Goal: Task Accomplishment & Management: Manage account settings

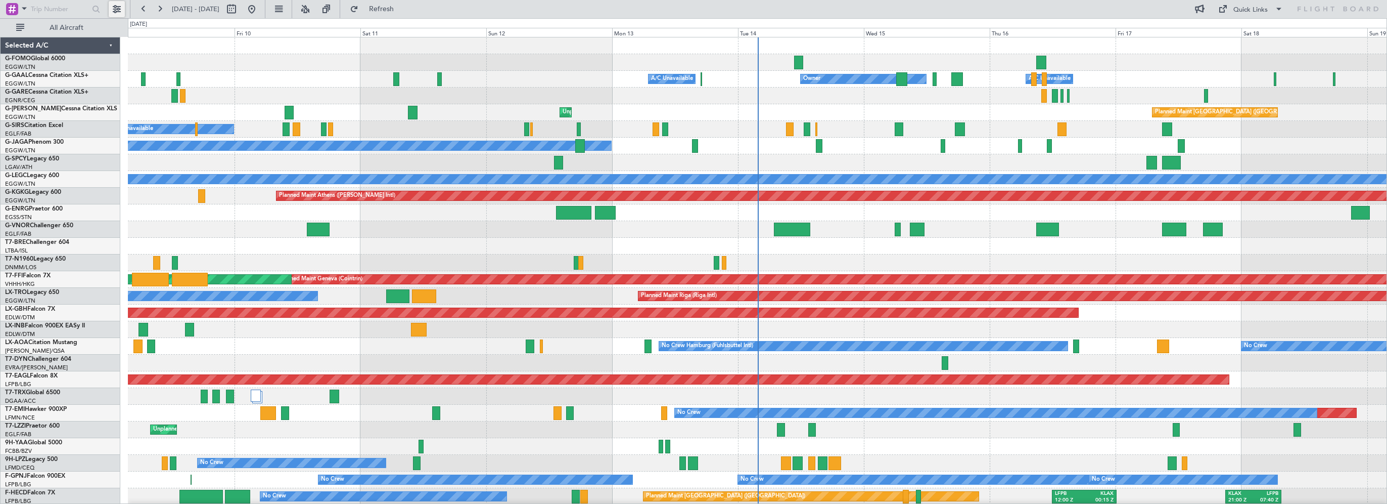
click at [120, 7] on button at bounding box center [117, 9] width 16 height 16
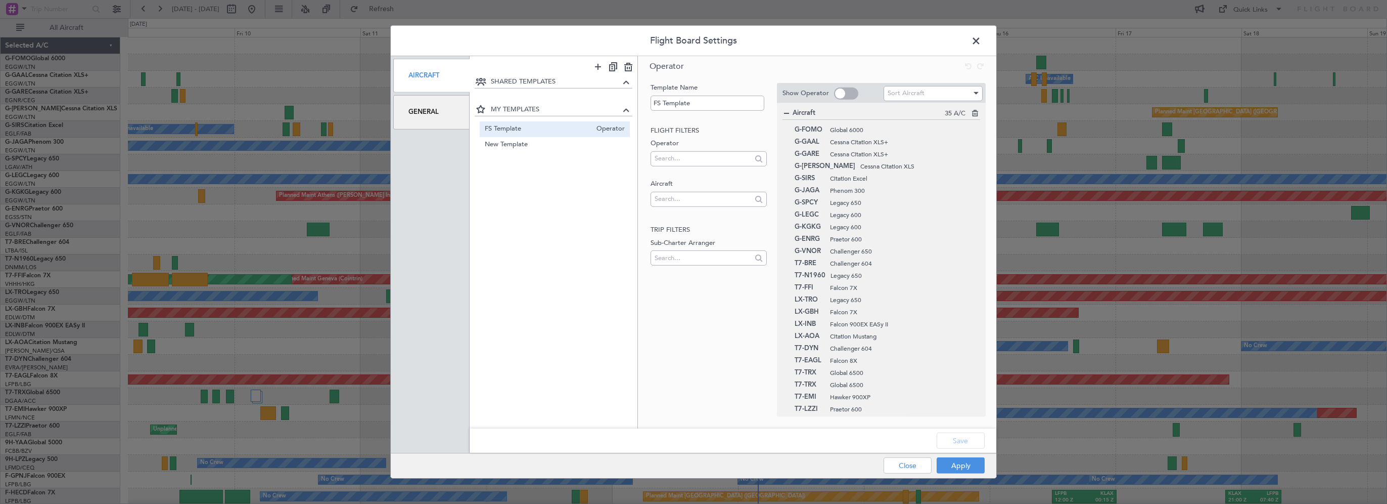
click at [449, 122] on div "General" at bounding box center [431, 112] width 76 height 34
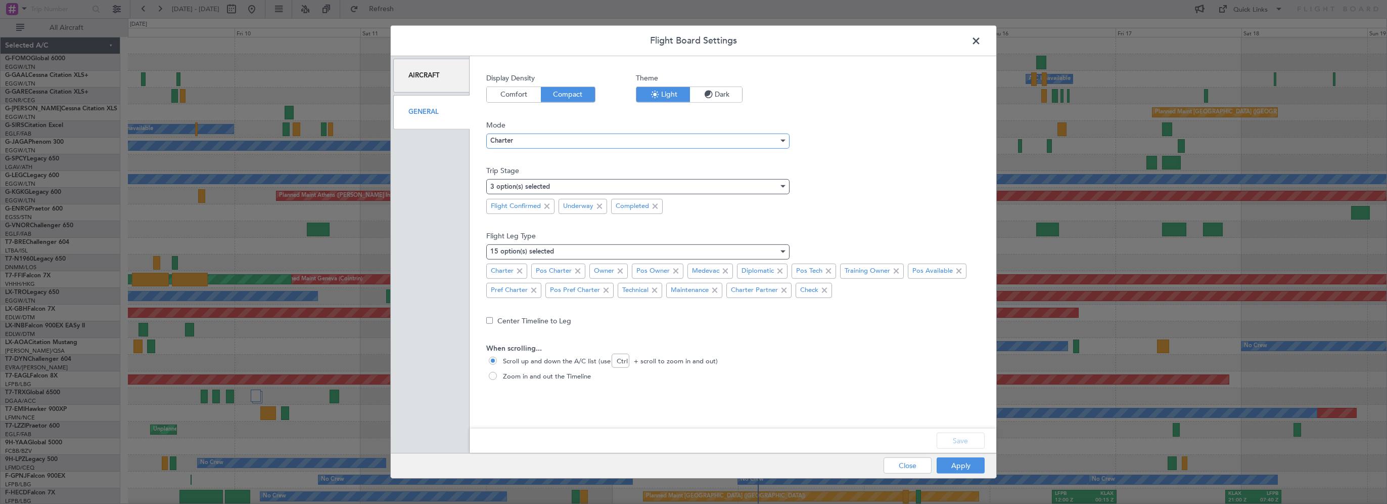
click at [543, 141] on div "Charter" at bounding box center [634, 140] width 288 height 15
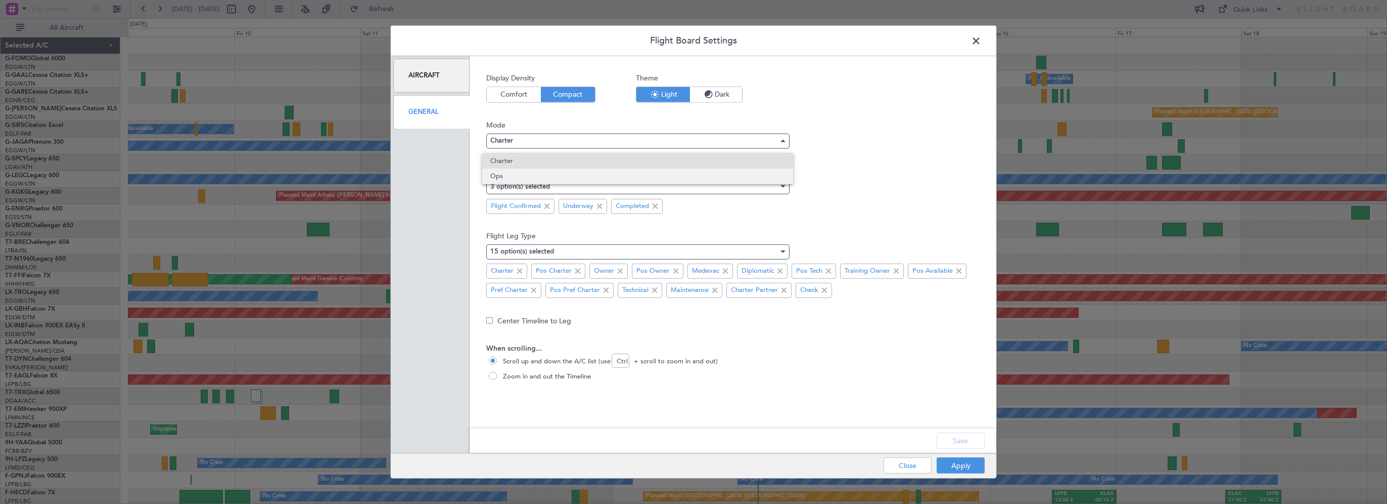
click at [527, 176] on span "Ops" at bounding box center [637, 175] width 294 height 15
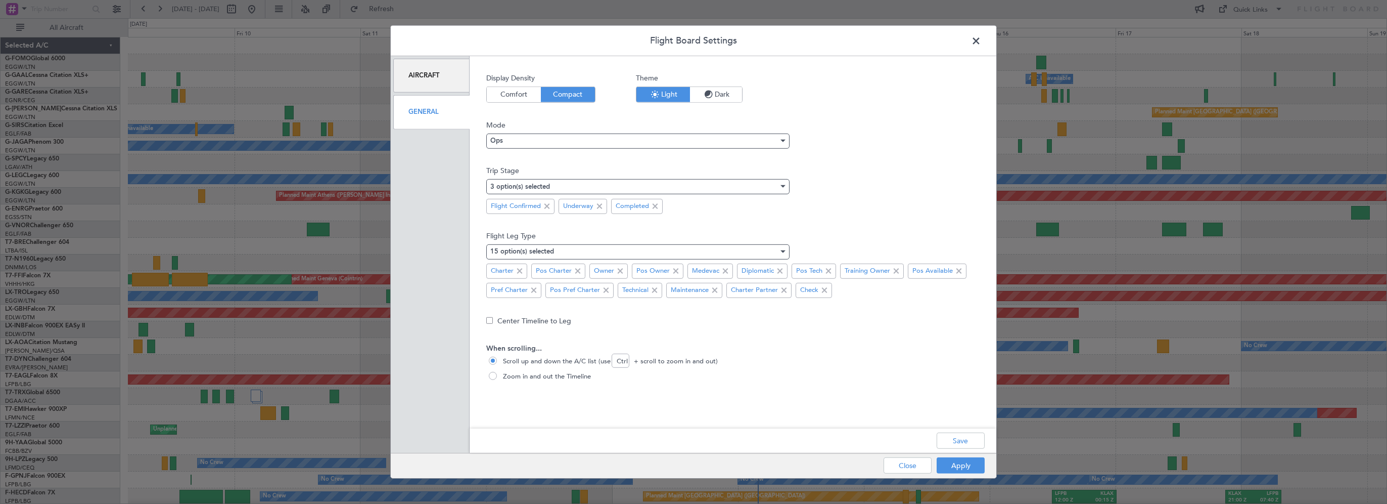
click at [916, 171] on span "Trip Stage" at bounding box center [732, 170] width 493 height 11
click at [820, 374] on label "Zoom in and out the Timeline" at bounding box center [733, 377] width 488 height 10
click at [499, 374] on input "Zoom in and out the Timeline" at bounding box center [494, 377] width 10 height 10
radio input "true"
click at [975, 443] on button "Save" at bounding box center [961, 440] width 48 height 16
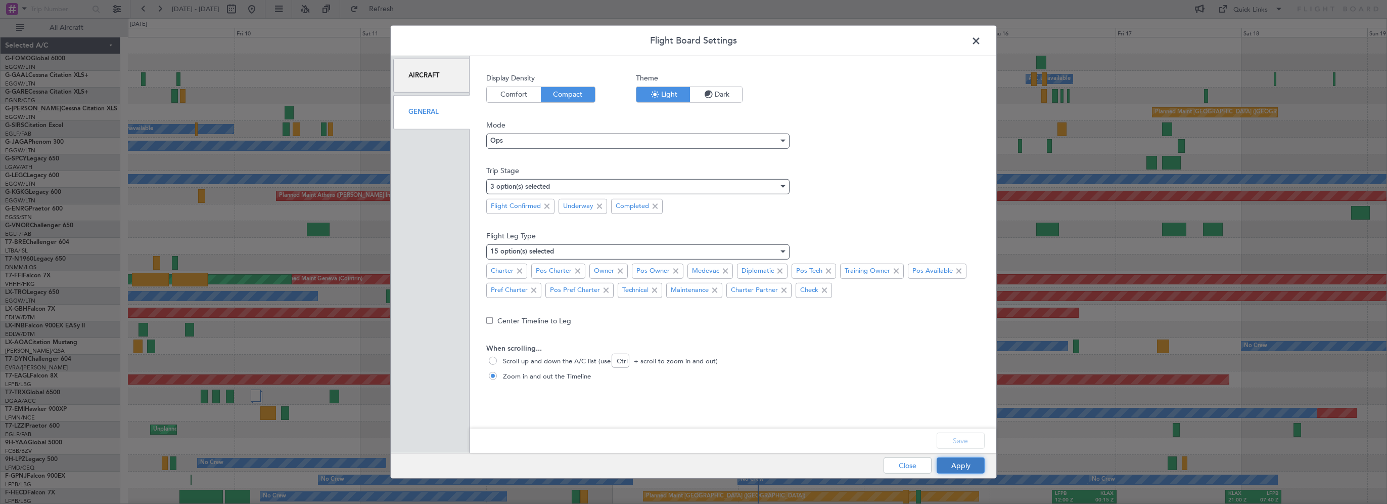
click at [949, 465] on button "Apply" at bounding box center [961, 465] width 48 height 16
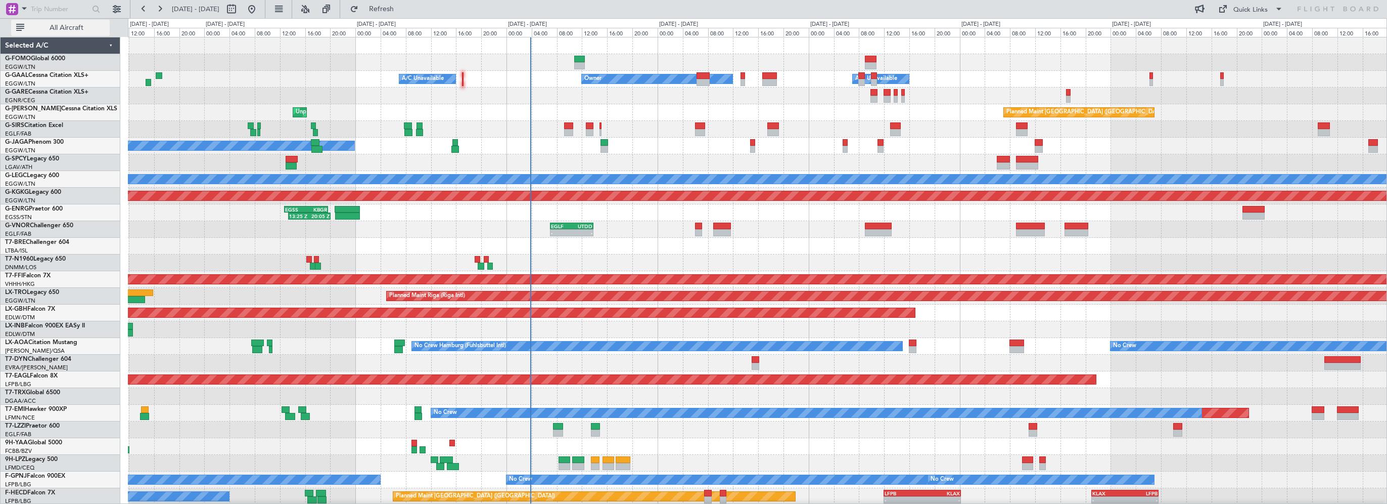
click at [81, 24] on span "All Aircraft" at bounding box center [66, 27] width 80 height 7
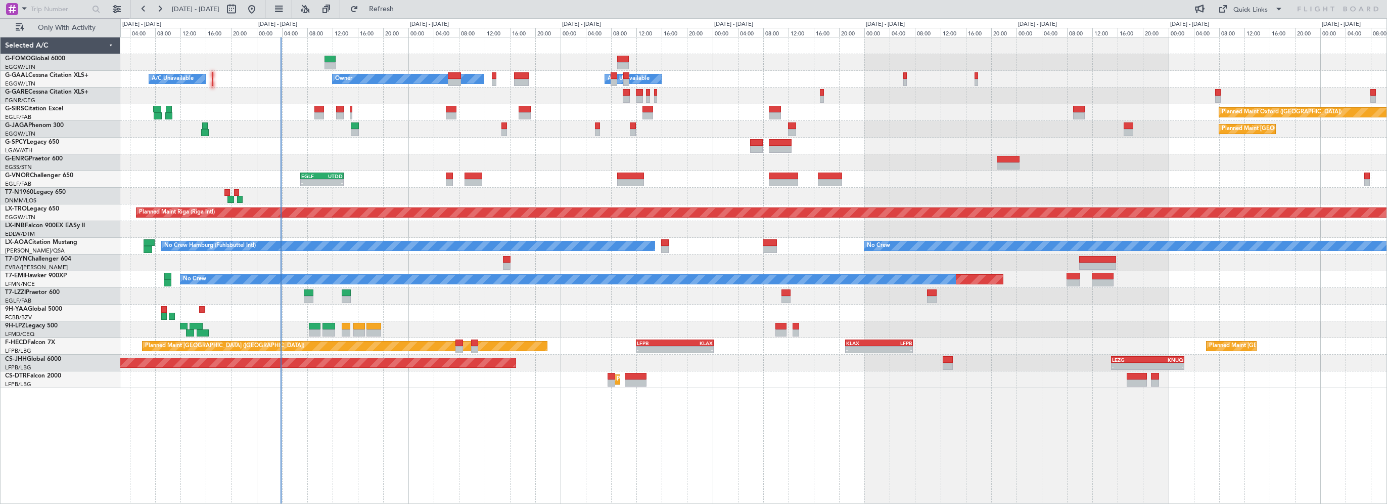
click at [525, 187] on div "- - EGGW 03:55 Z KSFO 14:45 Z Owner A/C Unavailable Owner A/C Unavailable Plann…" at bounding box center [753, 212] width 1266 height 350
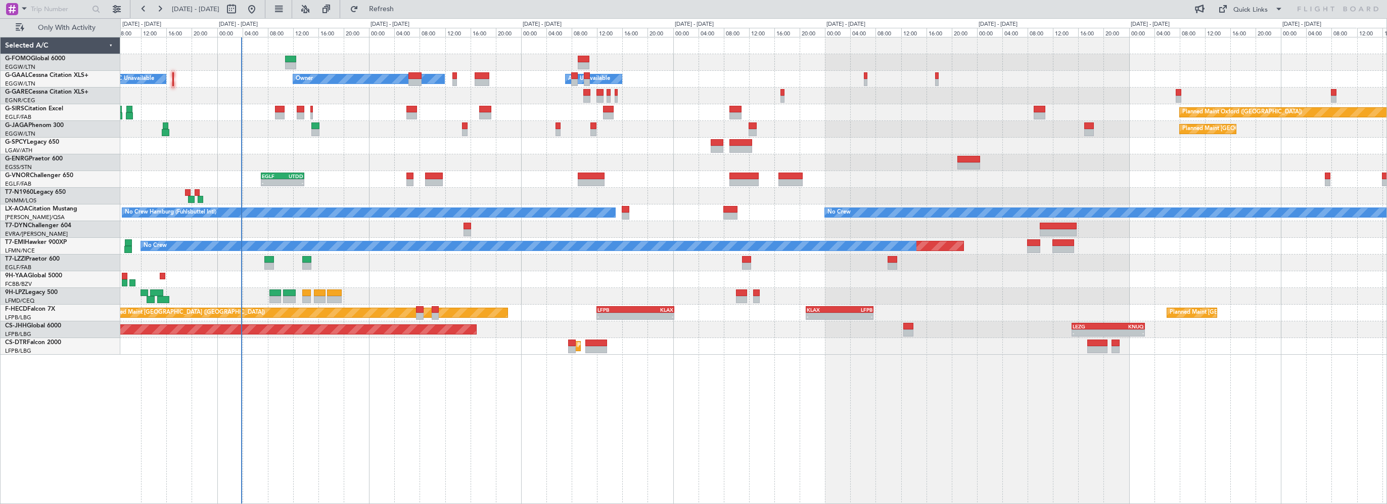
click at [556, 163] on div "13:25 Z 20:05 Z EGSS 12:45 Z KBGR 19:40 Z" at bounding box center [753, 162] width 1266 height 17
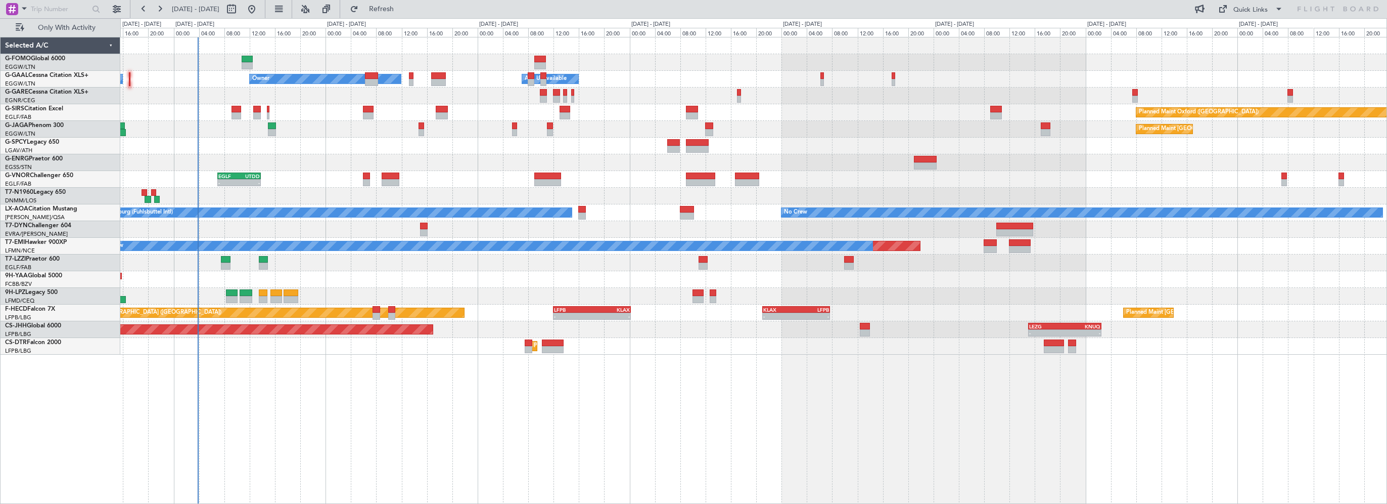
click at [461, 144] on div "- - EGGW 03:55 Z KSFO 14:45 Z - - KSFO 22:15 Z EGGW 08:00 Z Owner A/C Unavailab…" at bounding box center [753, 195] width 1266 height 317
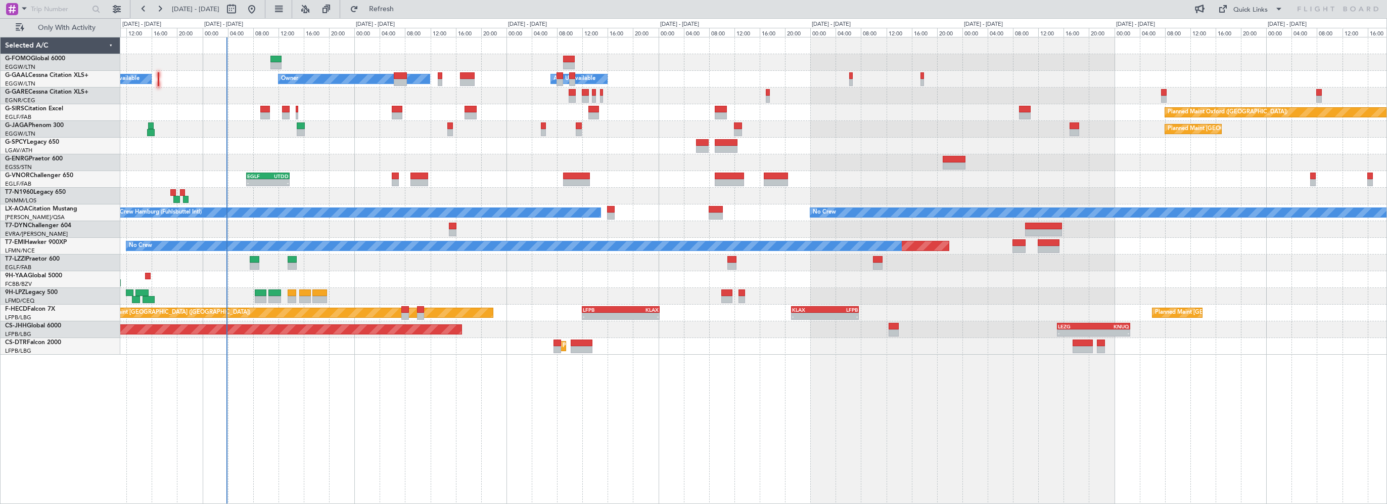
click at [664, 443] on div "- - EGGW 03:55 Z KSFO 14:45 Z Owner A/C Unavailable Owner A/C Unavailable Plann…" at bounding box center [753, 270] width 1267 height 467
click at [406, 415] on div "- - EGGW 03:55 Z KSFO 14:45 Z Owner A/C Unavailable Owner A/C Unavailable Plann…" at bounding box center [753, 270] width 1267 height 467
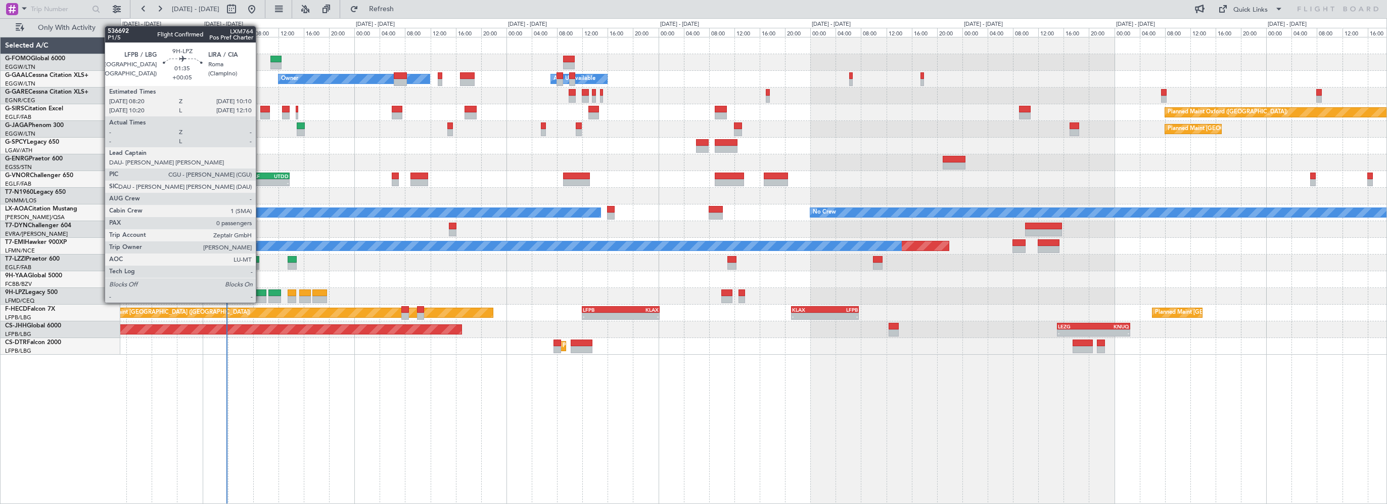
click at [260, 292] on div at bounding box center [261, 292] width 12 height 7
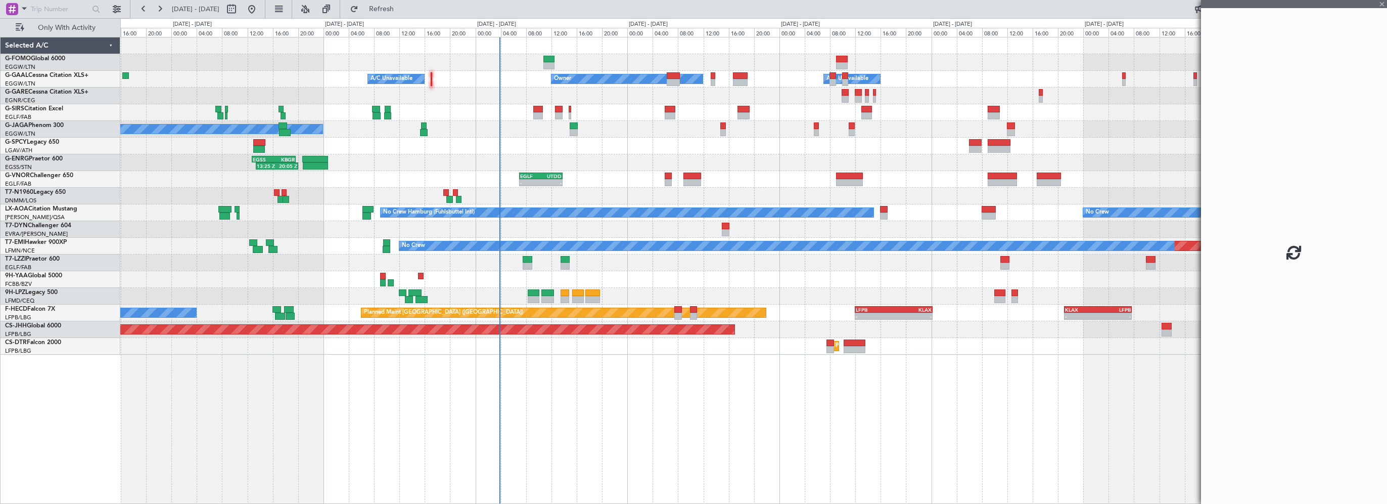
click at [468, 437] on div "Owner A/C Unavailable Owner A/C Unavailable Planned Maint Oxford (Kidlington) A…" at bounding box center [753, 270] width 1267 height 467
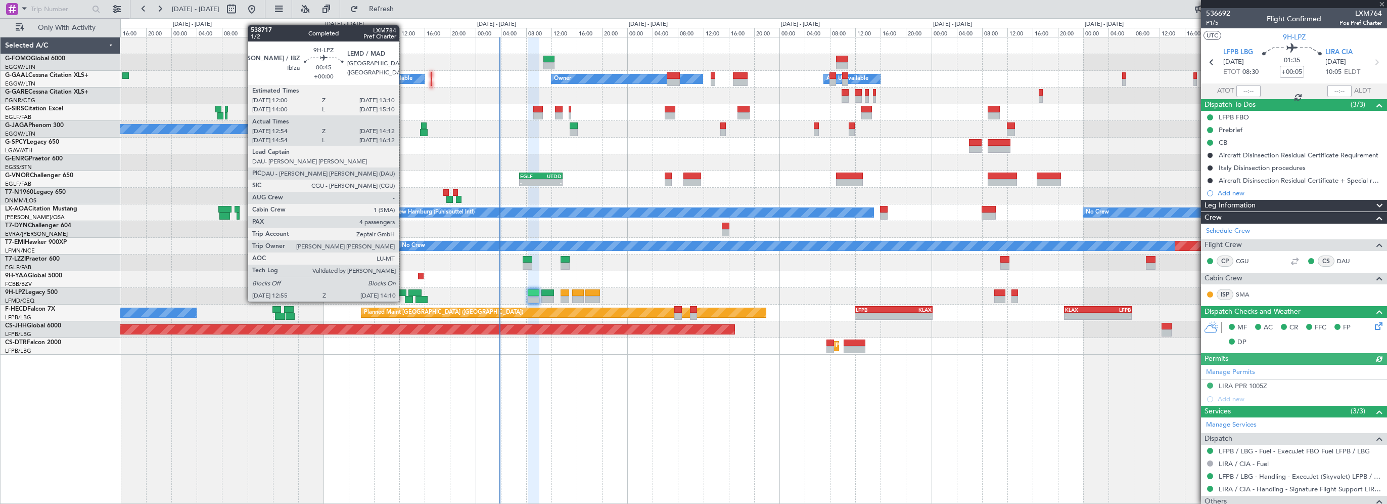
click at [403, 291] on div at bounding box center [403, 292] width 8 height 7
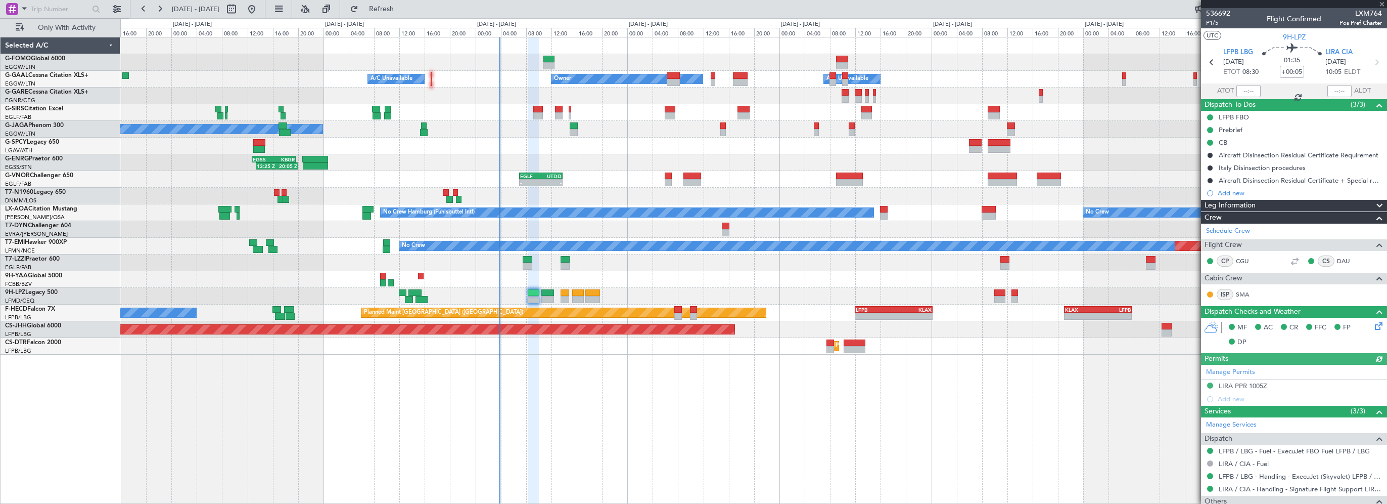
type input "13:04"
type input "13:57"
type input "4"
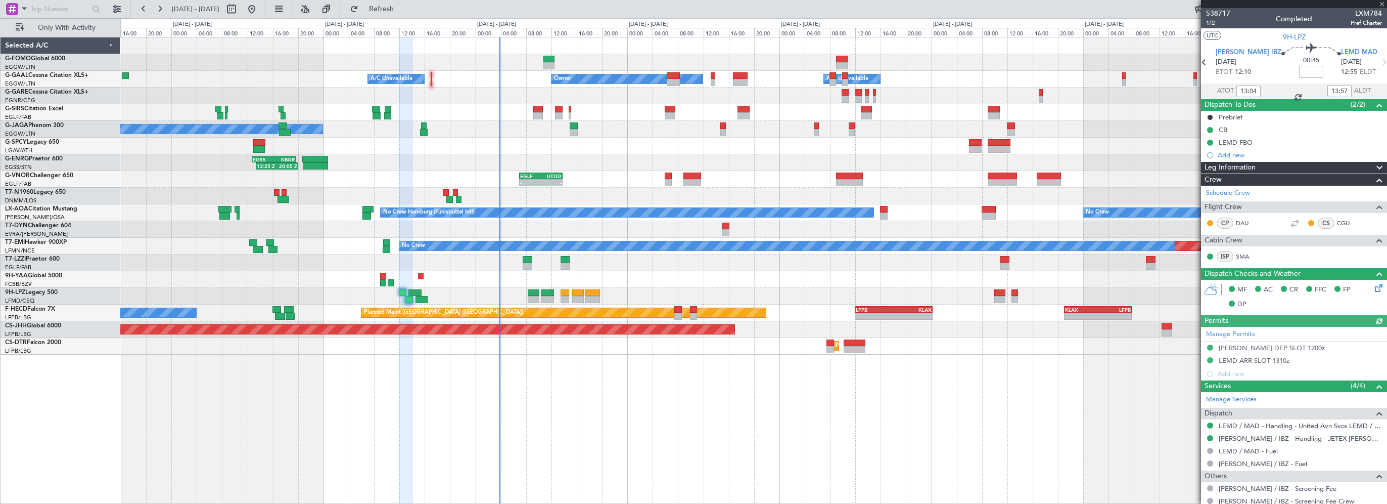
scroll to position [172, 0]
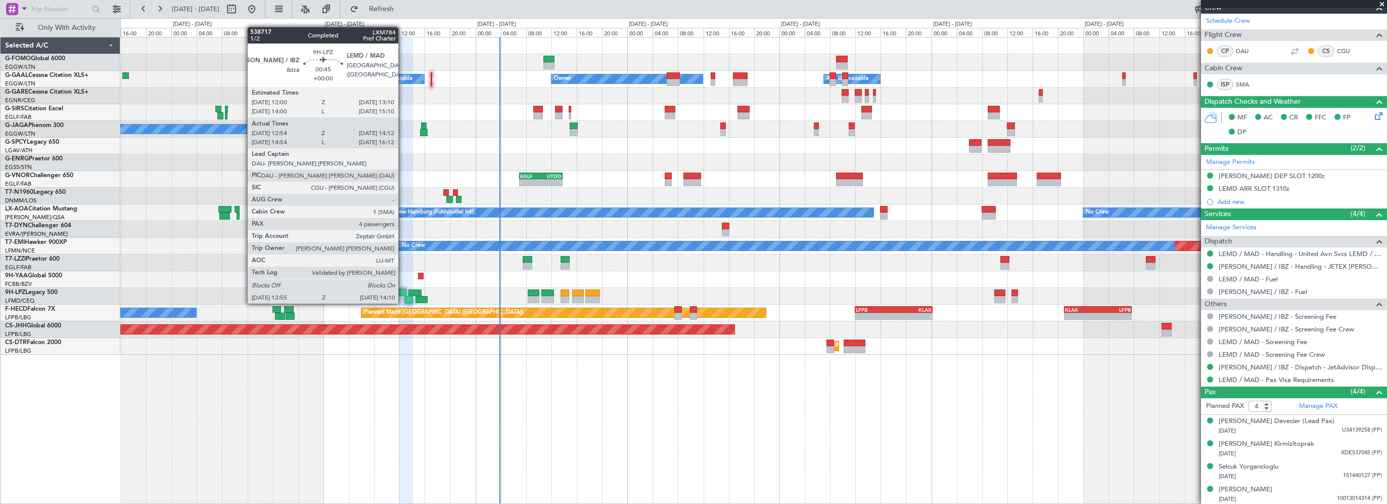
click at [403, 293] on div at bounding box center [403, 292] width 8 height 7
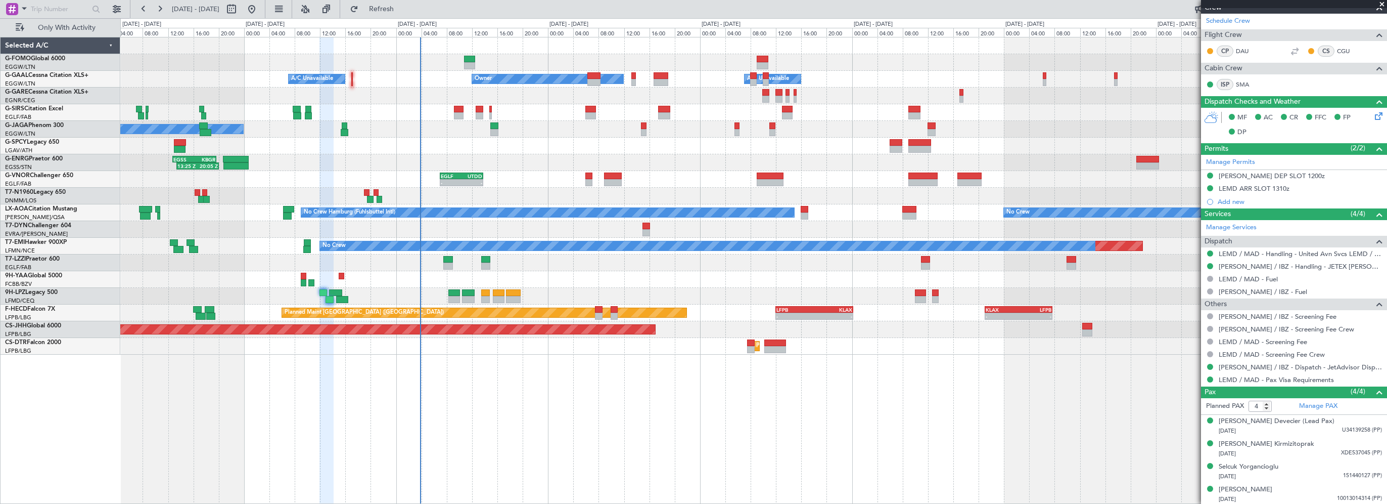
click at [496, 398] on div "- - EGGW 03:55 Z KSFO 14:45 Z Owner A/C Unavailable Owner A/C Unavailable Plann…" at bounding box center [753, 270] width 1267 height 467
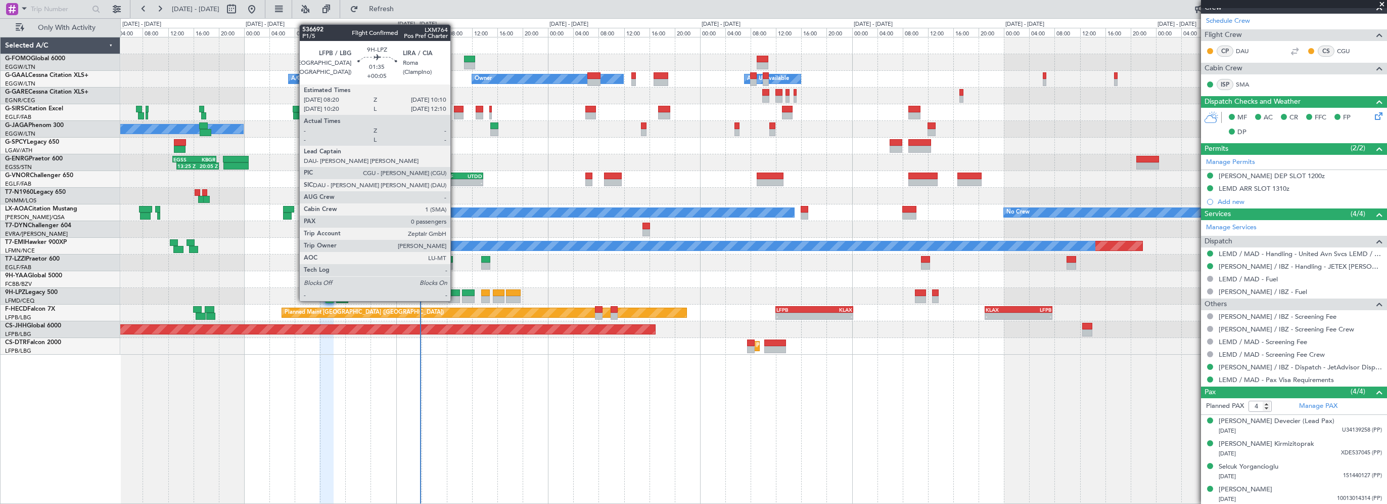
click at [455, 291] on div at bounding box center [454, 292] width 12 height 7
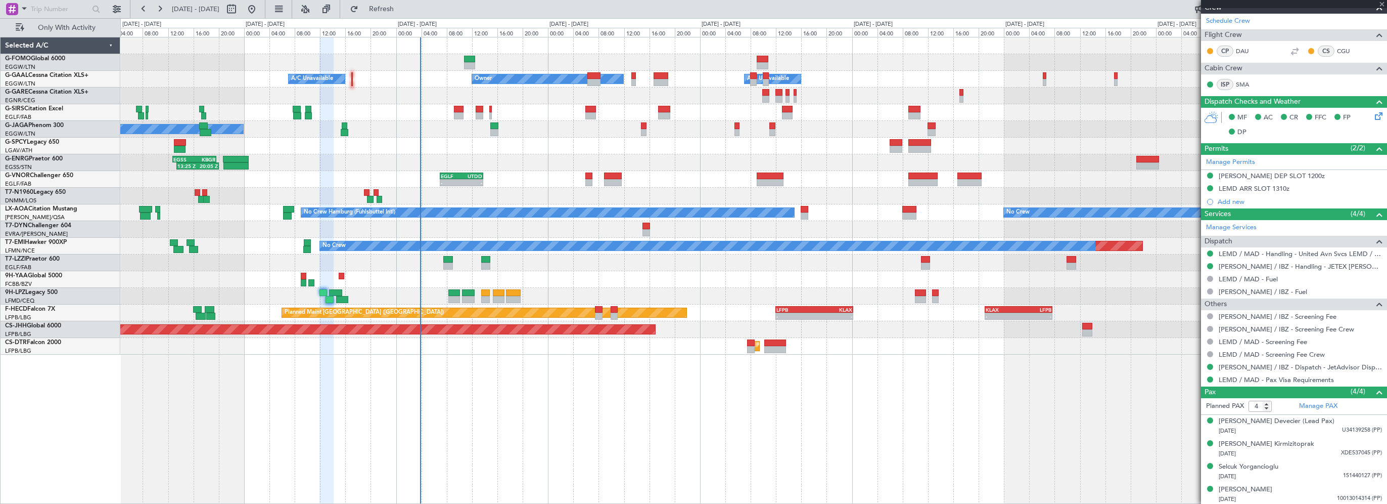
type input "+00:05"
type input "0"
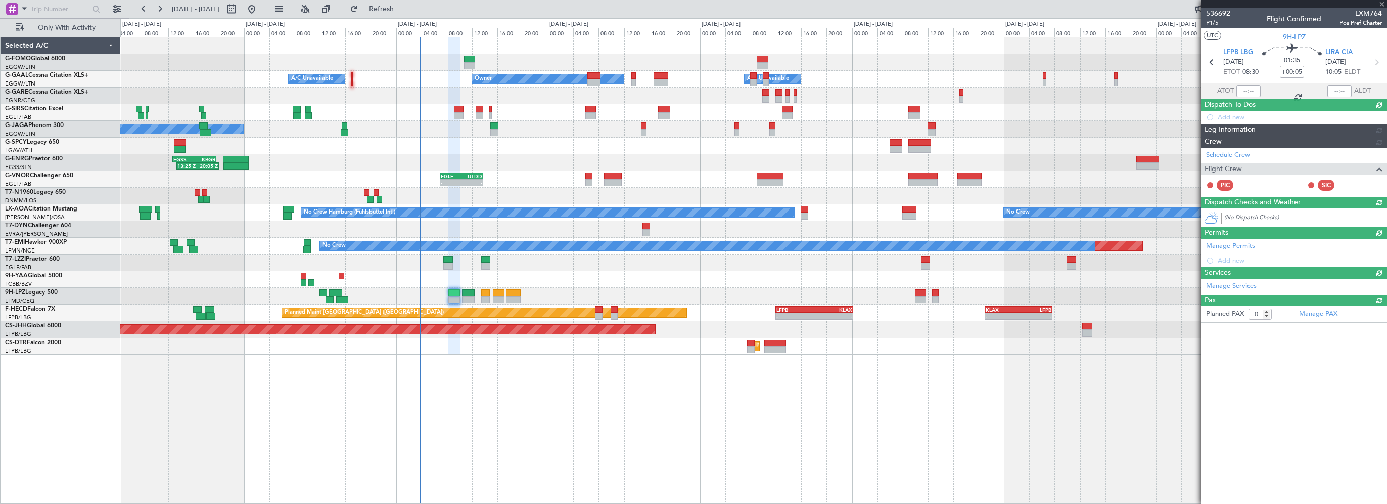
scroll to position [0, 0]
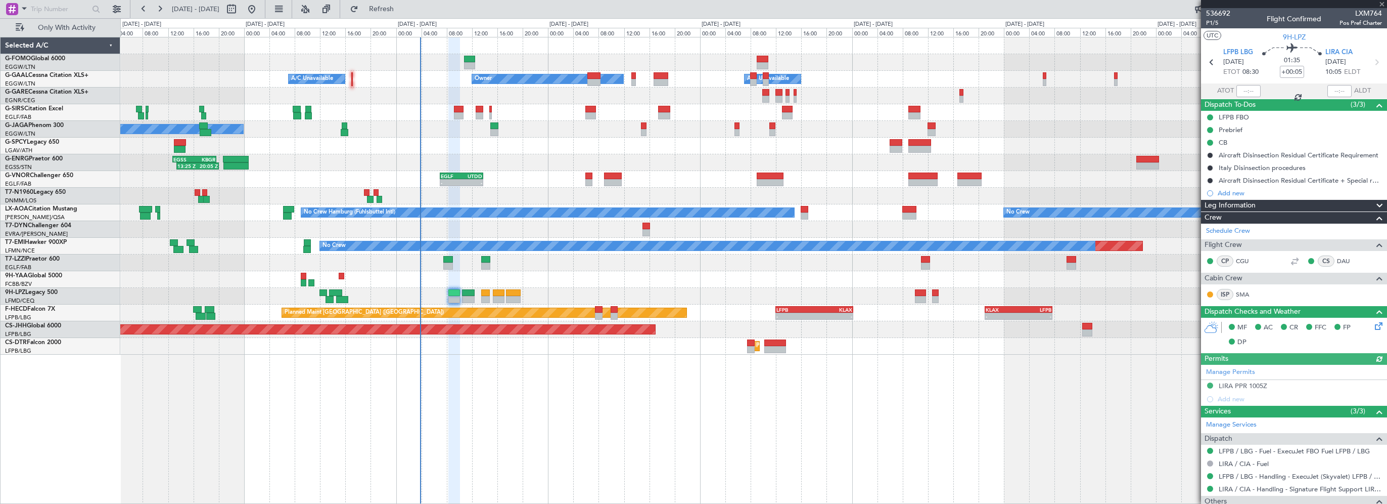
click at [1373, 326] on icon at bounding box center [1377, 324] width 8 height 8
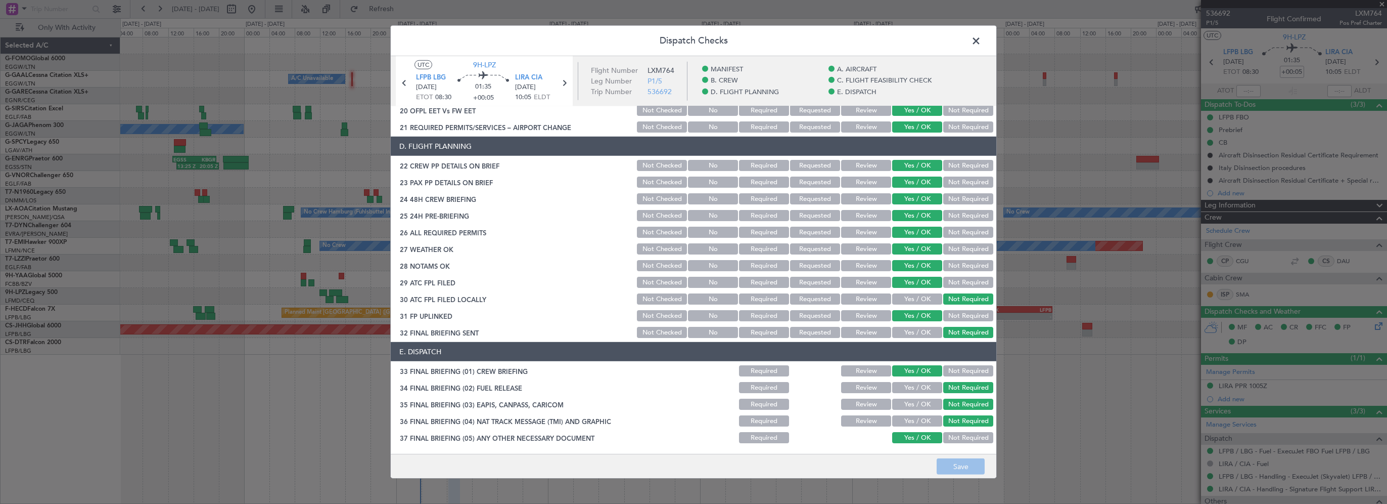
scroll to position [455, 0]
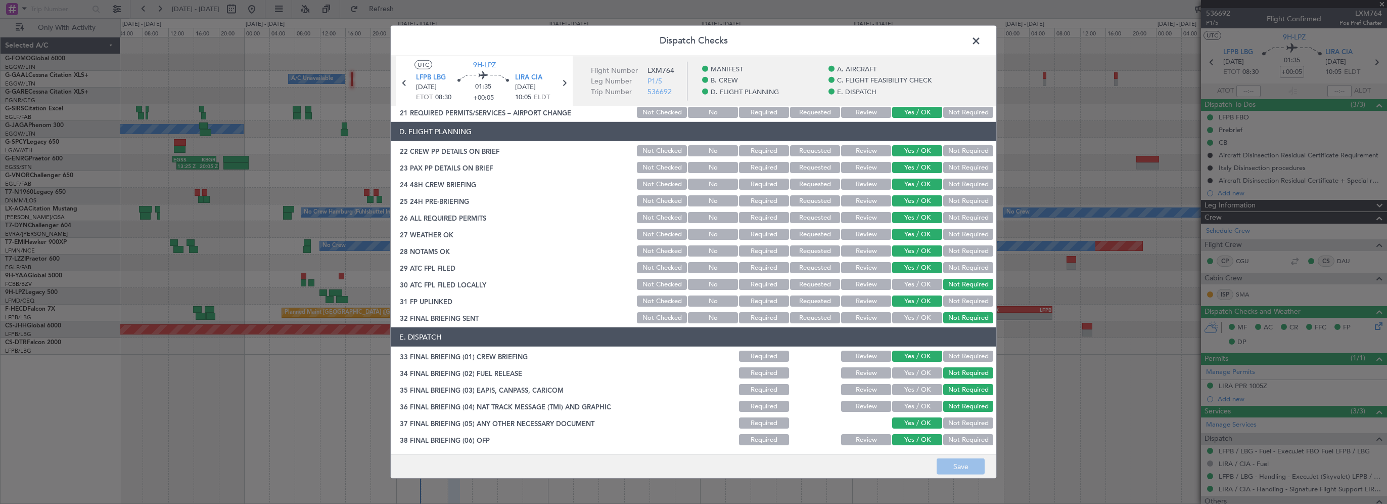
click at [847, 232] on button "Review" at bounding box center [866, 234] width 50 height 11
click at [848, 248] on button "Review" at bounding box center [866, 250] width 50 height 11
click at [962, 471] on button "Save" at bounding box center [961, 466] width 48 height 16
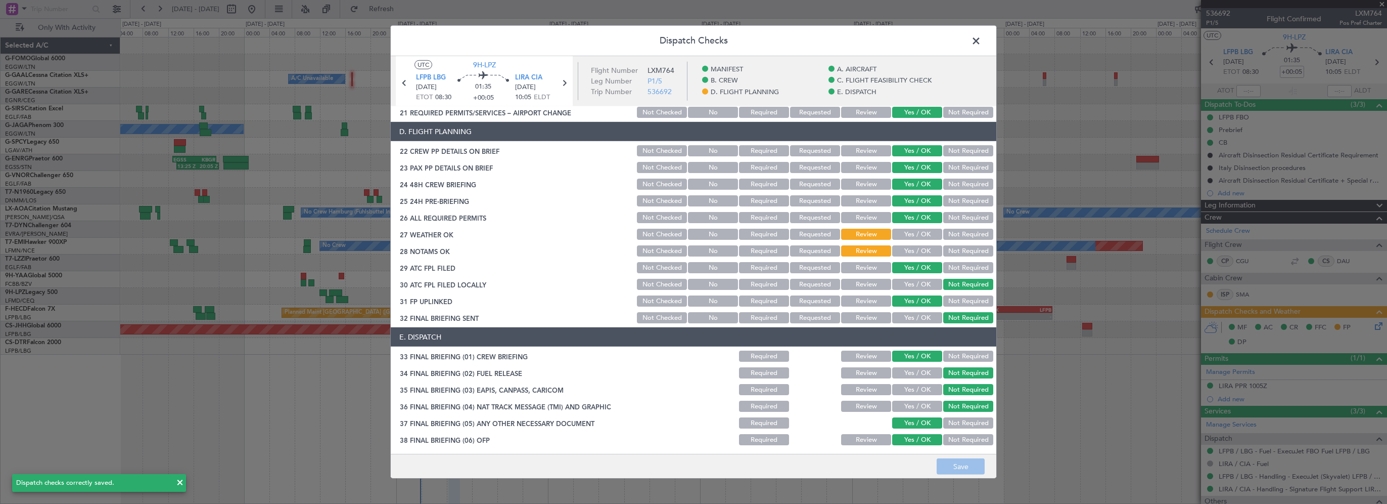
click at [981, 41] on span at bounding box center [981, 43] width 0 height 20
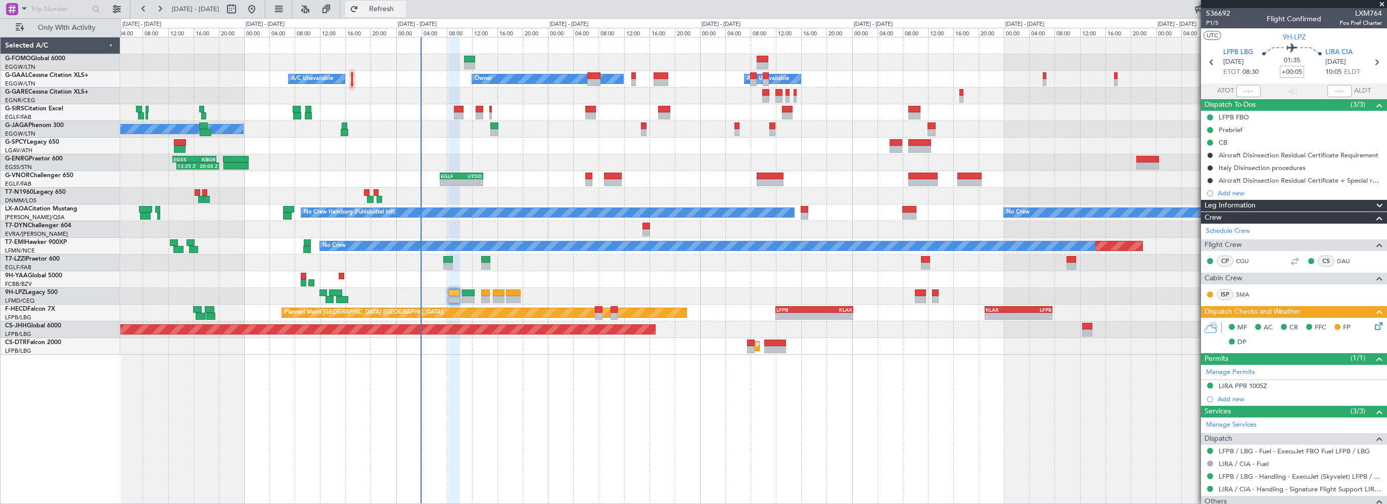
click at [406, 15] on button "Refresh" at bounding box center [375, 9] width 61 height 16
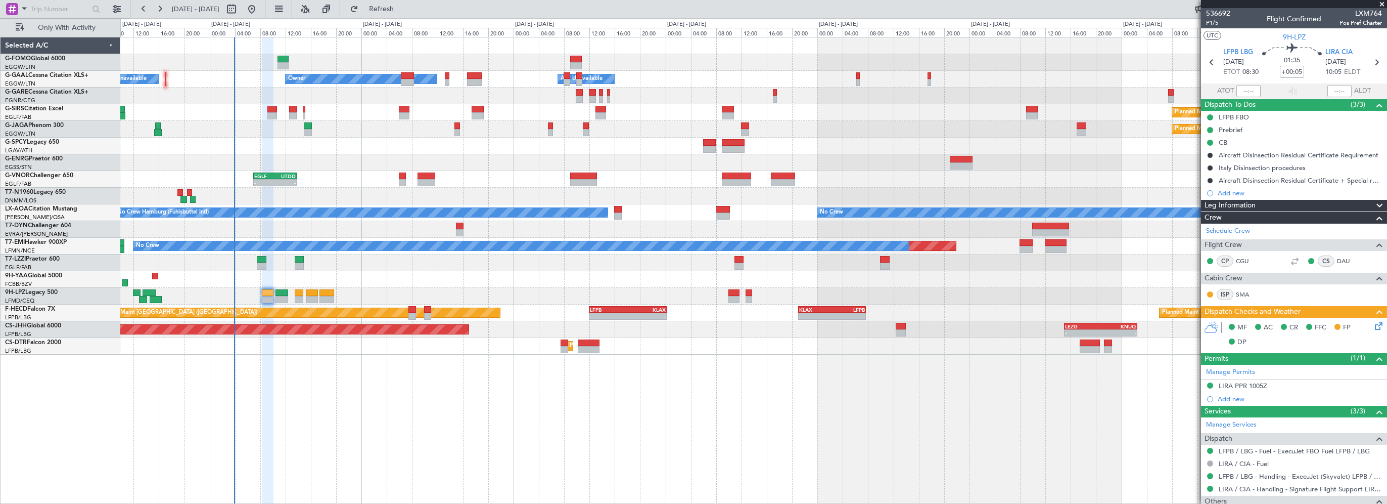
click at [342, 131] on div "Planned Maint Paris (Le Bourget) No Crew" at bounding box center [753, 129] width 1266 height 17
click at [472, 419] on div "- - EGGW 03:55 Z KSFO 14:45 Z Owner A/C Unavailable Owner A/C Unavailable Plann…" at bounding box center [753, 270] width 1267 height 467
click at [403, 7] on span "Refresh" at bounding box center [381, 9] width 42 height 7
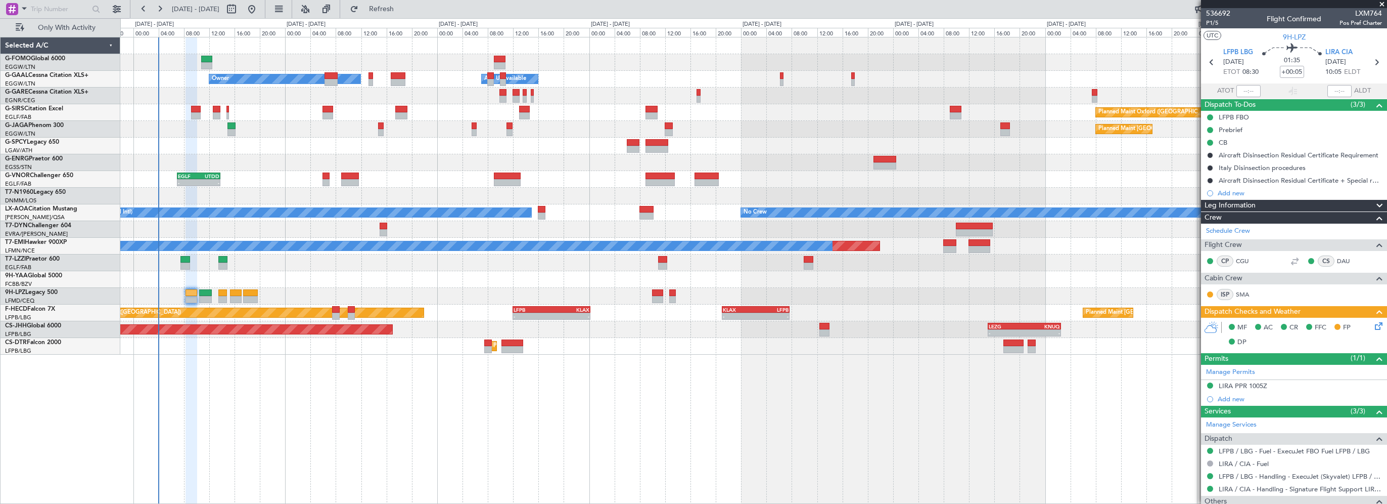
click at [279, 154] on div "- - EGGW 03:55 Z KSFO 14:45 Z - - KSFO 22:15 Z EGGW 08:00 Z Owner Owner A/C Una…" at bounding box center [753, 195] width 1266 height 317
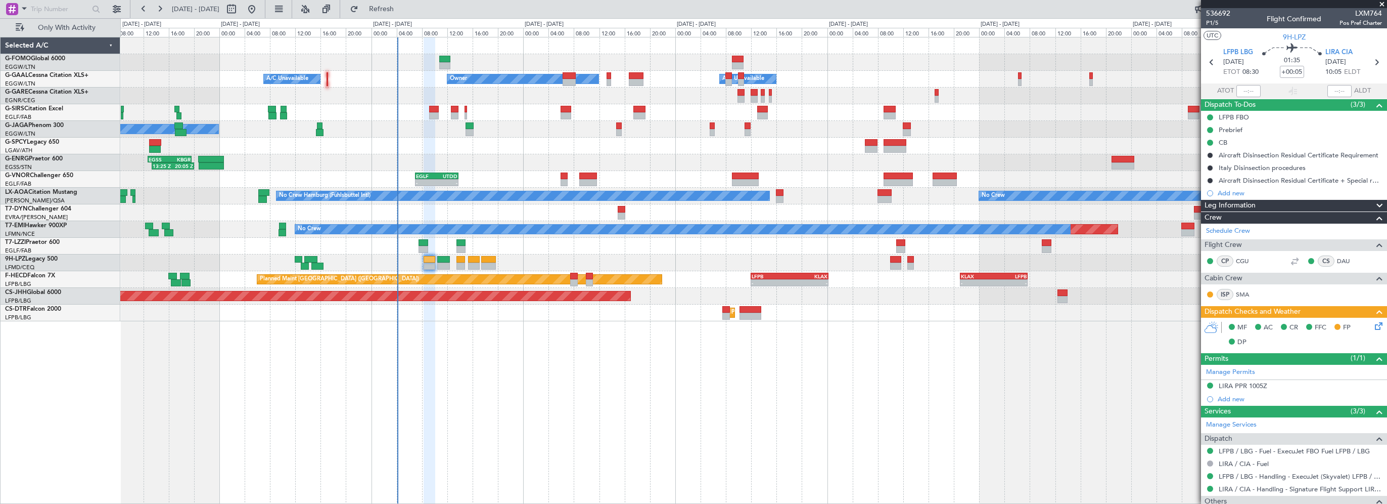
click at [675, 386] on div "- - EGGW 03:55 Z KSFO 14:45 Z Owner A/C Unavailable Owner A/C Unavailable Plann…" at bounding box center [753, 270] width 1267 height 467
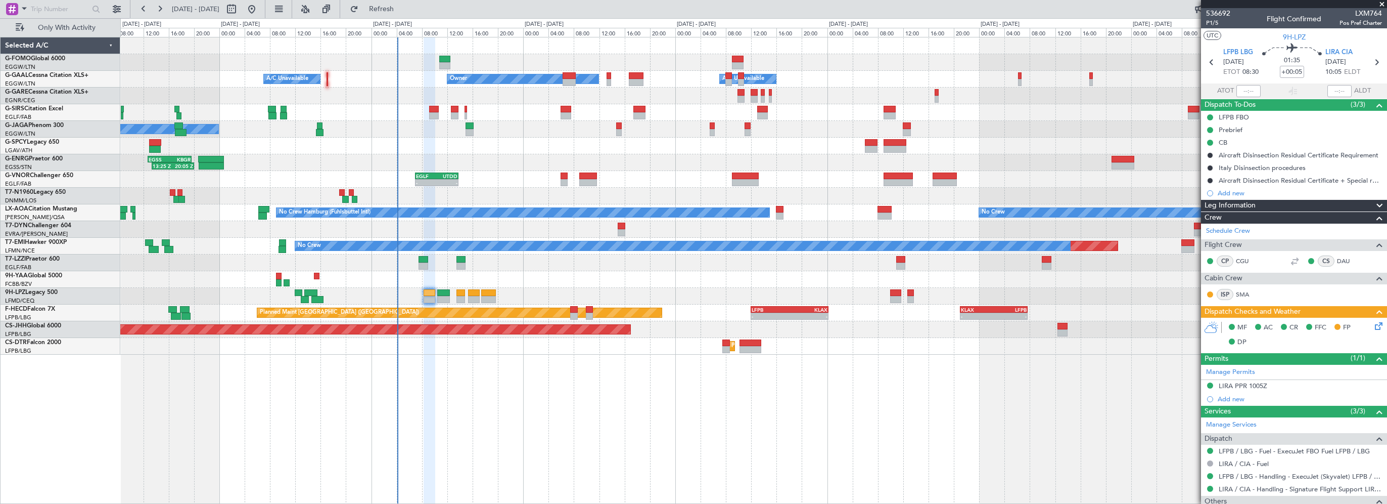
click at [526, 479] on div "- - EGGW 03:55 Z KSFO 14:45 Z Owner A/C Unavailable Owner A/C Unavailable Plann…" at bounding box center [753, 270] width 1267 height 467
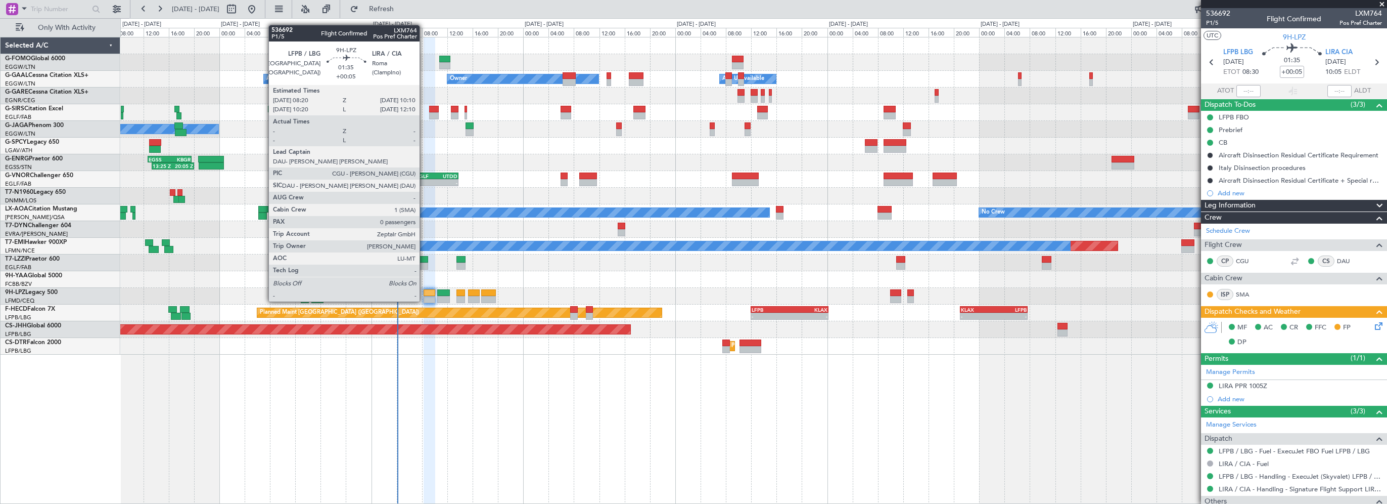
click at [426, 292] on div at bounding box center [430, 292] width 12 height 7
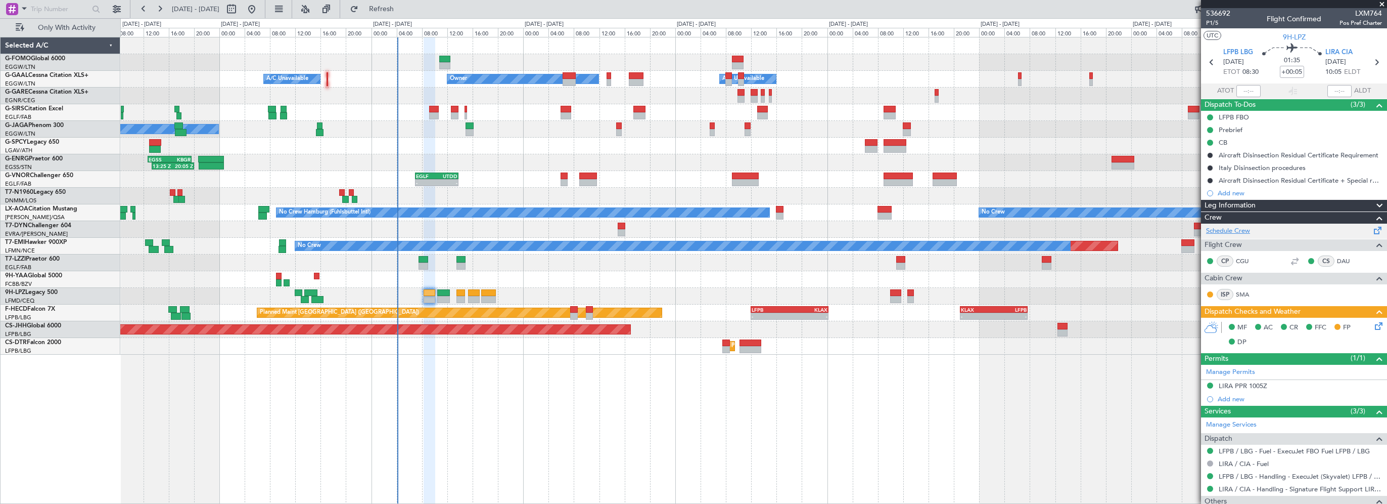
click at [1234, 228] on link "Schedule Crew" at bounding box center [1228, 231] width 44 height 10
click at [561, 409] on div "- - EGGW 03:55 Z KSFO 14:45 Z Owner A/C Unavailable Owner A/C Unavailable Plann…" at bounding box center [753, 270] width 1267 height 467
click at [510, 396] on div "- - EGGW 03:55 Z KSFO 14:45 Z Owner Owner A/C Unavailable A/C Unavailable Plann…" at bounding box center [753, 270] width 1267 height 467
click at [403, 9] on span "Refresh" at bounding box center [381, 9] width 42 height 7
click at [631, 416] on div "- - EGGW 03:55 Z KSFO 14:45 Z Owner A/C Unavailable Owner A/C Unavailable Plann…" at bounding box center [753, 270] width 1267 height 467
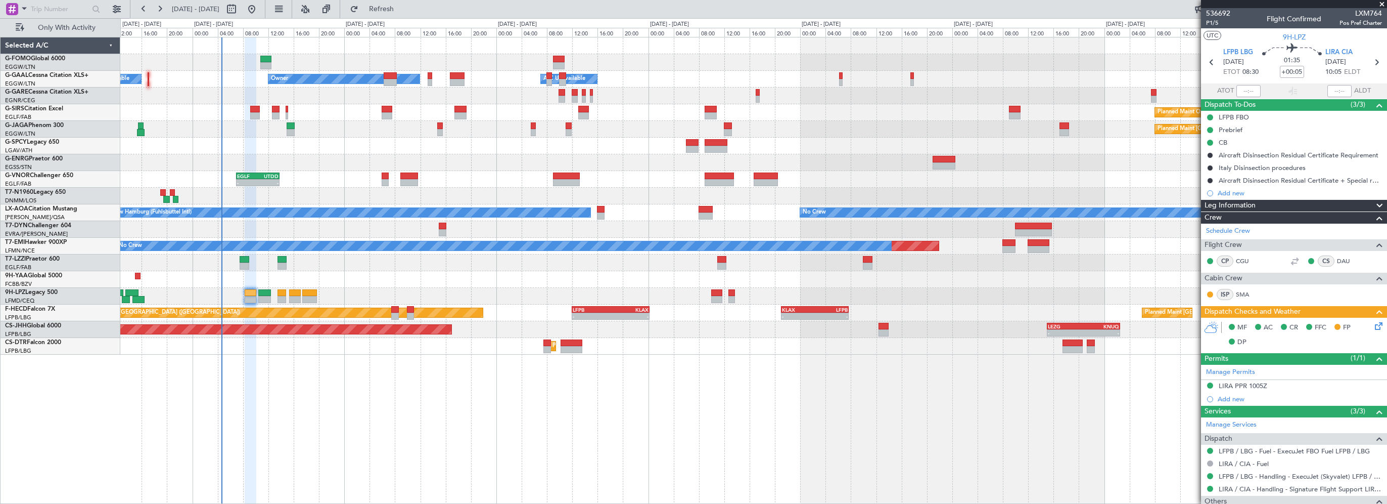
click at [520, 297] on div "- - EGGW 03:55 Z KSFO 14:45 Z - - KSFO 22:15 Z EGGW 08:00 Z Owner A/C Unavailab…" at bounding box center [753, 195] width 1266 height 317
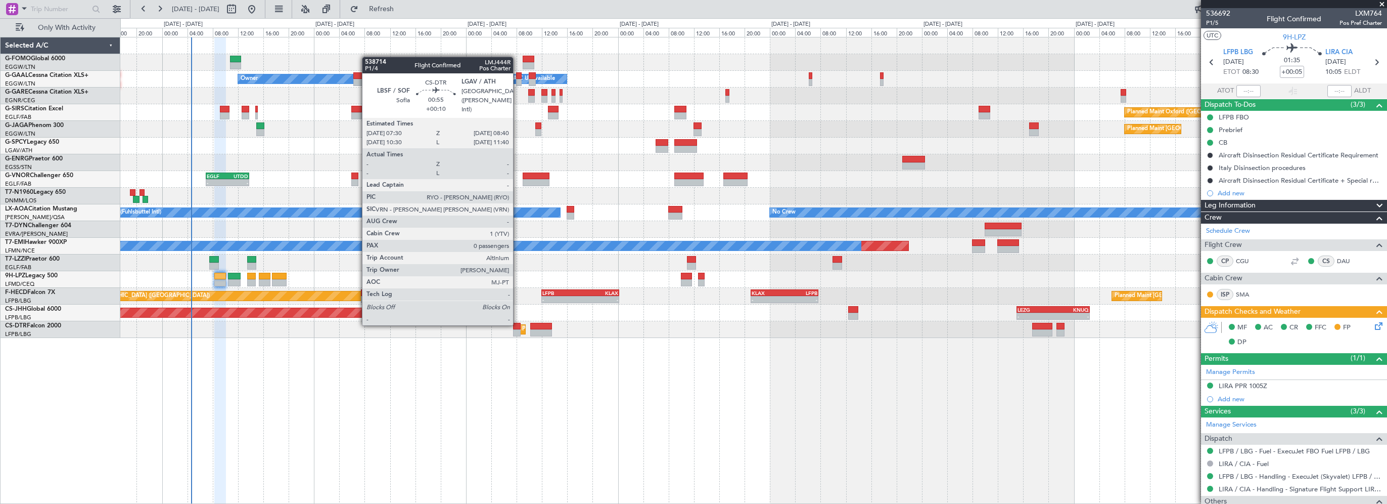
click at [518, 324] on div at bounding box center [517, 326] width 8 height 7
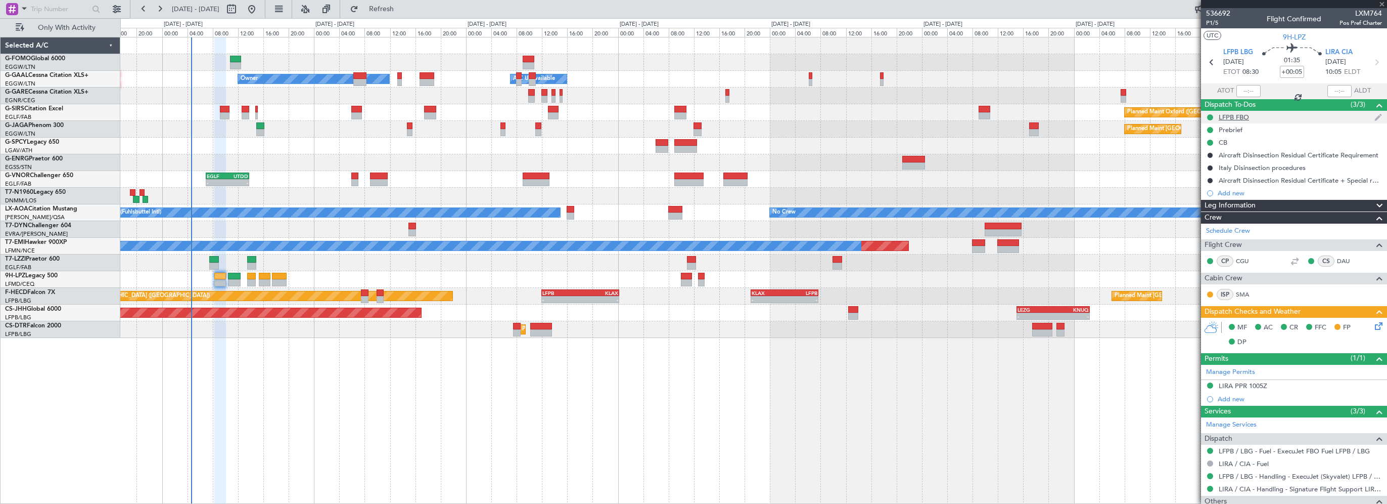
type input "+00:10"
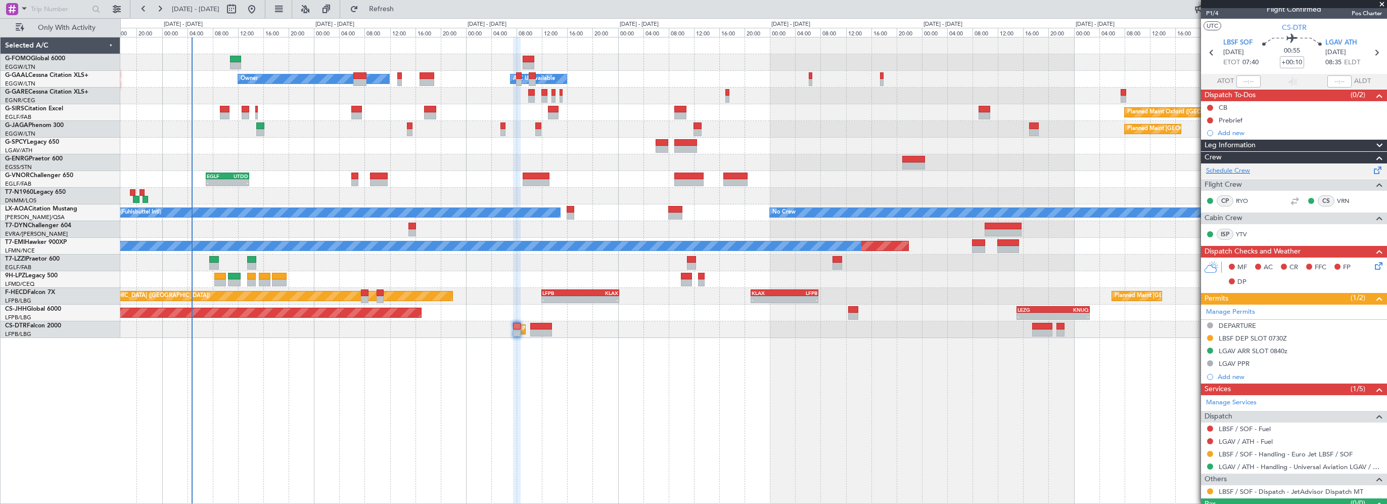
scroll to position [0, 0]
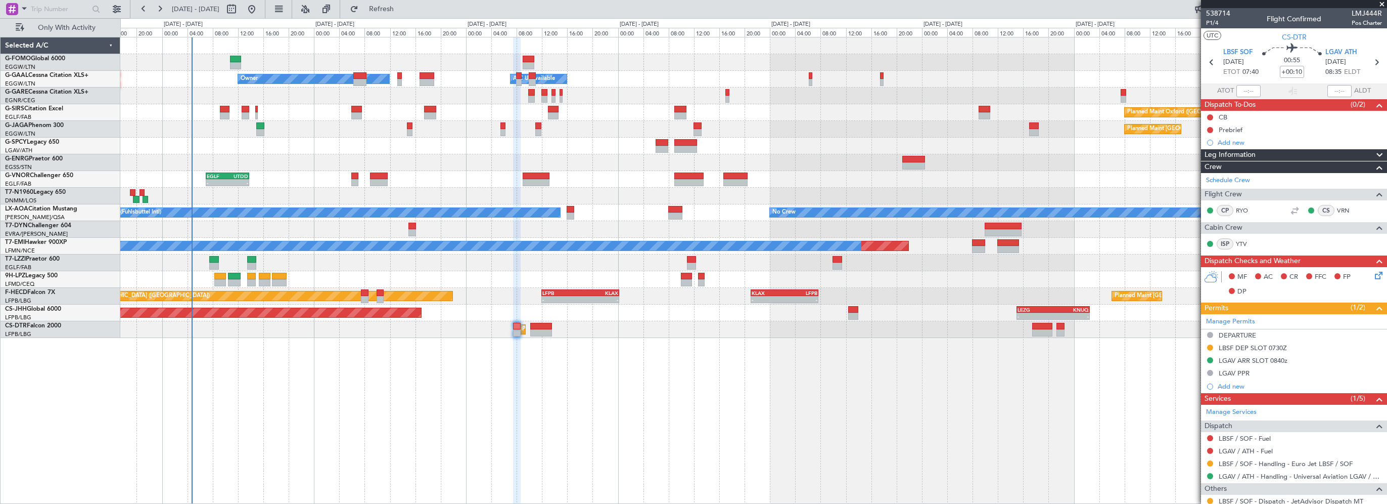
click at [1258, 154] on div "Leg Information" at bounding box center [1294, 155] width 186 height 12
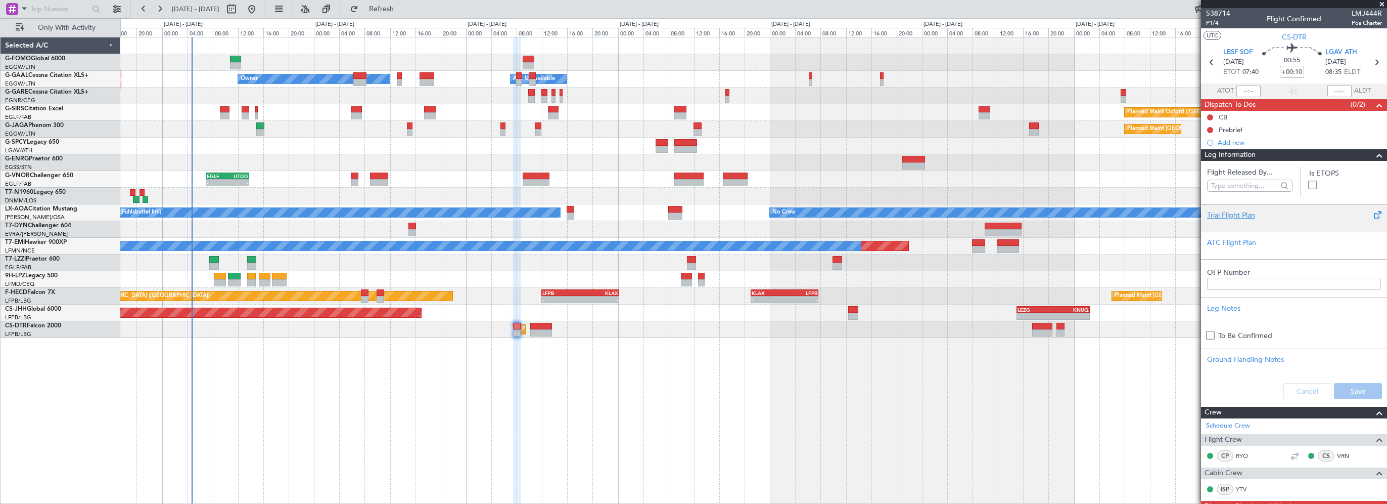
click at [1240, 214] on div "Trial Flight Plan" at bounding box center [1294, 215] width 174 height 11
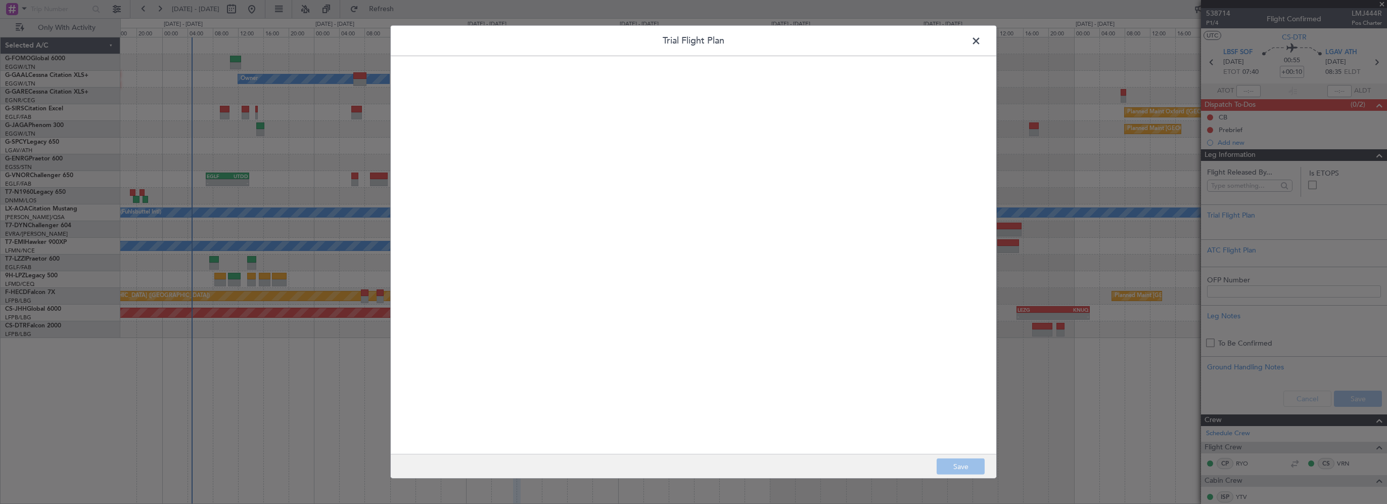
click at [649, 238] on quill-editor at bounding box center [693, 244] width 585 height 356
click at [662, 222] on div at bounding box center [693, 265] width 584 height 355
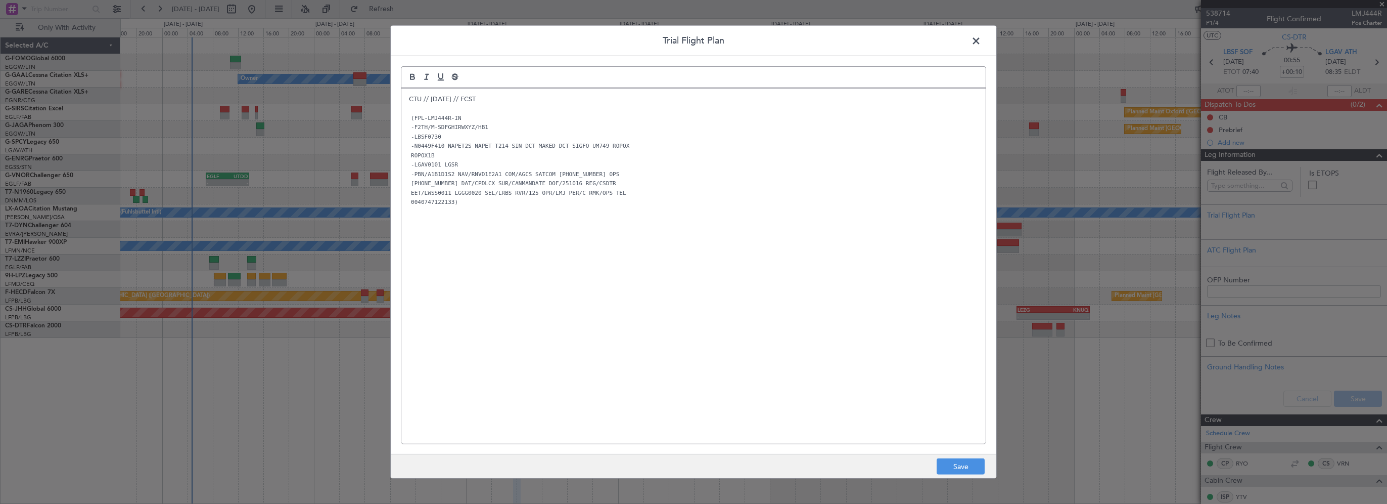
click at [648, 277] on div "CTU // 14OCT // FCST (FPL-LMJ444R-IN -F2TH/M-SDFGHIRWXYZ/HB1 -LBSF0730 -N0449F4…" at bounding box center [693, 265] width 584 height 355
drag, startPoint x: 961, startPoint y: 467, endPoint x: 967, endPoint y: 465, distance: 6.4
click at [961, 467] on button "Save" at bounding box center [961, 466] width 48 height 16
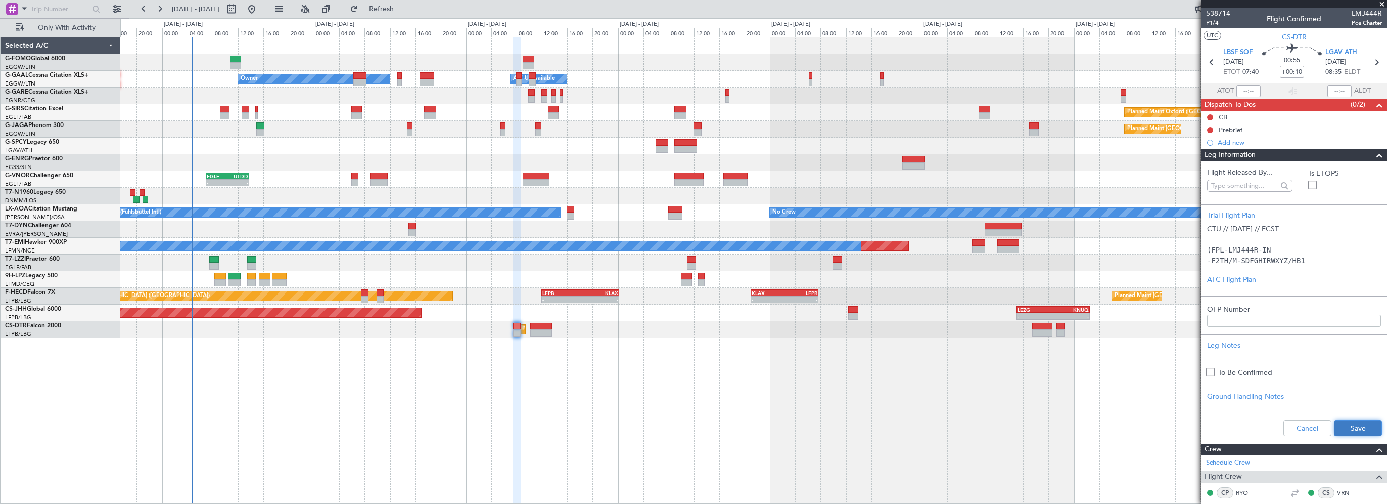
click at [1343, 427] on button "Save" at bounding box center [1358, 428] width 48 height 16
click at [1295, 71] on input "+00:10" at bounding box center [1292, 72] width 24 height 12
click at [1298, 71] on input "+00:10" at bounding box center [1292, 72] width 24 height 12
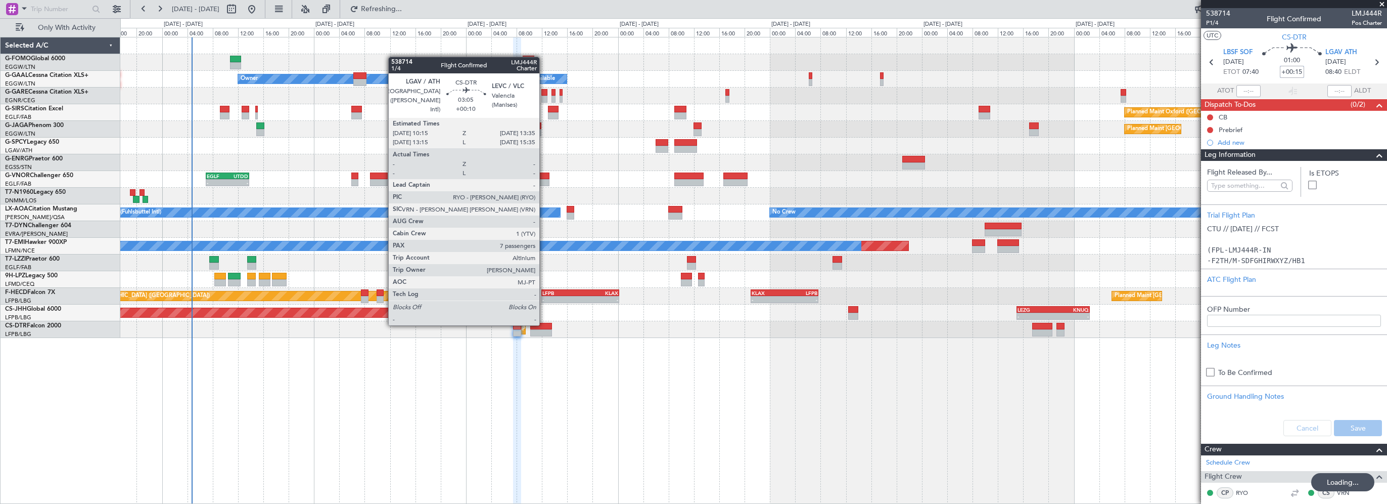
click at [544, 324] on div at bounding box center [540, 326] width 21 height 7
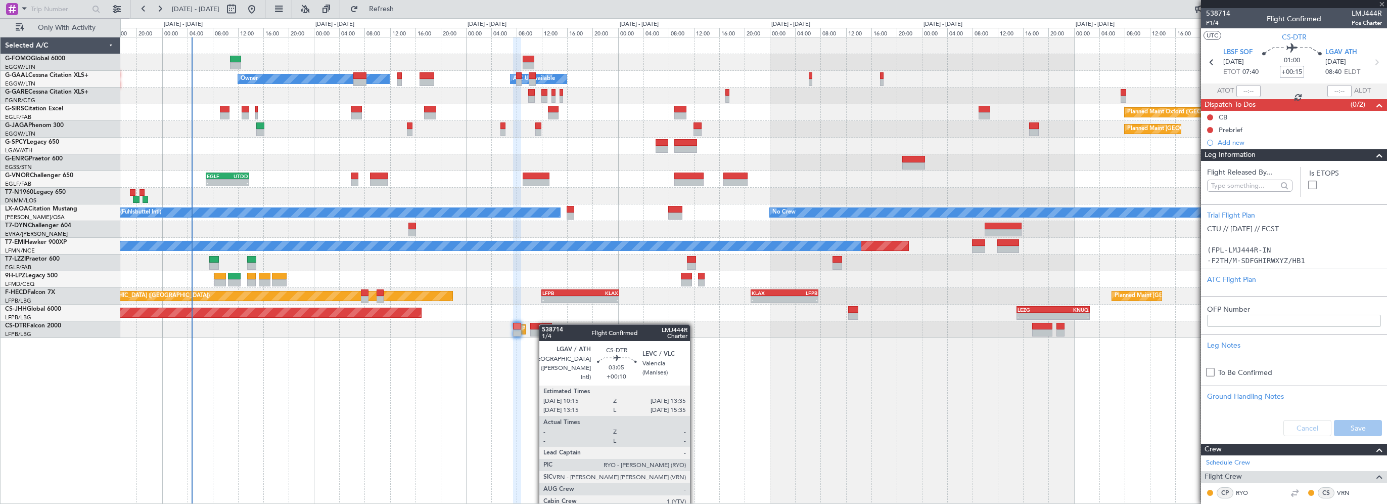
type input "+00:10"
type input "7"
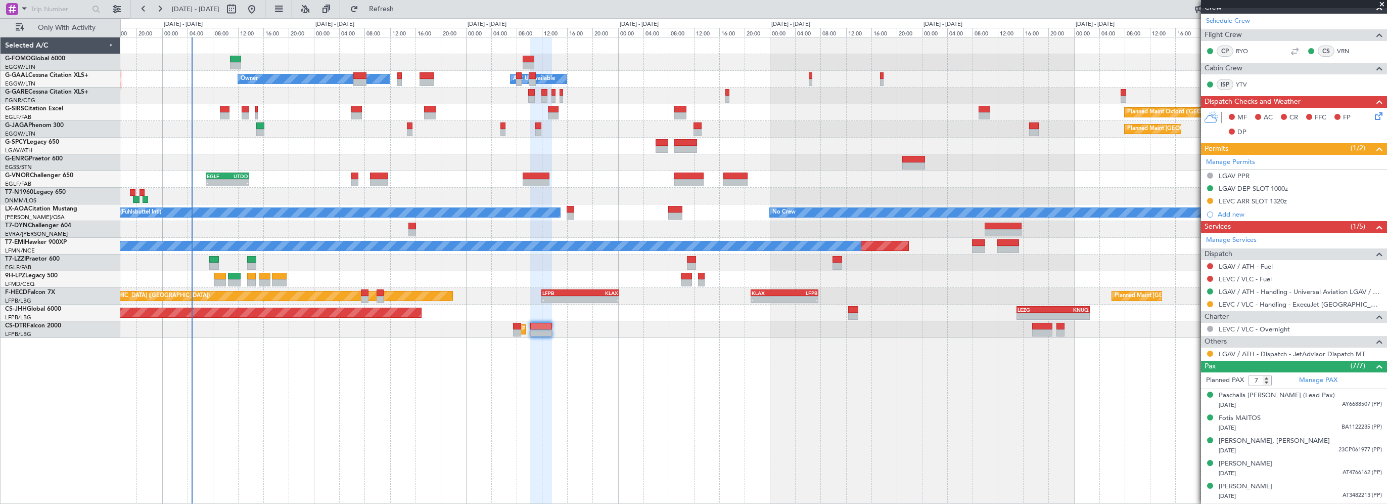
scroll to position [446, 0]
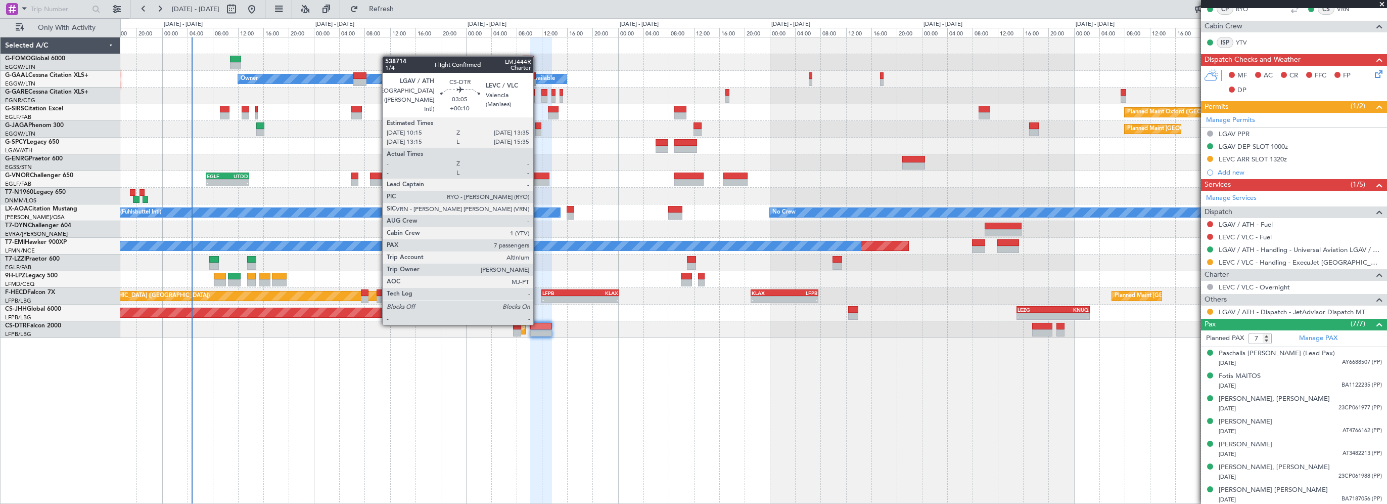
click at [538, 324] on div at bounding box center [540, 326] width 21 height 7
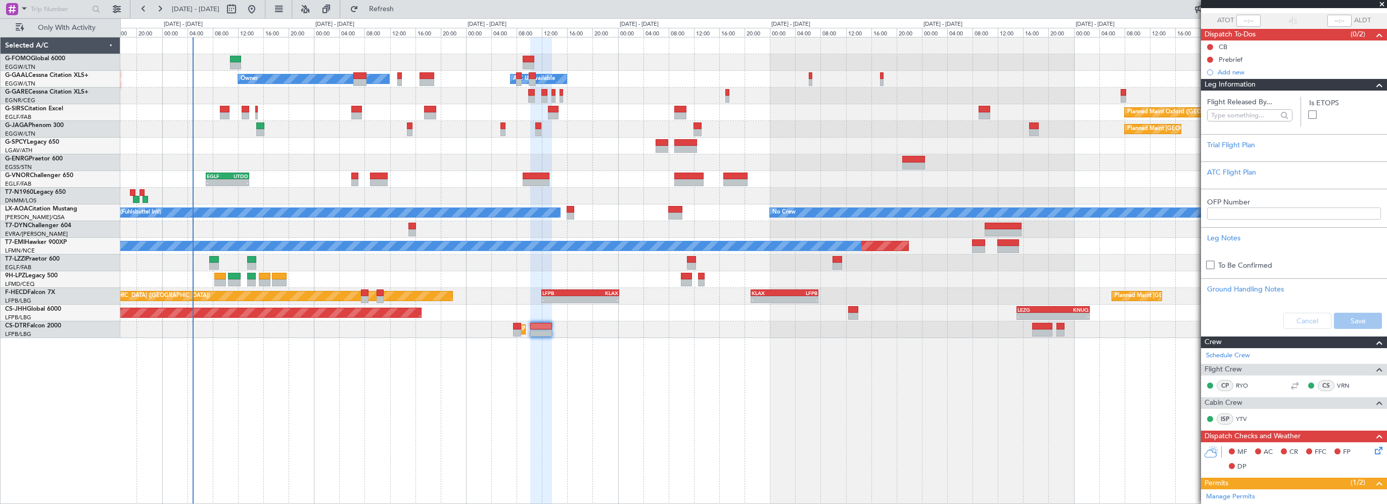
scroll to position [0, 0]
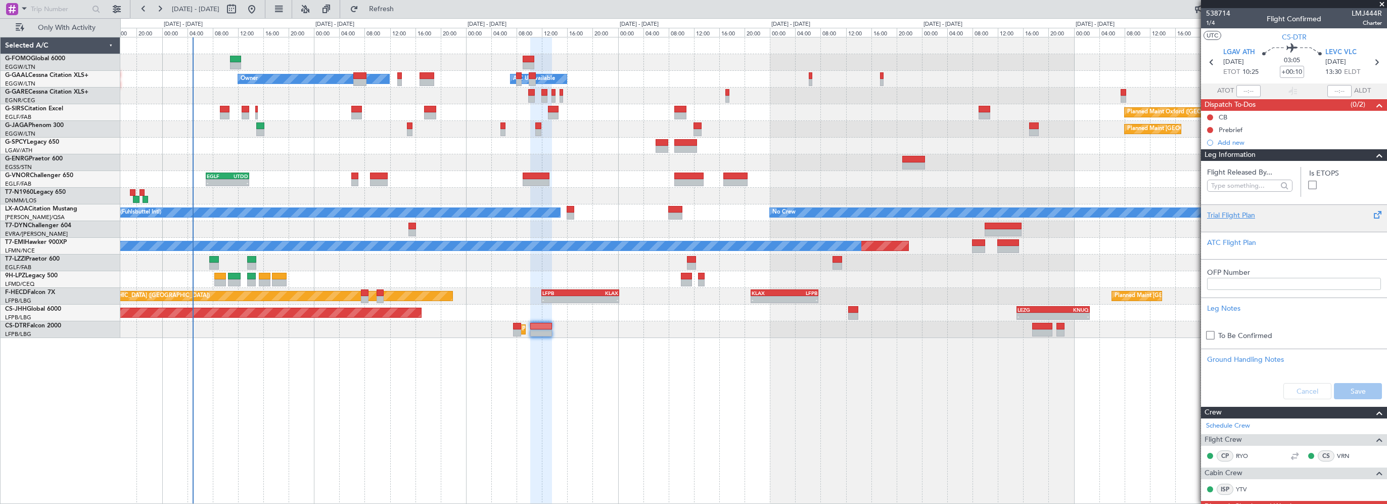
click at [1235, 220] on div at bounding box center [1294, 223] width 174 height 6
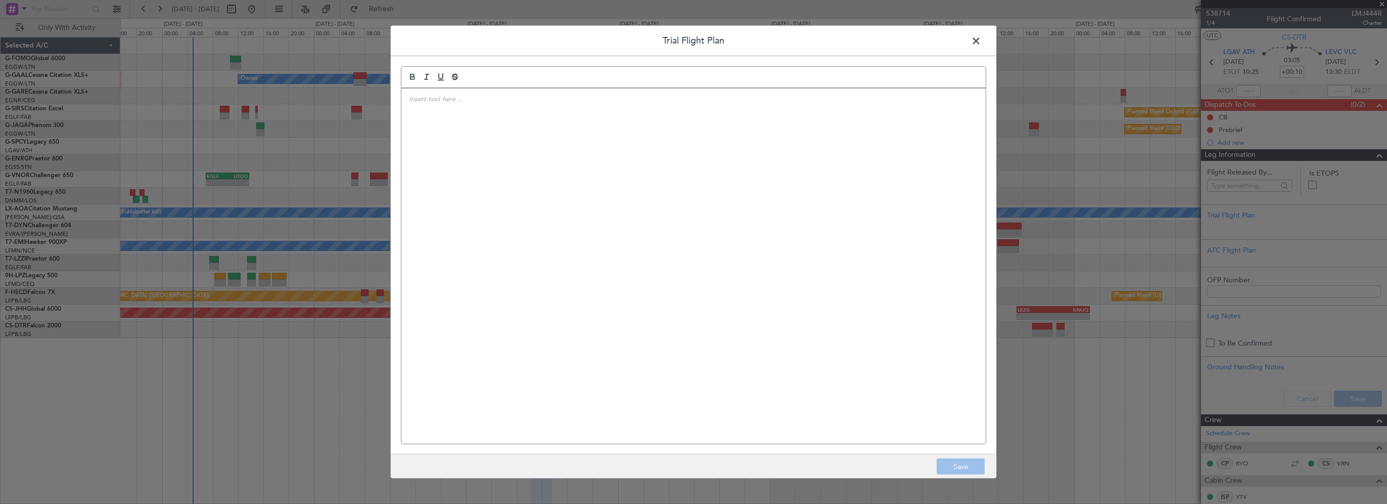
click at [683, 196] on div at bounding box center [693, 265] width 584 height 355
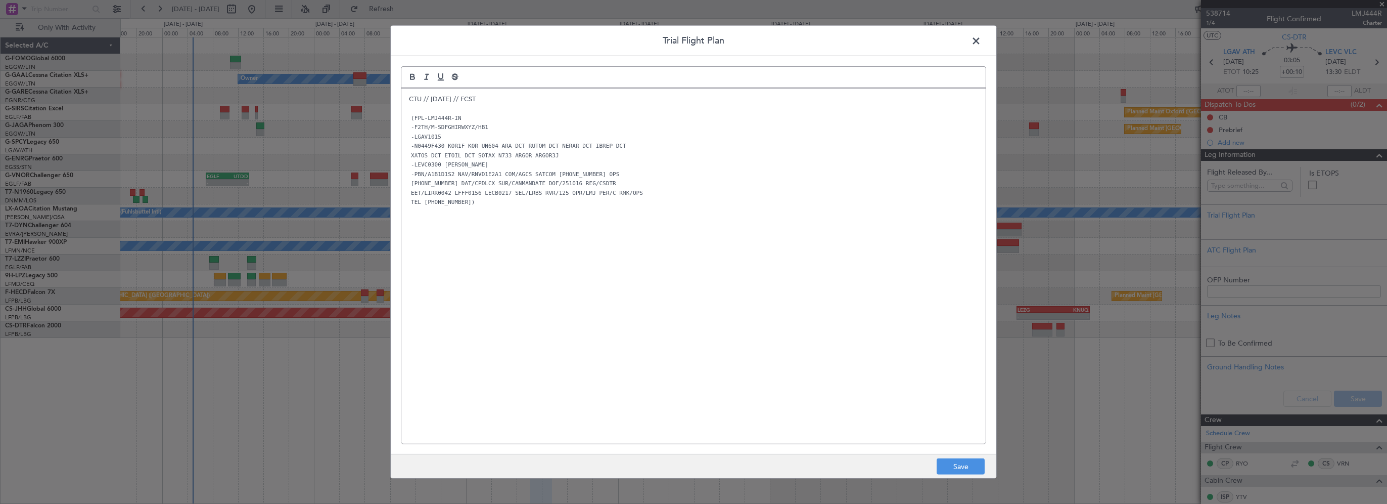
click at [636, 310] on div "CTU // 14OCT // FCST (FPL-LMJ444R-IN -F2TH/M-SDFGHIRWXYZ/HB1 -LGAV1015 -N0449F4…" at bounding box center [693, 265] width 584 height 355
click at [957, 465] on button "Save" at bounding box center [961, 466] width 48 height 16
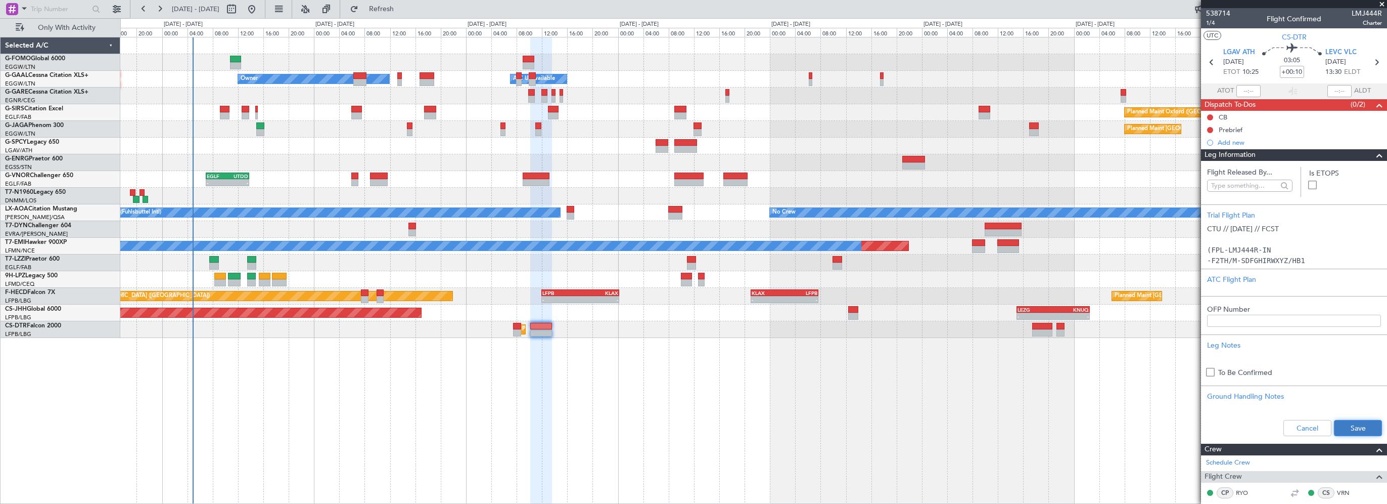
click at [1357, 427] on button "Save" at bounding box center [1358, 428] width 48 height 16
click at [1298, 69] on input "+00:10" at bounding box center [1292, 72] width 24 height 12
click at [1294, 71] on input "+00:10" at bounding box center [1292, 72] width 24 height 12
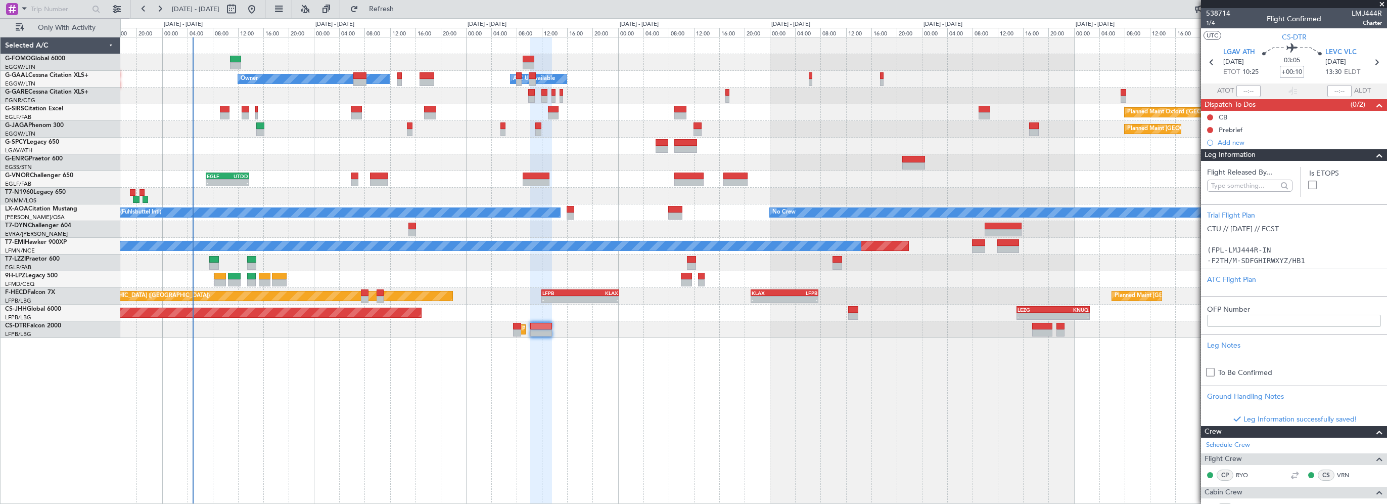
drag, startPoint x: 1294, startPoint y: 73, endPoint x: 1300, endPoint y: 72, distance: 6.1
click at [1300, 72] on input "+00:10" at bounding box center [1292, 72] width 24 height 12
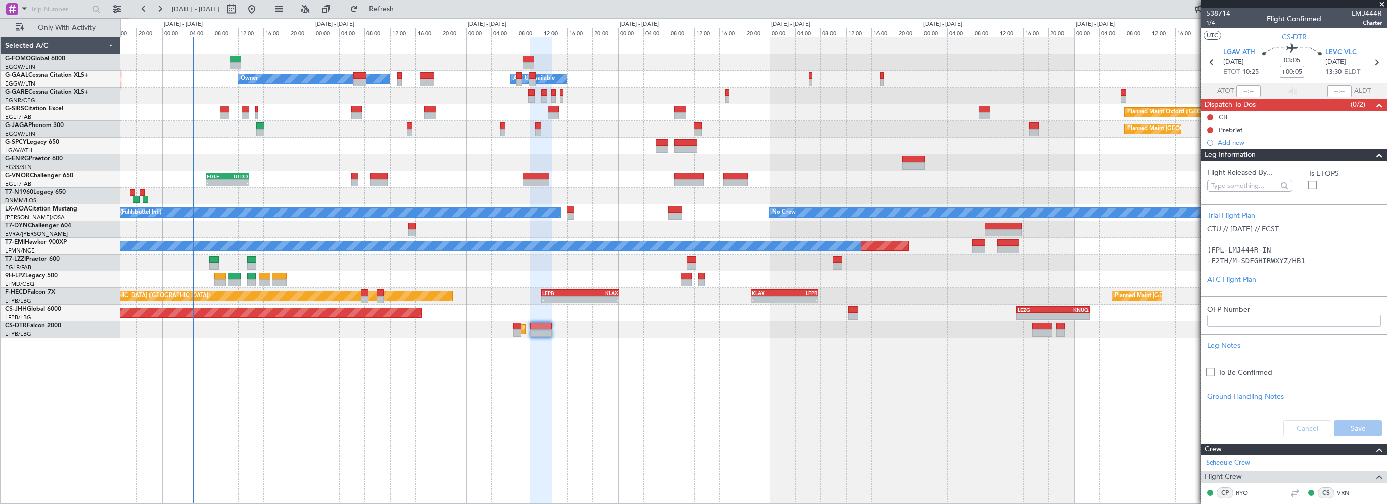
click at [761, 415] on div "- - EGGW 03:55 Z KSFO 14:45 Z - - KSFO 22:15 Z EGGW 08:00 Z Owner A/C Unavailab…" at bounding box center [753, 270] width 1267 height 467
type input "+00:05"
click at [1382, 5] on span at bounding box center [1382, 4] width 10 height 9
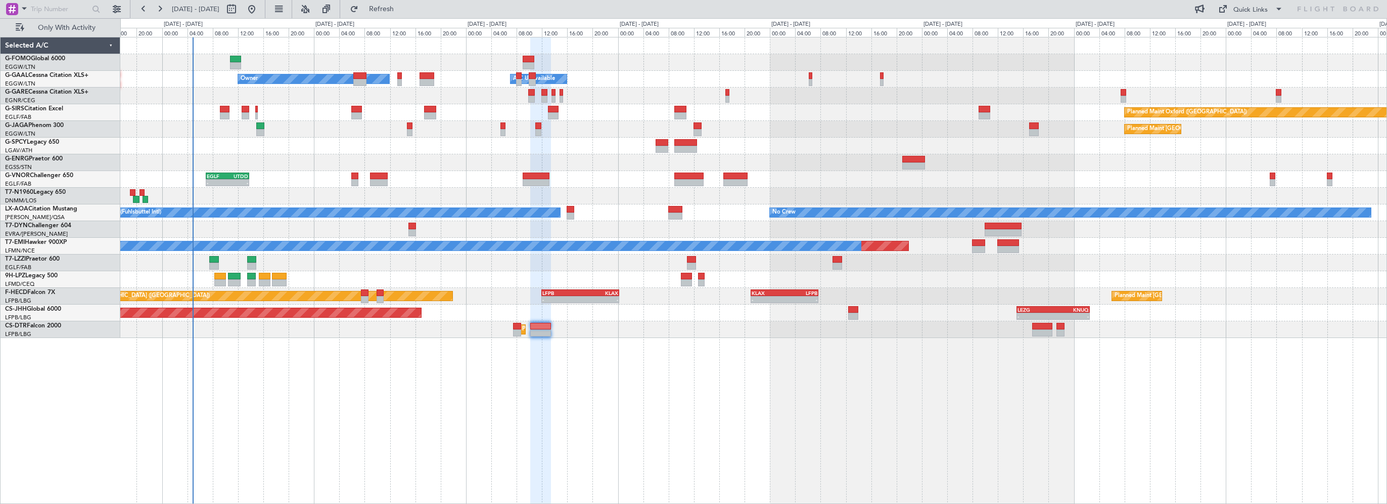
type input "0"
click at [555, 342] on div "- - EGGW 03:55 Z KSFO 14:45 Z - - KSFO 22:15 Z EGGW 08:00 Z Owner A/C Unavailab…" at bounding box center [753, 270] width 1267 height 467
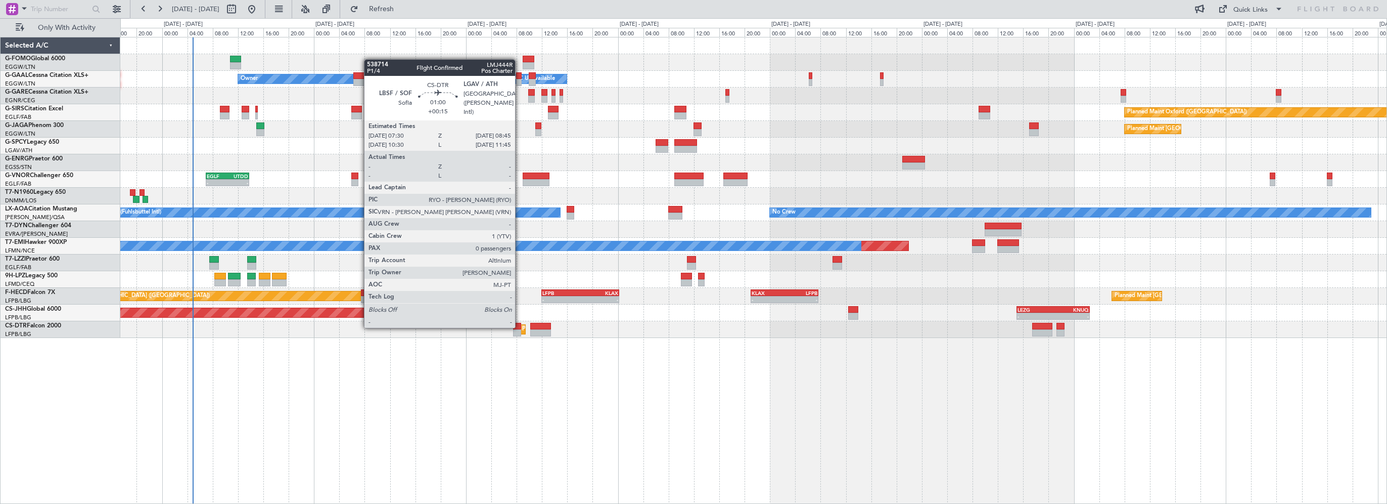
click at [520, 326] on div at bounding box center [517, 326] width 8 height 7
click at [516, 326] on div at bounding box center [517, 326] width 8 height 7
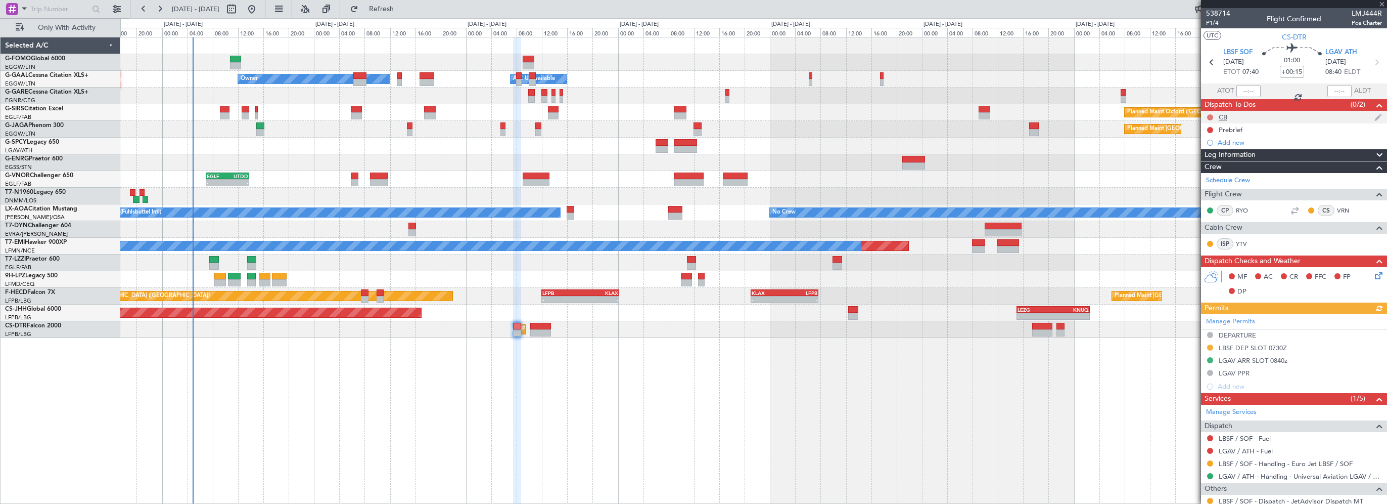
click at [1212, 116] on button at bounding box center [1210, 117] width 6 height 6
click at [1203, 160] on span "Completed" at bounding box center [1214, 162] width 33 height 10
click at [1211, 129] on button at bounding box center [1210, 130] width 6 height 6
click at [1211, 159] on span "In Progress" at bounding box center [1215, 159] width 34 height 10
click at [1373, 273] on icon at bounding box center [1377, 273] width 8 height 8
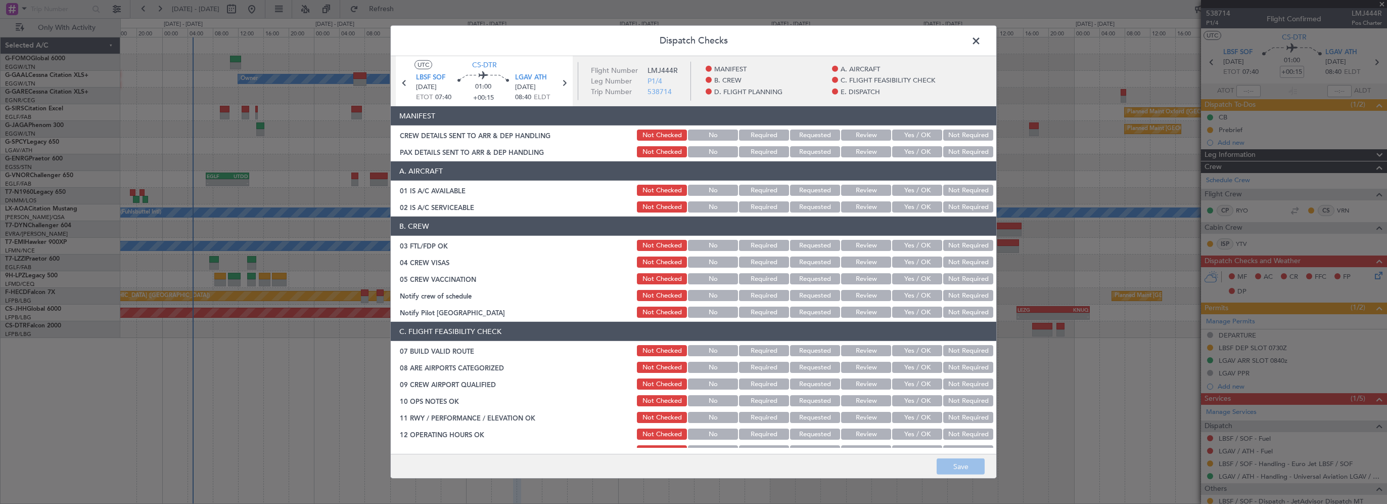
click at [892, 191] on button "Yes / OK" at bounding box center [917, 190] width 50 height 11
click at [894, 200] on div "Yes / OK" at bounding box center [916, 207] width 51 height 14
click at [911, 209] on button "Yes / OK" at bounding box center [917, 206] width 50 height 11
click at [923, 241] on button "Yes / OK" at bounding box center [917, 245] width 50 height 11
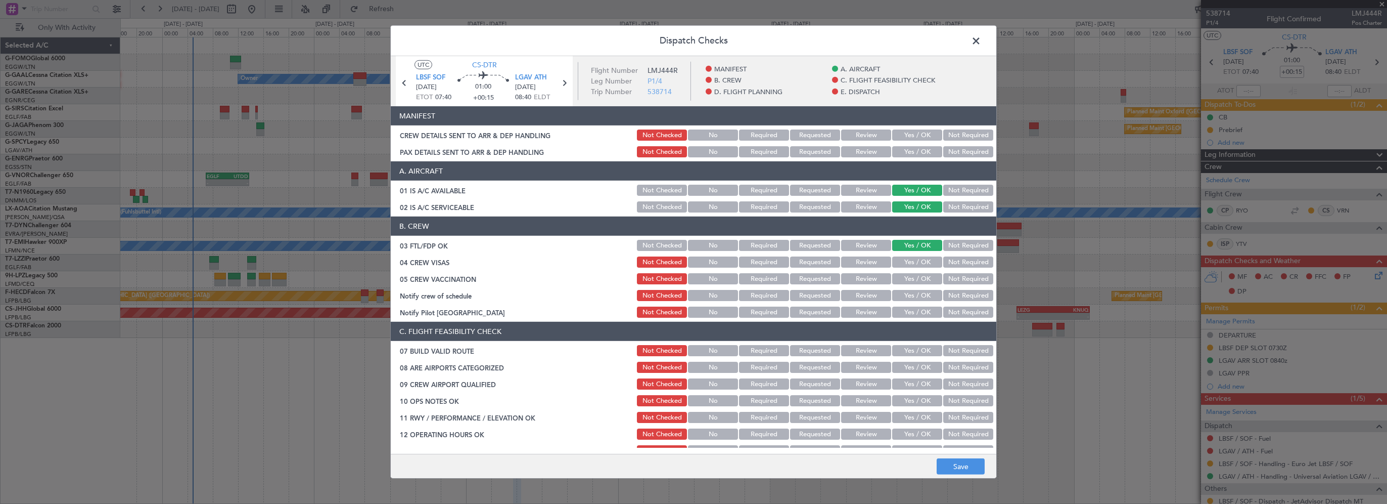
click at [948, 263] on button "Not Required" at bounding box center [968, 261] width 50 height 11
click at [943, 274] on button "Not Required" at bounding box center [968, 278] width 50 height 11
click at [908, 293] on button "Yes / OK" at bounding box center [917, 295] width 50 height 11
click at [914, 311] on button "Yes / OK" at bounding box center [917, 311] width 50 height 11
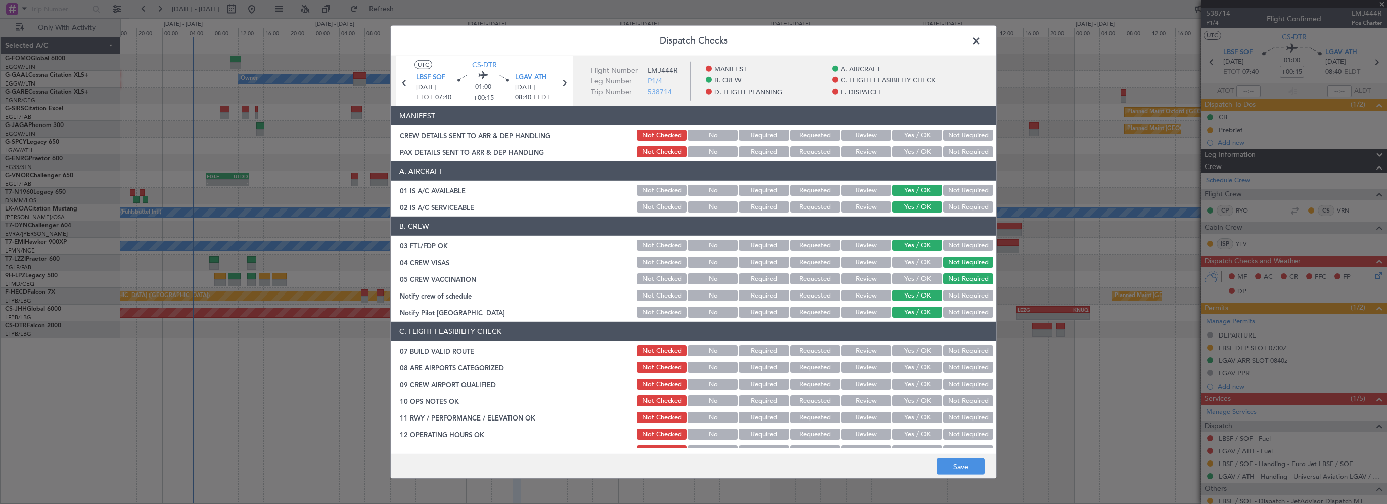
scroll to position [51, 0]
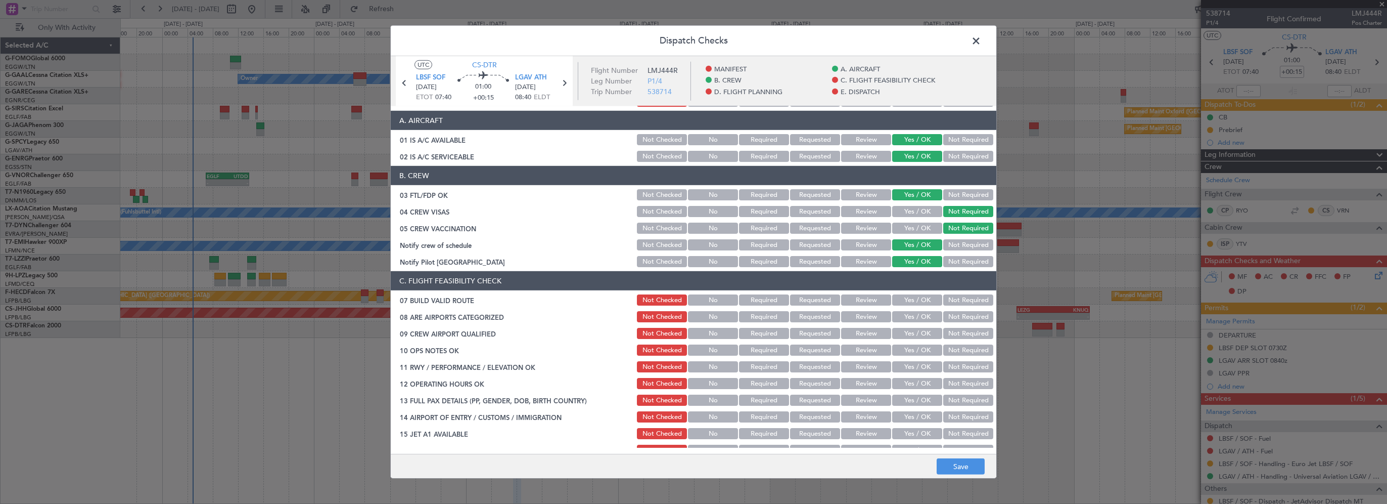
click at [918, 300] on button "Yes / OK" at bounding box center [917, 299] width 50 height 11
click at [915, 315] on button "Yes / OK" at bounding box center [917, 316] width 50 height 11
click at [908, 332] on button "Yes / OK" at bounding box center [917, 333] width 50 height 11
click at [907, 348] on button "Yes / OK" at bounding box center [917, 349] width 50 height 11
click at [650, 315] on button "Not Checked" at bounding box center [662, 316] width 50 height 11
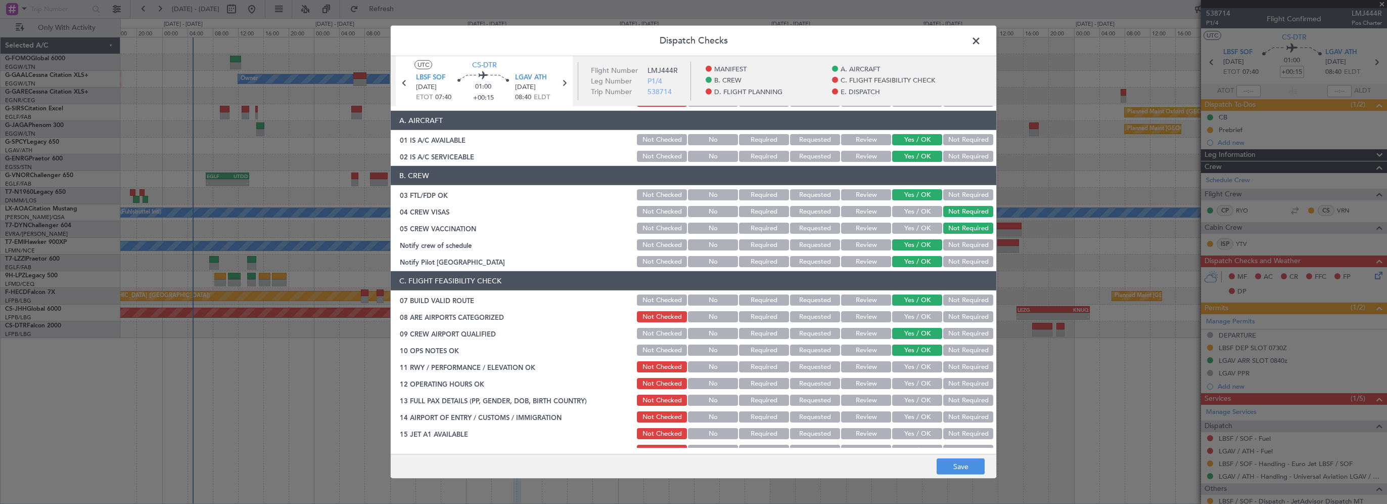
click at [650, 331] on button "Not Checked" at bounding box center [662, 333] width 50 height 11
click at [918, 362] on button "Yes / OK" at bounding box center [917, 366] width 50 height 11
click at [910, 382] on button "Yes / OK" at bounding box center [917, 383] width 50 height 11
click at [914, 400] on button "Yes / OK" at bounding box center [917, 399] width 50 height 11
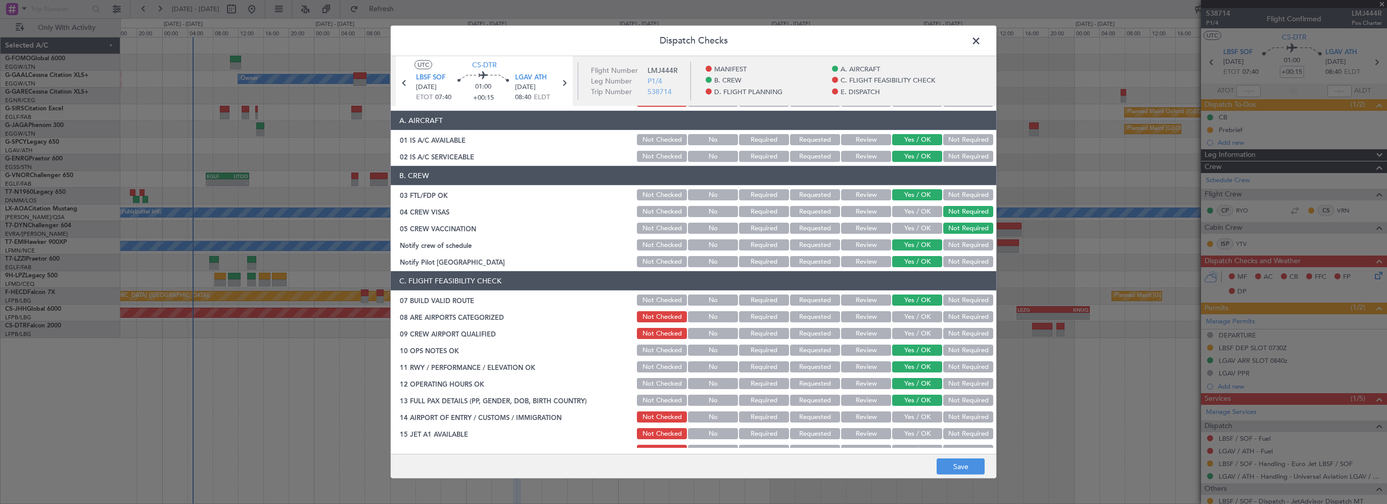
click at [914, 417] on button "Yes / OK" at bounding box center [917, 416] width 50 height 11
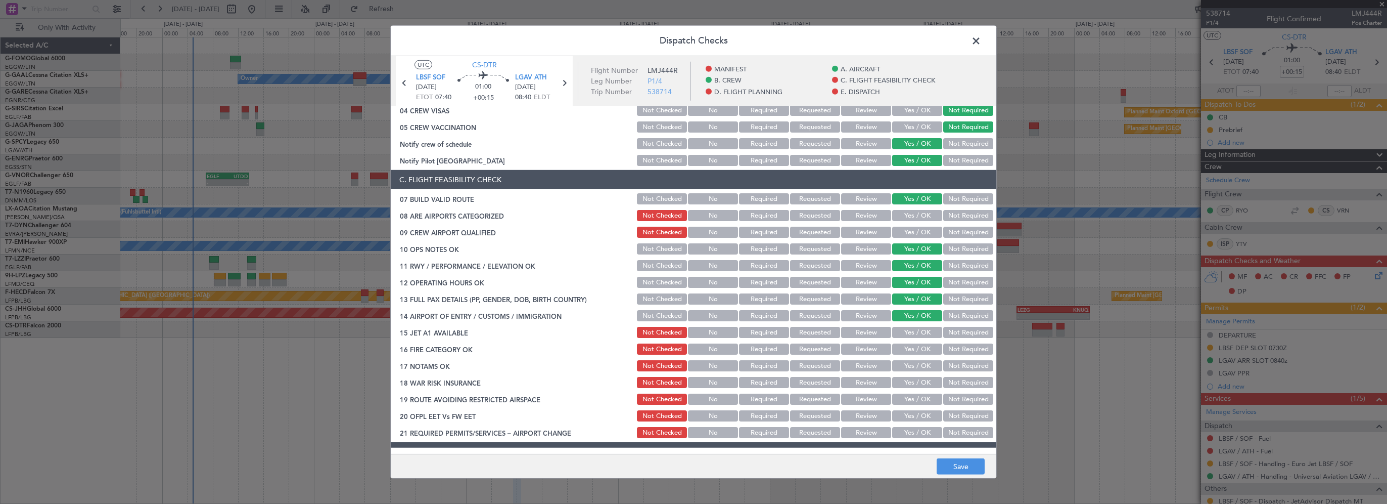
click at [905, 331] on button "Yes / OK" at bounding box center [917, 332] width 50 height 11
click at [900, 351] on button "Yes / OK" at bounding box center [917, 348] width 50 height 11
click at [902, 371] on button "Yes / OK" at bounding box center [917, 365] width 50 height 11
click at [933, 383] on button "Yes / OK" at bounding box center [917, 382] width 50 height 11
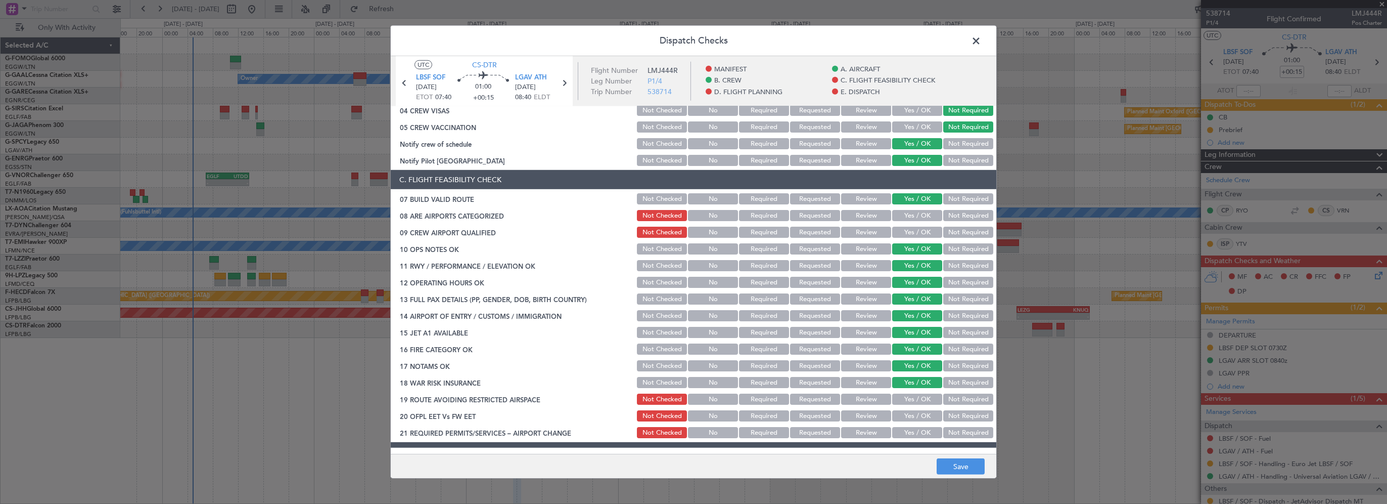
click at [950, 383] on button "Not Required" at bounding box center [968, 382] width 50 height 11
click at [903, 398] on button "Yes / OK" at bounding box center [917, 398] width 50 height 11
click at [900, 418] on button "Yes / OK" at bounding box center [917, 415] width 50 height 11
click at [909, 433] on button "Yes / OK" at bounding box center [917, 432] width 50 height 11
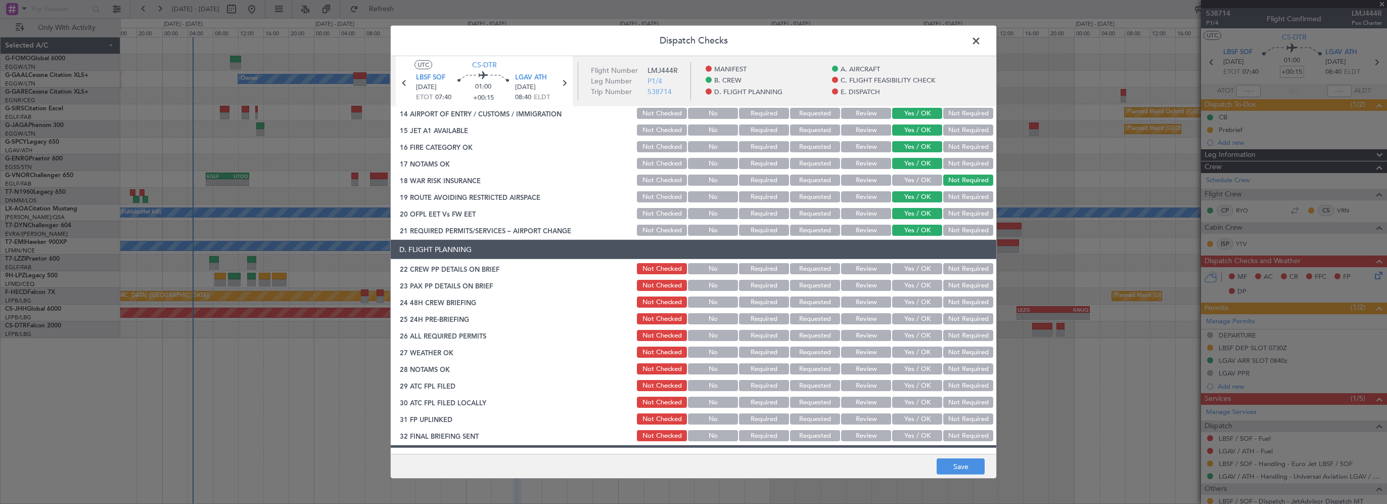
click at [907, 269] on button "Yes / OK" at bounding box center [917, 268] width 50 height 11
click at [908, 286] on button "Yes / OK" at bounding box center [917, 285] width 50 height 11
drag, startPoint x: 908, startPoint y: 299, endPoint x: 918, endPoint y: 309, distance: 14.7
click at [908, 301] on button "Yes / OK" at bounding box center [917, 301] width 50 height 11
click at [953, 317] on button "Not Required" at bounding box center [968, 318] width 50 height 11
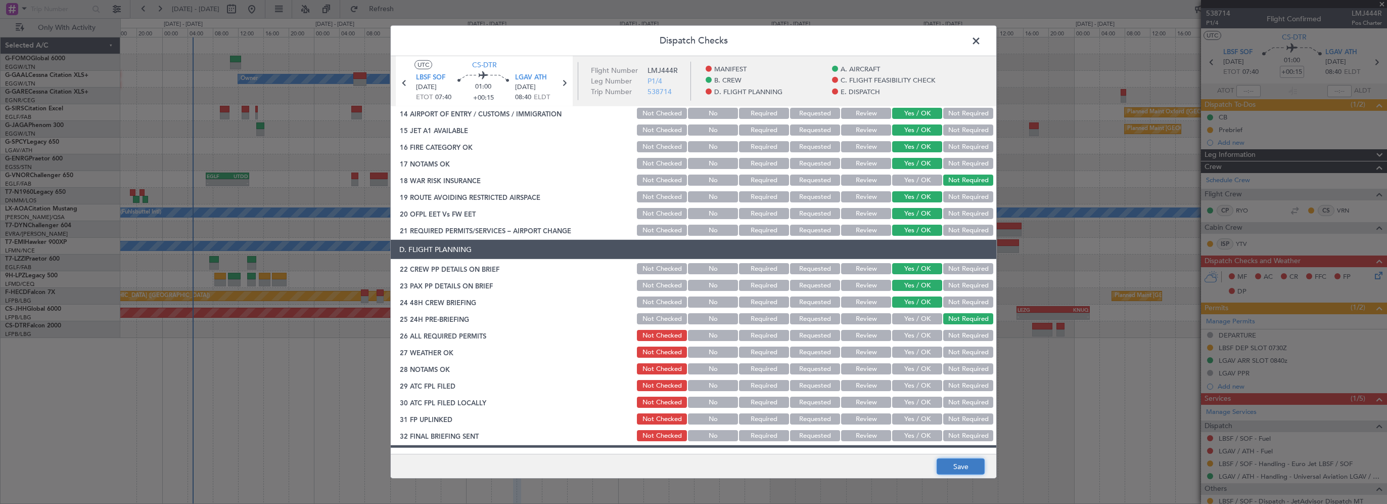
click at [952, 469] on button "Save" at bounding box center [961, 466] width 48 height 16
click at [981, 40] on span at bounding box center [981, 43] width 0 height 20
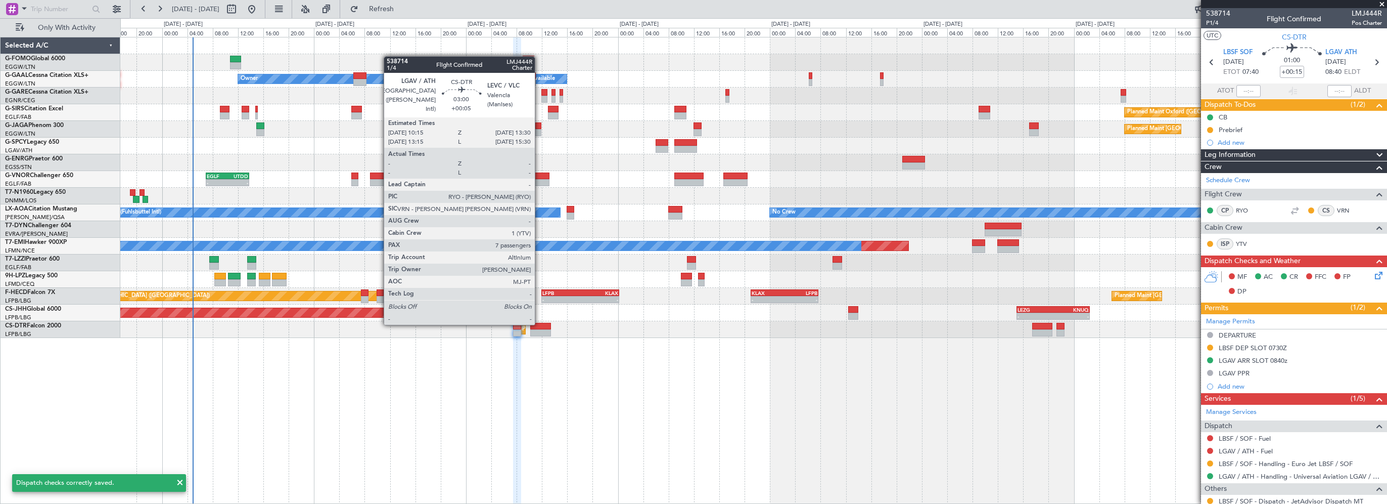
click at [539, 324] on div at bounding box center [540, 326] width 21 height 7
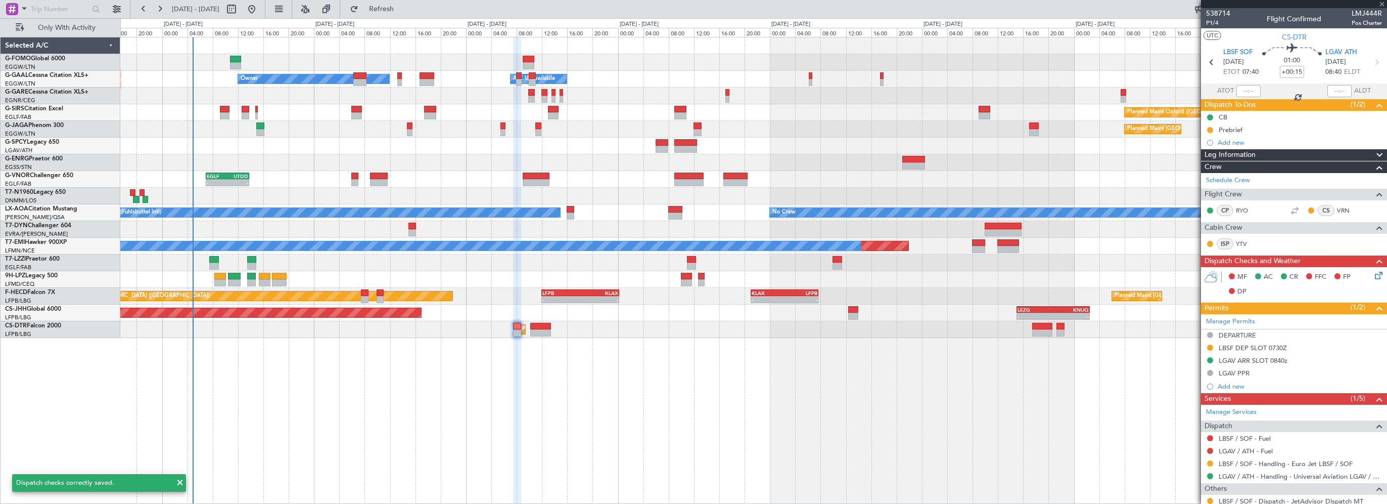
type input "+00:05"
type input "7"
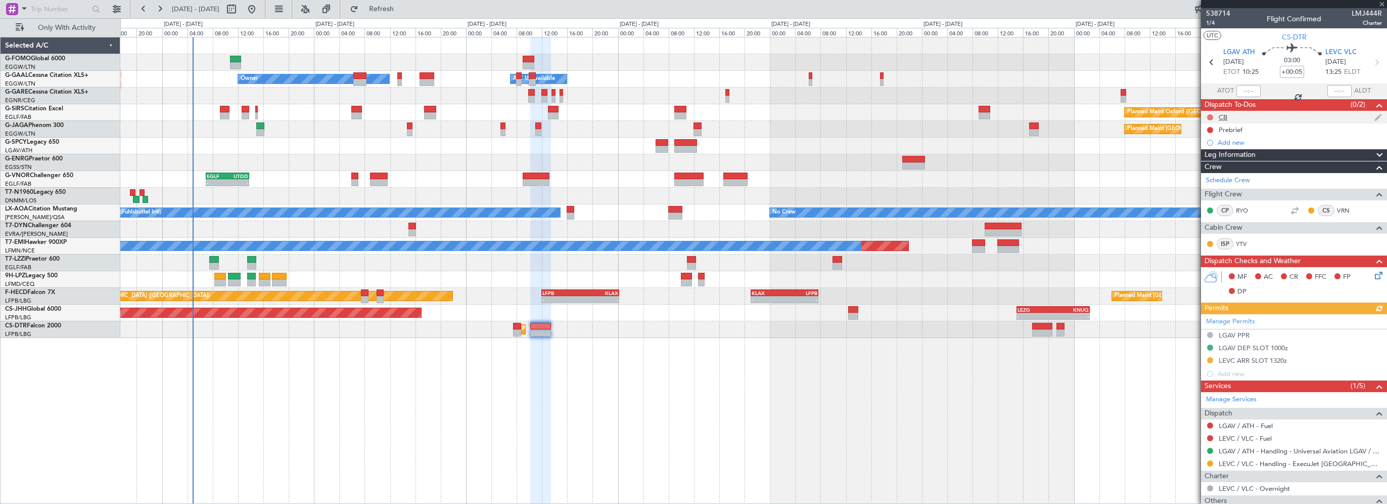
click at [1210, 115] on button at bounding box center [1210, 117] width 6 height 6
click at [1218, 161] on span "Completed" at bounding box center [1214, 162] width 33 height 10
click at [1211, 129] on button at bounding box center [1210, 130] width 6 height 6
click at [1209, 158] on span "In Progress" at bounding box center [1215, 159] width 34 height 10
click at [1373, 276] on icon at bounding box center [1377, 273] width 8 height 8
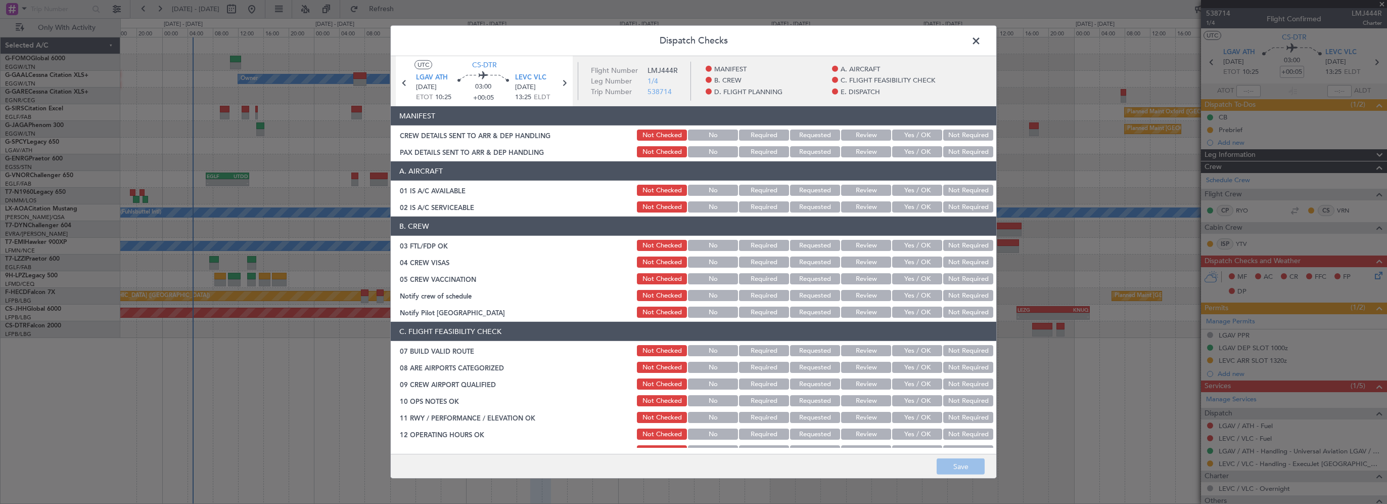
click at [907, 190] on button "Yes / OK" at bounding box center [917, 190] width 50 height 11
click at [906, 208] on button "Yes / OK" at bounding box center [917, 206] width 50 height 11
click at [912, 249] on button "Yes / OK" at bounding box center [917, 245] width 50 height 11
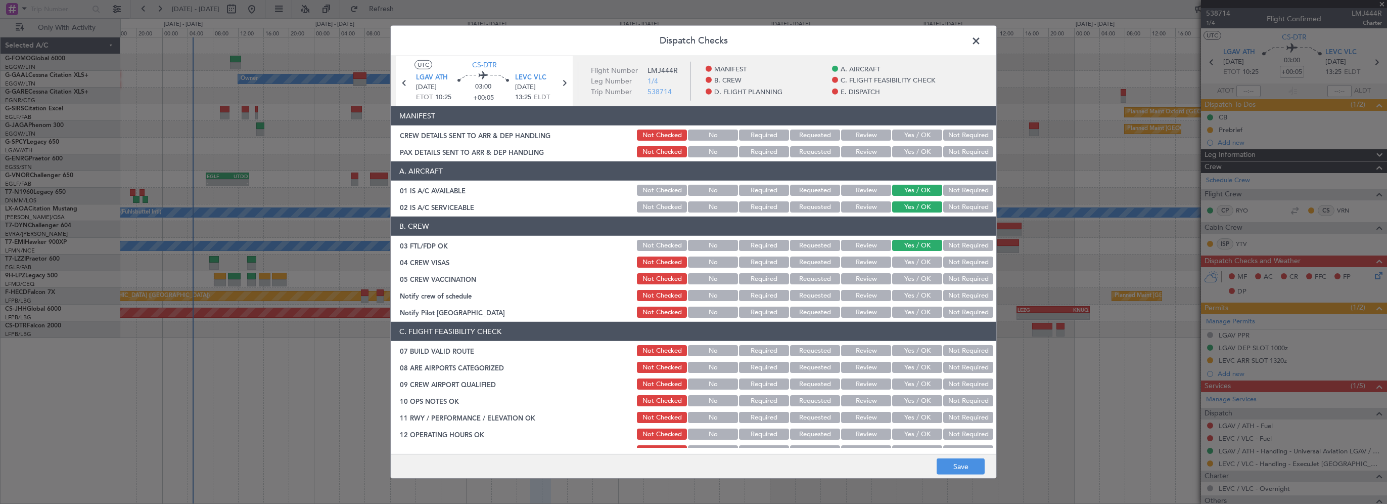
click at [913, 262] on button "Yes / OK" at bounding box center [917, 261] width 50 height 11
click at [956, 263] on button "Not Required" at bounding box center [968, 261] width 50 height 11
click at [953, 277] on button "Not Required" at bounding box center [968, 278] width 50 height 11
click at [922, 294] on button "Yes / OK" at bounding box center [917, 295] width 50 height 11
click at [911, 313] on button "Yes / OK" at bounding box center [917, 311] width 50 height 11
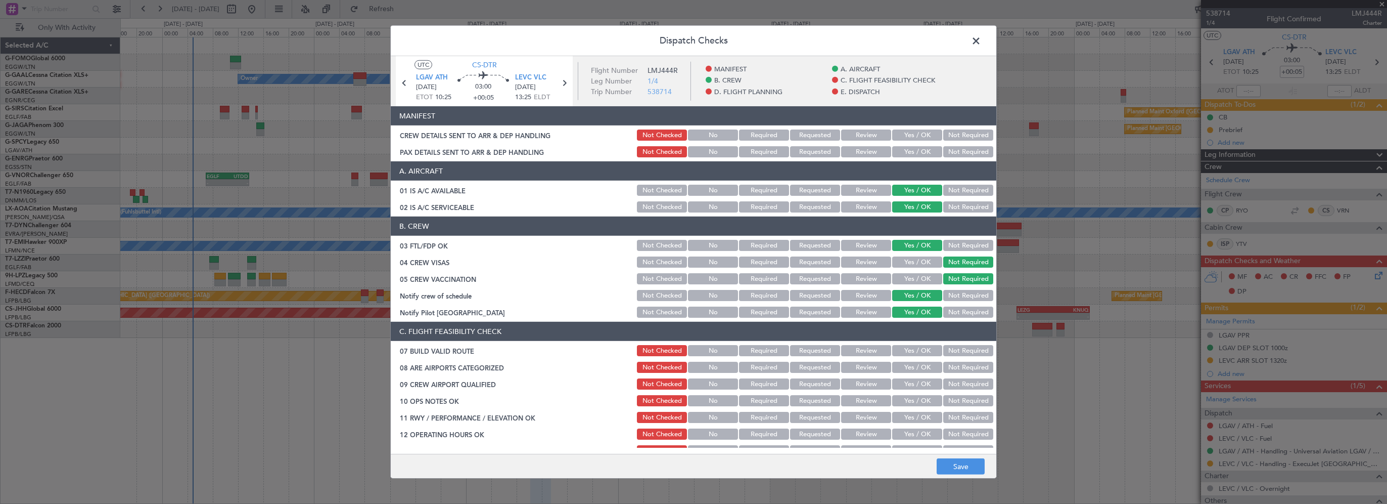
click at [904, 350] on button "Yes / OK" at bounding box center [917, 350] width 50 height 11
click at [900, 398] on button "Yes / OK" at bounding box center [917, 400] width 50 height 11
click at [905, 420] on button "Yes / OK" at bounding box center [917, 417] width 50 height 11
click at [908, 433] on button "Yes / OK" at bounding box center [917, 433] width 50 height 11
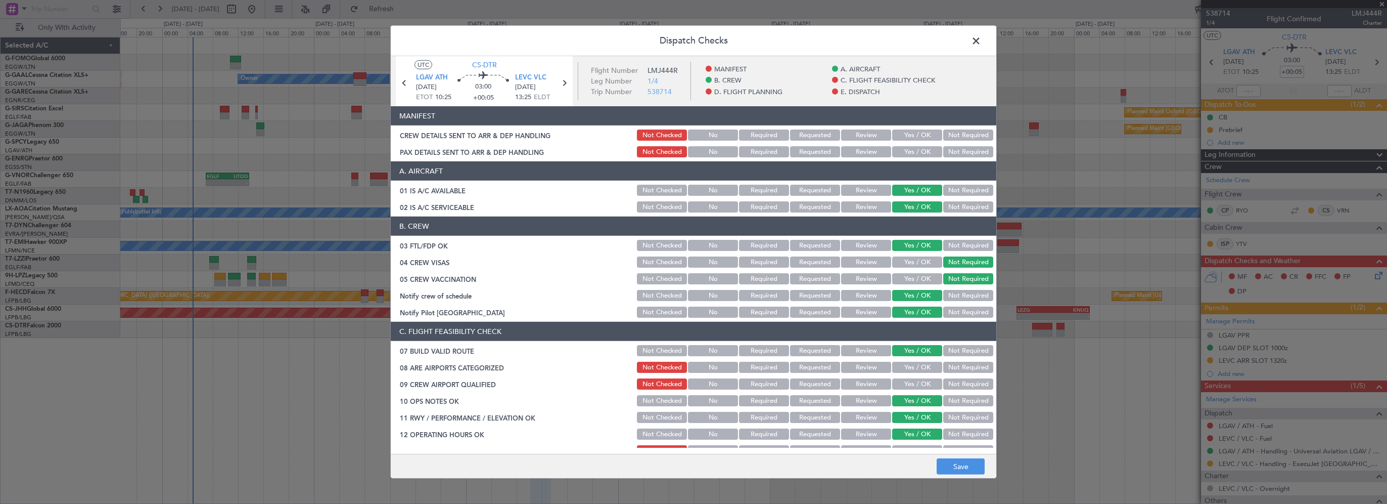
scroll to position [202, 0]
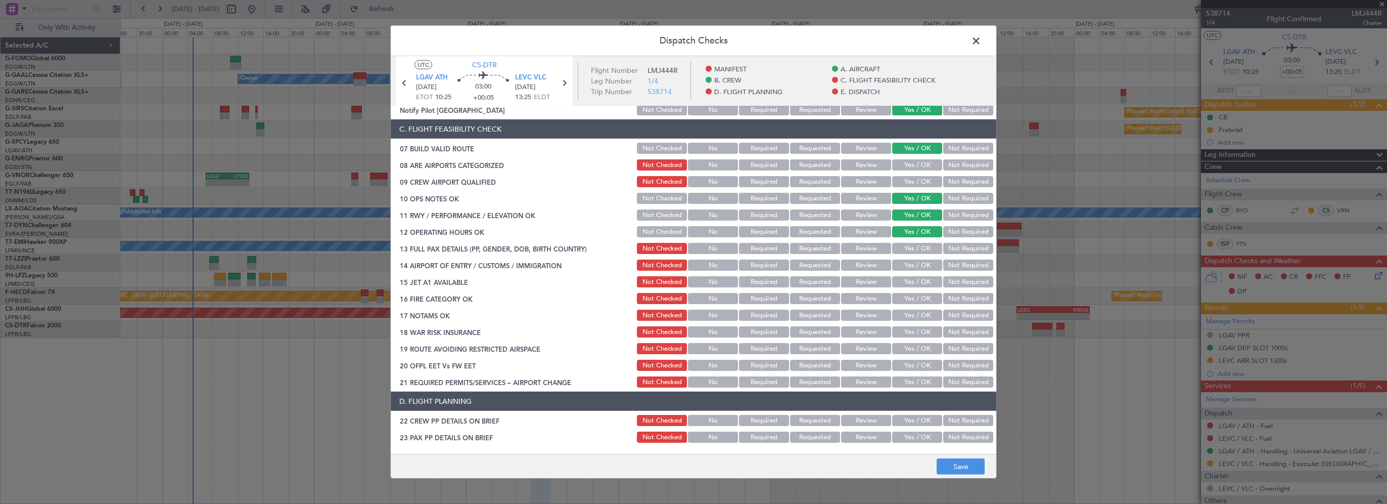
click at [920, 250] on button "Yes / OK" at bounding box center [917, 248] width 50 height 11
click at [912, 261] on button "Yes / OK" at bounding box center [917, 264] width 50 height 11
click at [912, 280] on button "Yes / OK" at bounding box center [917, 281] width 50 height 11
click at [907, 300] on button "Yes / OK" at bounding box center [917, 298] width 50 height 11
click at [906, 314] on button "Yes / OK" at bounding box center [917, 314] width 50 height 11
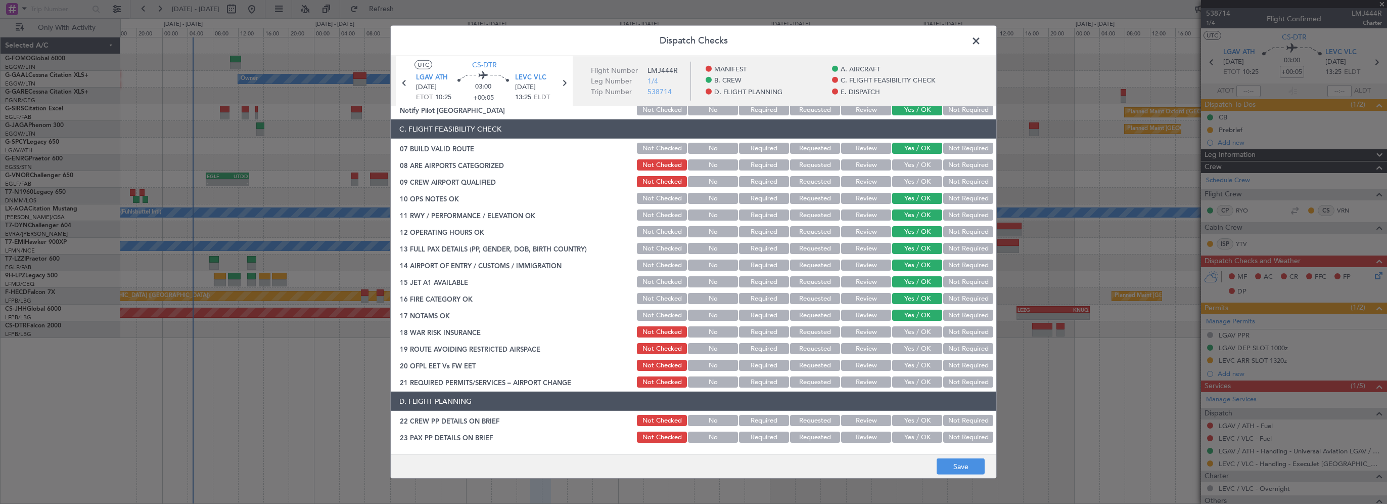
click at [944, 328] on button "Not Required" at bounding box center [968, 331] width 50 height 11
click at [914, 349] on button "Yes / OK" at bounding box center [917, 348] width 50 height 11
click at [911, 372] on section "C. FLIGHT FEASIBILITY CHECK 07 BUILD VALID ROUTE Not Checked No Required Reques…" at bounding box center [694, 253] width 606 height 269
click at [914, 365] on button "Yes / OK" at bounding box center [917, 364] width 50 height 11
click at [911, 385] on button "Yes / OK" at bounding box center [917, 381] width 50 height 11
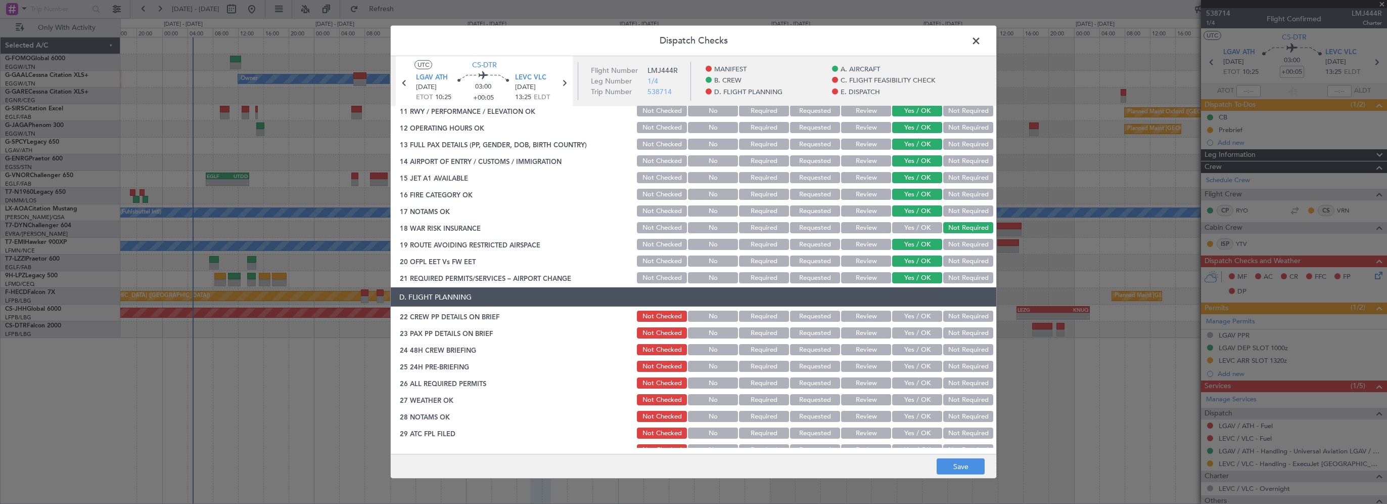
scroll to position [354, 0]
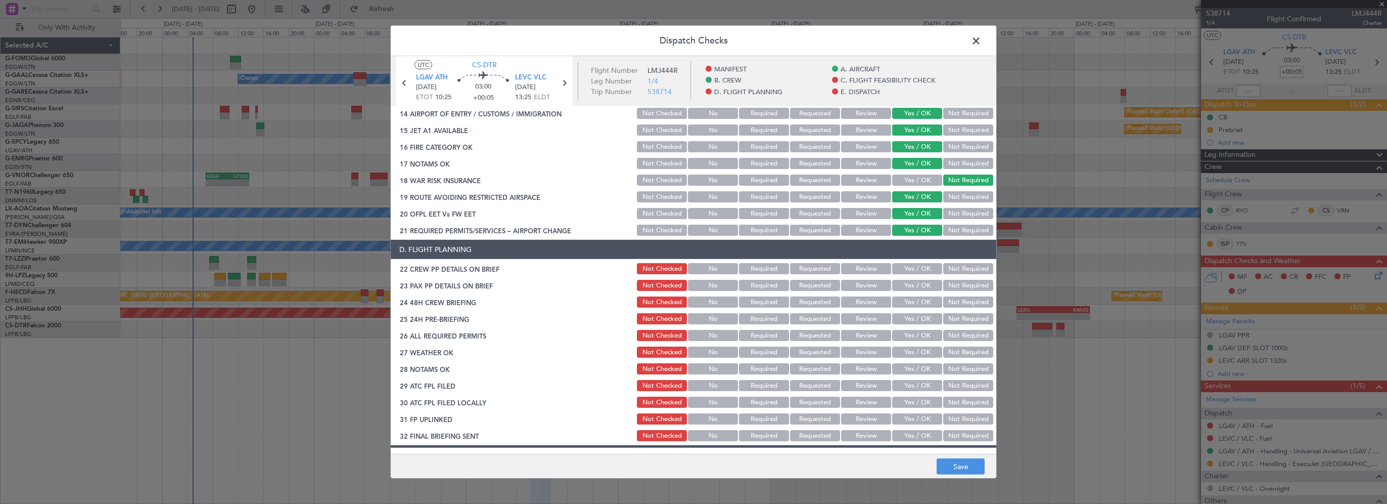
click at [922, 265] on button "Yes / OK" at bounding box center [917, 268] width 50 height 11
click at [914, 289] on button "Yes / OK" at bounding box center [917, 285] width 50 height 11
click at [912, 303] on button "Yes / OK" at bounding box center [917, 301] width 50 height 11
click at [944, 315] on button "Not Required" at bounding box center [968, 318] width 50 height 11
click at [963, 468] on button "Save" at bounding box center [961, 466] width 48 height 16
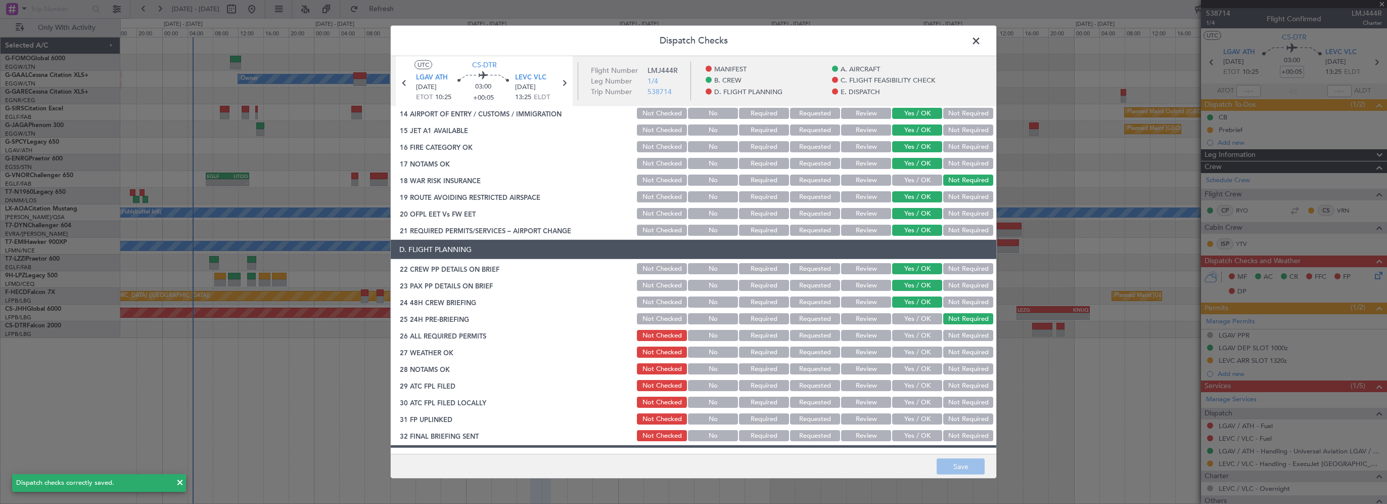
click at [981, 41] on span at bounding box center [981, 43] width 0 height 20
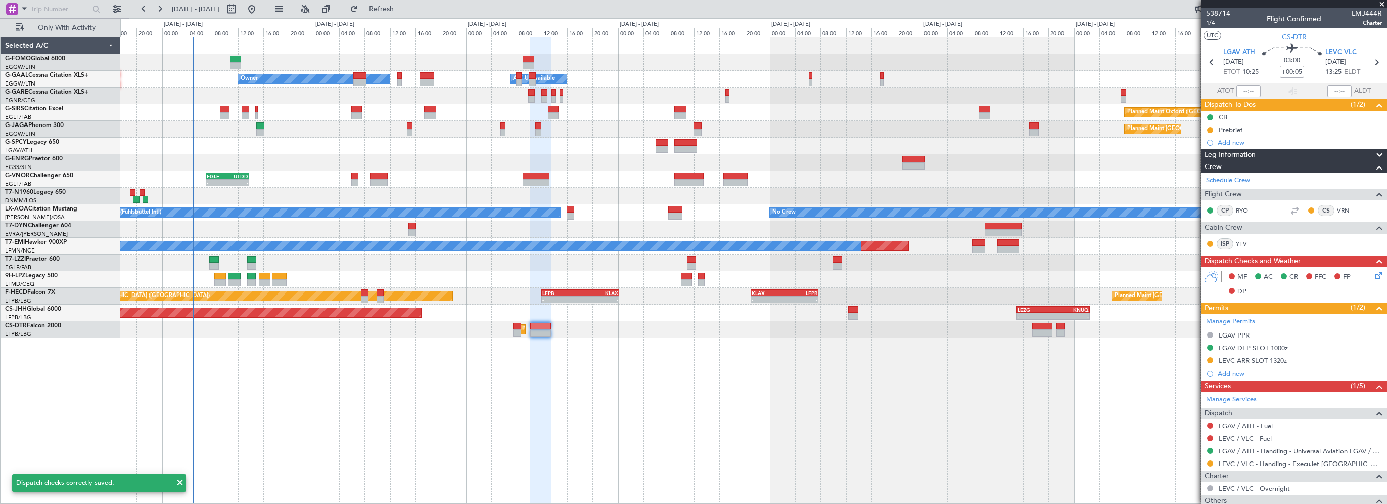
click at [517, 382] on div "- - EGGW 03:55 Z KSFO 14:45 Z - - KSFO 22:15 Z EGGW 08:00 Z Owner Owner A/C Una…" at bounding box center [753, 270] width 1267 height 467
click at [653, 415] on div "- - EGGW 03:55 Z KSFO 14:45 Z - - KSFO 22:15 Z EGGW 08:00 Z Owner Owner A/C Una…" at bounding box center [753, 270] width 1267 height 467
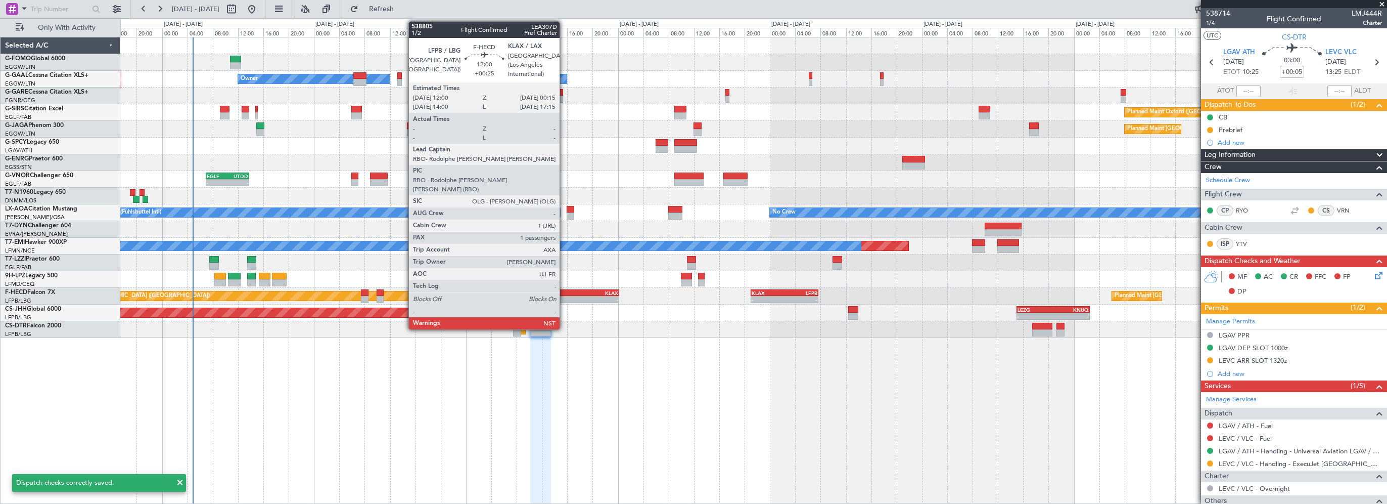
click at [564, 293] on div "LFPB" at bounding box center [561, 293] width 38 height 6
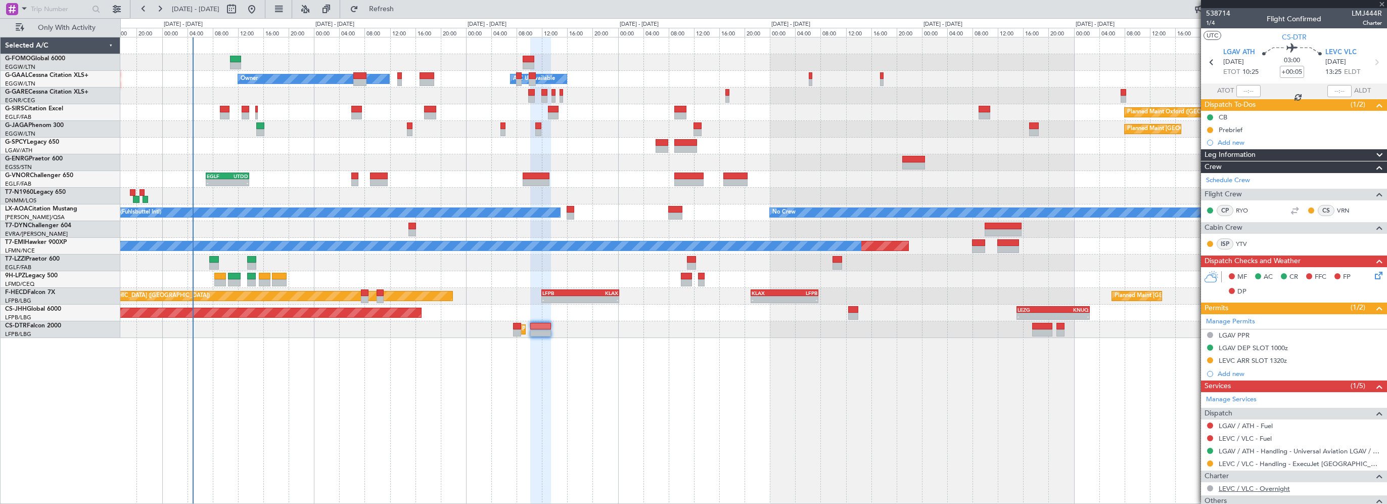
type input "+00:25"
type input "1"
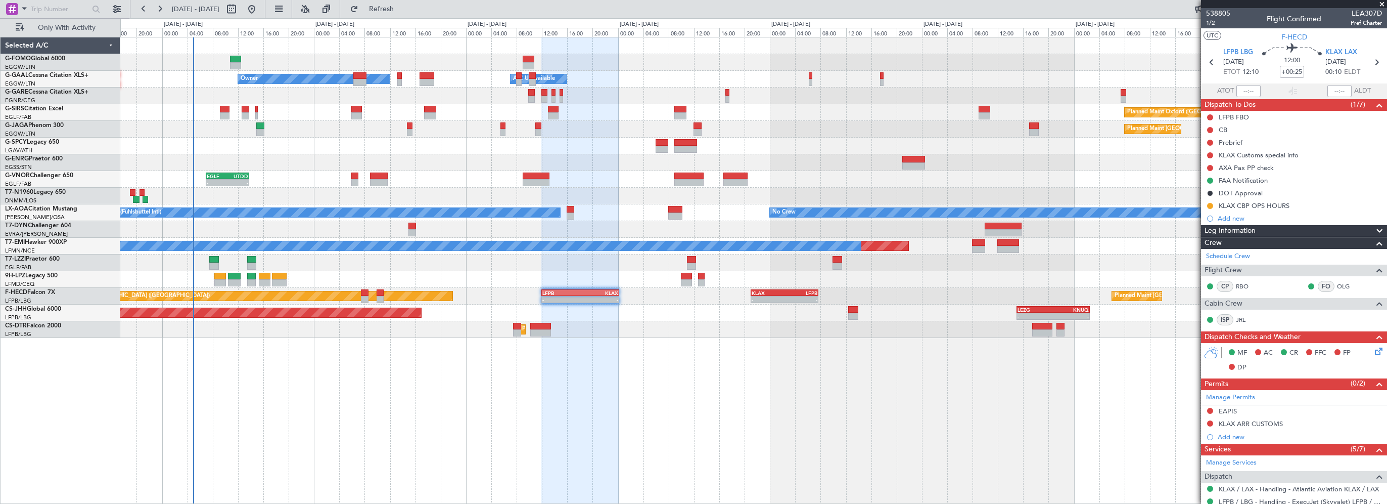
click at [795, 400] on div "- - EGGW 03:55 Z KSFO 14:45 Z - - KSFO 22:15 Z EGGW 08:00 Z Owner Owner A/C Una…" at bounding box center [753, 270] width 1267 height 467
click at [398, 0] on fb-refresh-button "Refresh" at bounding box center [375, 9] width 71 height 18
click at [402, 6] on span "Refresh" at bounding box center [381, 9] width 42 height 7
click at [309, 395] on div "- - EGGW 03:55 Z KSFO 14:45 Z - - KSFO 22:15 Z EGGW 08:00 Z Owner A/C Unavailab…" at bounding box center [753, 270] width 1267 height 467
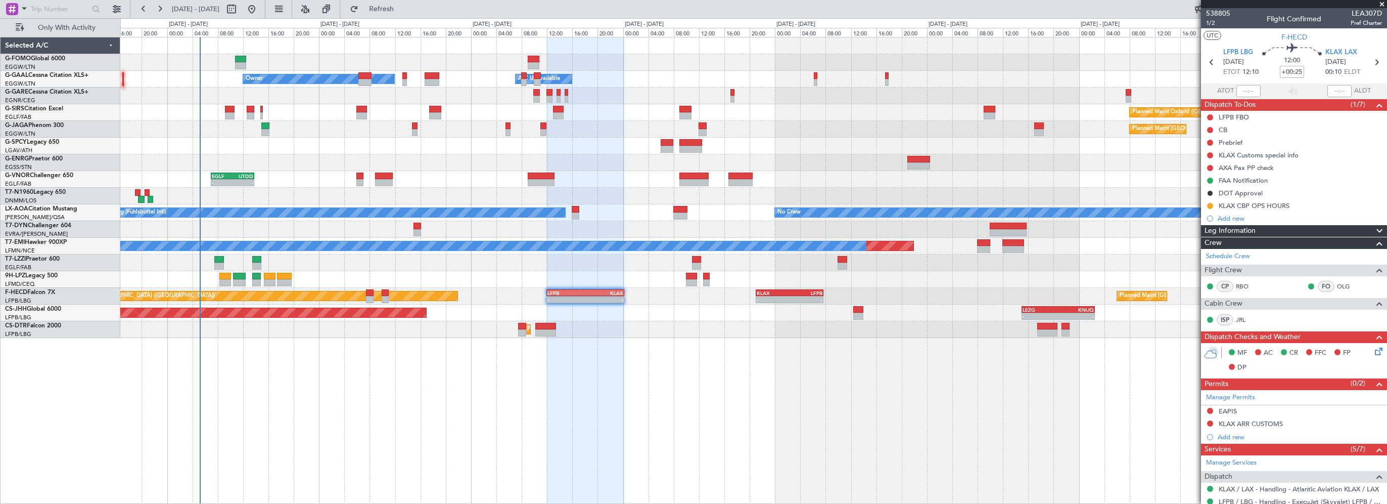
click at [512, 467] on div "- - EGGW 03:55 Z KSFO 14:45 Z - - KSFO 22:15 Z EGGW 08:00 Z Owner A/C Unavailab…" at bounding box center [753, 270] width 1267 height 467
click at [568, 290] on div "LFPB" at bounding box center [567, 293] width 38 height 6
click at [1235, 233] on span "Leg Information" at bounding box center [1230, 231] width 51 height 12
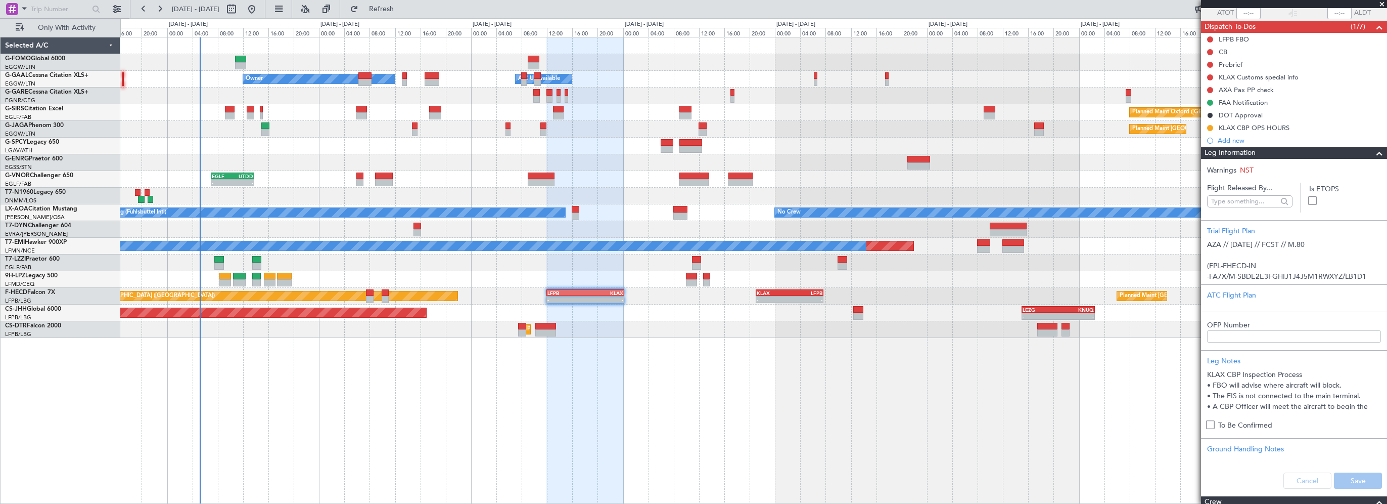
scroll to position [202, 0]
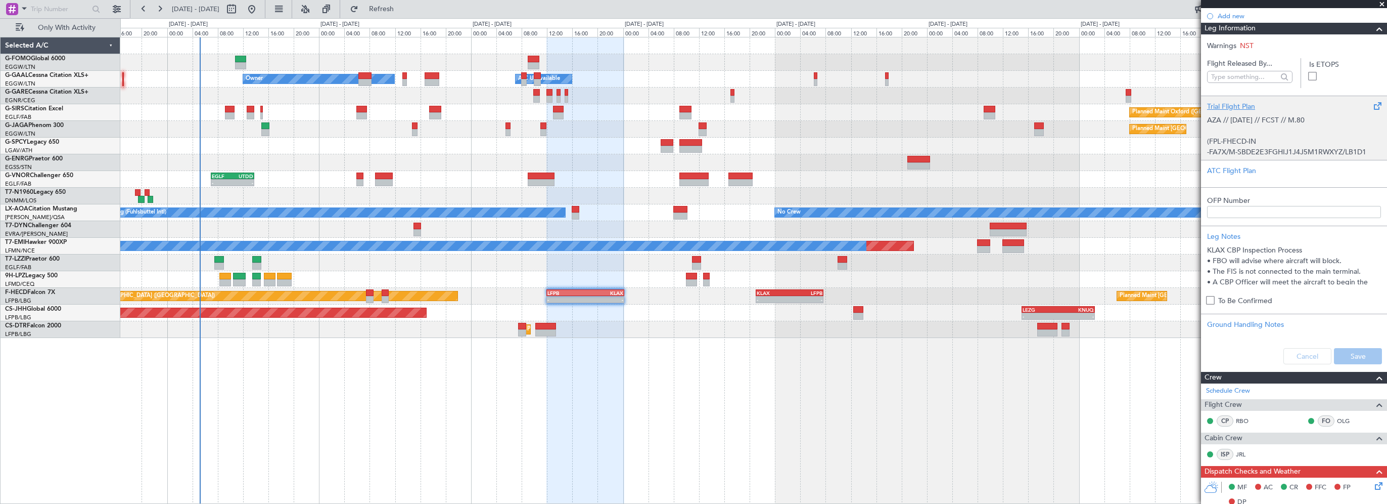
click at [1242, 106] on div "Trial Flight Plan" at bounding box center [1294, 106] width 174 height 11
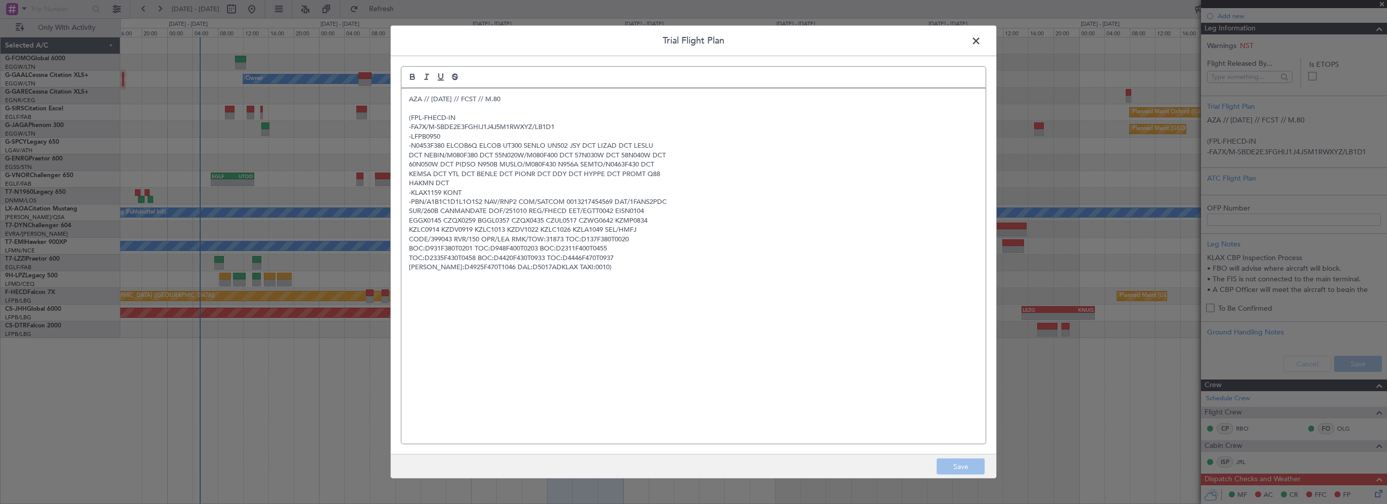
click at [522, 198] on p "-PBN/A1B1C1D1L1O1S2 NAV/RNP2 COM/SATCOM 0013217454569 DAT/1FANS2PDC" at bounding box center [693, 201] width 569 height 9
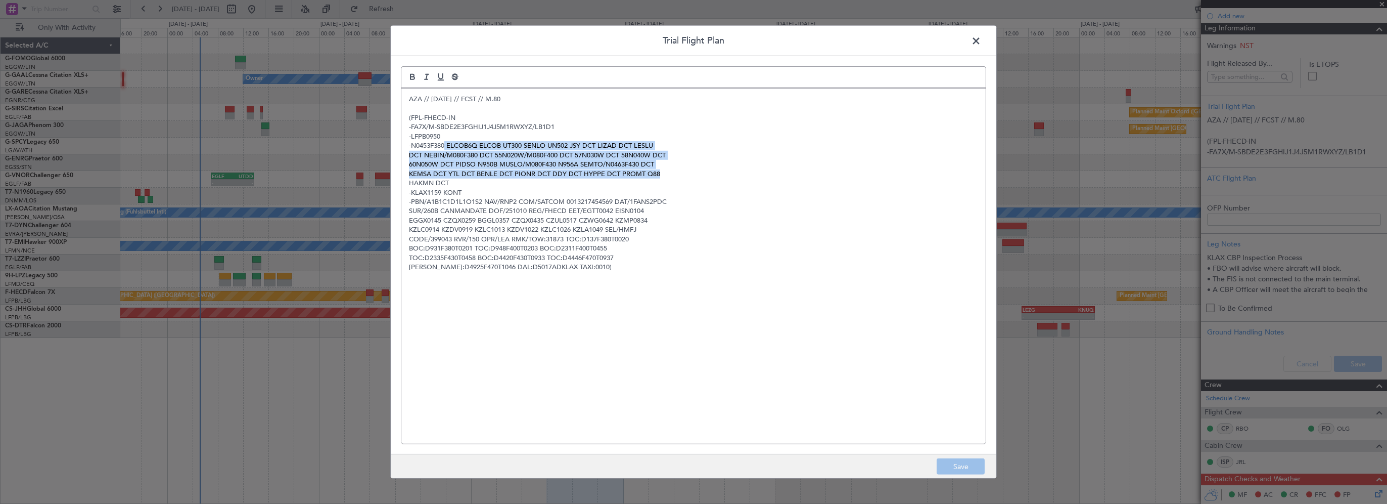
drag, startPoint x: 446, startPoint y: 146, endPoint x: 582, endPoint y: 167, distance: 138.1
click at [684, 174] on div "AZA // [DATE] // FCST // M.80 (FPL-FHECD-IN -FA7X/M-SBDE2E3FGHIJ1J4J5M1RWXYZ/LB…" at bounding box center [693, 265] width 584 height 355
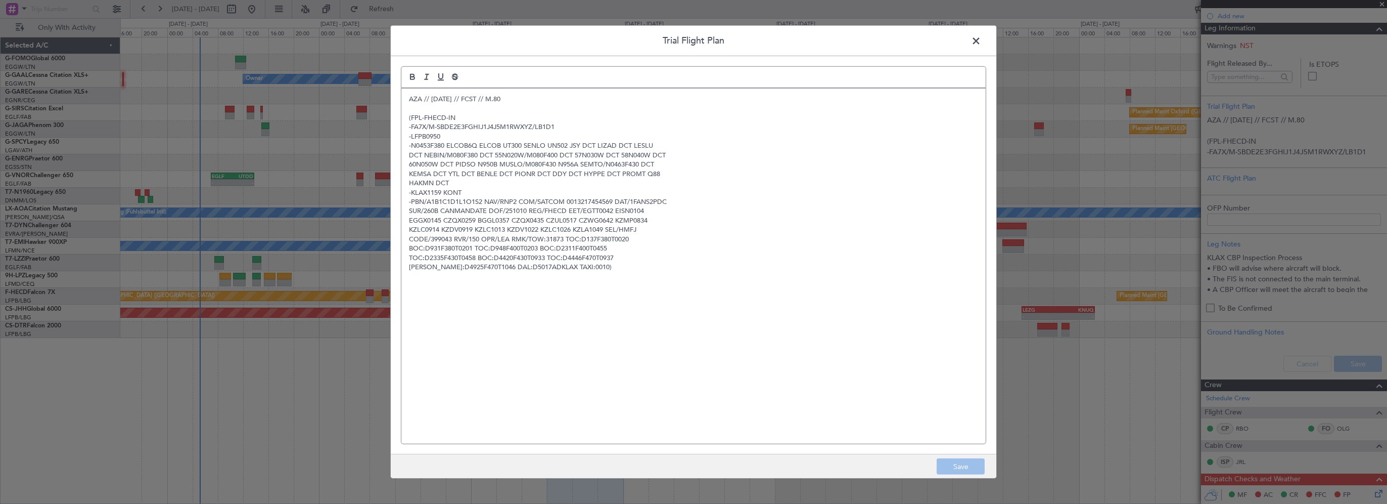
drag, startPoint x: 571, startPoint y: 166, endPoint x: 464, endPoint y: 178, distance: 107.9
click at [475, 178] on p "HAKMN DCT" at bounding box center [693, 182] width 569 height 9
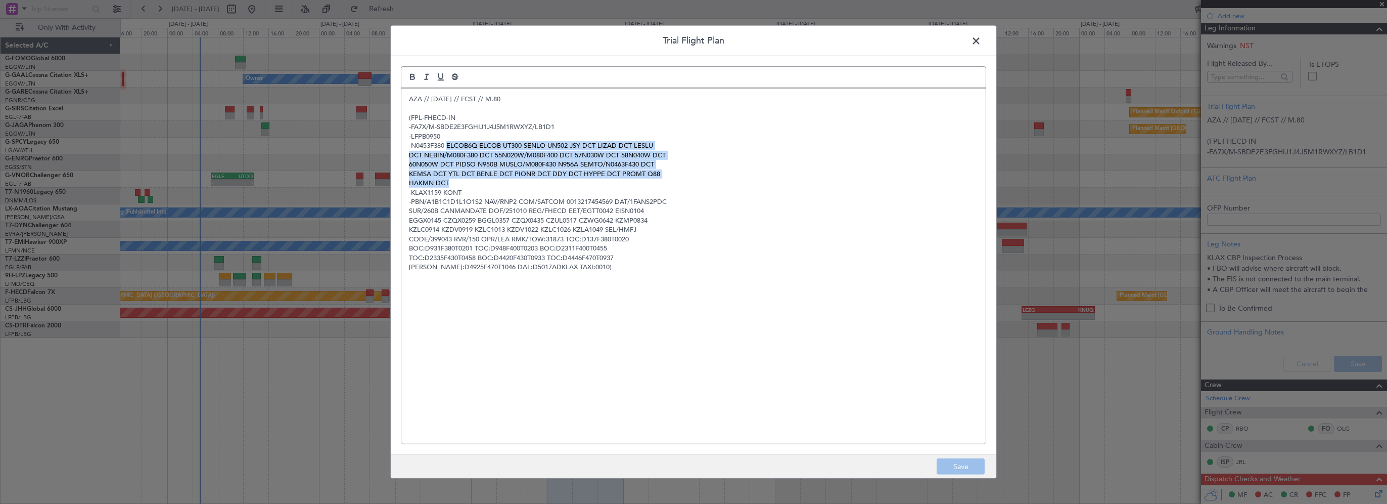
drag, startPoint x: 447, startPoint y: 145, endPoint x: 456, endPoint y: 182, distance: 38.5
click at [456, 182] on div "AZA // [DATE] // FCST // M.80 (FPL-FHECD-IN -FA7X/M-SBDE2E3FGHIJ1J4J5M1RWXYZ/LB…" at bounding box center [693, 265] width 584 height 355
copy div "ELCOB6Q ELCOB UT300 SENLO UN502 JSY DCT LIZAD DCT LESLU DCT NEBIN/M080F380 DCT …"
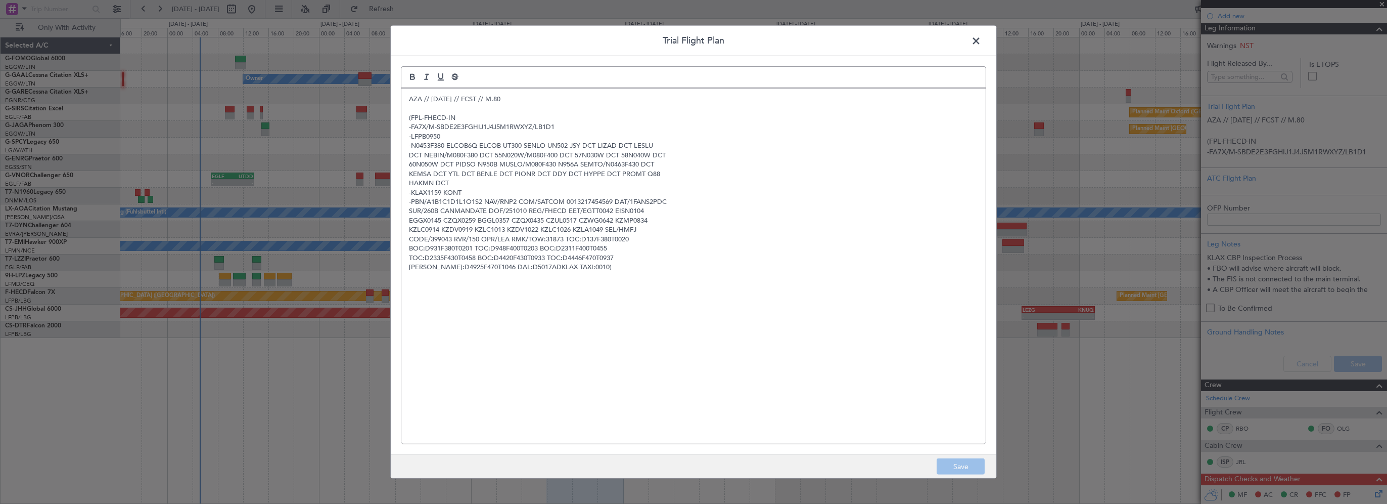
click at [981, 39] on span at bounding box center [981, 43] width 0 height 20
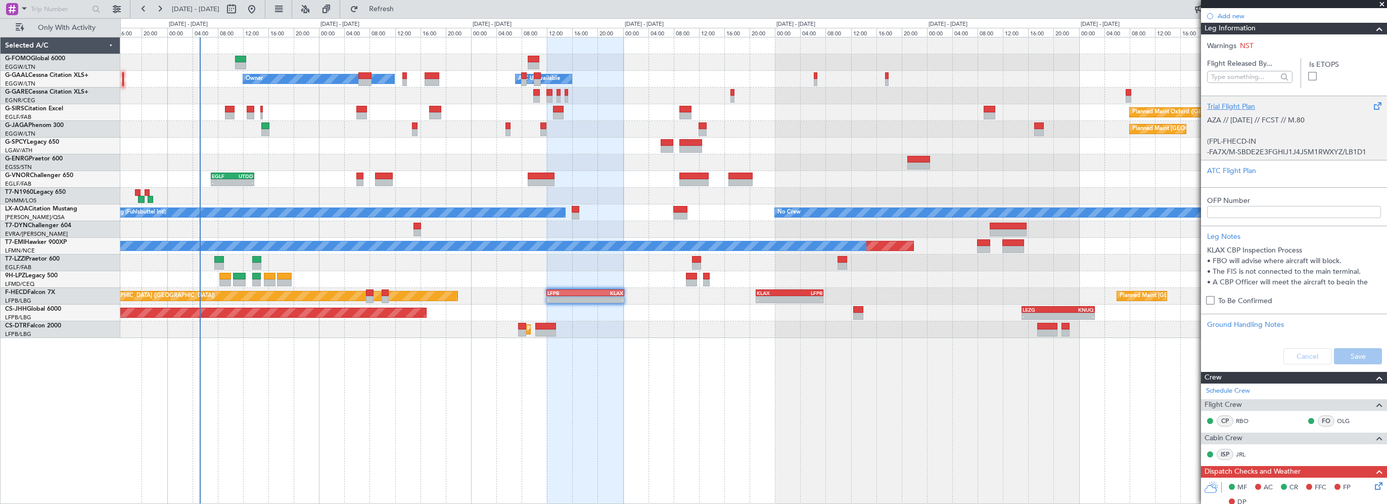
scroll to position [0, 0]
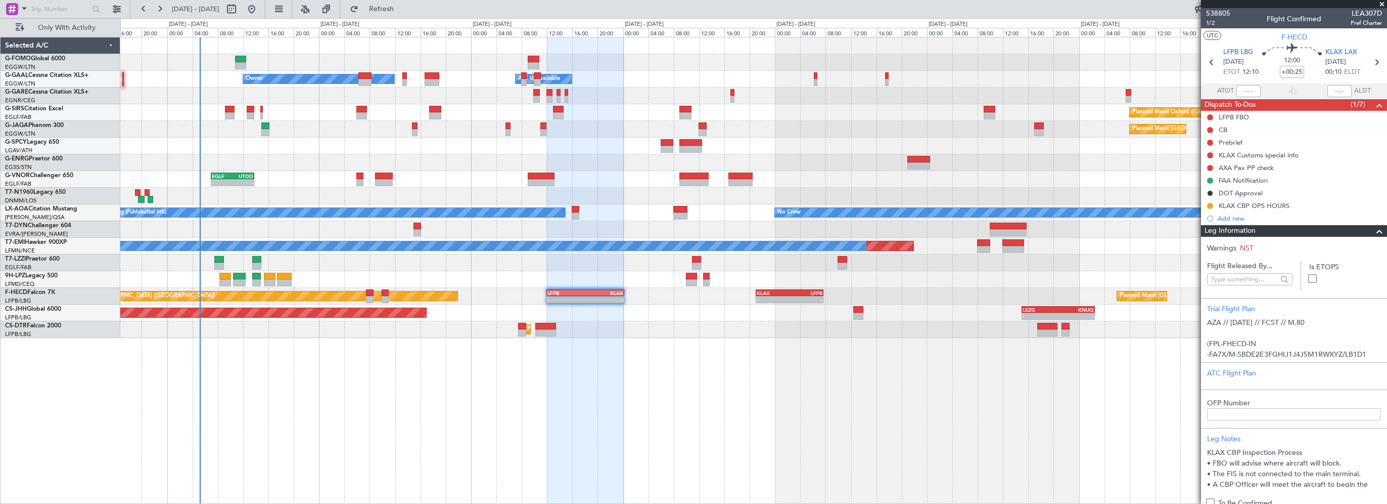
click at [1374, 229] on span at bounding box center [1380, 231] width 12 height 12
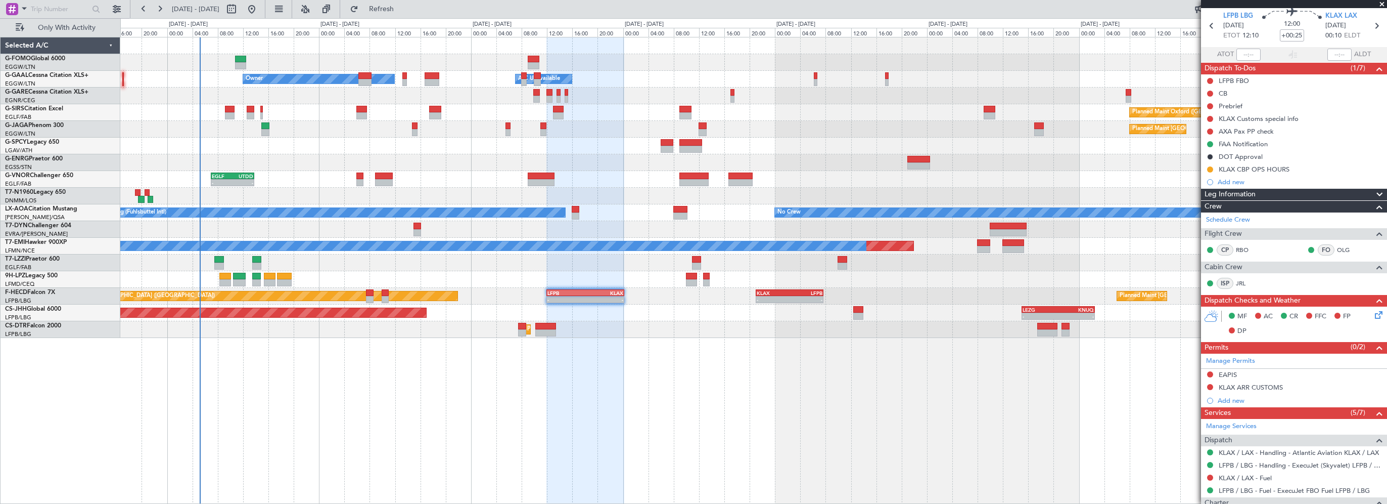
scroll to position [51, 0]
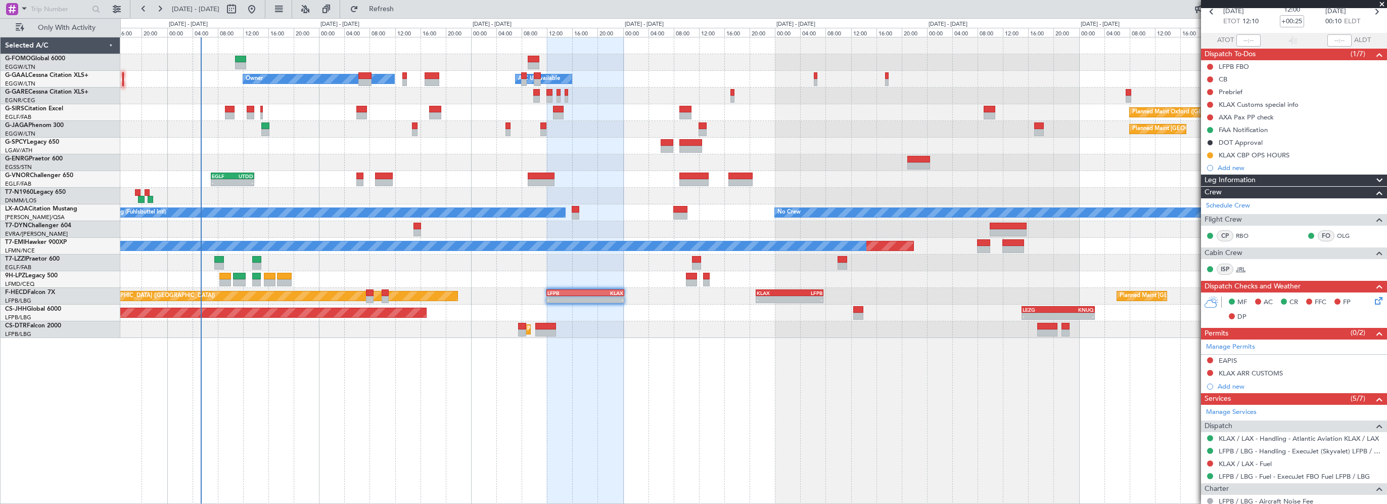
click at [1241, 272] on body "[DATE] - [DATE] Refresh Quick Links Only With Activity - - EGGW 03:55 Z KSFO 14…" at bounding box center [693, 252] width 1387 height 504
click at [1241, 267] on link "JRL" at bounding box center [1247, 268] width 23 height 9
click at [466, 402] on div "- - EGGW 03:55 Z KSFO 14:45 Z - - KSFO 22:15 Z EGGW 08:00 Z Owner Owner A/C Una…" at bounding box center [753, 270] width 1267 height 467
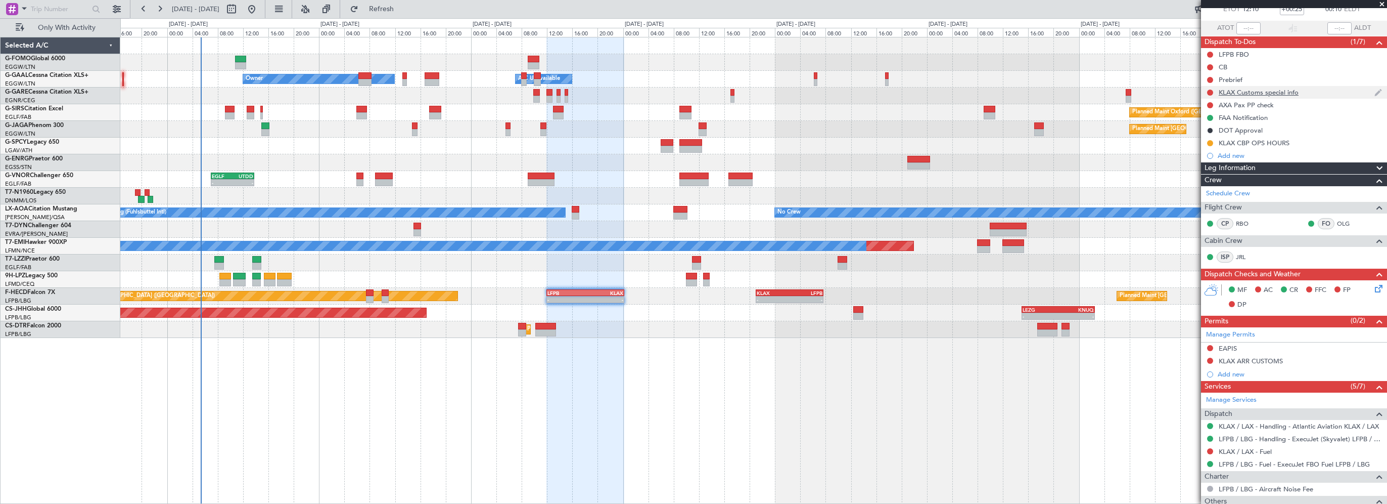
scroll to position [0, 0]
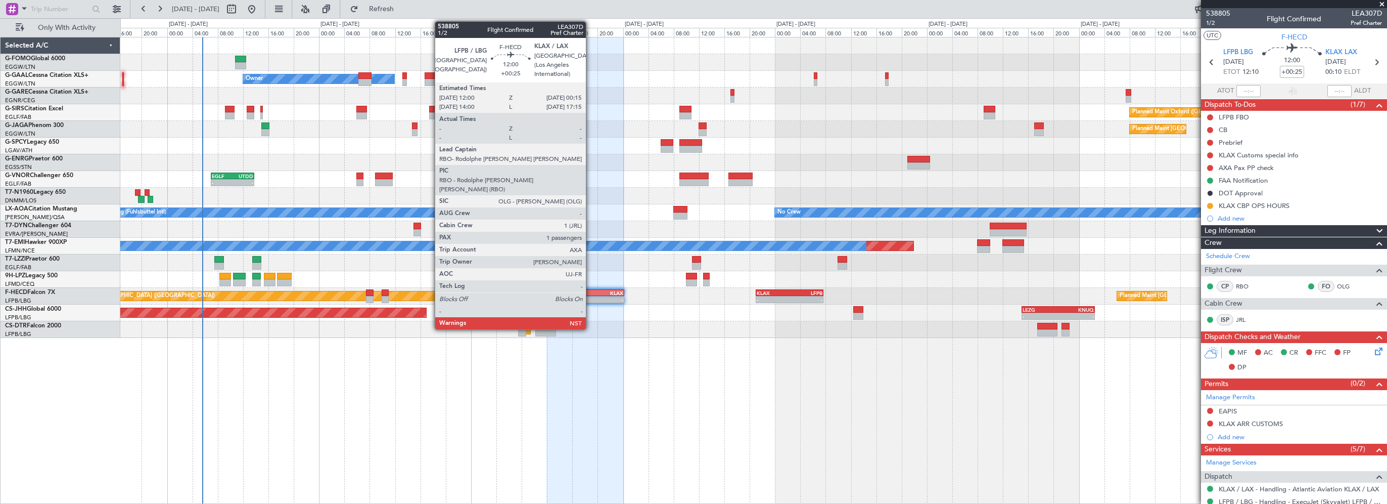
click at [591, 294] on div "KLAX" at bounding box center [604, 293] width 38 height 6
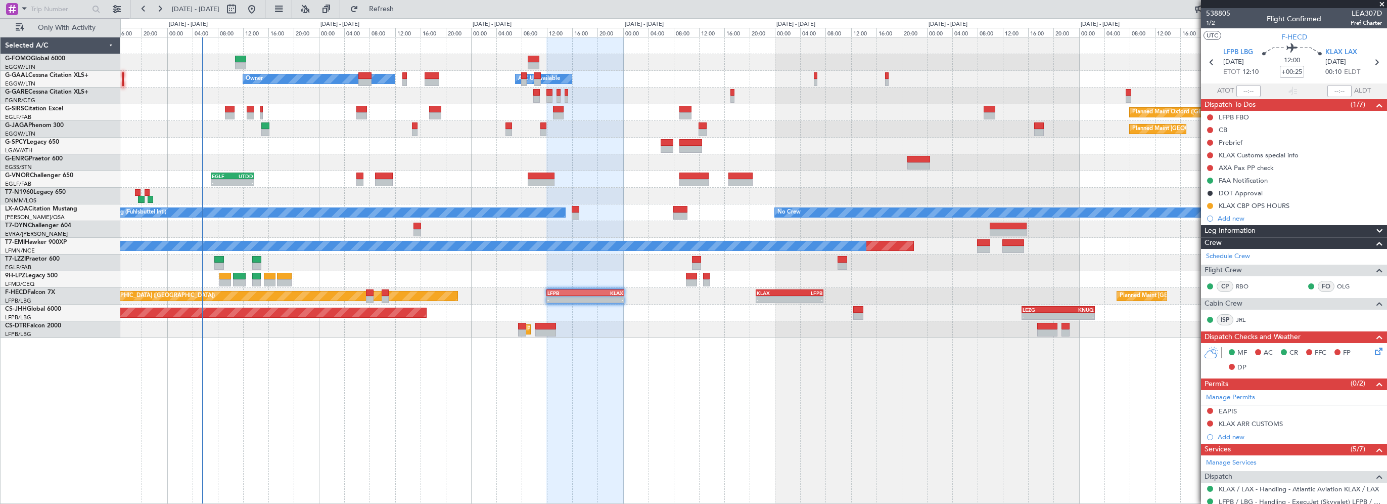
click at [1261, 231] on div "Leg Information" at bounding box center [1294, 231] width 186 height 12
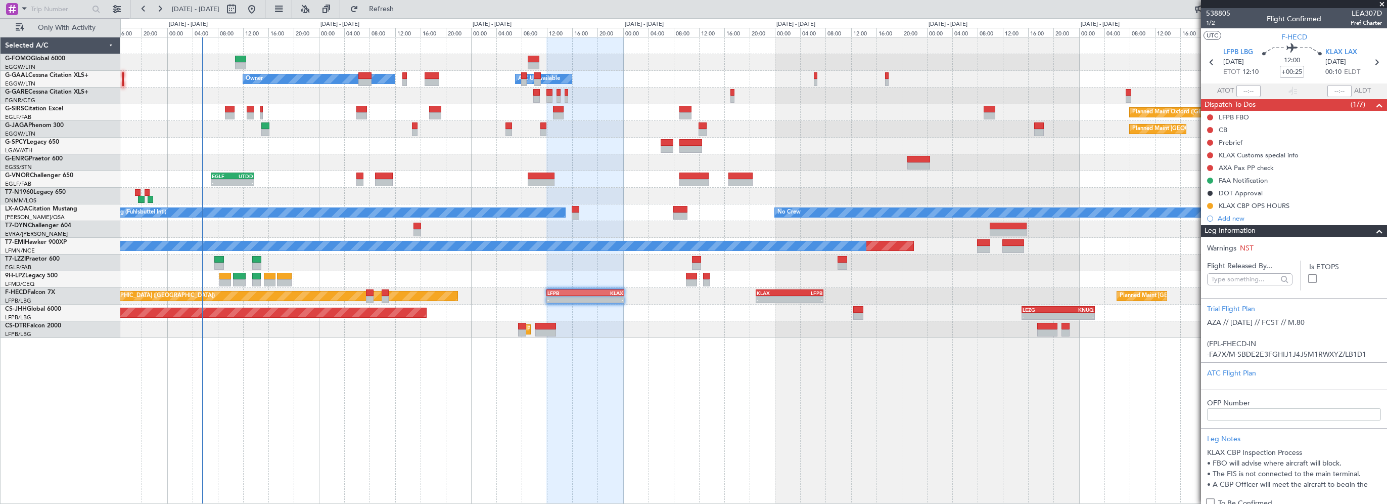
click at [1261, 231] on div "Leg Information" at bounding box center [1294, 231] width 186 height 12
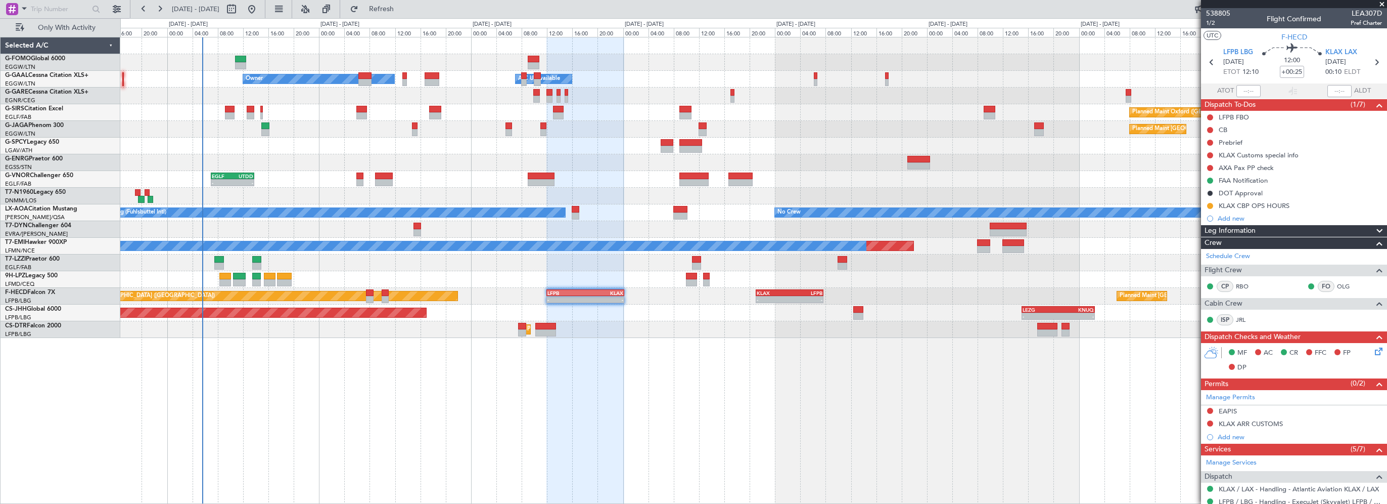
click at [1242, 234] on span "Leg Information" at bounding box center [1230, 231] width 51 height 12
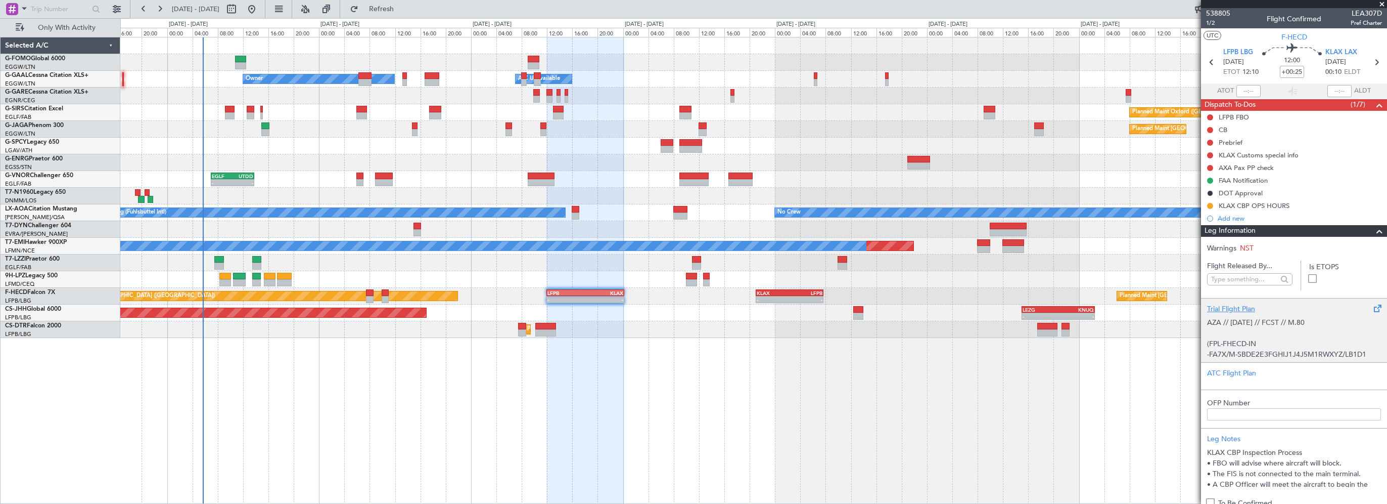
click at [1226, 302] on div "Trial Flight Plan AZA // [DATE] // FCST // M.80 (FPL-FHECD-IN -FA7X/M-SBDE2E3FG…" at bounding box center [1294, 330] width 186 height 64
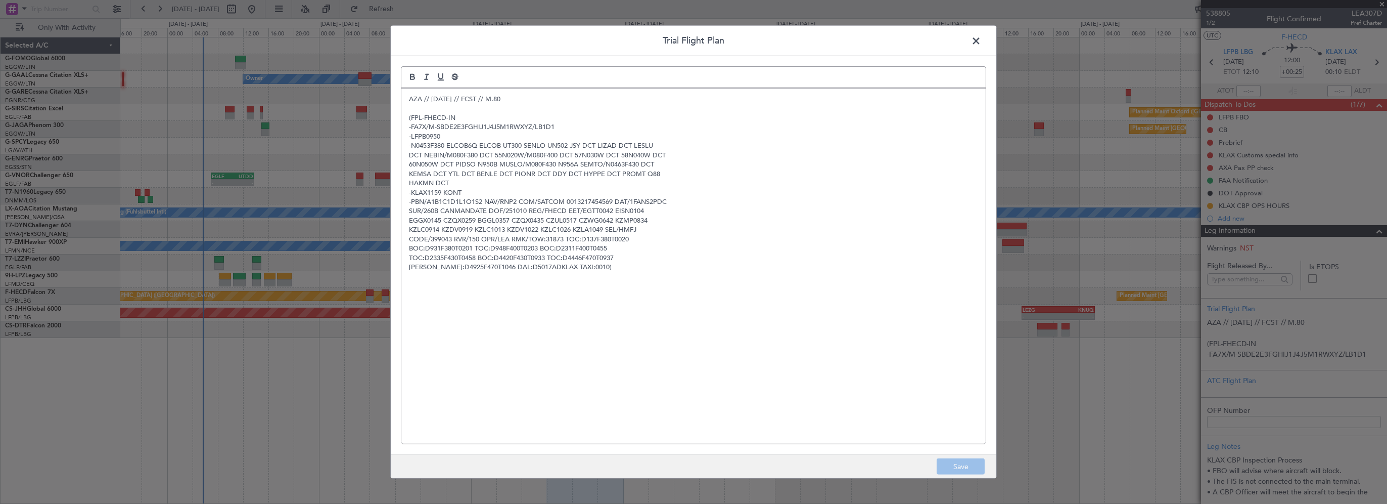
click at [981, 41] on span at bounding box center [981, 43] width 0 height 20
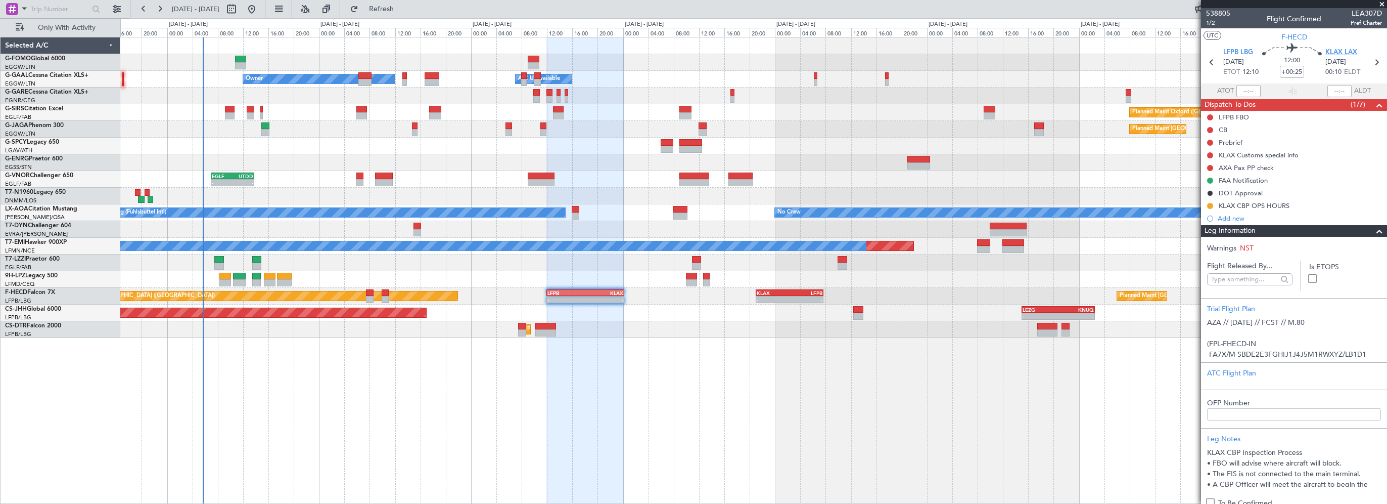
click at [1339, 49] on span "KLAX LAX" at bounding box center [1342, 53] width 32 height 10
click at [1336, 49] on span "KLAX LAX" at bounding box center [1342, 53] width 32 height 10
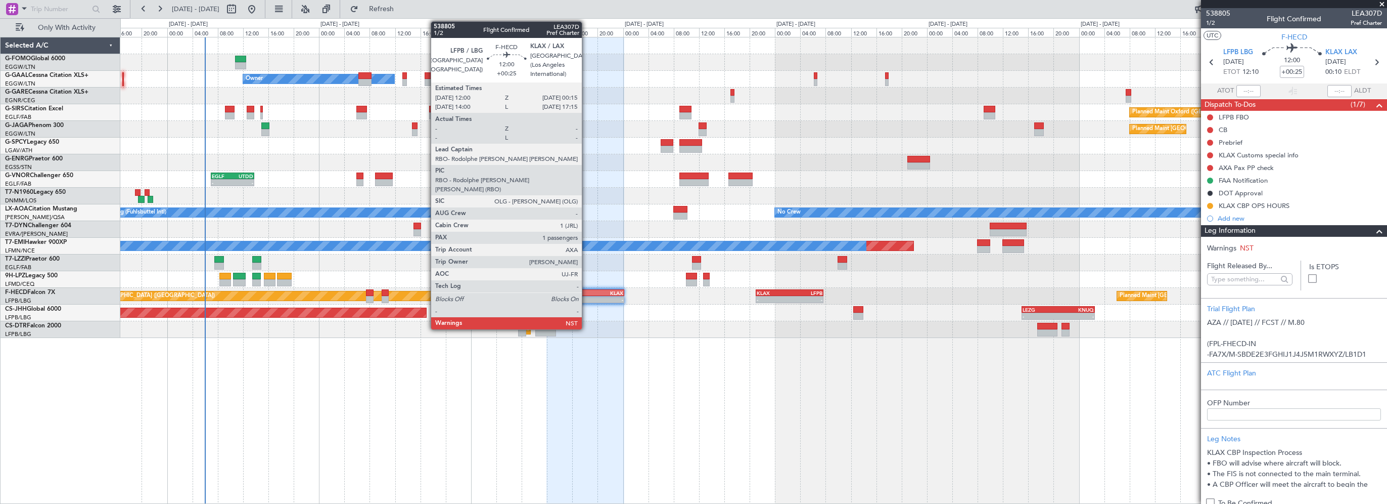
click at [586, 293] on div "KLAX" at bounding box center [604, 293] width 38 height 6
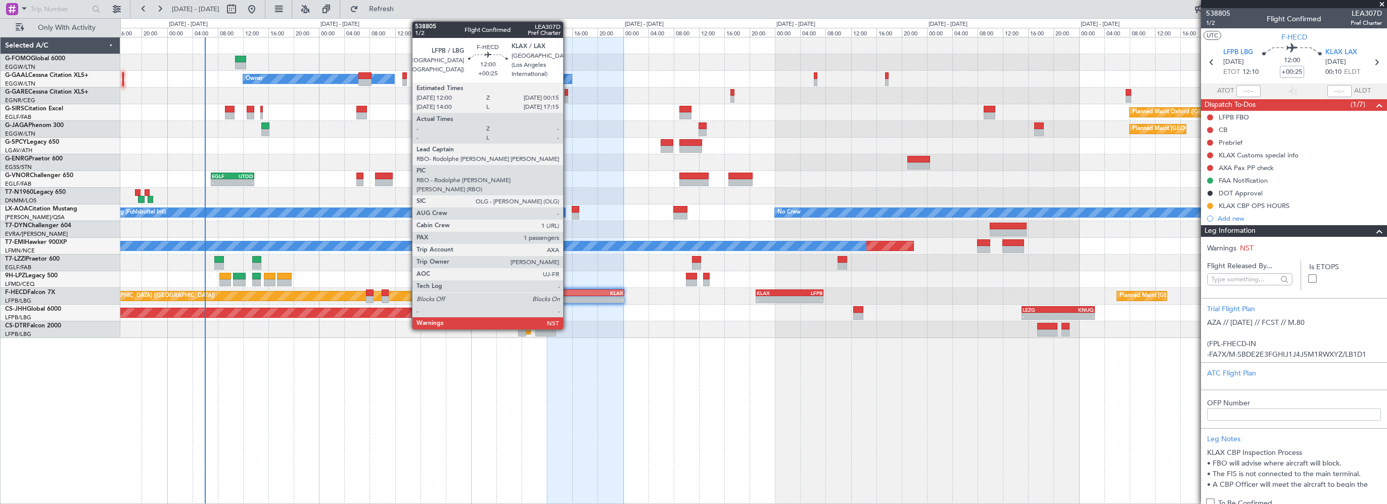
click at [568, 291] on div "LFPB" at bounding box center [567, 293] width 38 height 6
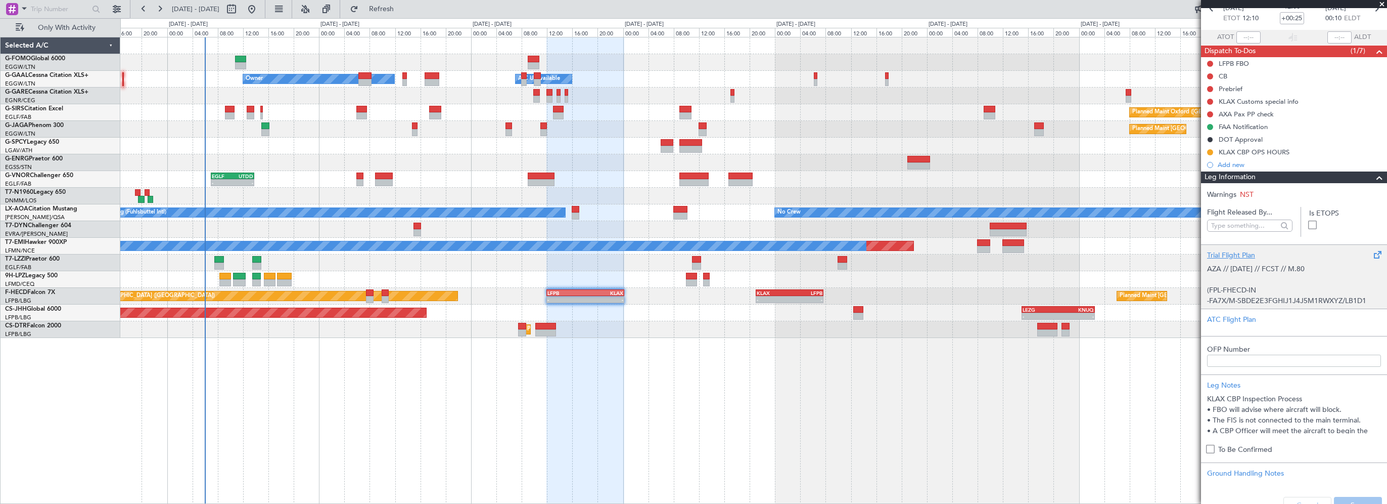
scroll to position [101, 0]
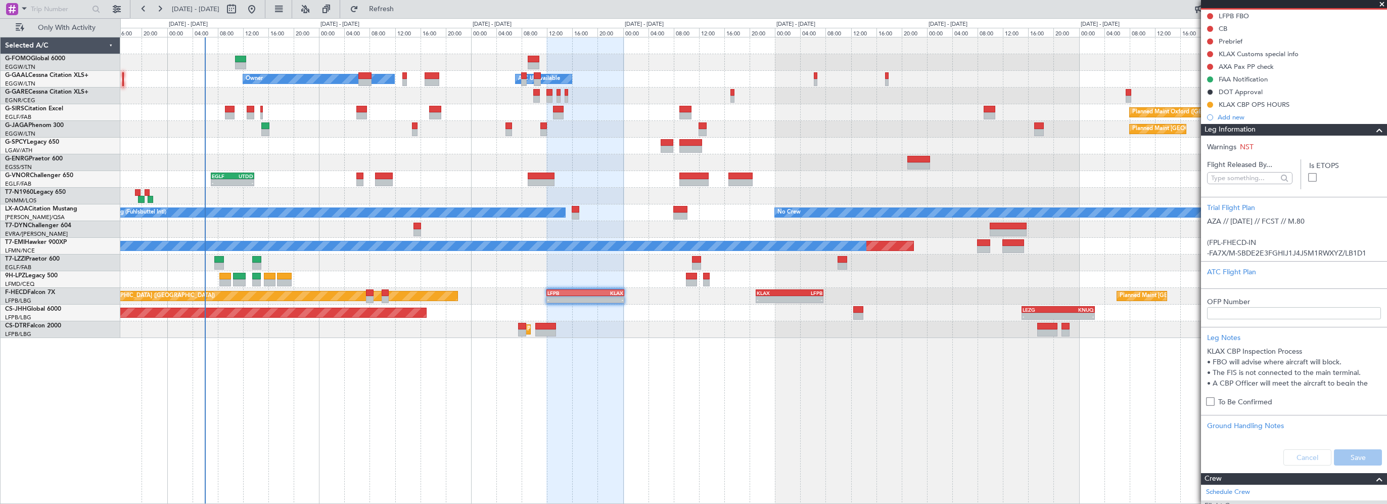
click at [1341, 133] on div "Leg Information" at bounding box center [1294, 130] width 186 height 12
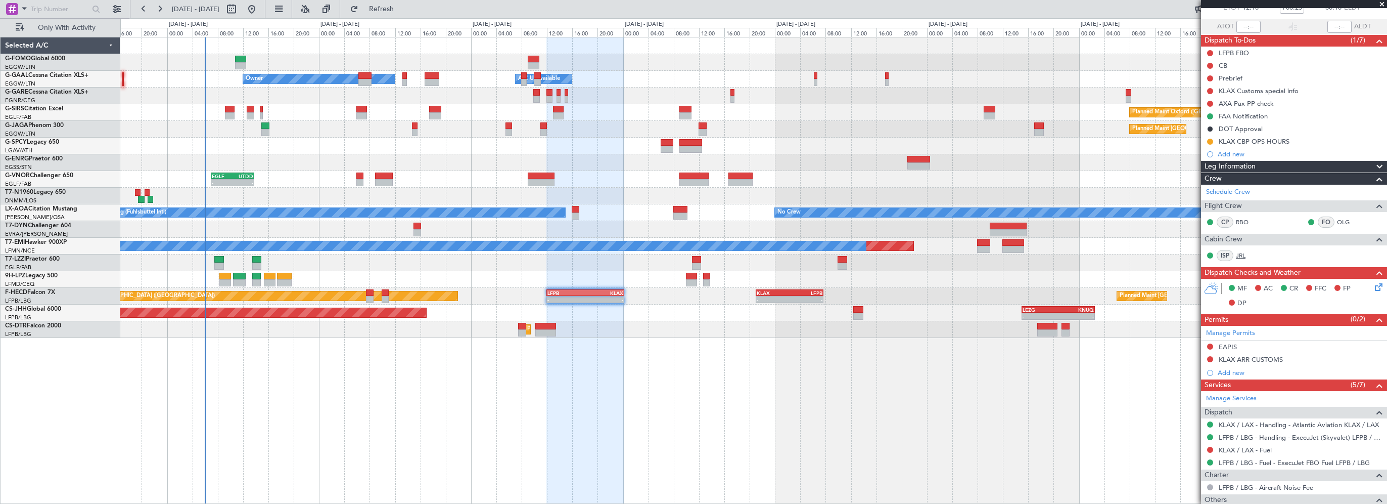
scroll to position [51, 0]
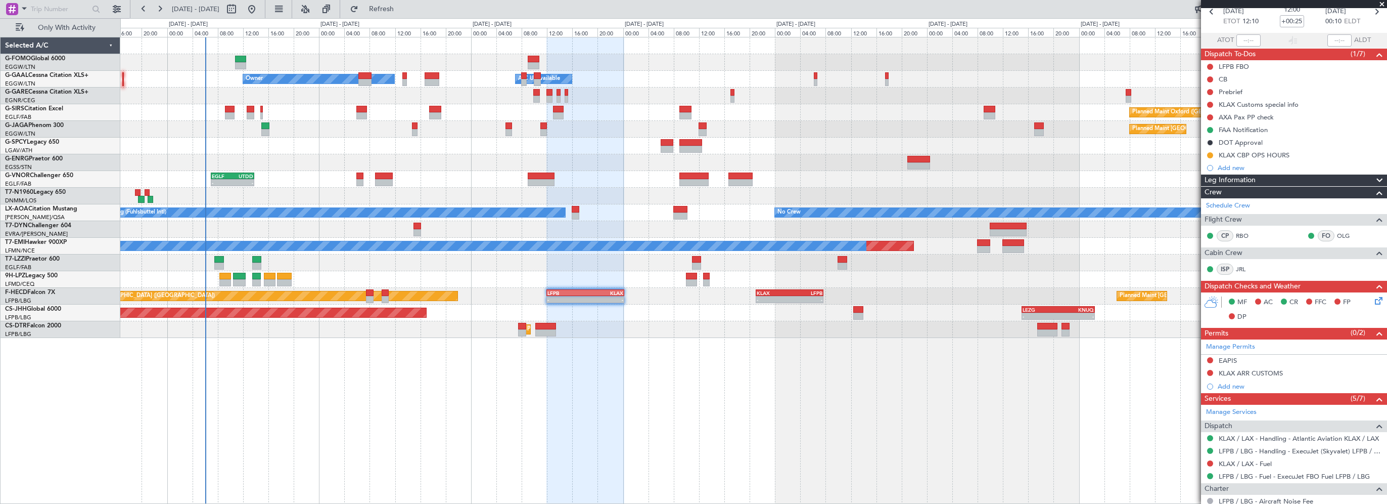
click at [782, 413] on div "- - EGGW 03:55 Z KSFO 14:45 Z - - KSFO 22:15 Z EGGW 08:00 Z Owner A/C Unavailab…" at bounding box center [753, 270] width 1267 height 467
click at [625, 413] on div "- - EGGW 03:55 Z KSFO 14:45 Z - - KSFO 22:15 Z EGGW 08:00 Z Owner A/C Unavailab…" at bounding box center [753, 270] width 1267 height 467
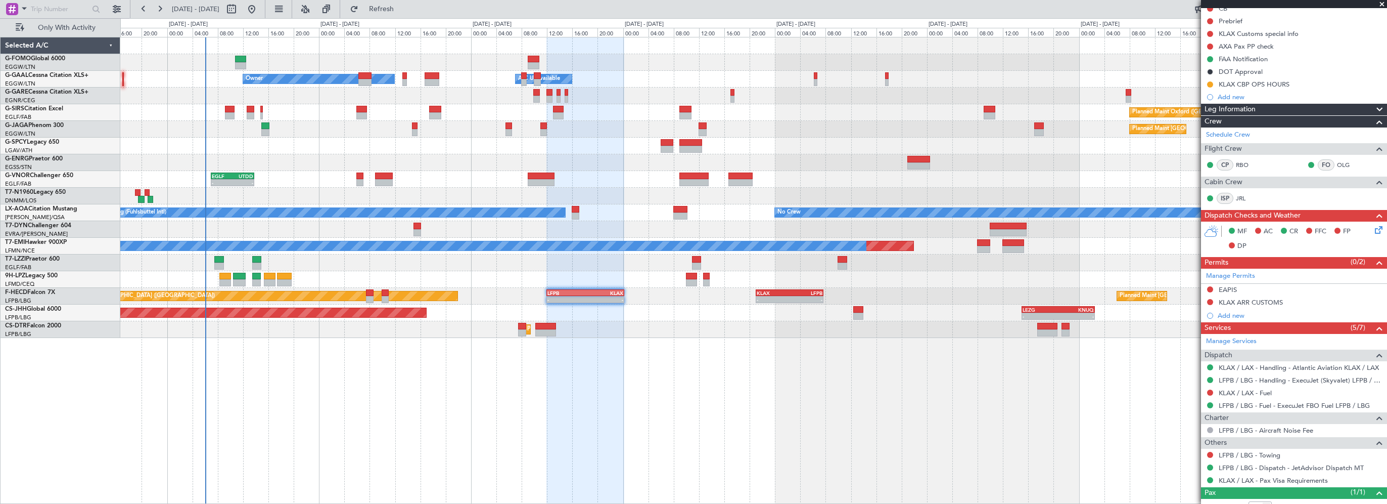
scroll to position [154, 0]
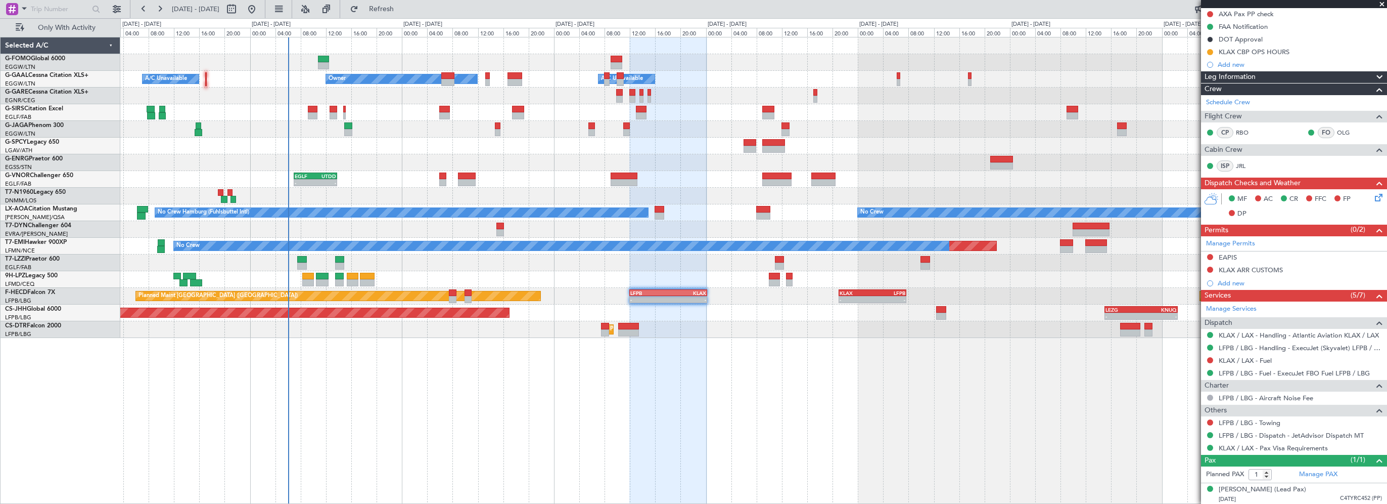
click at [382, 363] on div "- - EGGW 03:55 Z KSFO 14:45 Z Owner A/C Unavailable Owner A/C Unavailable Plann…" at bounding box center [753, 270] width 1267 height 467
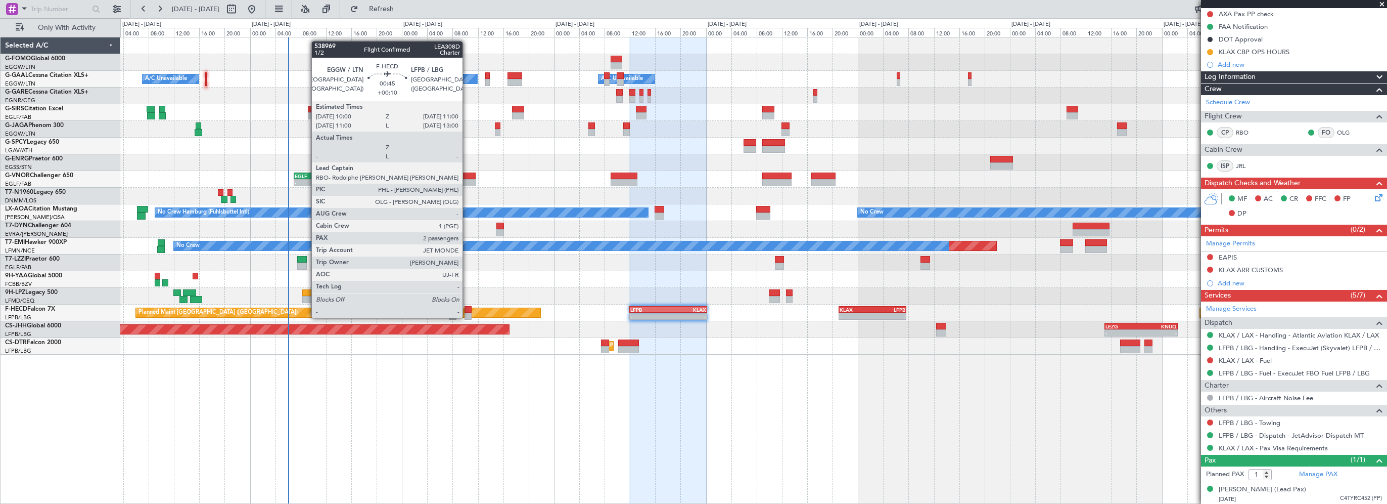
click at [467, 307] on div at bounding box center [468, 309] width 7 height 7
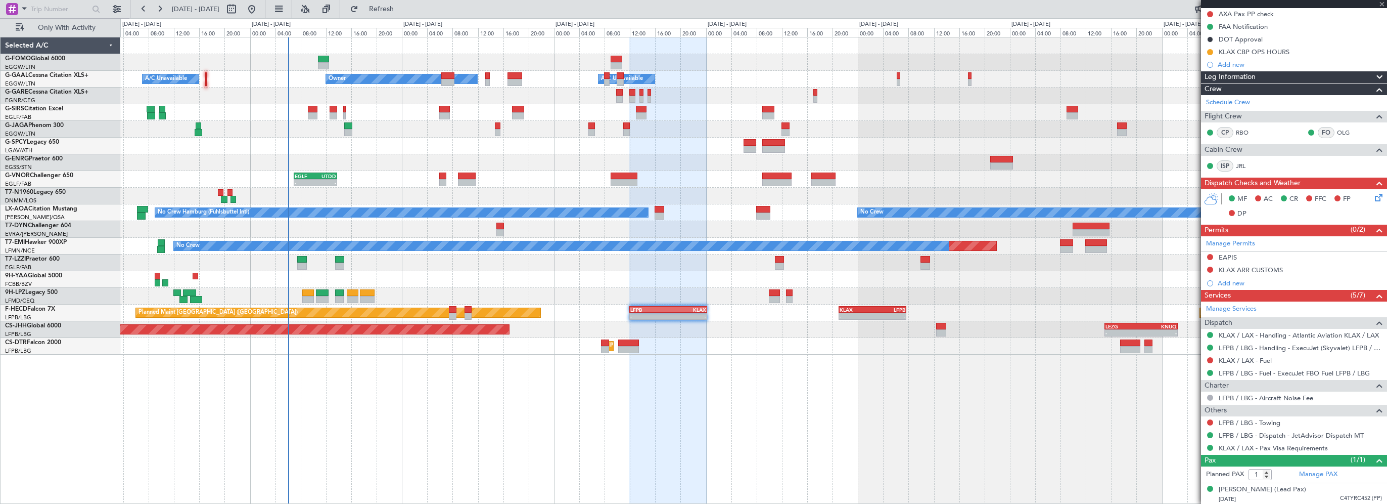
type input "+00:10"
type input "2"
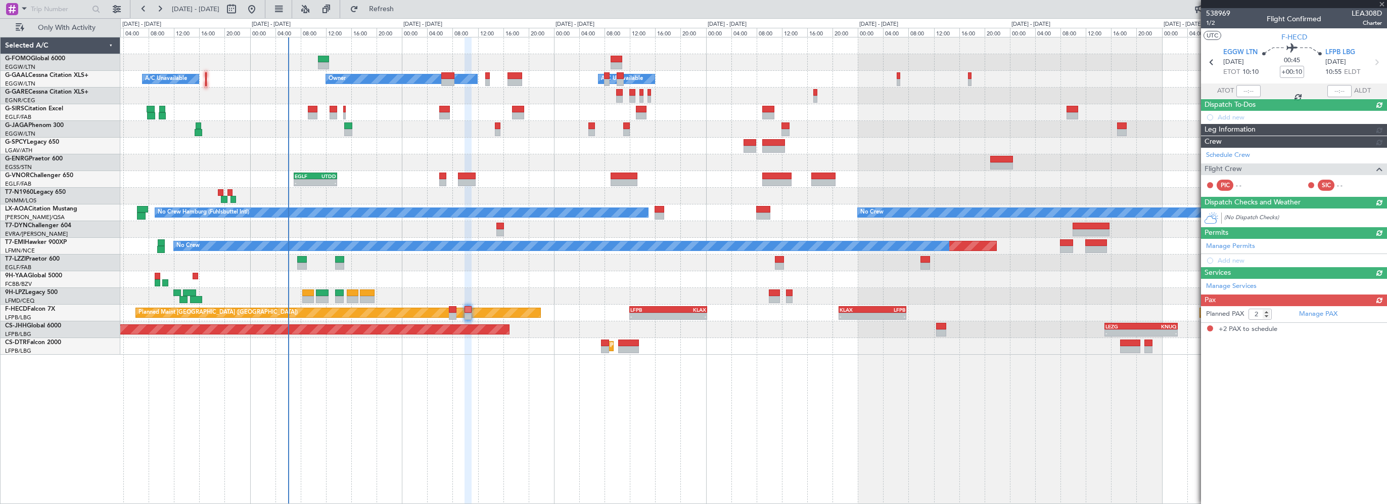
scroll to position [0, 0]
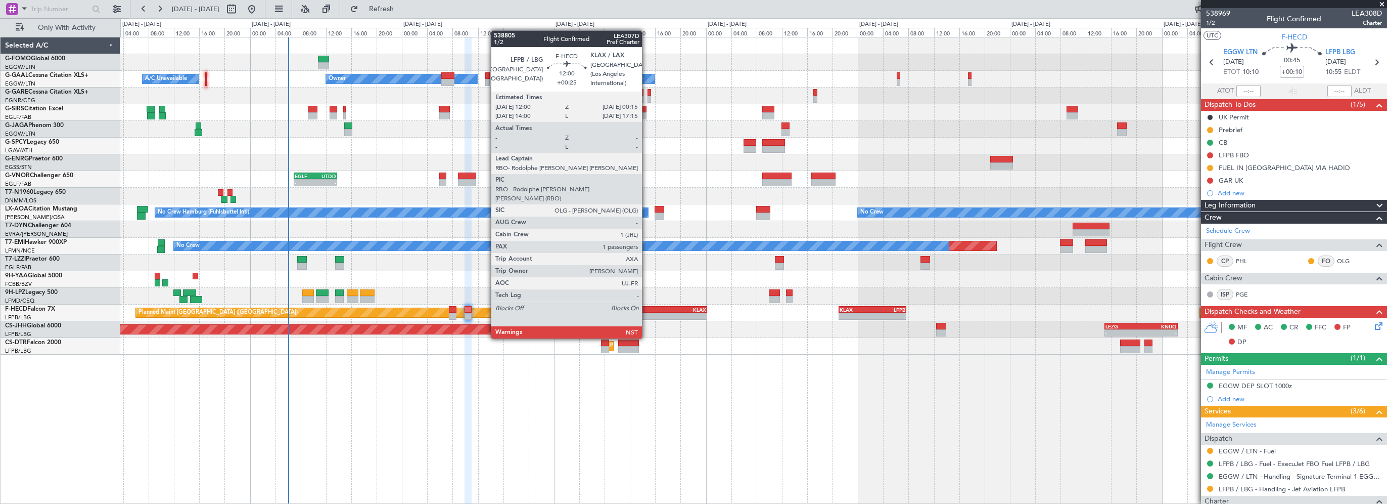
click at [647, 310] on div "LFPB" at bounding box center [649, 309] width 38 height 6
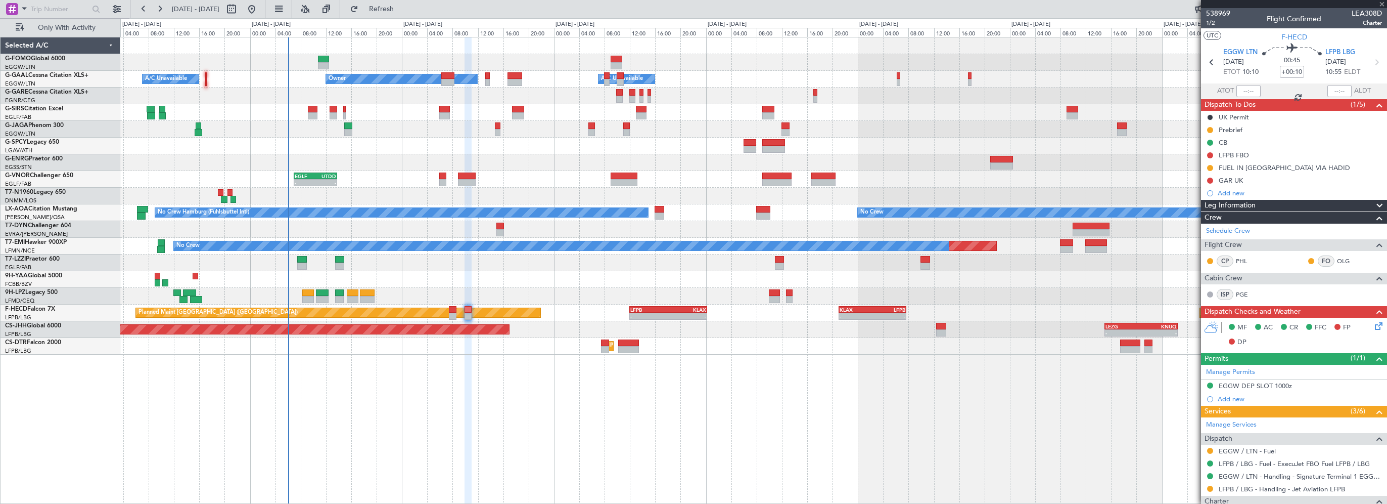
type input "+00:25"
type input "1"
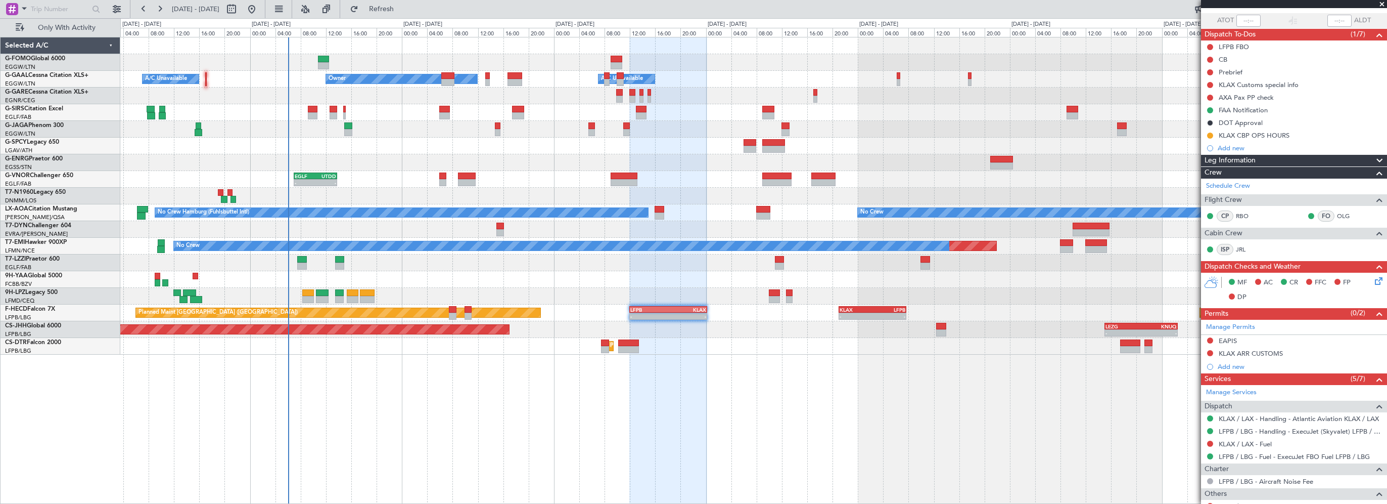
scroll to position [101, 0]
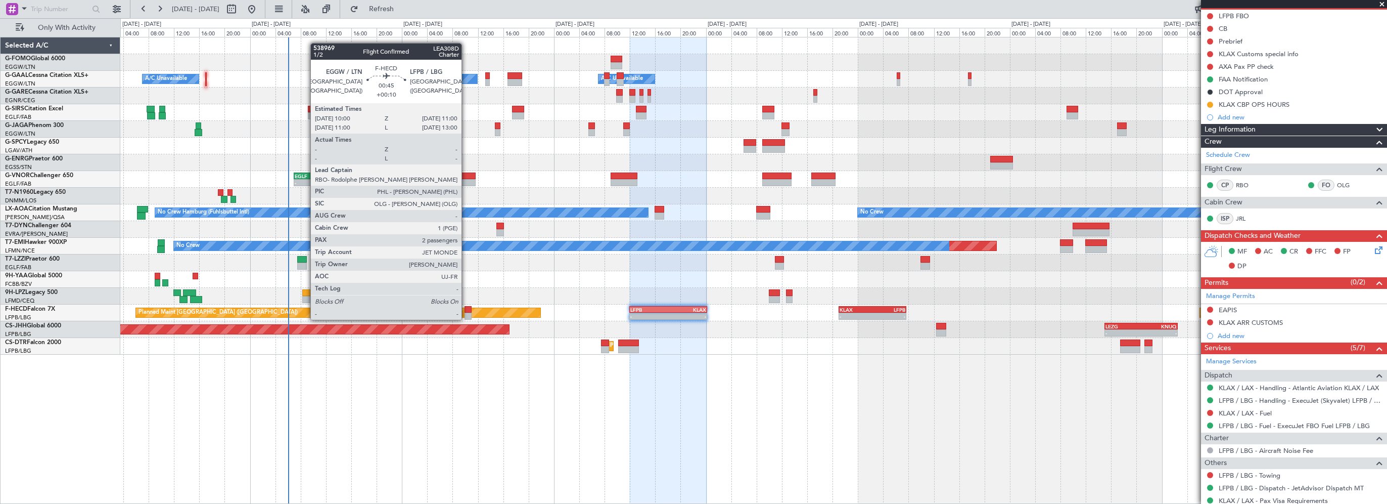
click at [467, 309] on div at bounding box center [468, 309] width 7 height 7
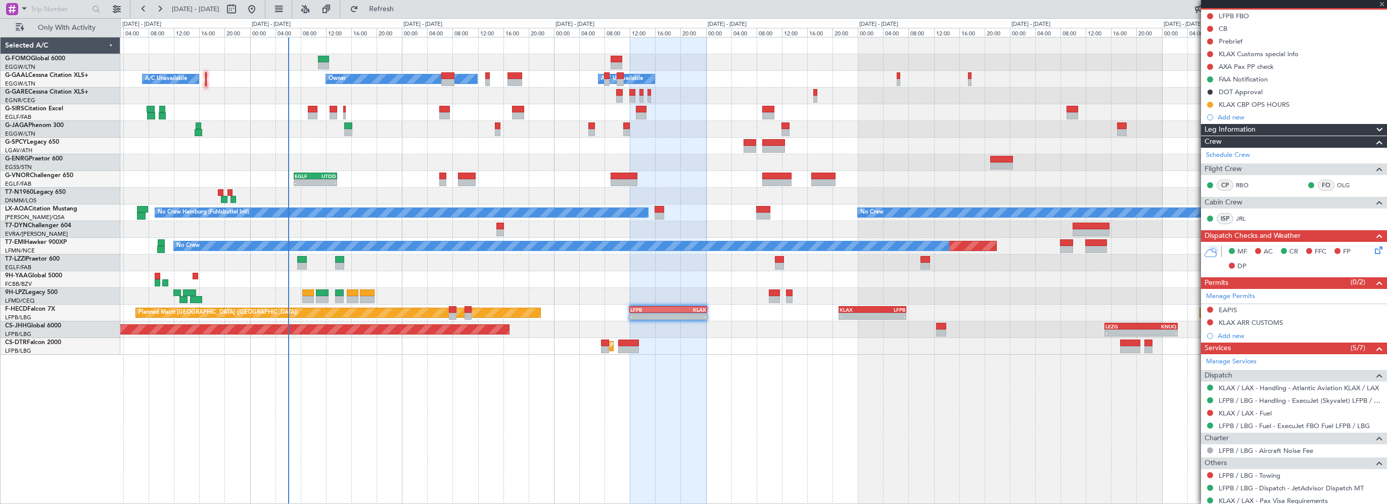
type input "+00:10"
type input "2"
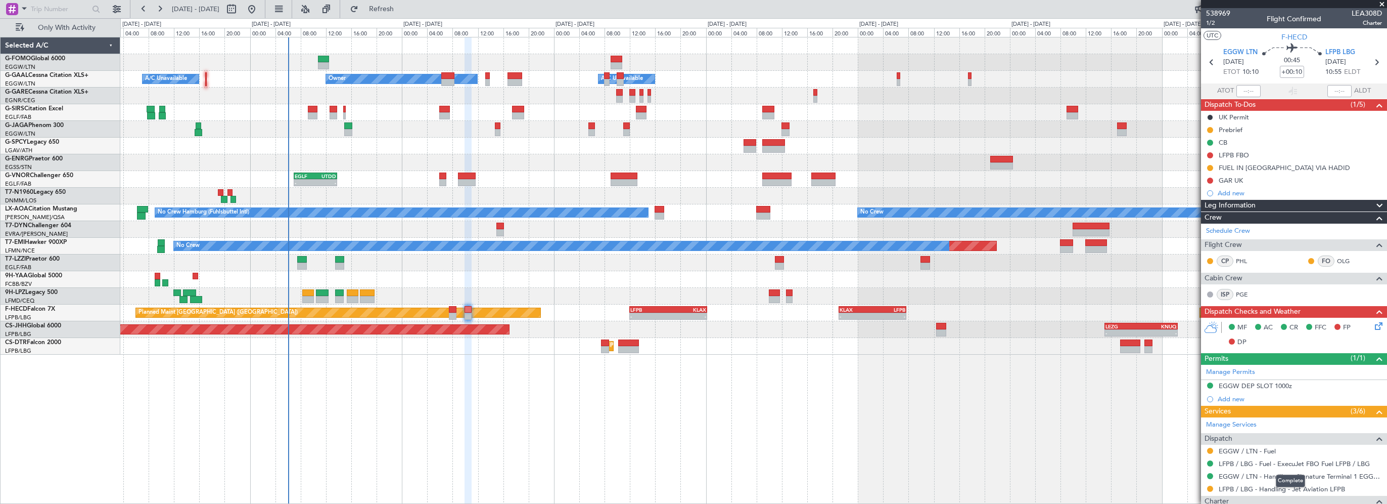
click at [1308, 488] on mat-tooltip-component "Complete" at bounding box center [1290, 480] width 43 height 27
click at [1327, 487] on link "LFPB / LBG - Handling - Jet Aviation LFPB" at bounding box center [1282, 488] width 126 height 9
click at [416, 411] on div "- - EGGW 03:55 Z KSFO 14:45 Z Owner A/C Unavailable Owner A/C Unavailable Plann…" at bounding box center [753, 270] width 1267 height 467
click at [649, 281] on div at bounding box center [753, 279] width 1266 height 17
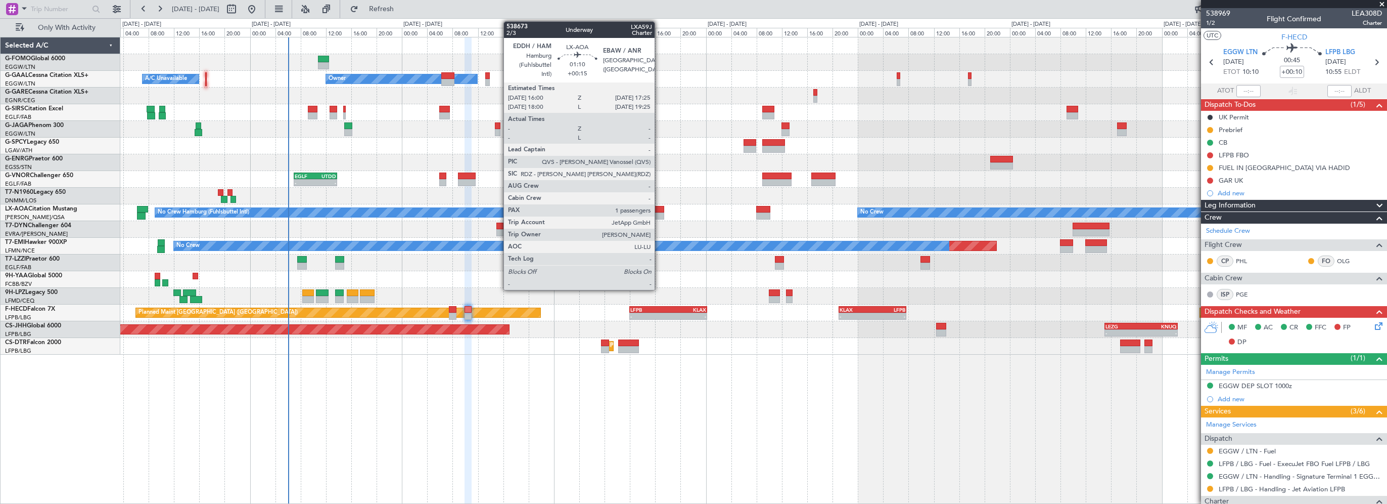
click at [659, 211] on div at bounding box center [659, 209] width 9 height 7
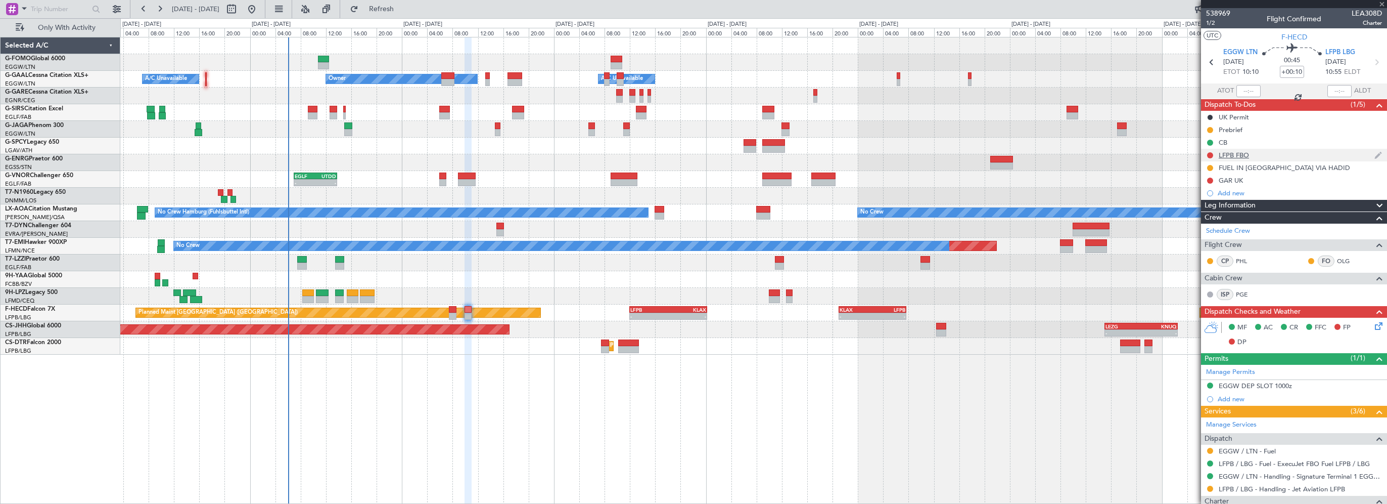
type input "+00:15"
type input "1"
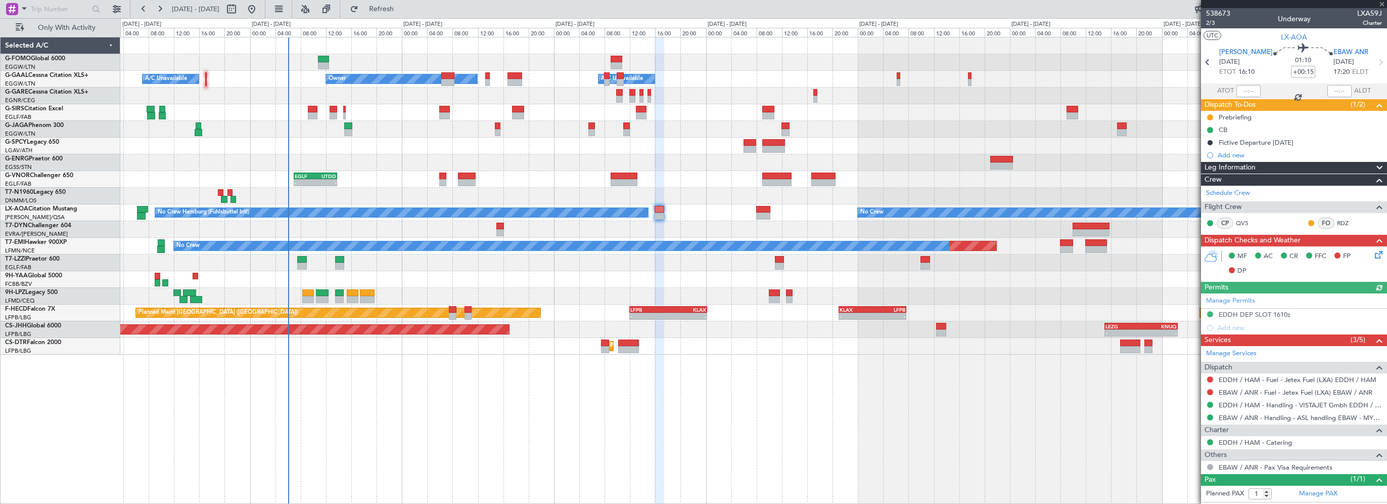
click at [678, 432] on div "- - EGGW 03:55 Z KSFO 14:45 Z Owner A/C Unavailable Owner A/C Unavailable Plann…" at bounding box center [753, 270] width 1267 height 467
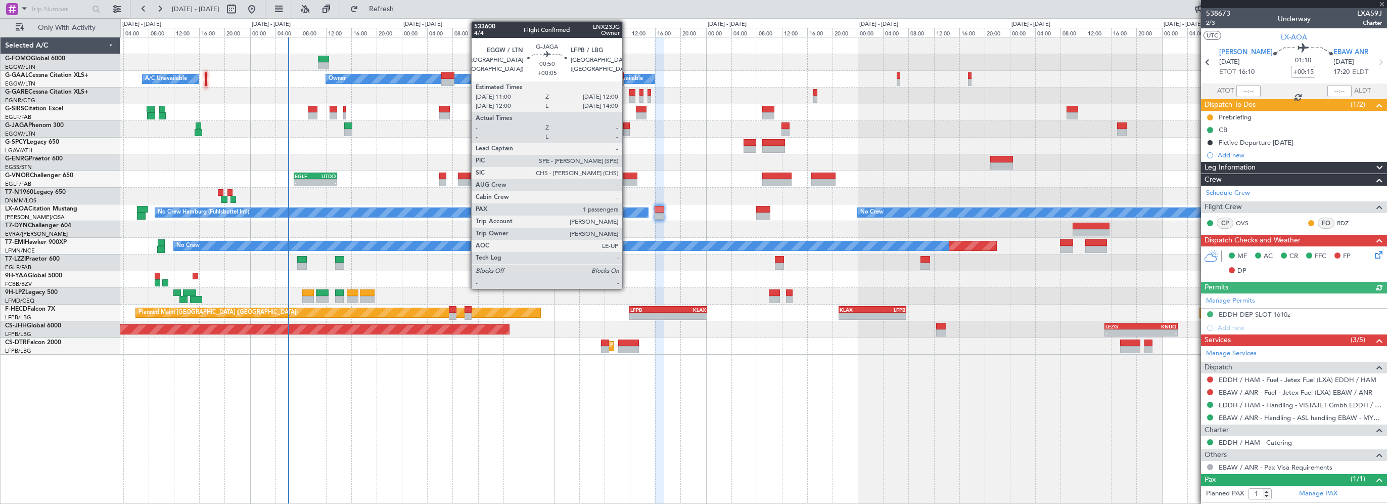
click at [627, 122] on div at bounding box center [626, 125] width 7 height 7
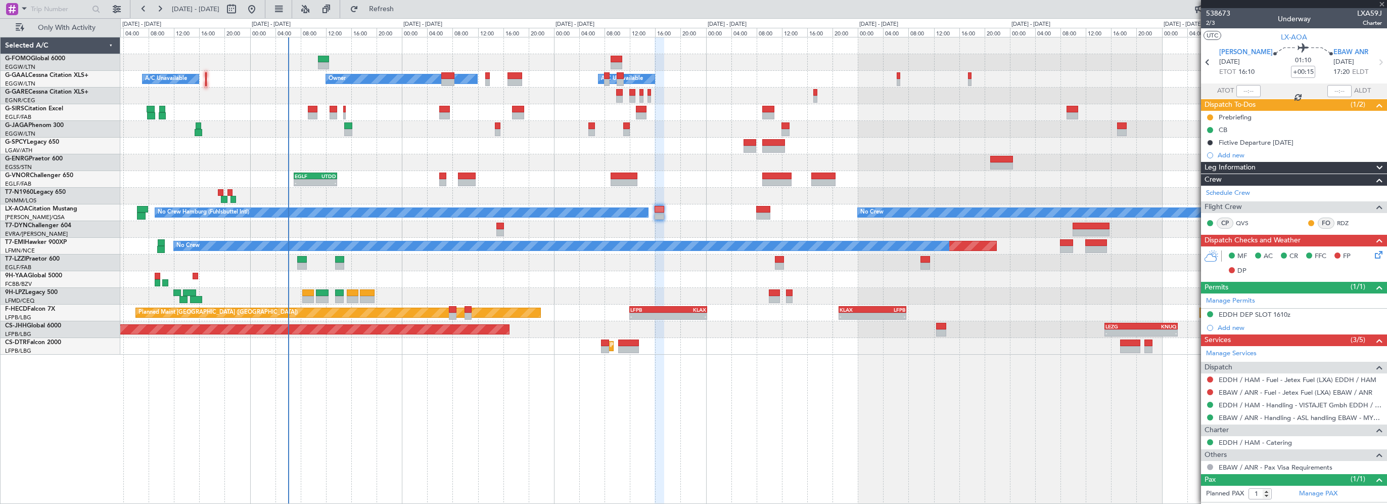
type input "+00:05"
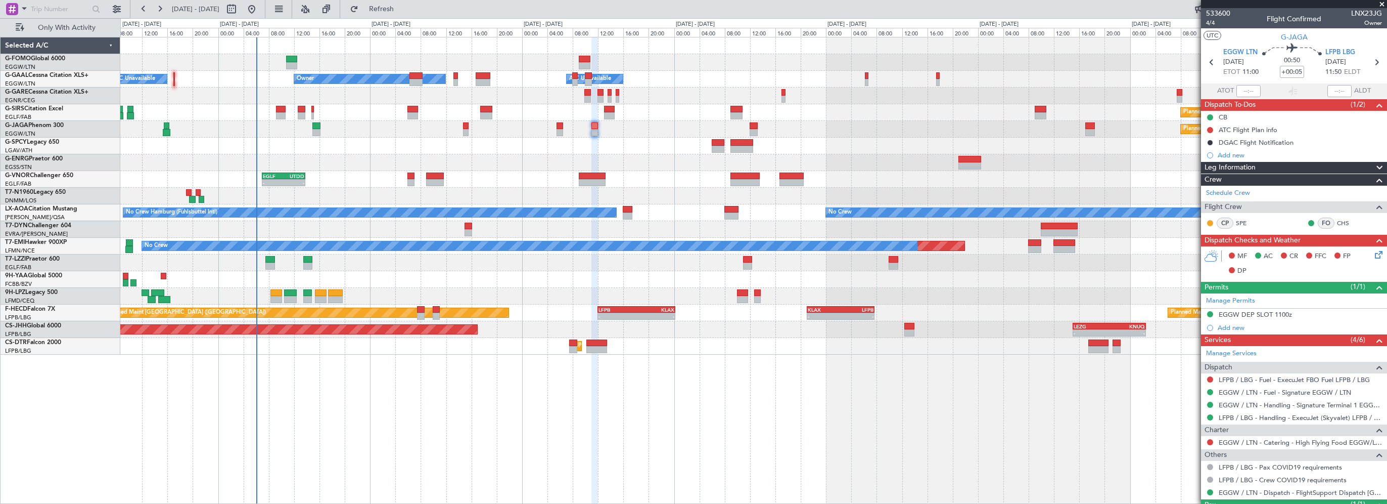
click at [740, 450] on div "- - EGGW 03:55 Z KSFO 14:45 Z Owner A/C Unavailable Owner A/C Unavailable Plann…" at bounding box center [753, 270] width 1267 height 467
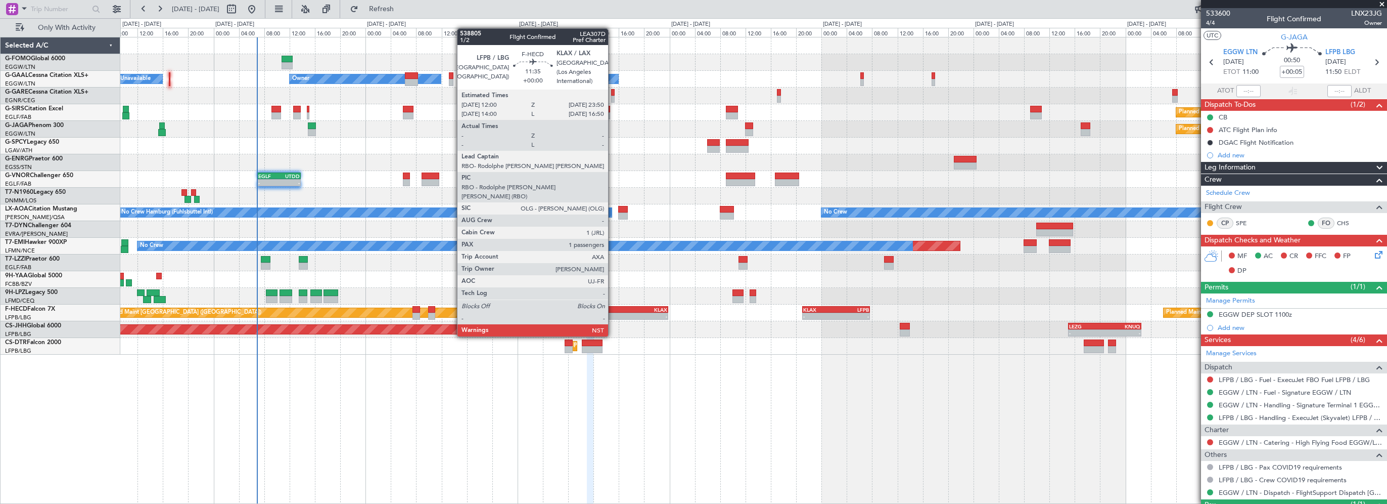
click at [613, 308] on div "LFPB" at bounding box center [612, 309] width 36 height 6
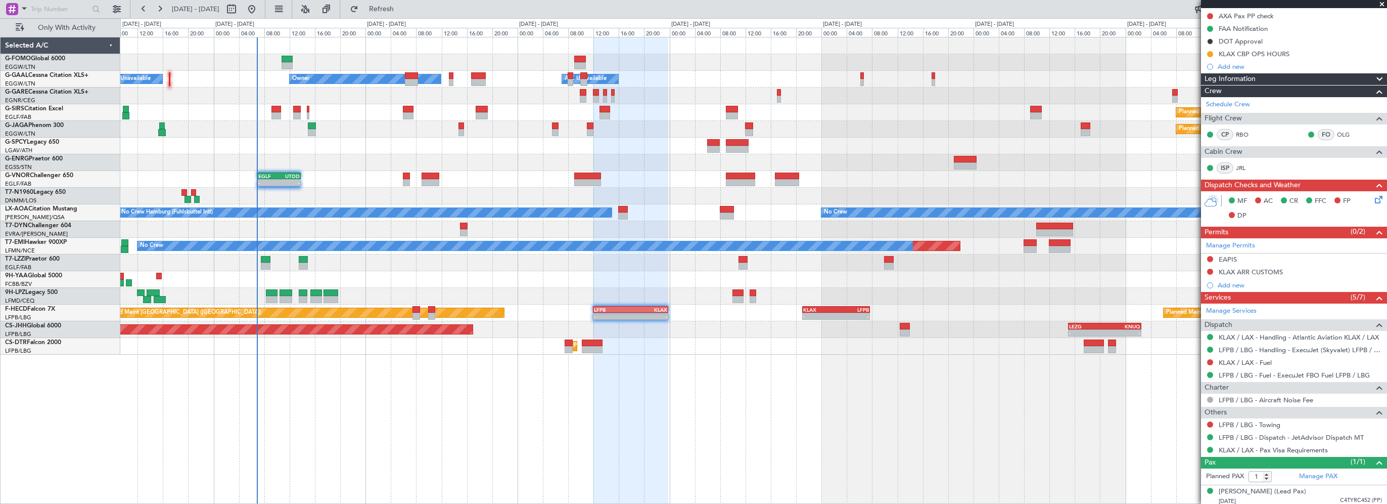
scroll to position [154, 0]
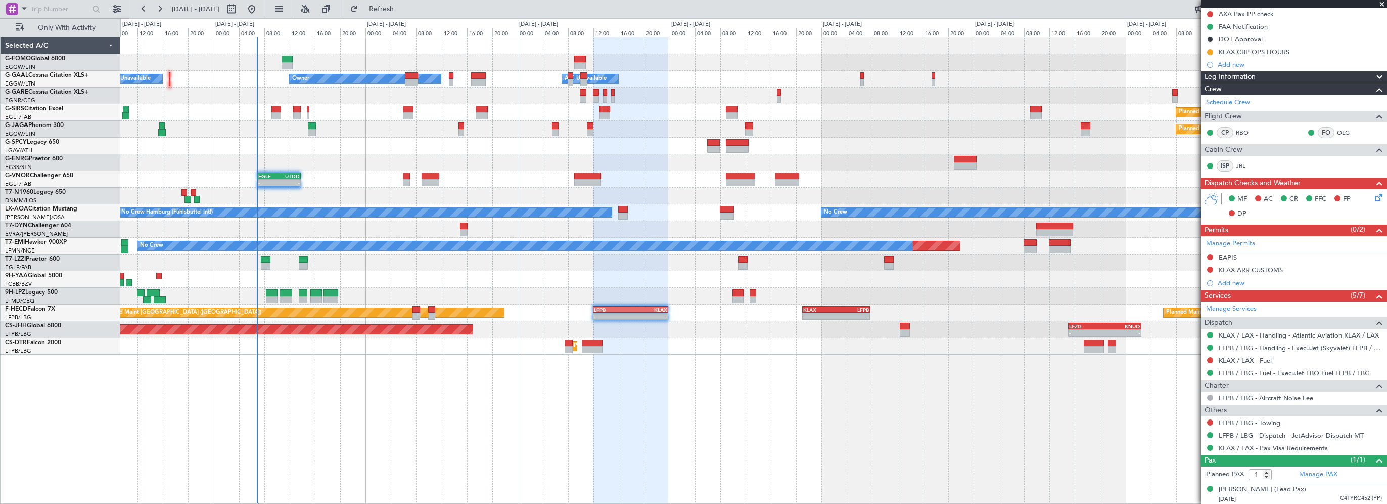
click at [1291, 370] on link "LFPB / LBG - Fuel - ExecuJet FBO Fuel LFPB / LBG" at bounding box center [1294, 373] width 151 height 9
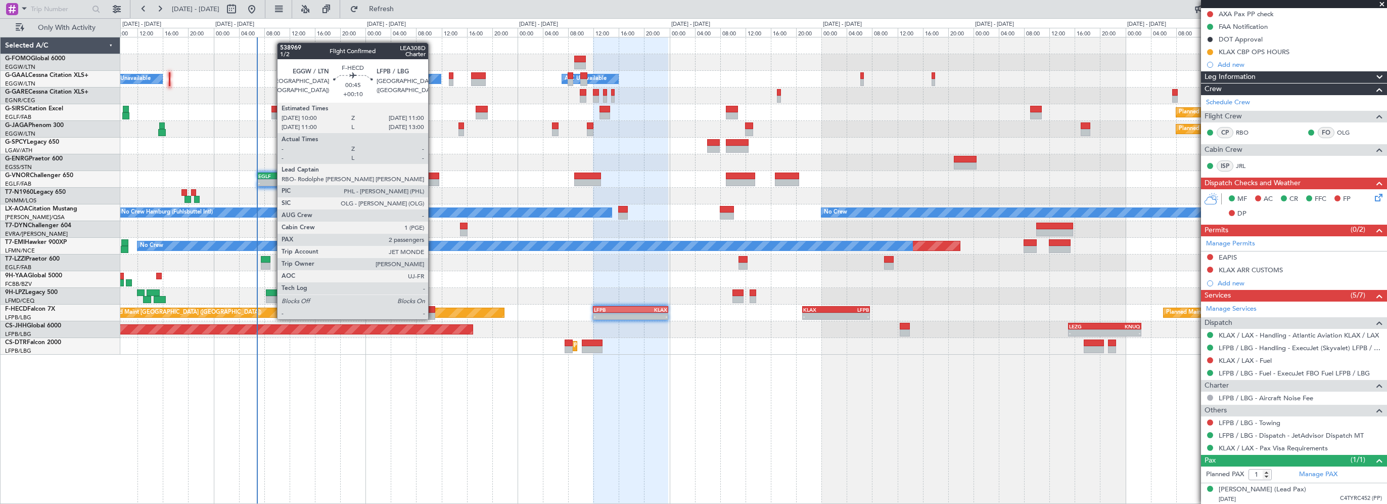
click at [433, 309] on div at bounding box center [431, 309] width 7 height 7
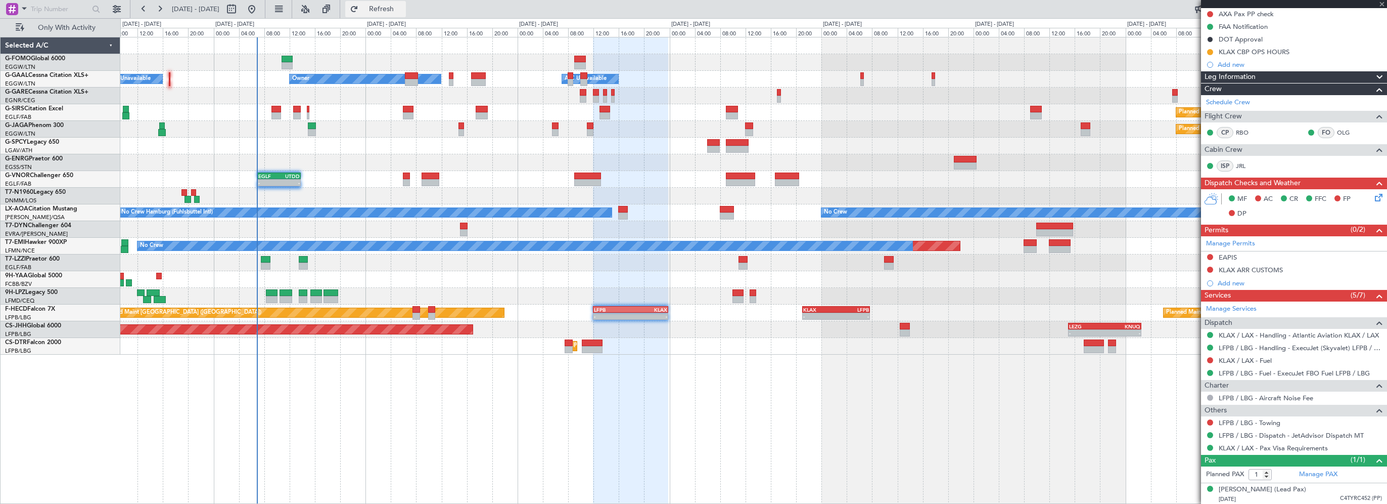
click at [403, 8] on span "Refresh" at bounding box center [381, 9] width 42 height 7
type input "+00:10"
type input "2"
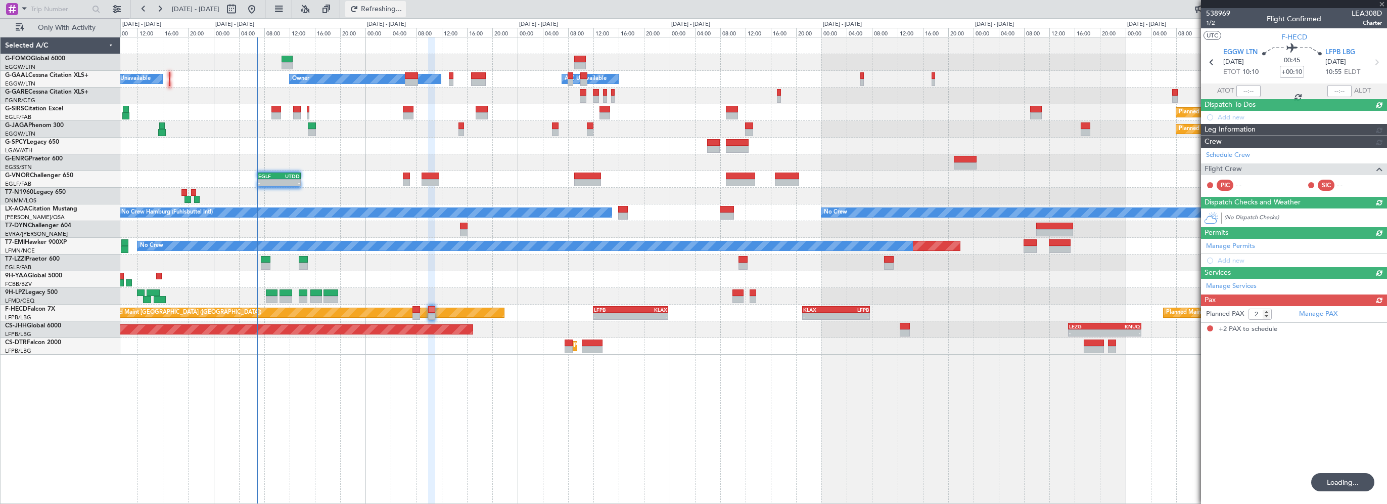
scroll to position [0, 0]
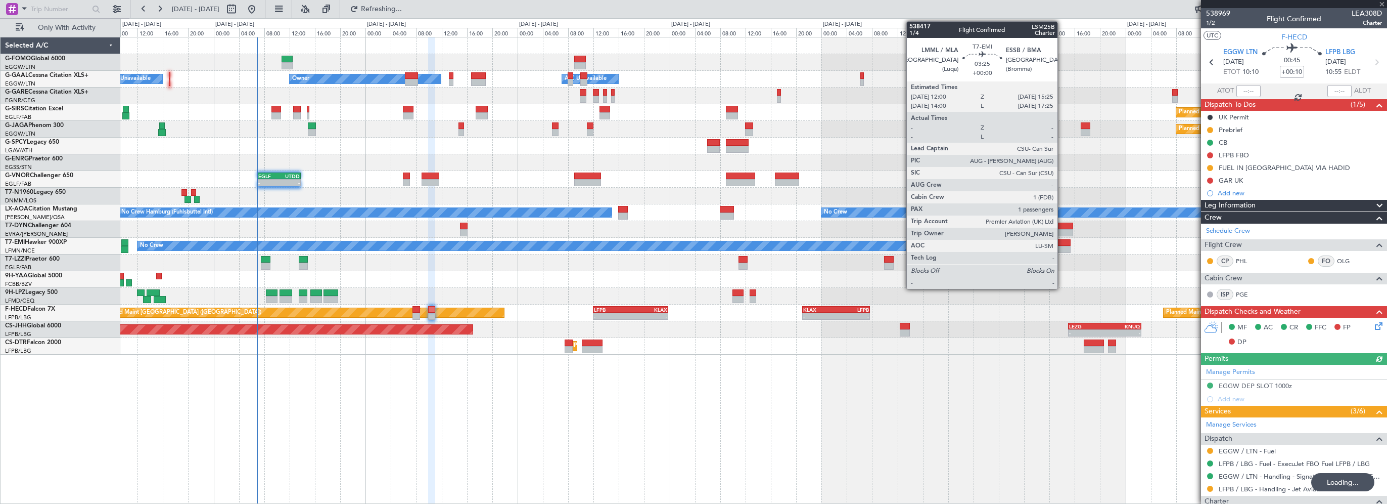
type input "1"
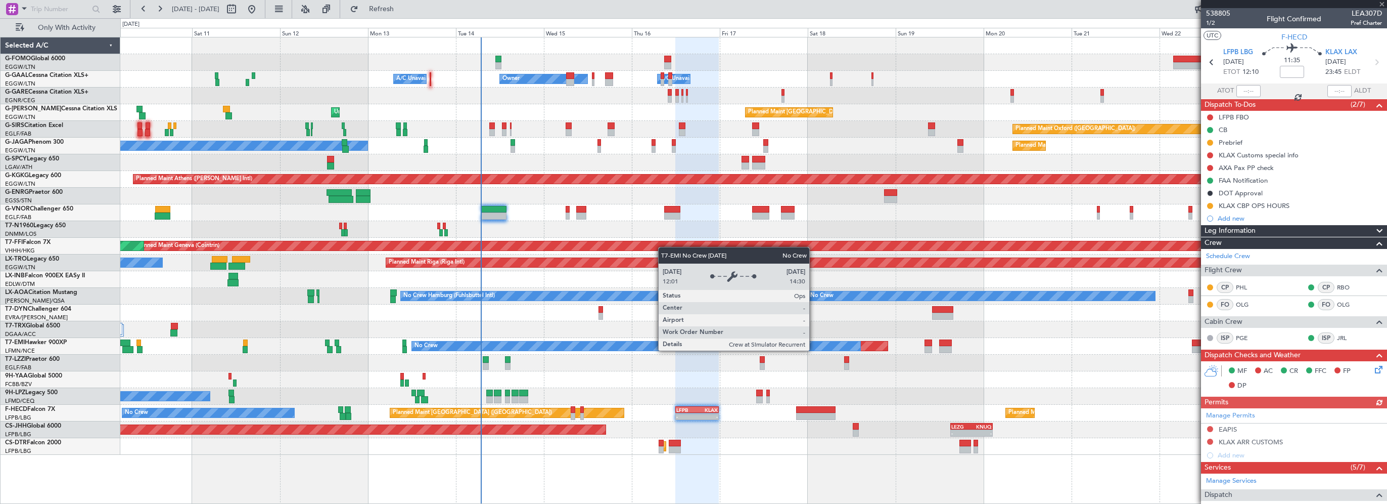
click at [645, 347] on div "No Crew" at bounding box center [636, 345] width 448 height 9
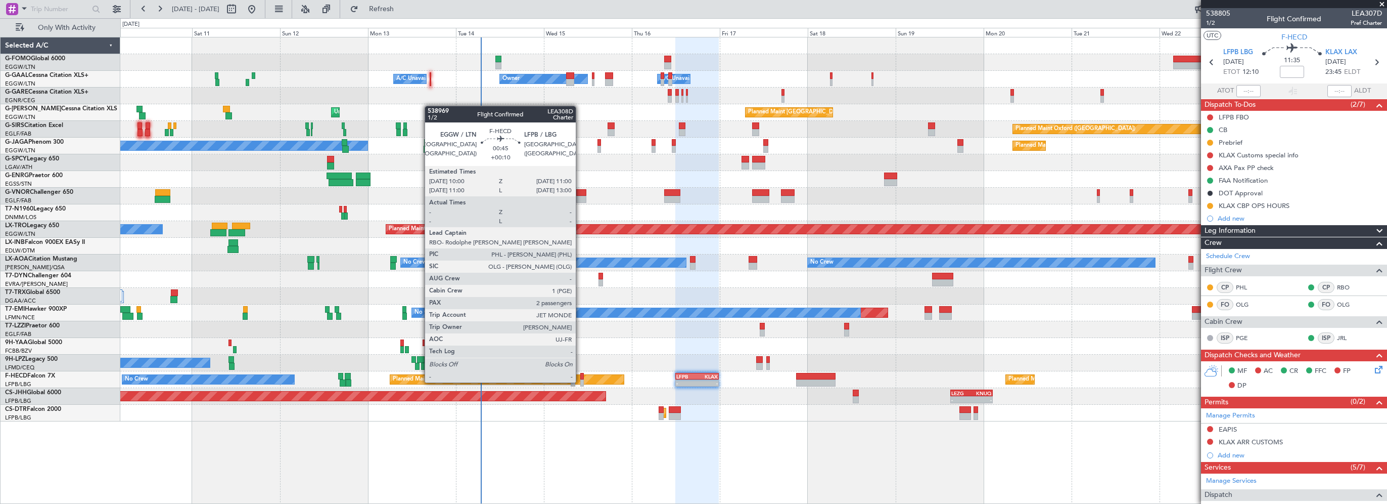
click at [580, 373] on div at bounding box center [582, 376] width 4 height 7
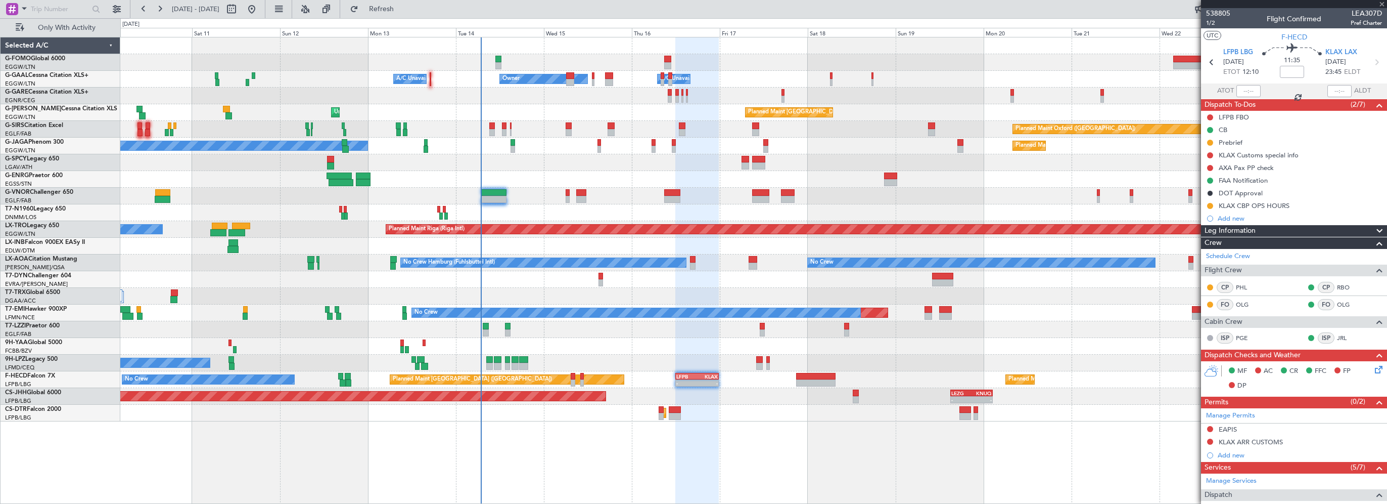
type input "+00:10"
type input "2"
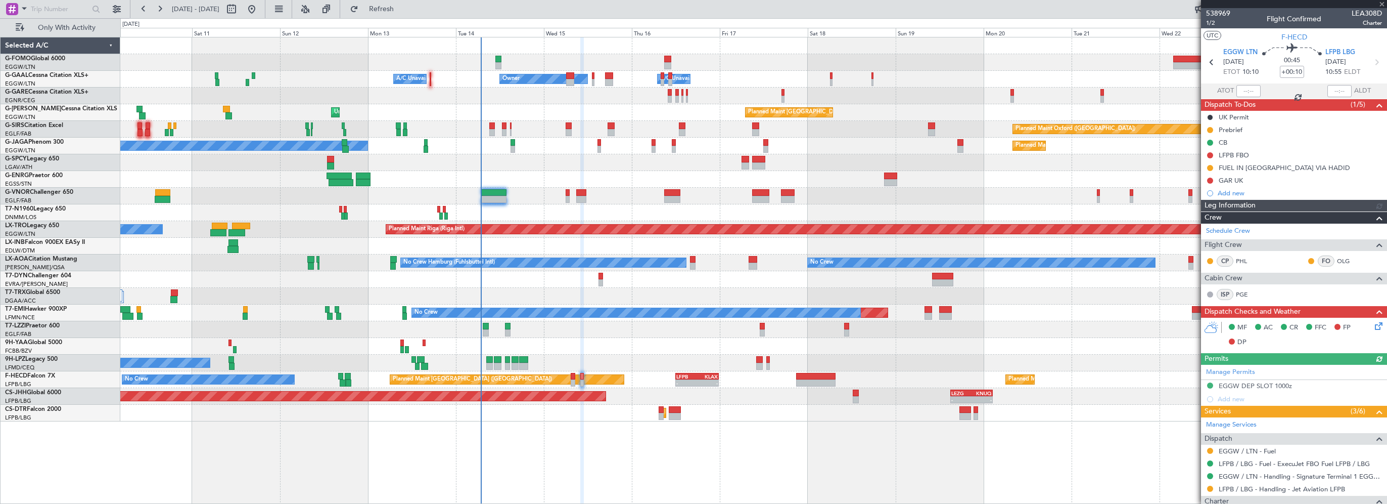
scroll to position [139, 0]
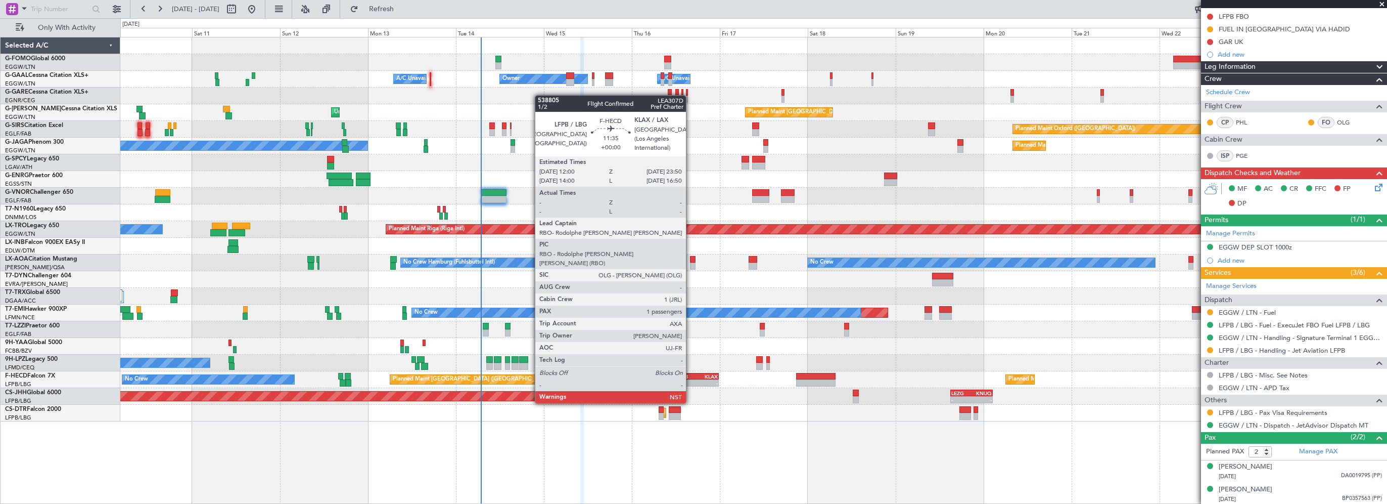
click at [691, 375] on div "LFPB" at bounding box center [686, 376] width 21 height 6
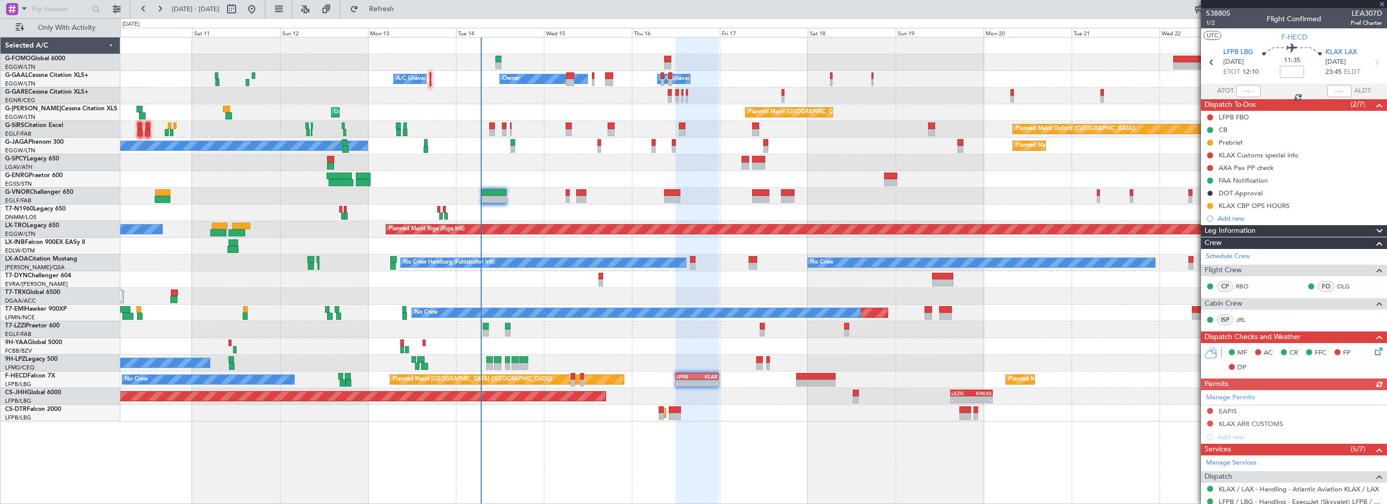
scroll to position [154, 0]
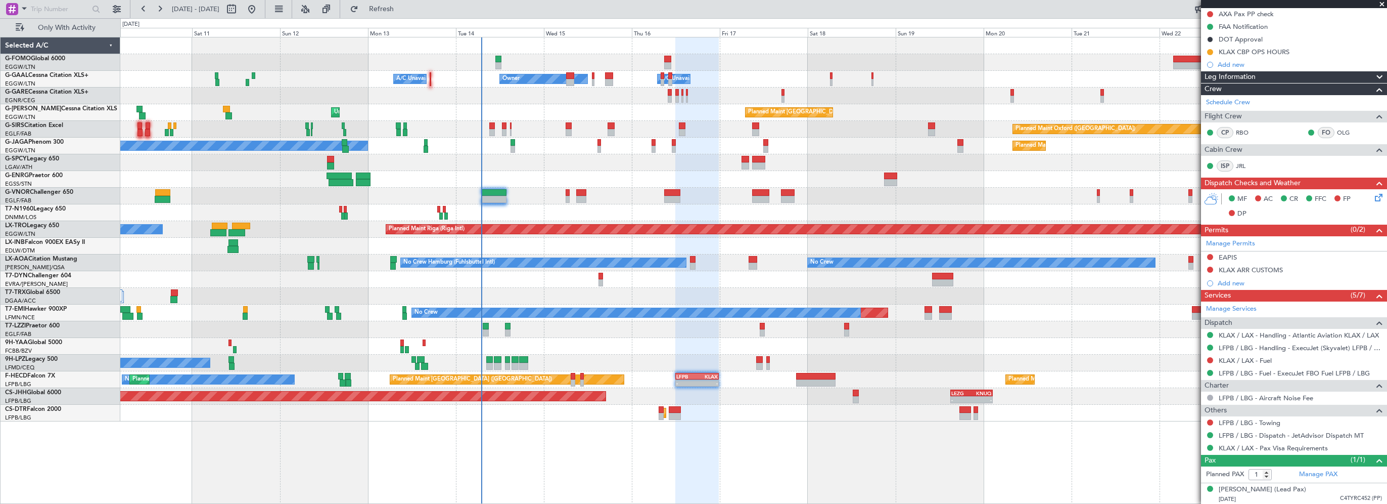
click at [1383, 2] on span at bounding box center [1382, 4] width 10 height 9
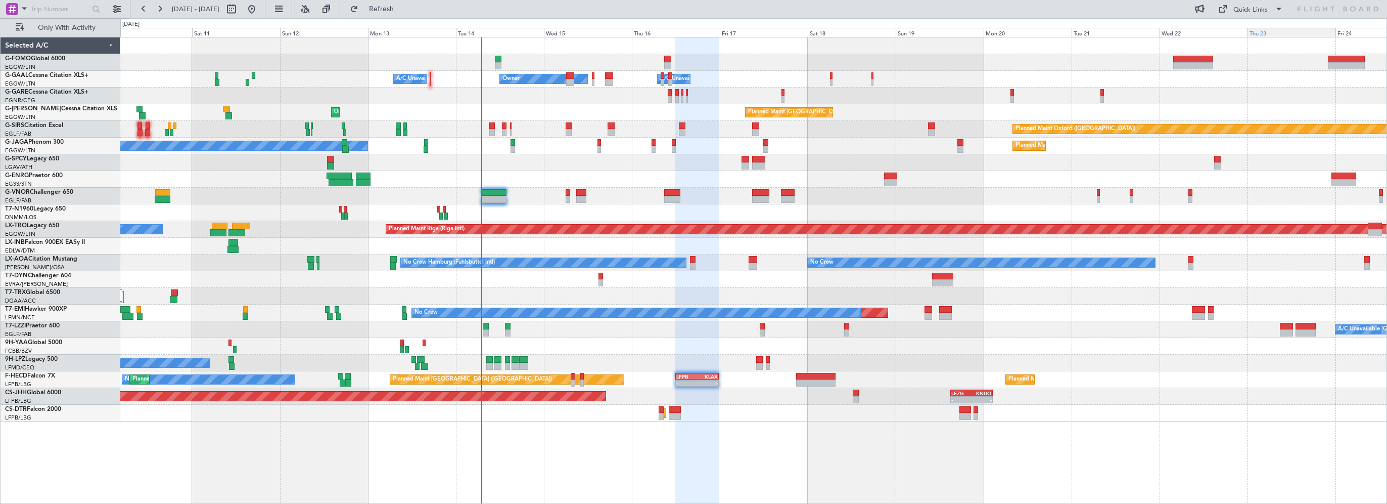
type input "0"
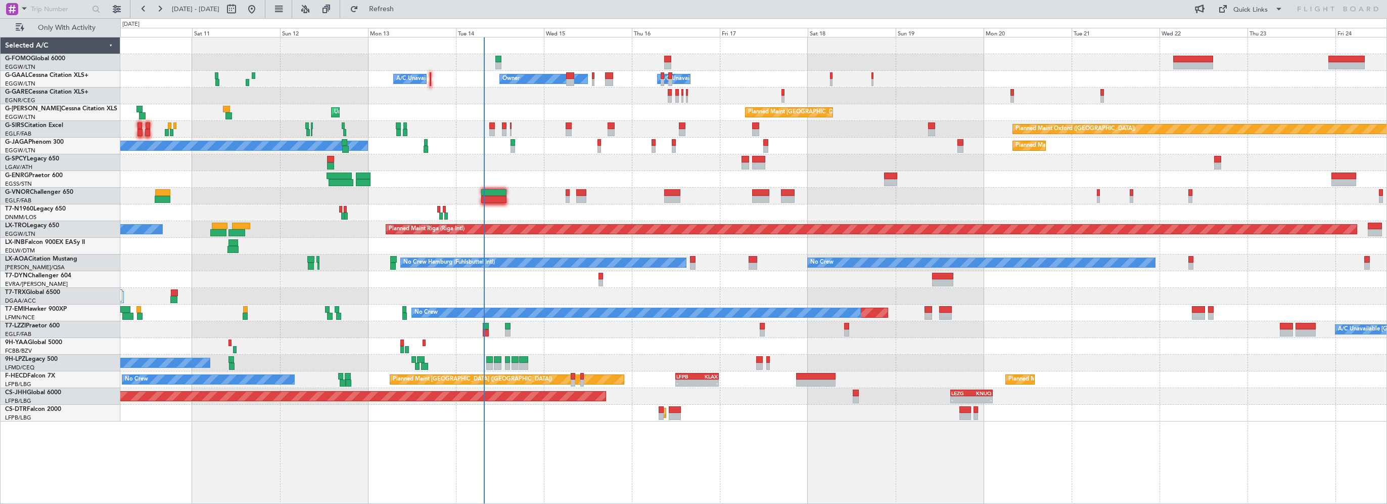
click at [619, 180] on div at bounding box center [753, 179] width 1266 height 17
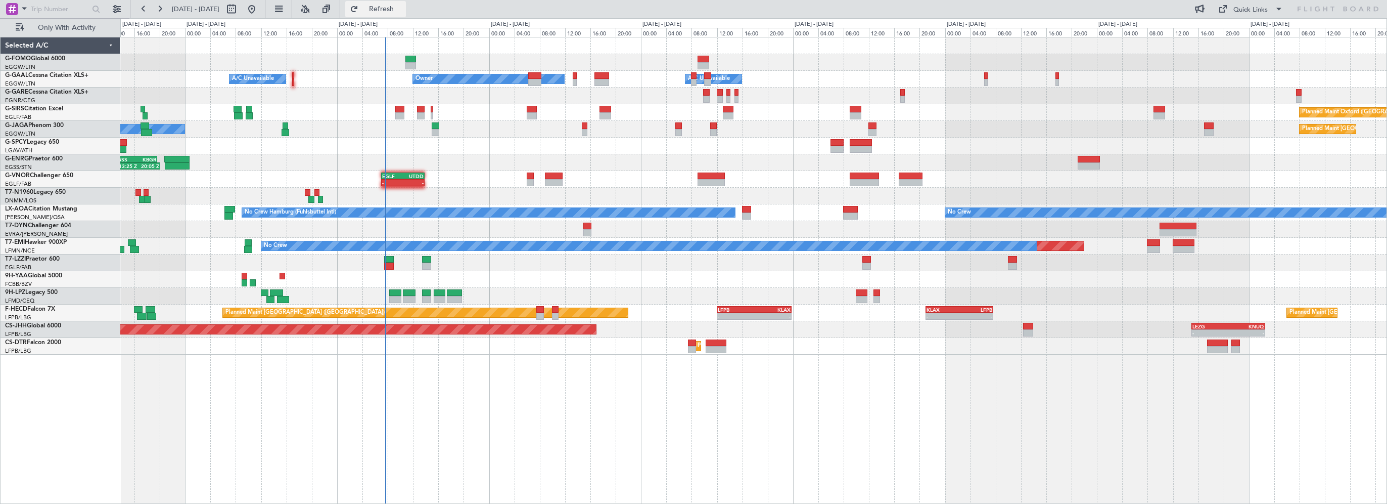
click at [403, 11] on span "Refresh" at bounding box center [381, 9] width 42 height 7
click at [546, 408] on div "- - EGGW 03:55 Z KSFO 14:45 Z Owner Owner A/C Unavailable A/C Unavailable Plann…" at bounding box center [753, 270] width 1267 height 467
click at [406, 15] on button "Refresh" at bounding box center [375, 9] width 61 height 16
click at [449, 390] on div "- - EGGW 03:55 Z KSFO 14:45 Z Owner Owner A/C Unavailable A/C Unavailable Plann…" at bounding box center [753, 270] width 1267 height 467
click at [403, 9] on span "Refresh" at bounding box center [381, 9] width 42 height 7
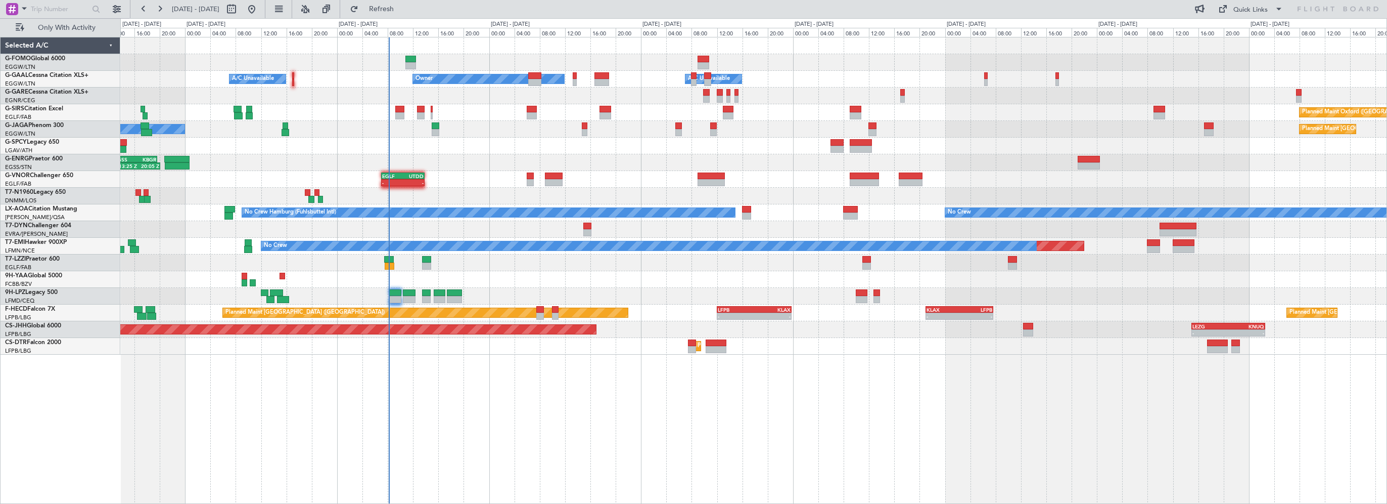
click at [521, 438] on div "- - EGGW 03:55 Z KSFO 14:45 Z Owner Owner A/C Unavailable A/C Unavailable Plann…" at bounding box center [753, 270] width 1267 height 467
click at [403, 7] on span "Refresh" at bounding box center [381, 9] width 42 height 7
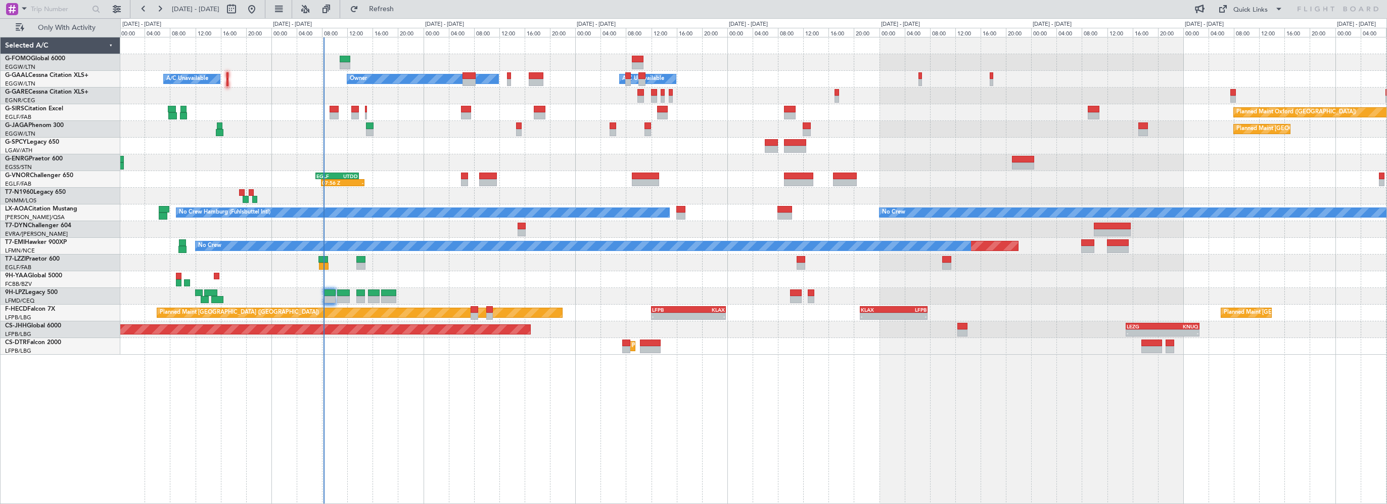
click at [619, 161] on div "- - EGGW 03:55 Z KSFO 14:45 Z Owner A/C Unavailable Owner A/C Unavailable Plann…" at bounding box center [753, 195] width 1266 height 317
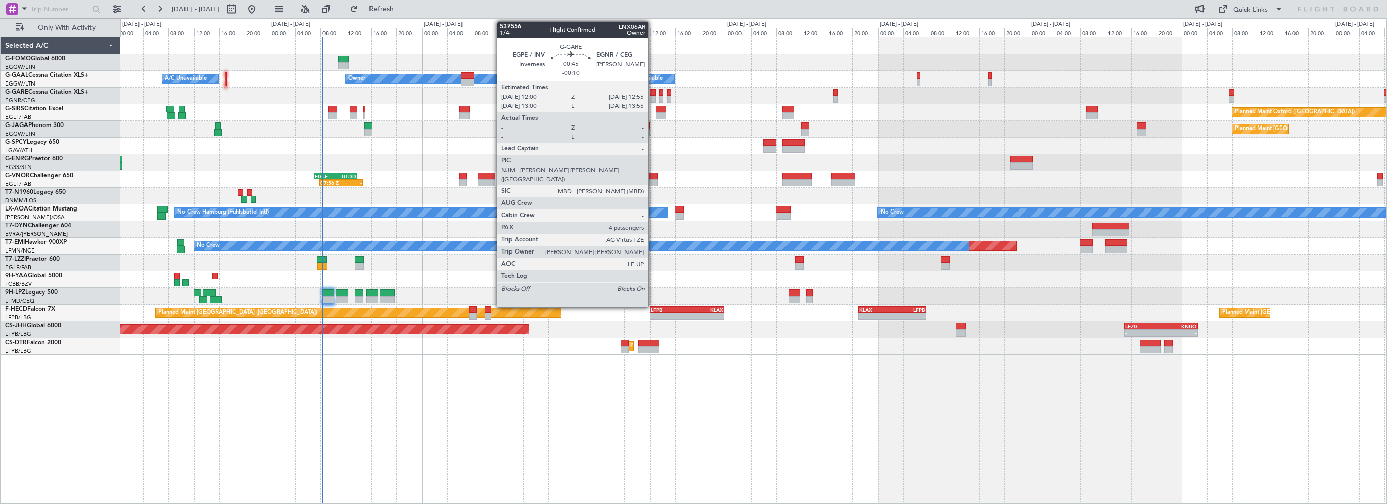
click at [653, 95] on div at bounding box center [653, 92] width 6 height 7
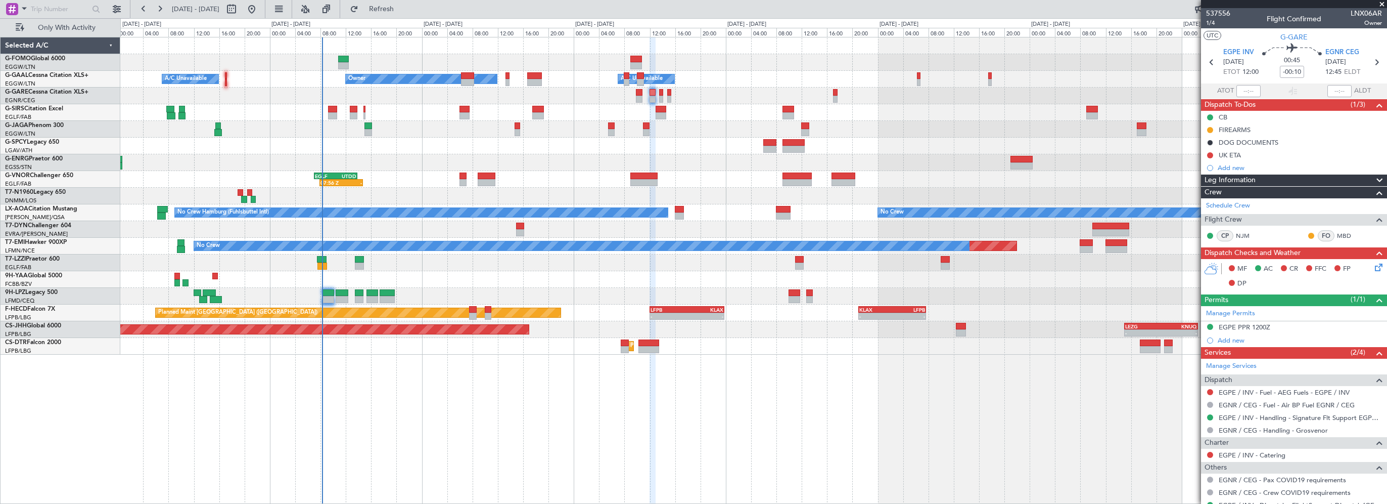
click at [758, 93] on div at bounding box center [753, 95] width 1266 height 17
click at [402, 9] on span "Refresh" at bounding box center [381, 9] width 42 height 7
click at [424, 142] on div at bounding box center [753, 146] width 1266 height 17
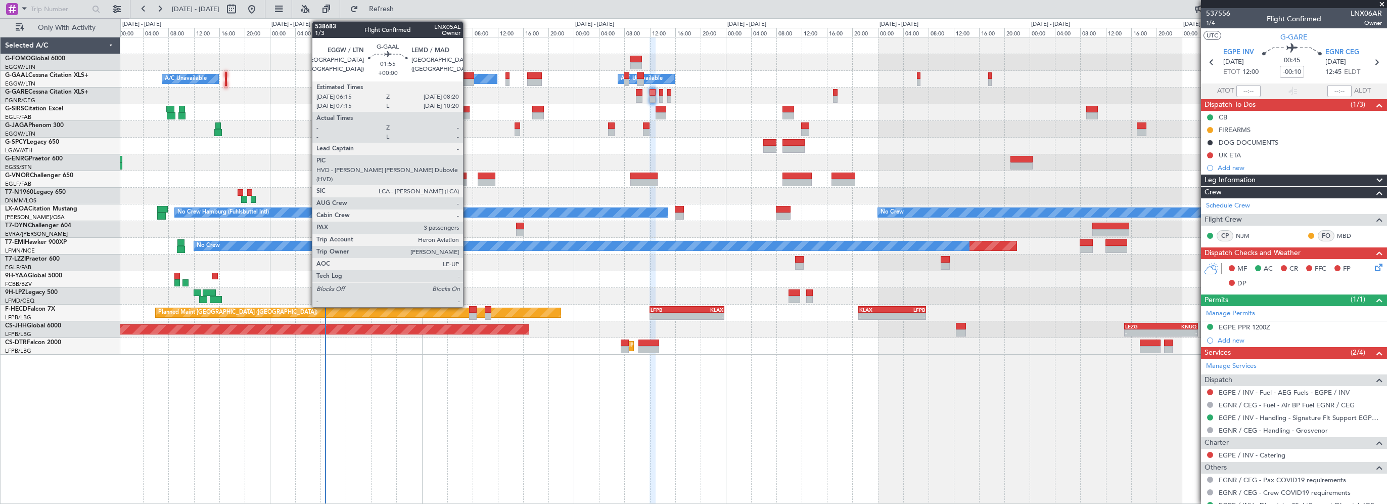
click at [468, 74] on div at bounding box center [468, 75] width 14 height 7
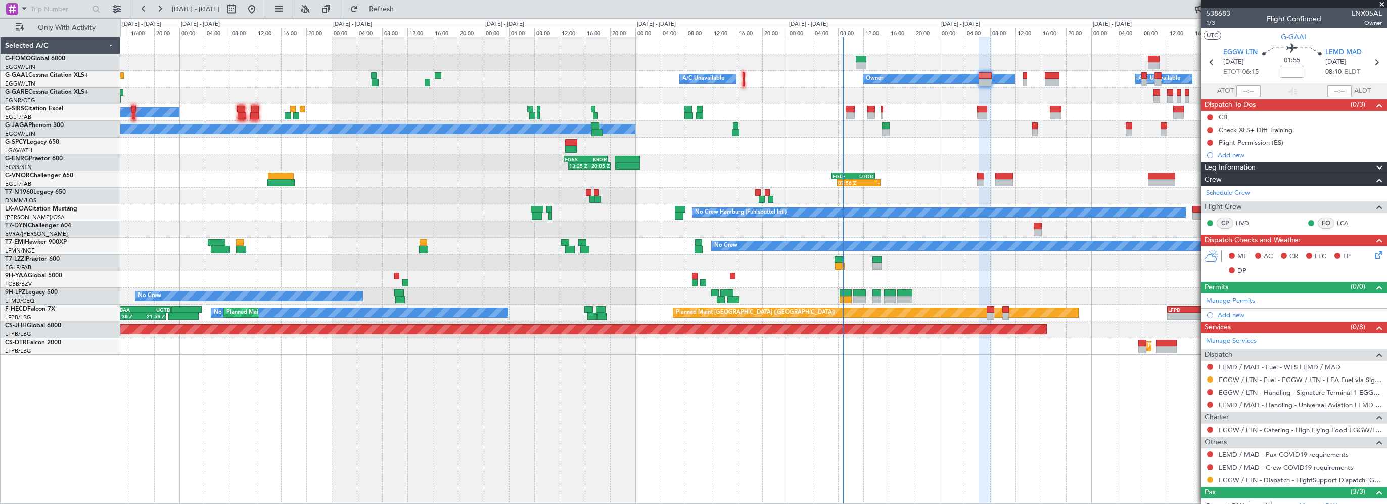
click at [747, 137] on div "Owner A/C Unavailable Owner A/C Unavailable A/C Unavailable No Crew Planned Mai…" at bounding box center [753, 195] width 1266 height 317
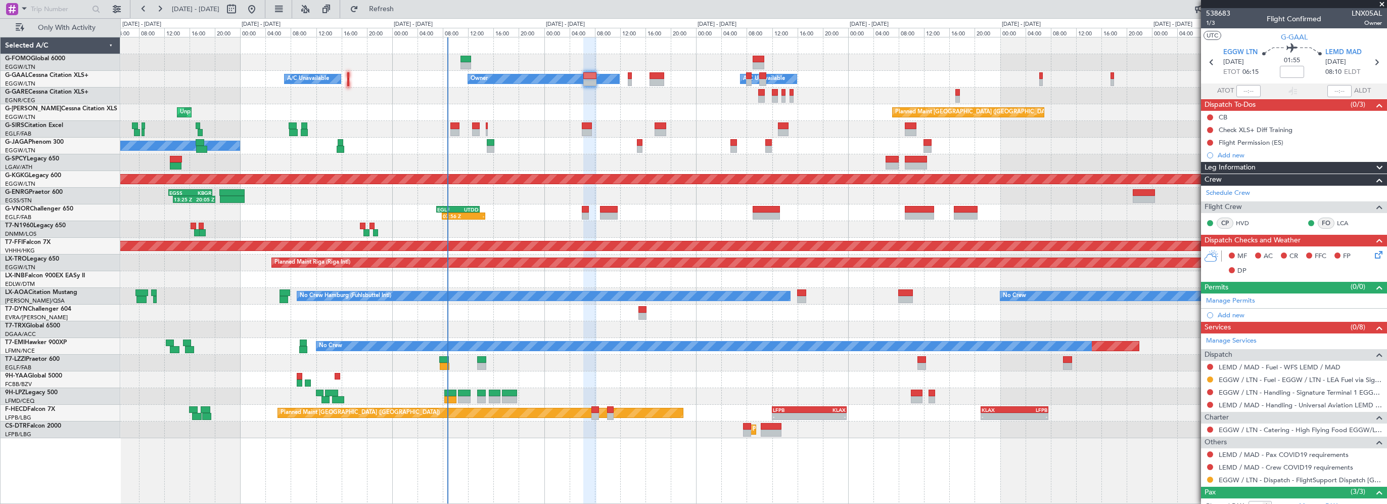
click at [752, 138] on div "- - EGGW 03:55 Z KSFO 14:45 Z Owner A/C Unavailable Owner A/C Unavailable Plann…" at bounding box center [753, 237] width 1266 height 400
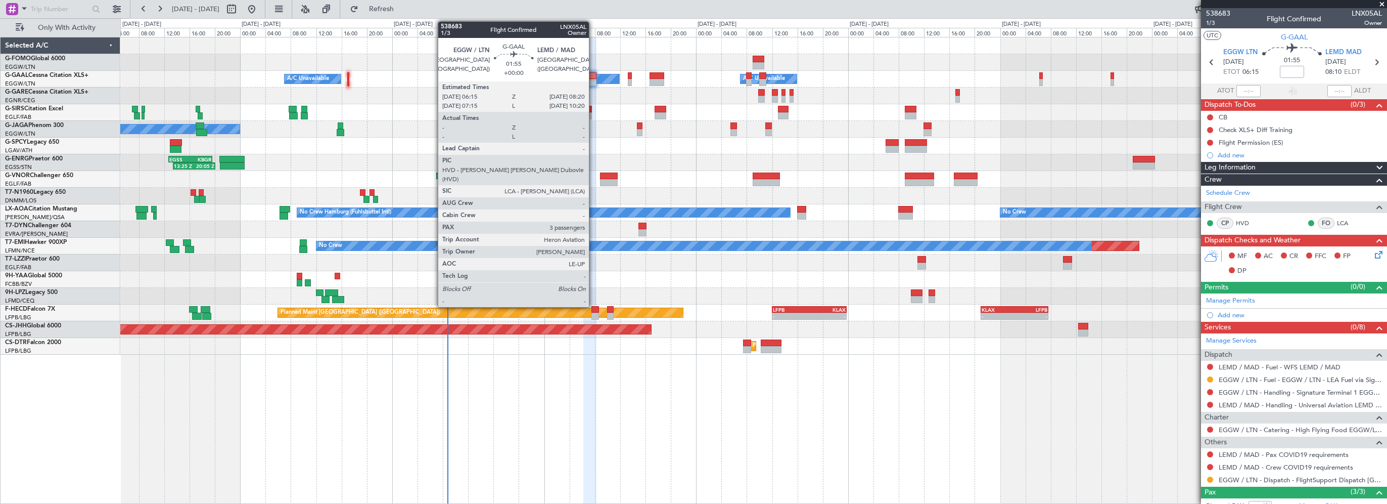
click at [594, 73] on div at bounding box center [590, 75] width 14 height 7
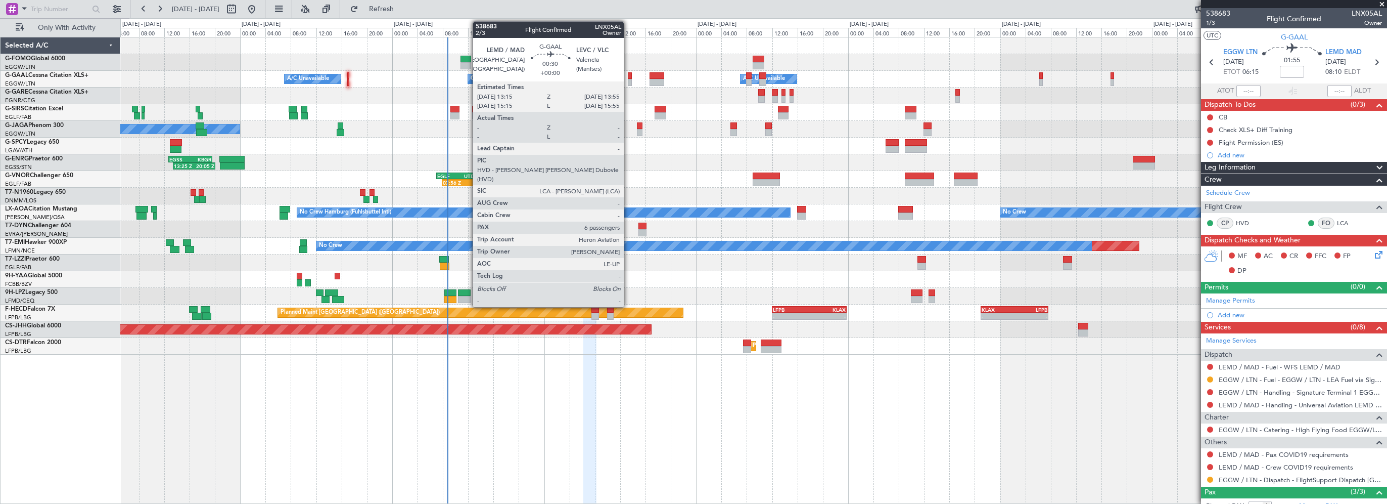
click at [628, 75] on div at bounding box center [630, 75] width 5 height 7
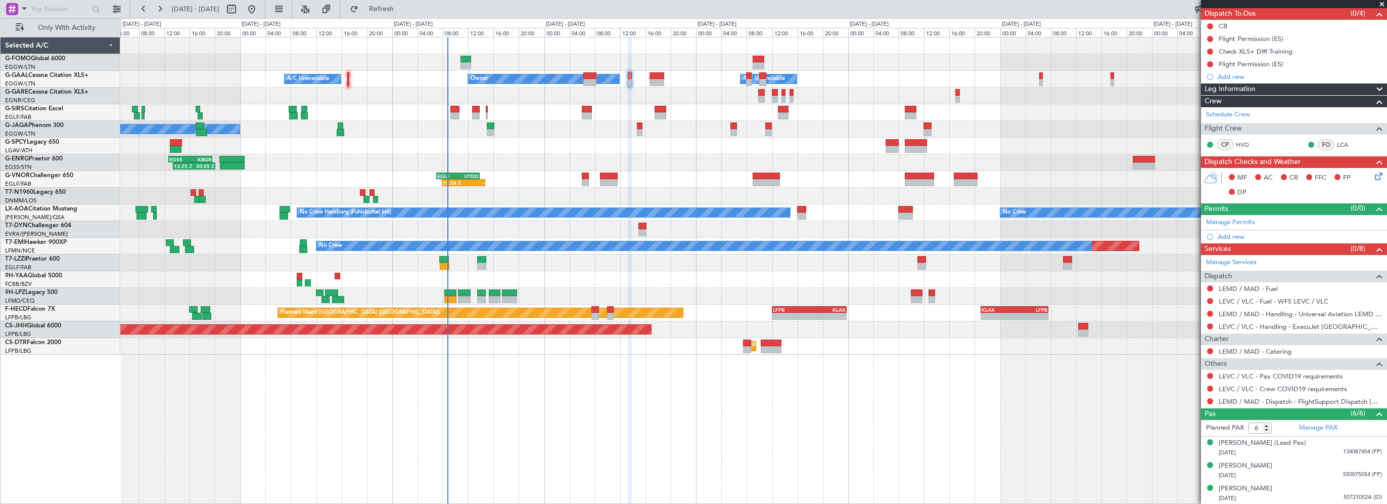
scroll to position [158, 0]
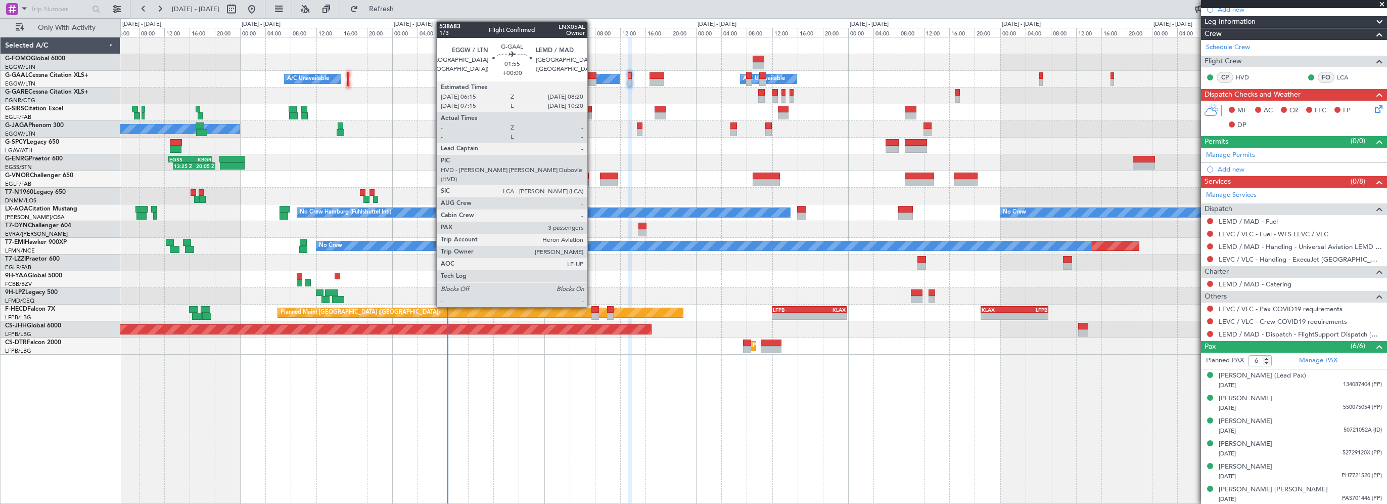
click at [592, 78] on div at bounding box center [590, 75] width 14 height 7
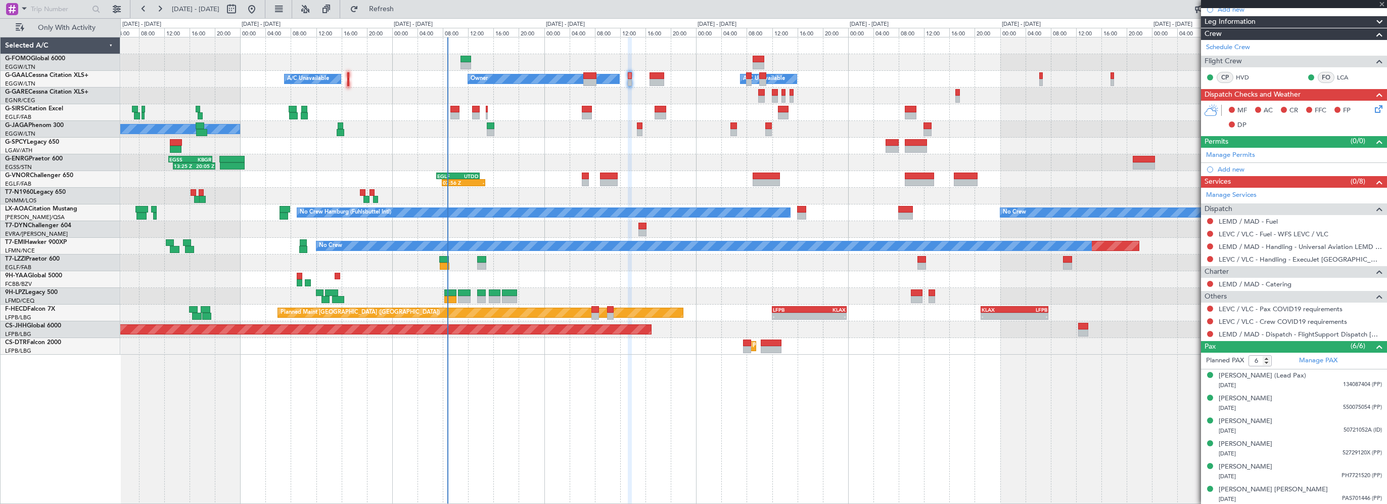
type input "3"
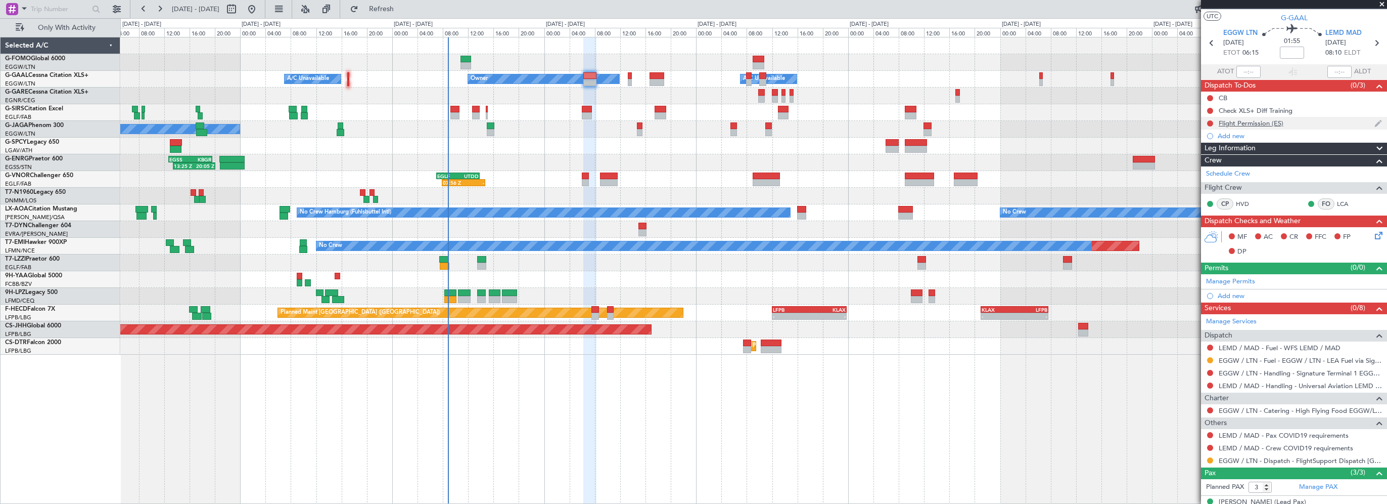
scroll to position [0, 0]
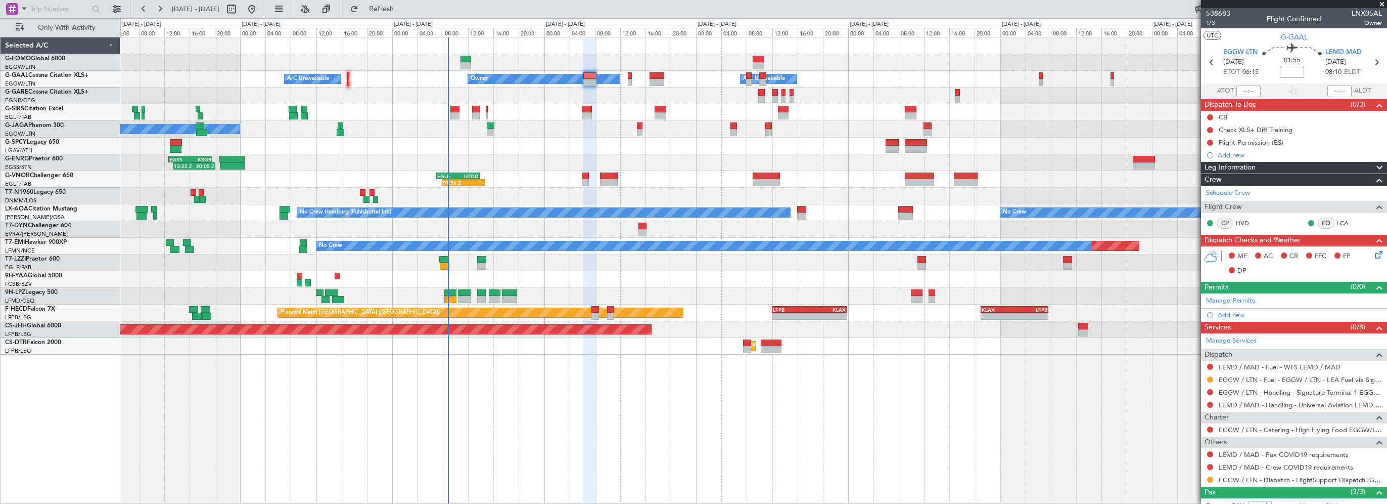
click at [1291, 71] on input at bounding box center [1292, 72] width 24 height 12
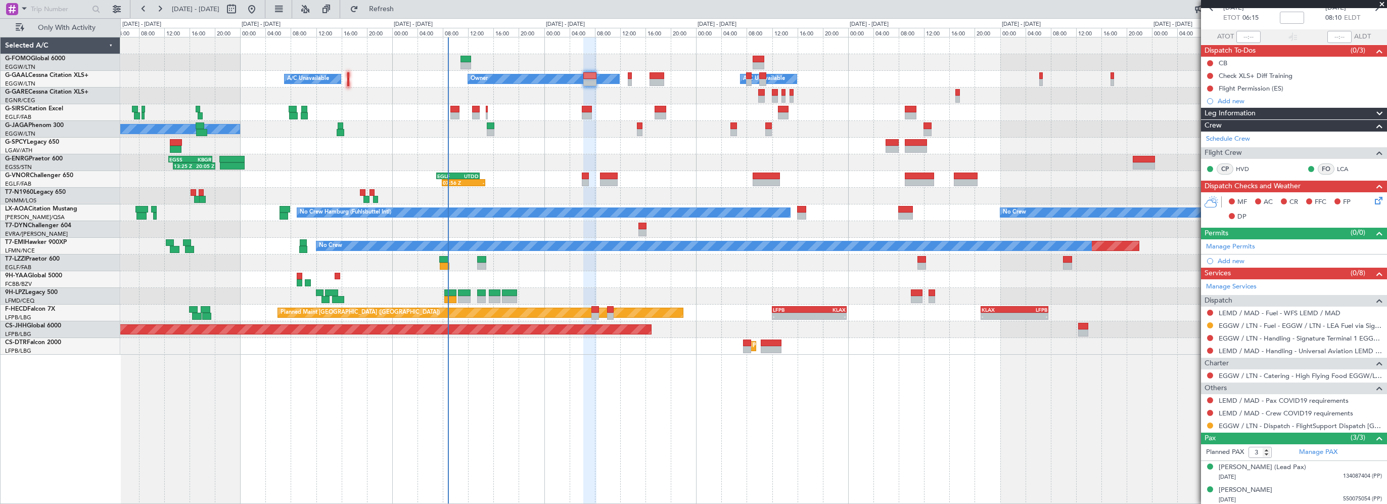
scroll to position [77, 0]
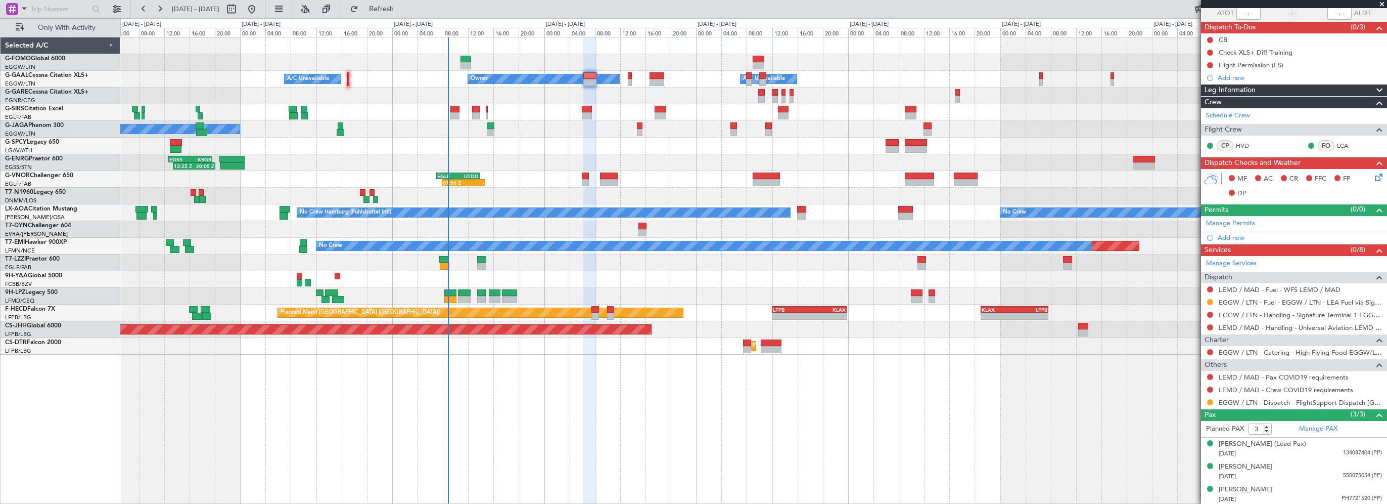
click at [1262, 87] on div "Leg Information" at bounding box center [1294, 90] width 186 height 12
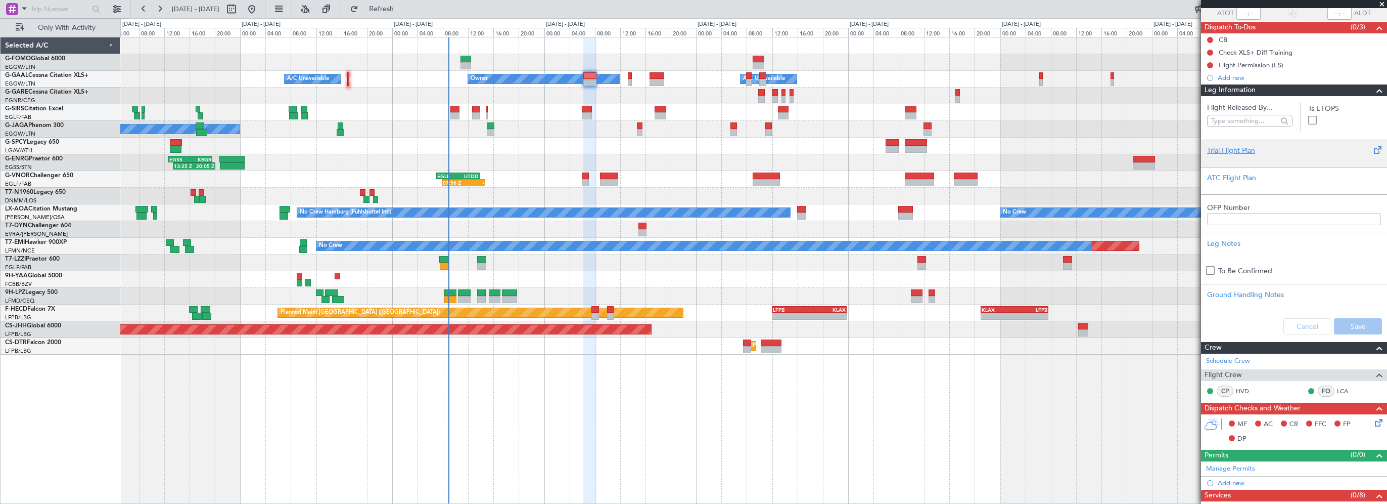
click at [1229, 149] on div "Trial Flight Plan" at bounding box center [1294, 150] width 174 height 11
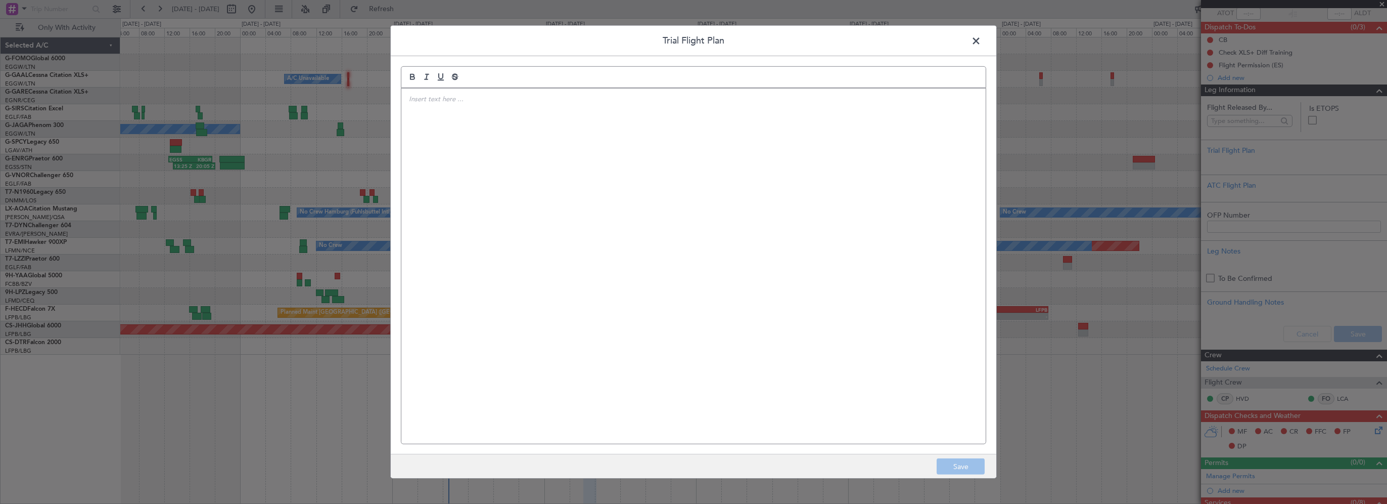
click at [704, 130] on div at bounding box center [693, 265] width 584 height 355
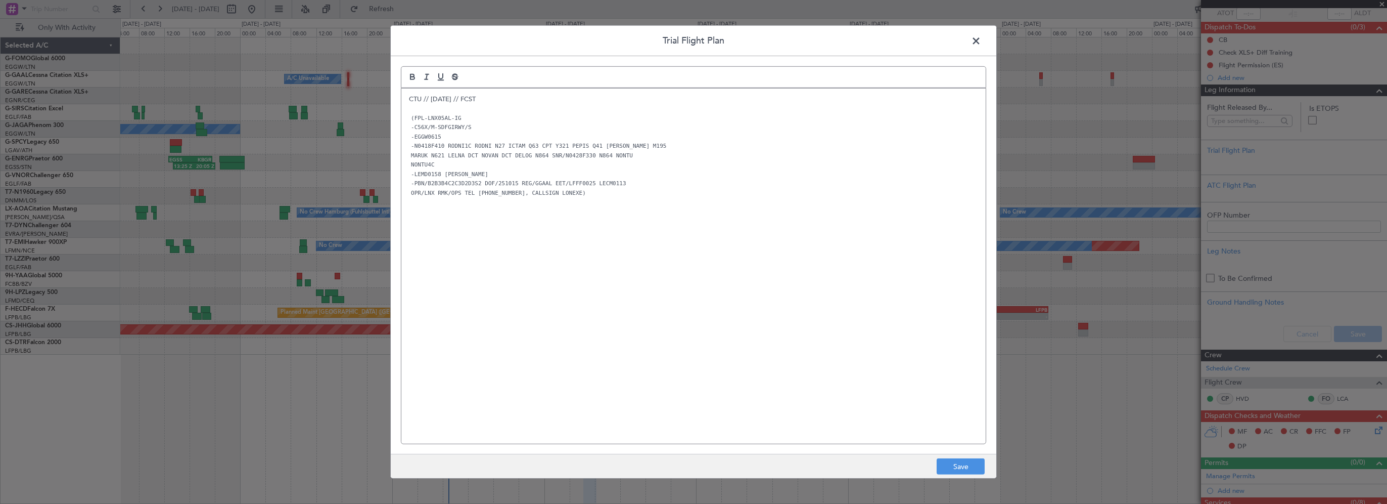
scroll to position [0, 0]
click at [549, 273] on div "CTU // 14OCT // FCST (FPL-LNX05AL-IG -C56X/M-SDFGIRWY/S -EGGW0615 -N0418F410 RO…" at bounding box center [693, 265] width 584 height 355
click at [982, 465] on button "Save" at bounding box center [961, 466] width 48 height 16
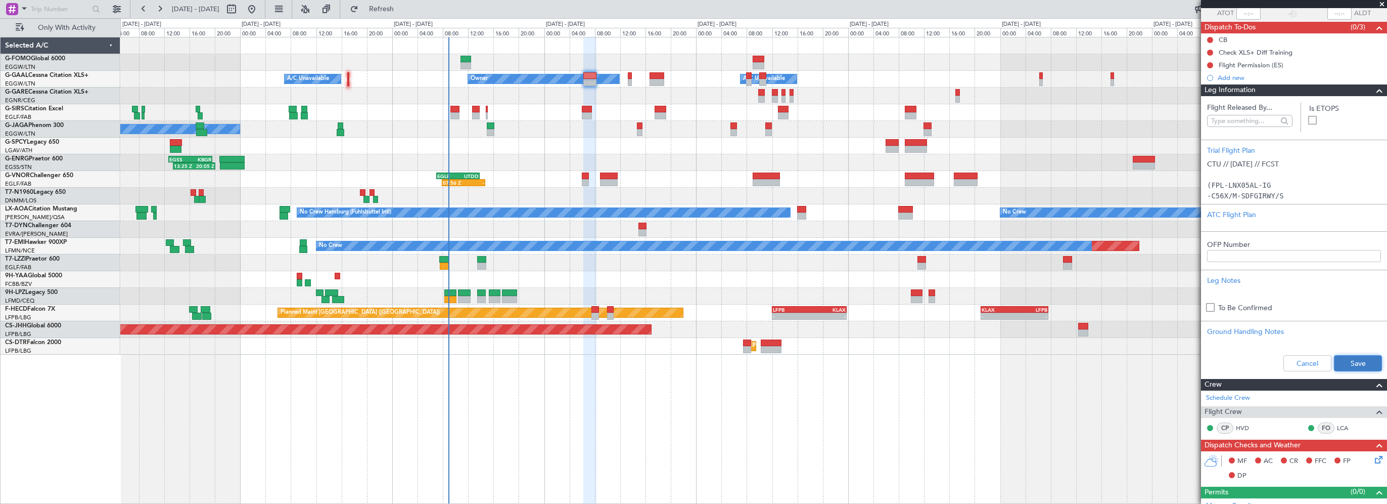
click at [1364, 357] on button "Save" at bounding box center [1358, 363] width 48 height 16
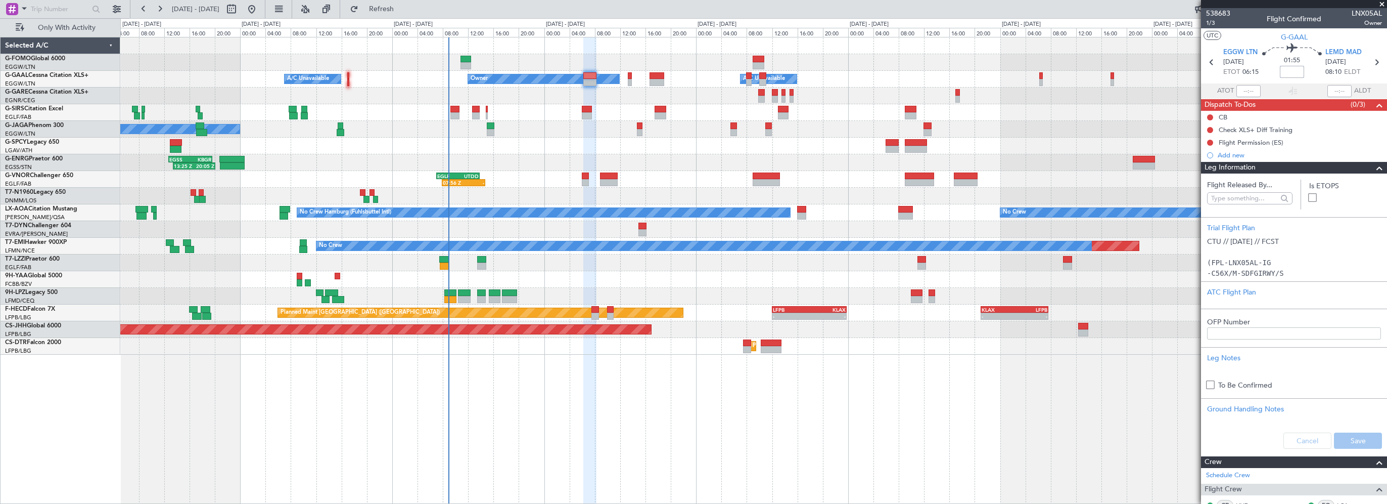
drag, startPoint x: 1292, startPoint y: 74, endPoint x: 1300, endPoint y: 71, distance: 8.6
click at [1292, 74] on input at bounding box center [1292, 72] width 24 height 12
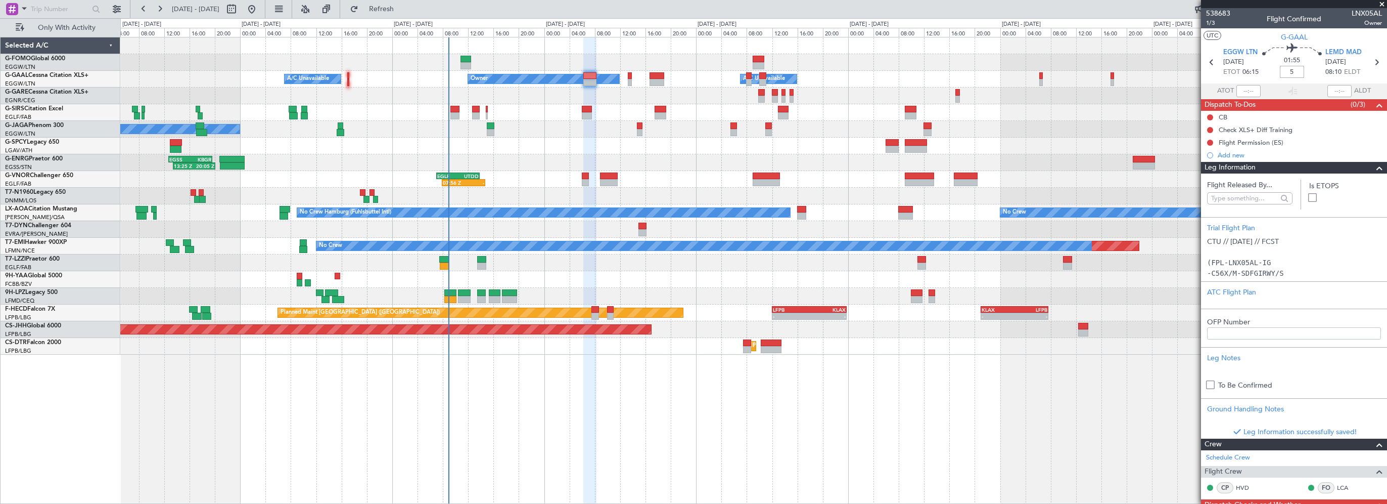
type input "+00:05"
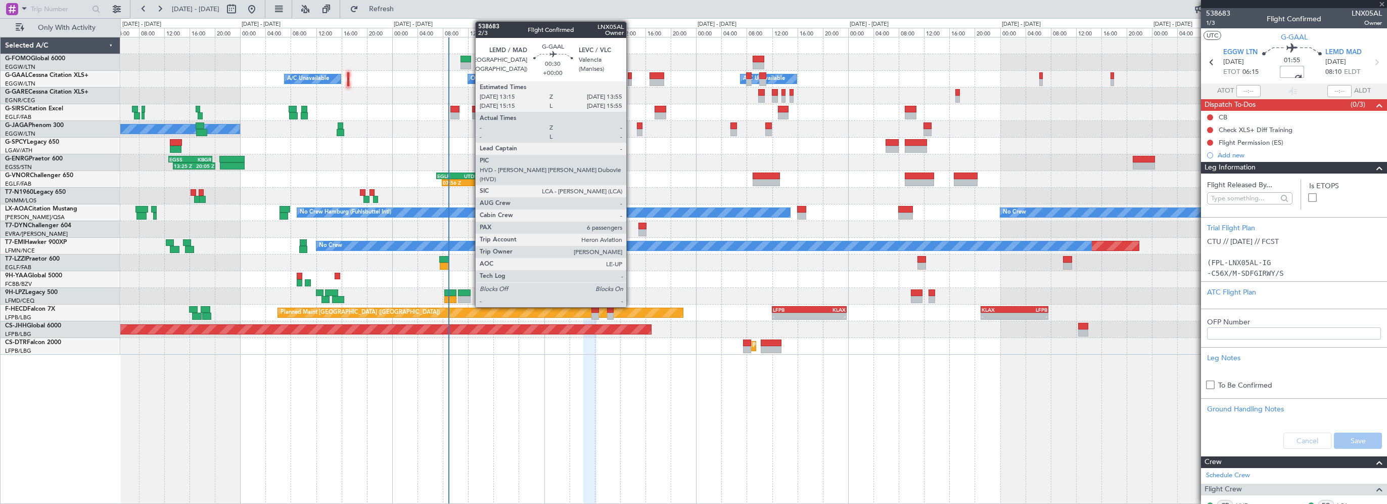
click at [631, 77] on div at bounding box center [630, 75] width 5 height 7
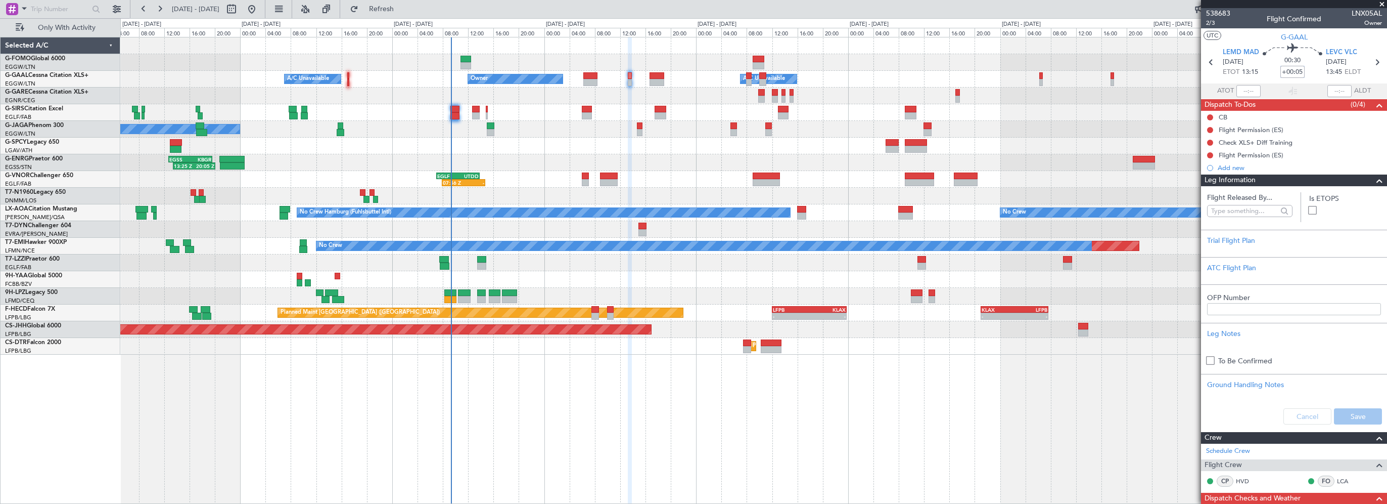
click at [596, 420] on div "- - EGGW 03:55 Z KSFO 14:45 Z Owner Owner A/C Unavailable A/C Unavailable No Cr…" at bounding box center [753, 270] width 1267 height 467
click at [1374, 179] on span at bounding box center [1380, 180] width 12 height 12
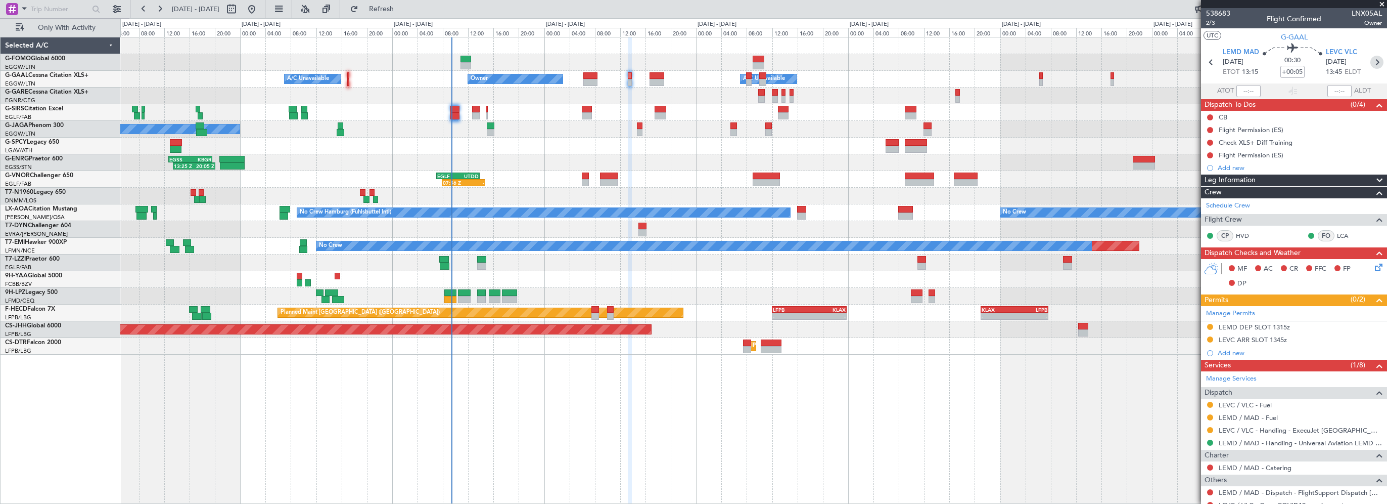
click at [1371, 63] on icon at bounding box center [1377, 62] width 13 height 13
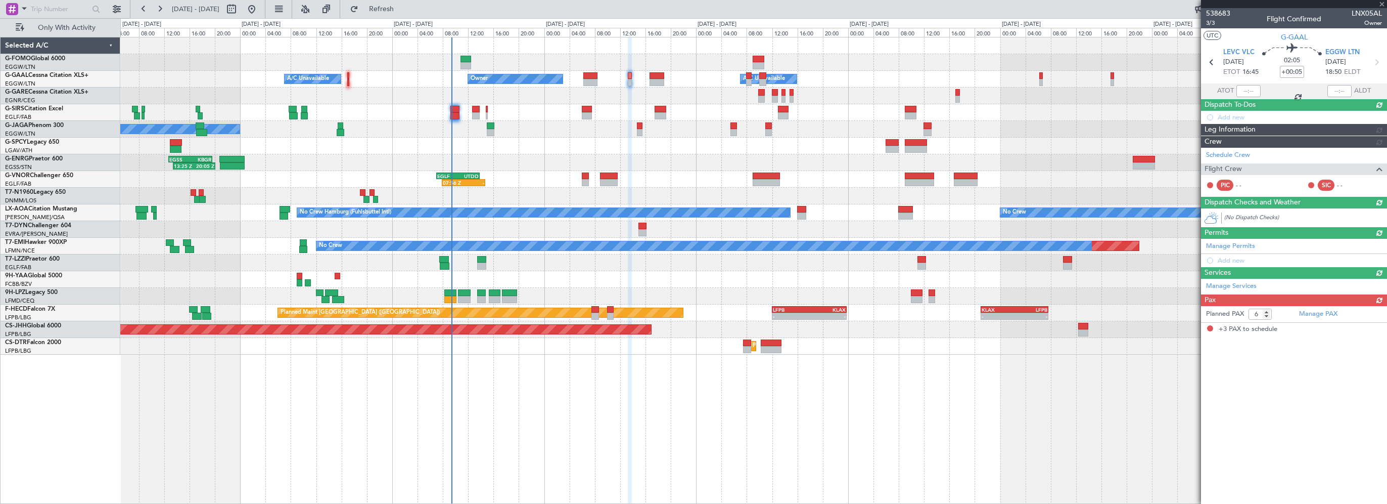
type input "3"
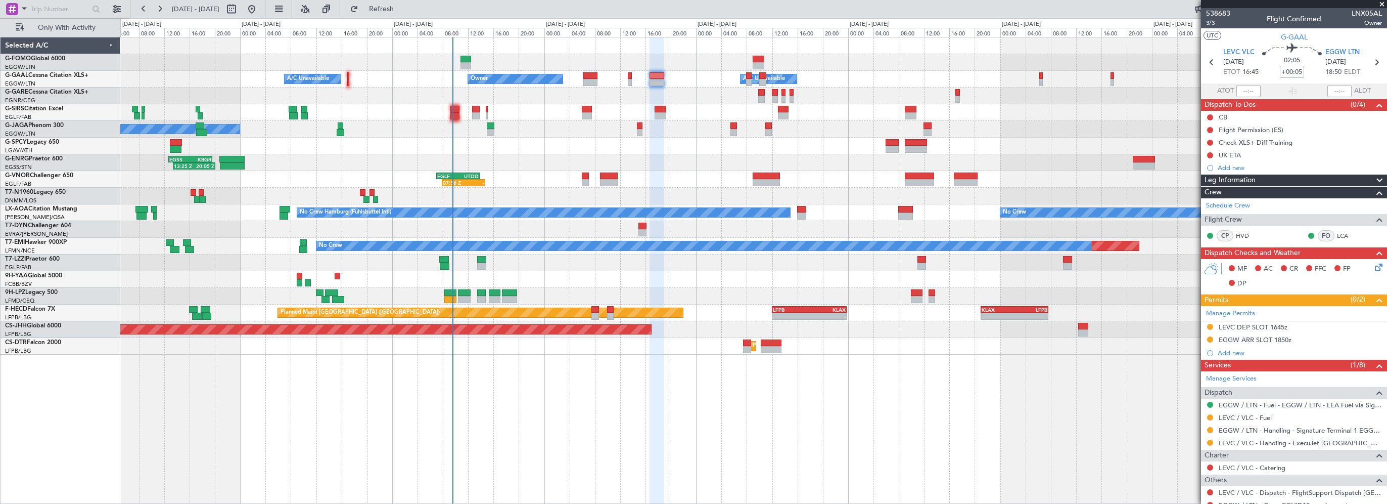
click at [1275, 184] on div "Leg Information" at bounding box center [1294, 180] width 186 height 12
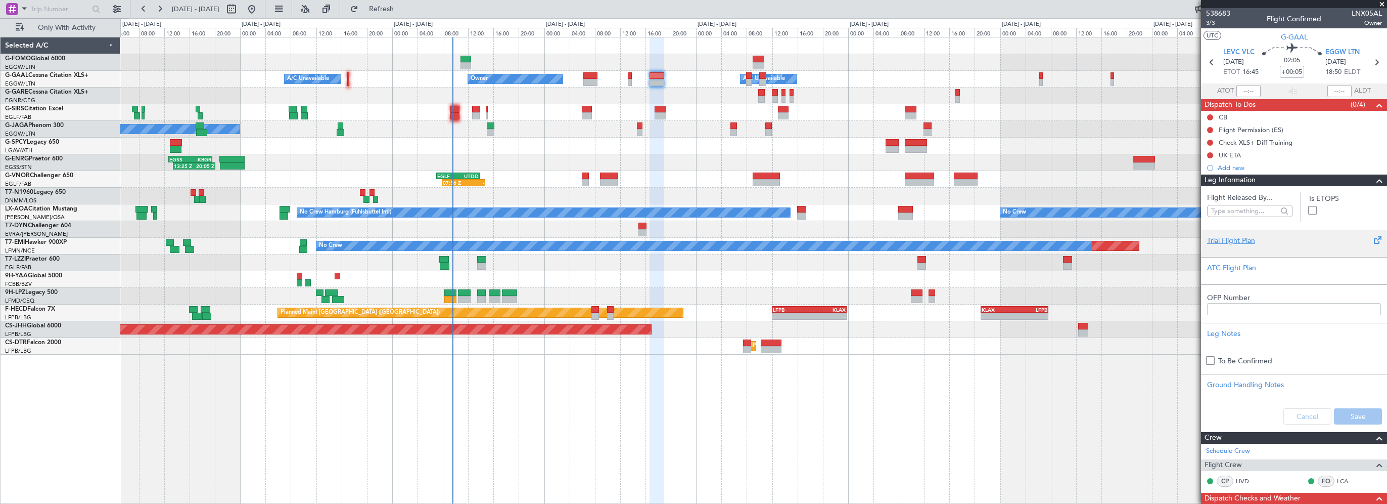
click at [1241, 231] on div "Trial Flight Plan" at bounding box center [1294, 243] width 186 height 27
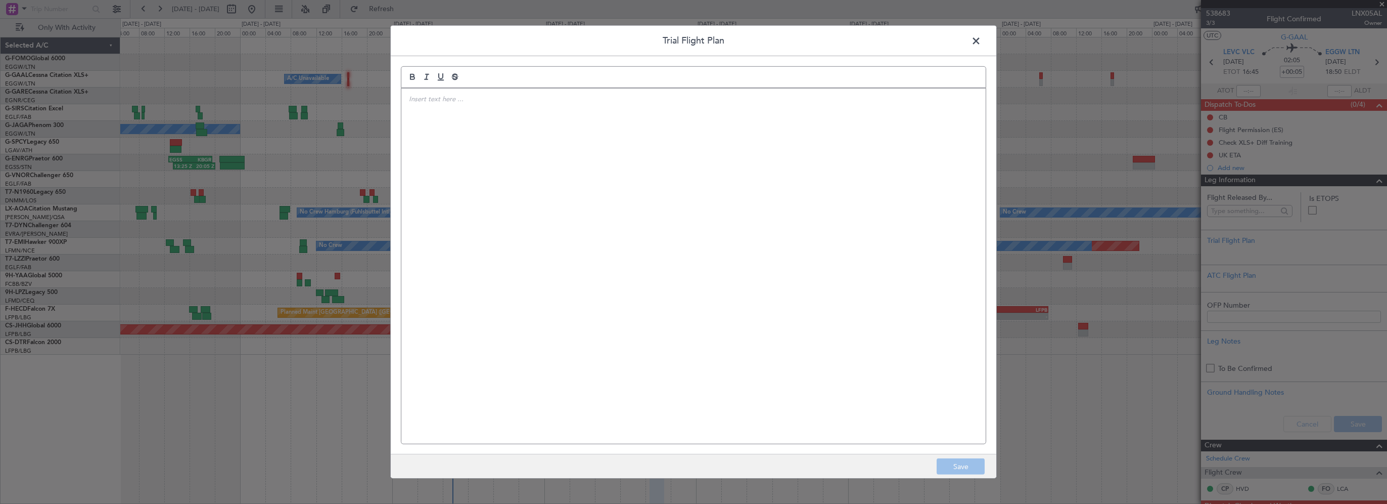
click at [796, 152] on div at bounding box center [693, 265] width 584 height 355
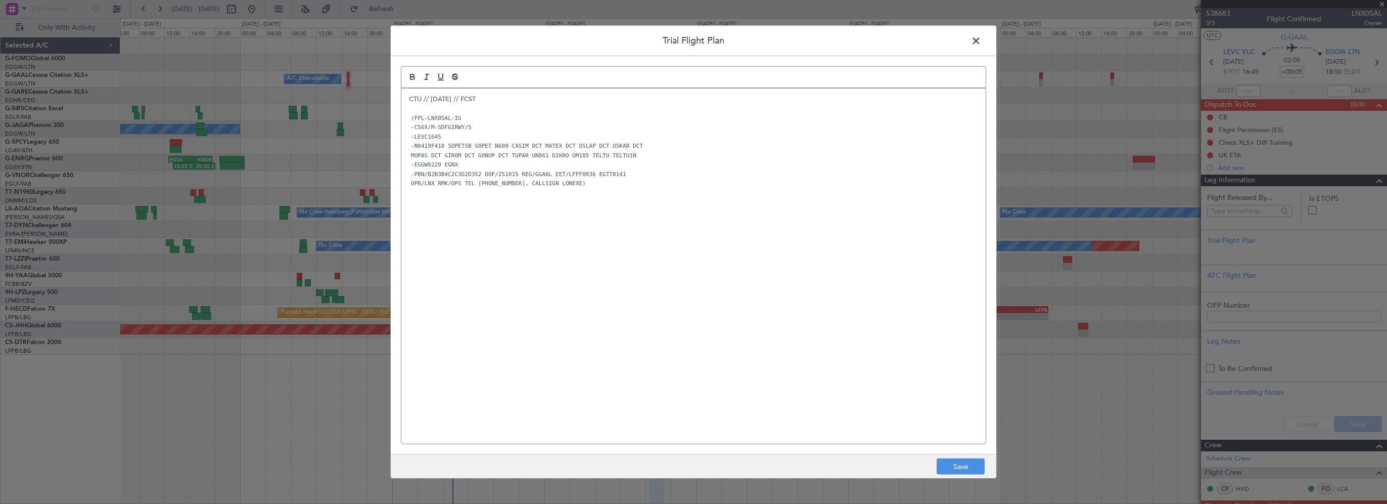
click at [585, 273] on div "CTU // 14OCT // FCST (FPL-LNX05AL-IG -C56X/M-SDFGIRWY/S -LEVC1645 -N0419F410 SO…" at bounding box center [693, 265] width 584 height 355
click at [957, 465] on button "Save" at bounding box center [961, 466] width 48 height 16
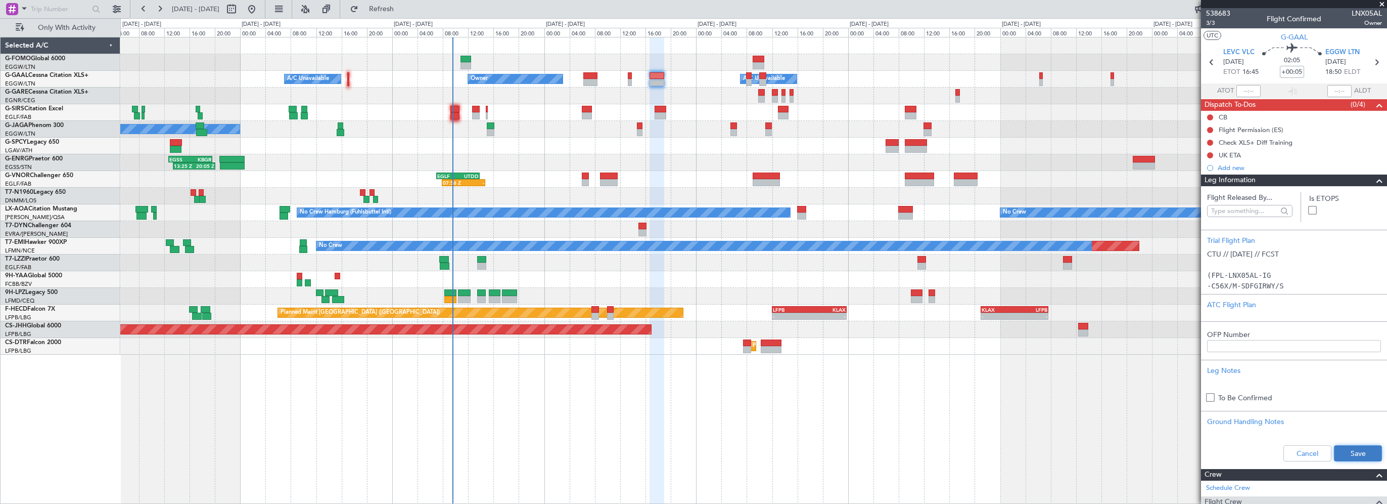
click at [1344, 452] on button "Save" at bounding box center [1358, 453] width 48 height 16
click at [777, 415] on div "- - EGGW 03:55 Z KSFO 14:45 Z Owner Owner A/C Unavailable A/C Unavailable No Cr…" at bounding box center [753, 270] width 1267 height 467
click at [1293, 69] on mat-tooltip-component "Flight Time" at bounding box center [1289, 79] width 47 height 27
click at [1314, 79] on div "02:05 +00:05" at bounding box center [1292, 61] width 67 height 37
click at [1294, 71] on input "+00:05" at bounding box center [1292, 72] width 24 height 12
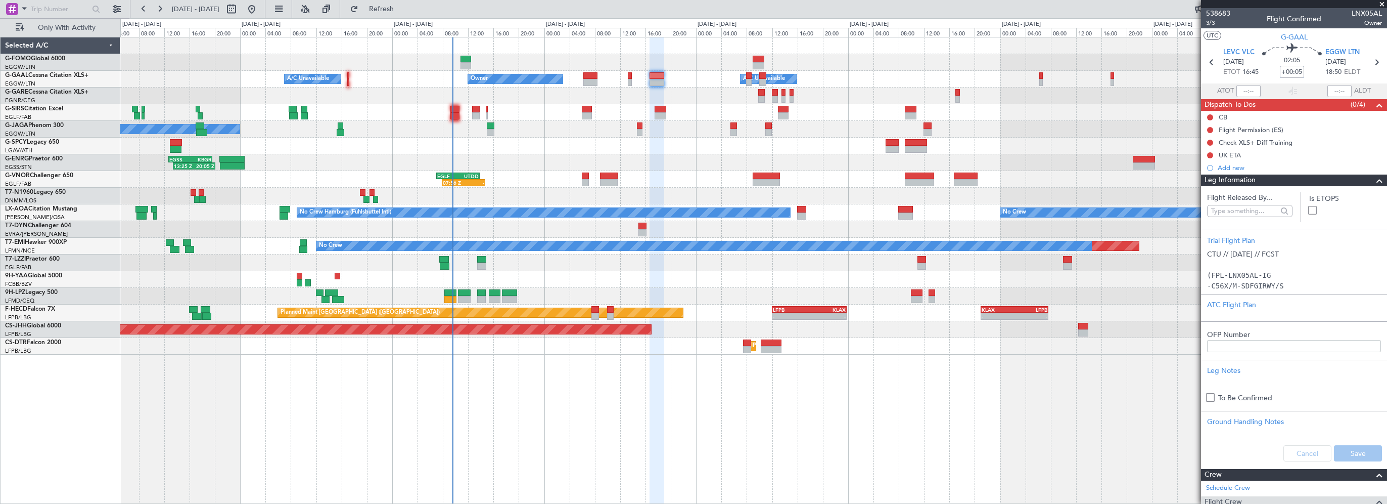
click at [1294, 71] on input "+00:05" at bounding box center [1292, 72] width 24 height 12
type input "+00:20"
click at [1307, 77] on div "02:05 +00:20" at bounding box center [1292, 61] width 67 height 37
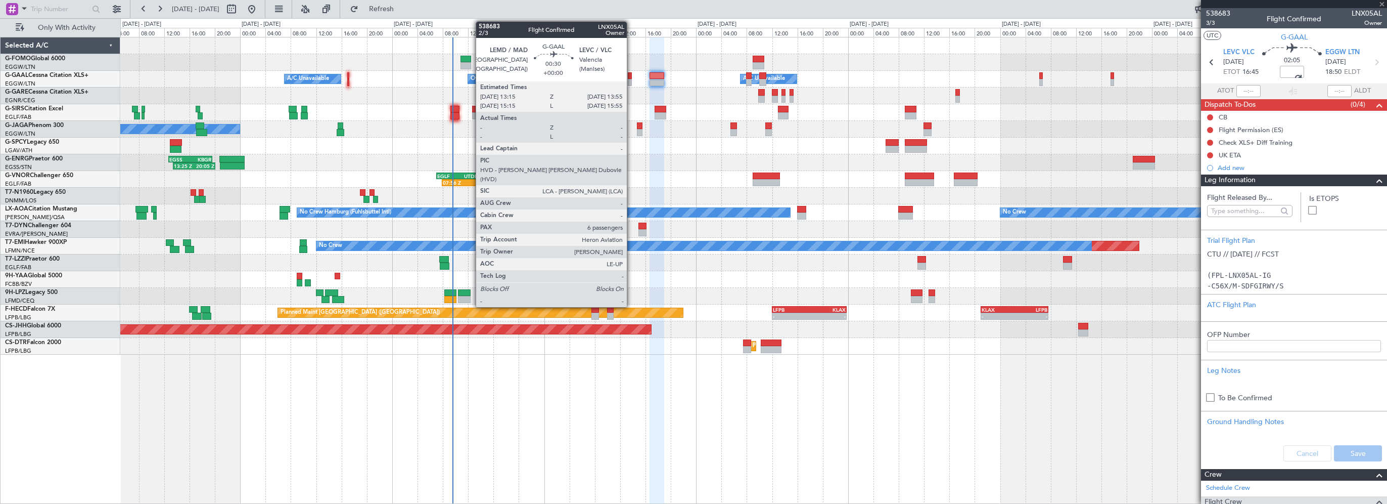
click at [631, 75] on div at bounding box center [630, 75] width 5 height 7
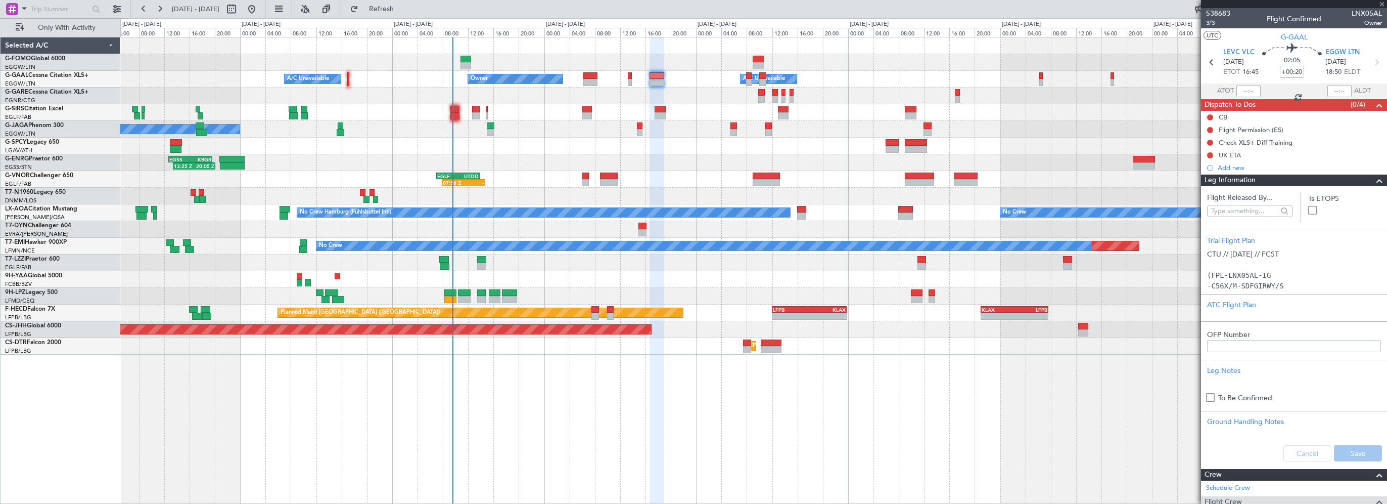
type input "6"
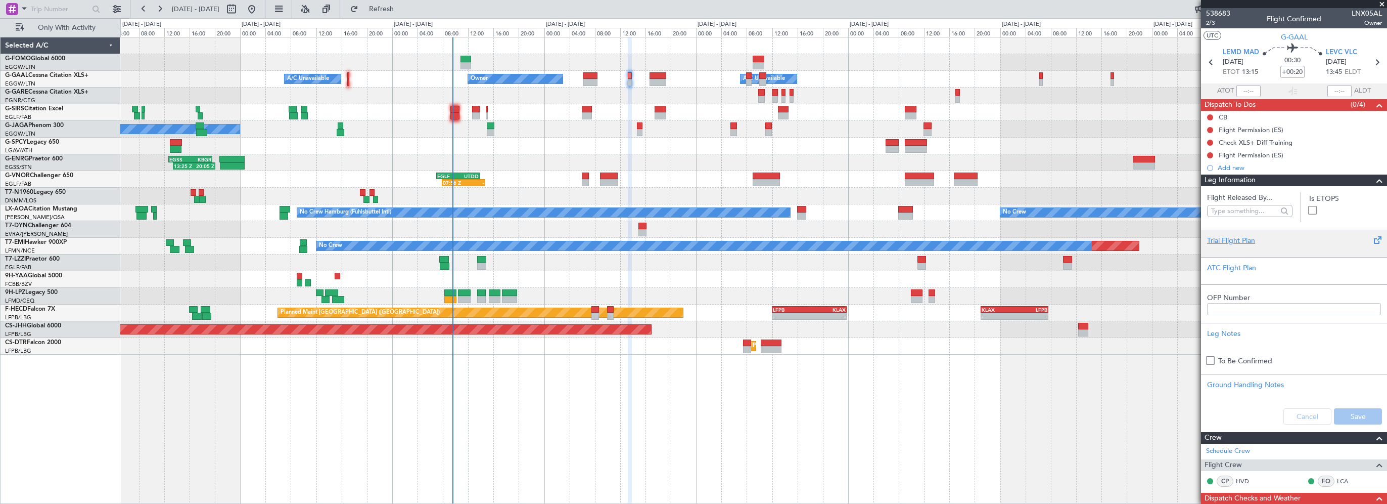
click at [1218, 241] on div "Trial Flight Plan" at bounding box center [1294, 240] width 174 height 11
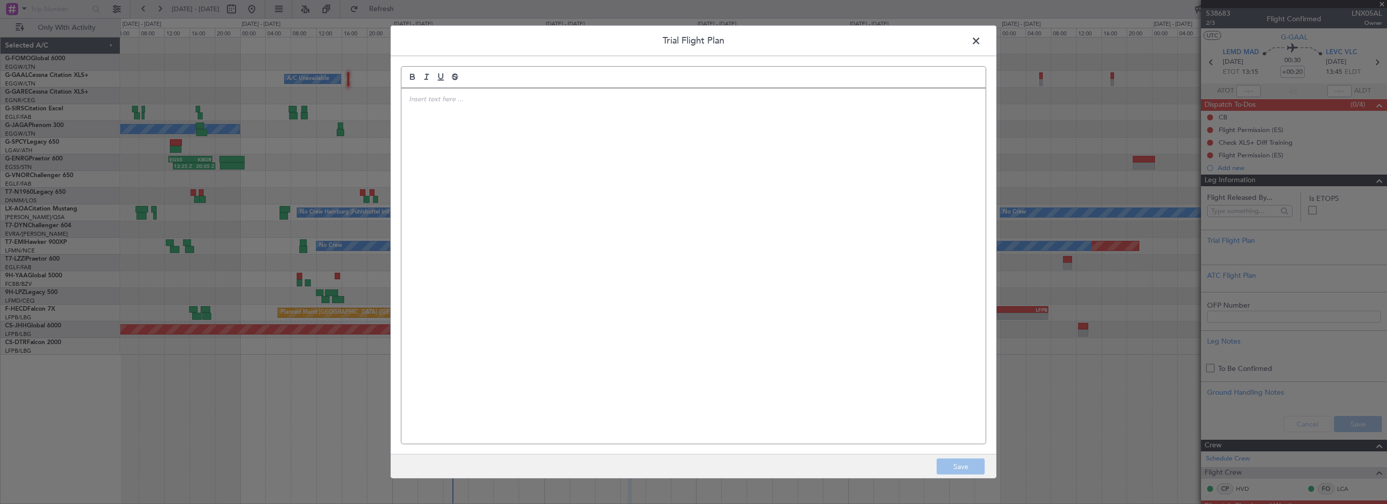
click at [692, 175] on div at bounding box center [693, 265] width 584 height 355
click at [545, 126] on div "CTU // 14OCT // FCST" at bounding box center [693, 265] width 584 height 355
click at [558, 266] on div "CTU // 14OCT // FCST (FPL-LNX05AL-IG -C56X/M-SDFGIRWY/S -LEMD1315 -N0397F200 NA…" at bounding box center [693, 265] width 584 height 355
click at [961, 470] on button "Save" at bounding box center [961, 466] width 48 height 16
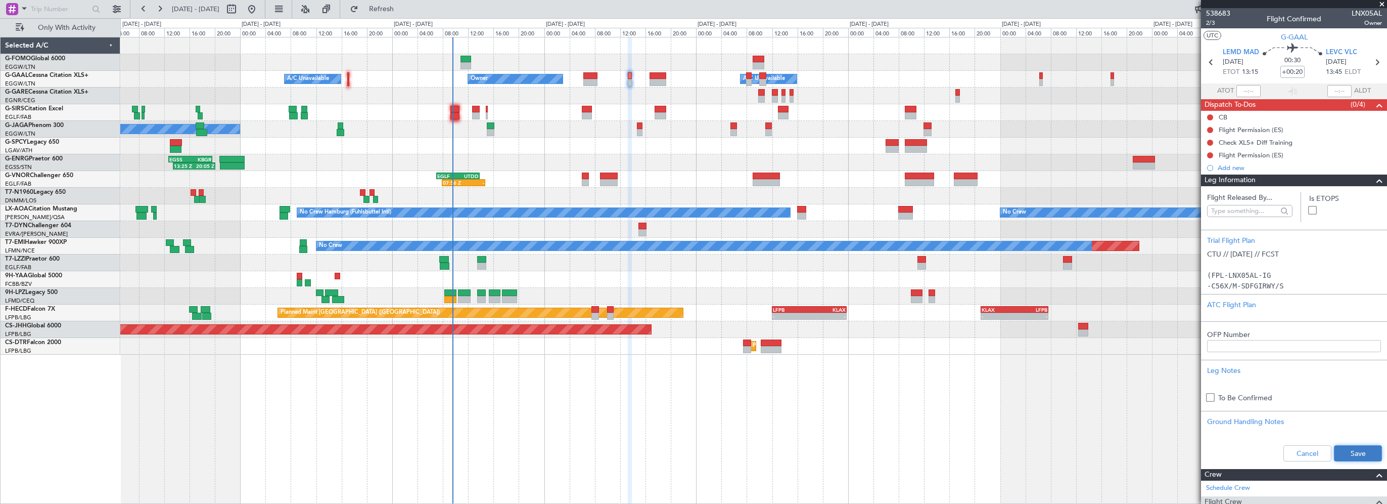
click at [1362, 455] on button "Save" at bounding box center [1358, 453] width 48 height 16
click at [742, 390] on div "- - EGGW 03:55 Z KSFO 14:45 Z Owner Owner A/C Unavailable A/C Unavailable No Cr…" at bounding box center [753, 270] width 1267 height 467
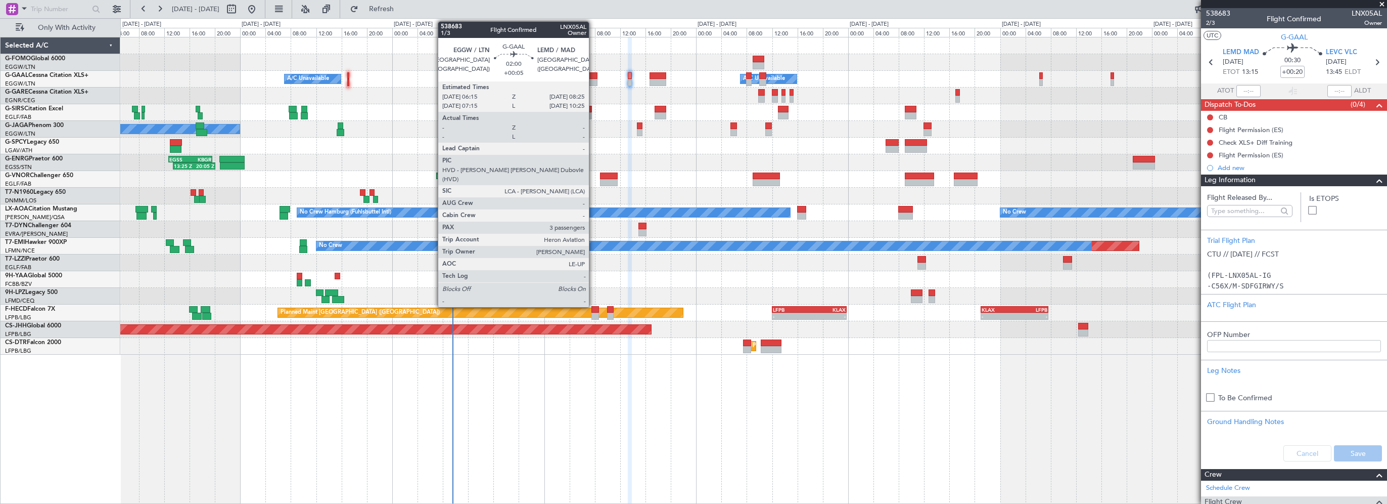
click at [593, 72] on div at bounding box center [590, 75] width 14 height 7
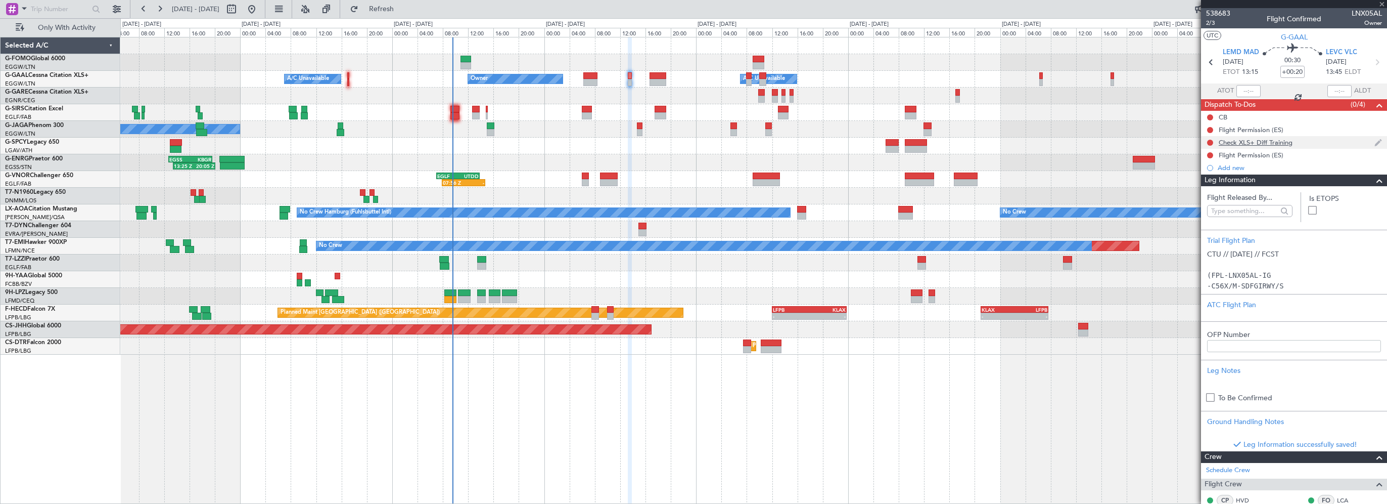
type input "+00:05"
type input "3"
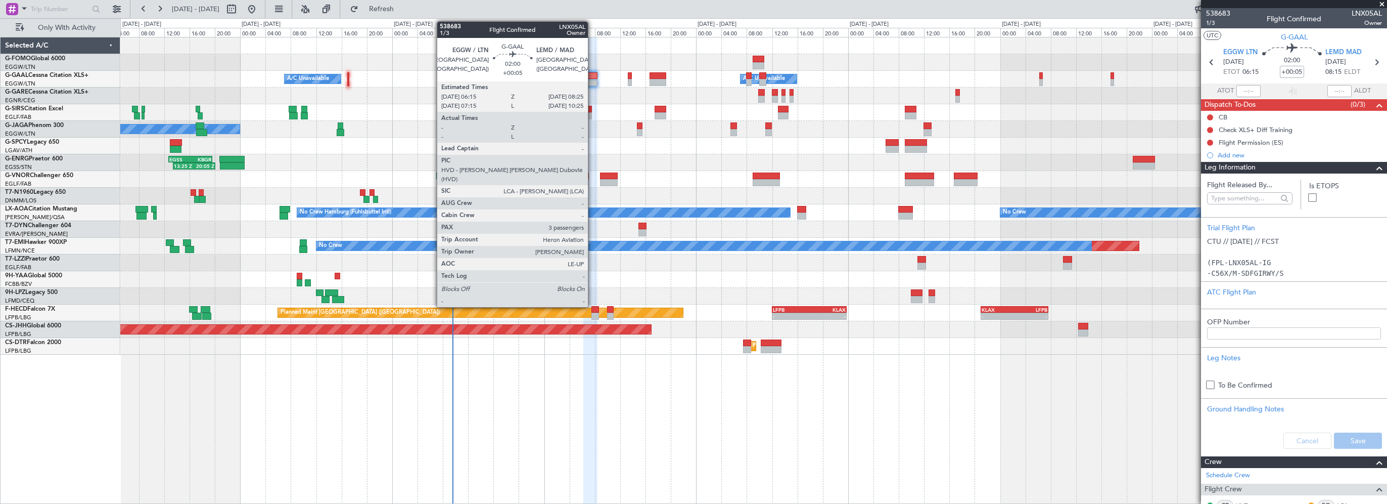
click at [593, 74] on div at bounding box center [590, 75] width 14 height 7
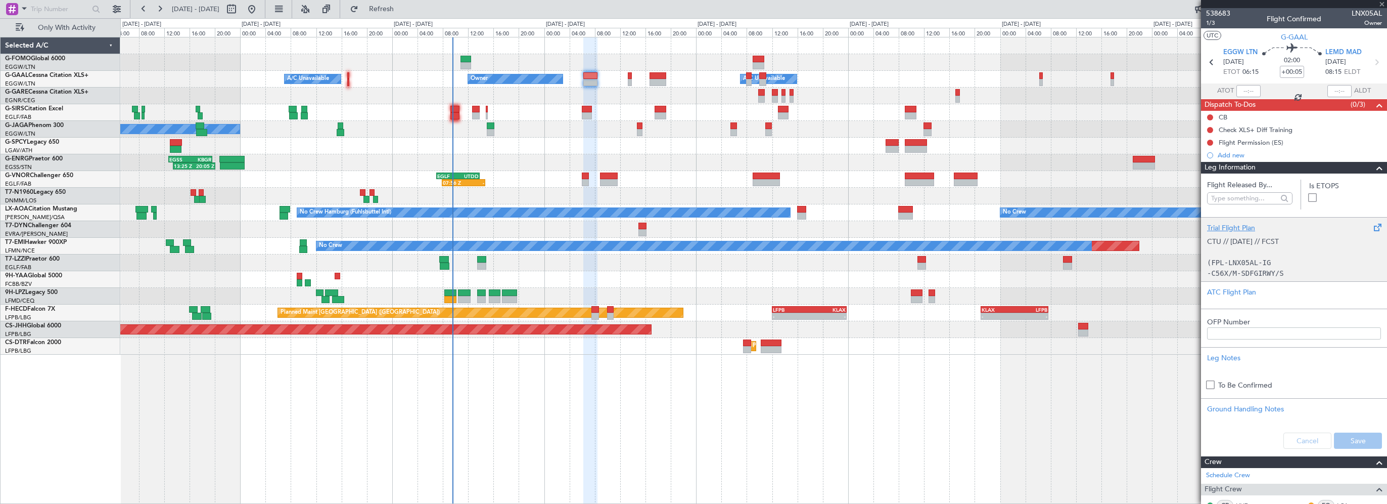
click at [1231, 230] on div "Trial Flight Plan" at bounding box center [1294, 227] width 174 height 11
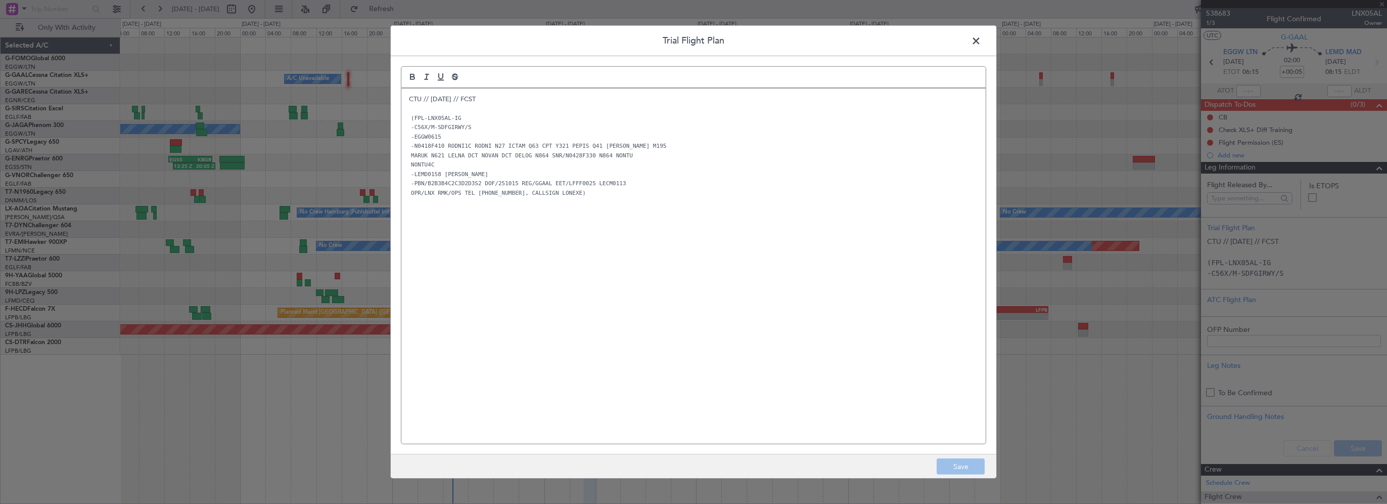
click at [616, 328] on div "CTU // 14OCT // FCST (FPL-LNX05AL-IG -C56X/M-SDFGIRWY/S -EGGW0615 -N0418F410 RO…" at bounding box center [693, 265] width 584 height 355
click at [981, 41] on span at bounding box center [981, 43] width 0 height 20
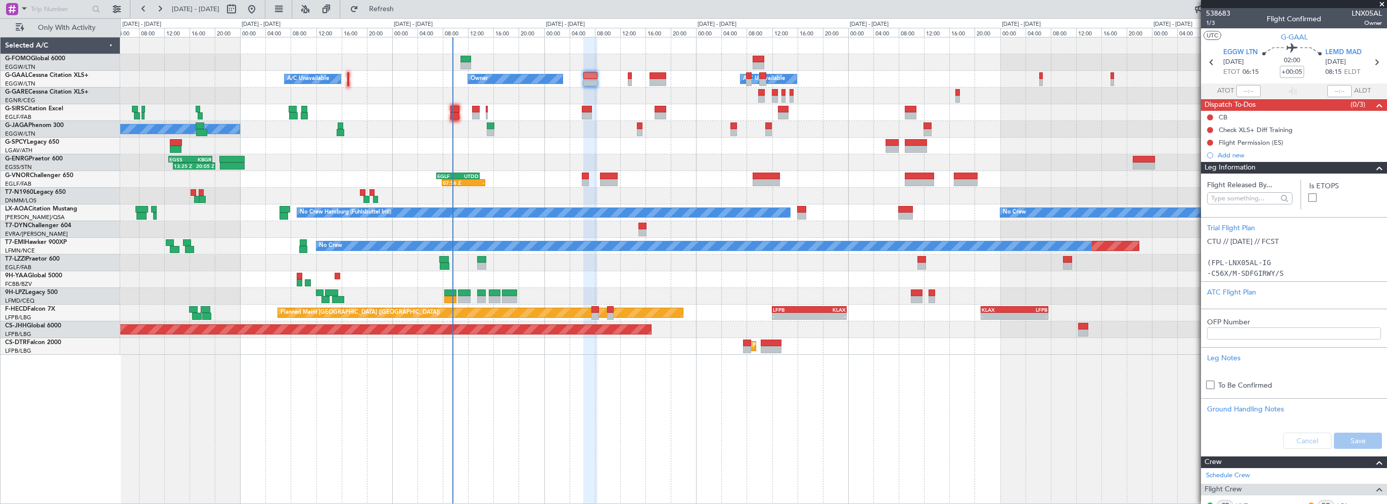
click at [1374, 168] on span at bounding box center [1380, 168] width 12 height 12
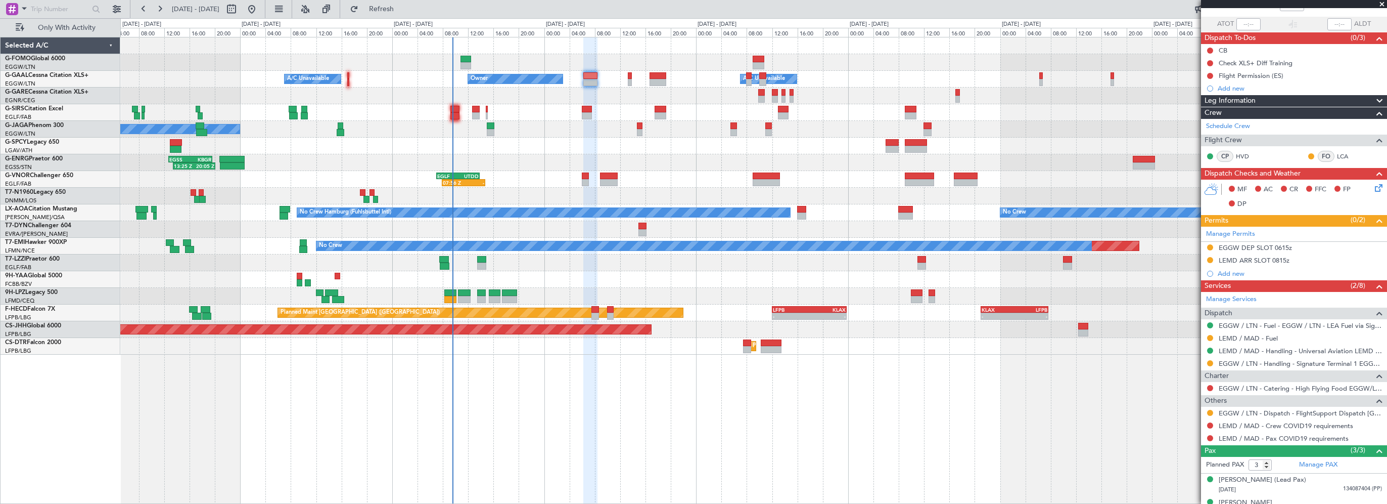
scroll to position [103, 0]
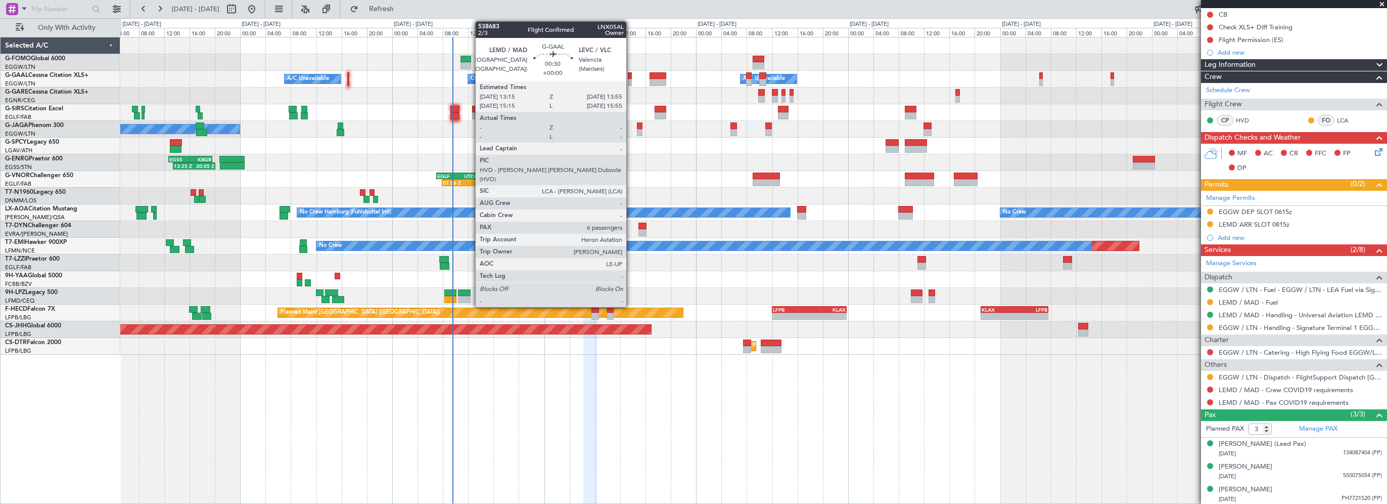
click at [631, 77] on div at bounding box center [630, 75] width 5 height 7
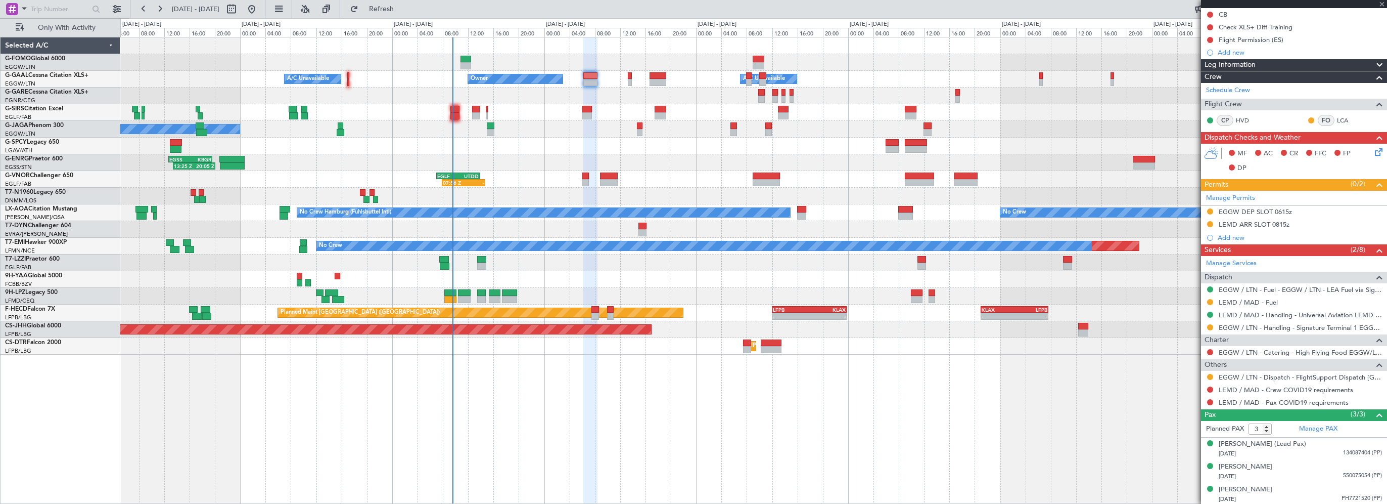
type input "6"
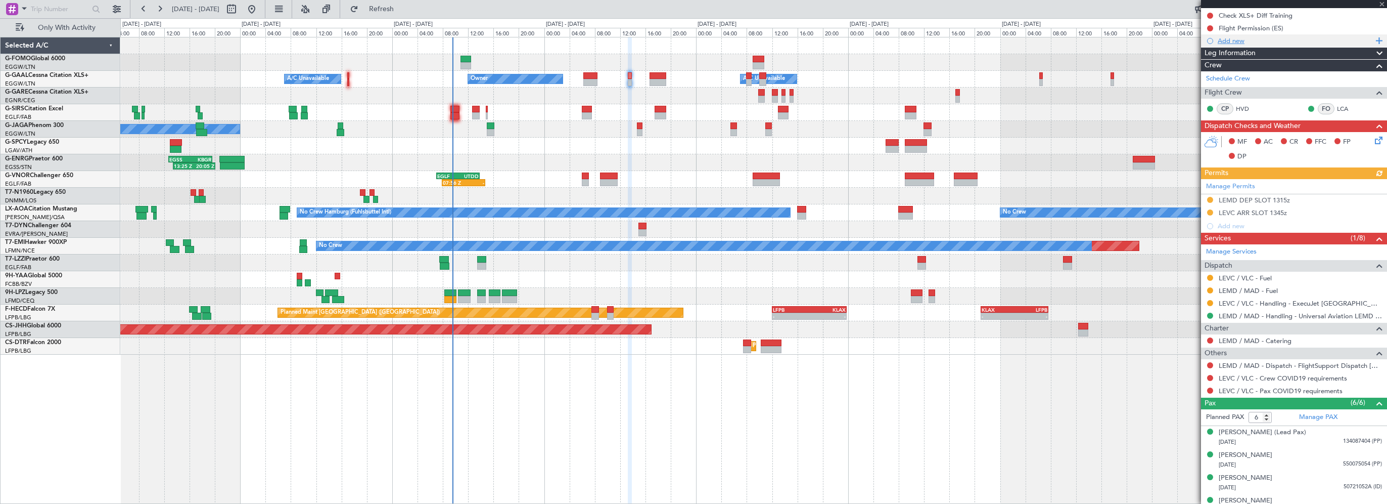
scroll to position [152, 0]
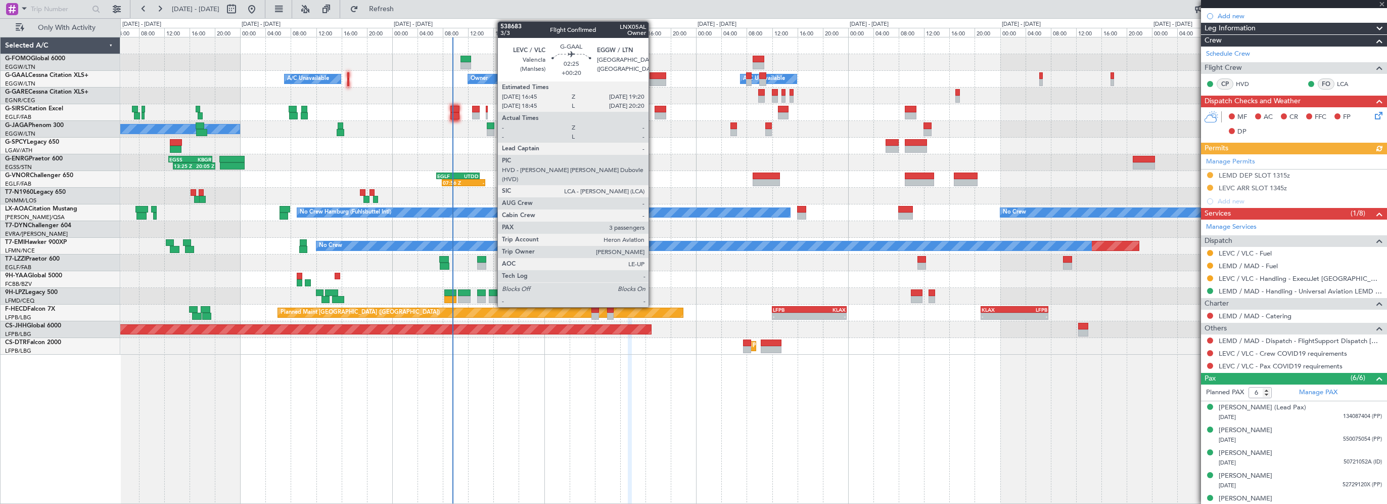
click at [653, 75] on div at bounding box center [658, 75] width 17 height 7
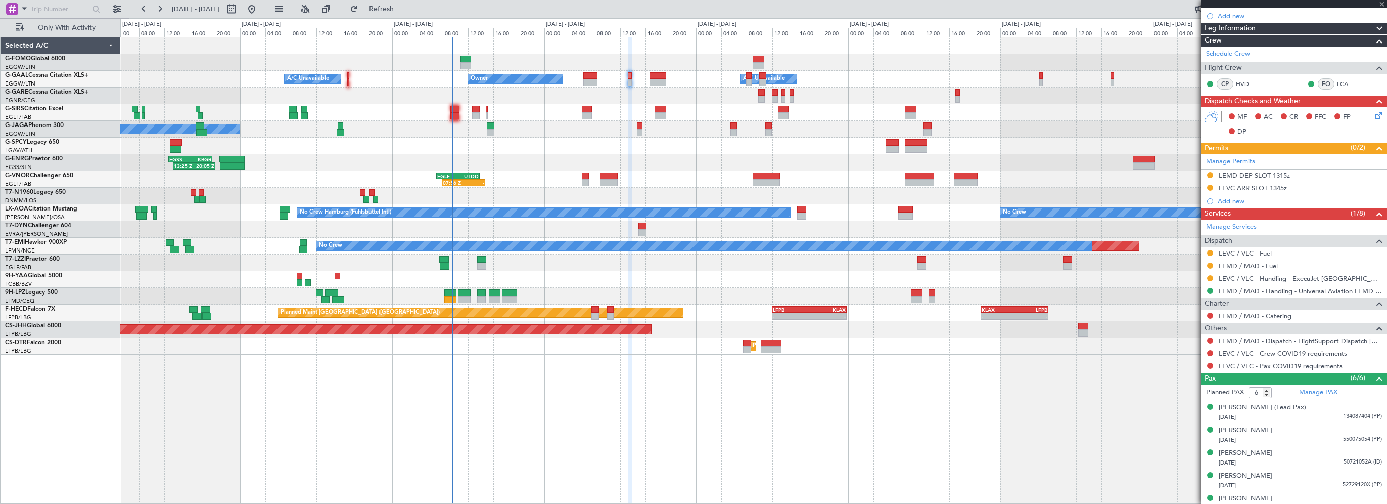
type input "+00:20"
type input "3"
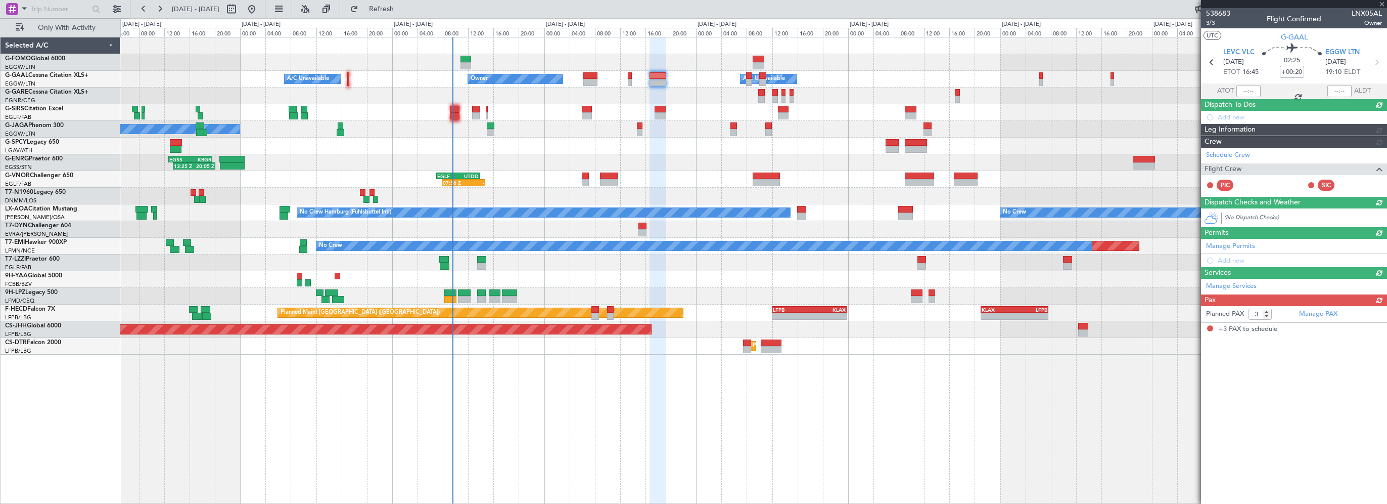
scroll to position [0, 0]
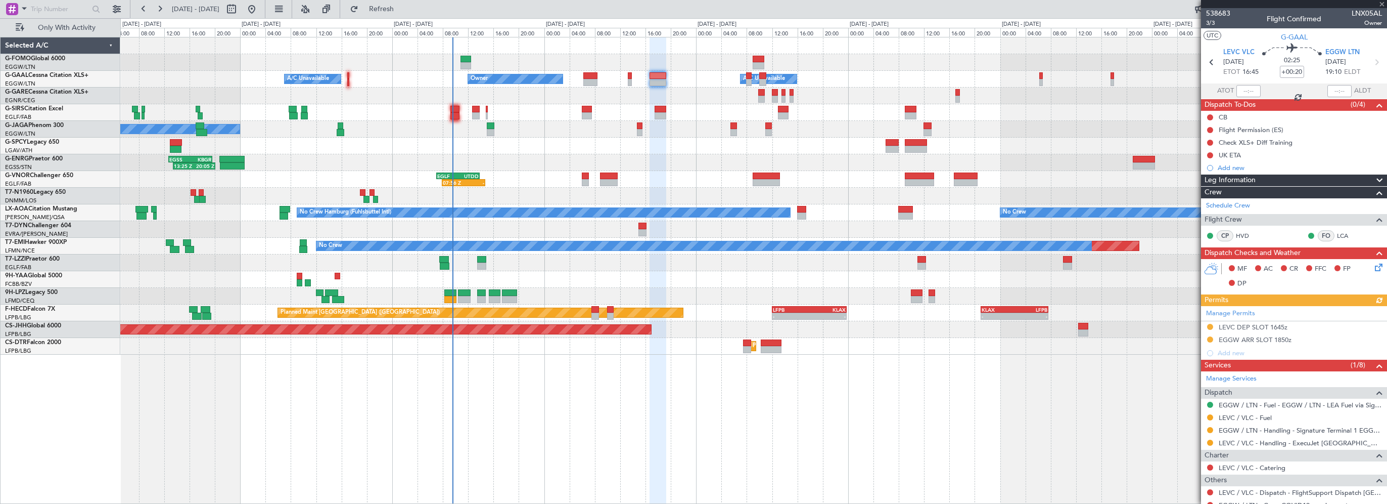
click at [981, 469] on div "- - EGGW 03:55 Z KSFO 14:45 Z Owner Owner A/C Unavailable A/C Unavailable No Cr…" at bounding box center [753, 270] width 1267 height 467
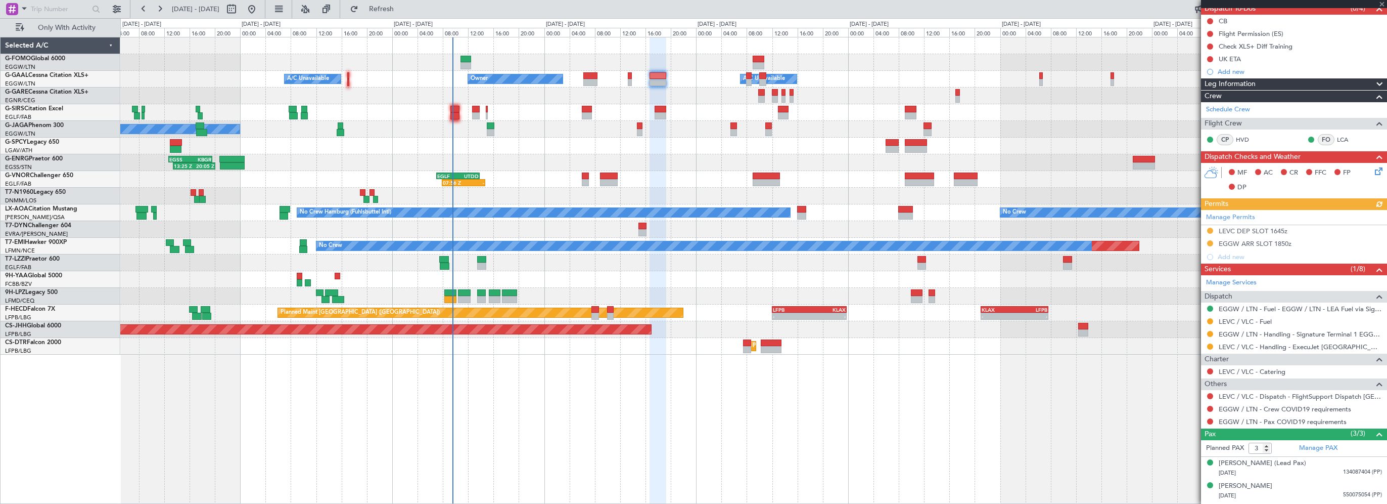
scroll to position [115, 0]
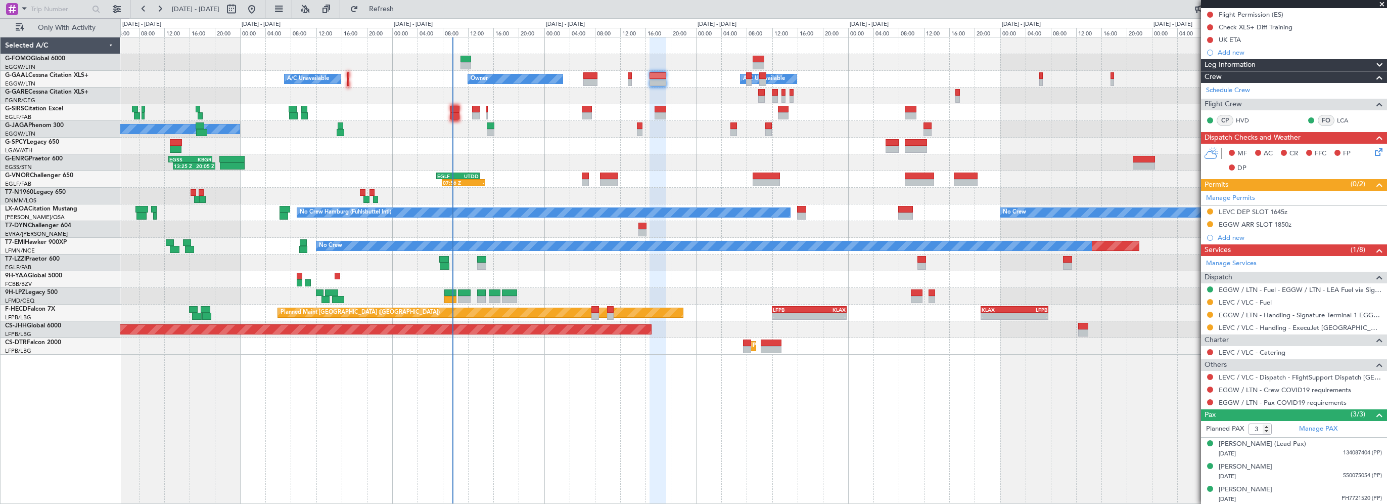
click at [686, 421] on div "- - EGGW 03:55 Z KSFO 14:45 Z Owner Owner A/C Unavailable A/C Unavailable No Cr…" at bounding box center [753, 270] width 1267 height 467
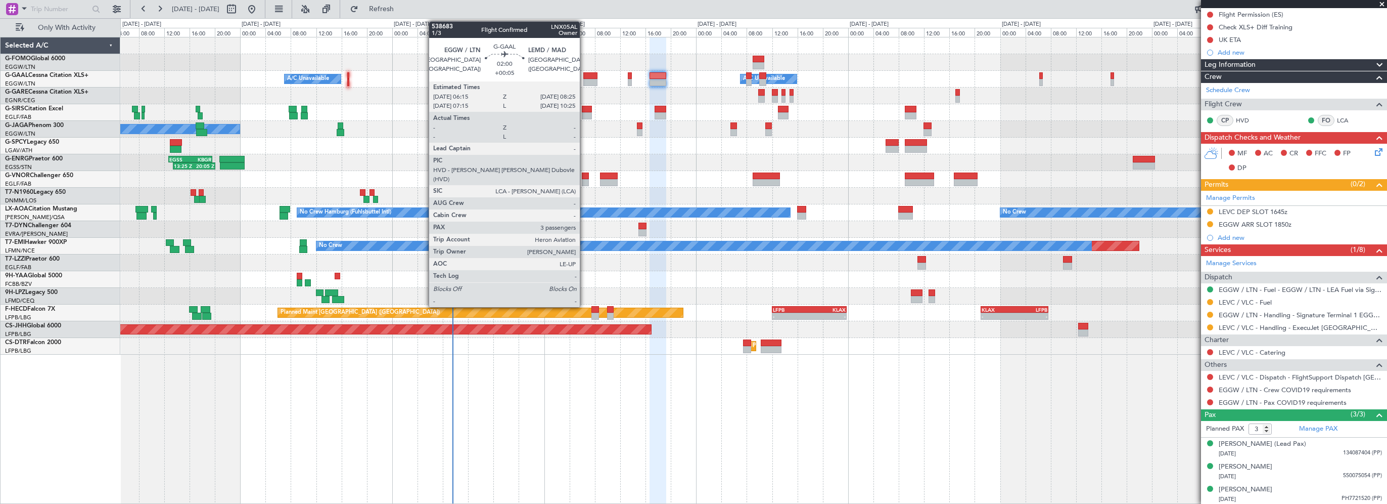
click at [586, 74] on div at bounding box center [590, 75] width 14 height 7
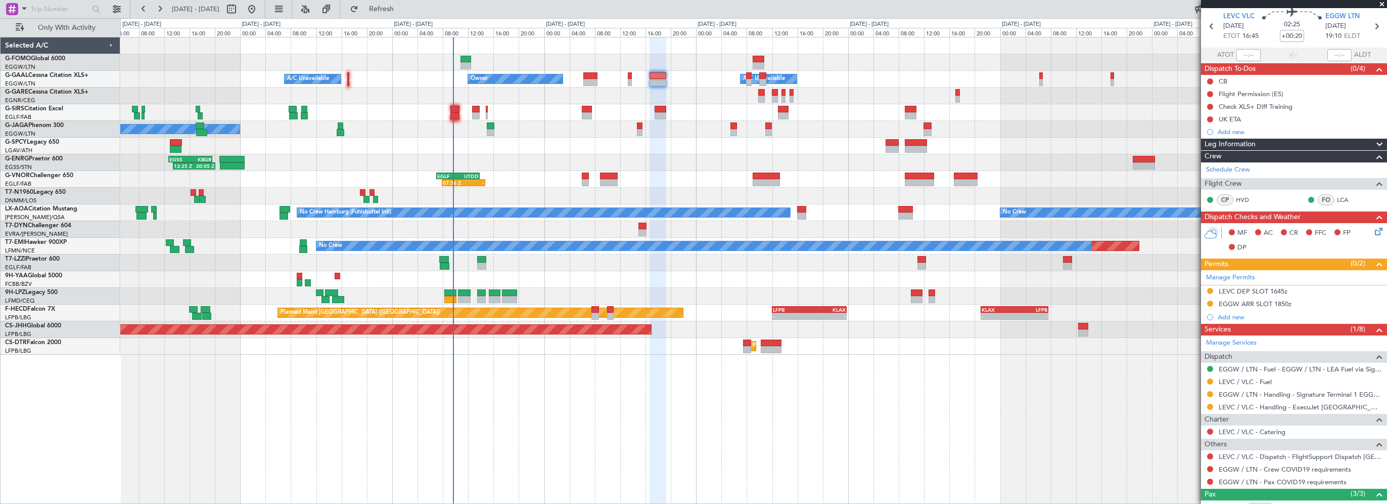
scroll to position [0, 0]
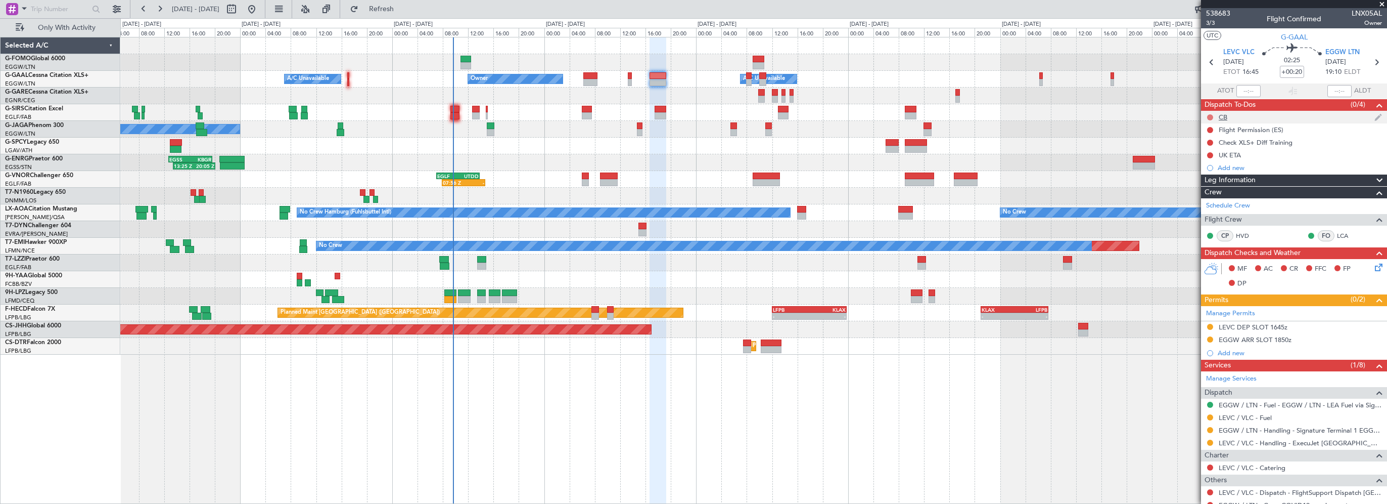
click at [1211, 116] on button at bounding box center [1210, 117] width 6 height 6
click at [1197, 160] on li "Completed" at bounding box center [1211, 161] width 54 height 15
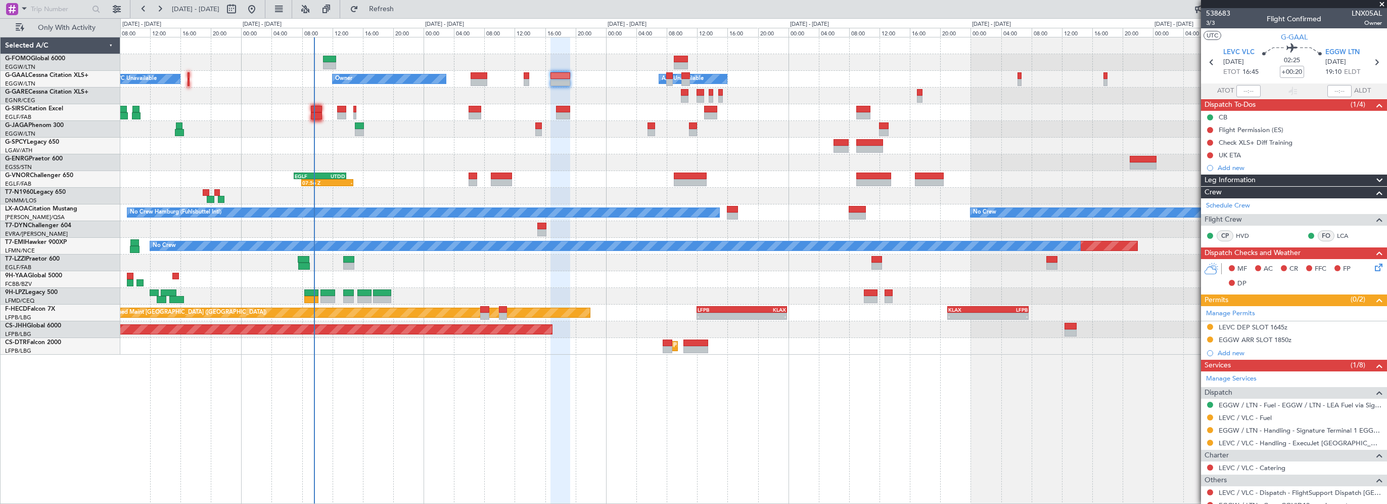
click at [1373, 268] on icon at bounding box center [1377, 265] width 8 height 8
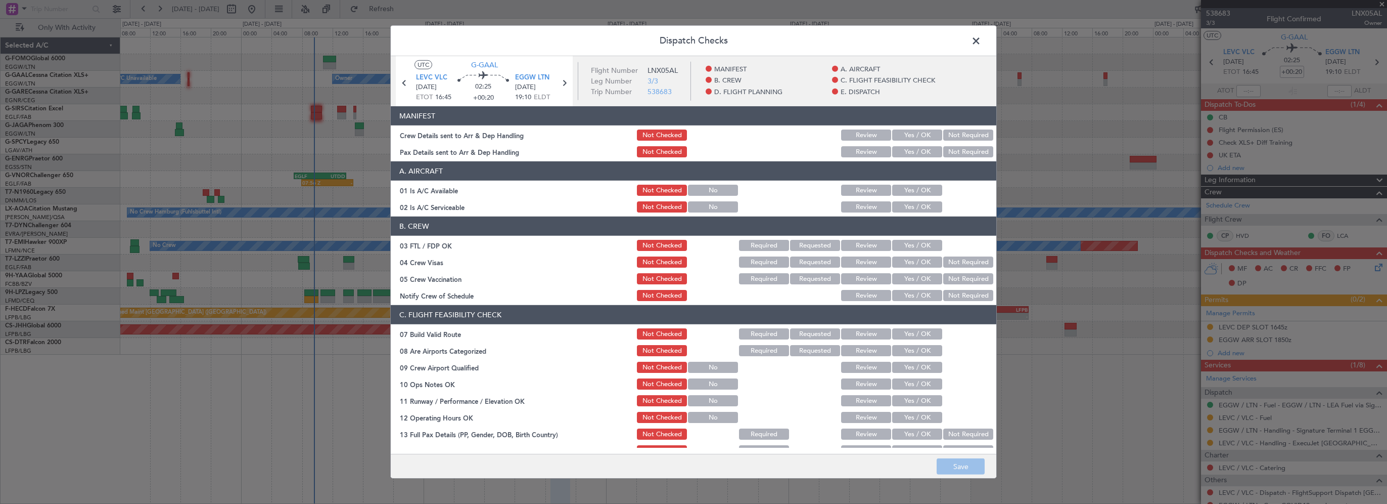
click at [906, 186] on button "Yes / OK" at bounding box center [917, 190] width 50 height 11
click at [910, 206] on button "Yes / OK" at bounding box center [917, 206] width 50 height 11
click at [914, 335] on button "Yes / OK" at bounding box center [917, 333] width 50 height 11
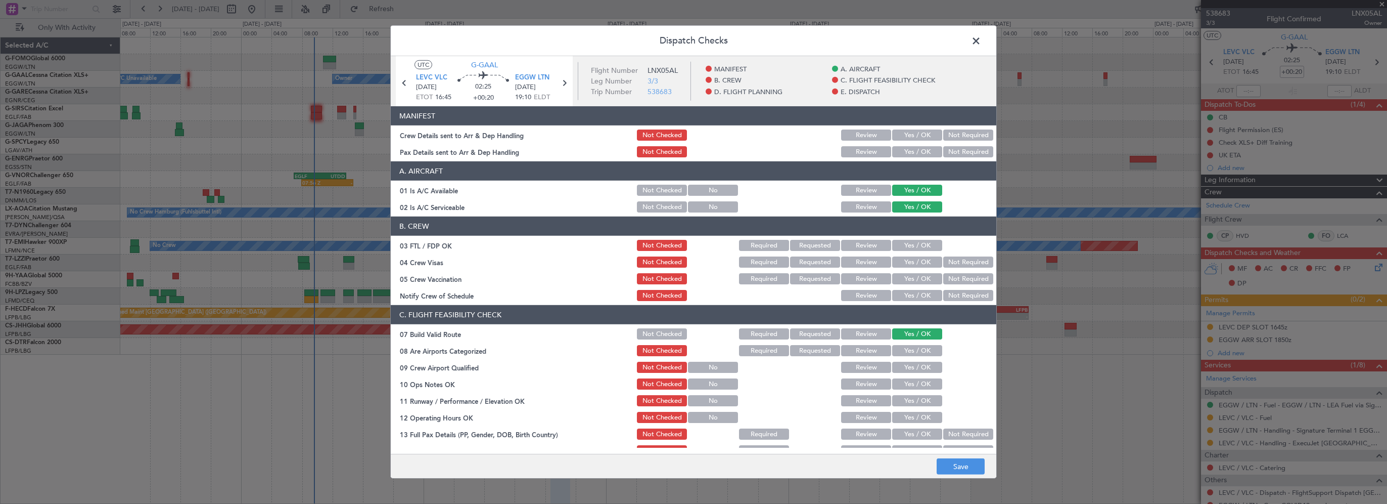
click at [905, 386] on button "Yes / OK" at bounding box center [917, 383] width 50 height 11
click at [903, 397] on button "Yes / OK" at bounding box center [917, 400] width 50 height 11
click at [904, 418] on button "Yes / OK" at bounding box center [917, 417] width 50 height 11
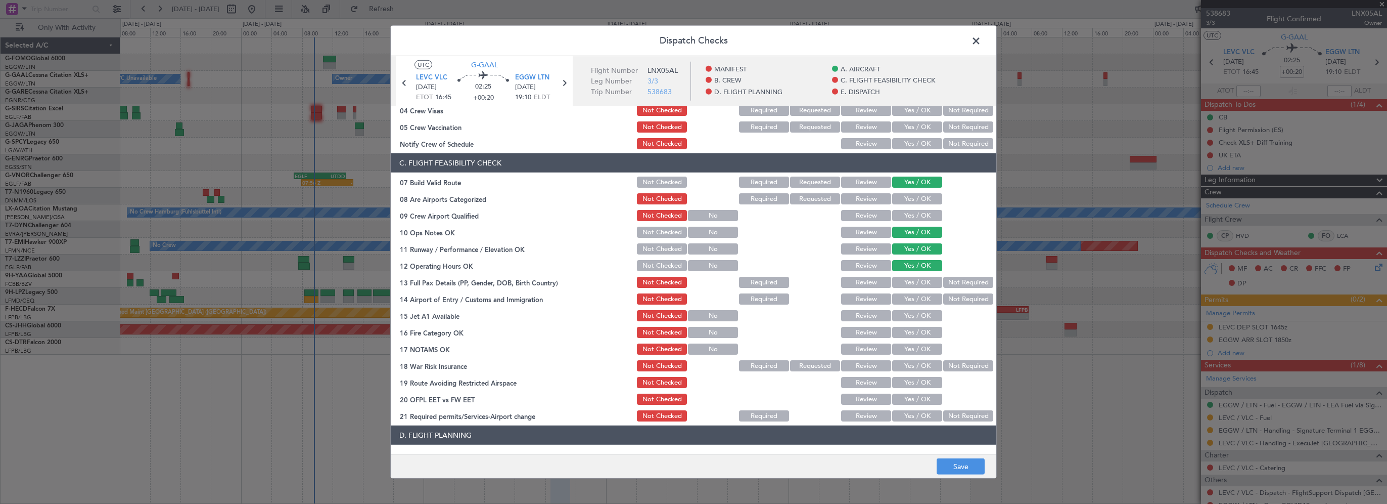
click at [924, 285] on button "Yes / OK" at bounding box center [917, 282] width 50 height 11
drag, startPoint x: 919, startPoint y: 298, endPoint x: 916, endPoint y: 319, distance: 21.5
click at [919, 299] on button "Yes / OK" at bounding box center [917, 298] width 50 height 11
click at [915, 320] on button "Yes / OK" at bounding box center [917, 315] width 50 height 11
click at [913, 337] on button "Yes / OK" at bounding box center [917, 332] width 50 height 11
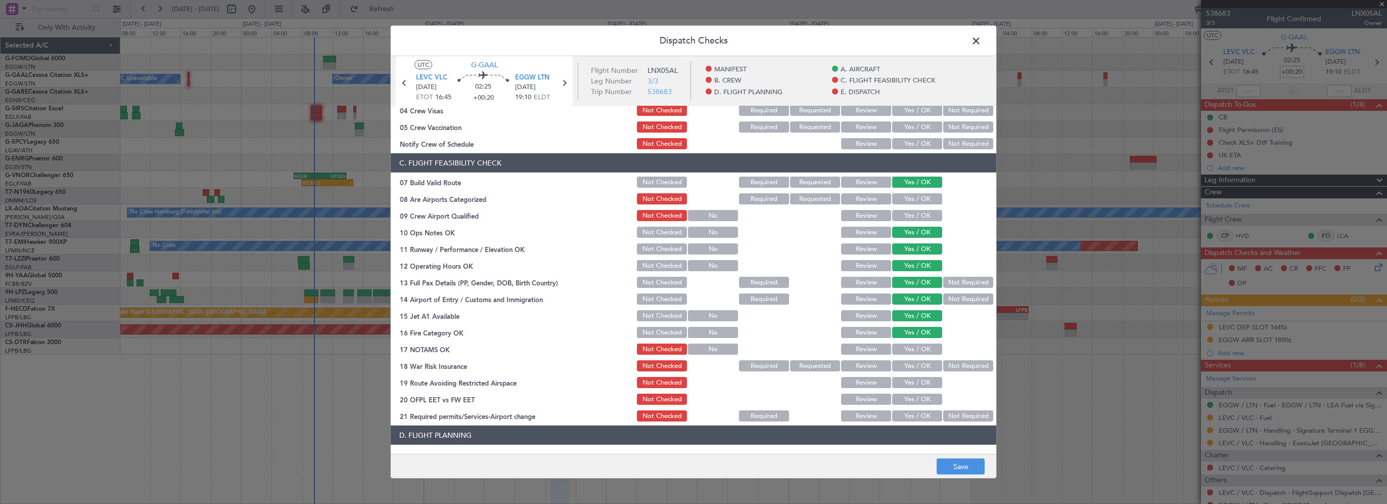
click at [918, 348] on button "Yes / OK" at bounding box center [917, 348] width 50 height 11
click at [943, 365] on button "Not Required" at bounding box center [968, 365] width 50 height 11
click at [916, 384] on button "Yes / OK" at bounding box center [917, 382] width 50 height 11
click at [915, 400] on button "Yes / OK" at bounding box center [917, 398] width 50 height 11
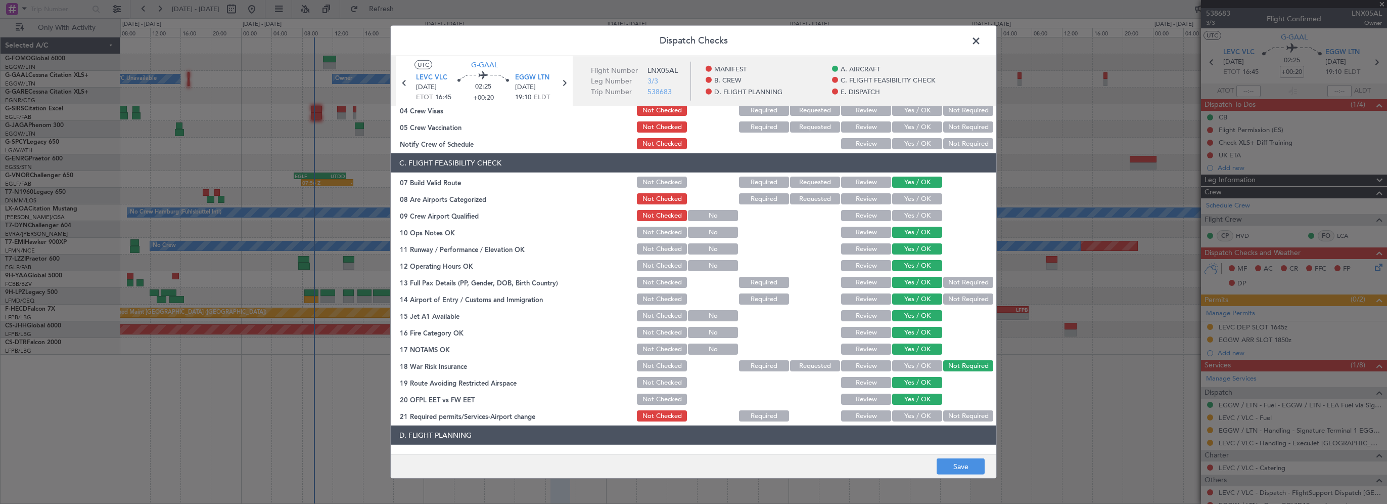
click at [915, 415] on button "Yes / OK" at bounding box center [917, 415] width 50 height 11
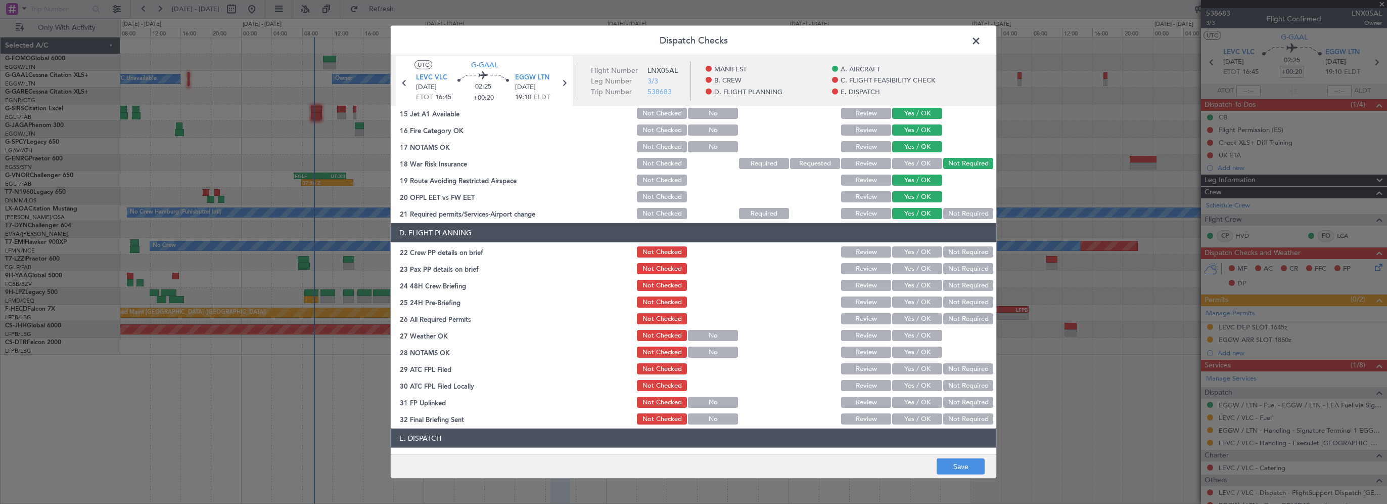
drag, startPoint x: 923, startPoint y: 252, endPoint x: 912, endPoint y: 270, distance: 21.5
click at [923, 253] on button "Yes / OK" at bounding box center [917, 251] width 50 height 11
click at [912, 270] on button "Yes / OK" at bounding box center [917, 268] width 50 height 11
drag, startPoint x: 908, startPoint y: 286, endPoint x: 953, endPoint y: 302, distance: 47.6
click at [909, 286] on button "Yes / OK" at bounding box center [917, 285] width 50 height 11
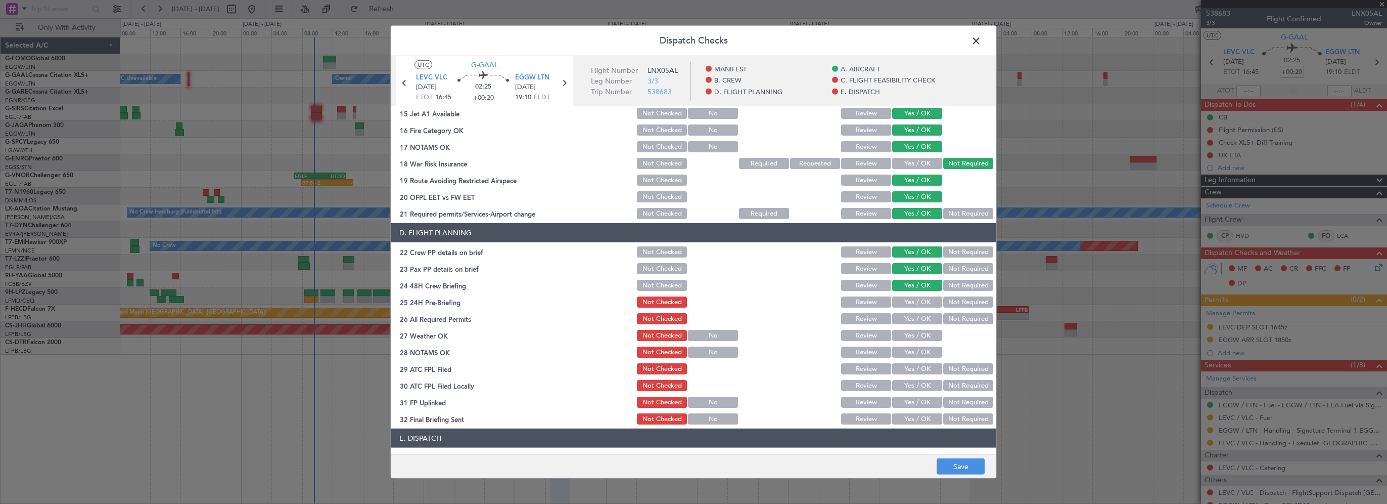
drag, startPoint x: 953, startPoint y: 302, endPoint x: 915, endPoint y: 316, distance: 40.5
click at [950, 306] on button "Not Required" at bounding box center [968, 301] width 50 height 11
click at [951, 467] on button "Save" at bounding box center [961, 466] width 48 height 16
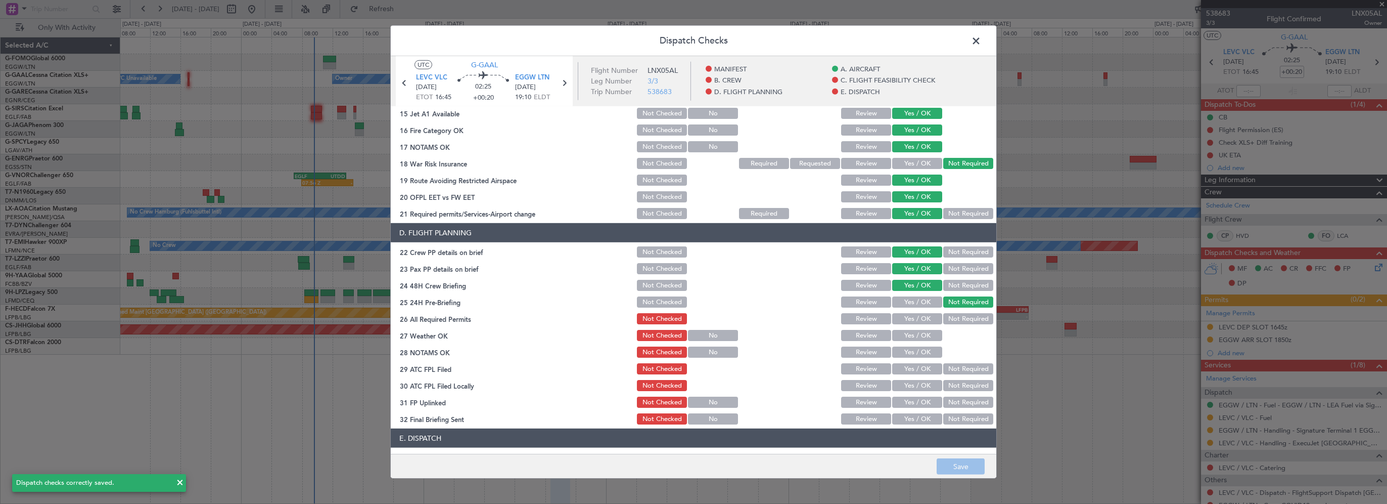
click at [981, 43] on span at bounding box center [981, 43] width 0 height 20
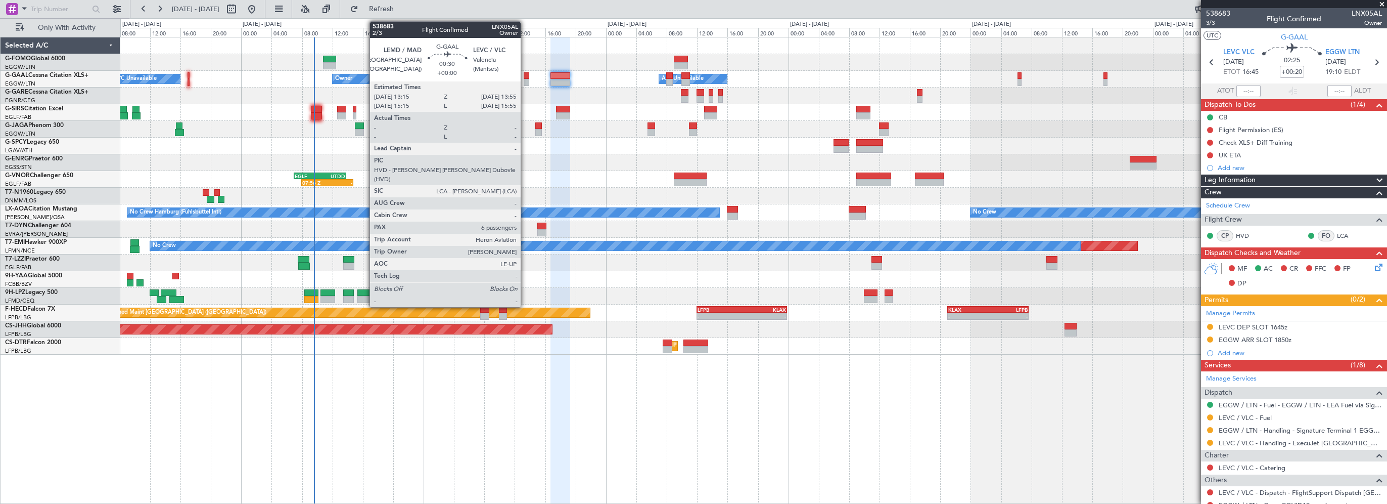
click at [525, 74] on div at bounding box center [527, 75] width 6 height 7
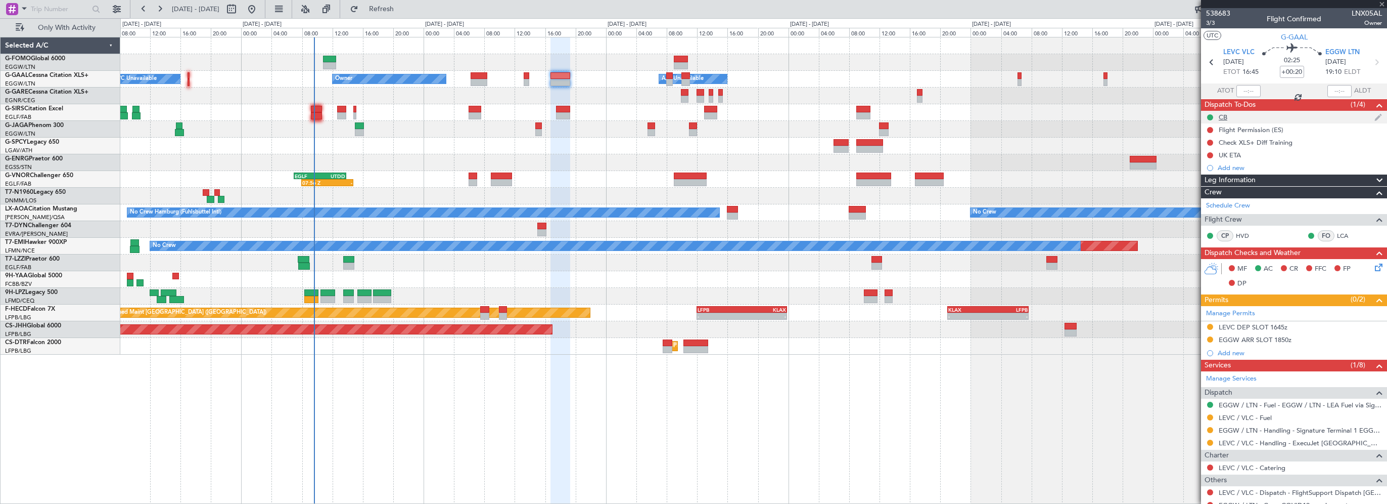
type input "6"
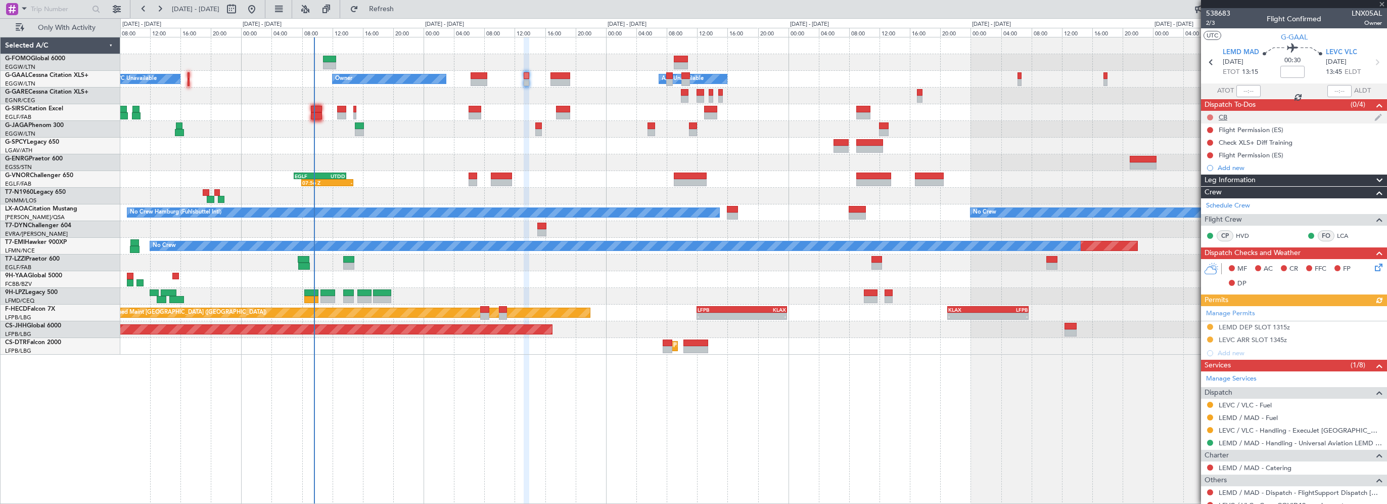
click at [1209, 116] on button at bounding box center [1210, 117] width 6 height 6
click at [1215, 166] on span "Completed" at bounding box center [1214, 162] width 33 height 10
click at [1373, 267] on icon at bounding box center [1377, 265] width 8 height 8
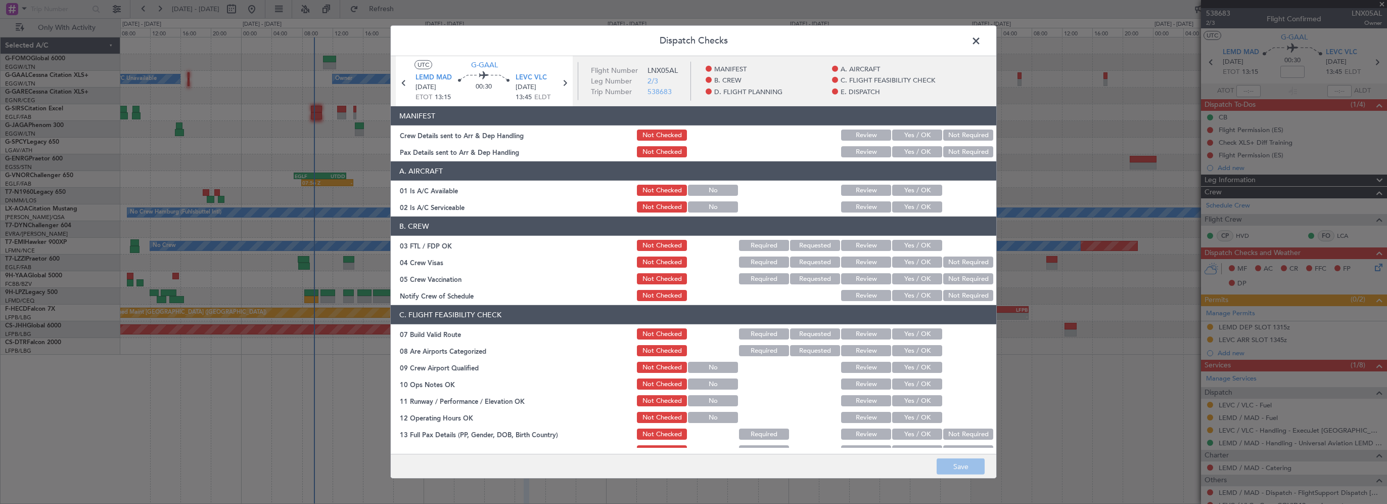
click at [909, 190] on button "Yes / OK" at bounding box center [917, 190] width 50 height 11
click at [909, 209] on button "Yes / OK" at bounding box center [917, 206] width 50 height 11
click at [910, 336] on button "Yes / OK" at bounding box center [917, 333] width 50 height 11
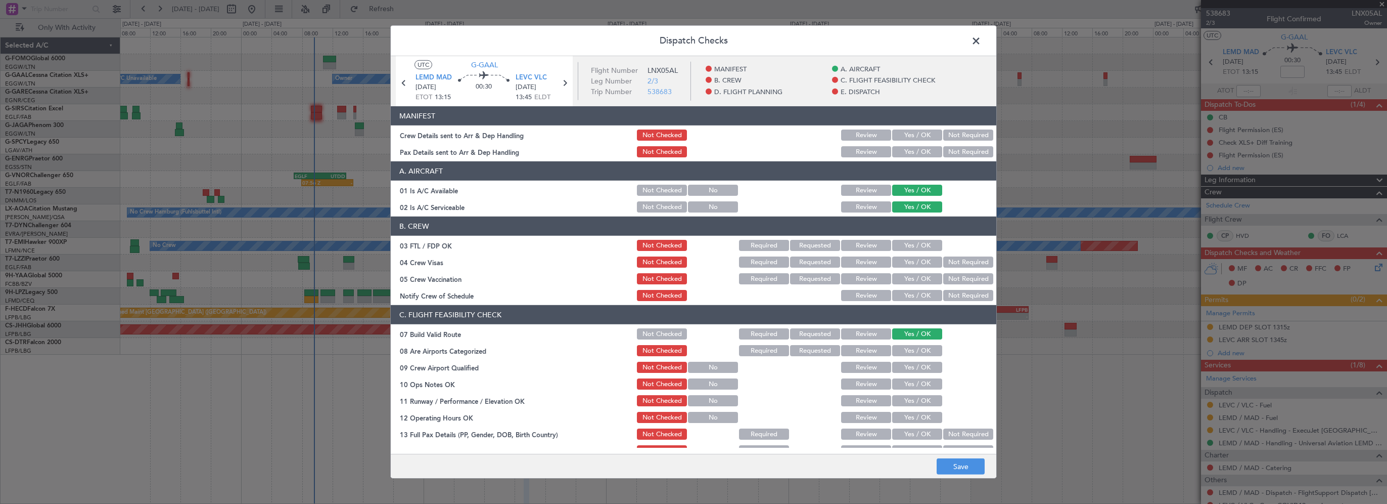
click at [916, 385] on button "Yes / OK" at bounding box center [917, 383] width 50 height 11
click at [906, 404] on button "Yes / OK" at bounding box center [917, 400] width 50 height 11
click at [906, 417] on button "Yes / OK" at bounding box center [917, 417] width 50 height 11
drag, startPoint x: 914, startPoint y: 438, endPoint x: 915, endPoint y: 380, distance: 57.6
click at [914, 437] on button "Yes / OK" at bounding box center [917, 433] width 50 height 11
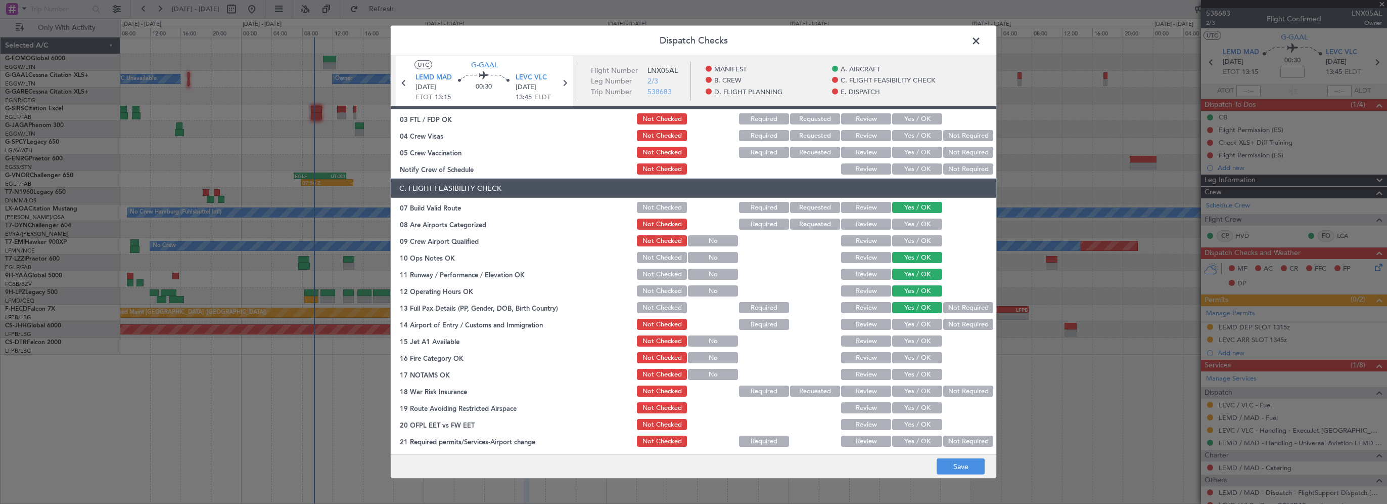
scroll to position [253, 0]
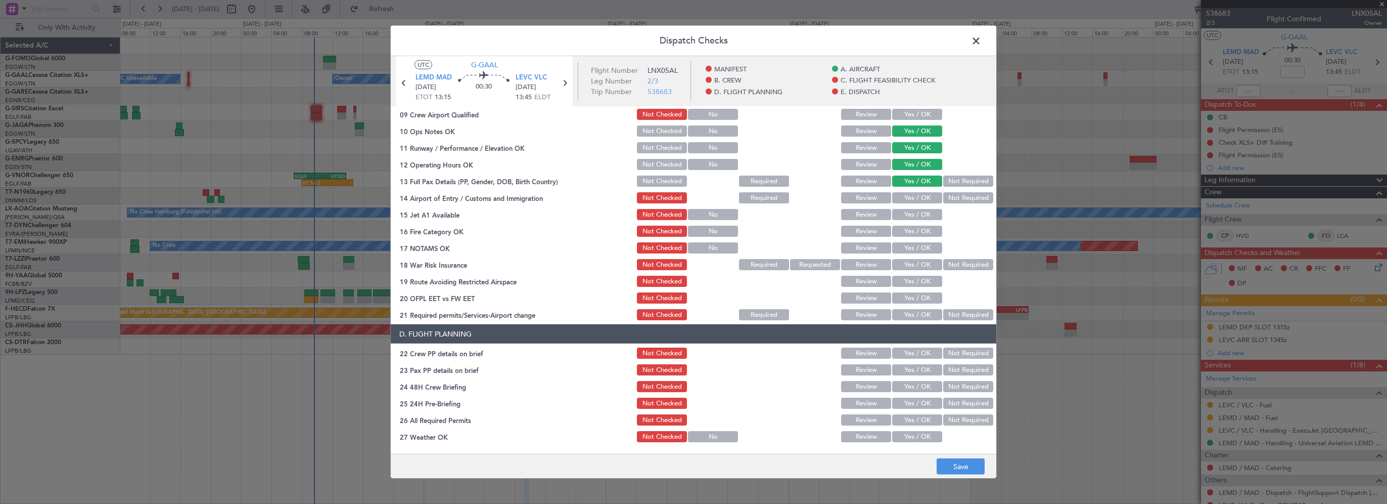
click at [920, 196] on button "Yes / OK" at bounding box center [917, 197] width 50 height 11
click at [919, 221] on section "C. FLIGHT FEASIBILITY CHECK 07 Build Valid Route Not Checked Required Requested…" at bounding box center [694, 186] width 606 height 269
drag, startPoint x: 918, startPoint y: 236, endPoint x: 918, endPoint y: 222, distance: 14.2
click at [918, 236] on button "Yes / OK" at bounding box center [917, 230] width 50 height 11
click at [920, 216] on button "Yes / OK" at bounding box center [917, 214] width 50 height 11
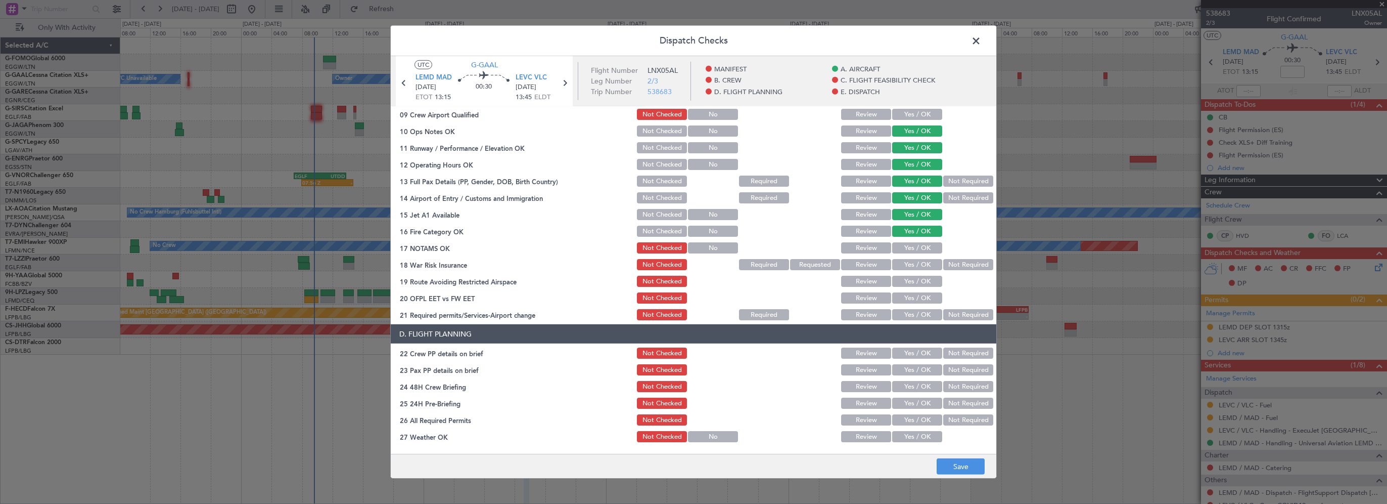
click at [921, 245] on button "Yes / OK" at bounding box center [917, 247] width 50 height 11
click at [948, 261] on button "Not Required" at bounding box center [968, 264] width 50 height 11
click at [921, 286] on button "Yes / OK" at bounding box center [917, 281] width 50 height 11
click at [920, 297] on button "Yes / OK" at bounding box center [917, 297] width 50 height 11
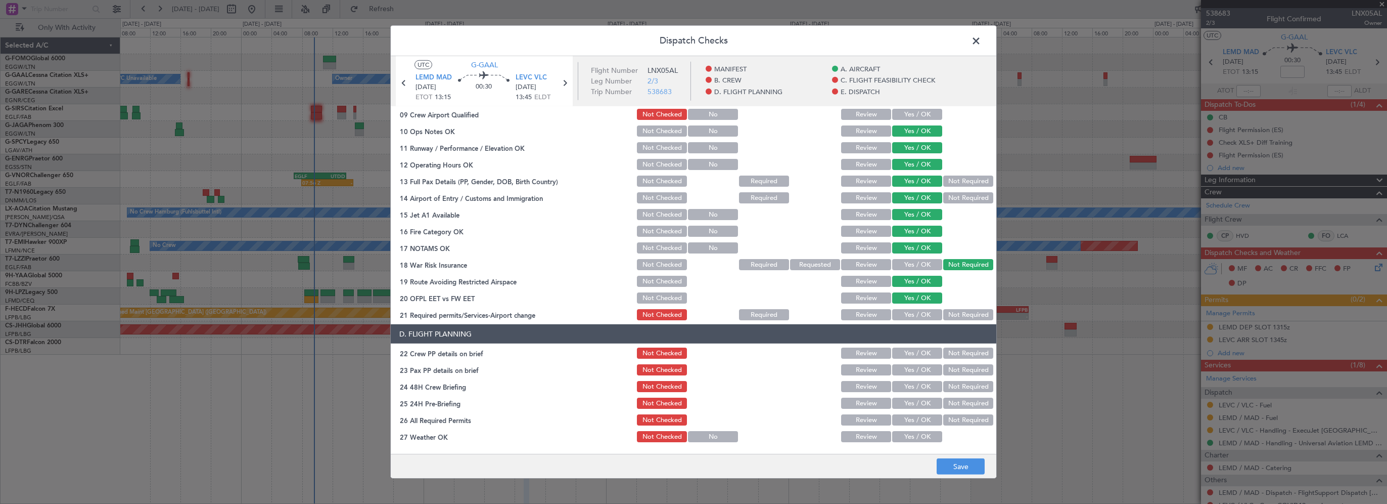
drag, startPoint x: 917, startPoint y: 313, endPoint x: 922, endPoint y: 322, distance: 9.5
click at [920, 313] on button "Yes / OK" at bounding box center [917, 314] width 50 height 11
click at [924, 356] on button "Yes / OK" at bounding box center [917, 352] width 50 height 11
click at [916, 368] on button "Yes / OK" at bounding box center [917, 369] width 50 height 11
click at [917, 390] on button "Yes / OK" at bounding box center [917, 386] width 50 height 11
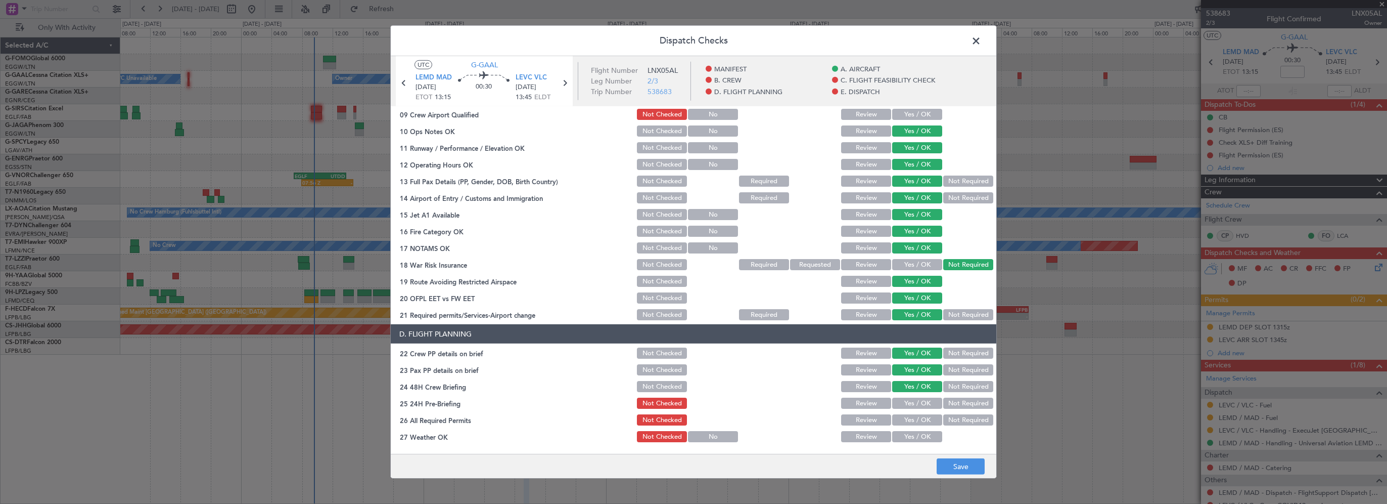
click at [954, 403] on button "Not Required" at bounding box center [968, 402] width 50 height 11
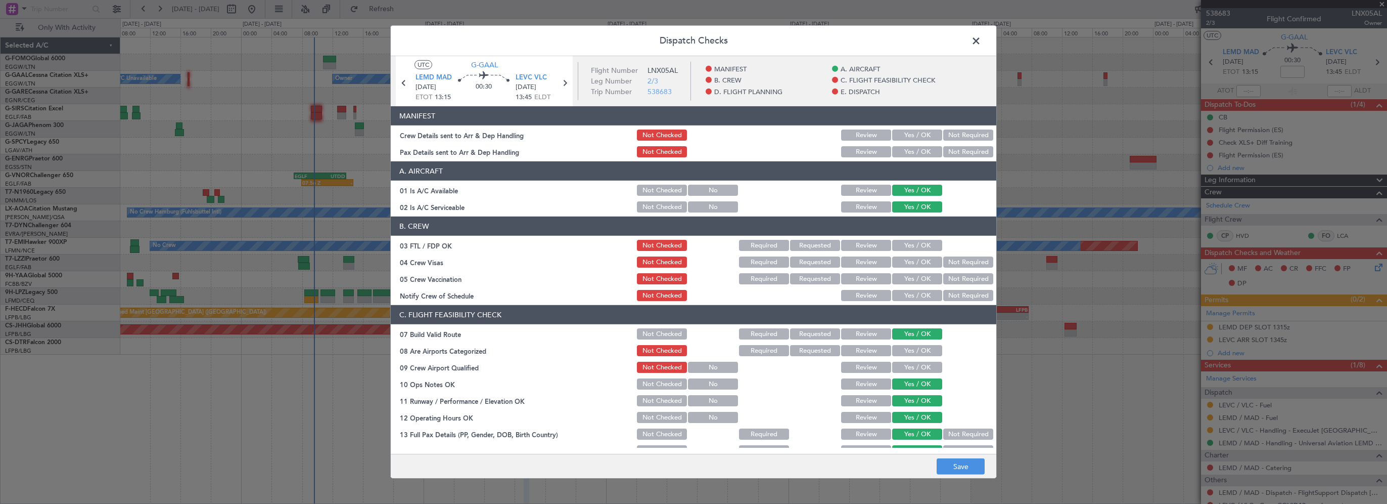
scroll to position [152, 0]
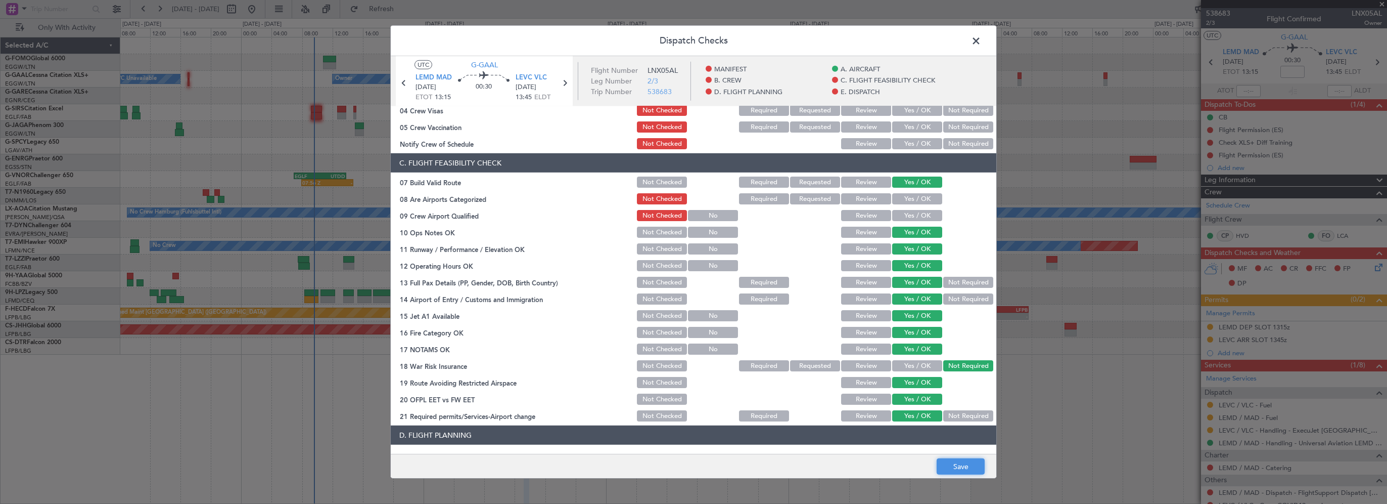
drag, startPoint x: 951, startPoint y: 464, endPoint x: 945, endPoint y: 458, distance: 8.6
click at [951, 464] on button "Save" at bounding box center [961, 466] width 48 height 16
click at [981, 42] on span at bounding box center [981, 43] width 0 height 20
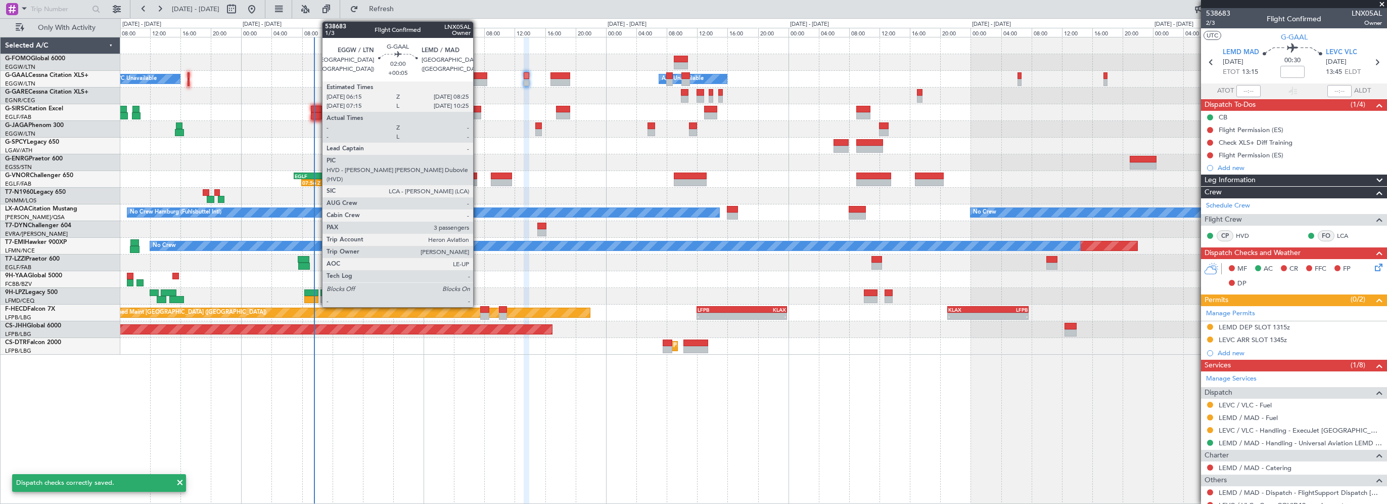
click at [478, 73] on div at bounding box center [479, 75] width 17 height 7
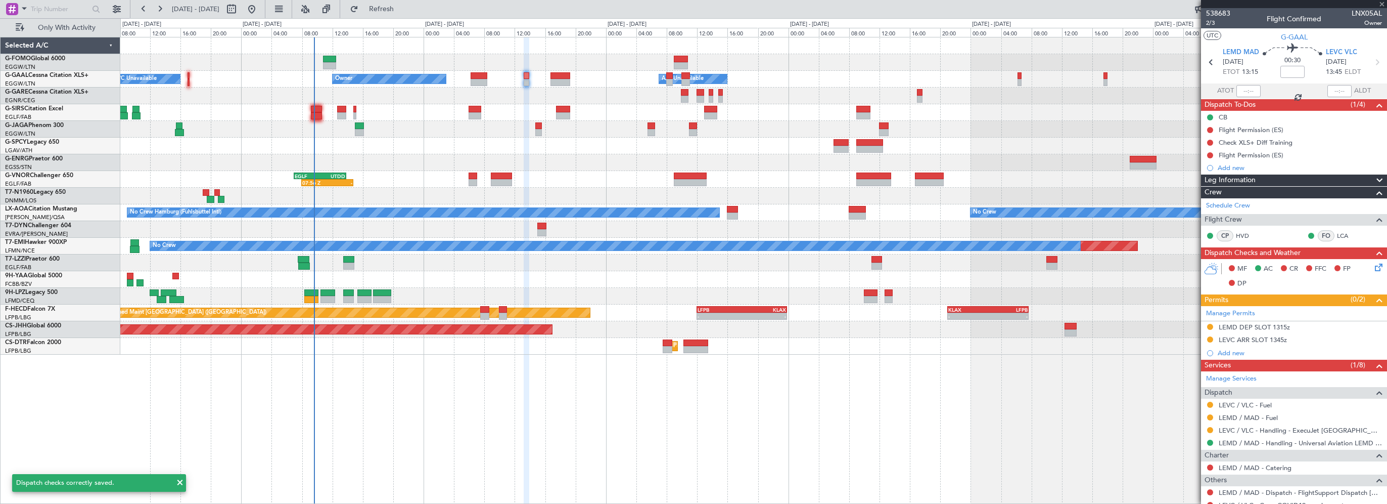
type input "+00:05"
type input "3"
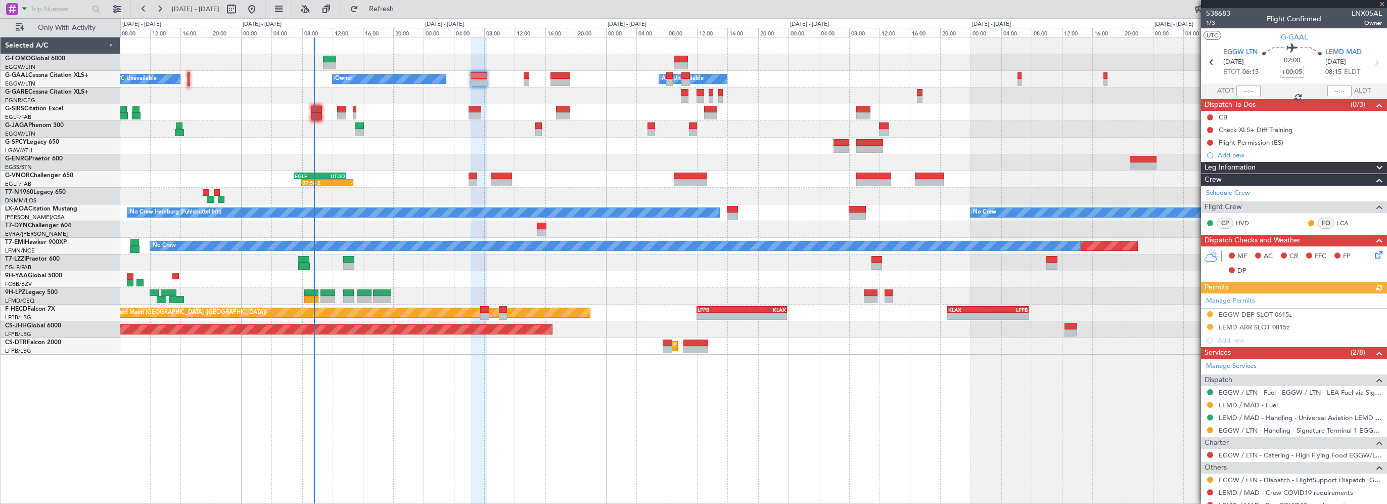
click at [1376, 254] on icon at bounding box center [1377, 253] width 8 height 8
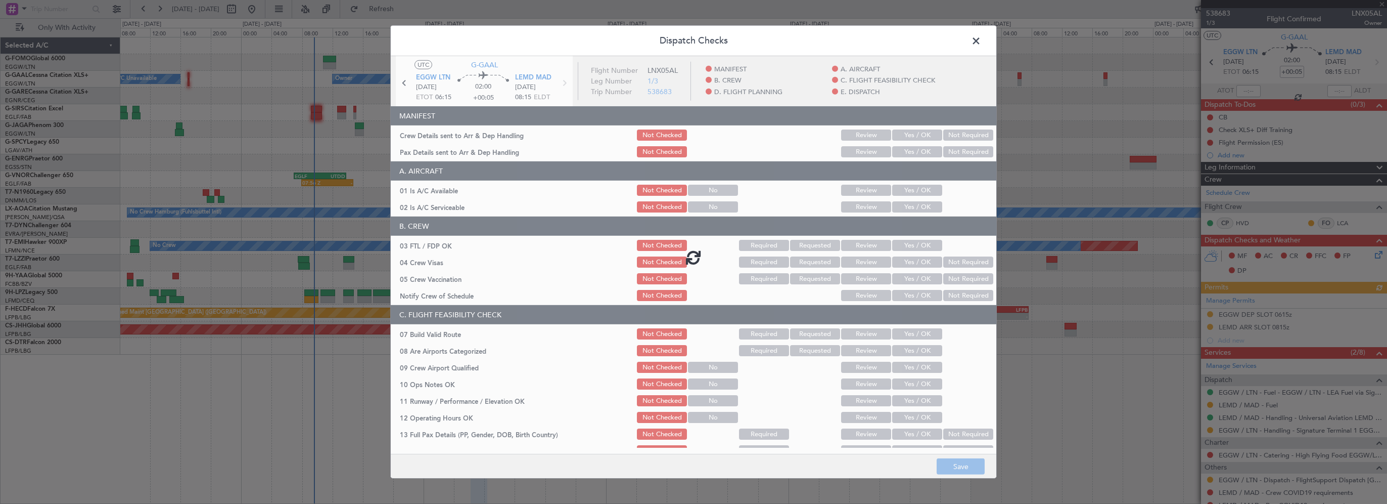
click at [924, 194] on div at bounding box center [694, 256] width 606 height 401
click at [923, 195] on div at bounding box center [694, 256] width 606 height 401
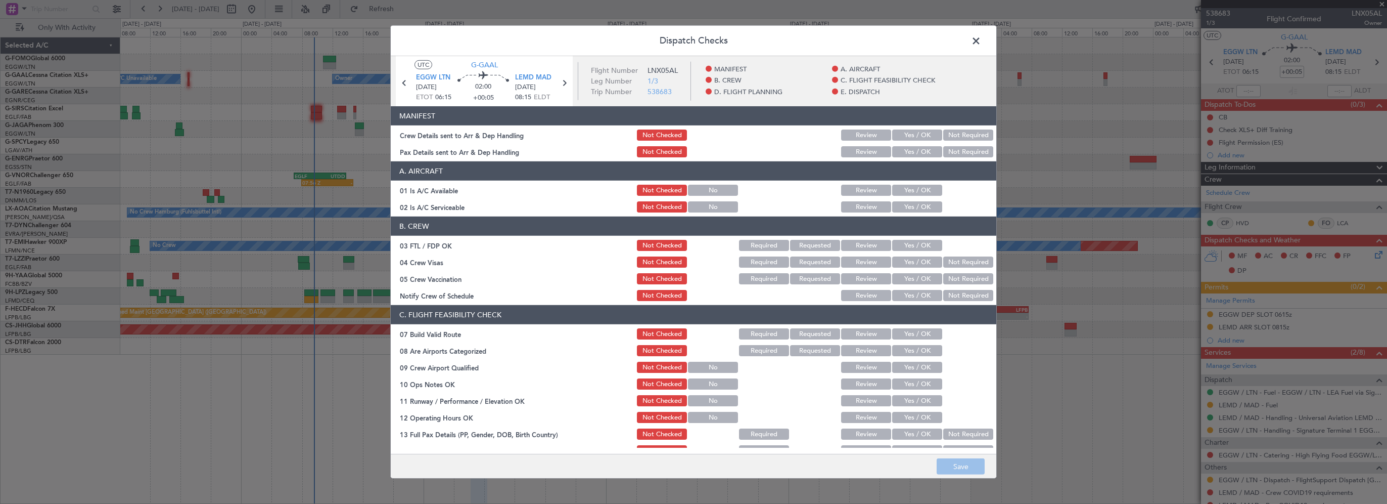
click at [906, 190] on button "Yes / OK" at bounding box center [917, 190] width 50 height 11
drag, startPoint x: 908, startPoint y: 203, endPoint x: 914, endPoint y: 222, distance: 19.7
click at [908, 203] on button "Yes / OK" at bounding box center [917, 206] width 50 height 11
drag, startPoint x: 905, startPoint y: 335, endPoint x: 920, endPoint y: 376, distance: 43.5
click at [906, 336] on button "Yes / OK" at bounding box center [917, 333] width 50 height 11
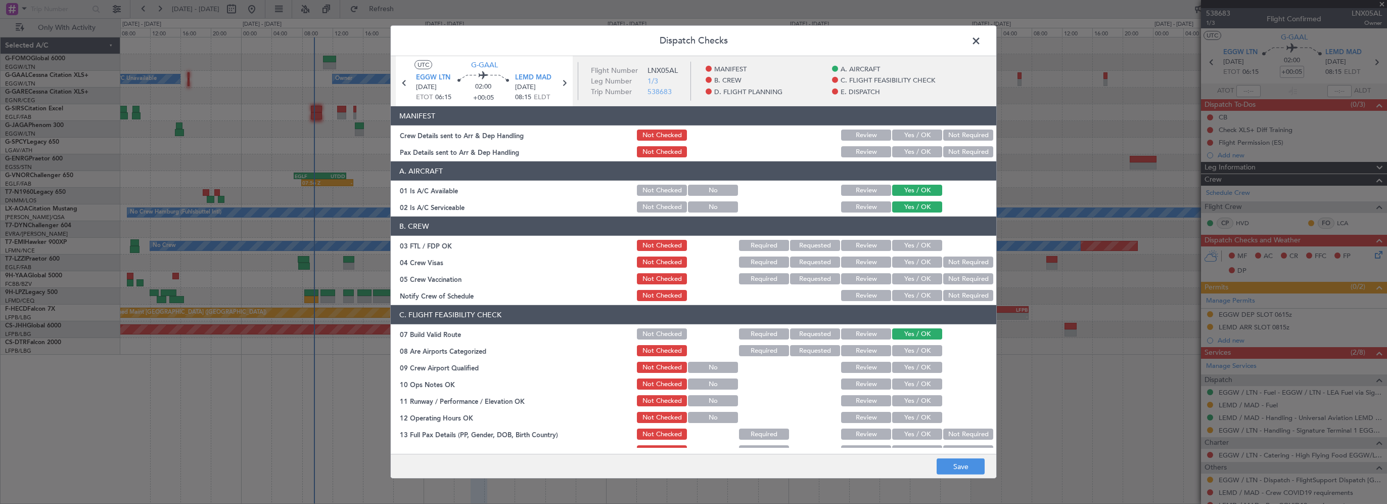
click at [915, 382] on button "Yes / OK" at bounding box center [917, 383] width 50 height 11
click at [906, 399] on button "Yes / OK" at bounding box center [917, 400] width 50 height 11
drag, startPoint x: 904, startPoint y: 413, endPoint x: 905, endPoint y: 400, distance: 12.2
click at [904, 413] on button "Yes / OK" at bounding box center [917, 417] width 50 height 11
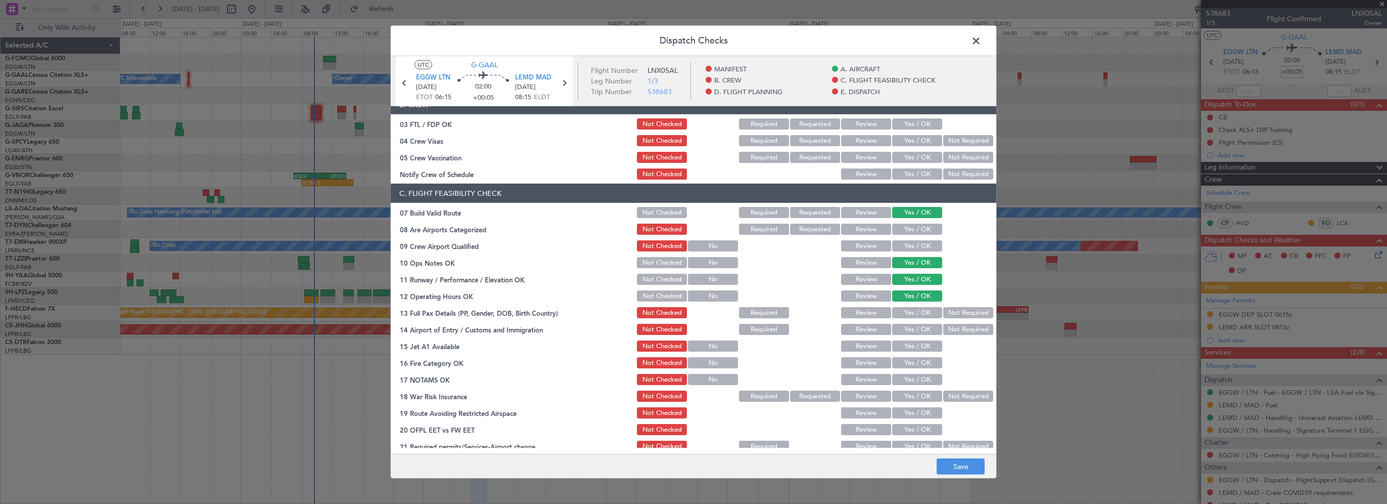
scroll to position [202, 0]
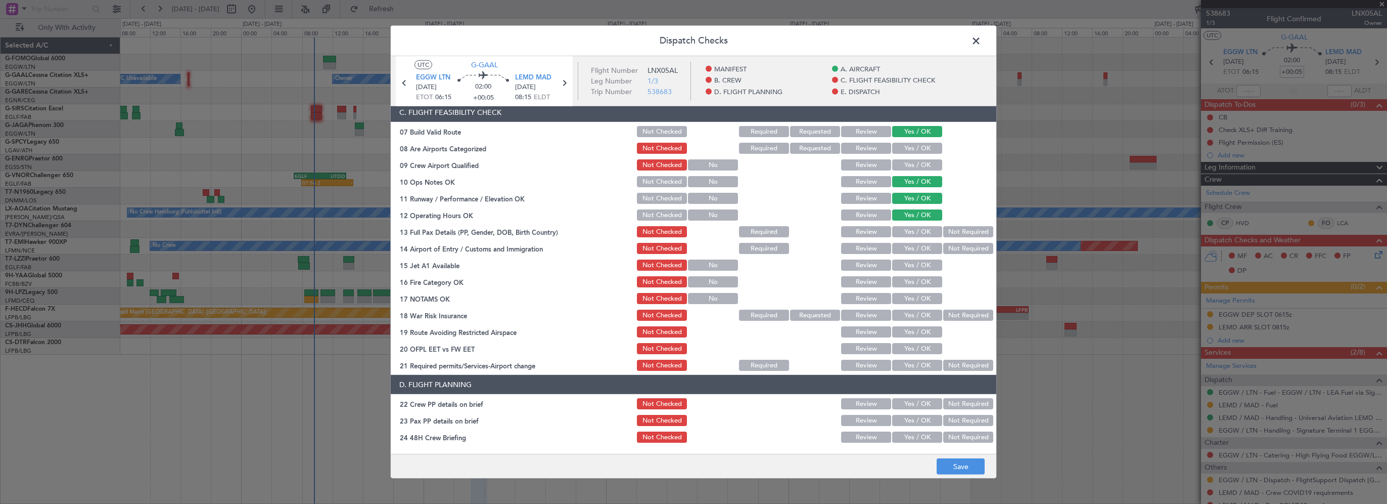
click at [910, 231] on button "Yes / OK" at bounding box center [917, 231] width 50 height 11
click at [909, 250] on button "Yes / OK" at bounding box center [917, 248] width 50 height 11
drag, startPoint x: 909, startPoint y: 268, endPoint x: 908, endPoint y: 283, distance: 14.2
click at [909, 269] on button "Yes / OK" at bounding box center [917, 264] width 50 height 11
drag, startPoint x: 908, startPoint y: 283, endPoint x: 909, endPoint y: 295, distance: 12.2
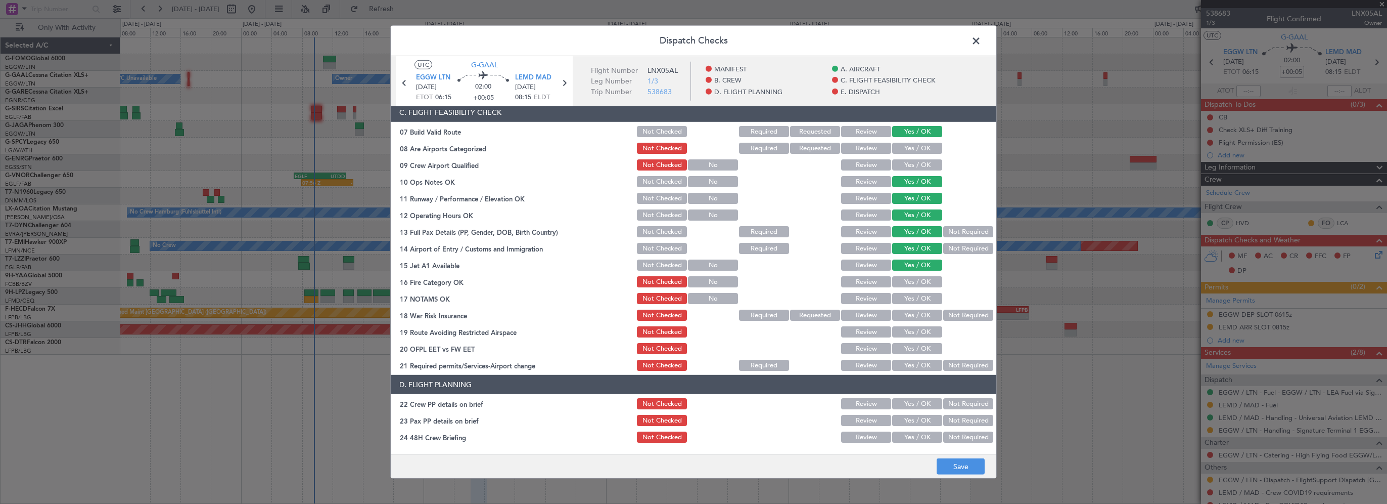
click at [908, 283] on button "Yes / OK" at bounding box center [917, 281] width 50 height 11
drag, startPoint x: 908, startPoint y: 297, endPoint x: 928, endPoint y: 313, distance: 25.8
click at [908, 297] on button "Yes / OK" at bounding box center [917, 298] width 50 height 11
click at [944, 317] on button "Not Required" at bounding box center [968, 314] width 50 height 11
click at [915, 335] on button "Yes / OK" at bounding box center [917, 331] width 50 height 11
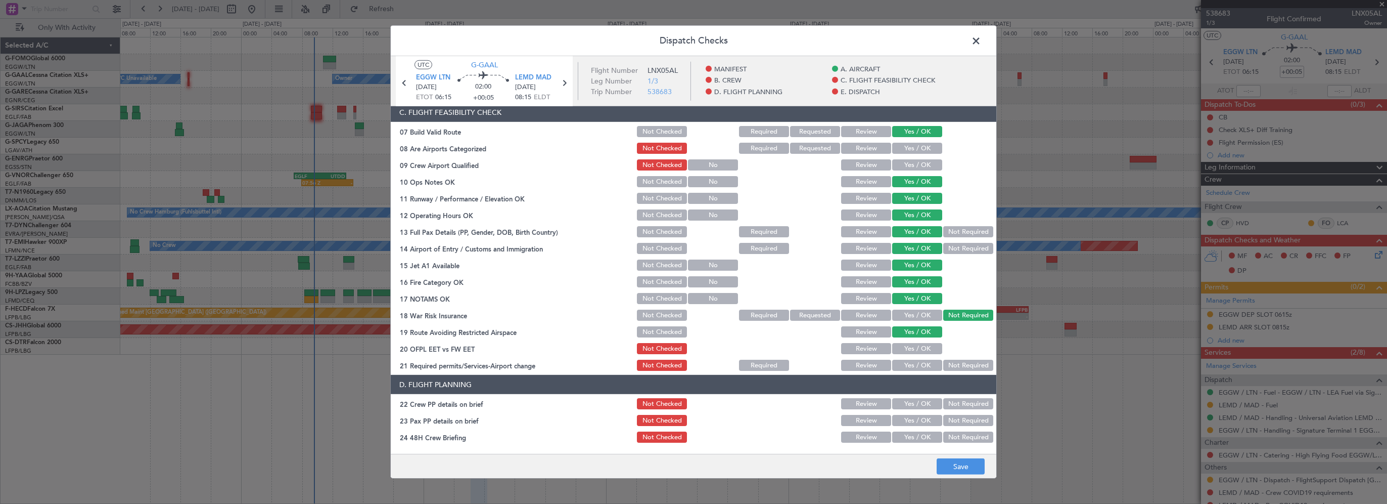
click at [911, 351] on button "Yes / OK" at bounding box center [917, 348] width 50 height 11
click at [910, 368] on button "Yes / OK" at bounding box center [917, 364] width 50 height 11
click at [917, 396] on section "D. FLIGHT PLANNING 22 Crew PP details on brief Not Checked Review Yes / OK Not …" at bounding box center [694, 476] width 606 height 203
click at [921, 405] on button "Yes / OK" at bounding box center [917, 403] width 50 height 11
click at [917, 417] on button "Yes / OK" at bounding box center [917, 420] width 50 height 11
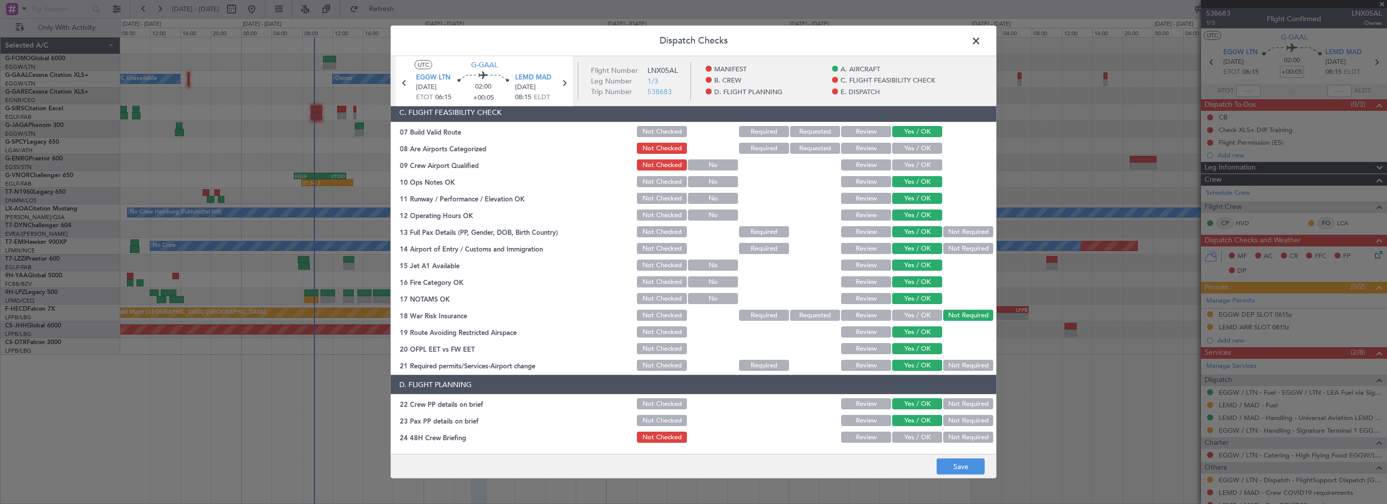
drag, startPoint x: 917, startPoint y: 435, endPoint x: 943, endPoint y: 336, distance: 102.4
click at [918, 434] on button "Yes / OK" at bounding box center [917, 436] width 50 height 11
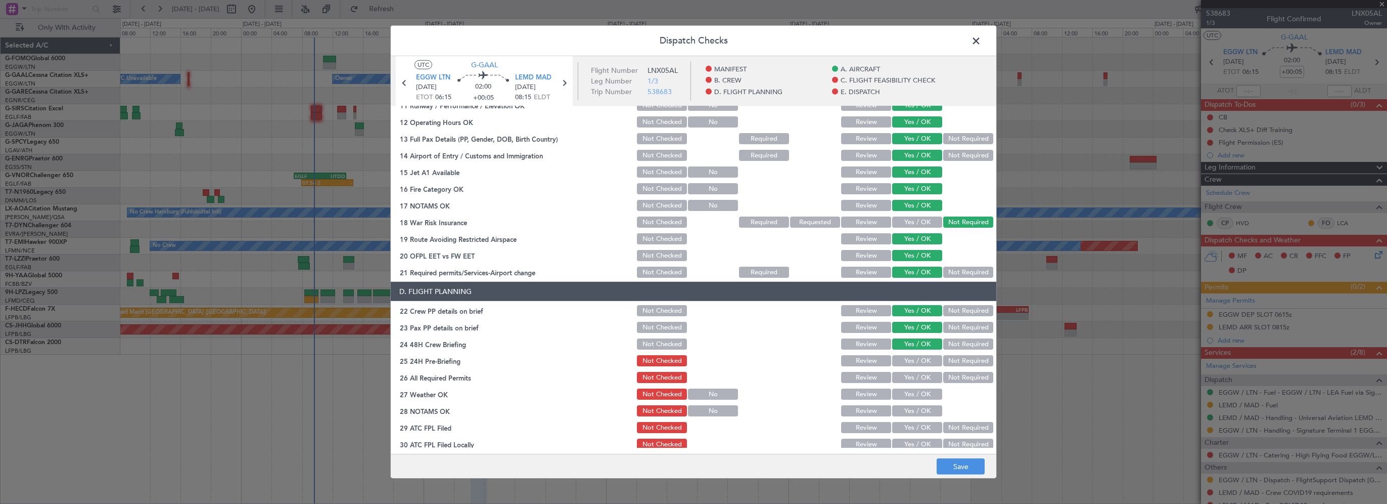
scroll to position [354, 0]
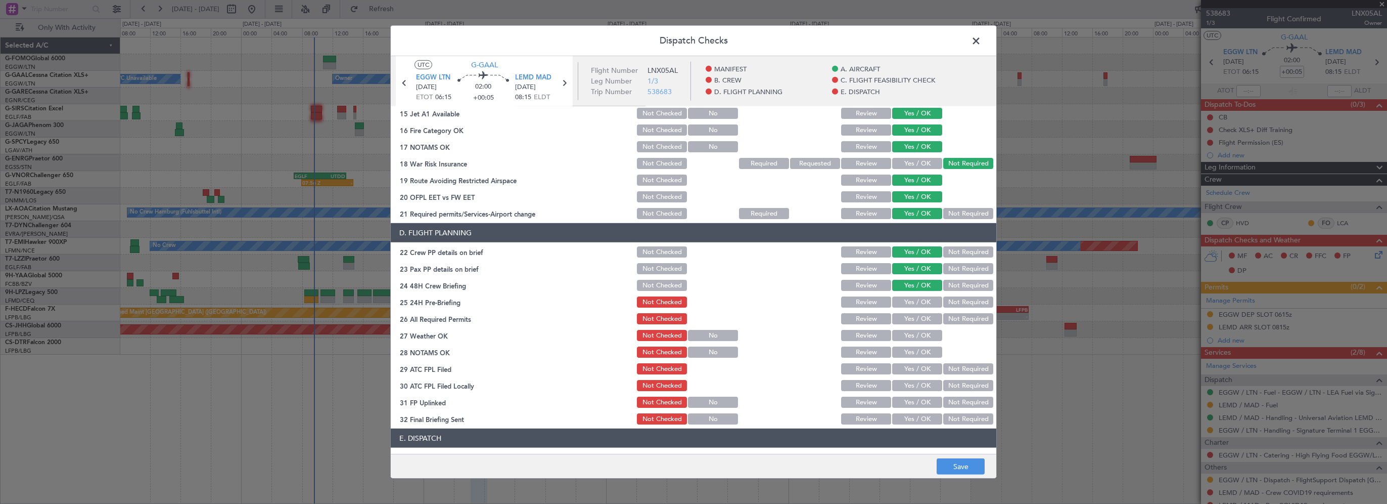
click at [952, 305] on button "Not Required" at bounding box center [968, 301] width 50 height 11
click at [950, 468] on button "Save" at bounding box center [961, 466] width 48 height 16
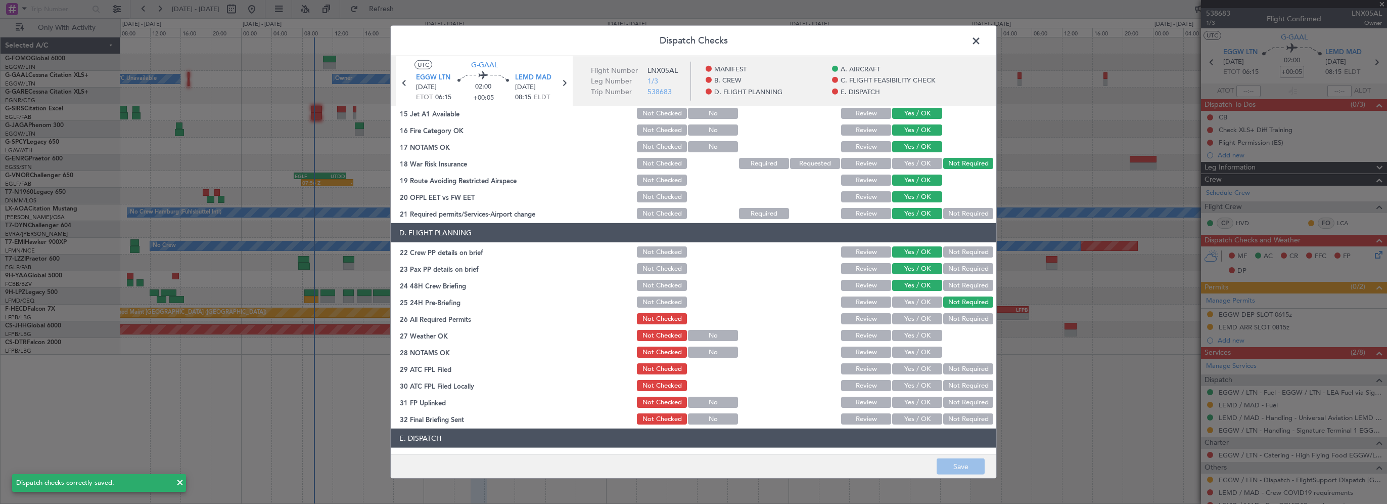
click at [981, 38] on span at bounding box center [981, 43] width 0 height 20
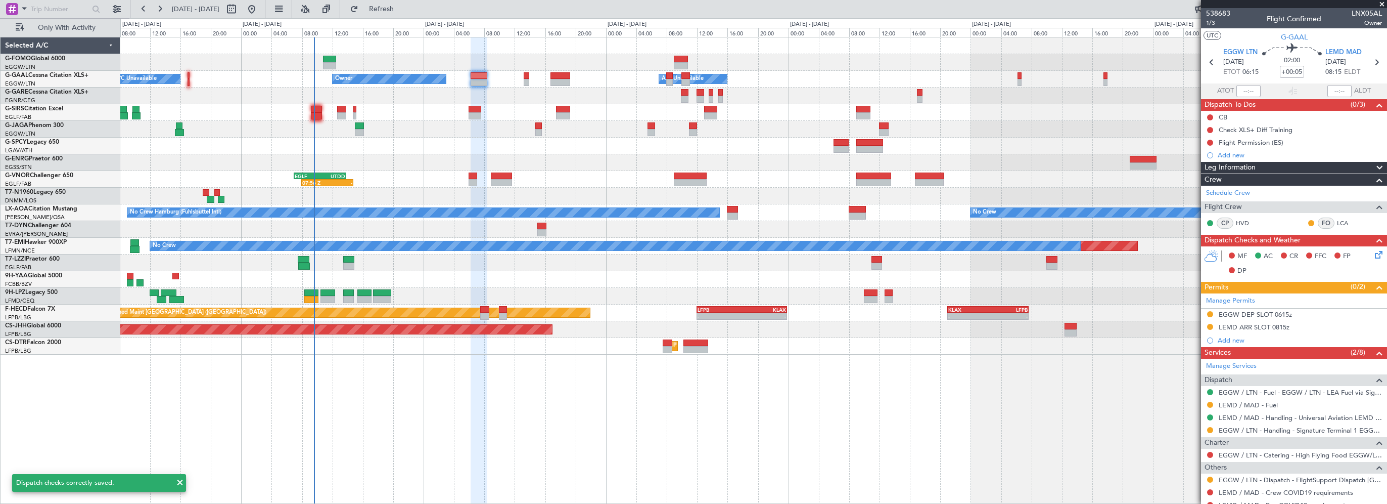
click at [543, 146] on div at bounding box center [753, 146] width 1266 height 17
click at [1212, 115] on button at bounding box center [1210, 117] width 6 height 6
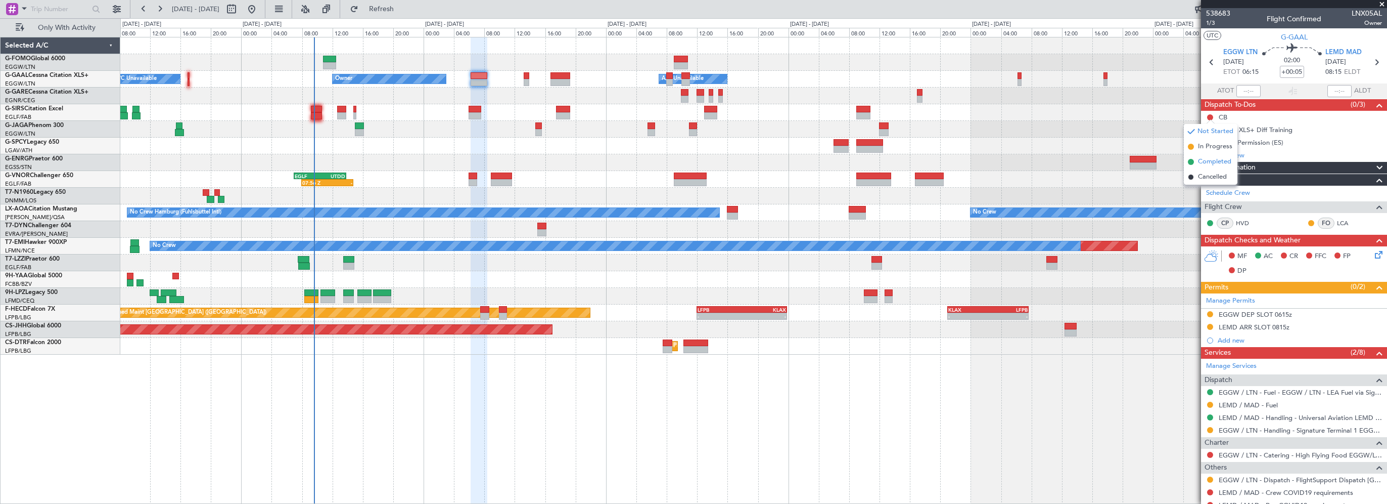
click at [1206, 164] on span "Completed" at bounding box center [1214, 162] width 33 height 10
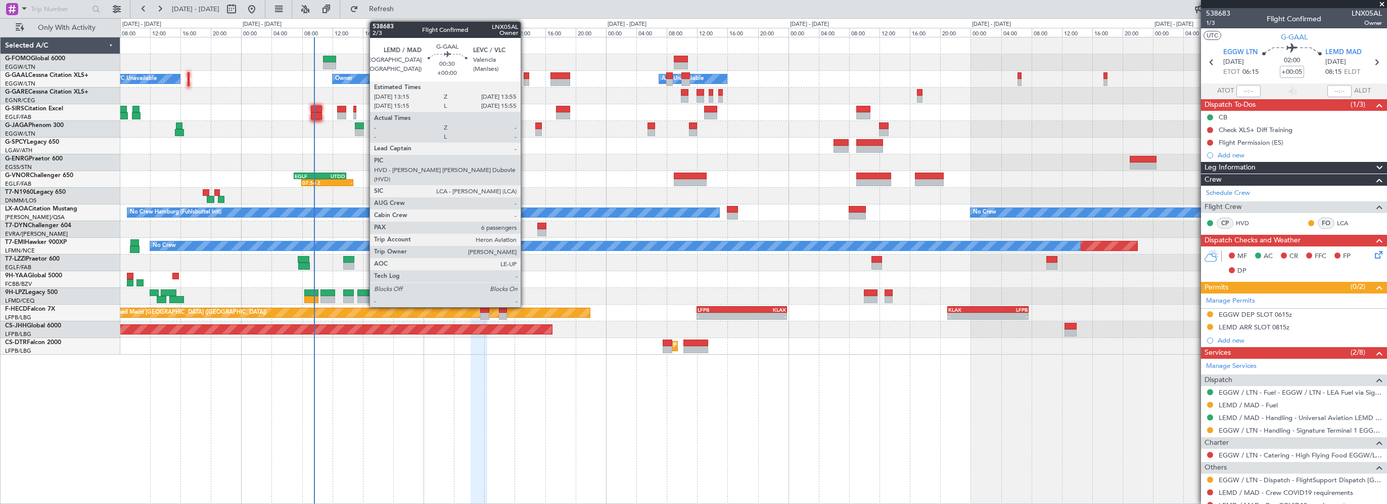
click at [525, 76] on div at bounding box center [527, 75] width 6 height 7
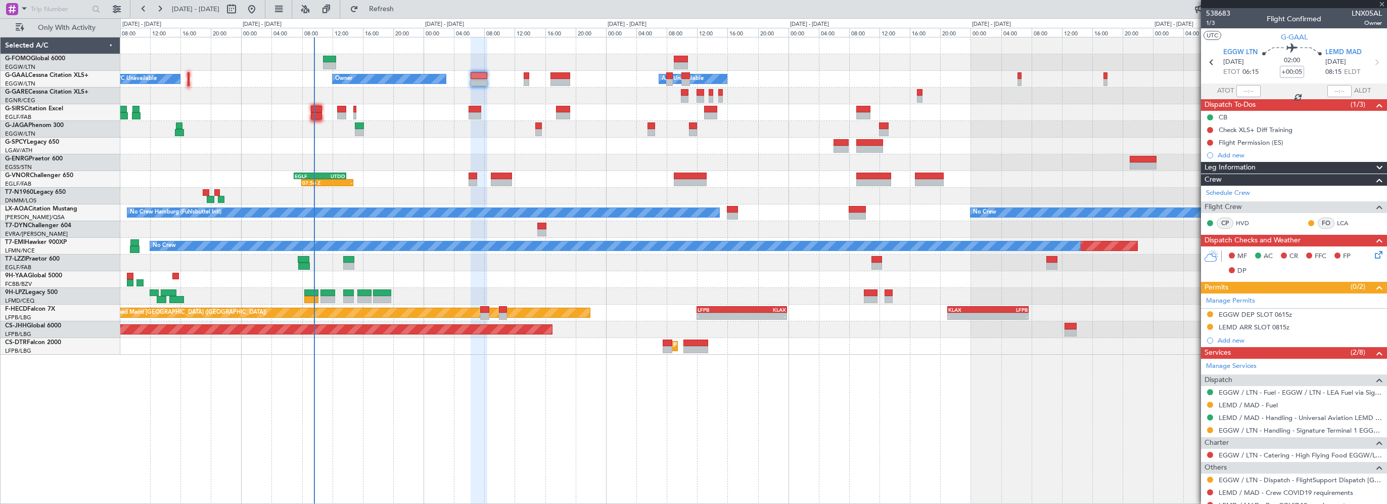
type input "6"
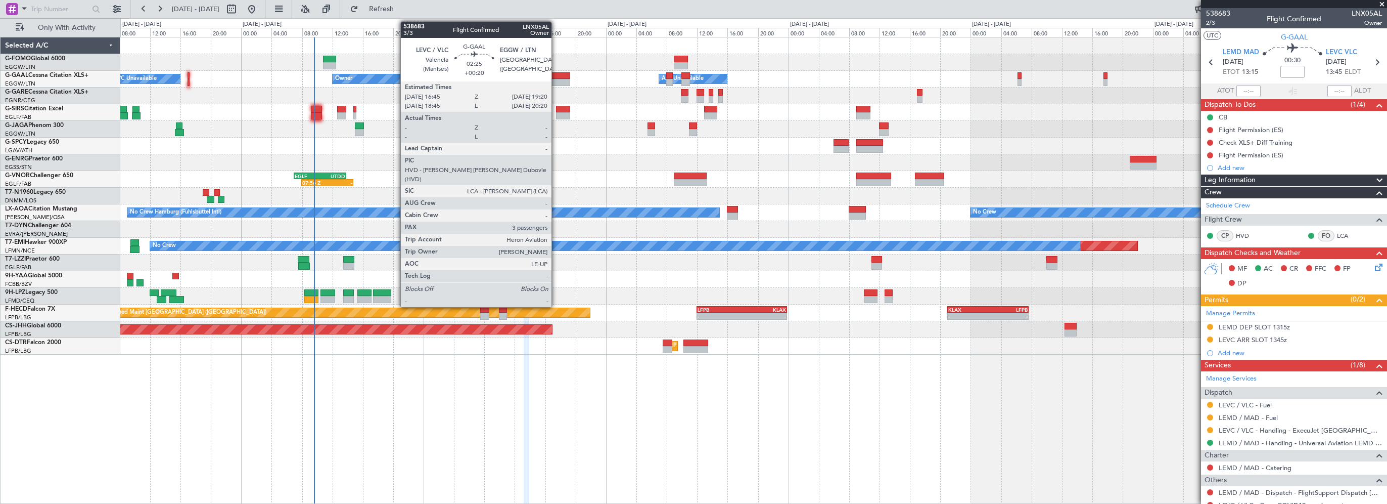
click at [556, 73] on div at bounding box center [561, 75] width 20 height 7
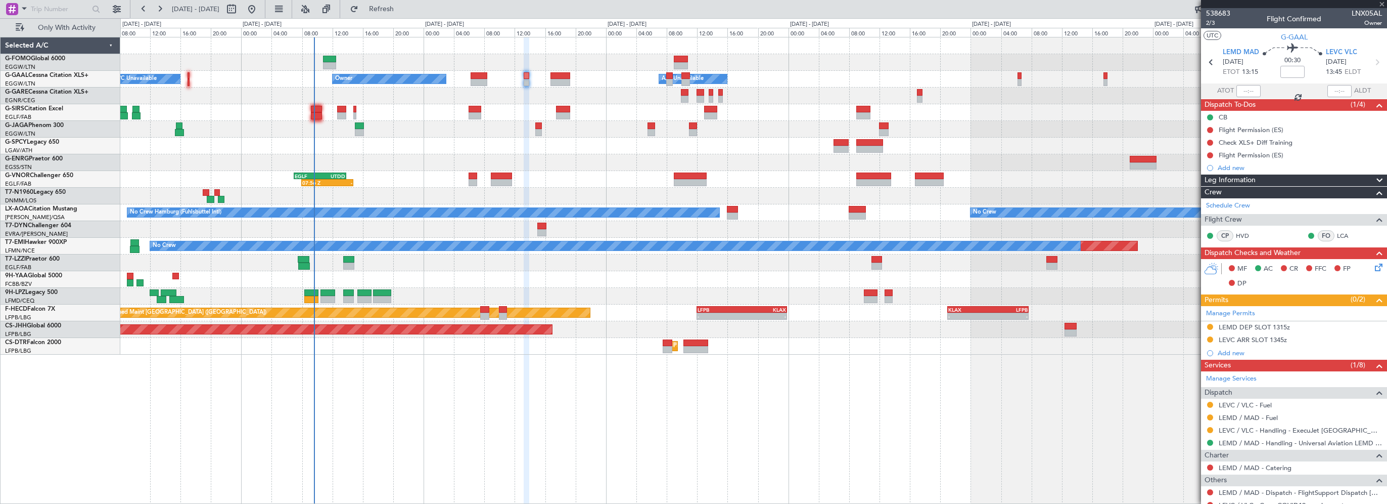
type input "+00:20"
type input "3"
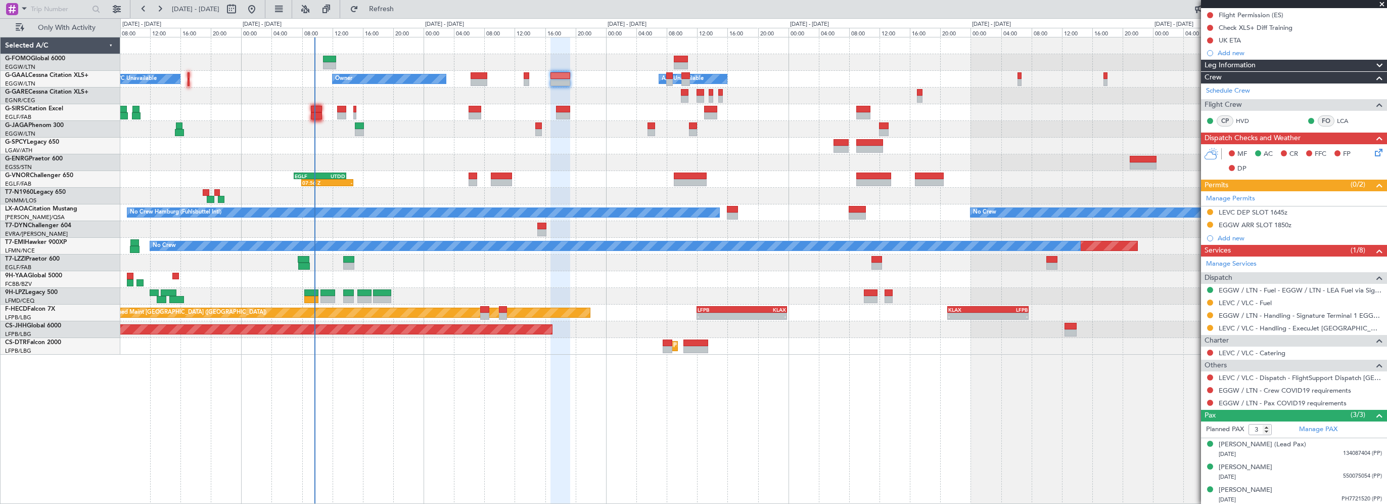
scroll to position [115, 0]
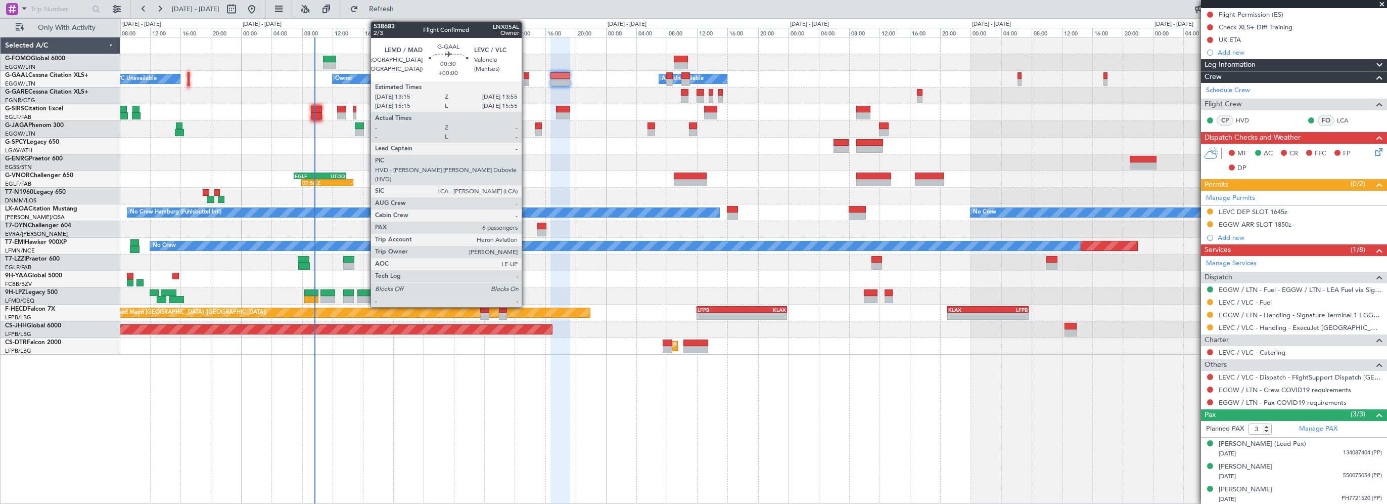
click at [526, 79] on div at bounding box center [527, 82] width 6 height 7
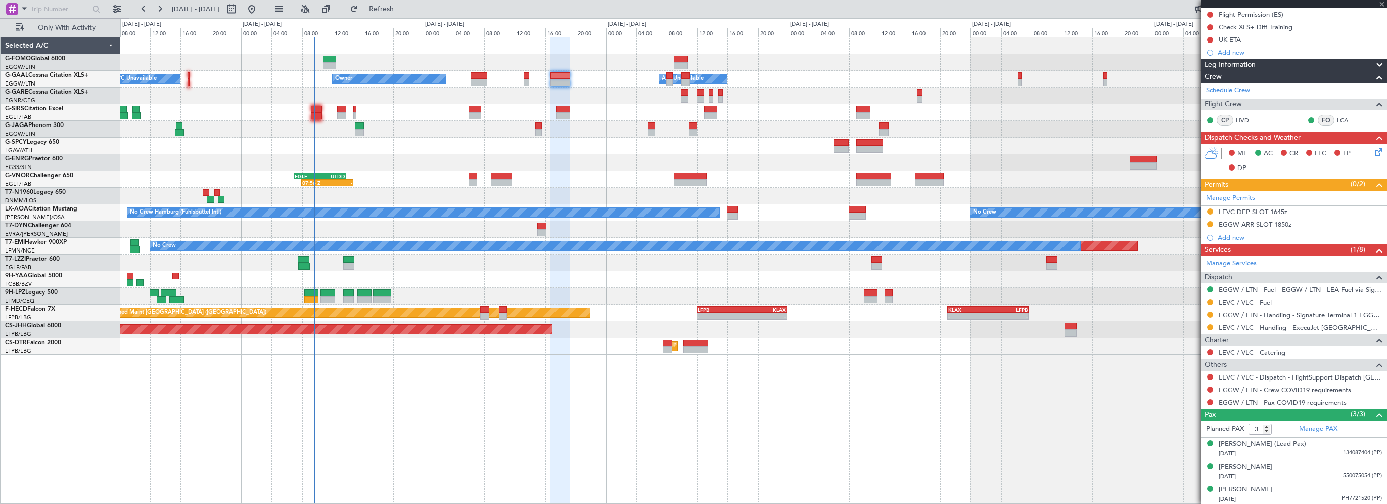
type input "6"
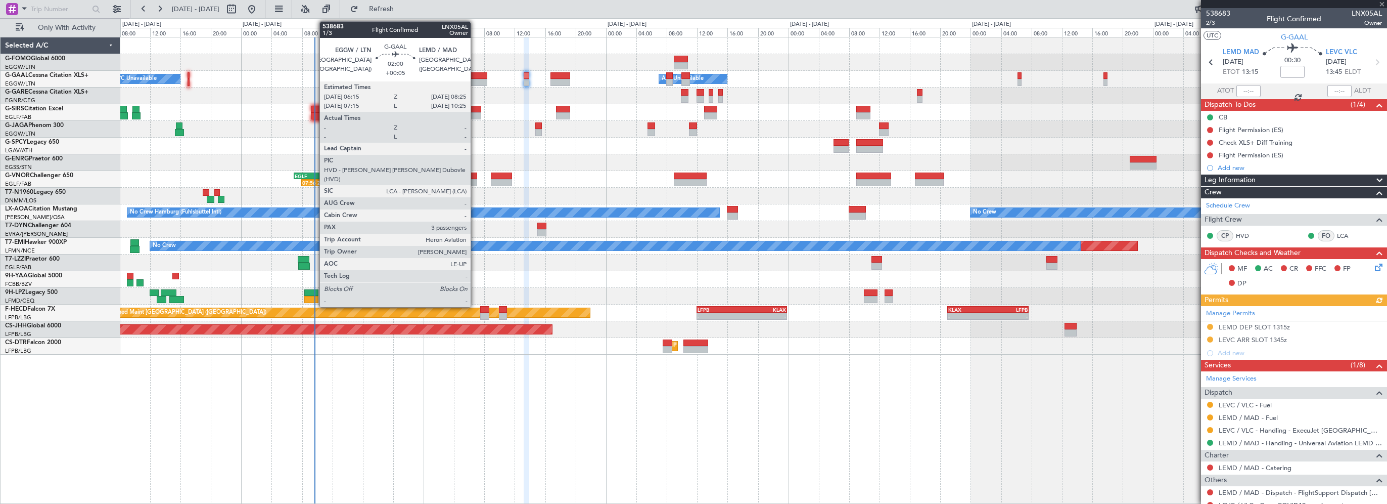
click at [477, 76] on div at bounding box center [479, 75] width 17 height 7
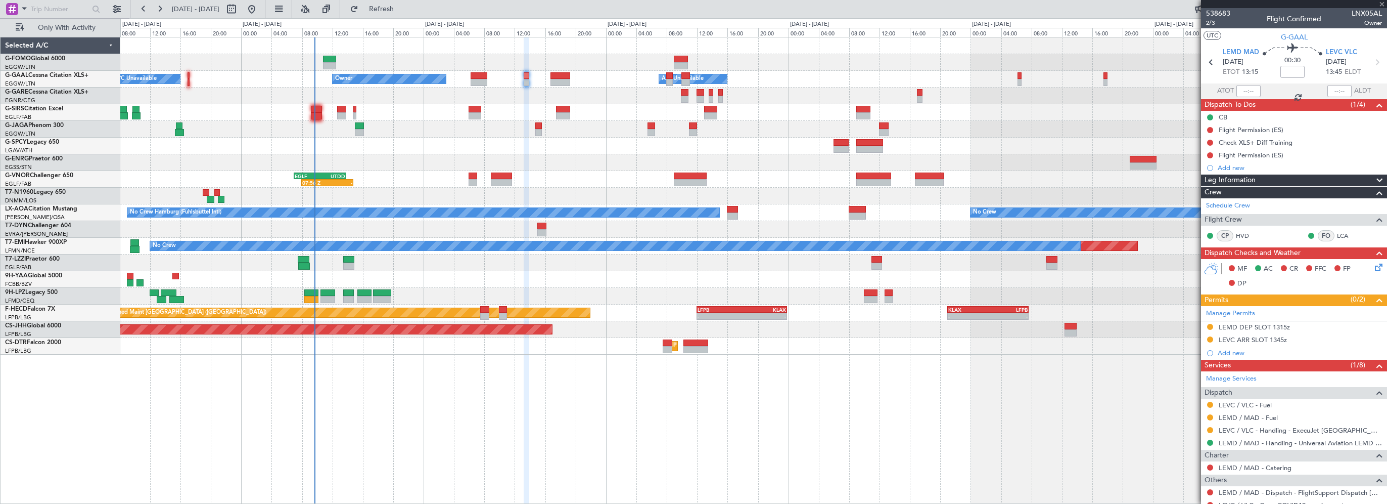
type input "+00:05"
type input "3"
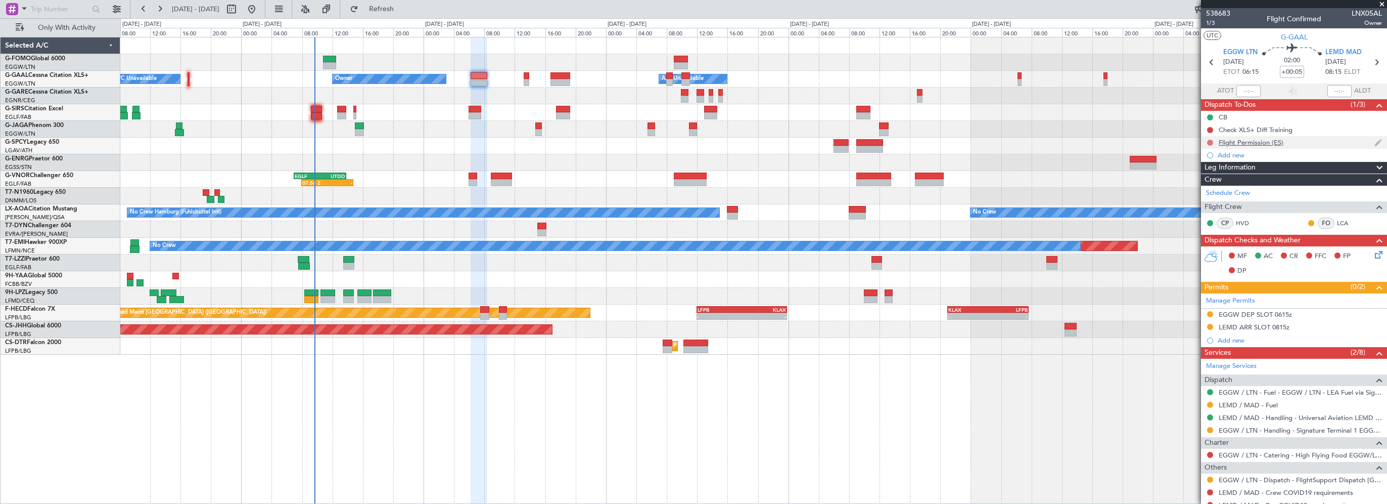
click at [1212, 142] on button at bounding box center [1210, 143] width 6 height 6
click at [1214, 202] on span "Cancelled" at bounding box center [1212, 202] width 29 height 10
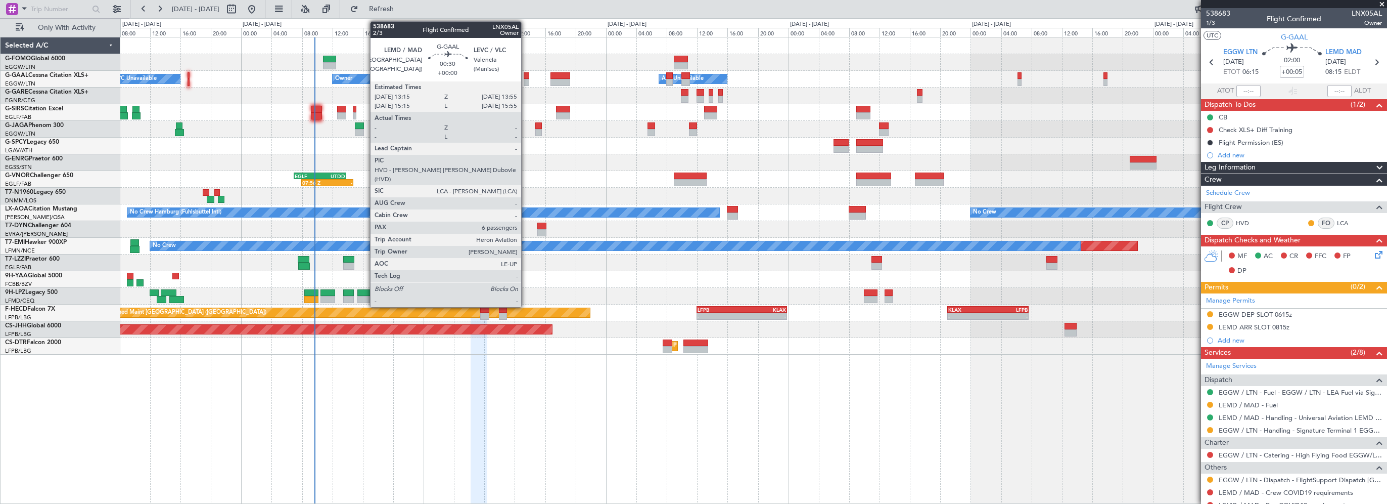
click at [526, 75] on div at bounding box center [527, 75] width 6 height 7
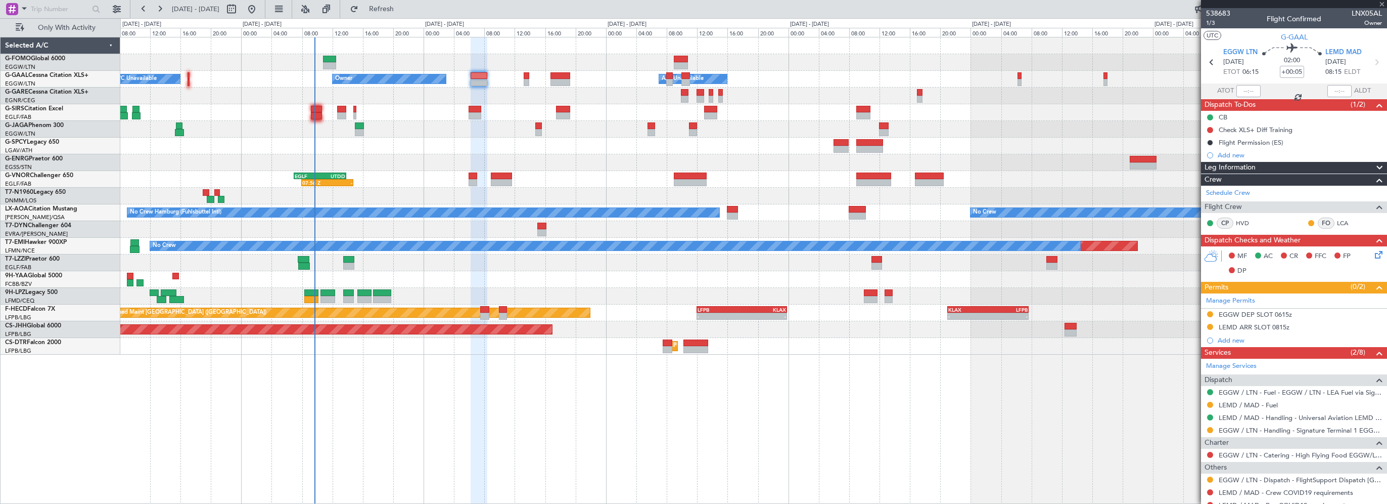
type input "6"
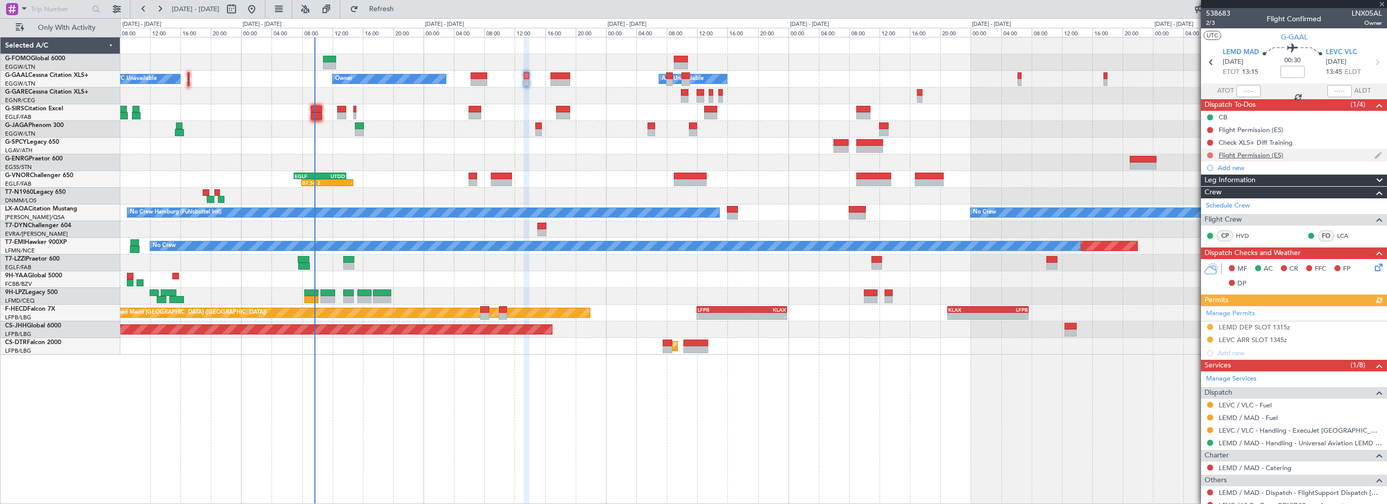
click at [1211, 155] on button at bounding box center [1210, 155] width 6 height 6
click at [1209, 216] on span "Cancelled" at bounding box center [1212, 215] width 29 height 10
click at [1210, 130] on button at bounding box center [1210, 130] width 6 height 6
drag, startPoint x: 1204, startPoint y: 189, endPoint x: 1040, endPoint y: 185, distance: 163.9
click at [1203, 189] on span "Cancelled" at bounding box center [1212, 190] width 29 height 10
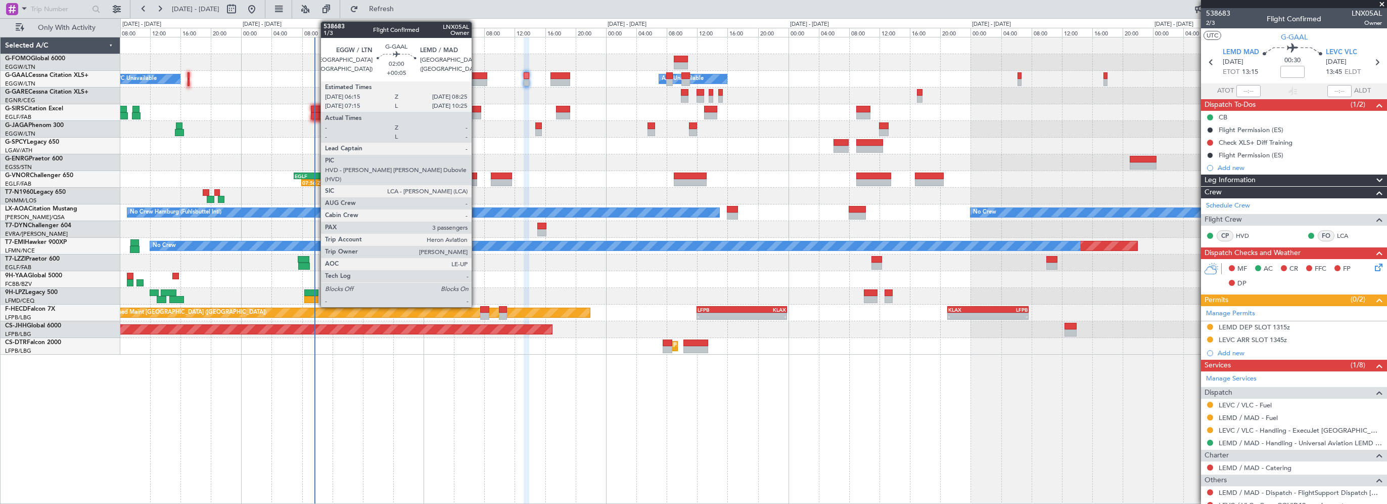
click at [476, 74] on div at bounding box center [479, 75] width 17 height 7
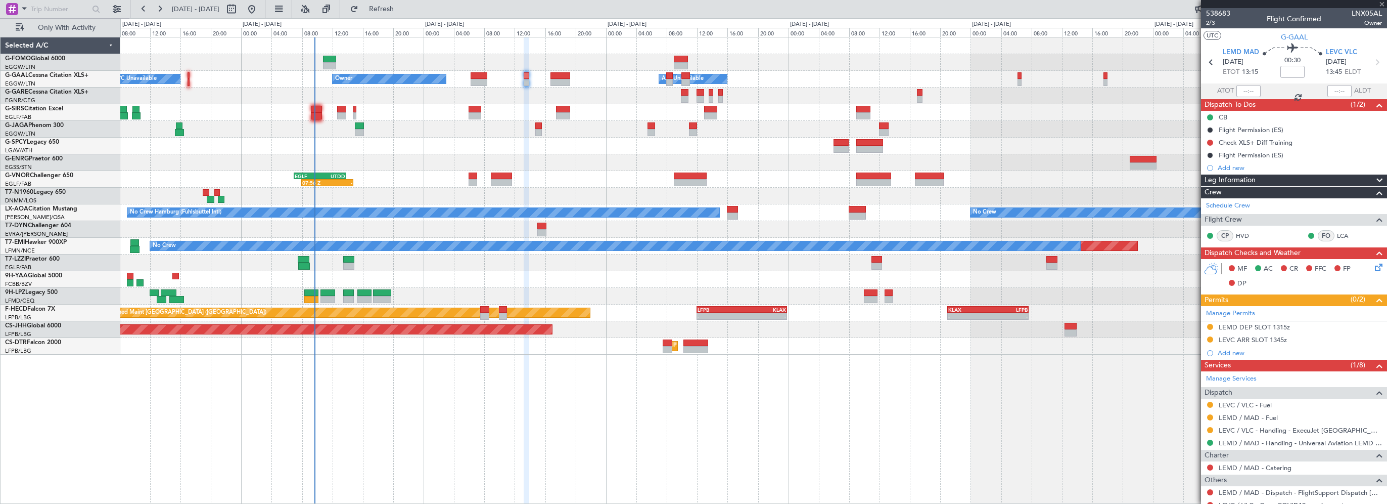
type input "+00:05"
type input "3"
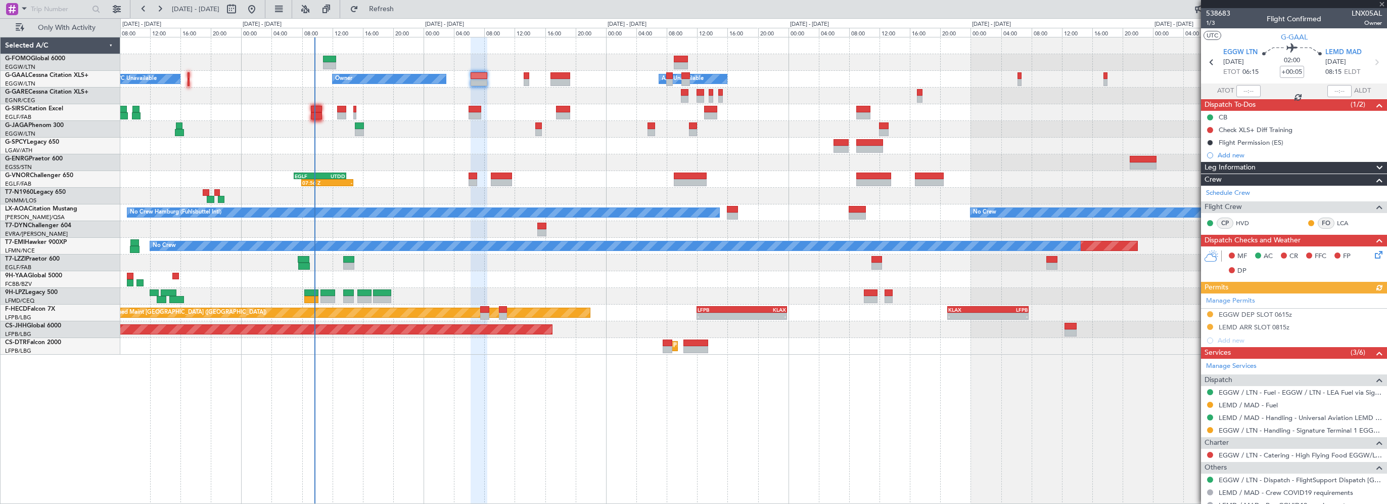
click at [995, 433] on div "Owner A/C Unavailable Owner A/C Unavailable Planned Maint Paris (Le Bourget) No…" at bounding box center [753, 270] width 1267 height 467
click at [1380, 4] on div at bounding box center [1294, 4] width 186 height 8
click at [552, 159] on div "13:25 Z 20:05 Z EGSS 12:45 Z KBGR 19:40 Z" at bounding box center [753, 162] width 1266 height 17
click at [403, 7] on span "Refresh" at bounding box center [381, 9] width 42 height 7
click at [1226, 154] on div "Add new" at bounding box center [1295, 155] width 155 height 9
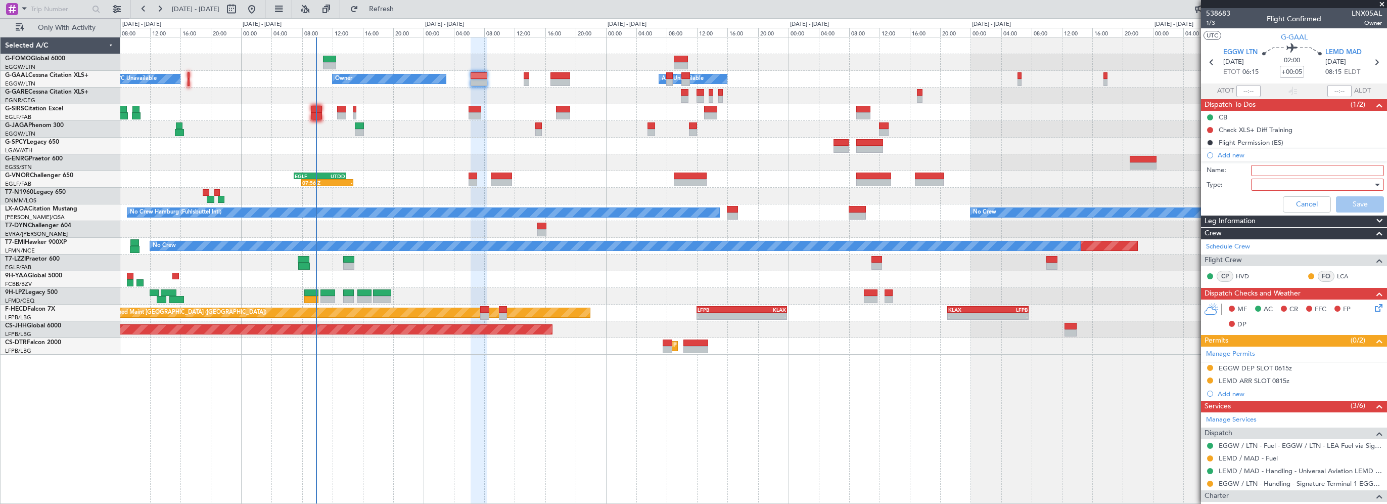
click at [1260, 172] on input "Name:" at bounding box center [1317, 170] width 133 height 11
type input "Prebrief"
click at [1264, 180] on div at bounding box center [1314, 184] width 118 height 15
click at [1259, 202] on span "Generic" at bounding box center [1313, 204] width 118 height 15
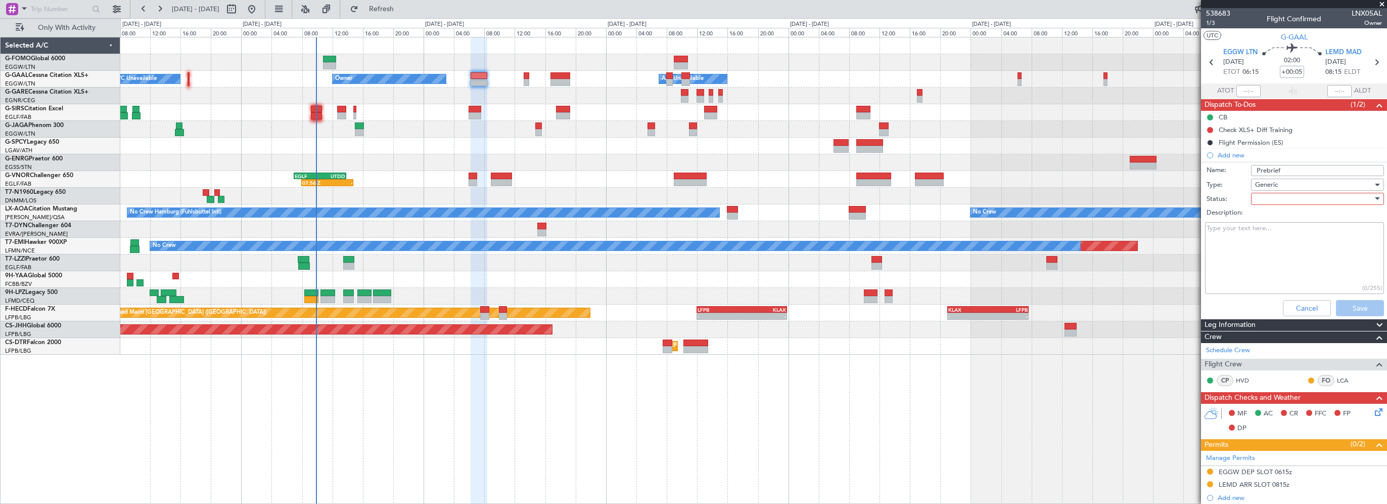
click at [1256, 201] on div at bounding box center [1314, 198] width 118 height 15
click at [1271, 233] on span "In Progress" at bounding box center [1313, 233] width 118 height 15
click at [1247, 259] on textarea "Description:" at bounding box center [1294, 258] width 179 height 72
paste textarea "Please plan [DATE] sectors as follows: 1 6500 2 3500 3 6000"
type textarea "Please plan [DATE] sectors as follows: 1 6500 2 3500 3 6000"
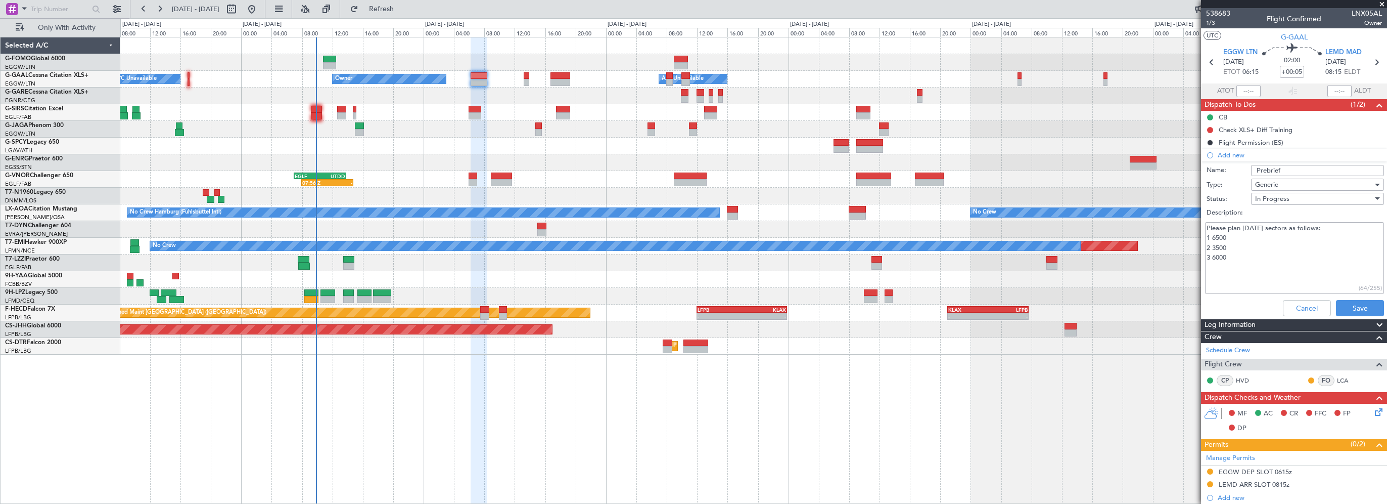
click at [1240, 258] on textarea "Please plan [DATE] sectors as follows: 1 6500 2 3500 3 6000" at bounding box center [1294, 258] width 179 height 72
click at [1240, 246] on textarea "Please plan [DATE] sectors as follows: 1 6500 2 3500 3 6000" at bounding box center [1294, 258] width 179 height 72
click at [1243, 241] on textarea "Please plan [DATE] sectors as follows: 1 6500 2 3500 3 6000" at bounding box center [1294, 258] width 179 height 72
click at [1263, 196] on span "In Progress" at bounding box center [1272, 198] width 34 height 9
click at [1275, 247] on span "Completed" at bounding box center [1313, 248] width 118 height 15
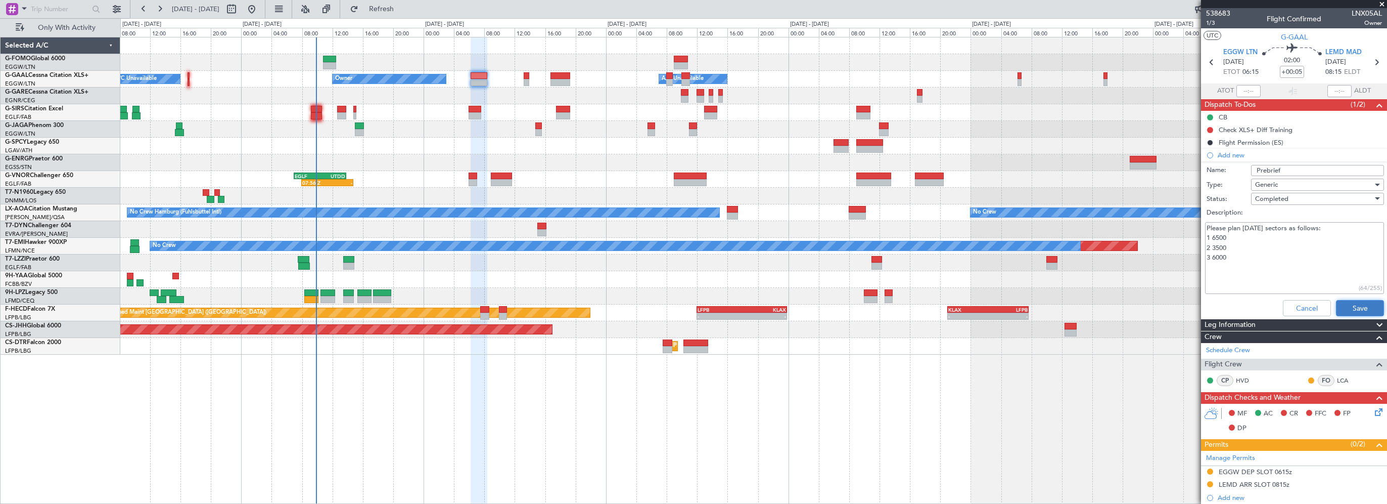
click at [1347, 305] on button "Save" at bounding box center [1360, 308] width 48 height 16
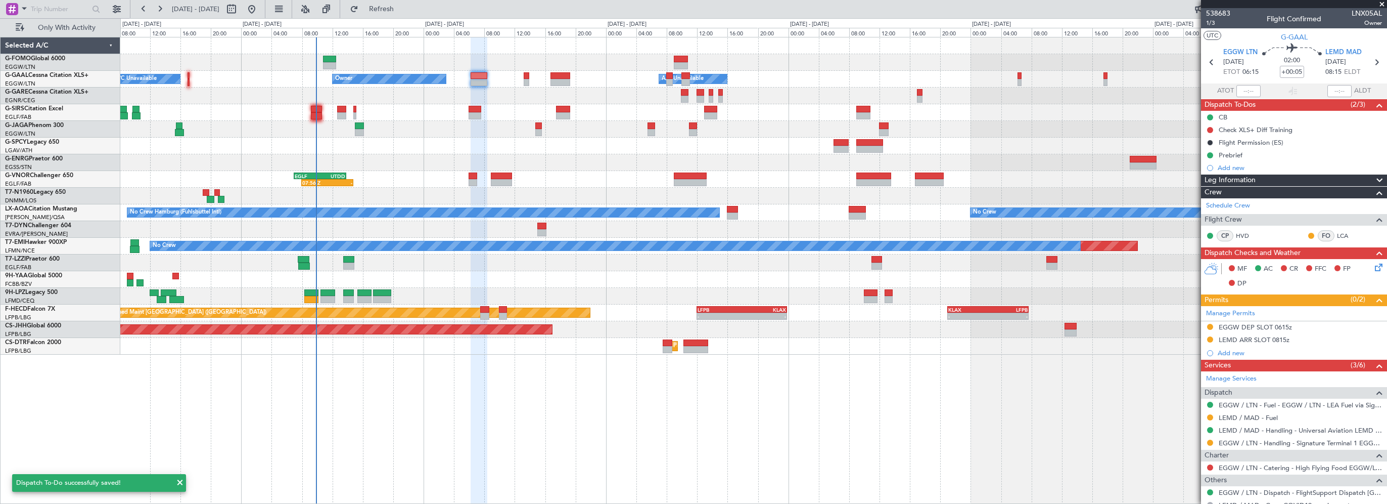
click at [978, 416] on div "Owner A/C Unavailable Owner A/C Unavailable Planned Maint [GEOGRAPHIC_DATA] ([G…" at bounding box center [753, 270] width 1267 height 467
click at [607, 393] on div "Owner Owner A/C Unavailable A/C Unavailable Planned Maint [GEOGRAPHIC_DATA] ([G…" at bounding box center [753, 270] width 1267 height 467
drag, startPoint x: 426, startPoint y: 10, endPoint x: 187, endPoint y: 104, distance: 257.0
click at [403, 10] on span "Refresh" at bounding box center [381, 9] width 42 height 7
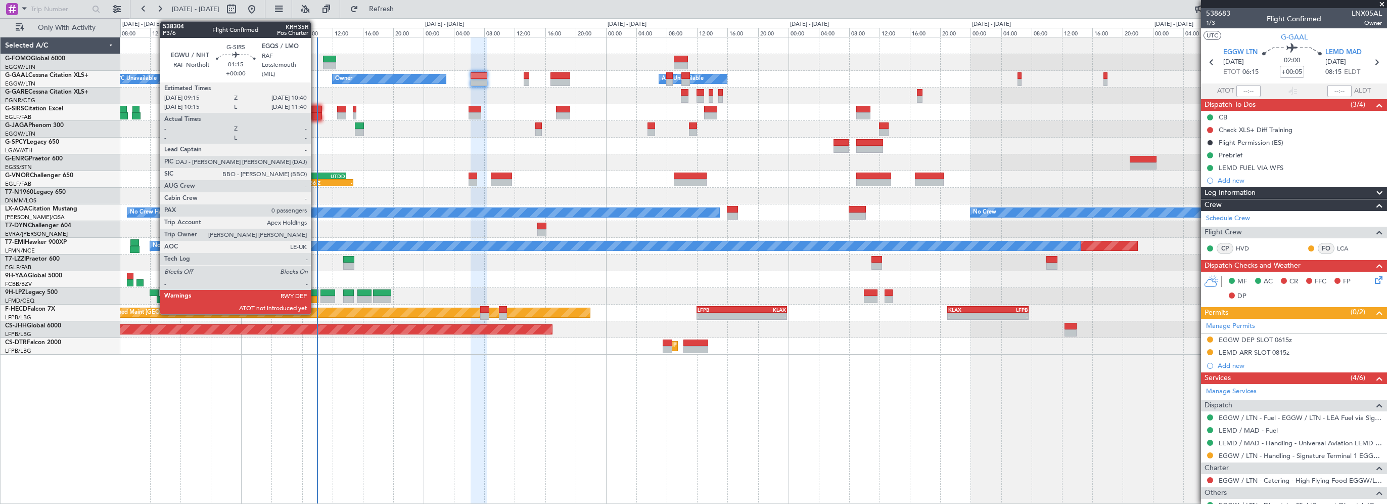
click at [315, 107] on div at bounding box center [316, 109] width 11 height 7
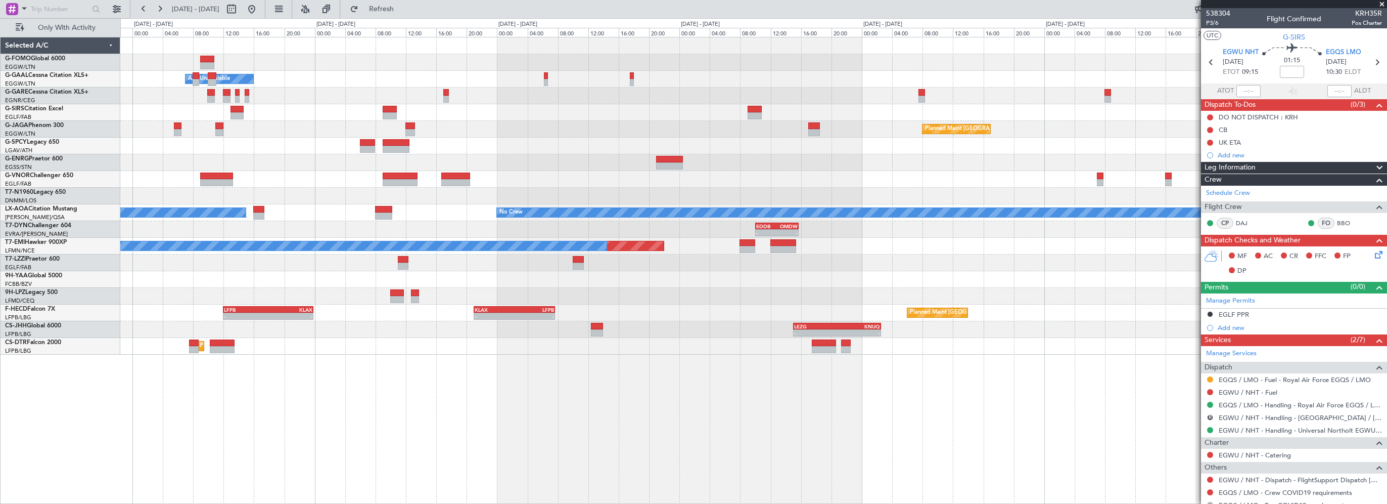
click at [534, 160] on div "- - EGGW 03:55 Z KSFO 14:45 Z - - KSFO 22:15 Z EGGW 08:00 Z Owner A/C Unavailab…" at bounding box center [753, 195] width 1266 height 317
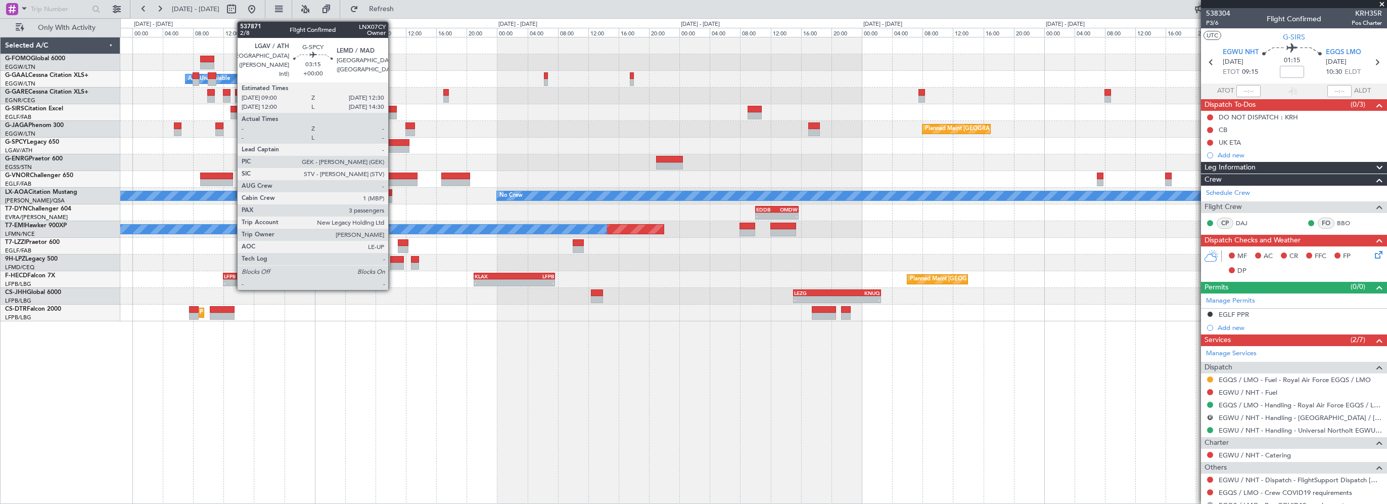
click at [393, 140] on div at bounding box center [396, 142] width 27 height 7
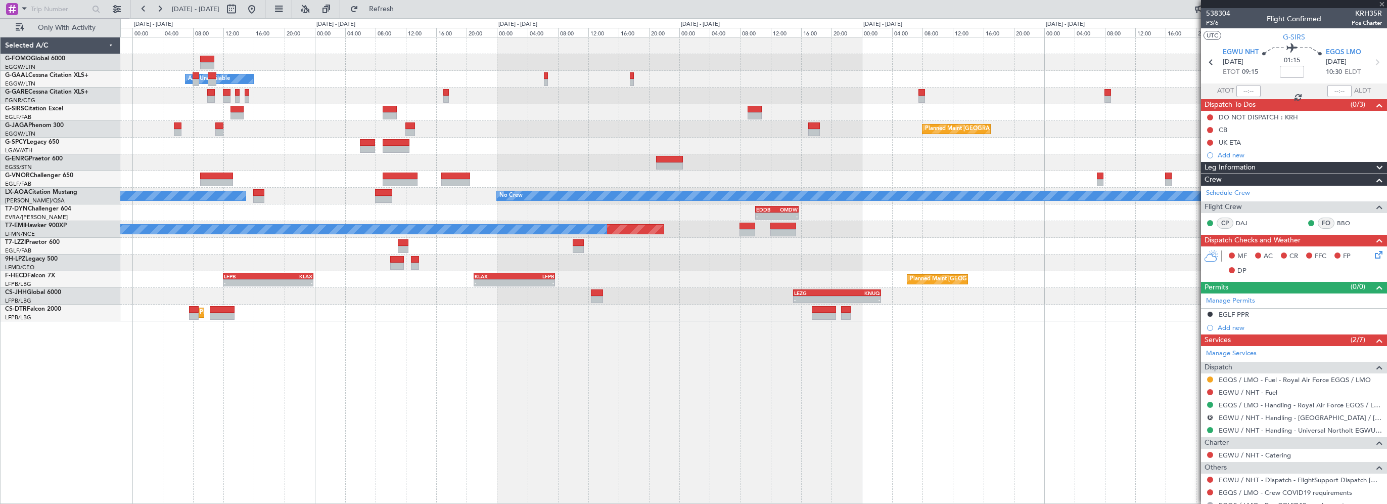
type input "3"
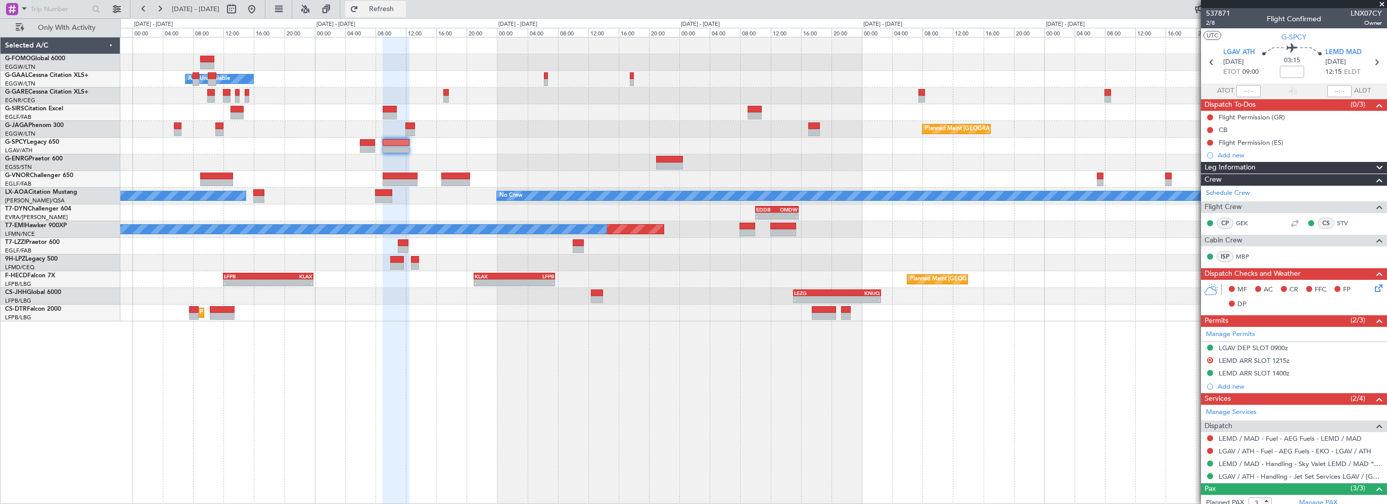
click at [406, 14] on button "Refresh" at bounding box center [375, 9] width 61 height 16
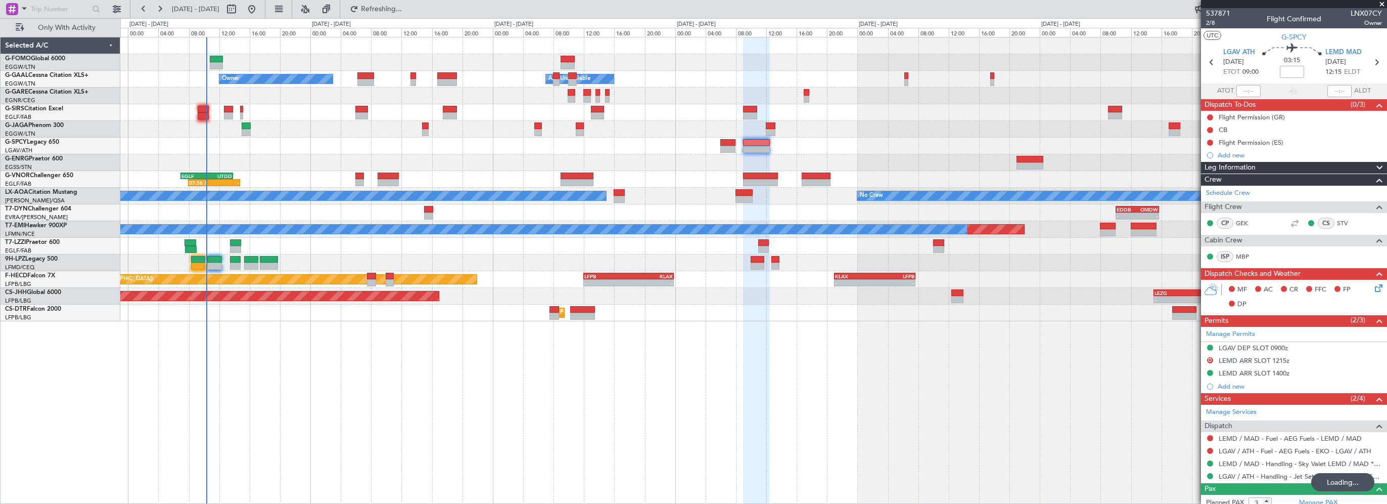
click at [702, 173] on div "- - EGGW 03:55 Z KSFO 14:45 Z Owner A/C Unavailable Owner A/C Unavailable Plann…" at bounding box center [753, 179] width 1266 height 284
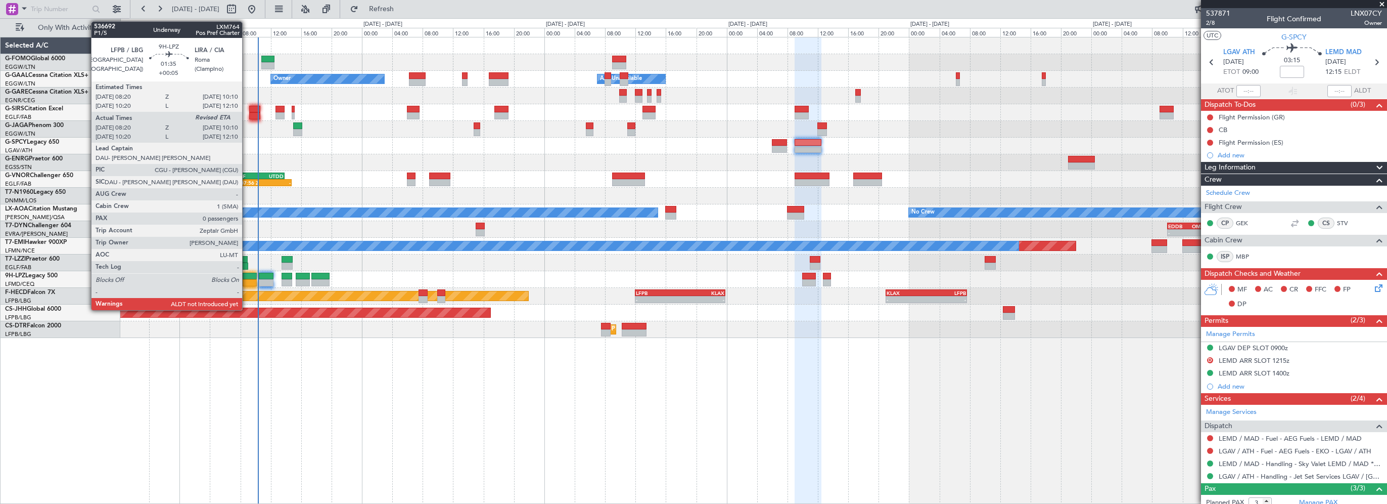
click at [247, 276] on div at bounding box center [250, 276] width 14 height 7
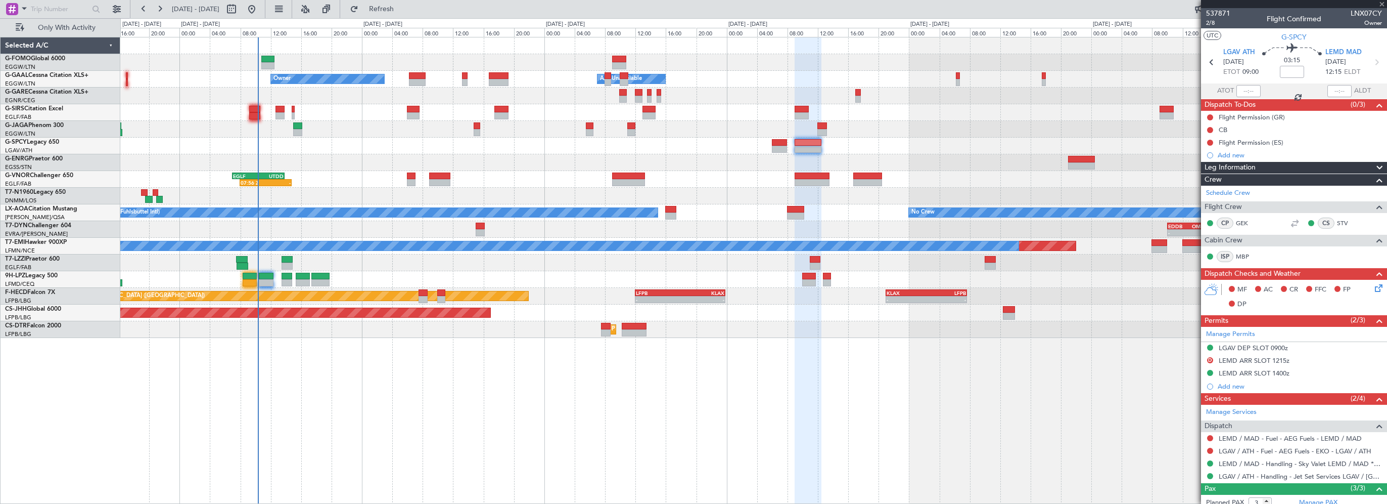
type input "+00:05"
type input "08:30"
type input "0"
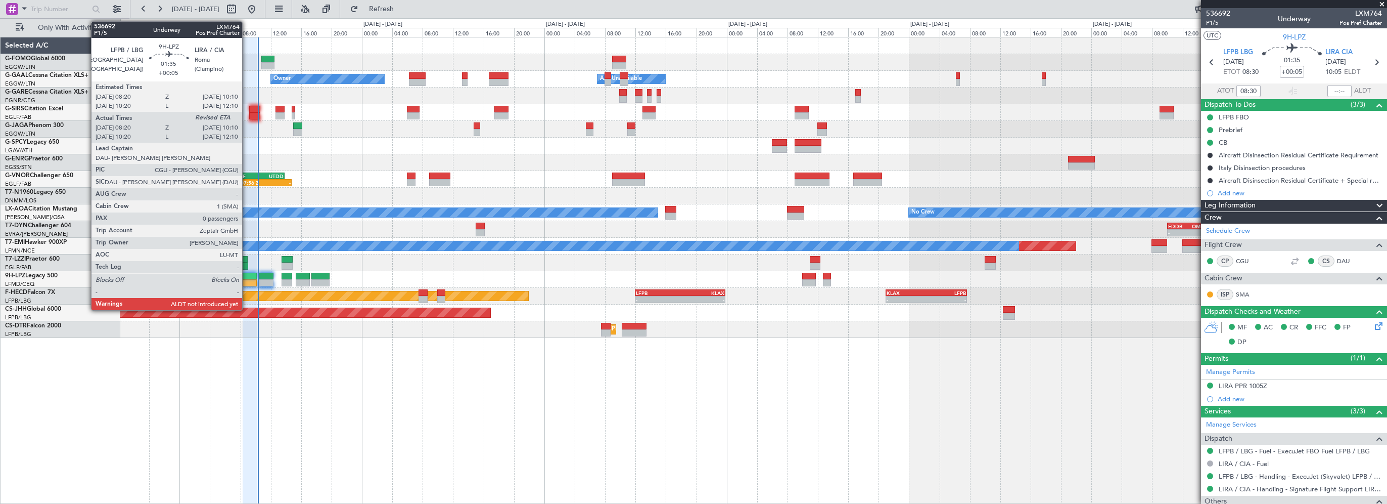
click at [247, 273] on div at bounding box center [250, 276] width 14 height 7
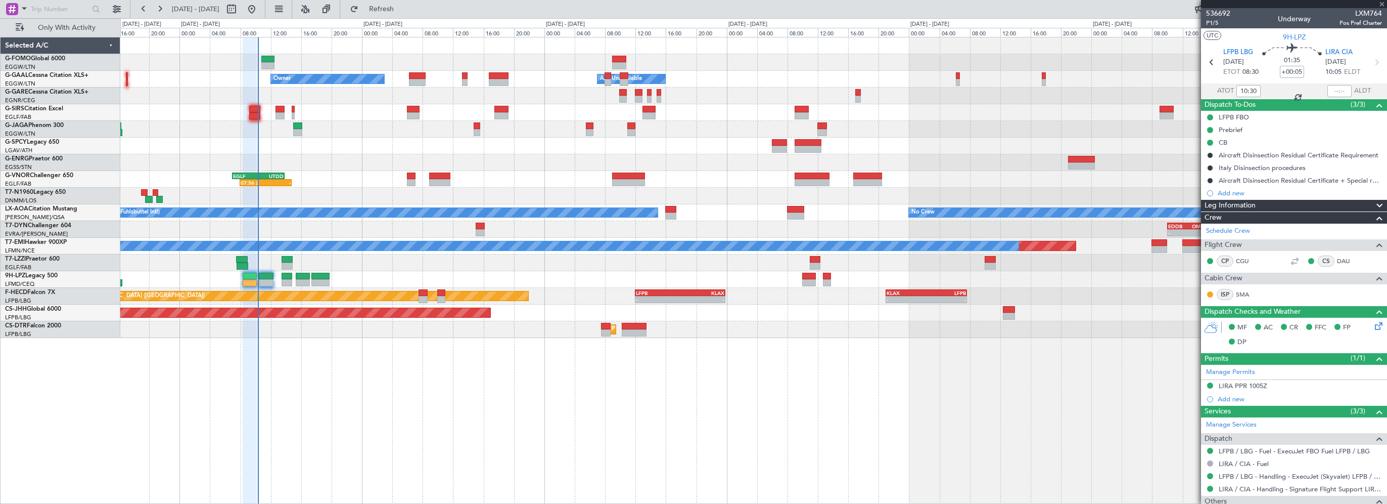
type input "08:30"
click at [1337, 85] on mat-tooltip-component "Estimated Landing Time" at bounding box center [1330, 90] width 80 height 27
click at [1336, 91] on div "Estimated Landing Time" at bounding box center [1330, 90] width 66 height 13
click at [1337, 92] on input "text" at bounding box center [1340, 91] width 24 height 12
type input "10:07"
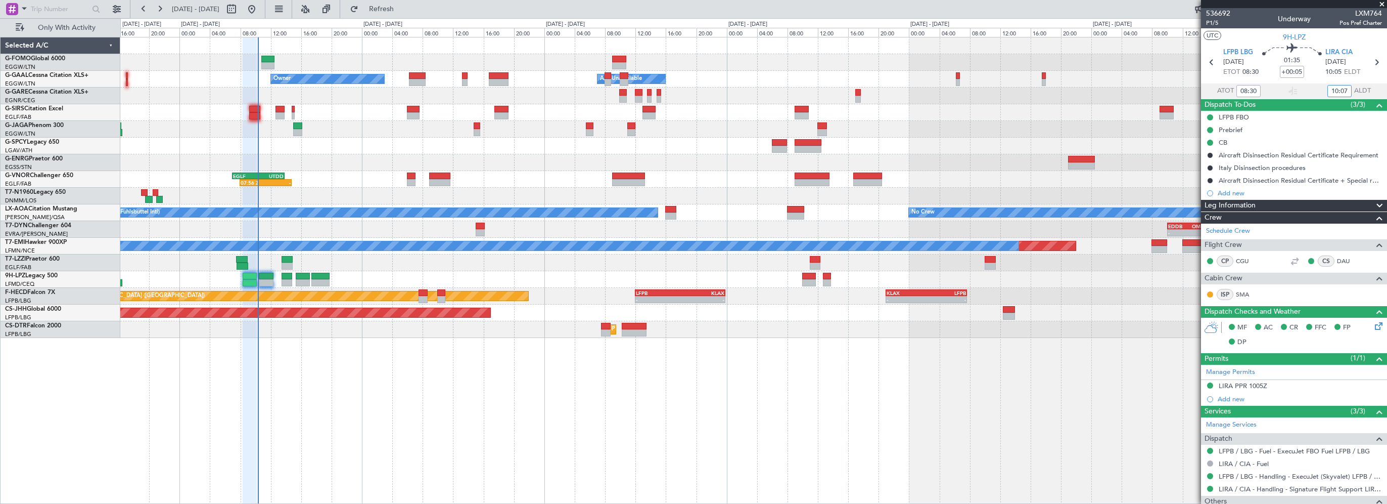
click at [513, 411] on div "- - EGGW 03:55 Z KSFO 14:45 Z Owner Owner A/C Unavailable A/C Unavailable Plann…" at bounding box center [753, 270] width 1267 height 467
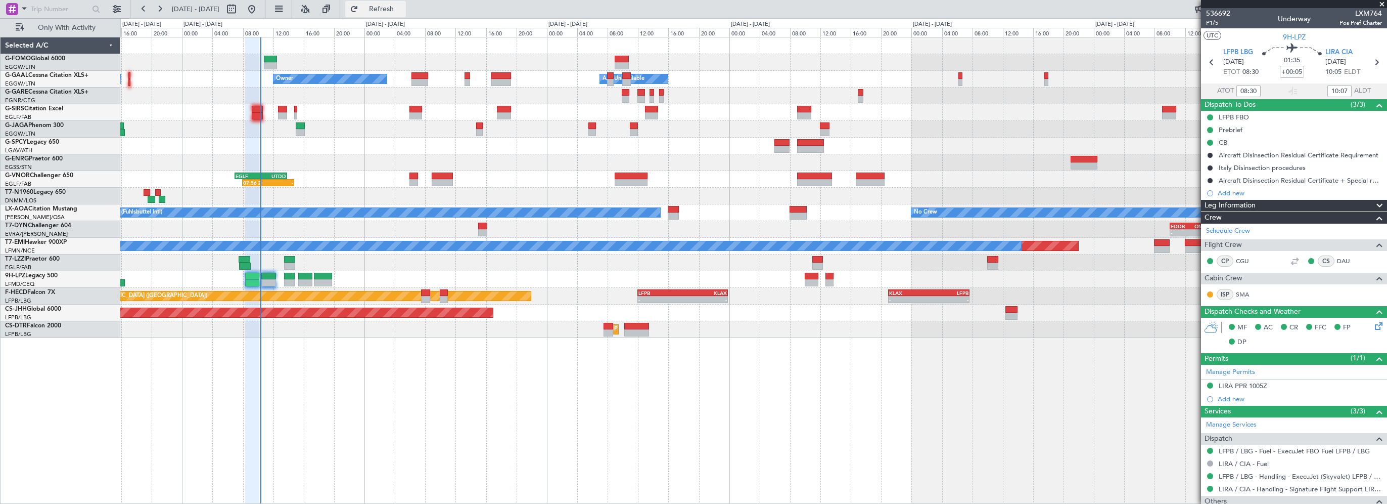
click at [403, 8] on span "Refresh" at bounding box center [381, 9] width 42 height 7
click at [330, 424] on div "- - EGGW 03:55 Z KSFO 14:45 Z Owner Owner A/C Unavailable A/C Unavailable Plann…" at bounding box center [753, 270] width 1267 height 467
click at [364, 406] on div "- - EGGW 03:55 Z KSFO 14:45 Z Owner A/C Unavailable Owner A/C Unavailable Plann…" at bounding box center [753, 270] width 1267 height 467
click at [463, 397] on div "- - EGGW 03:55 Z KSFO 14:45 Z Owner A/C Unavailable Owner A/C Unavailable Plann…" at bounding box center [753, 270] width 1267 height 467
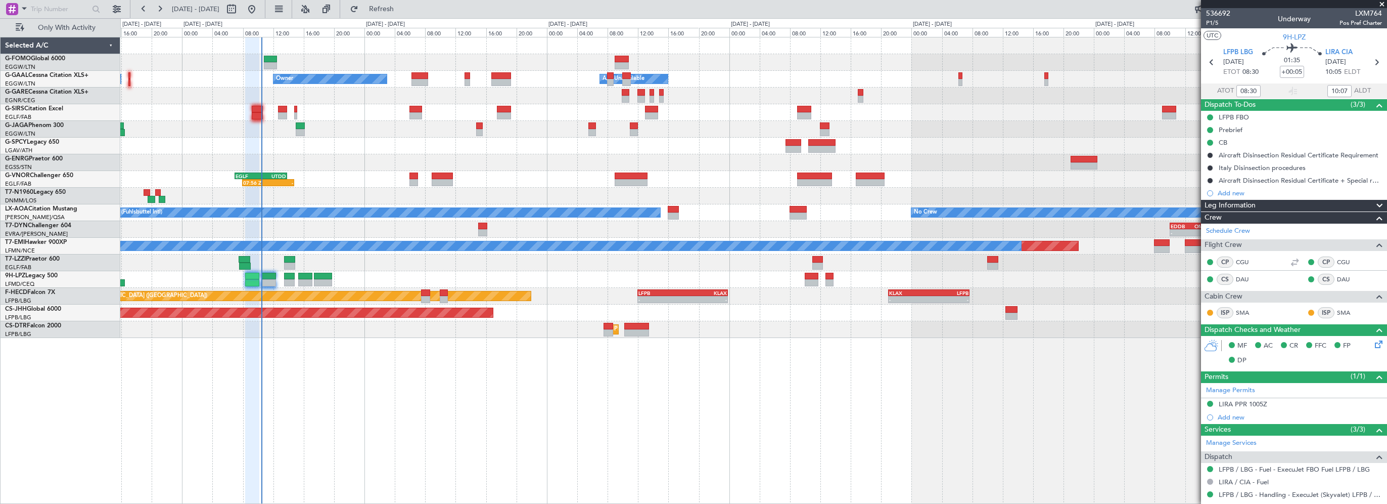
drag, startPoint x: 1382, startPoint y: 3, endPoint x: 1377, endPoint y: 7, distance: 6.5
click at [1382, 3] on span at bounding box center [1382, 4] width 10 height 9
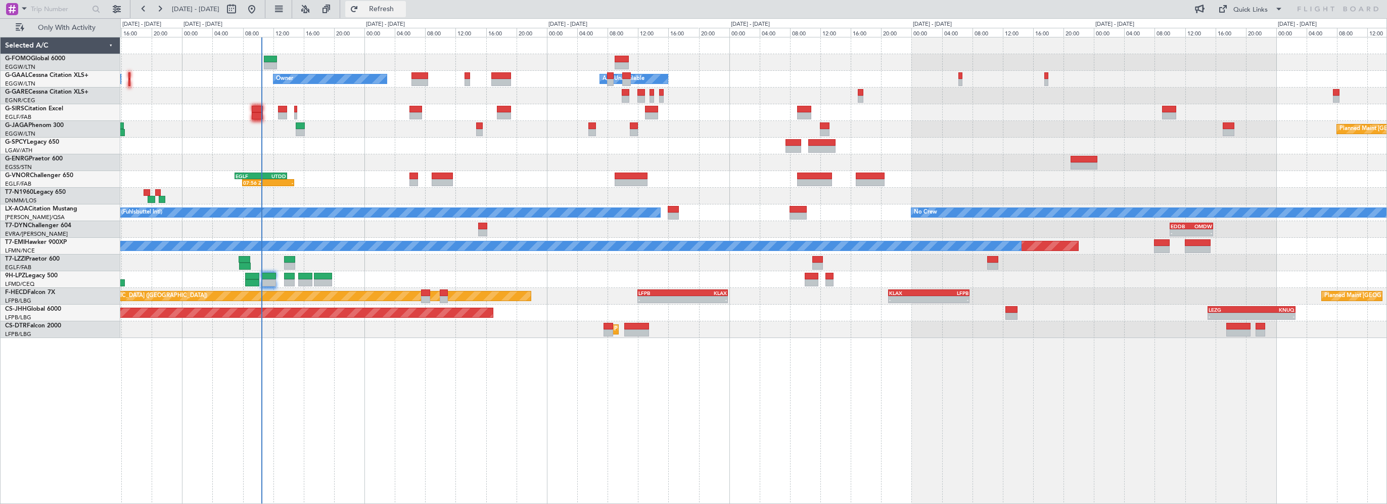
click at [389, 12] on button "Refresh" at bounding box center [375, 9] width 61 height 16
click at [376, 403] on div "- - EGGW 03:55 Z KSFO 14:45 Z Owner A/C Unavailable Owner A/C Unavailable Plann…" at bounding box center [753, 270] width 1267 height 467
click at [389, 5] on button "Refresh" at bounding box center [375, 9] width 61 height 16
click at [560, 390] on div "- - EGGW 03:55 Z KSFO 14:45 Z Owner Owner A/C Unavailable A/C Unavailable Plann…" at bounding box center [753, 270] width 1267 height 467
click at [399, 4] on button "Refresh" at bounding box center [375, 9] width 61 height 16
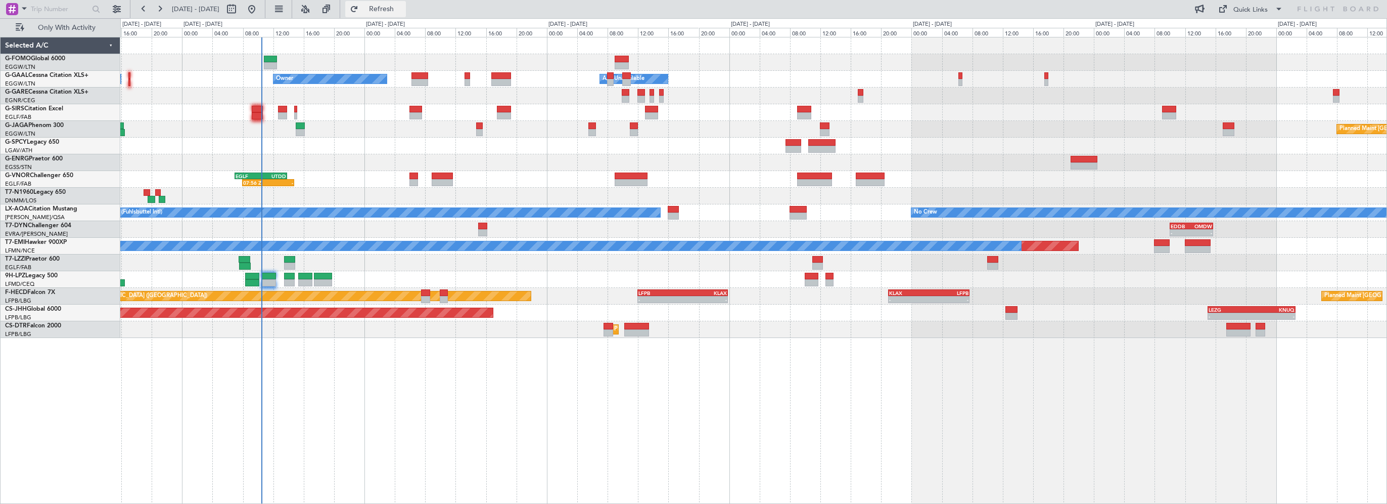
click at [396, 9] on span "Refresh" at bounding box center [381, 9] width 42 height 7
click at [361, 441] on div "- - EGGW 03:55 Z KSFO 14:45 Z Owner Owner A/C Unavailable A/C Unavailable Plann…" at bounding box center [753, 270] width 1267 height 467
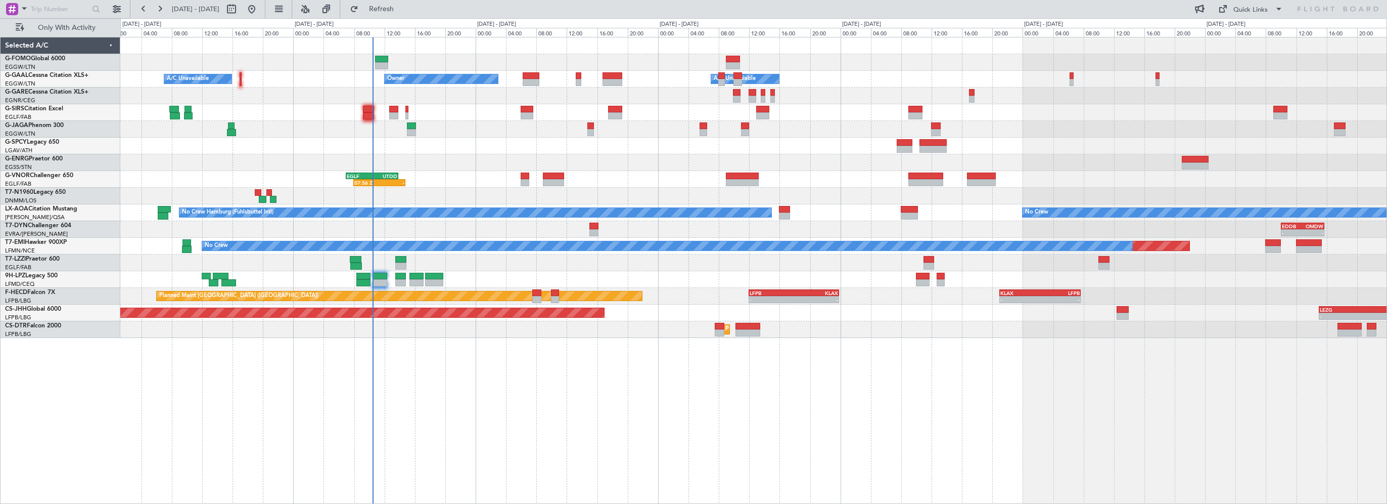
click at [425, 413] on div "Owner Owner A/C Unavailable A/C Unavailable Planned Maint Paris (Le Bourget) No…" at bounding box center [753, 270] width 1267 height 467
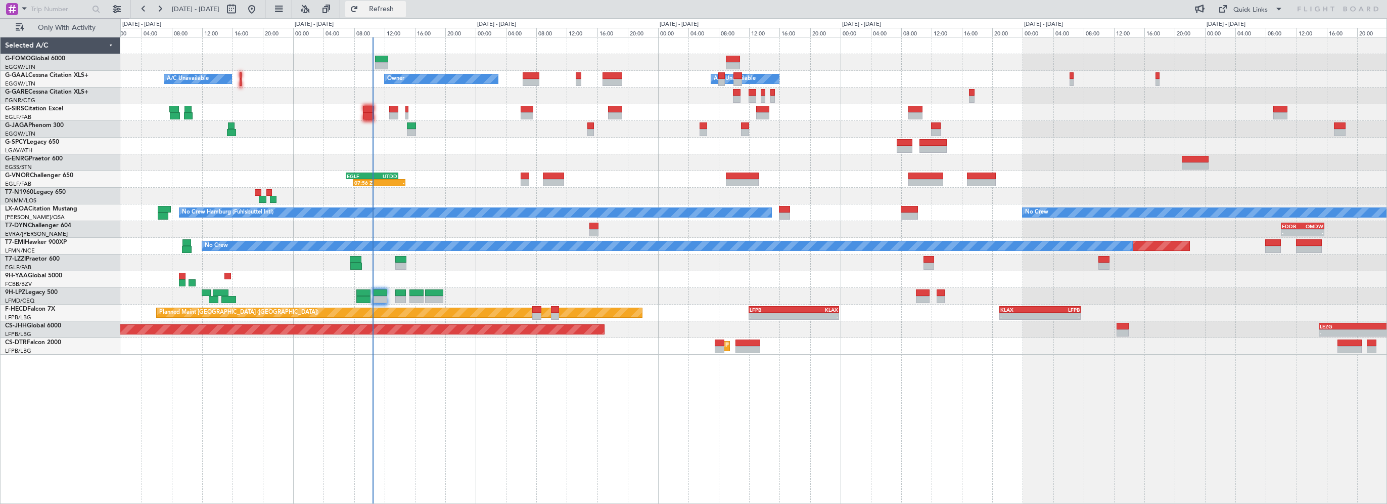
click at [403, 6] on span "Refresh" at bounding box center [381, 9] width 42 height 7
drag, startPoint x: 405, startPoint y: 6, endPoint x: 412, endPoint y: 21, distance: 17.2
click at [403, 6] on span "Refresh" at bounding box center [381, 9] width 42 height 7
click at [362, 137] on div "Owner A/C Unavailable Owner A/C Unavailable Planned Maint Paris (Le Bourget) No…" at bounding box center [753, 195] width 1266 height 317
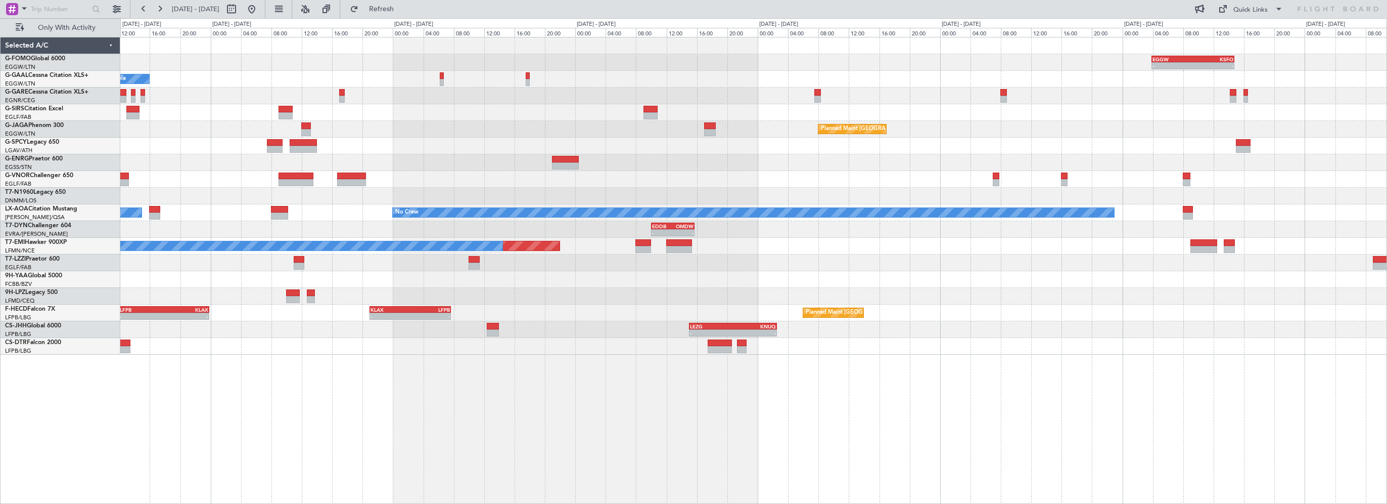
click at [476, 133] on div "- - EGGW 03:55 Z KSFO 14:45 Z - - KSFO 22:15 Z EGGW 08:00 Z Owner A/C Unavailab…" at bounding box center [753, 195] width 1266 height 317
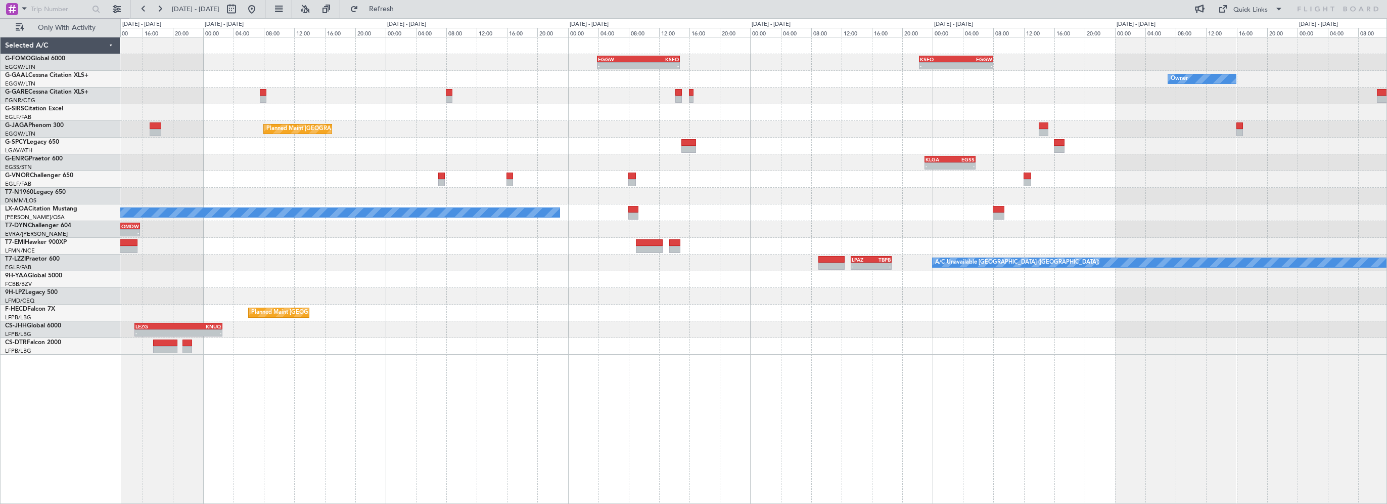
click at [303, 146] on div "- - EGGW 03:55 Z KSFO 14:45 Z - - KSFO 22:15 Z EGGW 08:00 Z - - EGGW 07:00 Z OE…" at bounding box center [753, 195] width 1266 height 317
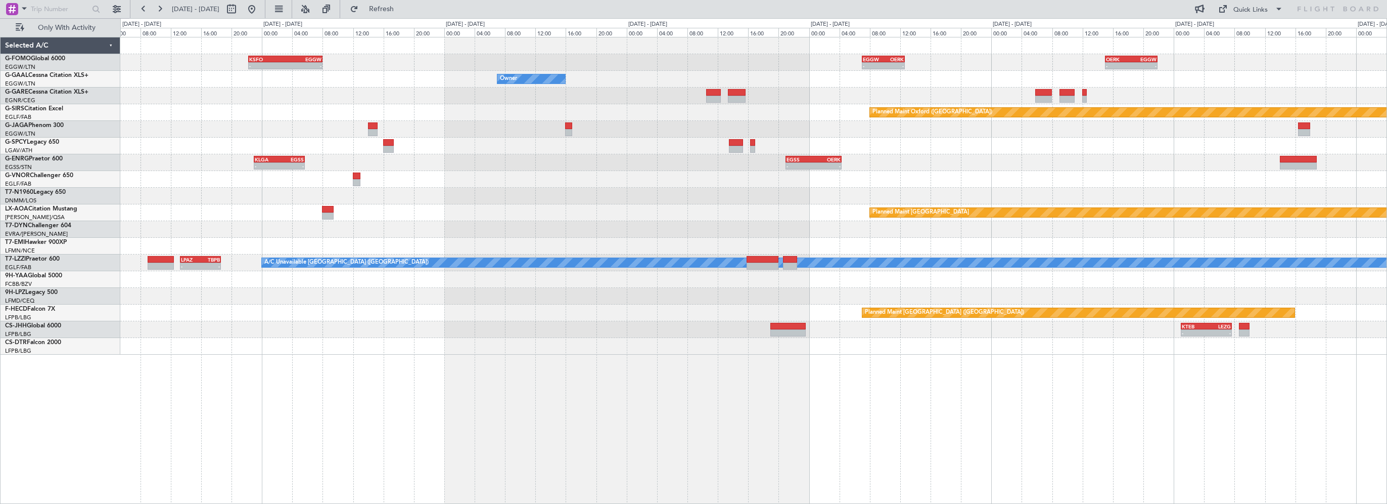
click at [334, 160] on div "- - KSFO 22:15 Z EGGW 08:00 Z - - EGGW 07:00 Z OERK 12:40 Z - - OERK 15:00 Z EG…" at bounding box center [753, 195] width 1266 height 317
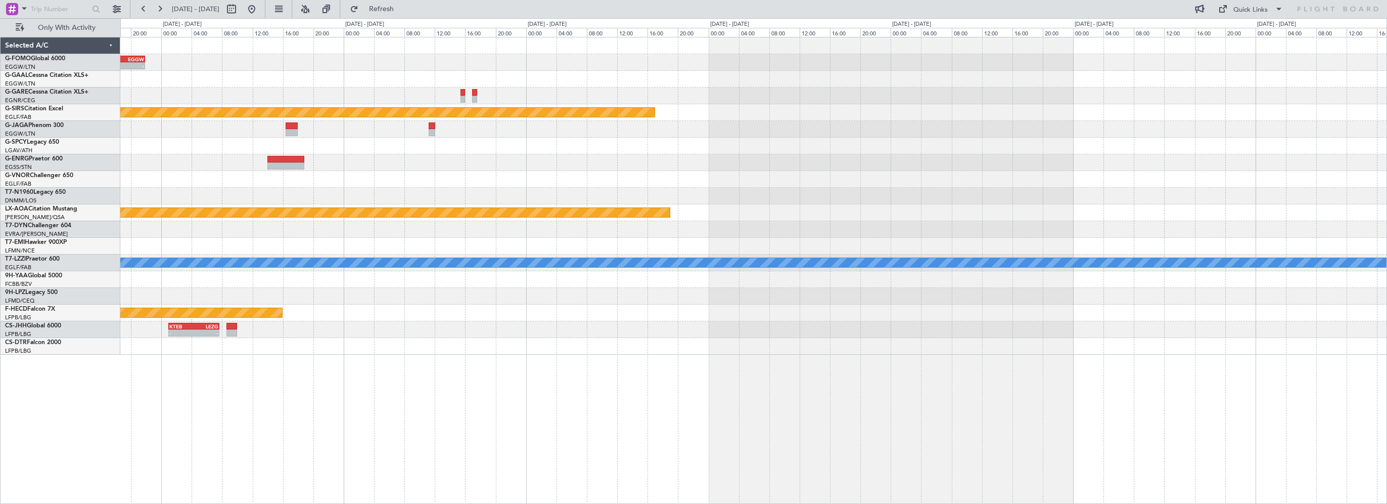
click at [224, 183] on div "- - OERK 15:00 Z EGGW 21:55 Z - - EGGW 07:00 Z OERK 12:40 Z Planned Maint Oxfor…" at bounding box center [753, 195] width 1266 height 317
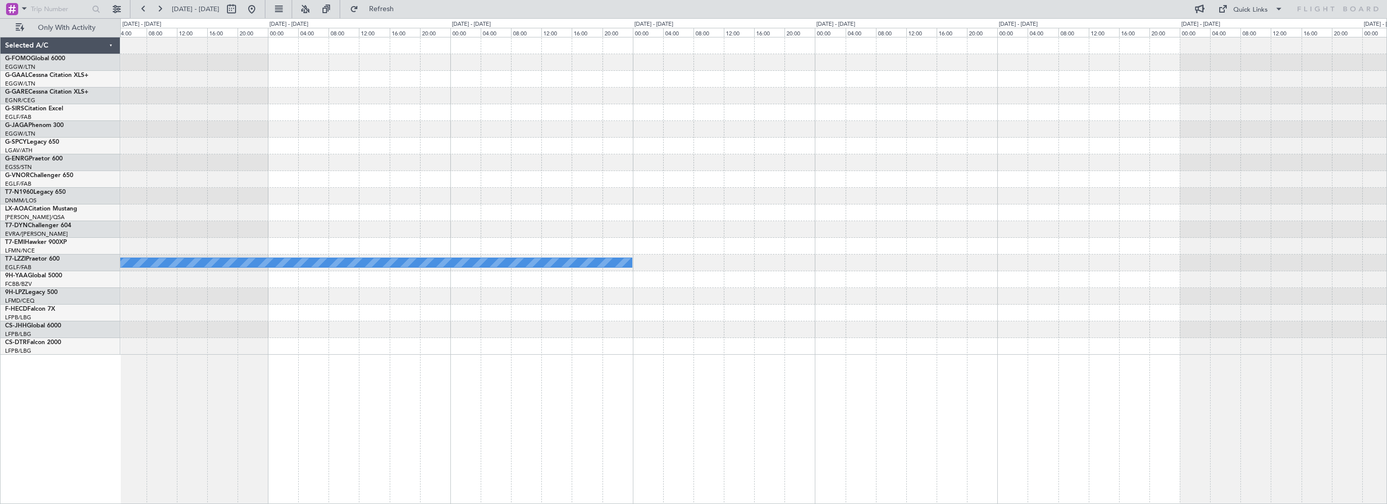
click at [353, 191] on div "Planned Maint Oxford (Kidlington) Planned Maint Monchengladbach A/C Unavailable…" at bounding box center [753, 195] width 1266 height 317
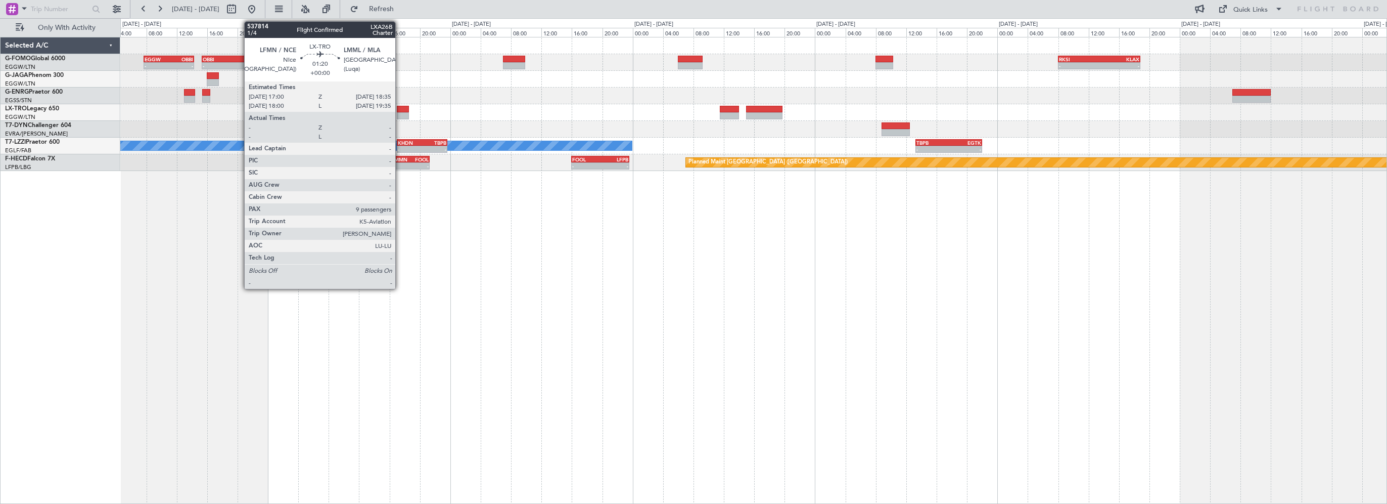
click at [400, 108] on div at bounding box center [403, 109] width 12 height 7
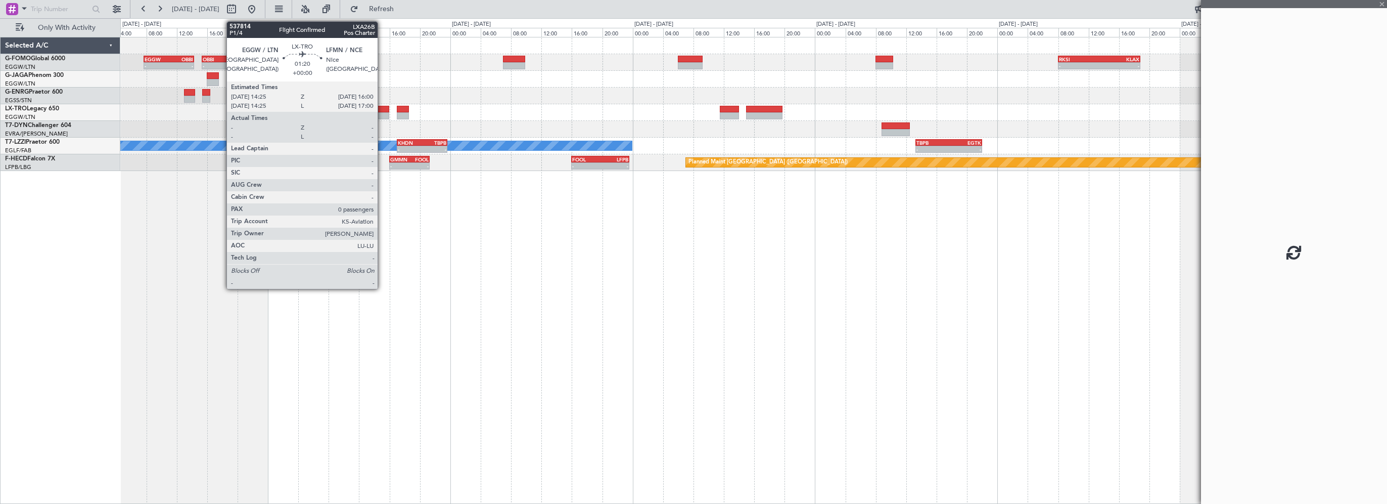
click at [382, 109] on div at bounding box center [383, 109] width 12 height 7
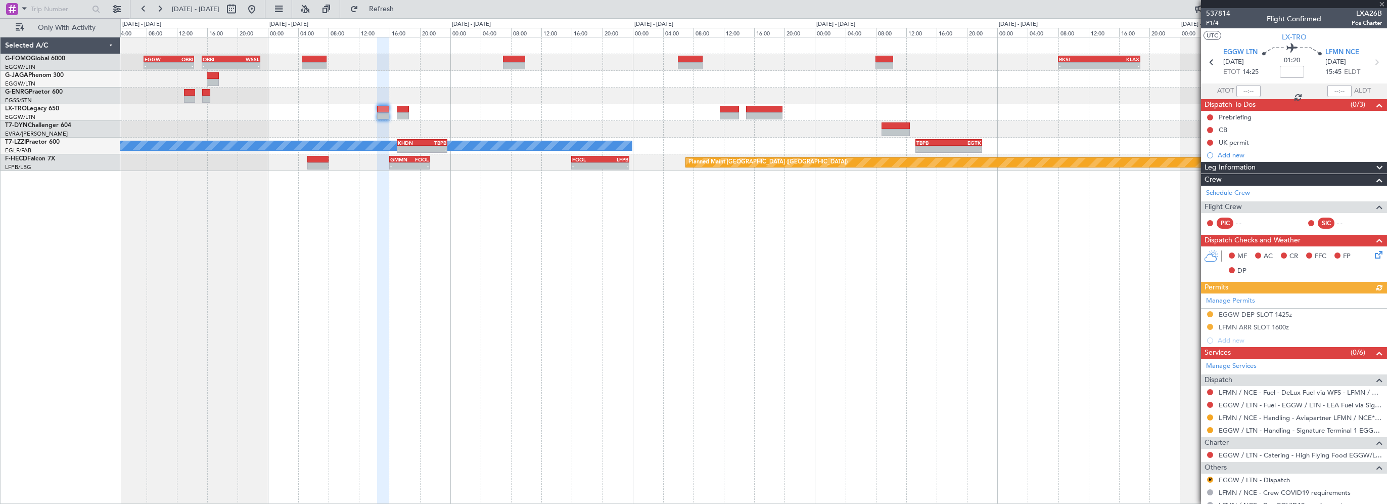
drag, startPoint x: 1256, startPoint y: 325, endPoint x: 1261, endPoint y: 326, distance: 5.2
click at [1260, 325] on div "Manage Permits EGGW DEP SLOT 1425z LFMN ARR SLOT 1600z Add new" at bounding box center [1294, 320] width 186 height 54
drag, startPoint x: 1261, startPoint y: 326, endPoint x: 1268, endPoint y: 327, distance: 6.7
click at [1268, 327] on div "Manage Permits EGGW DEP SLOT 1425z LFMN ARR SLOT 1600z Add new" at bounding box center [1294, 320] width 186 height 54
click at [1253, 325] on div "Manage Permits EGGW DEP SLOT 1425z LFMN ARR SLOT 1600z Add new" at bounding box center [1294, 320] width 186 height 54
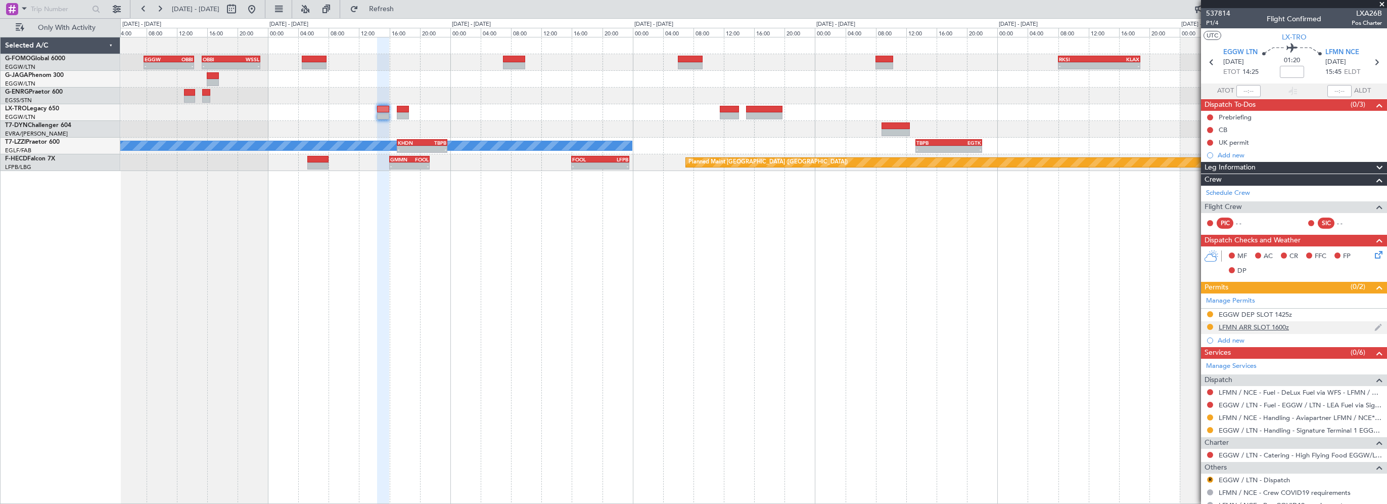
click at [1253, 326] on div "LFMN ARR SLOT 1600z" at bounding box center [1254, 327] width 70 height 9
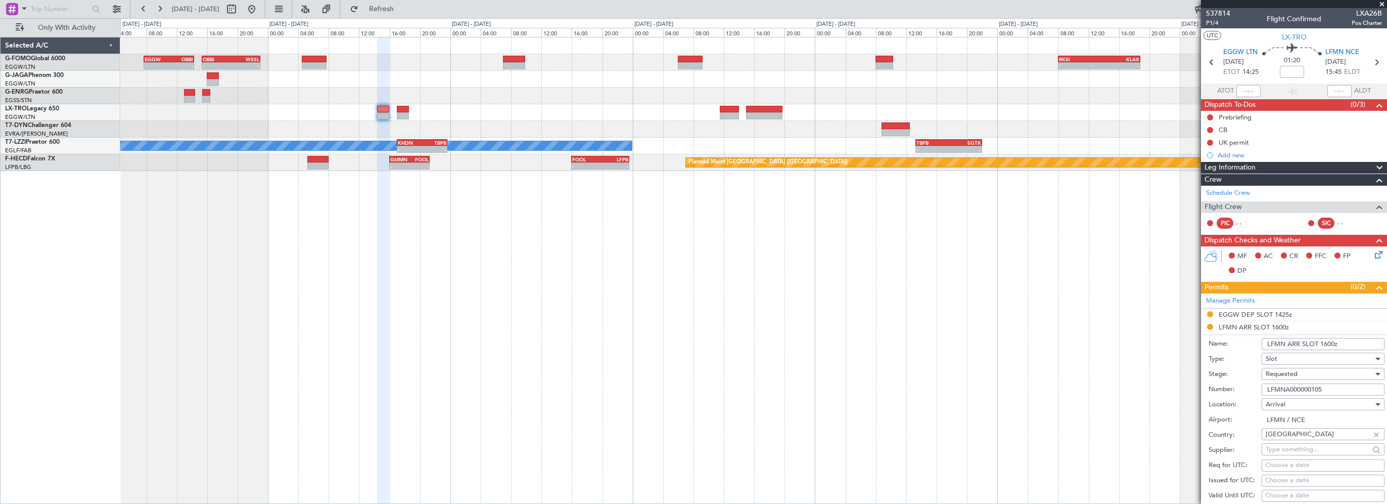
drag, startPoint x: 1339, startPoint y: 390, endPoint x: 1222, endPoint y: 392, distance: 116.8
click at [1222, 392] on div "Number: LFMNA000000105" at bounding box center [1297, 389] width 176 height 15
paste input "LFMNA000000105"
drag, startPoint x: 1274, startPoint y: 388, endPoint x: 1258, endPoint y: 388, distance: 15.2
click at [1258, 388] on div "Number: aslLFMNA000000105" at bounding box center [1297, 389] width 176 height 15
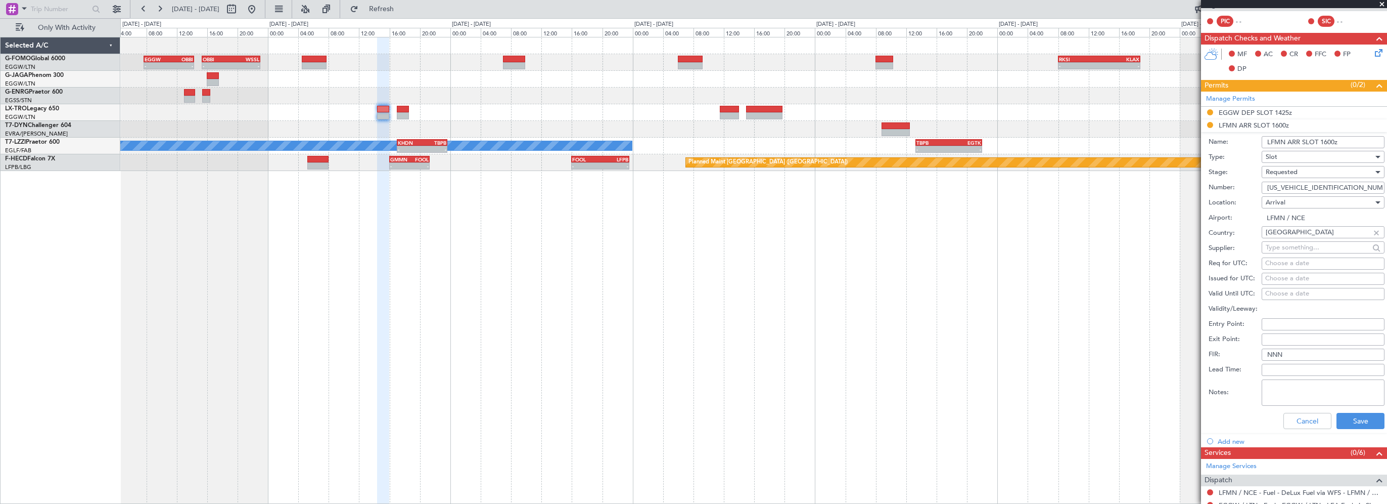
scroll to position [202, 0]
type input "ASLLFMNA000000105"
click at [1308, 173] on div "Requested" at bounding box center [1320, 171] width 108 height 15
click at [1293, 245] on span "Received OK" at bounding box center [1319, 247] width 106 height 15
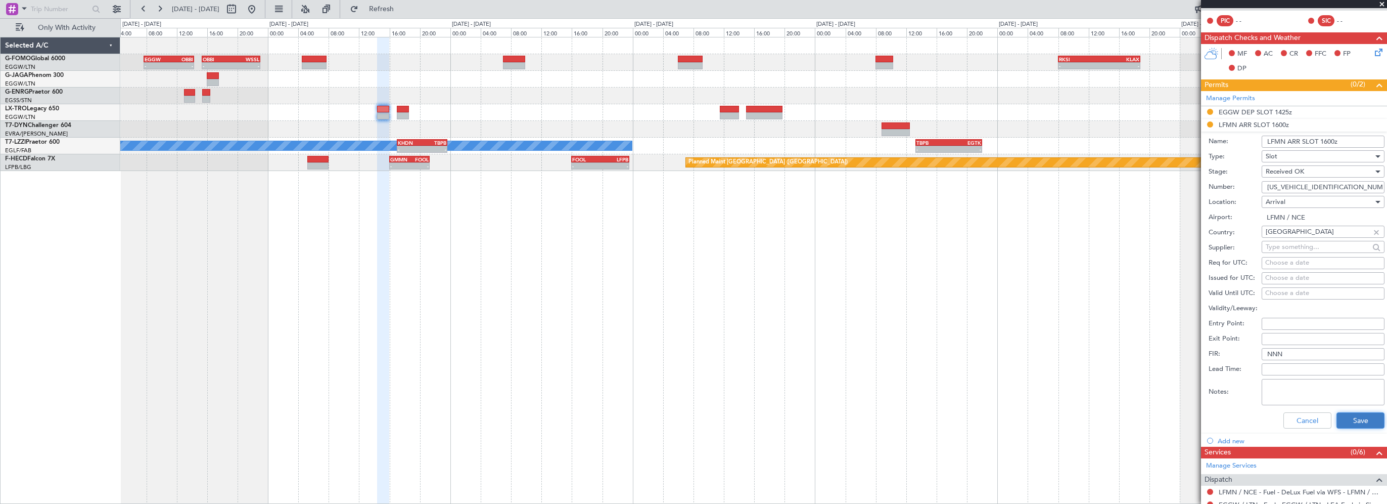
click at [1352, 419] on button "Save" at bounding box center [1361, 420] width 48 height 16
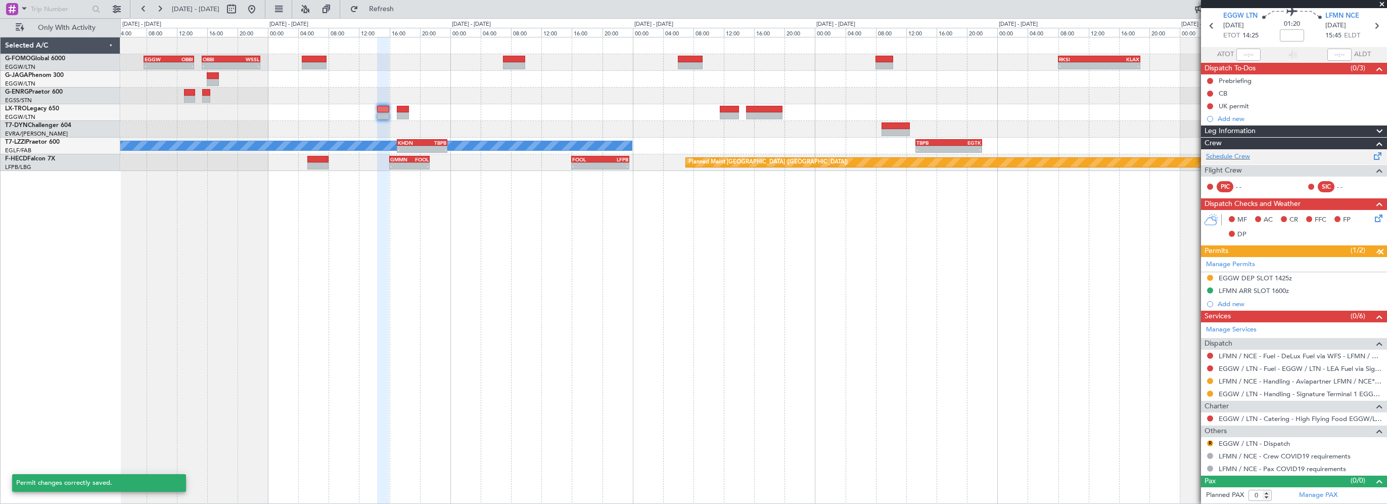
scroll to position [34, 0]
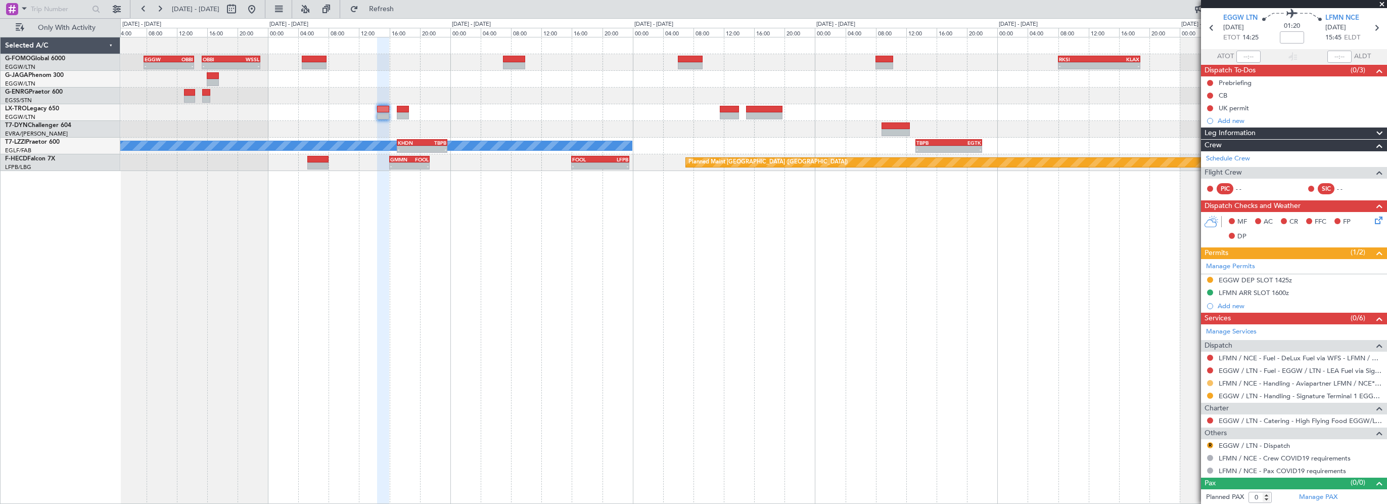
click at [1209, 382] on button at bounding box center [1210, 383] width 6 height 6
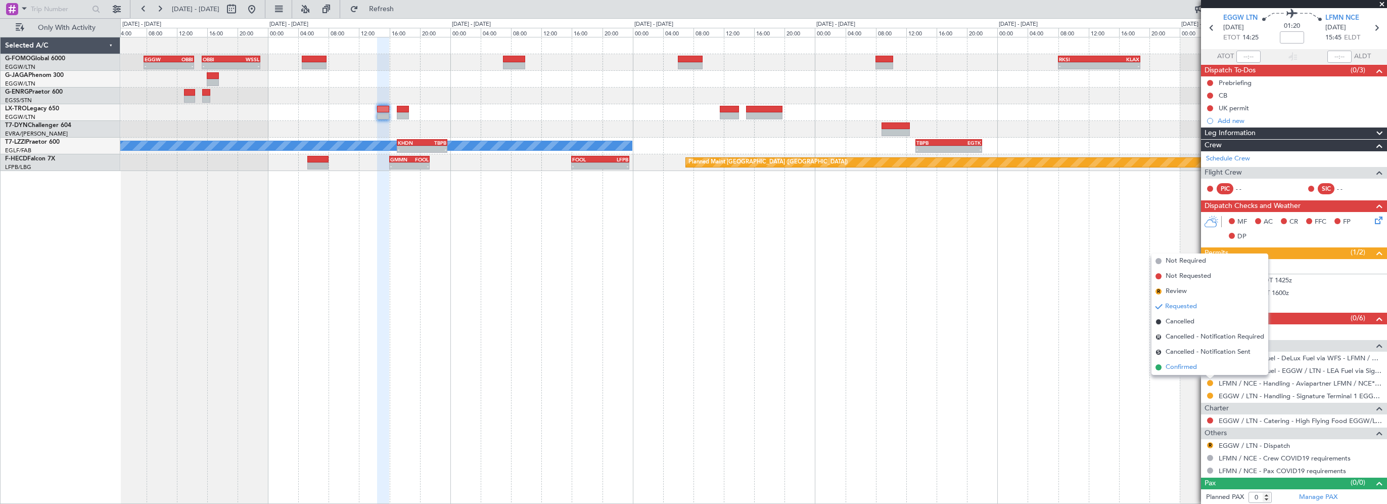
click at [1165, 365] on li "Confirmed" at bounding box center [1210, 366] width 117 height 15
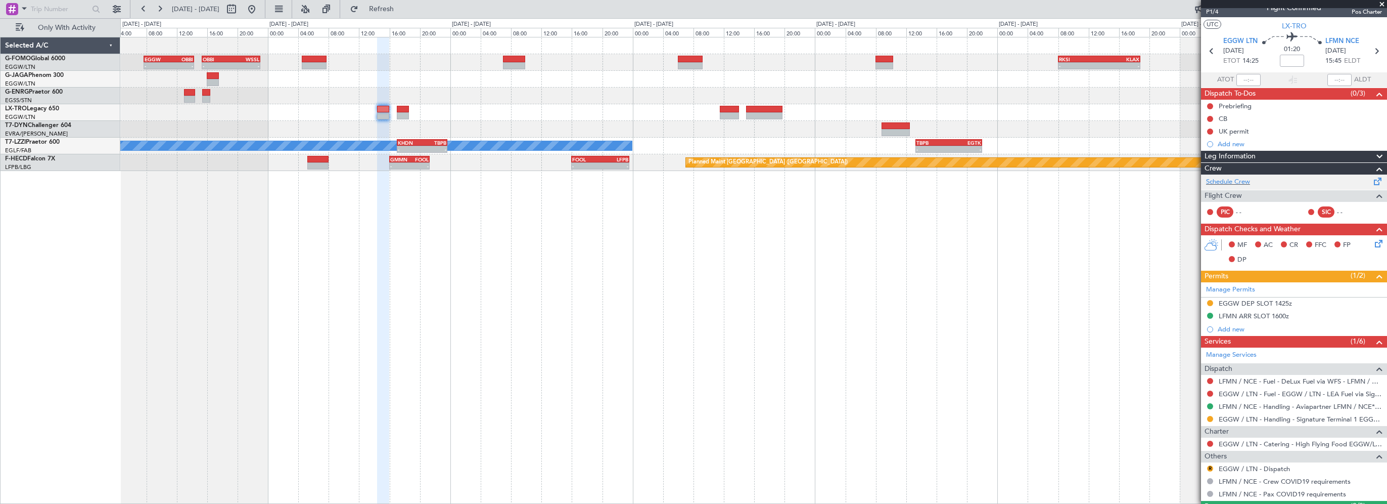
scroll to position [0, 0]
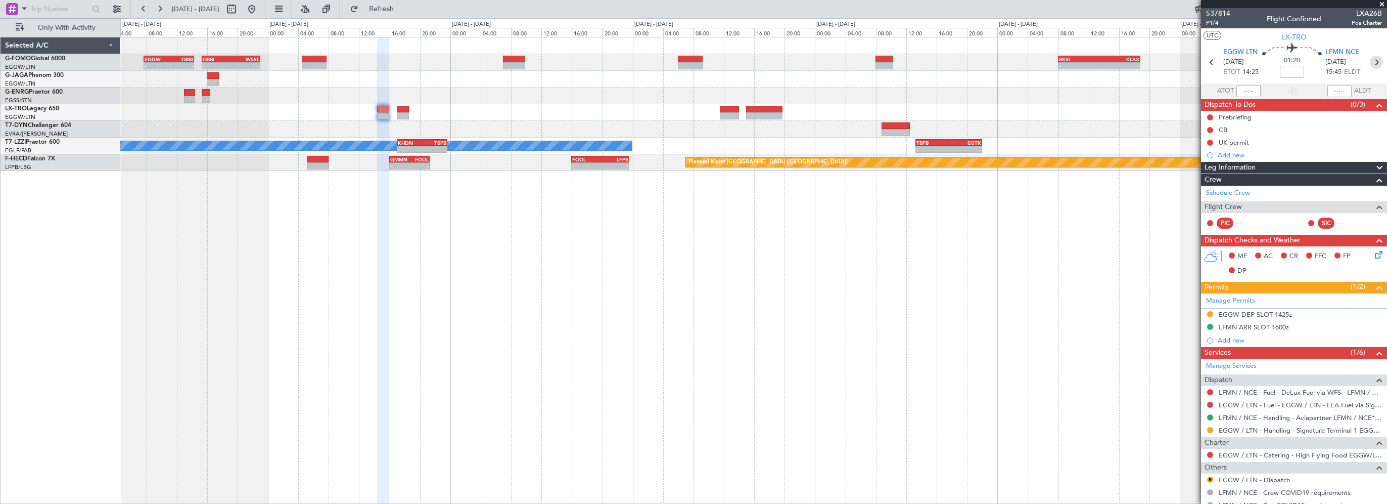
click at [1370, 62] on icon at bounding box center [1376, 62] width 13 height 13
type input "9"
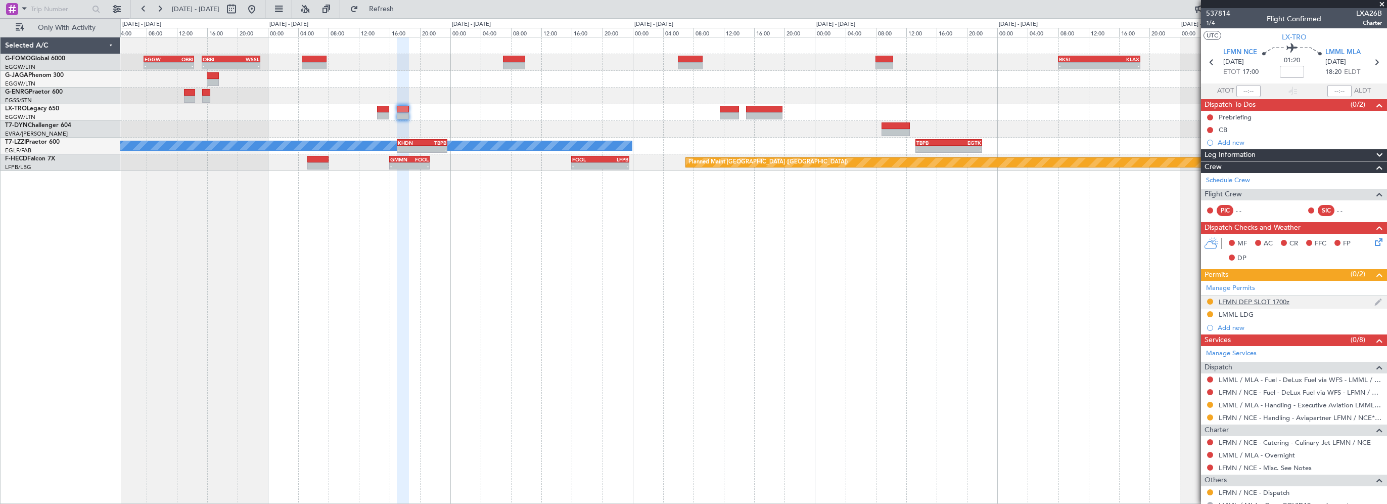
click at [1273, 301] on div "LFMN DEP SLOT 1700z" at bounding box center [1254, 301] width 71 height 9
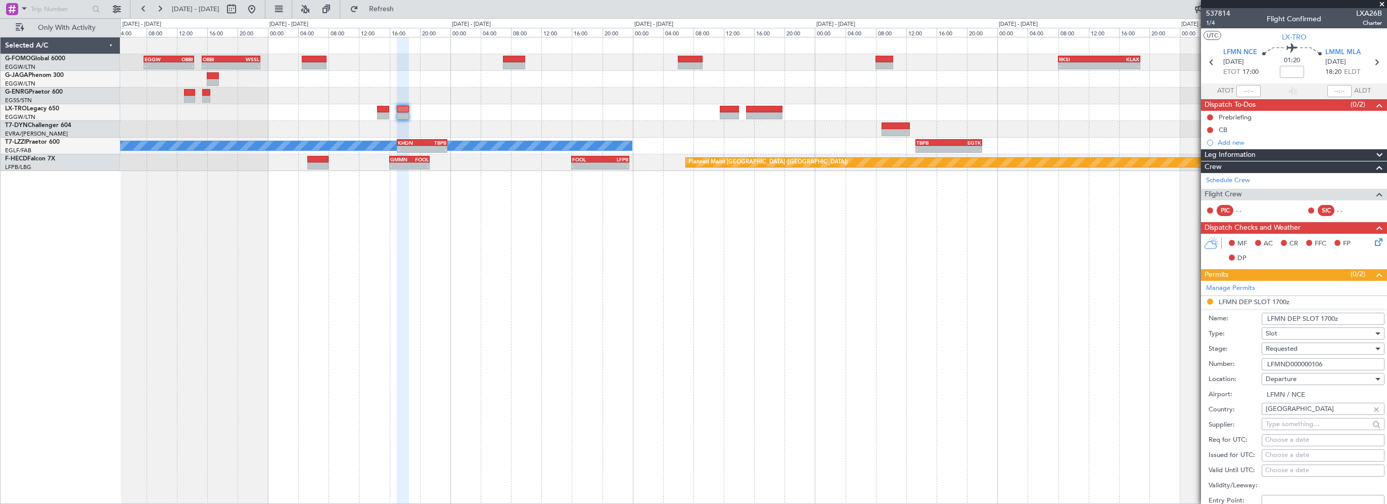
drag, startPoint x: 1335, startPoint y: 362, endPoint x: 1232, endPoint y: 369, distance: 103.4
click at [1234, 368] on div "Number: LFMND000000106" at bounding box center [1297, 363] width 176 height 15
paste input "LFMND000000106"
type input "ASLLFMND000000106"
click at [1293, 347] on span "Requested" at bounding box center [1282, 348] width 32 height 9
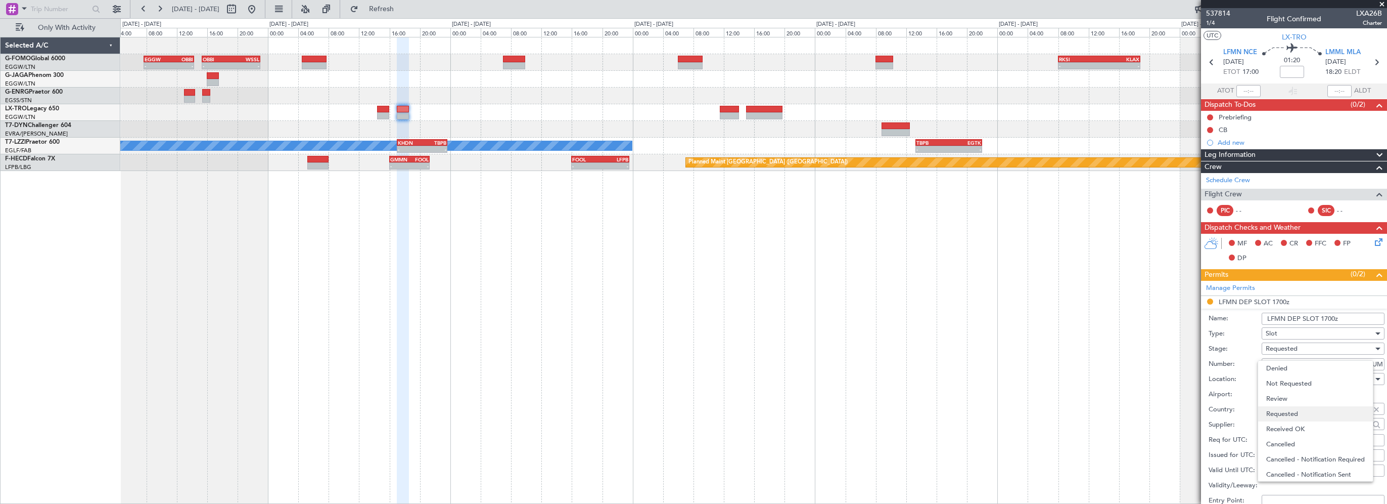
scroll to position [4, 0]
click at [1292, 427] on span "Received OK" at bounding box center [1319, 424] width 106 height 15
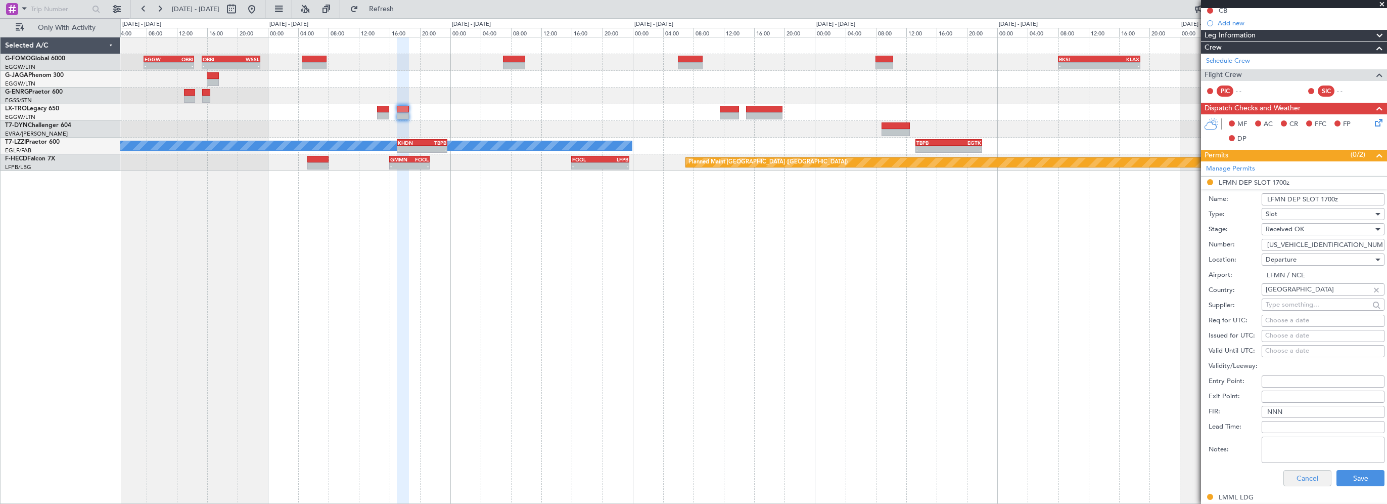
scroll to position [253, 0]
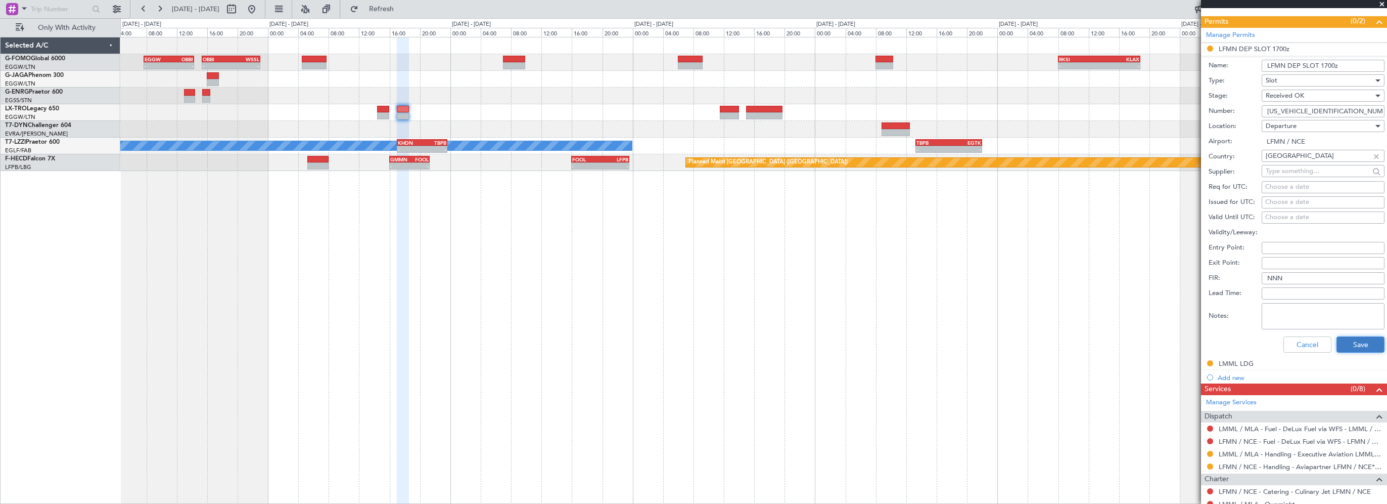
click at [1350, 344] on button "Save" at bounding box center [1361, 344] width 48 height 16
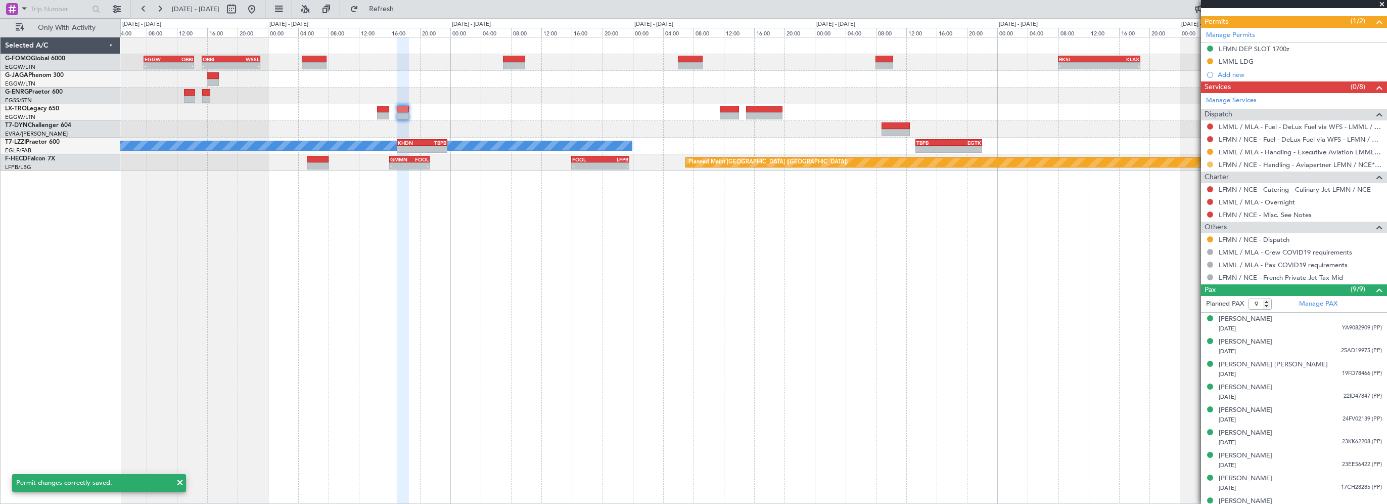
click at [1210, 164] on button at bounding box center [1210, 164] width 6 height 6
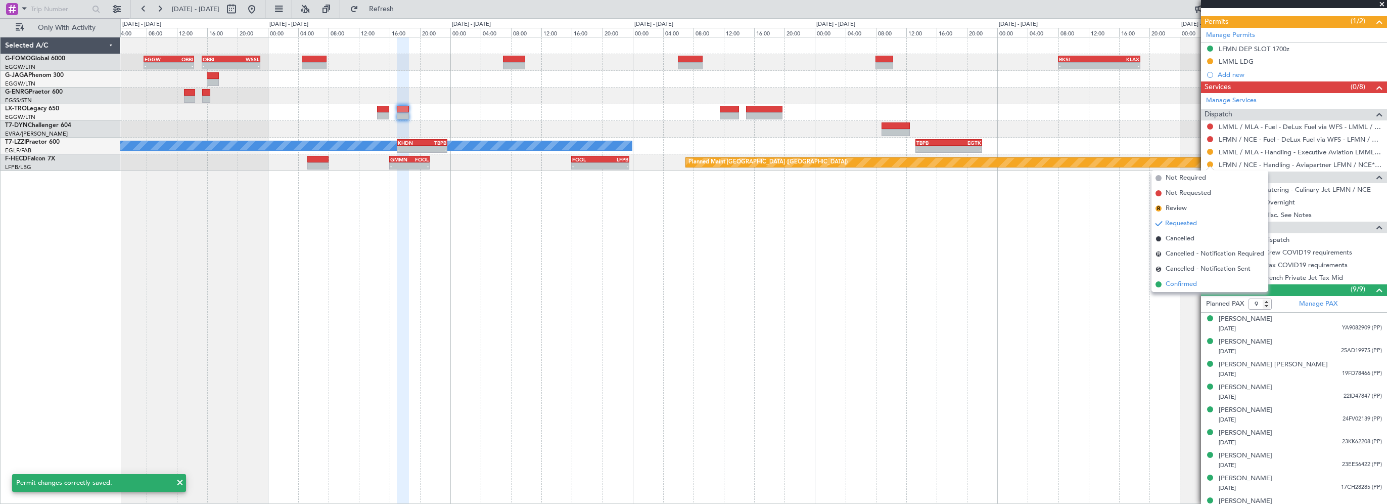
click at [1183, 280] on span "Confirmed" at bounding box center [1181, 284] width 31 height 10
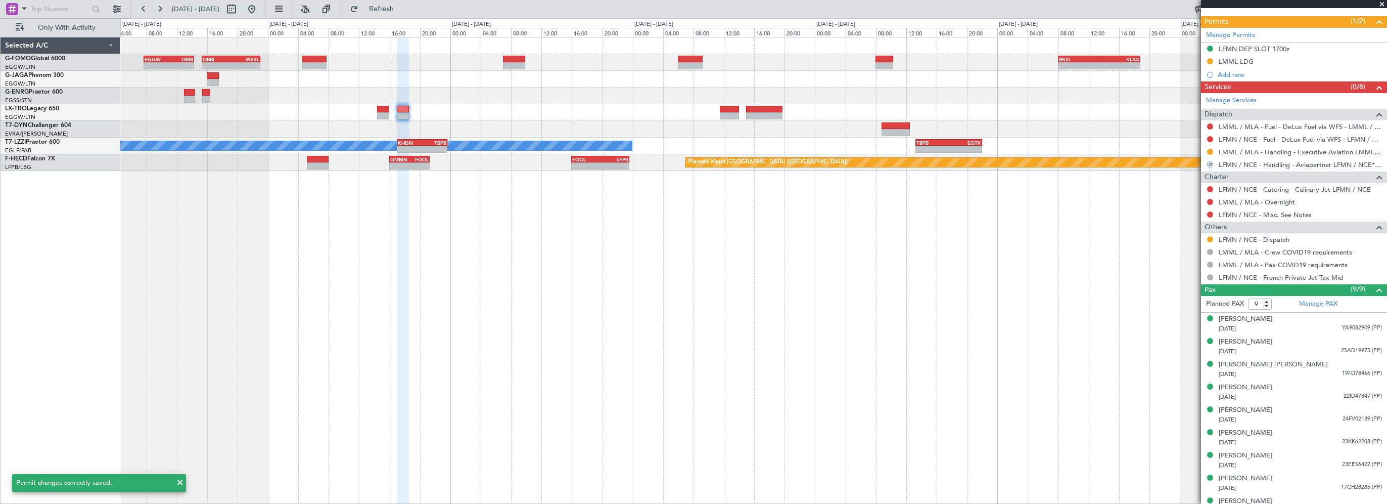
click at [1017, 295] on div "- - EGGW 07:40 Z OBBI 14:20 Z - - OBBI 15:20 Z WSSL 23:00 Z - - RKSI 08:00 Z KL…" at bounding box center [753, 270] width 1267 height 467
click at [260, 10] on div at bounding box center [241, 9] width 36 height 16
click at [260, 11] on button at bounding box center [252, 9] width 16 height 16
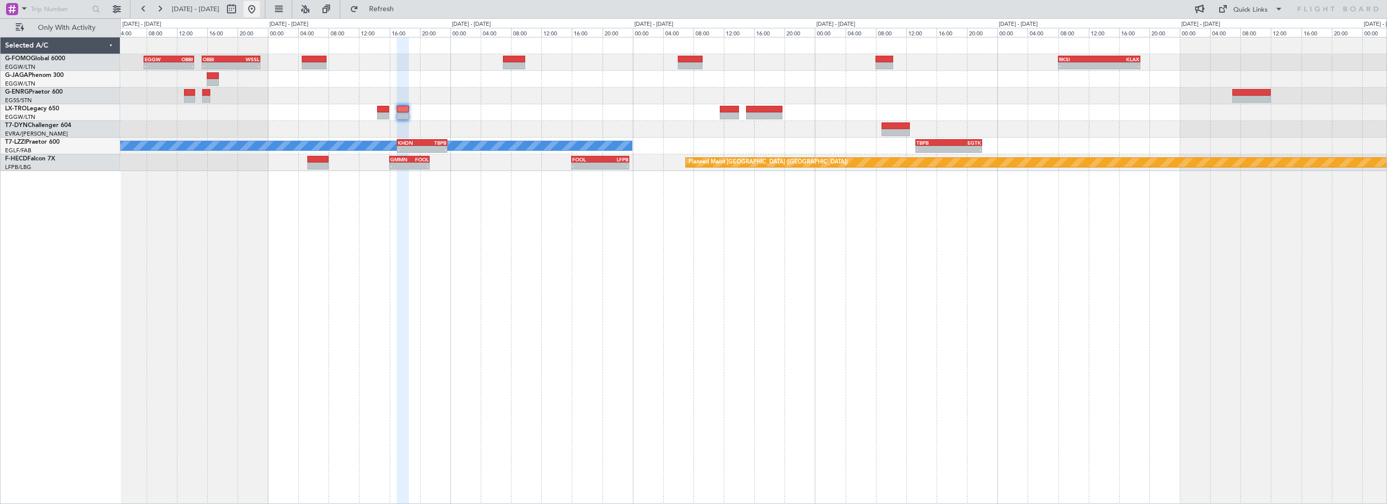
scroll to position [0, 0]
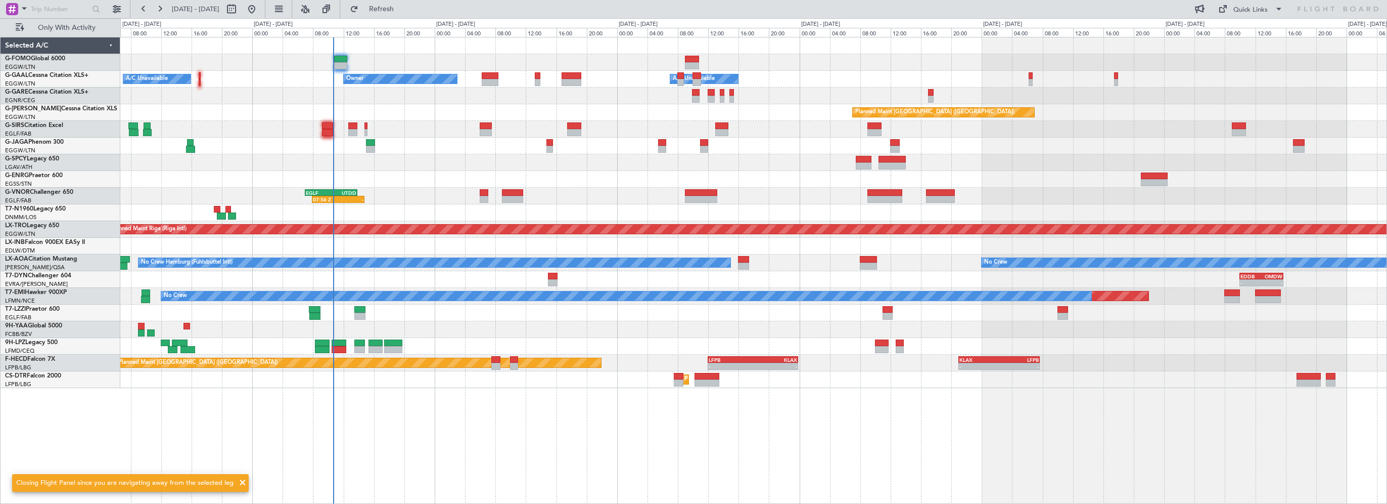
click at [509, 166] on div "Owner A/C Unavailable Owner A/C Unavailable Planned Maint London (Luton) Unplan…" at bounding box center [753, 212] width 1266 height 350
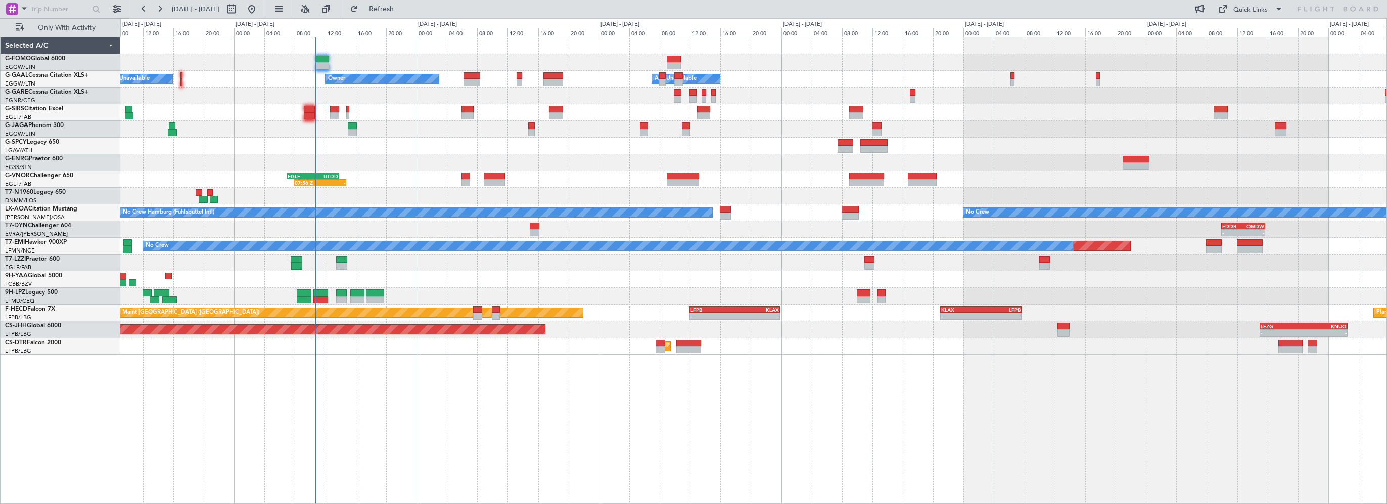
click at [380, 427] on div "Owner A/C Unavailable Owner A/C Unavailable Planned Maint Paris (Le Bourget) No…" at bounding box center [753, 270] width 1267 height 467
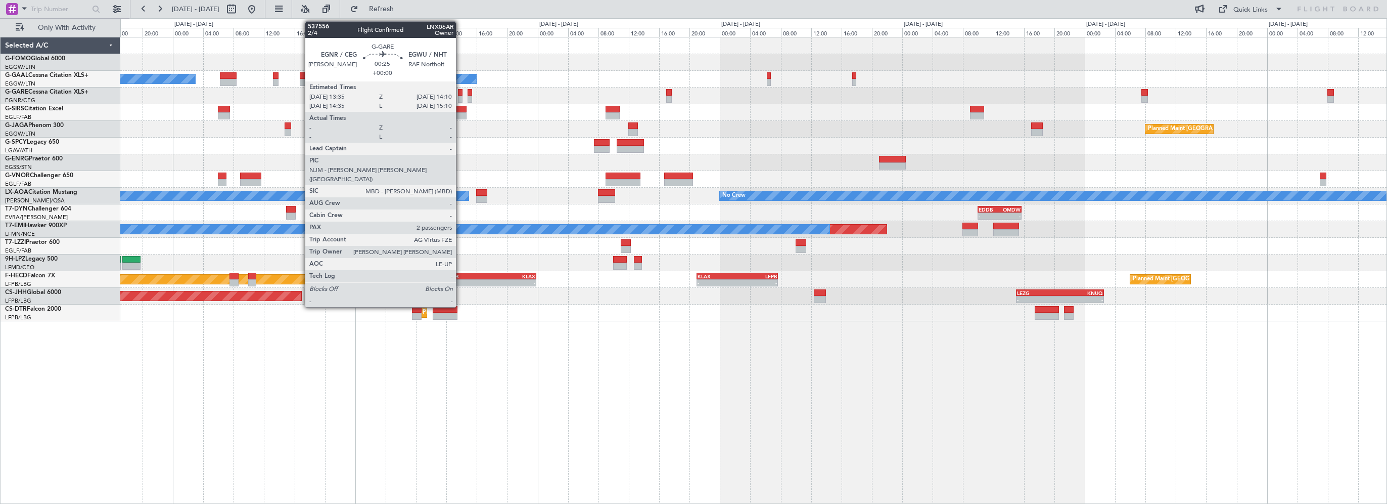
click at [461, 92] on div at bounding box center [460, 92] width 5 height 7
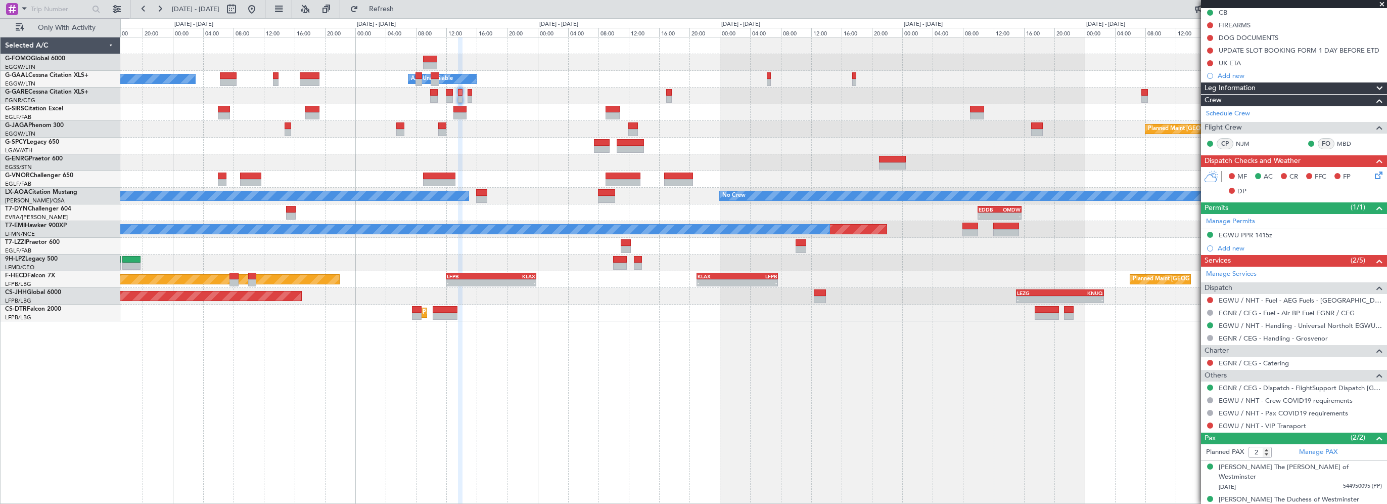
scroll to position [105, 0]
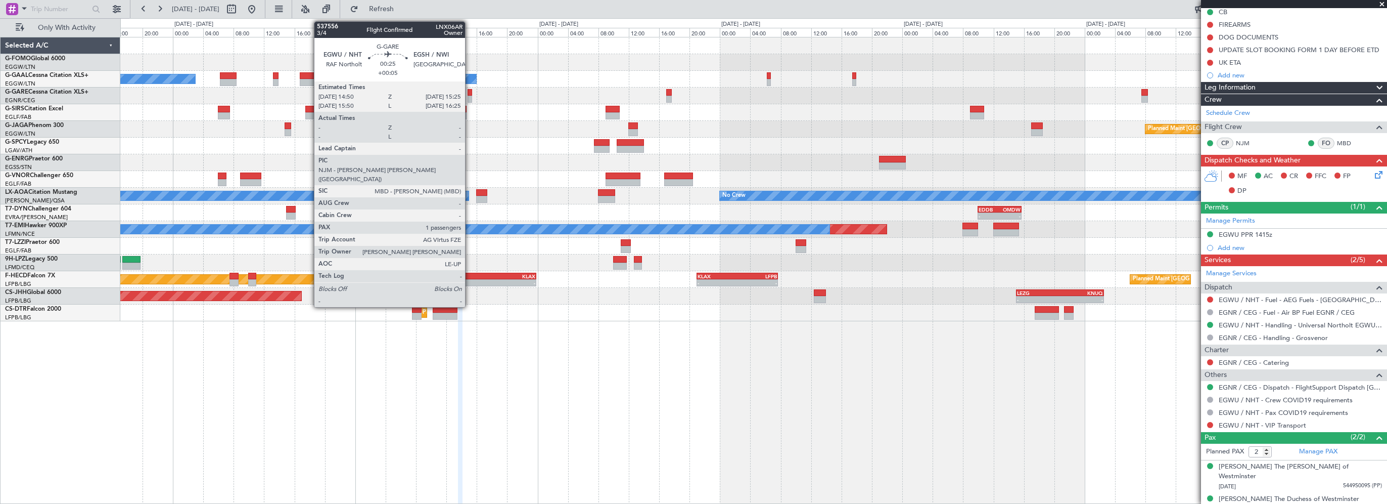
click at [470, 93] on div at bounding box center [470, 92] width 5 height 7
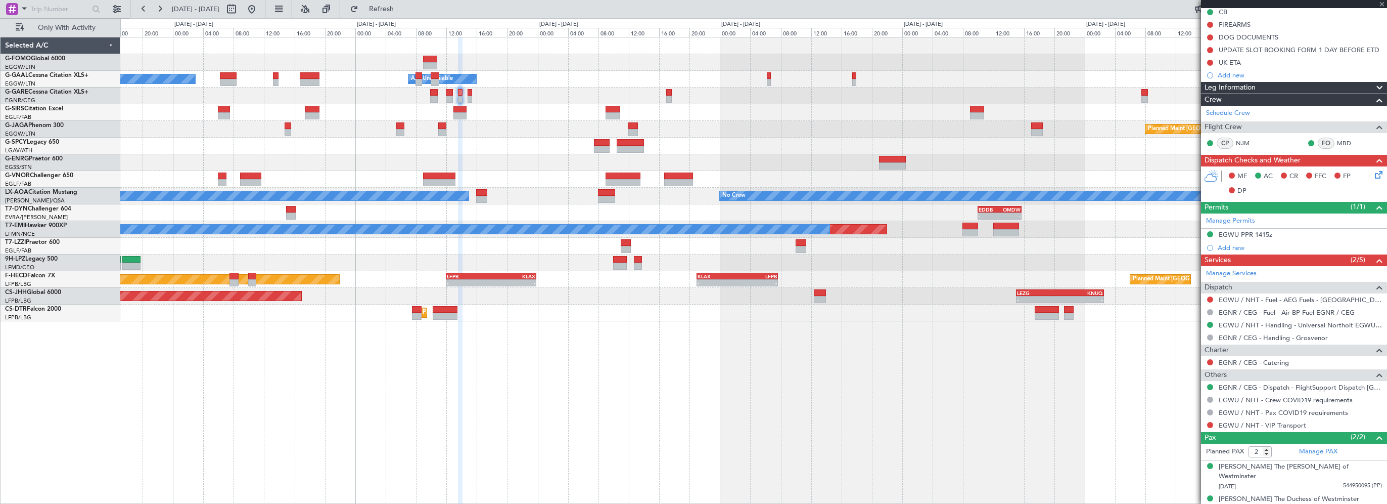
type input "+00:05"
type input "1"
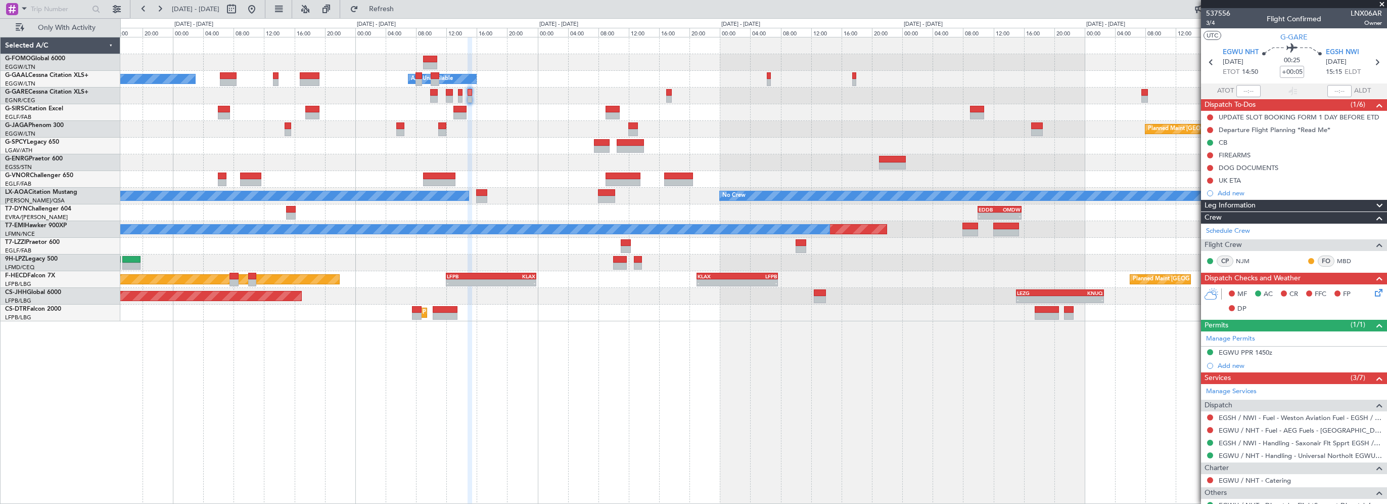
click at [983, 416] on div "- - EGGW 03:55 Z KSFO 14:45 Z Owner A/C Unavailable Owner A/C Unavailable Plann…" at bounding box center [753, 270] width 1267 height 467
click at [745, 426] on div "- - EGGW 03:55 Z KSFO 14:45 Z Owner Owner A/C Unavailable A/C Unavailable Plann…" at bounding box center [753, 270] width 1267 height 467
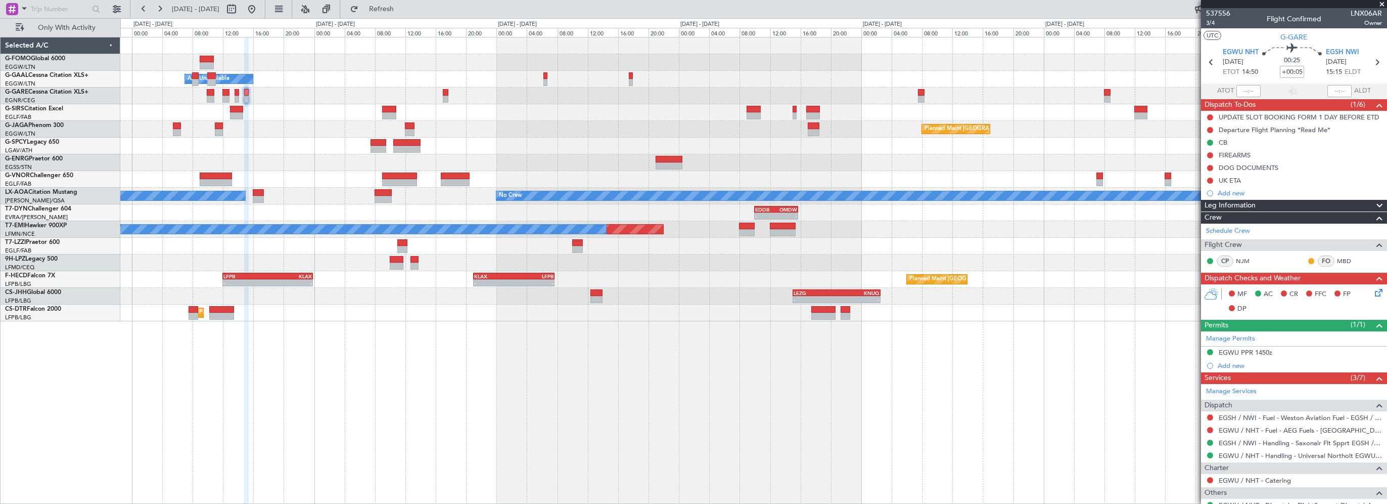
click at [429, 409] on div "- - EGGW 03:55 Z KSFO 14:45 Z - - KSFO 22:15 Z EGGW 08:00 Z Owner A/C Unavailab…" at bounding box center [753, 270] width 1267 height 467
click at [536, 457] on div "- - EGGW 03:55 Z KSFO 14:45 Z - - KSFO 22:15 Z EGGW 08:00 Z Owner A/C Unavailab…" at bounding box center [753, 270] width 1267 height 467
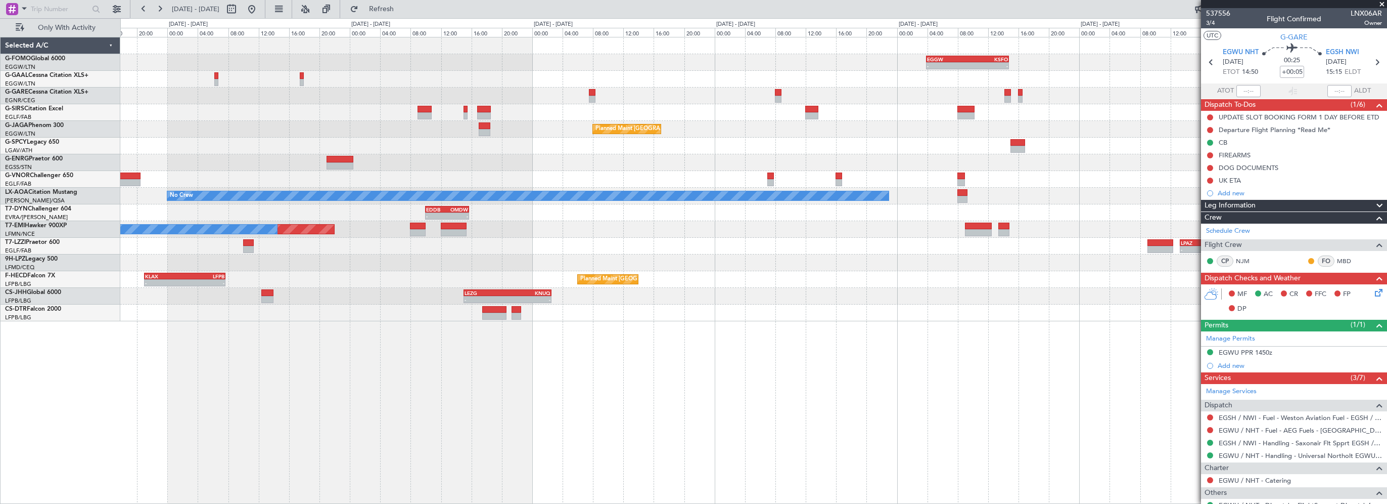
click at [306, 133] on div "Planned Maint [GEOGRAPHIC_DATA] ([GEOGRAPHIC_DATA])" at bounding box center [753, 129] width 1266 height 17
click at [403, 10] on span "Refresh" at bounding box center [381, 9] width 42 height 7
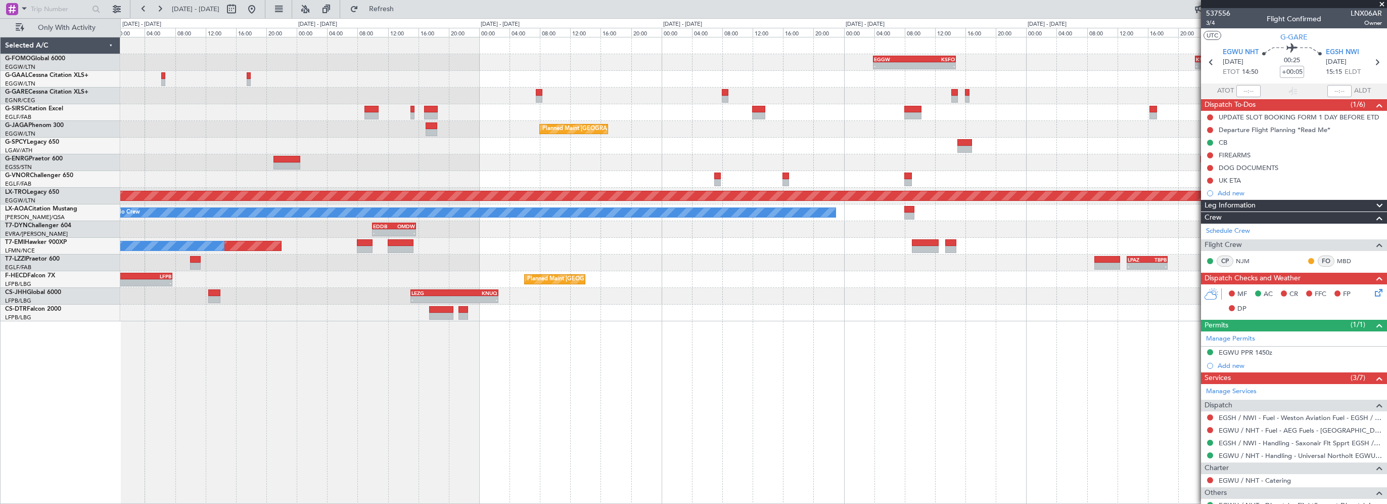
click at [378, 161] on div "- - EGGW 03:55 Z KSFO 14:45 Z - - KSFO 22:15 Z EGGW 08:00 Z Owner Owner A/C Una…" at bounding box center [753, 179] width 1266 height 284
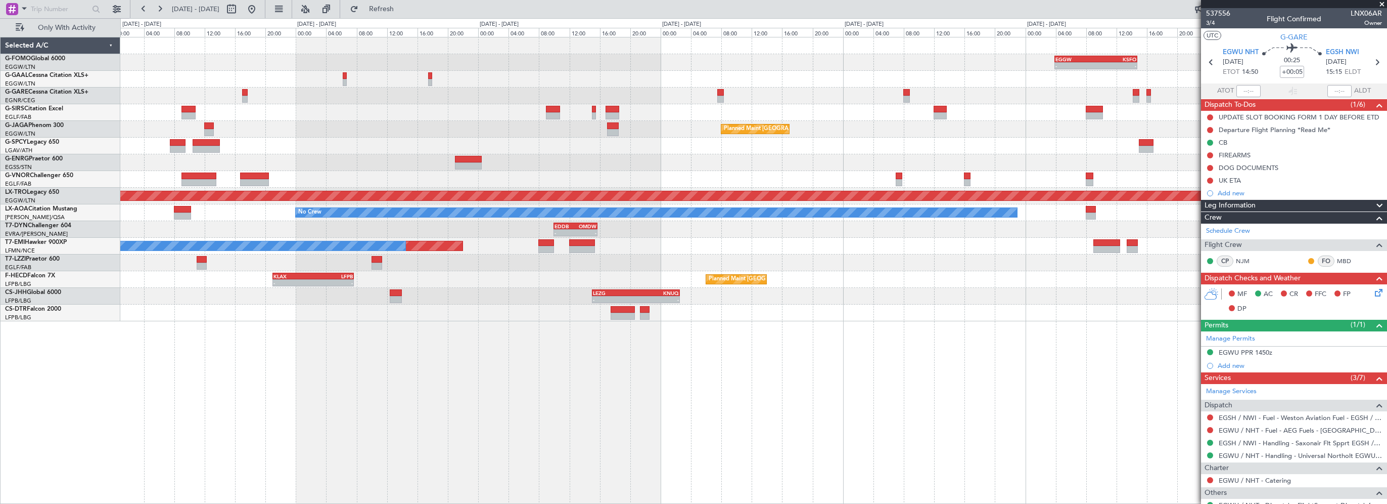
click at [437, 113] on div at bounding box center [753, 112] width 1266 height 17
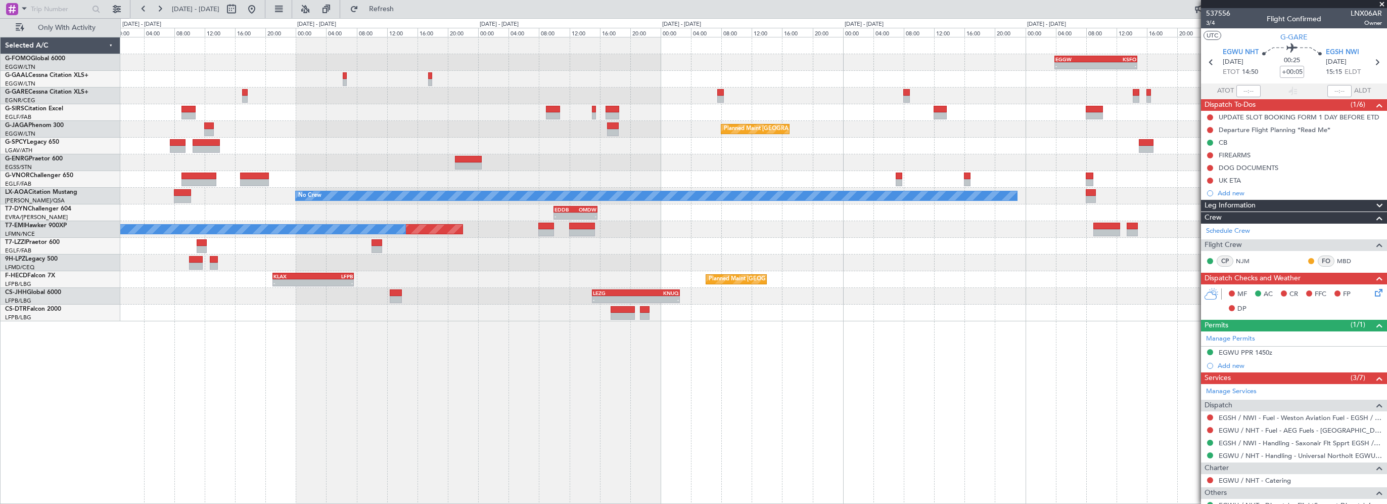
click at [469, 109] on div at bounding box center [753, 112] width 1266 height 17
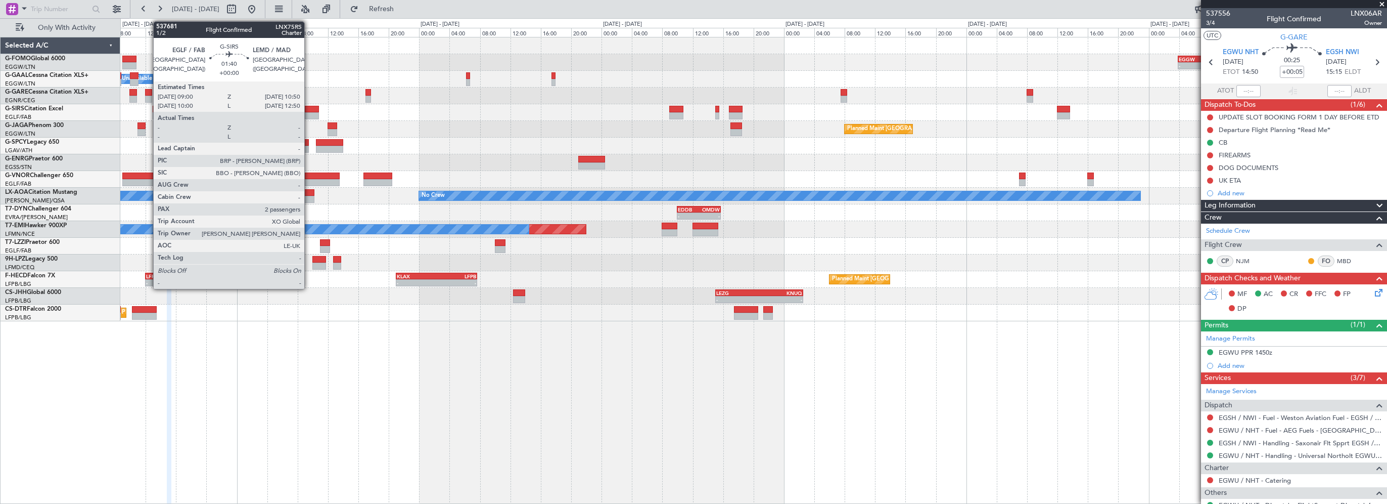
click at [309, 110] on div at bounding box center [312, 109] width 14 height 7
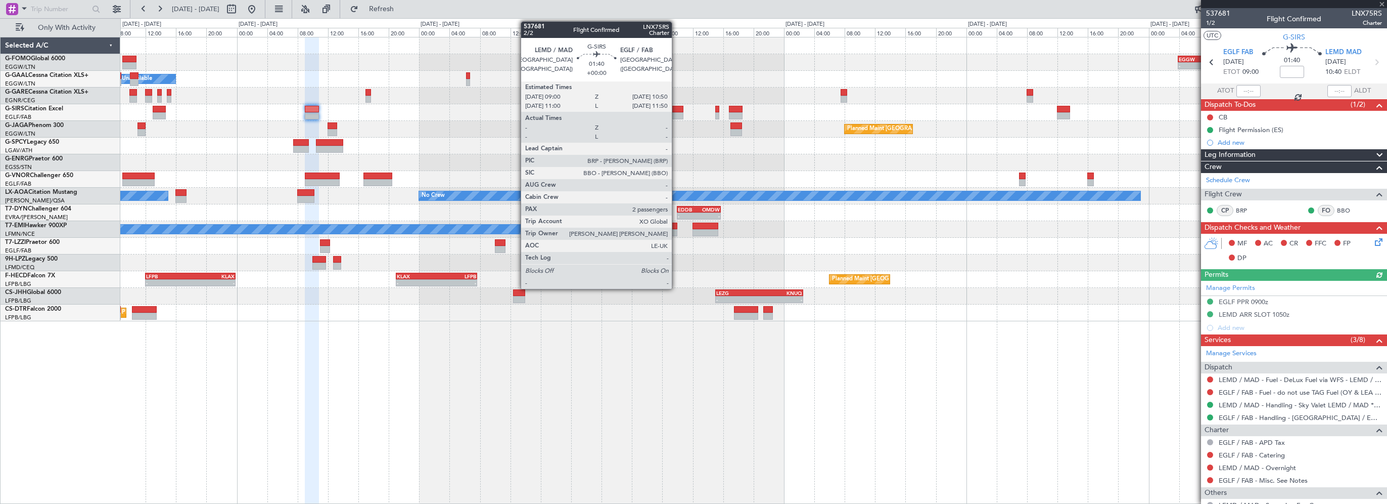
click at [676, 109] on div at bounding box center [676, 109] width 14 height 7
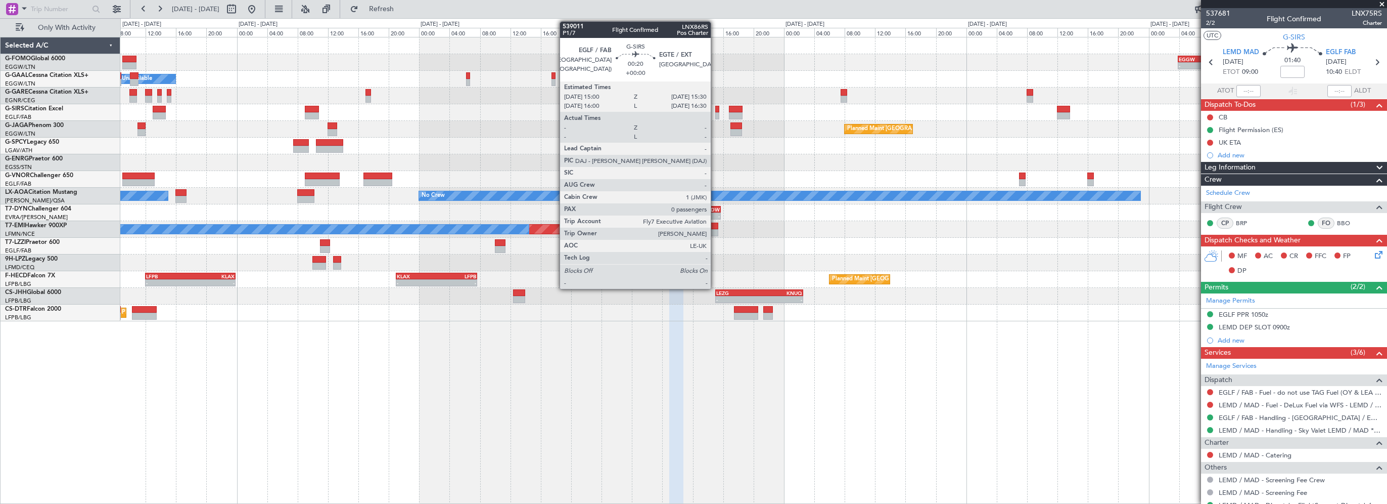
click at [715, 110] on div at bounding box center [717, 109] width 4 height 7
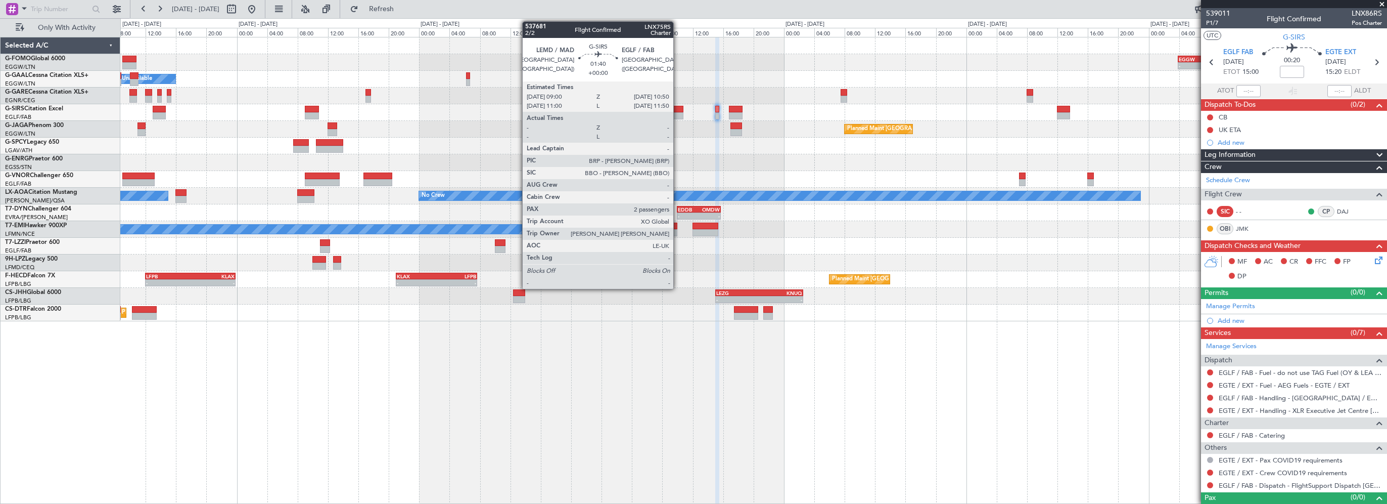
click at [678, 107] on div at bounding box center [676, 109] width 14 height 7
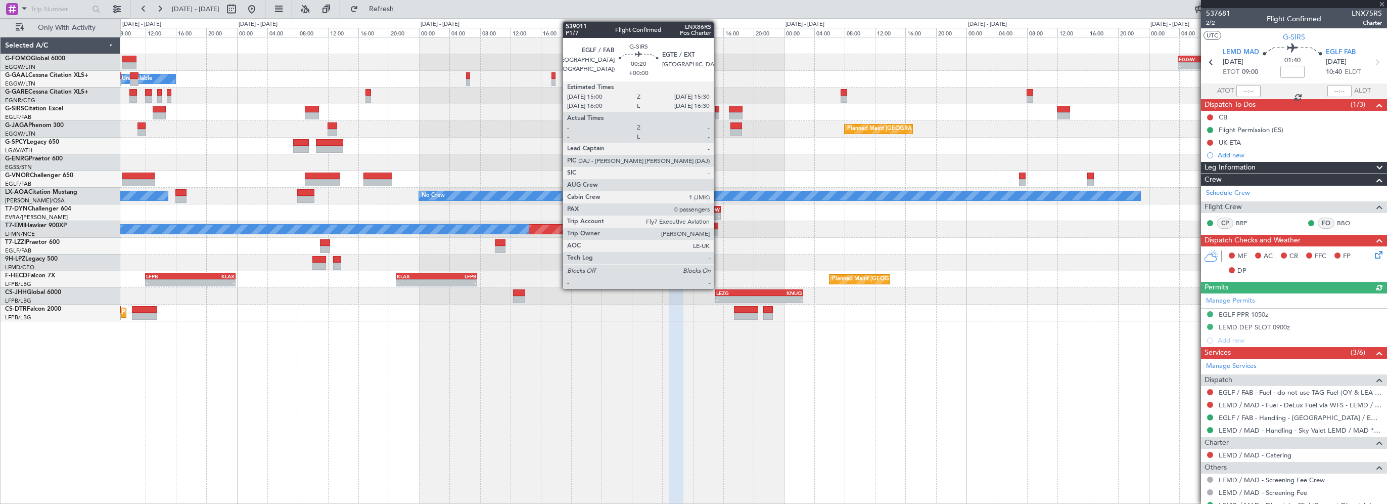
click at [718, 106] on div at bounding box center [717, 109] width 4 height 7
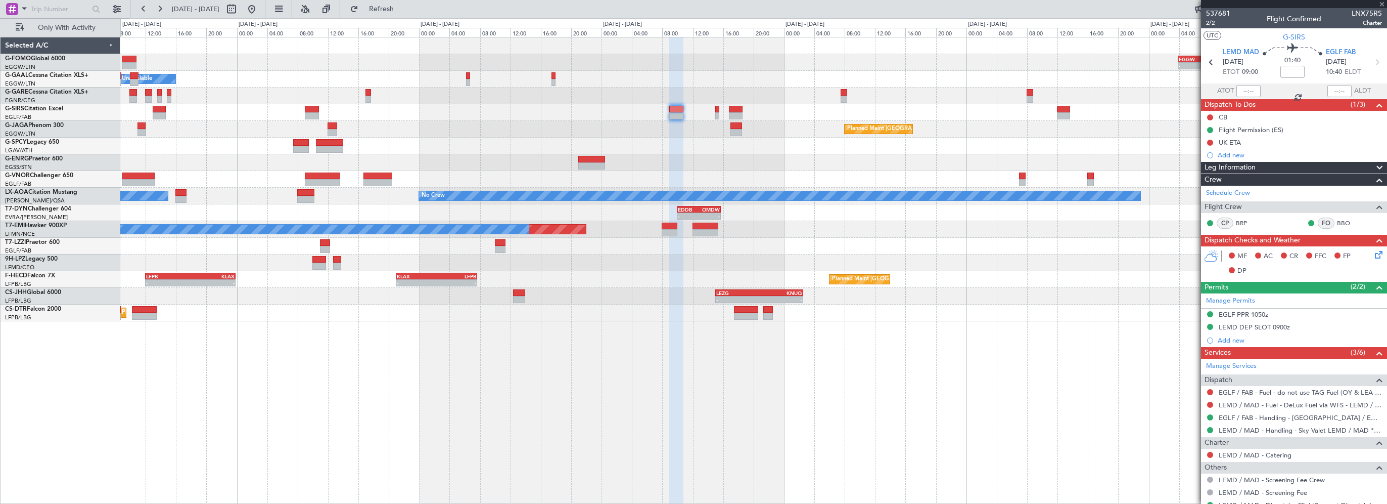
type input "0"
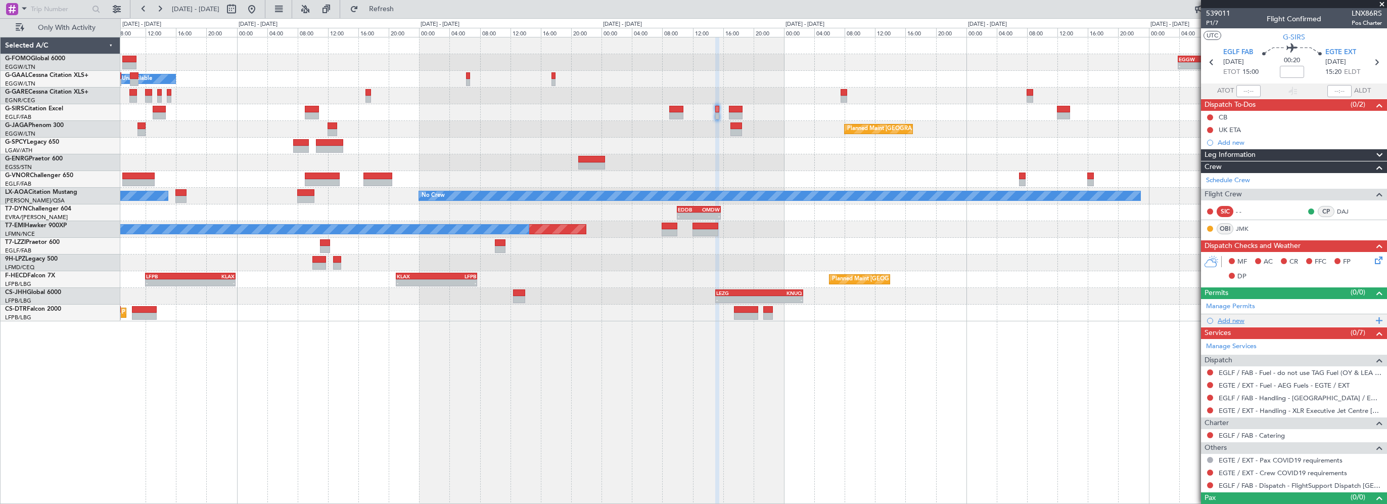
click at [1373, 318] on span at bounding box center [1377, 320] width 9 height 13
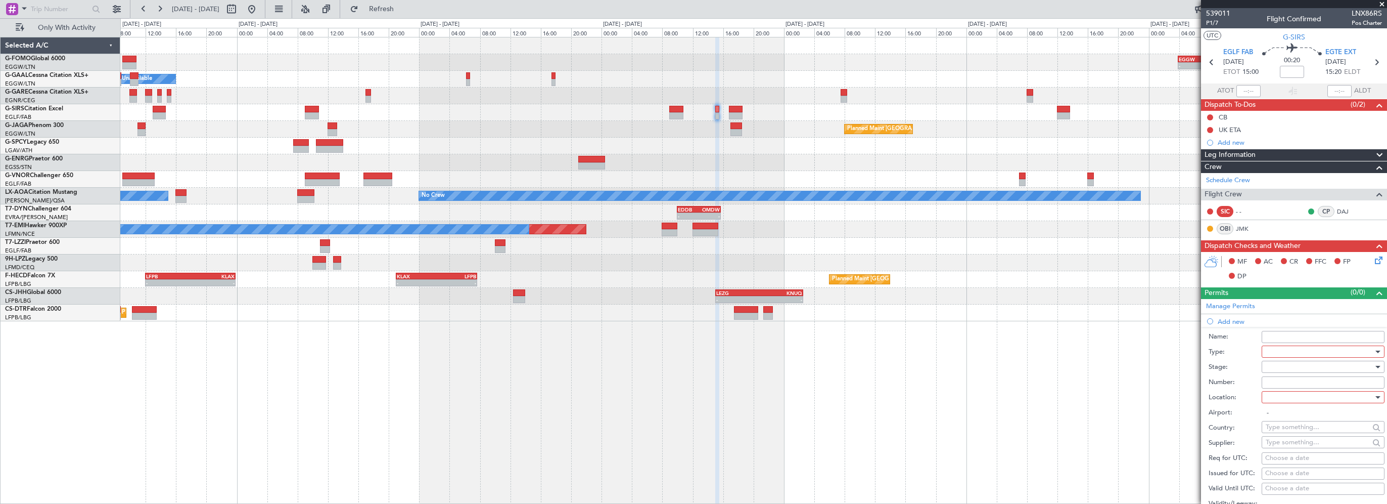
click at [1299, 351] on div at bounding box center [1320, 351] width 108 height 15
click at [1284, 435] on span "PPR" at bounding box center [1319, 439] width 106 height 15
click at [1276, 398] on div at bounding box center [1320, 396] width 108 height 15
click at [1278, 418] on span "Departure" at bounding box center [1319, 416] width 106 height 15
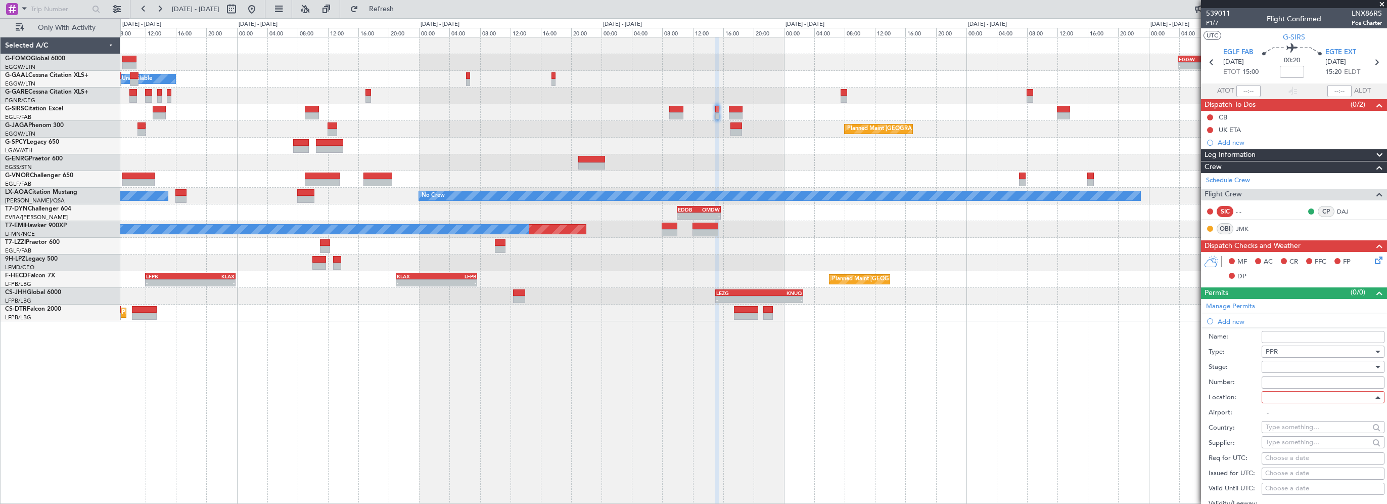
type input "EGLF / FAB"
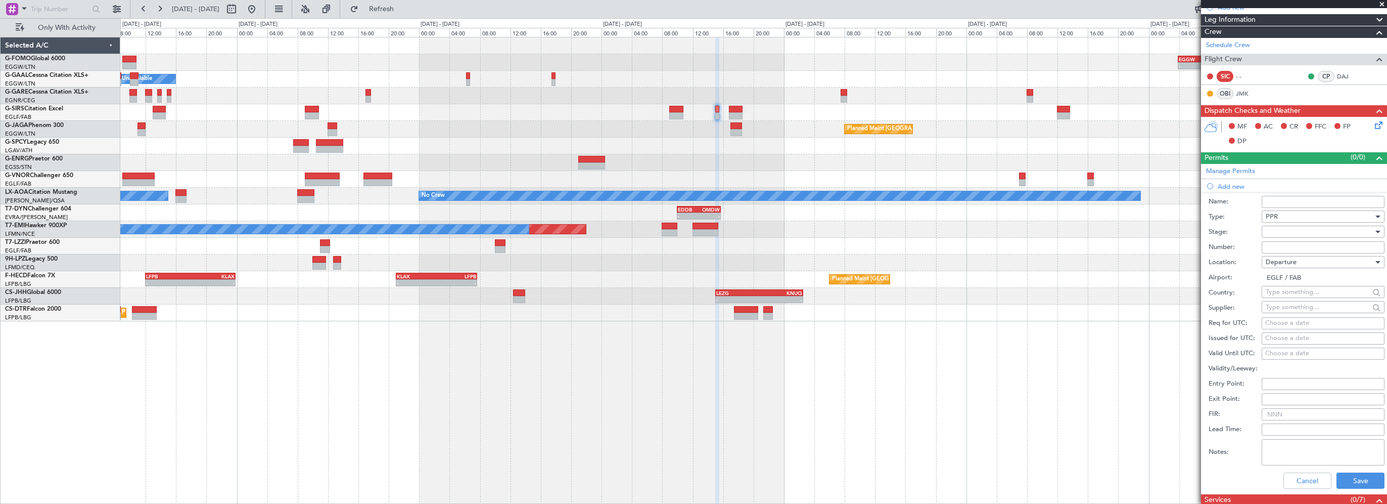
scroll to position [152, 0]
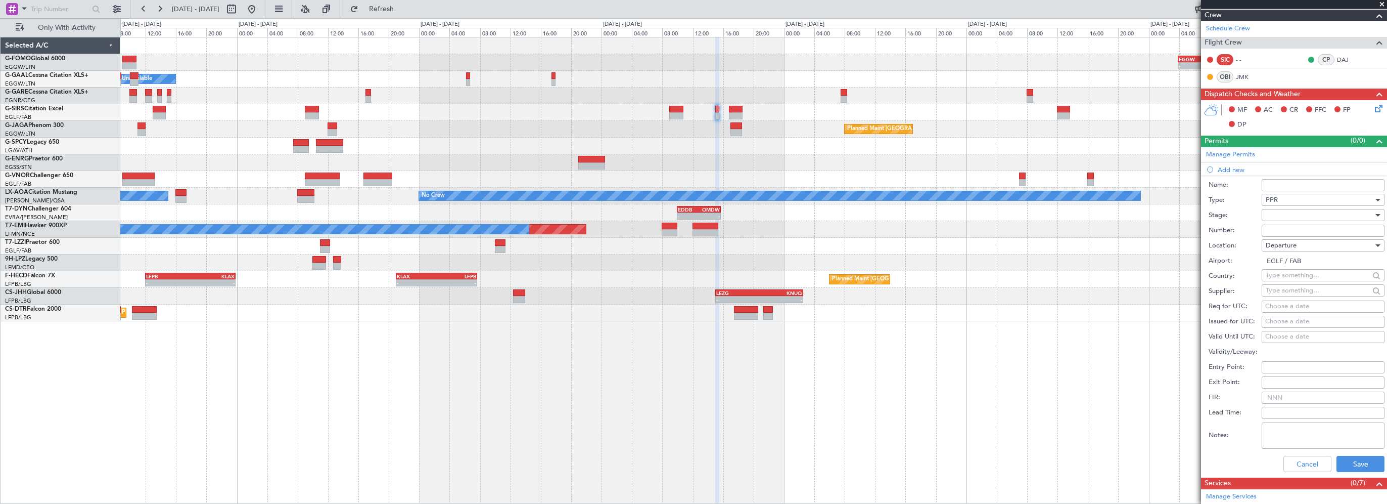
click at [1300, 215] on div at bounding box center [1320, 214] width 108 height 15
click at [1287, 279] on span "Requested" at bounding box center [1319, 280] width 106 height 15
click at [1345, 457] on button "Save" at bounding box center [1361, 464] width 48 height 16
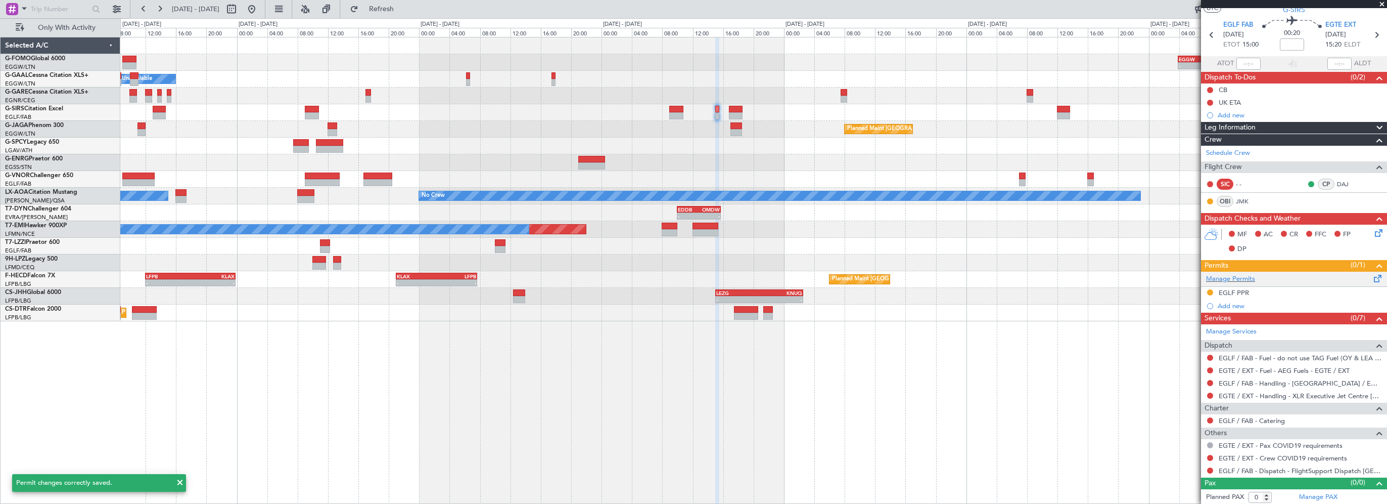
scroll to position [0, 0]
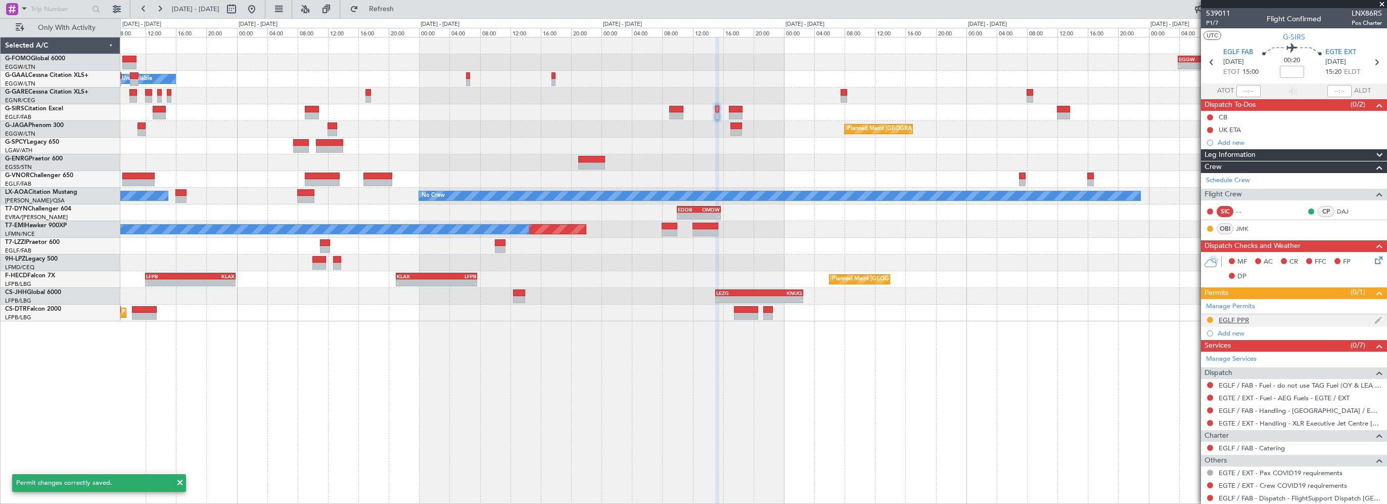
click at [1249, 317] on div "EGLF PPR" at bounding box center [1294, 320] width 186 height 13
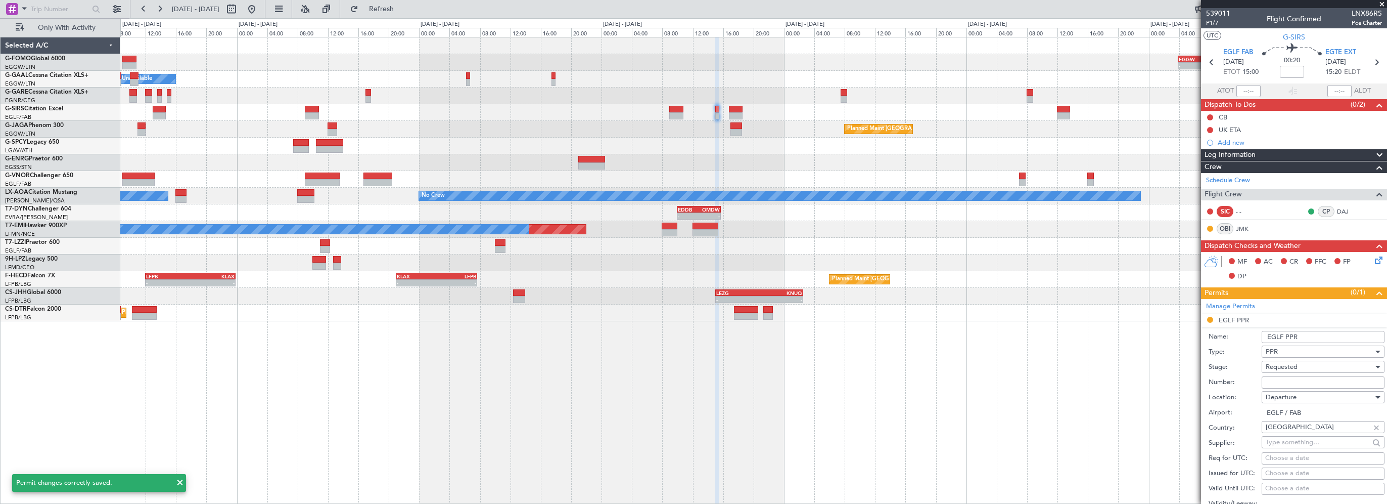
click at [1325, 333] on input "EGLF PPR" at bounding box center [1323, 337] width 123 height 12
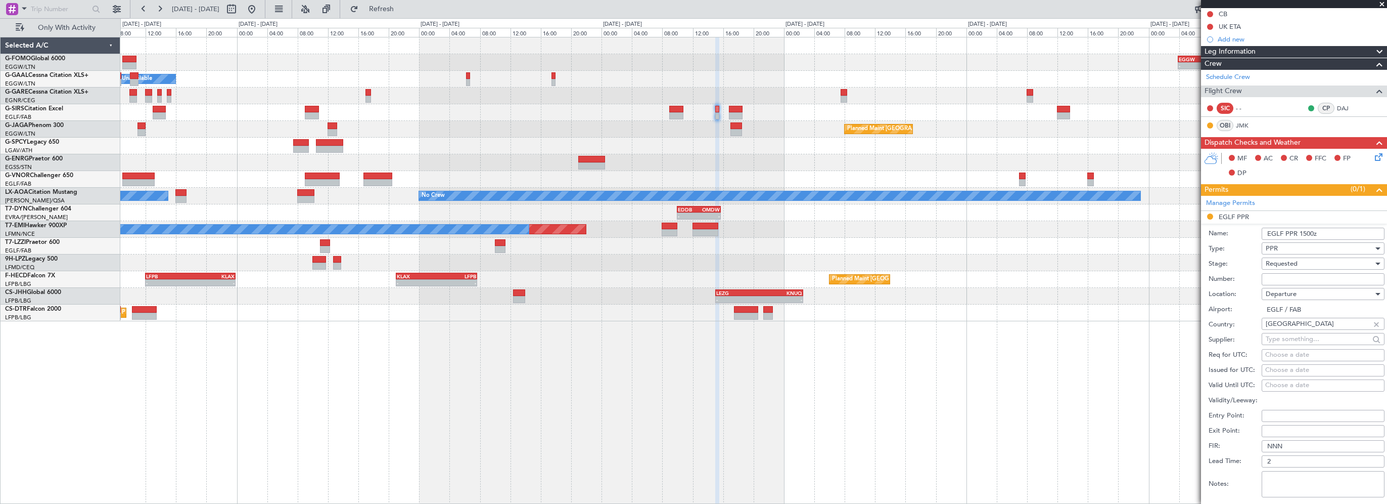
scroll to position [202, 0]
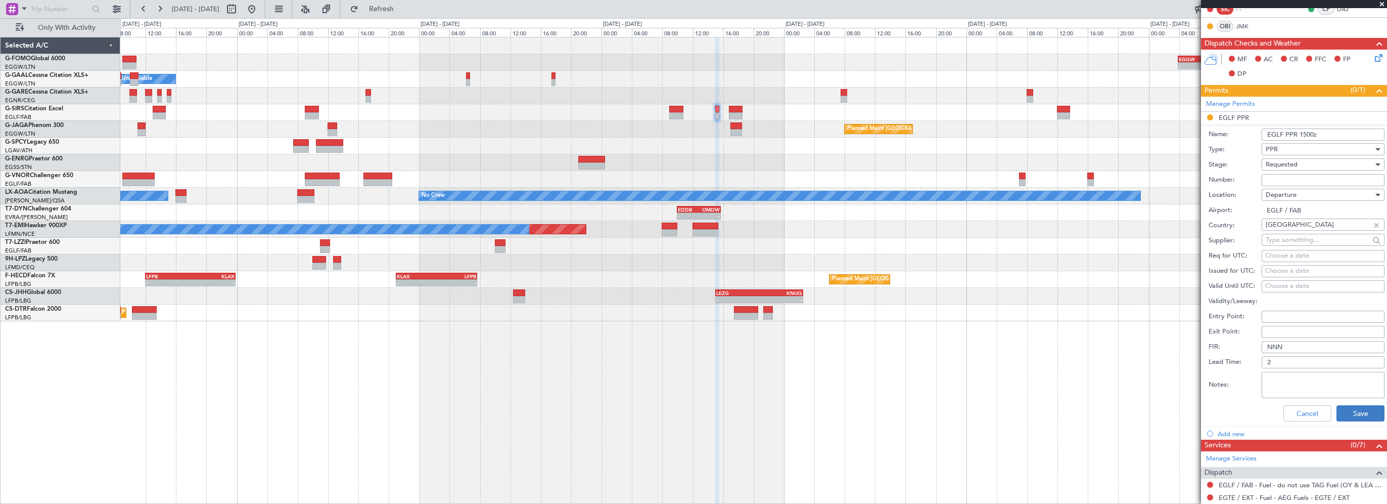
type input "EGLF PPR 1500z"
click at [1347, 415] on button "Save" at bounding box center [1361, 413] width 48 height 16
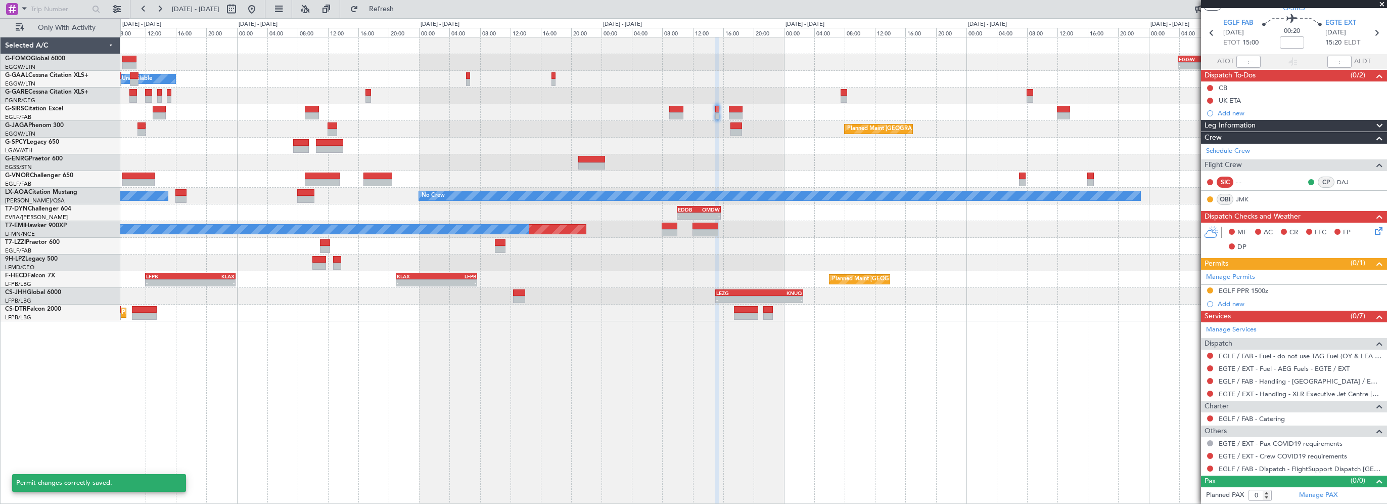
scroll to position [27, 0]
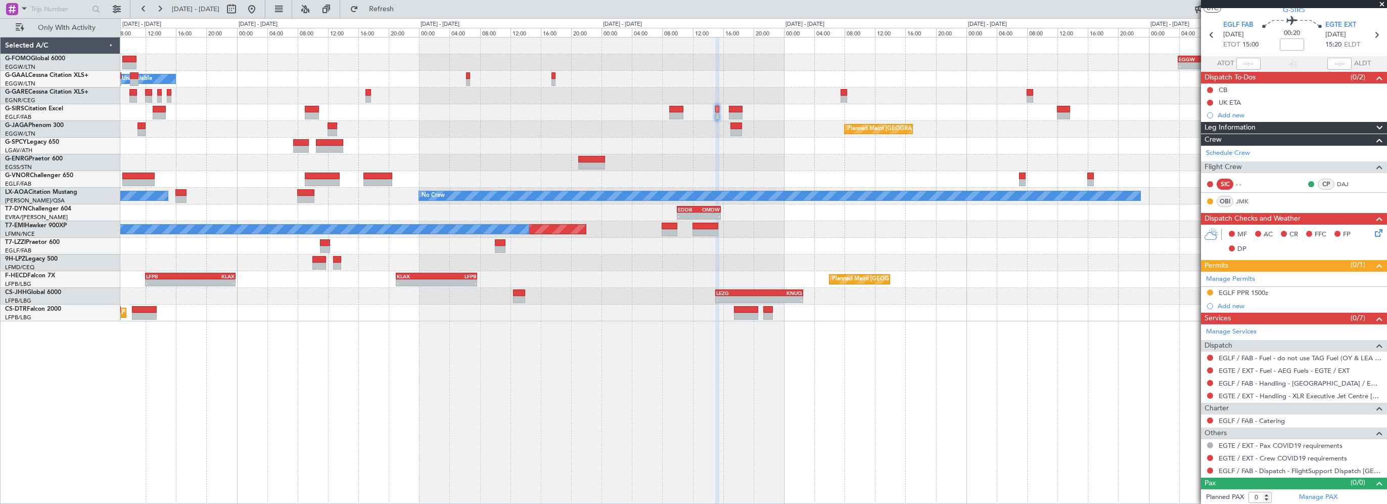
click at [1004, 378] on div "- - EGGW 03:55 Z KSFO 14:45 Z - - KSFO 22:15 Z EGGW 08:00 Z Owner A/C Unavailab…" at bounding box center [753, 270] width 1267 height 467
click at [1305, 383] on link "EGLF / FAB - Handling - [GEOGRAPHIC_DATA] / EGLF / FAB" at bounding box center [1300, 383] width 163 height 9
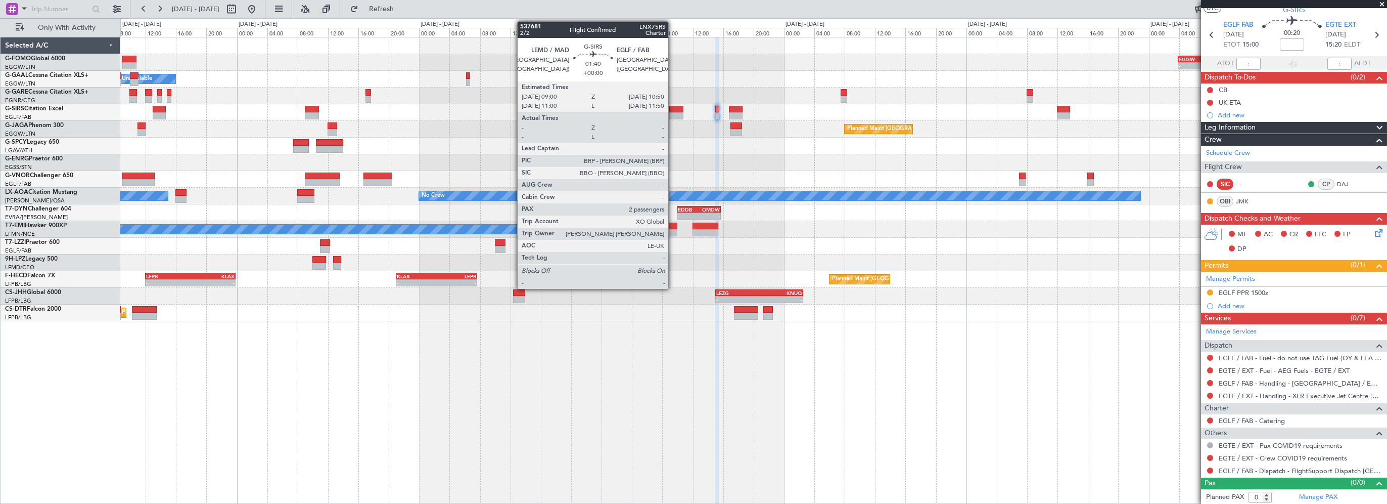
click at [673, 110] on div at bounding box center [676, 109] width 14 height 7
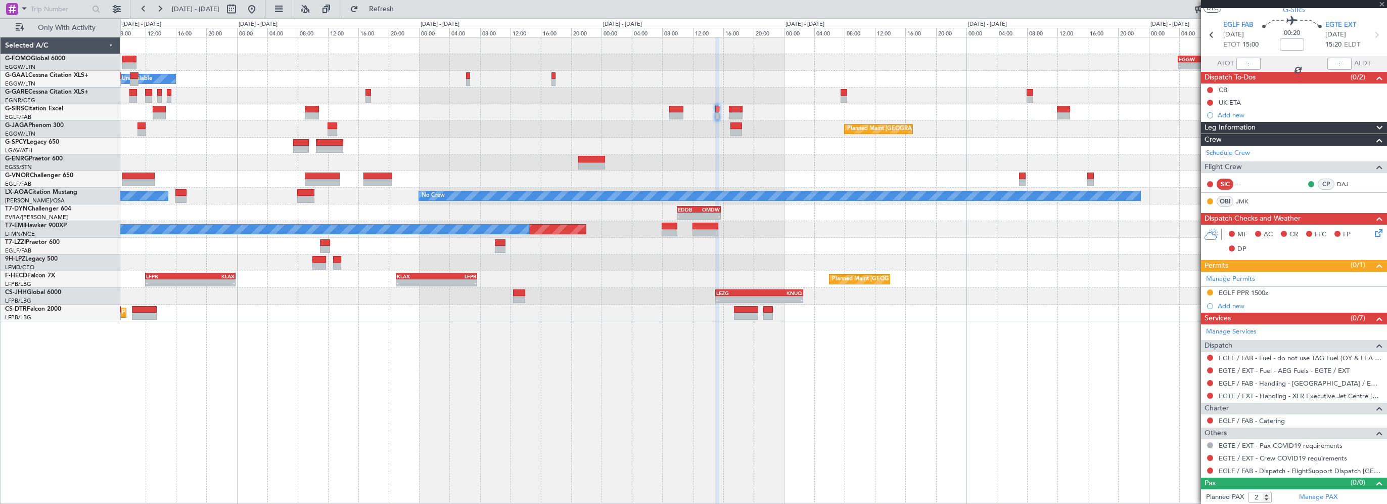
scroll to position [0, 0]
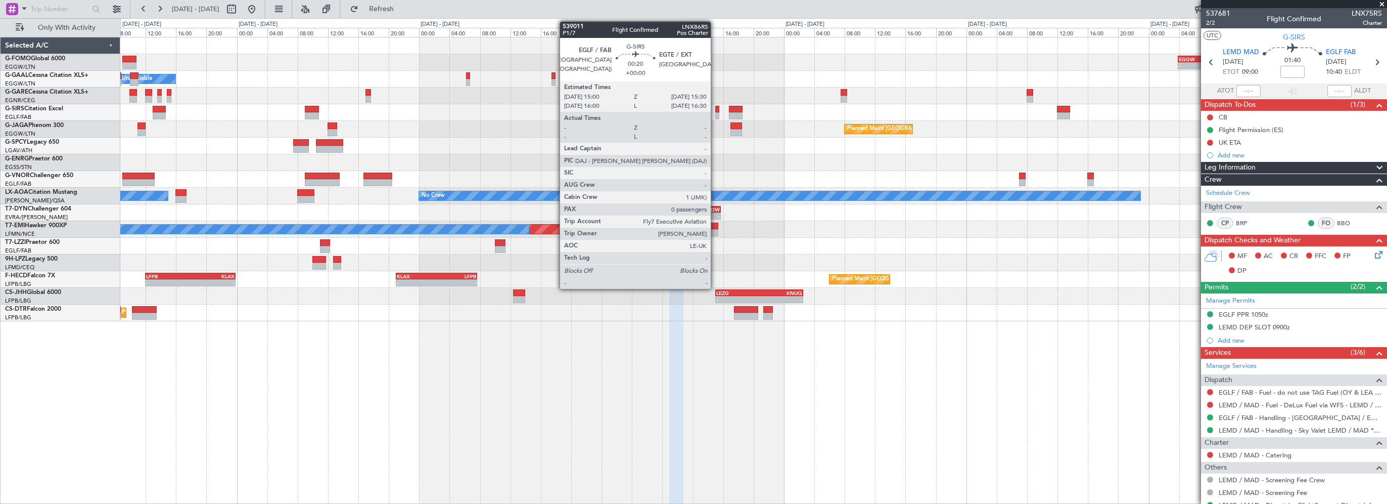
click at [715, 108] on div at bounding box center [717, 109] width 4 height 7
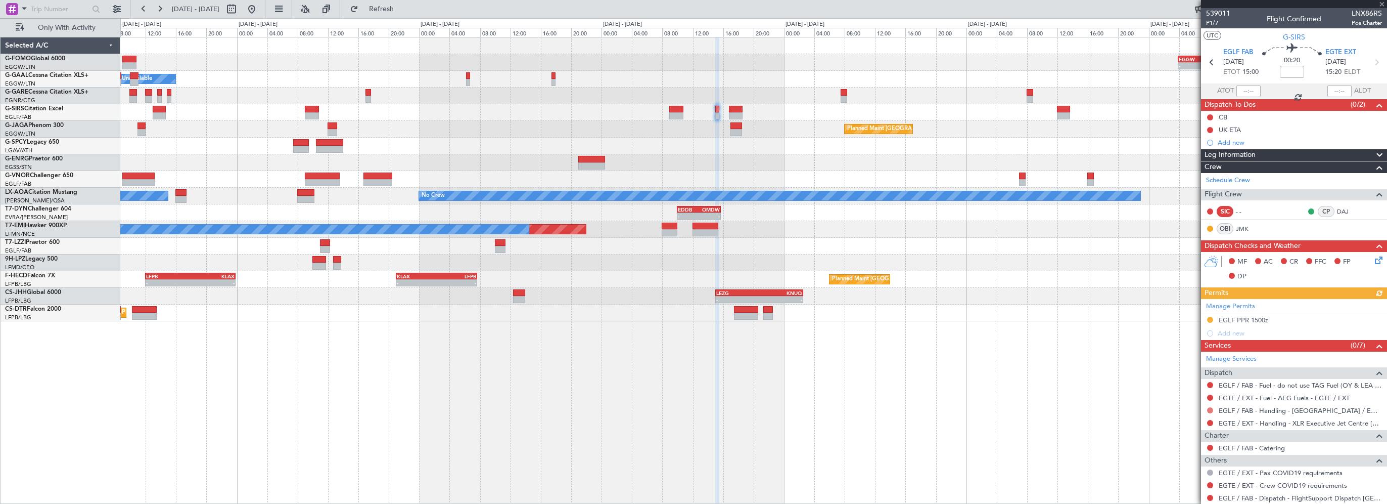
click at [1210, 407] on button at bounding box center [1210, 410] width 6 height 6
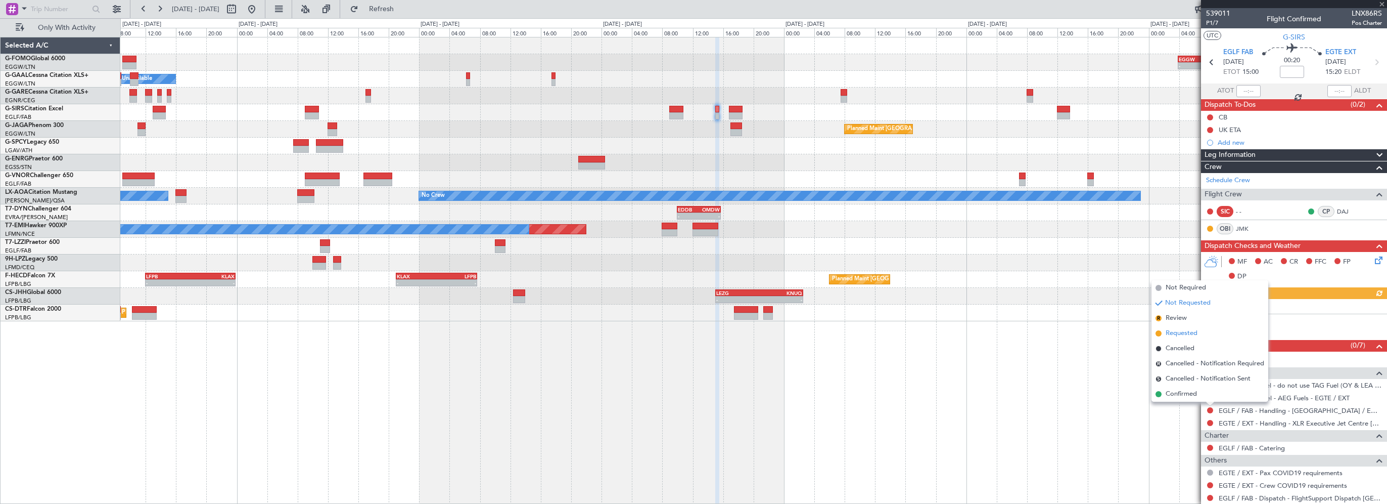
click at [1190, 334] on span "Requested" at bounding box center [1182, 333] width 32 height 10
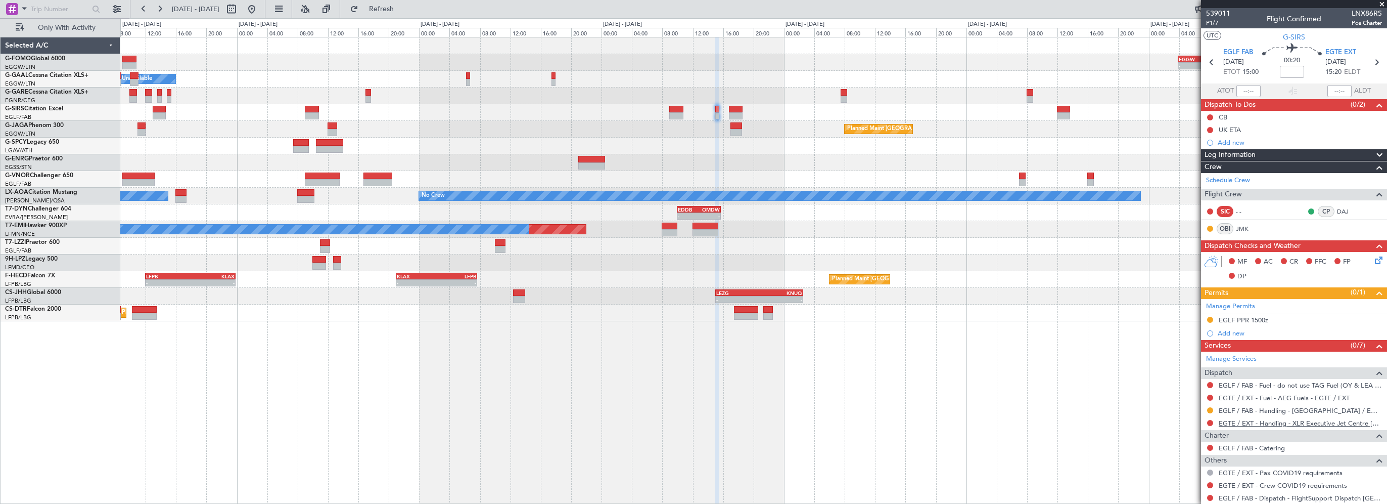
click at [1286, 419] on link "EGTE / EXT - Handling - XLR Executive Jet Centre [GEOGRAPHIC_DATA] EGTE / EXT" at bounding box center [1300, 423] width 163 height 9
click at [1209, 421] on button at bounding box center [1210, 423] width 6 height 6
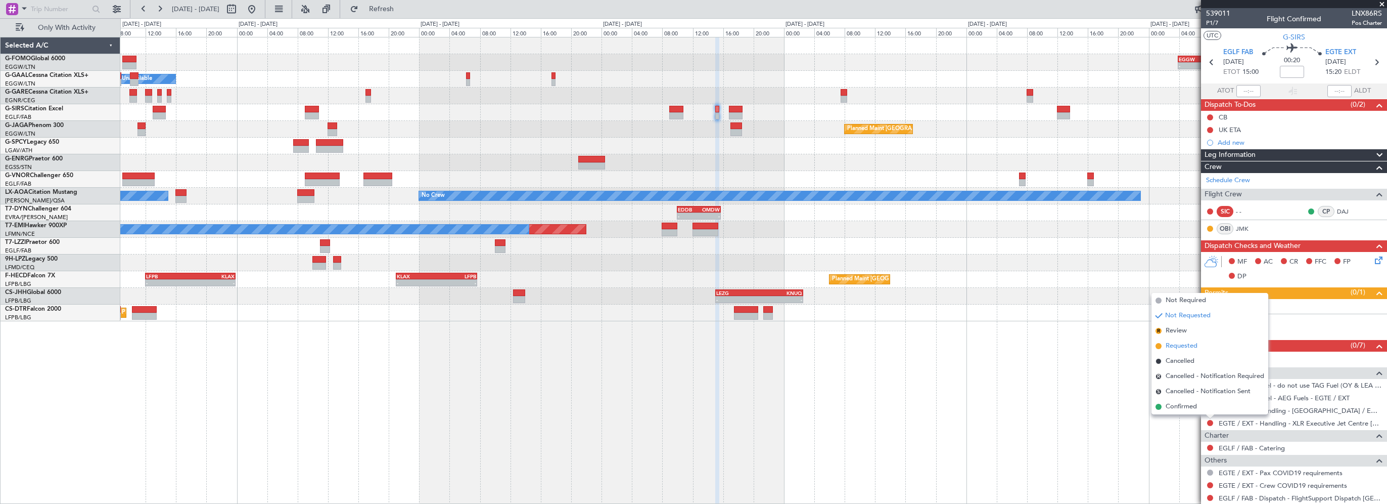
click at [1177, 347] on span "Requested" at bounding box center [1182, 346] width 32 height 10
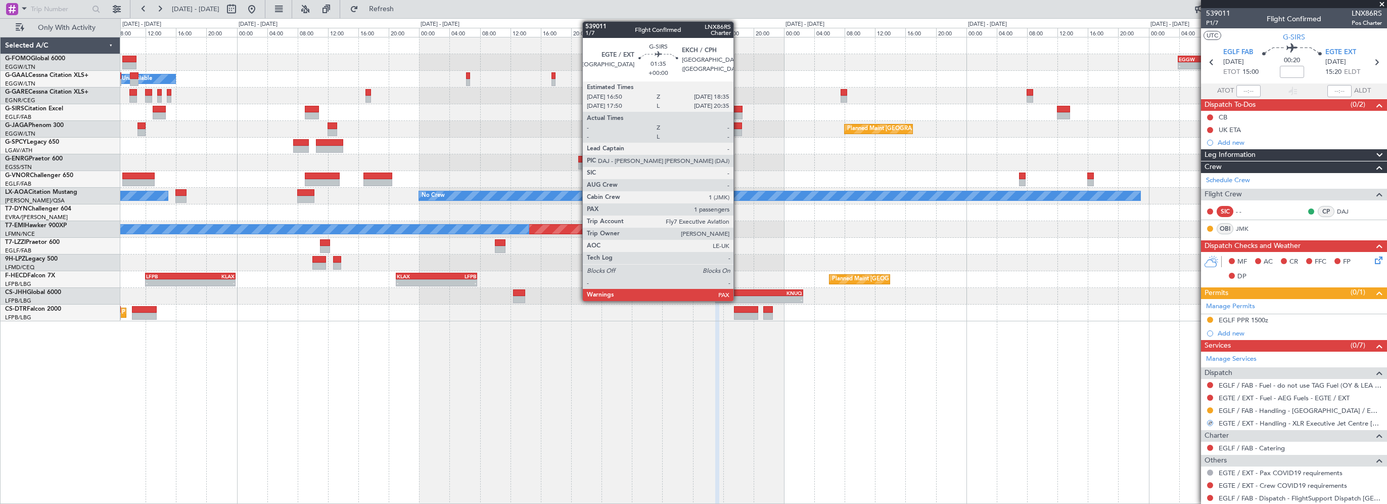
click at [738, 107] on div at bounding box center [736, 109] width 14 height 7
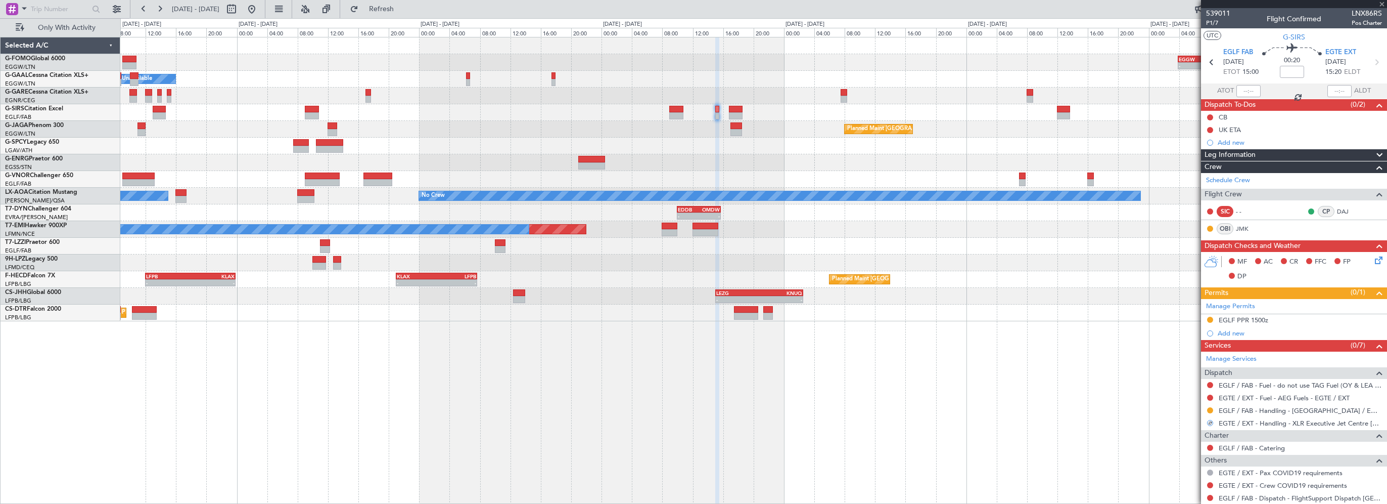
type input "2"
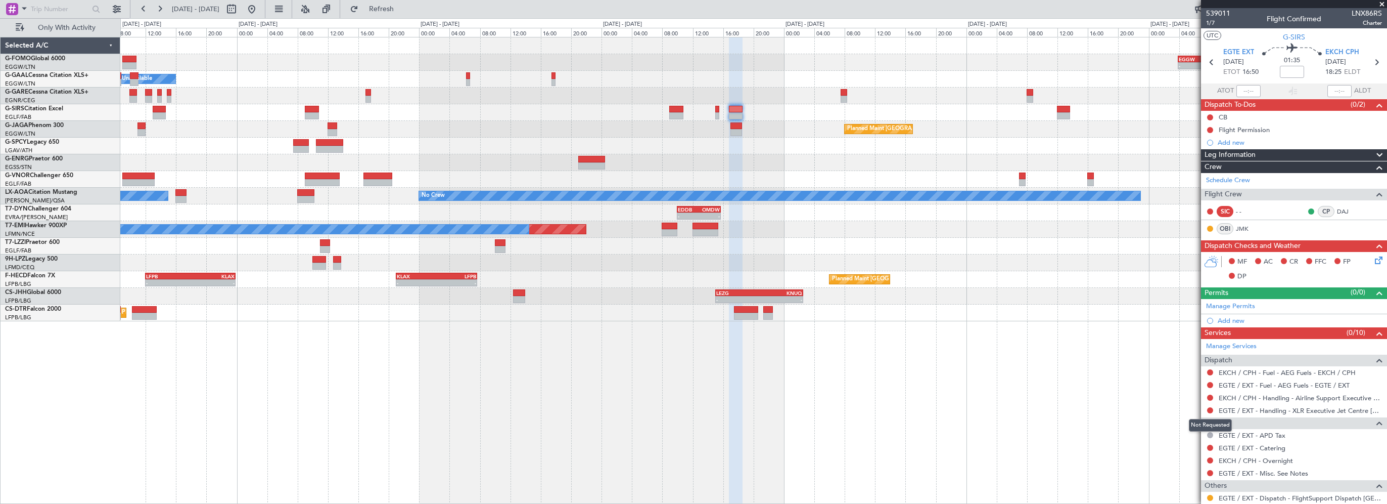
drag, startPoint x: 1210, startPoint y: 409, endPoint x: 1213, endPoint y: 418, distance: 10.2
click at [1210, 409] on button at bounding box center [1210, 410] width 6 height 6
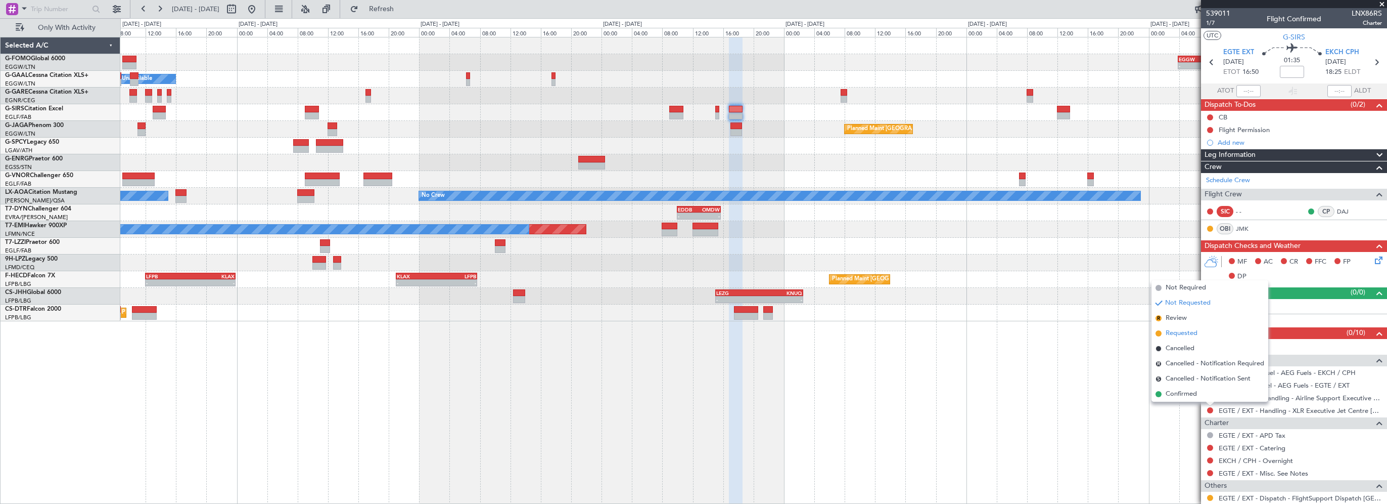
click at [1175, 333] on span "Requested" at bounding box center [1182, 333] width 32 height 10
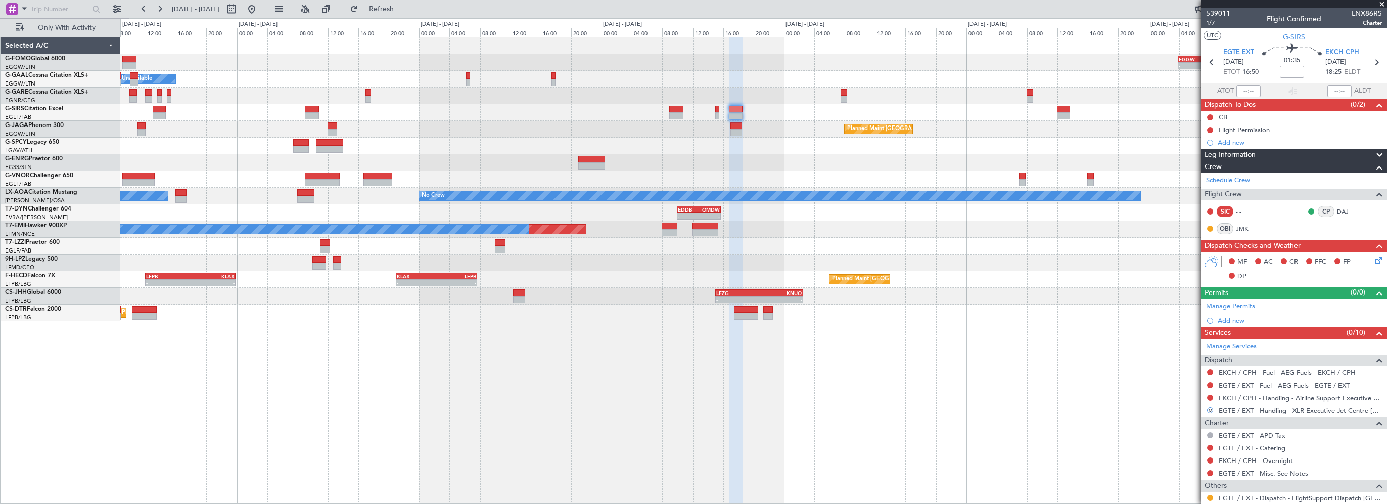
click at [1006, 415] on div "- - EGGW 03:55 Z KSFO 14:45 Z - - KSFO 22:15 Z EGGW 08:00 Z Owner A/C Unavailab…" at bounding box center [753, 270] width 1267 height 467
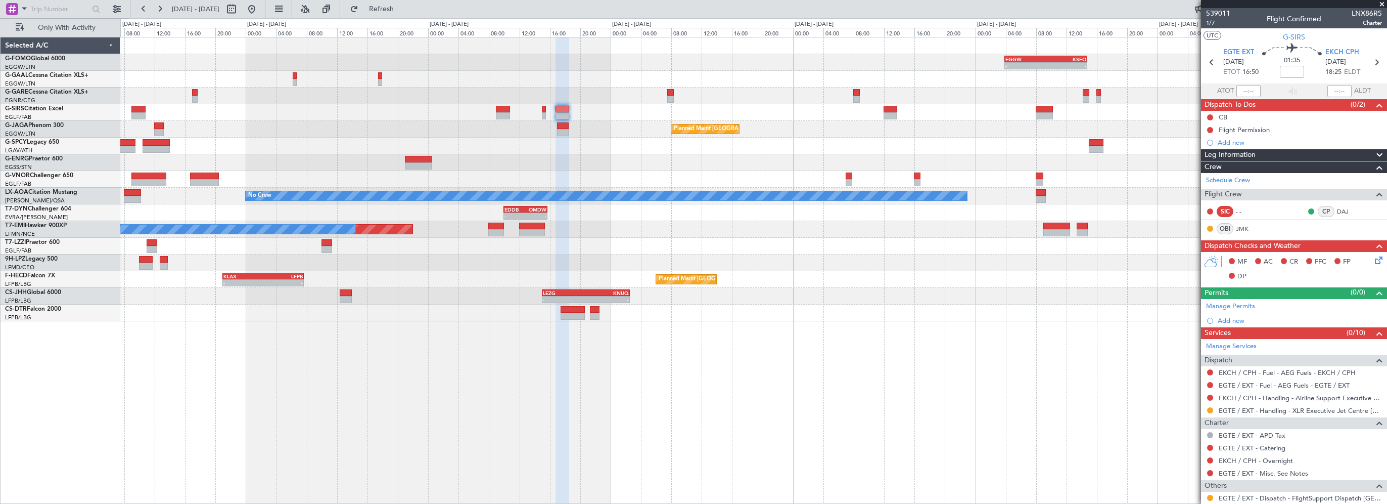
click at [770, 169] on div "- - EGGW 03:55 Z KSFO 14:45 Z - - KSFO 22:15 Z EGGW 08:00 Z Owner A/C Unavailab…" at bounding box center [753, 179] width 1266 height 284
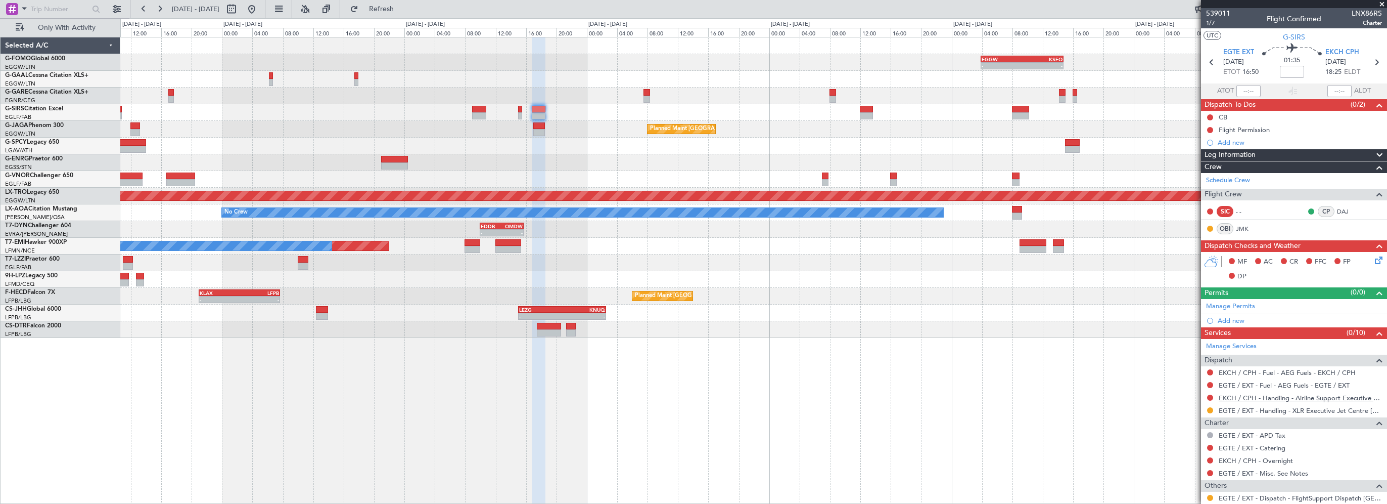
click at [1252, 397] on link "EKCH / CPH - Handling - Airline Support Executive EKCH / CPH" at bounding box center [1300, 397] width 163 height 9
click at [983, 476] on div "- - EGGW 03:55 Z KSFO 14:45 Z - - KSFO 22:15 Z EGGW 08:00 Z Owner A/C Unavailab…" at bounding box center [753, 270] width 1267 height 467
click at [639, 364] on div "- - EGGW 03:55 Z KSFO 14:45 Z - - KSFO 22:15 Z EGGW 08:00 Z Owner A/C Unavailab…" at bounding box center [753, 270] width 1267 height 467
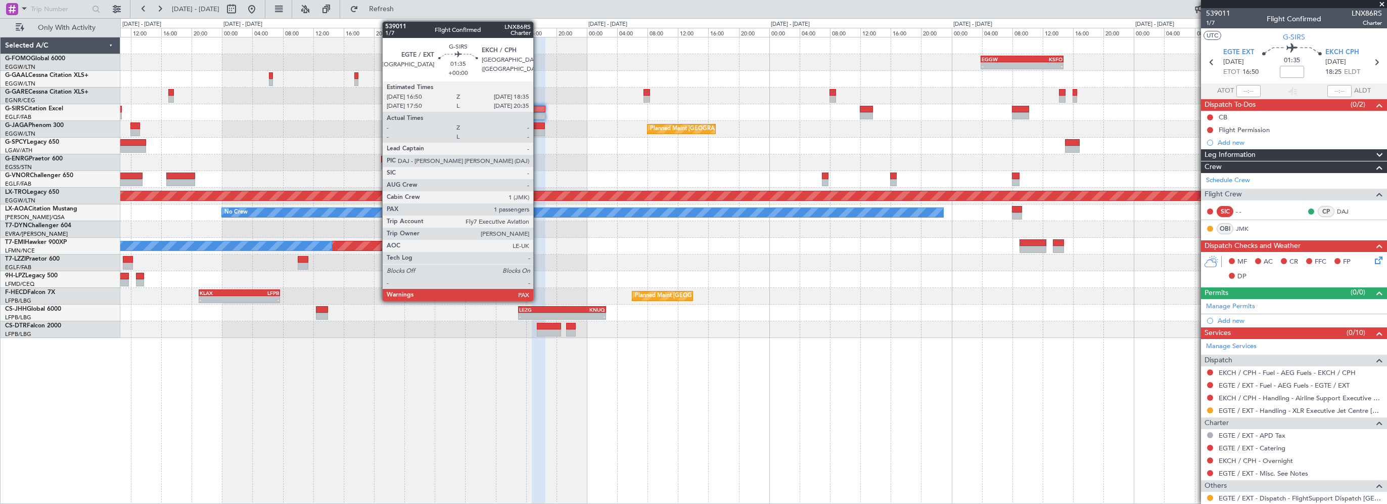
click at [538, 108] on div at bounding box center [539, 109] width 14 height 7
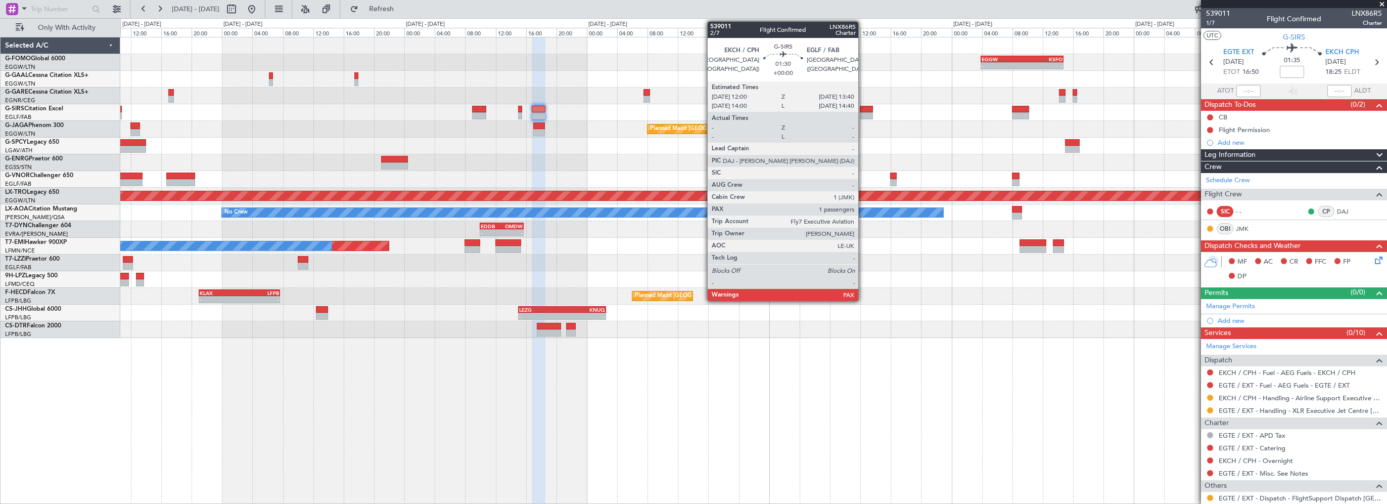
click at [864, 109] on div at bounding box center [866, 109] width 13 height 7
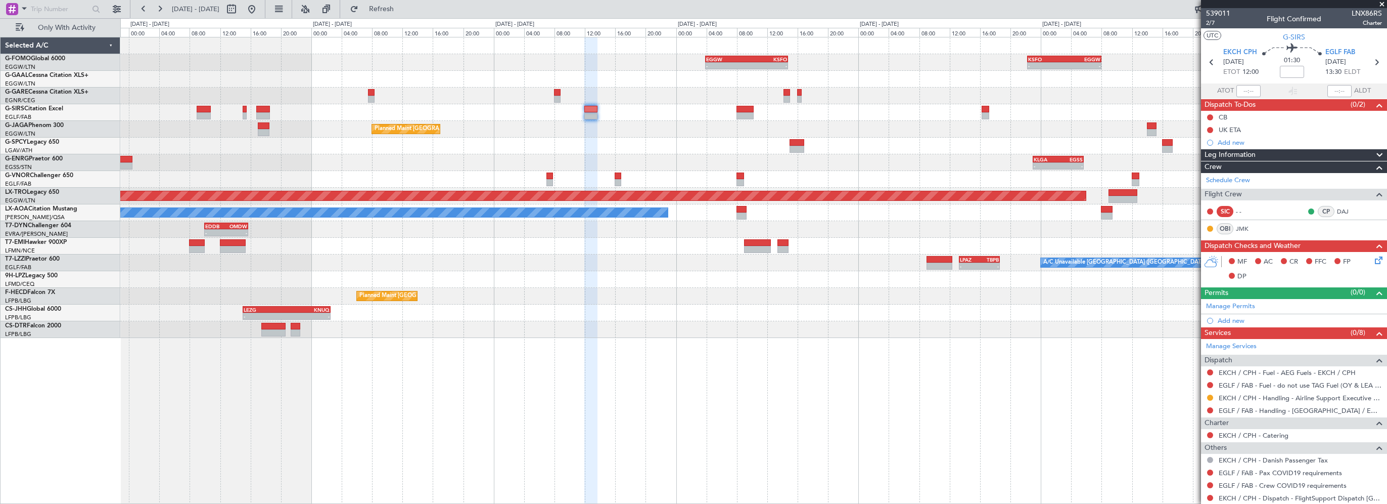
click at [727, 357] on div "- - EGGW 03:55 Z KSFO 14:45 Z - - KSFO 22:15 Z EGGW 08:00 Z - - EGGW 07:00 Z OE…" at bounding box center [753, 270] width 1267 height 467
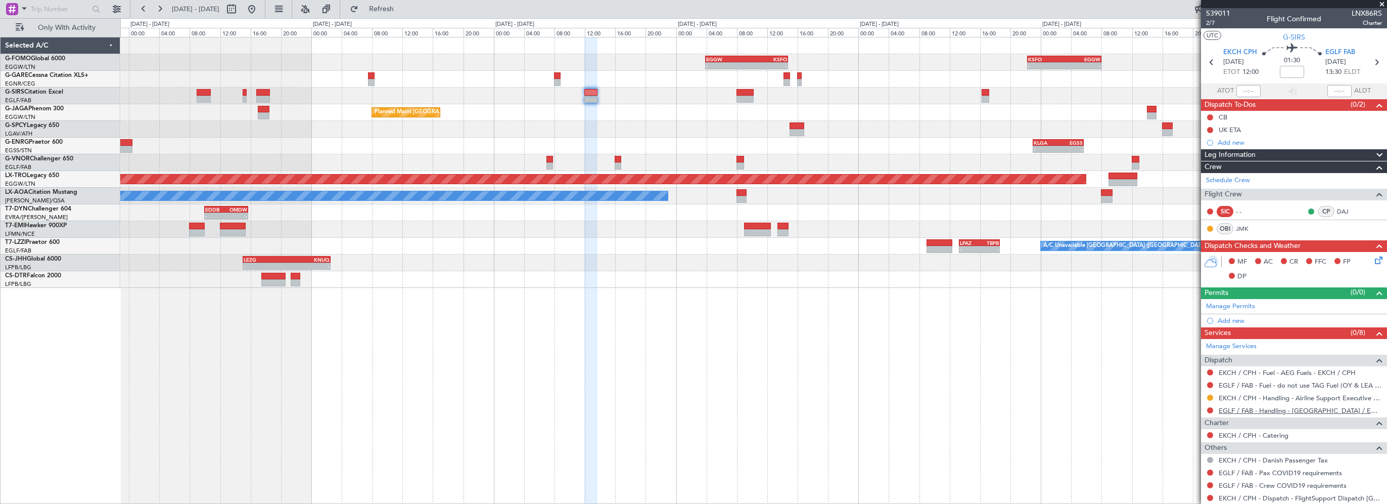
click at [1295, 412] on link "EGLF / FAB - Handling - [GEOGRAPHIC_DATA] / EGLF / FAB" at bounding box center [1300, 410] width 163 height 9
click at [876, 413] on div "- - EGGW 03:55 Z KSFO 14:45 Z - - KSFO 22:15 Z EGGW 08:00 Z - - EGGW 07:00 Z OE…" at bounding box center [753, 270] width 1267 height 467
drag, startPoint x: 1237, startPoint y: 320, endPoint x: 1257, endPoint y: 322, distance: 19.8
click at [1237, 320] on div "Add new" at bounding box center [1300, 320] width 164 height 9
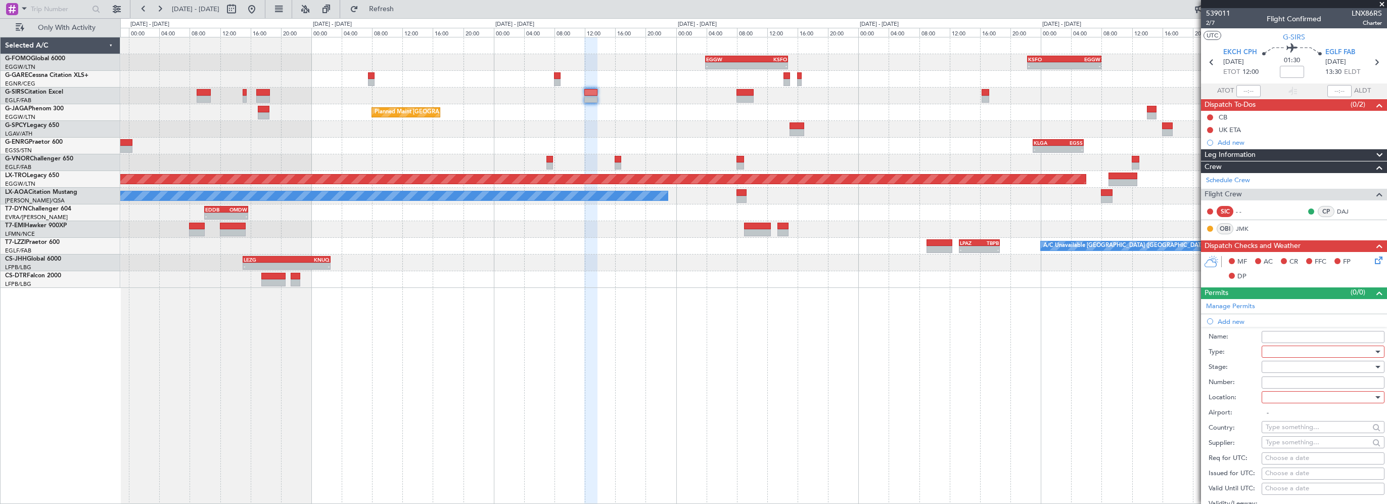
click at [1274, 352] on div at bounding box center [1320, 351] width 108 height 15
click at [1288, 397] on span "PPR" at bounding box center [1319, 400] width 106 height 15
click at [1282, 365] on div at bounding box center [1320, 366] width 108 height 15
click at [1284, 429] on span "Requested" at bounding box center [1319, 431] width 106 height 15
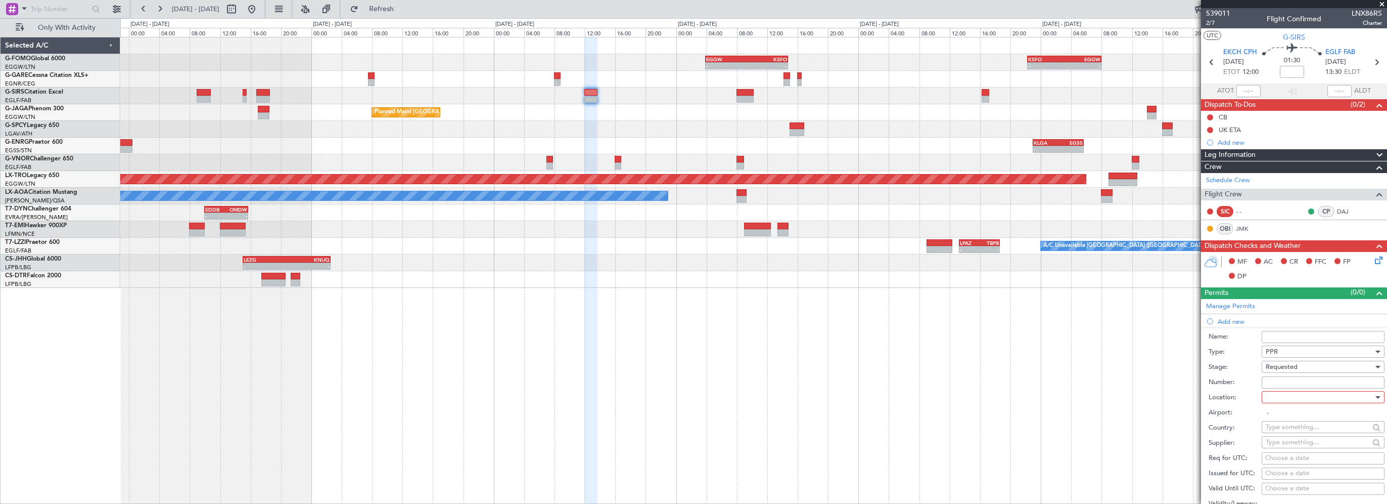
click at [1293, 397] on div at bounding box center [1320, 396] width 108 height 15
click at [1292, 447] on span "Arrival" at bounding box center [1319, 446] width 106 height 15
type input "EGLF / FAB"
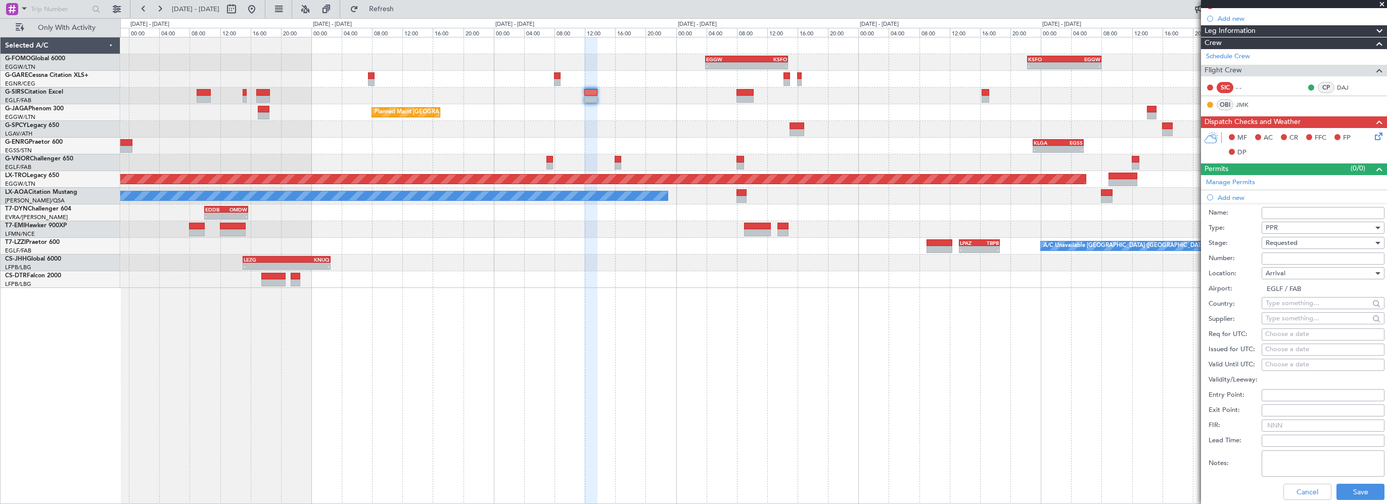
scroll to position [202, 0]
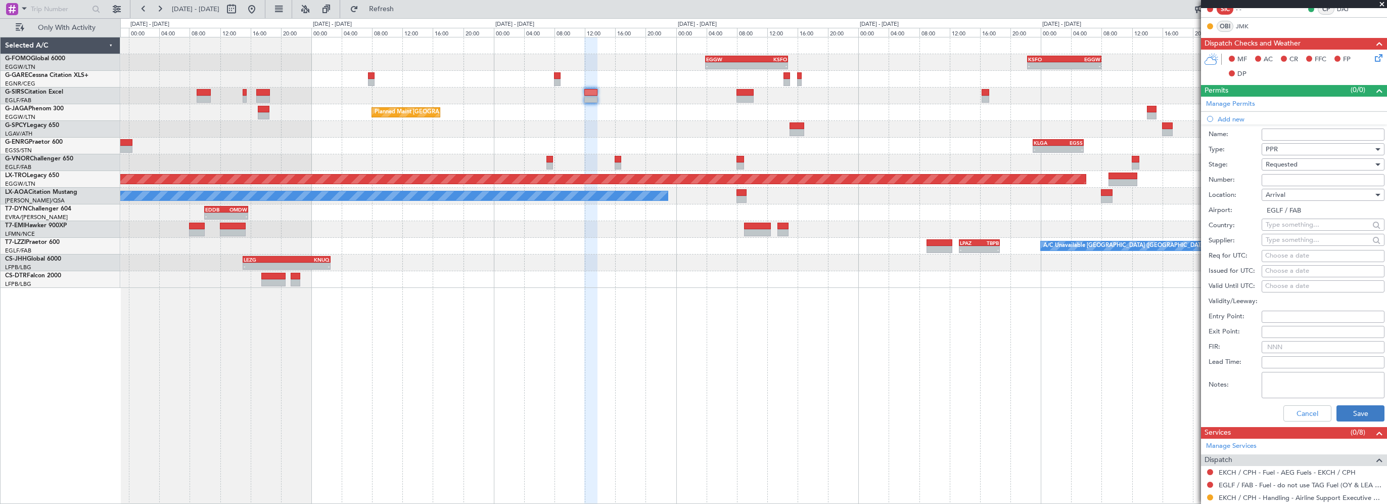
click at [1343, 419] on div "Cancel Save" at bounding box center [1297, 413] width 176 height 26
click at [1343, 410] on button "Save" at bounding box center [1361, 413] width 48 height 16
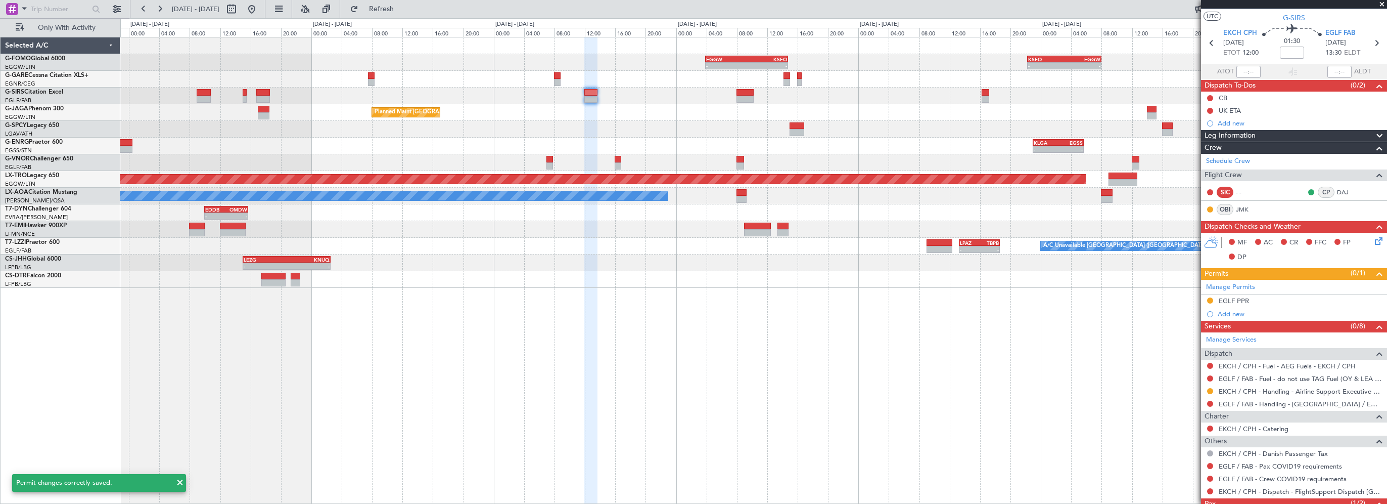
scroll to position [0, 0]
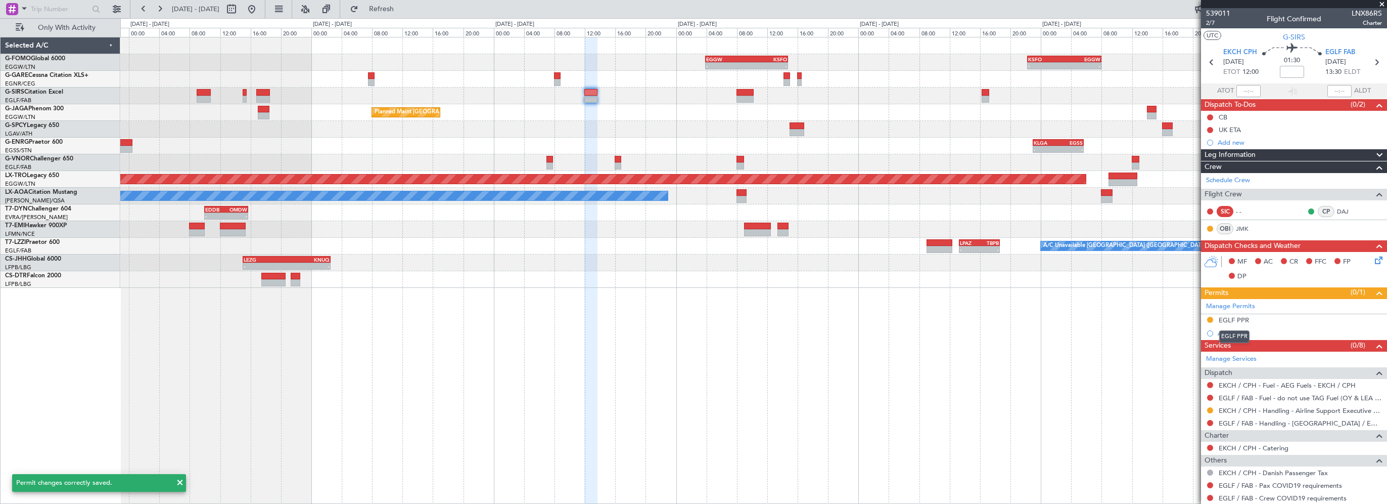
drag, startPoint x: 1243, startPoint y: 321, endPoint x: 1292, endPoint y: 322, distance: 48.6
click at [1243, 321] on div "EGLF PPR" at bounding box center [1234, 319] width 30 height 9
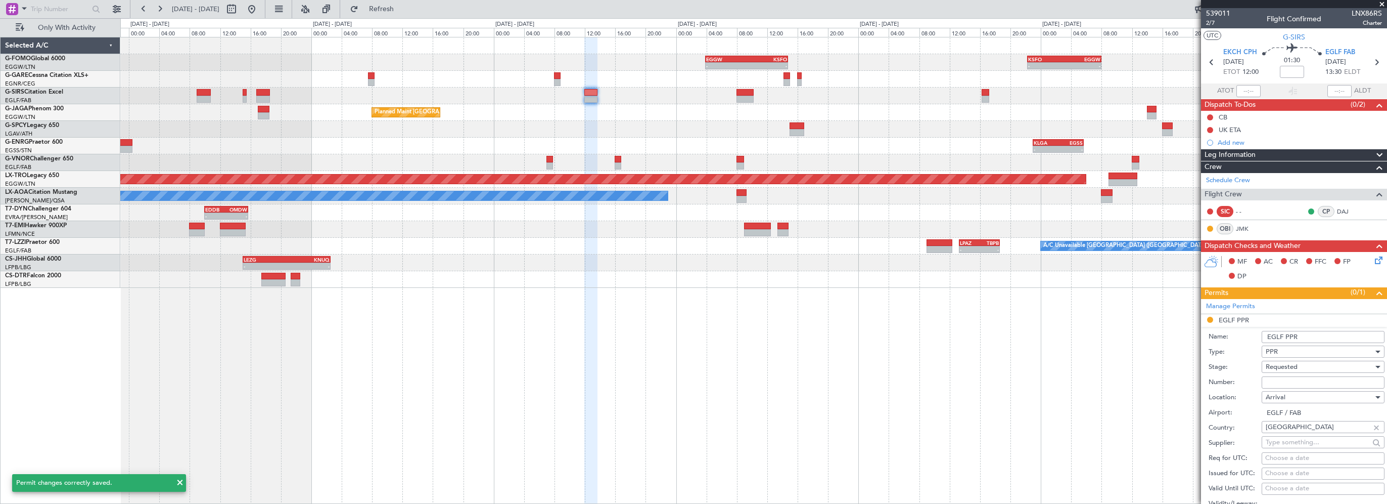
click at [1317, 334] on input "EGLF PPR" at bounding box center [1323, 337] width 123 height 12
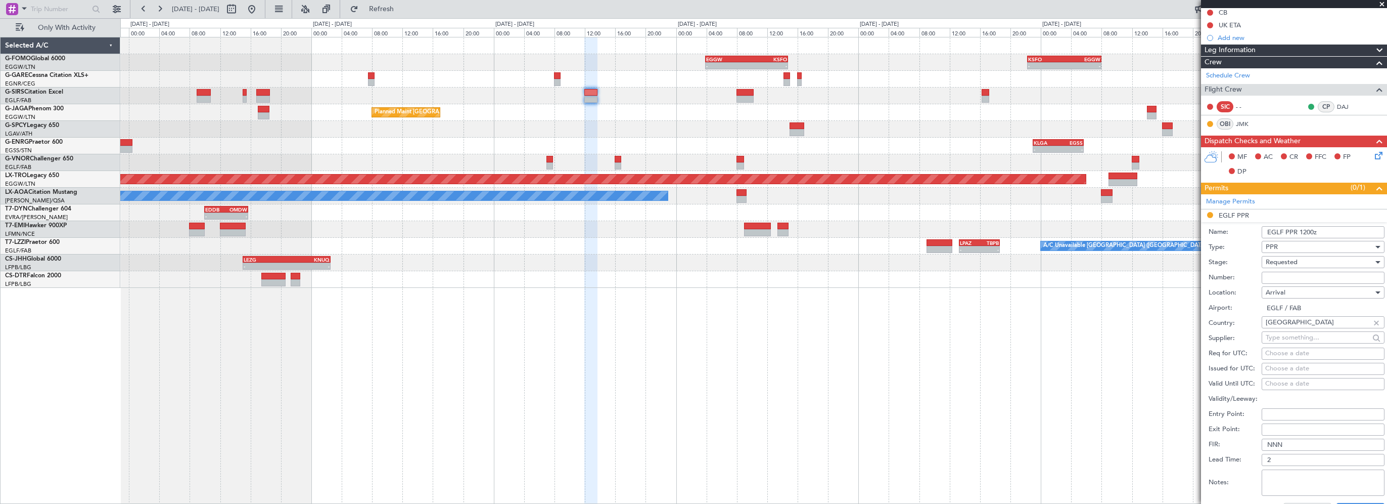
scroll to position [152, 0]
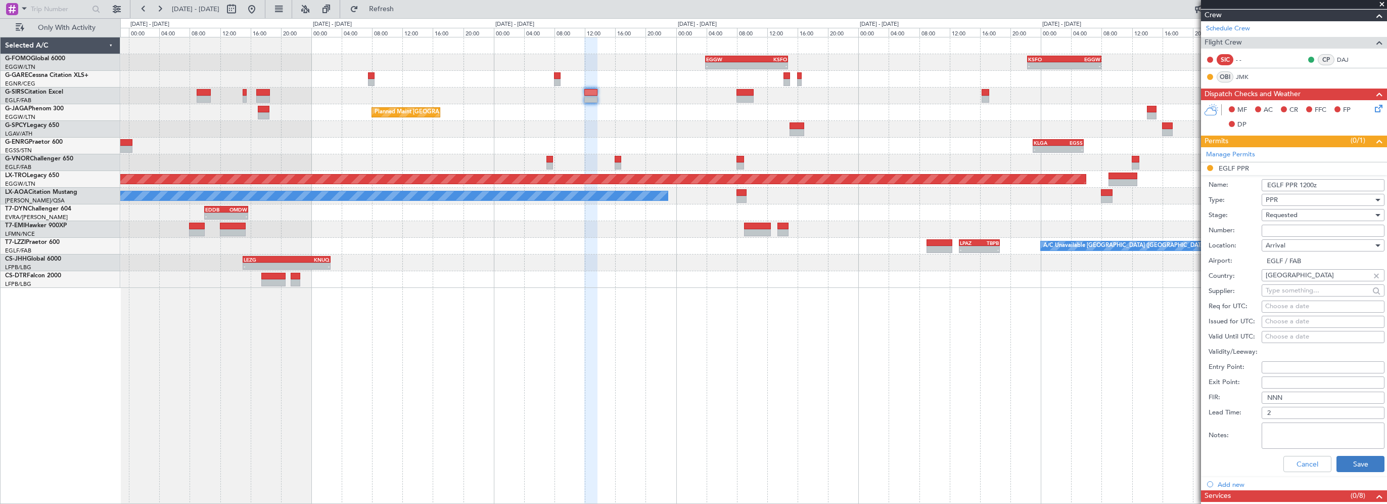
type input "EGLF PPR 1200z"
click at [1341, 459] on button "Save" at bounding box center [1361, 464] width 48 height 16
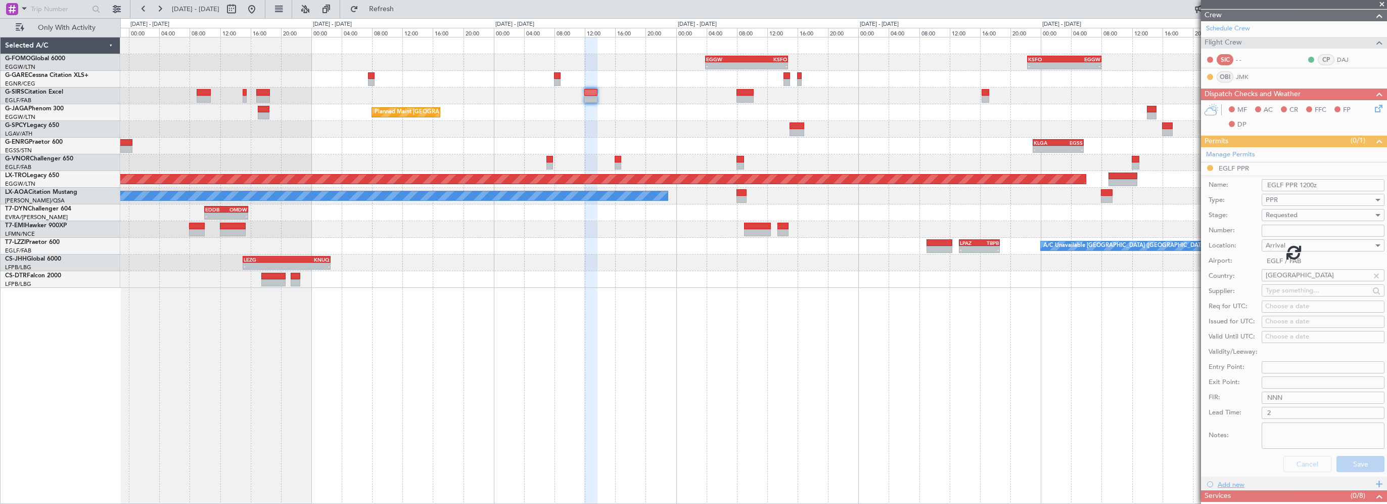
scroll to position [75, 0]
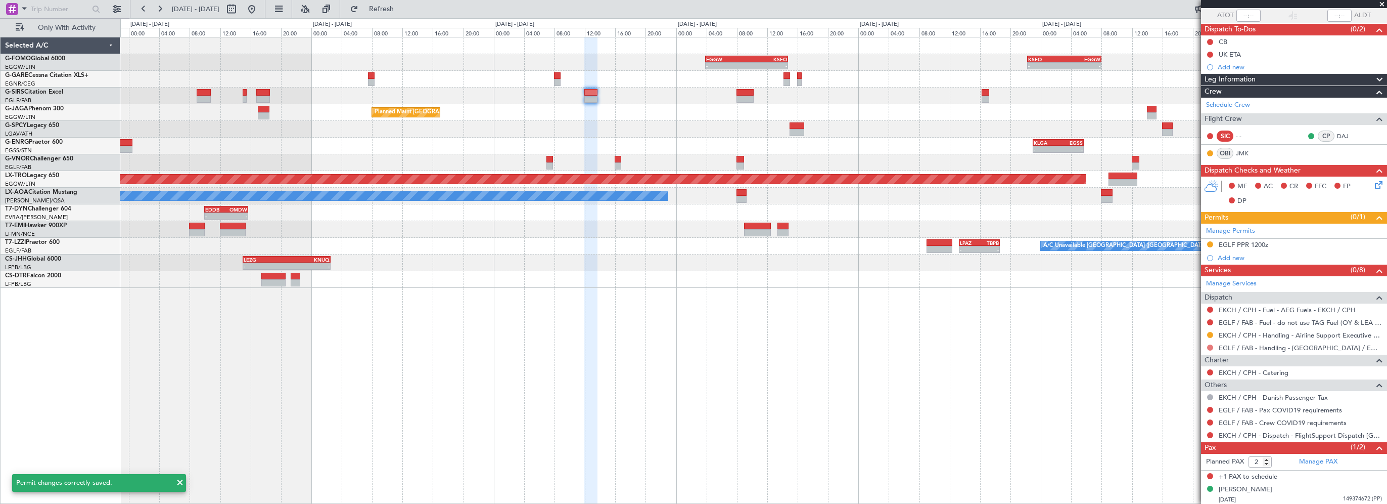
click at [1211, 344] on button at bounding box center [1210, 347] width 6 height 6
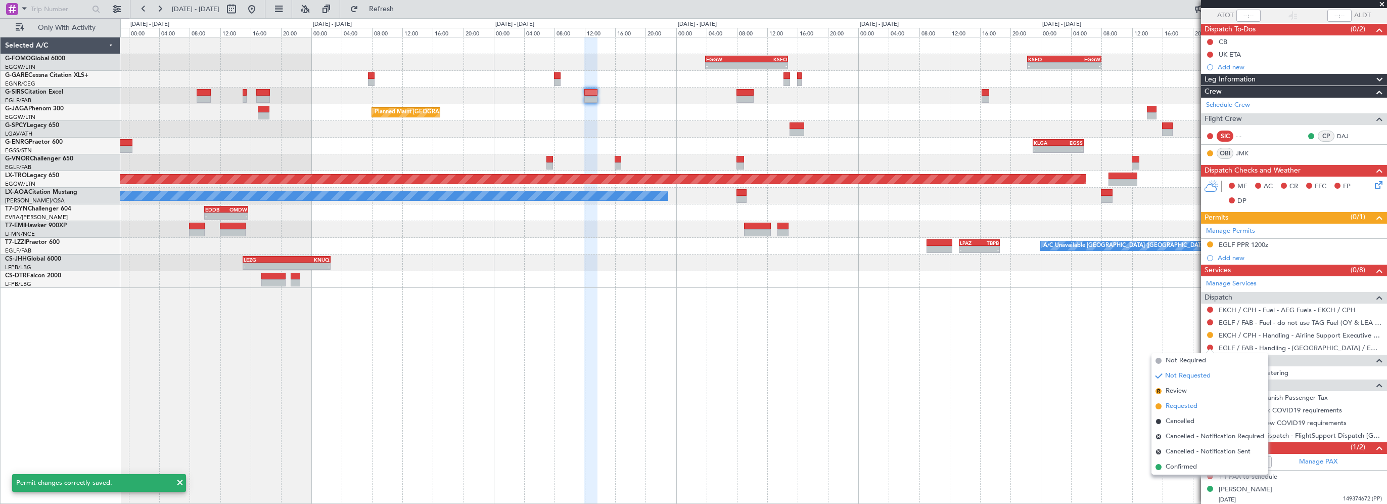
click at [1189, 405] on span "Requested" at bounding box center [1182, 406] width 32 height 10
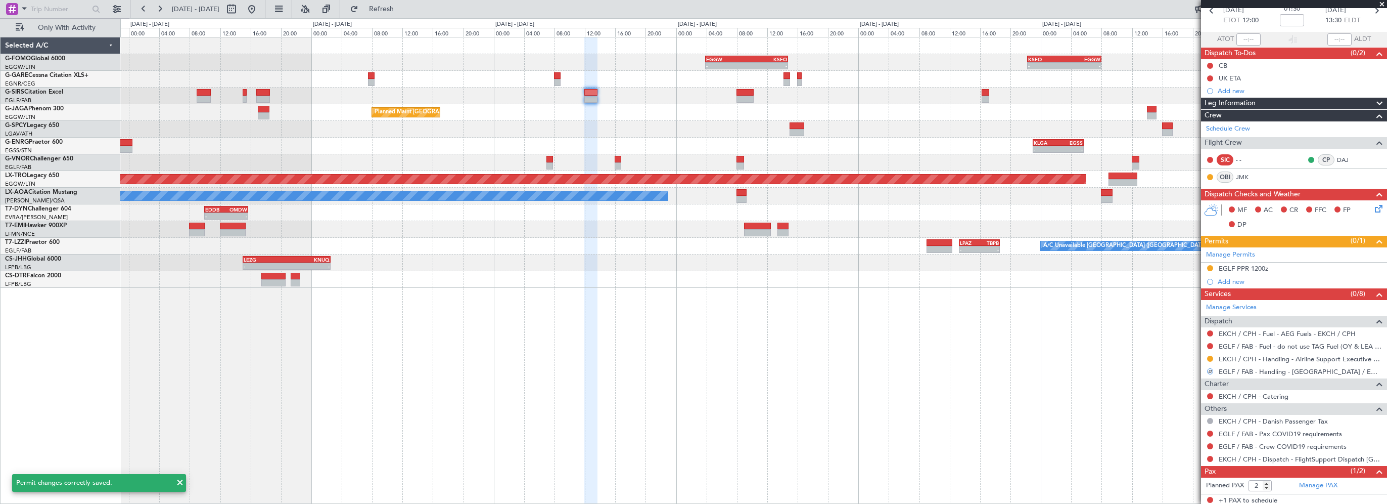
scroll to position [0, 0]
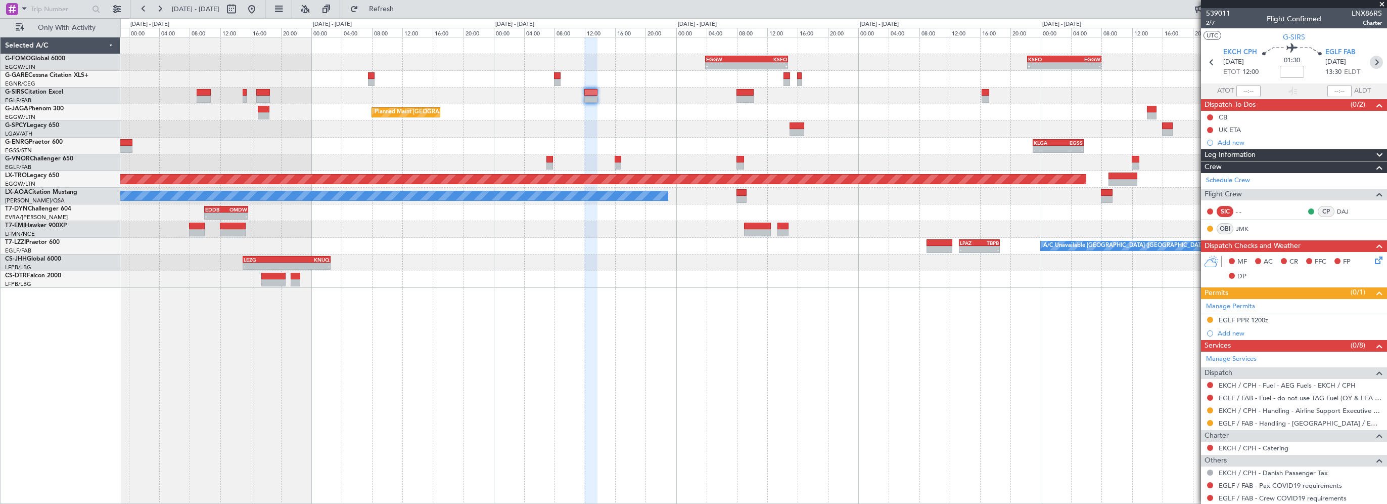
click at [1372, 62] on icon at bounding box center [1376, 62] width 13 height 13
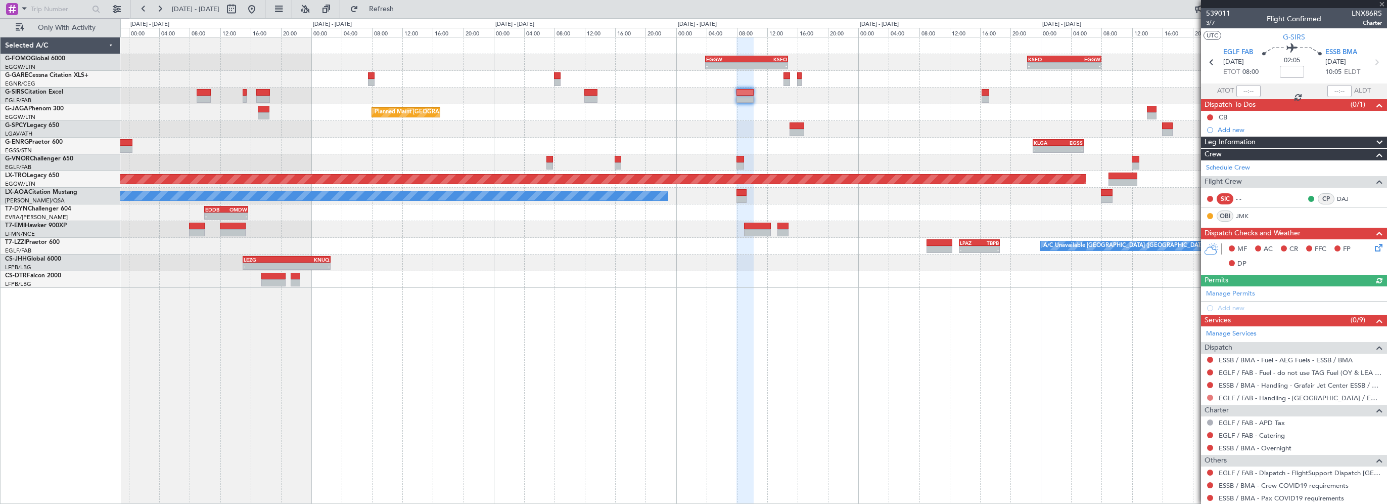
click at [1211, 396] on button at bounding box center [1210, 397] width 6 height 6
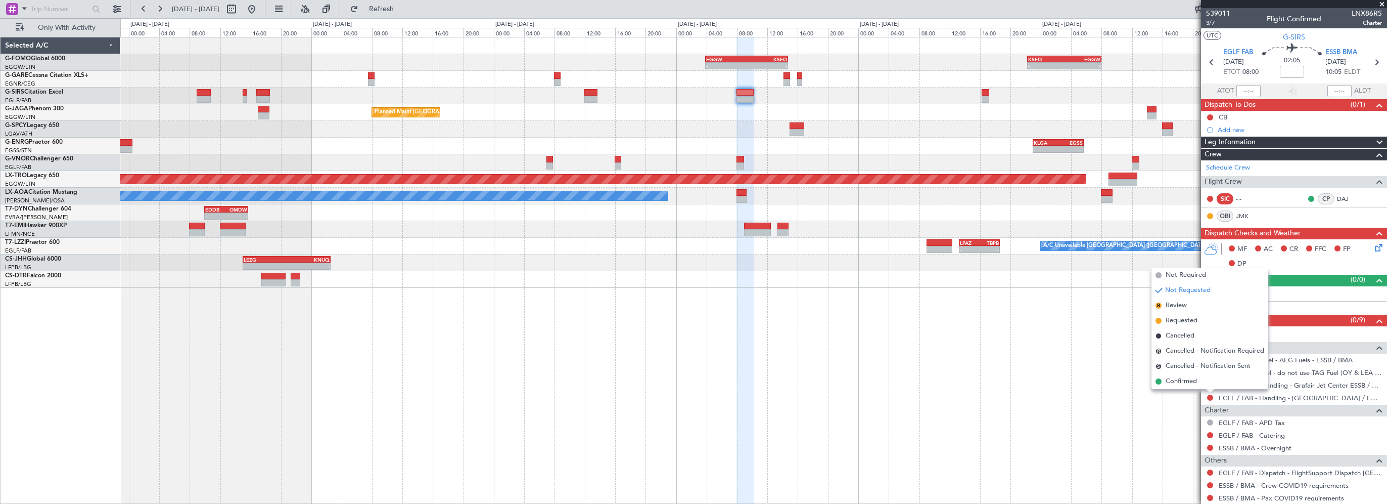
drag, startPoint x: 1193, startPoint y: 320, endPoint x: 1257, endPoint y: 320, distance: 64.2
click at [1193, 321] on span "Requested" at bounding box center [1182, 320] width 32 height 10
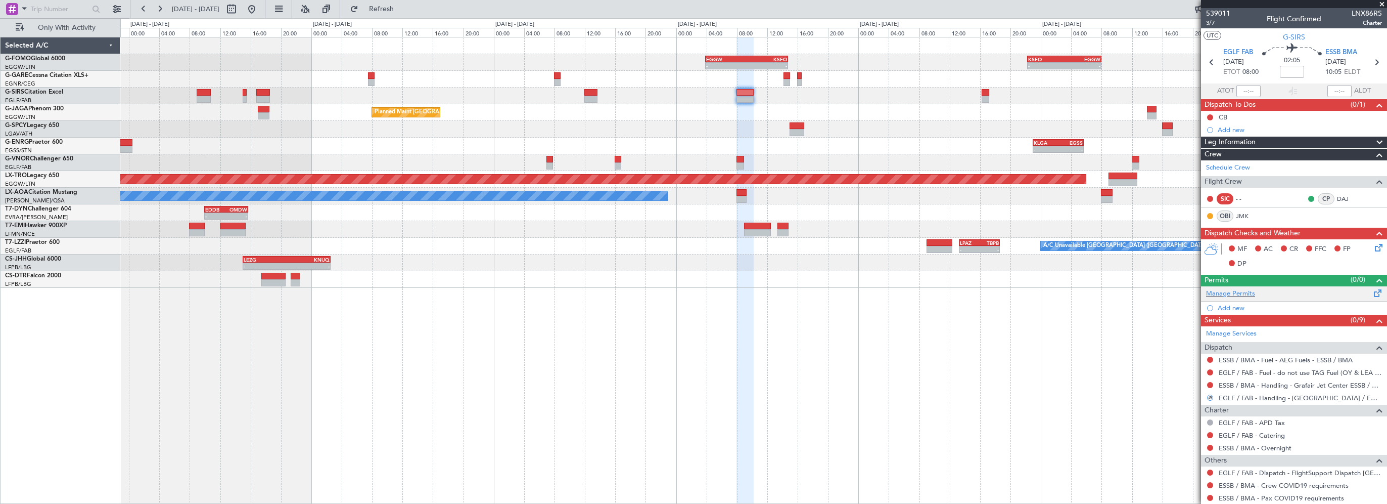
click at [1372, 293] on span at bounding box center [1378, 291] width 12 height 8
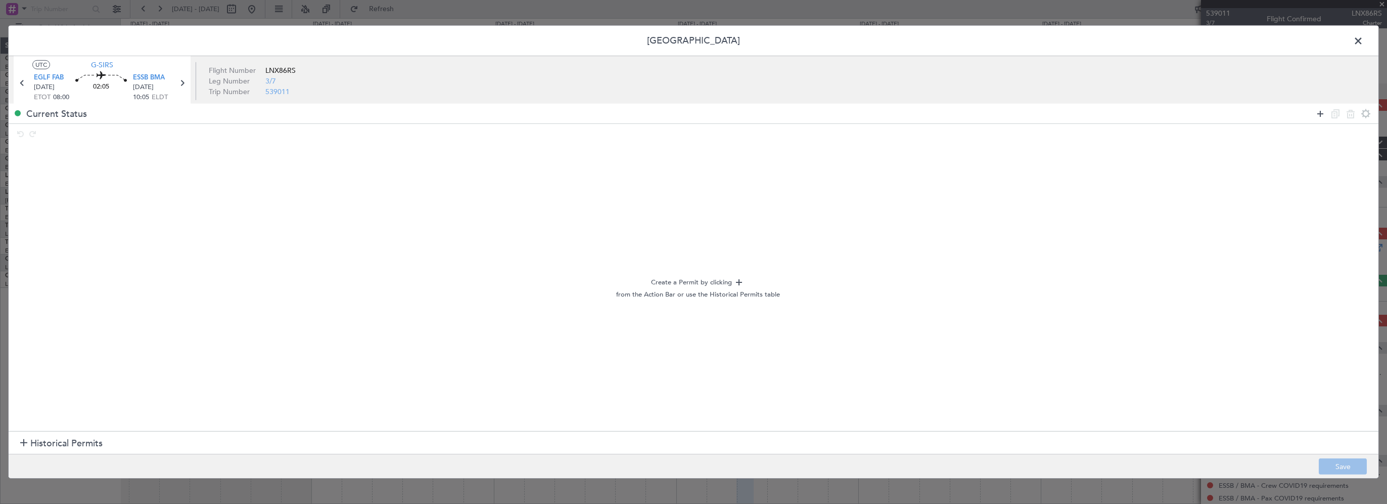
click at [1319, 115] on icon at bounding box center [1320, 113] width 12 height 12
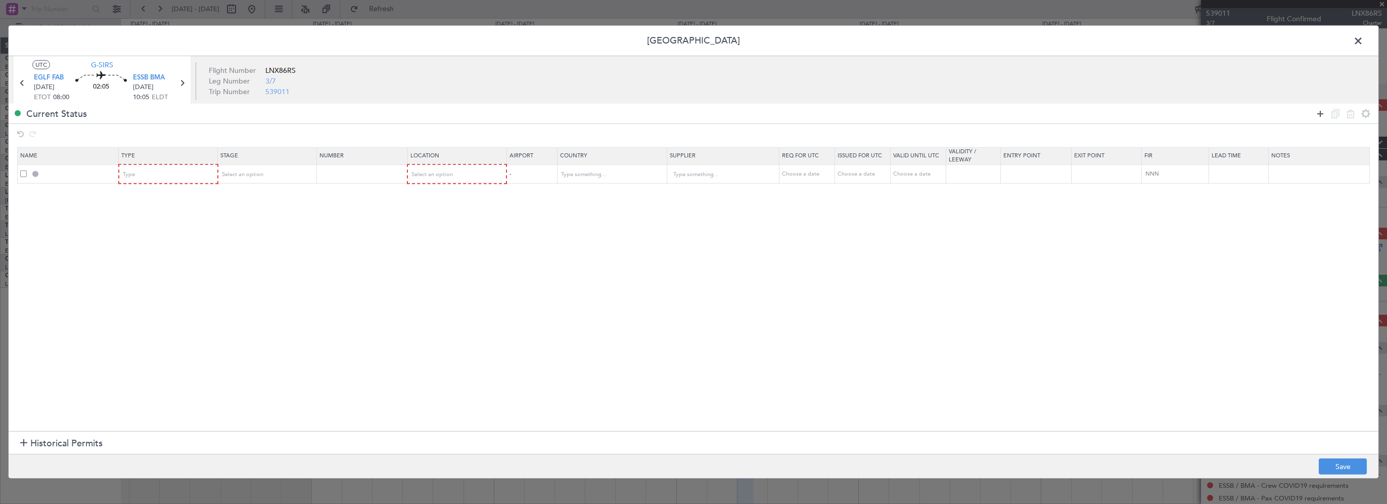
drag, startPoint x: 1319, startPoint y: 115, endPoint x: 1288, endPoint y: 118, distance: 31.5
click at [1319, 115] on icon at bounding box center [1320, 113] width 12 height 12
click at [194, 333] on section "Name Type Stage Number Location Airport Country Supplier Req For Utc Issued For…" at bounding box center [694, 288] width 1370 height 286
click at [172, 172] on div "Type" at bounding box center [165, 174] width 84 height 15
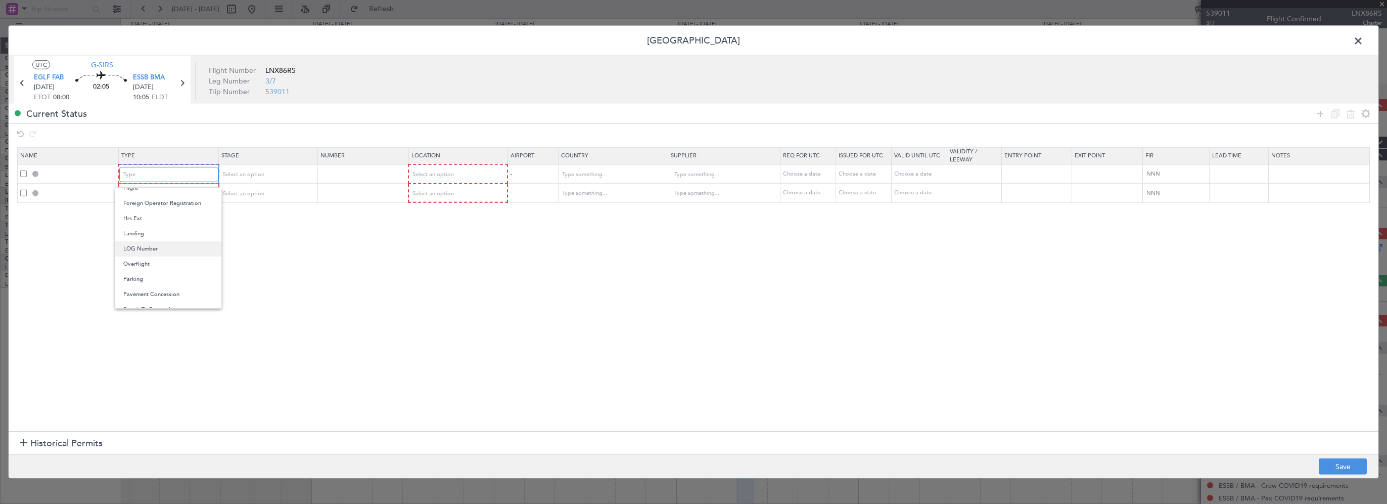
scroll to position [255, 0]
click at [143, 270] on span "PPR" at bounding box center [168, 273] width 90 height 15
click at [171, 197] on div "Type" at bounding box center [165, 193] width 84 height 15
click at [149, 283] on span "Slot" at bounding box center [168, 289] width 90 height 15
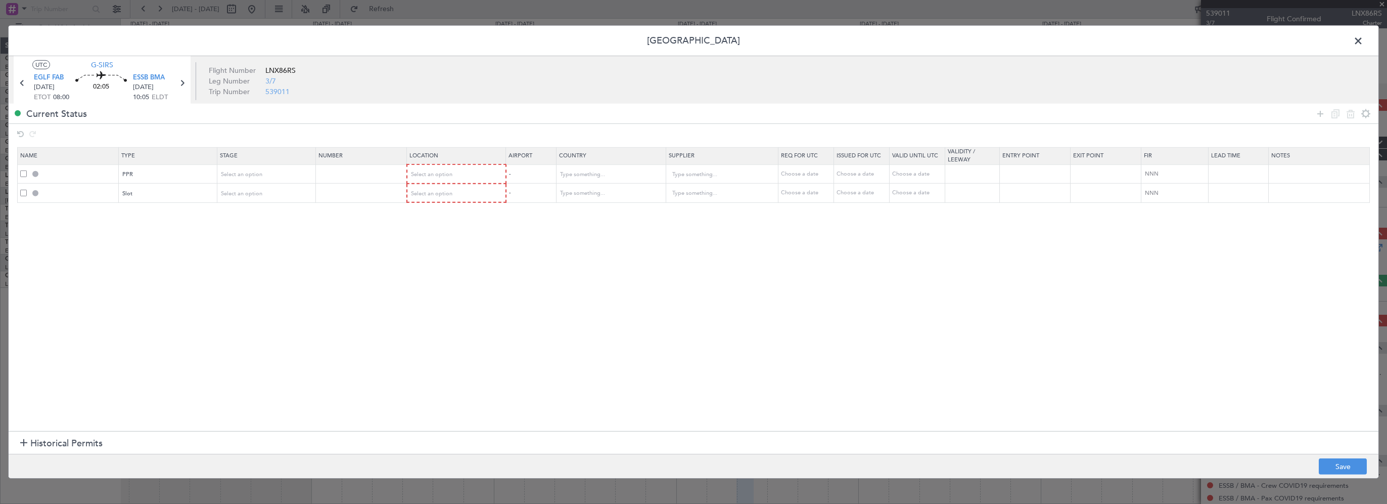
click at [285, 271] on section "Name Type Stage Number Location Airport Country Supplier Req For Utc Issued For…" at bounding box center [694, 288] width 1370 height 286
click at [250, 170] on span "Select an option" at bounding box center [241, 174] width 41 height 8
click at [239, 236] on span "Requested" at bounding box center [266, 240] width 90 height 15
click at [257, 197] on div "Select an option" at bounding box center [263, 193] width 84 height 15
drag, startPoint x: 240, startPoint y: 258, endPoint x: 252, endPoint y: 259, distance: 12.7
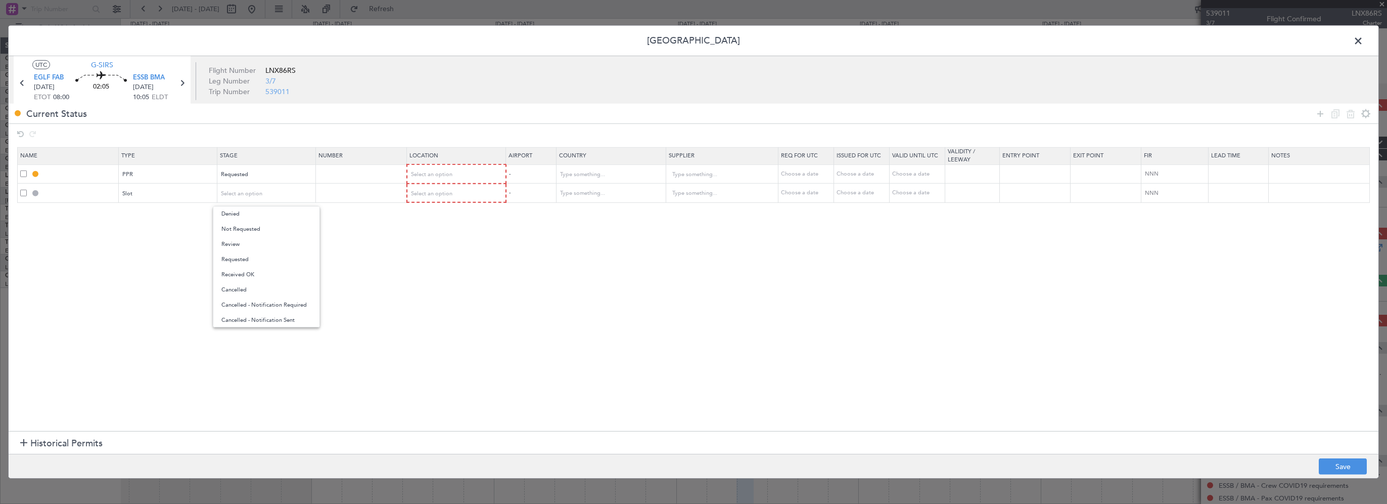
click at [240, 258] on span "Requested" at bounding box center [266, 259] width 90 height 15
drag, startPoint x: 428, startPoint y: 264, endPoint x: 436, endPoint y: 196, distance: 69.2
click at [428, 260] on section "Name Type Stage Number Location Airport Country Supplier Req For Utc Issued For…" at bounding box center [694, 288] width 1370 height 286
click at [437, 172] on span "Select an option" at bounding box center [432, 174] width 41 height 8
click at [436, 194] on span "Departure" at bounding box center [456, 195] width 90 height 15
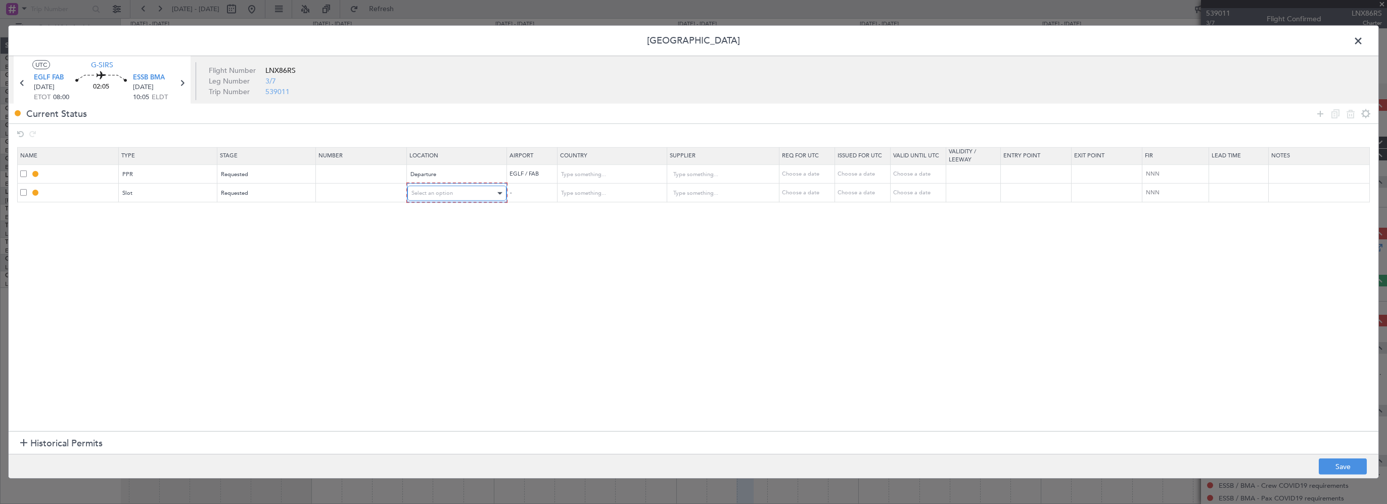
click at [444, 194] on span "Select an option" at bounding box center [432, 193] width 41 height 8
click at [446, 237] on span "Arrival" at bounding box center [456, 244] width 90 height 15
click at [634, 281] on section "Name Type Stage Number Location Airport Country Supplier Req For Utc Issued For…" at bounding box center [694, 288] width 1370 height 286
click at [1338, 465] on button "Save" at bounding box center [1343, 466] width 48 height 16
type input "EGLF PPR"
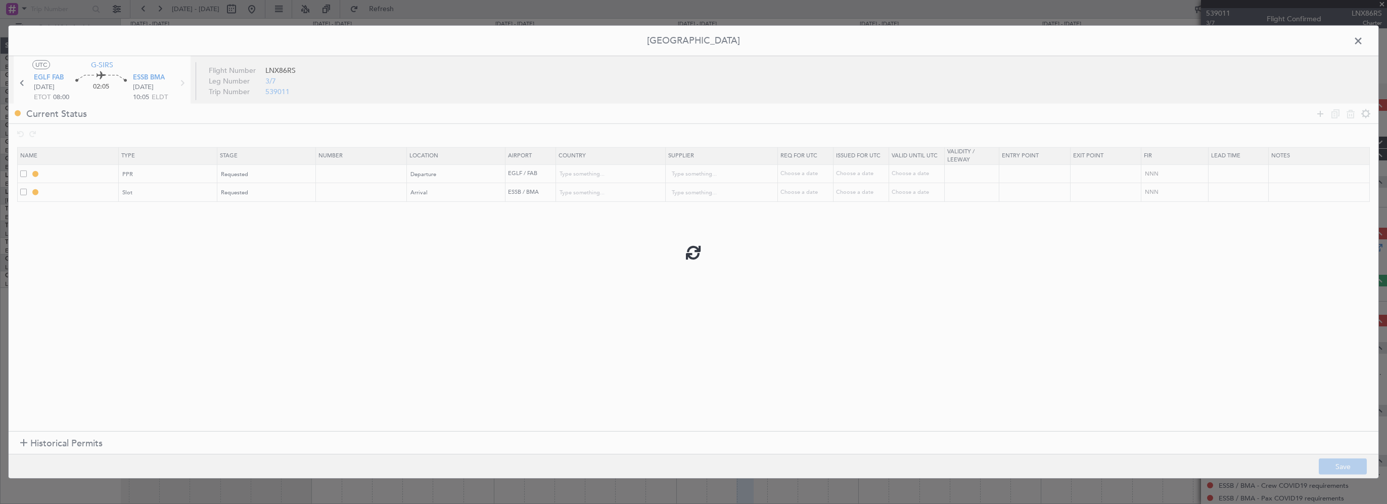
type input "[GEOGRAPHIC_DATA]"
type input "NNN"
type input "2"
type input "ESSB ARR SLOT"
type input "[GEOGRAPHIC_DATA]"
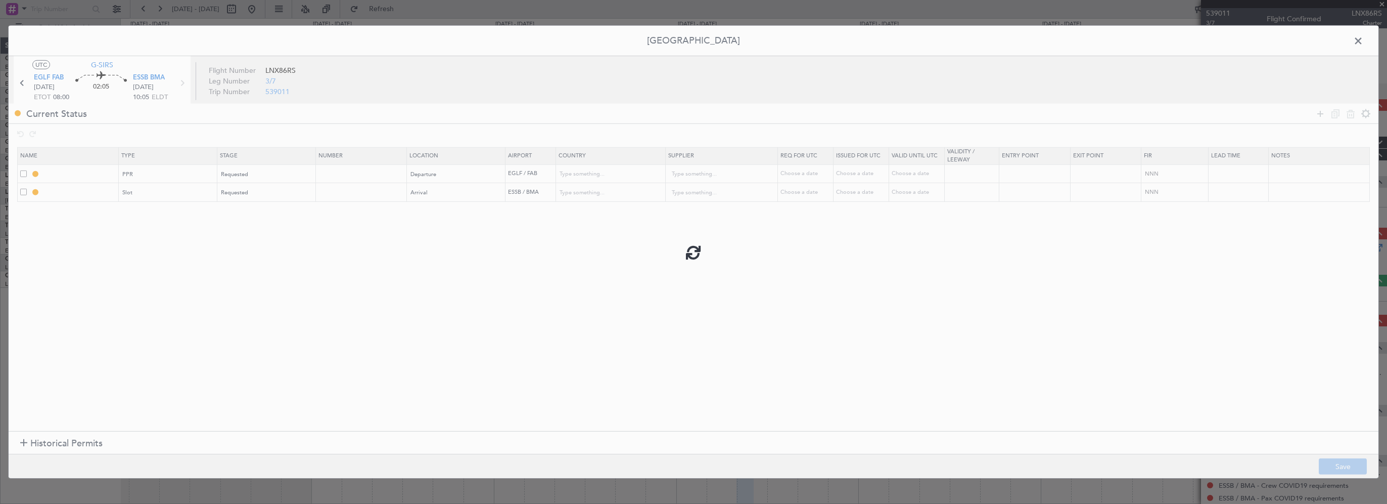
type input "NNN"
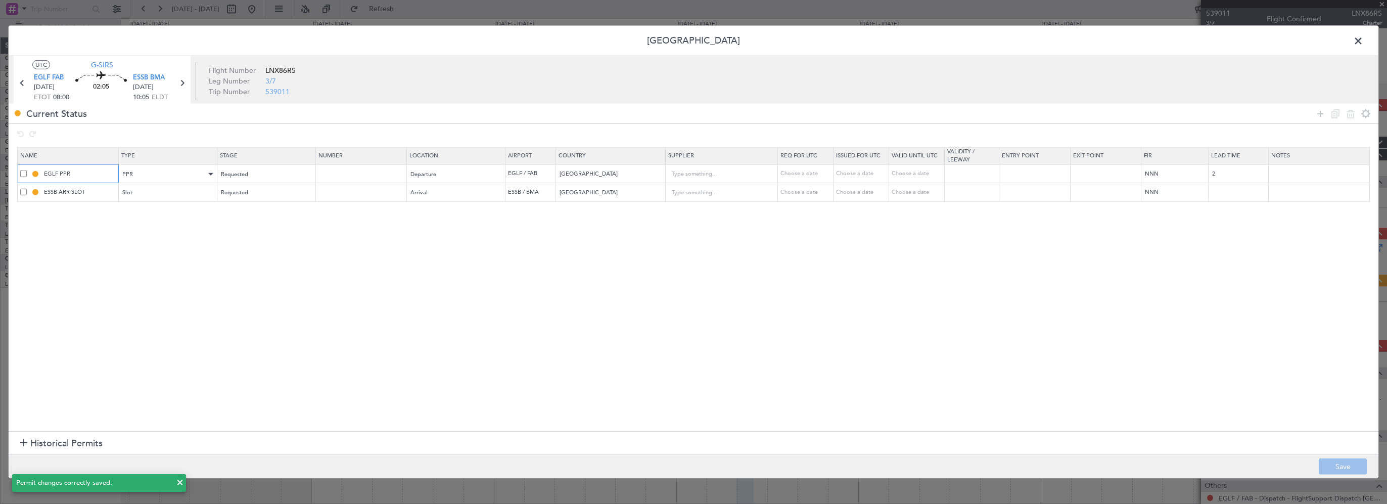
drag, startPoint x: 85, startPoint y: 171, endPoint x: 119, endPoint y: 170, distance: 34.4
click at [85, 171] on input "EGLF PPR" at bounding box center [80, 173] width 76 height 9
type input "EGLF PPR 0800z"
click at [187, 246] on section "Name Type Stage Number Location Airport Country Supplier Req For Utc Issued For…" at bounding box center [694, 288] width 1370 height 286
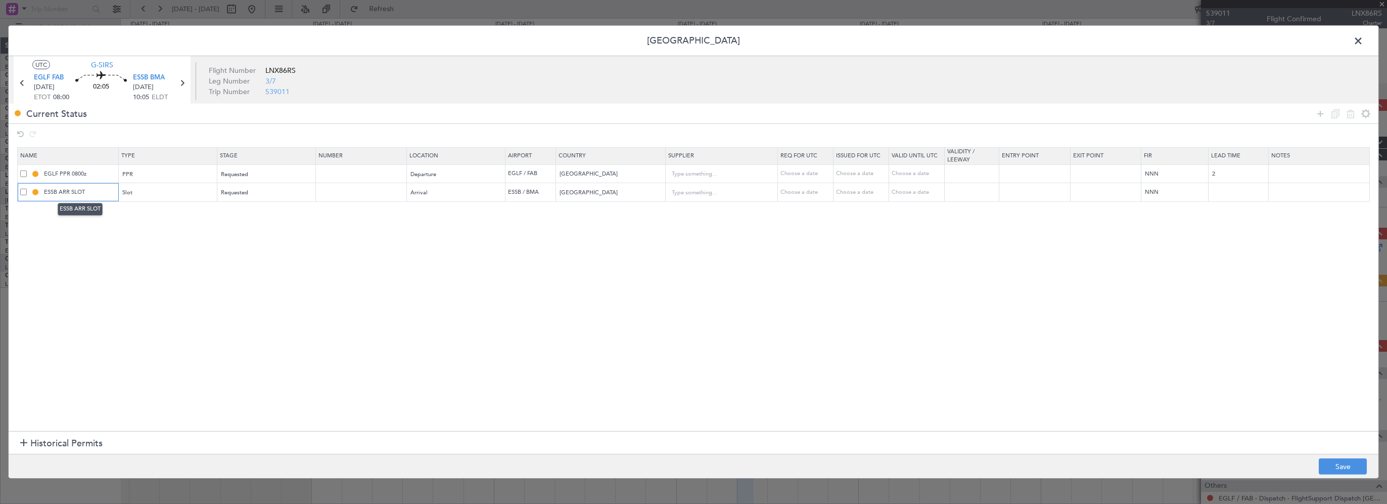
drag, startPoint x: 93, startPoint y: 189, endPoint x: 98, endPoint y: 190, distance: 5.2
click at [94, 190] on input "ESSB ARR SLOT" at bounding box center [80, 192] width 76 height 9
type input "ESSB ARR SLOT 1005z"
drag, startPoint x: 194, startPoint y: 286, endPoint x: 213, endPoint y: 287, distance: 19.3
click at [195, 286] on section "Name Type Stage Number Location Airport Country Supplier Req For Utc Issued For…" at bounding box center [694, 288] width 1370 height 286
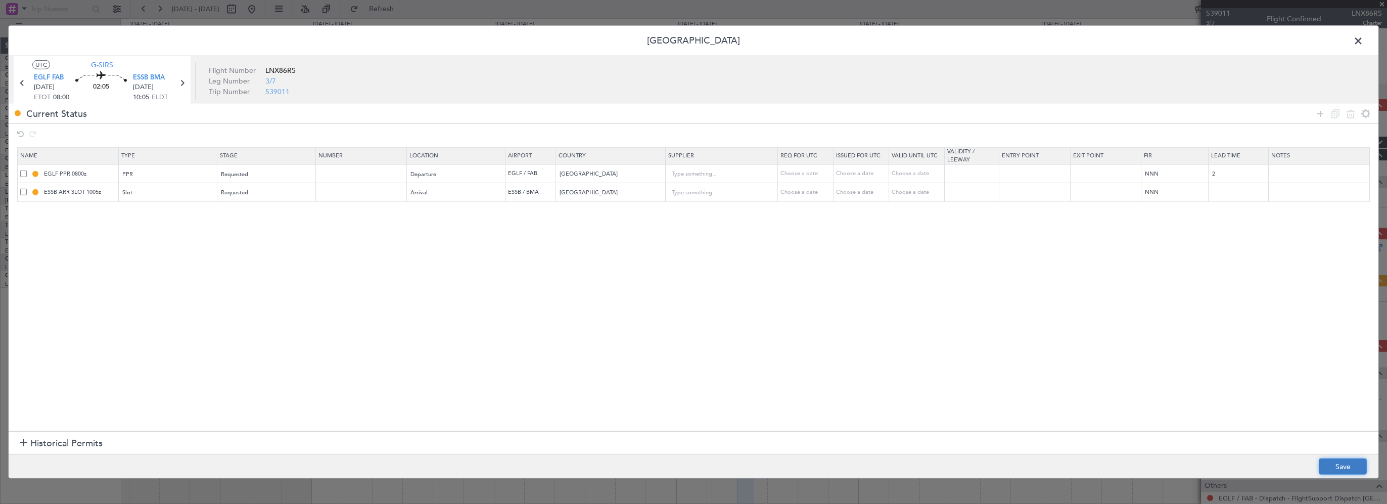
click at [1335, 466] on button "Save" at bounding box center [1343, 466] width 48 height 16
drag, startPoint x: 1357, startPoint y: 38, endPoint x: 1355, endPoint y: 52, distance: 13.3
click at [1364, 38] on span at bounding box center [1364, 43] width 0 height 20
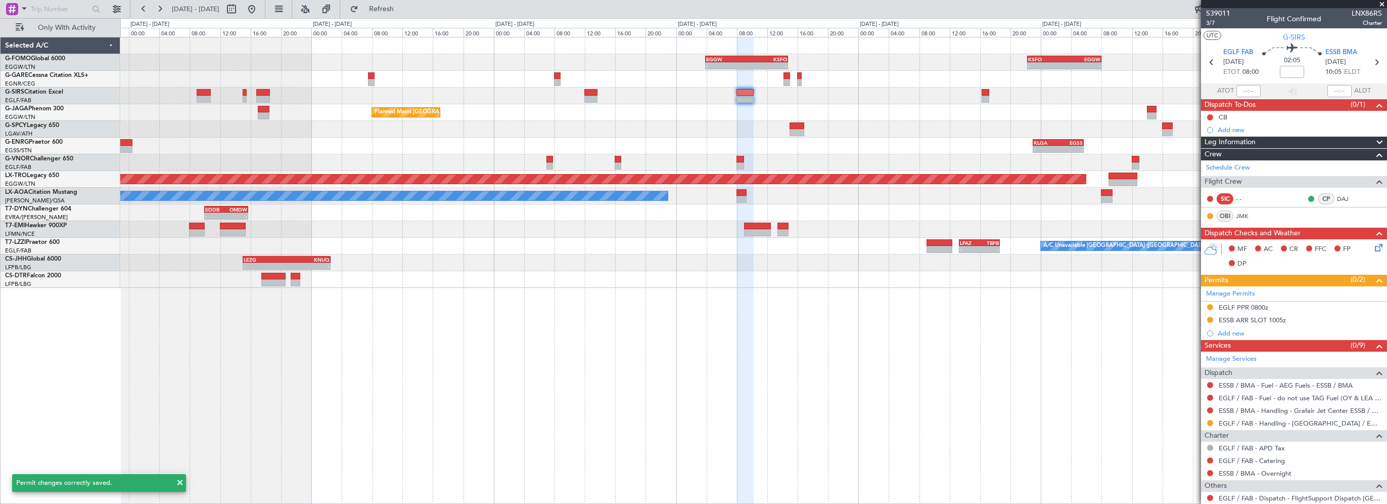
click at [533, 371] on div "- - EGGW 03:55 Z KSFO 14:45 Z - - KSFO 22:15 Z EGGW 08:00 Z - - EGGW 07:00 Z OE…" at bounding box center [753, 270] width 1267 height 467
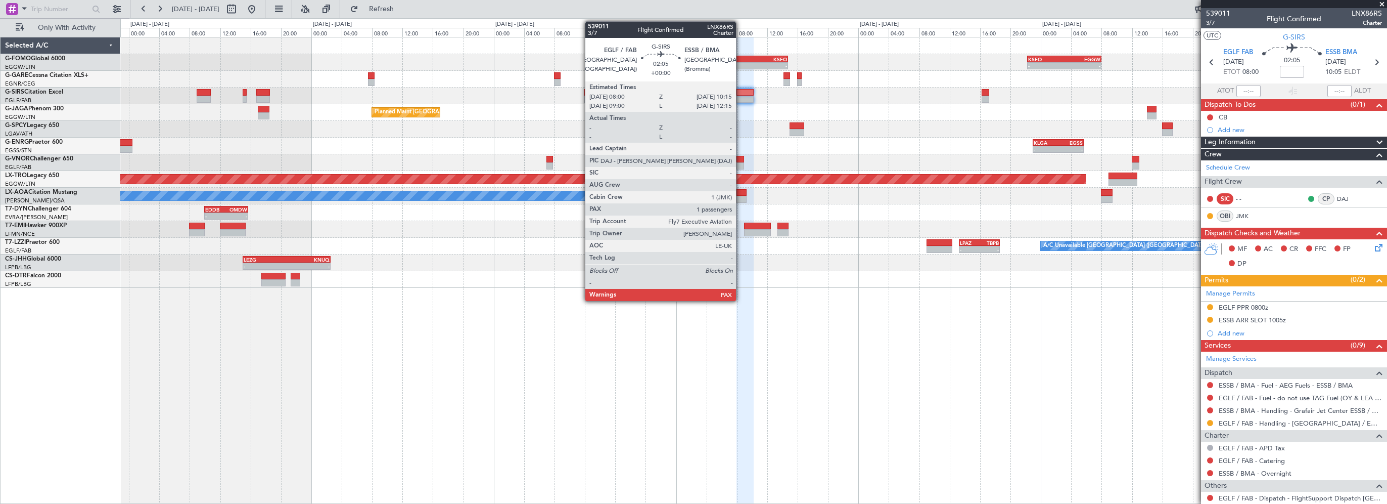
click at [741, 89] on div at bounding box center [745, 92] width 17 height 7
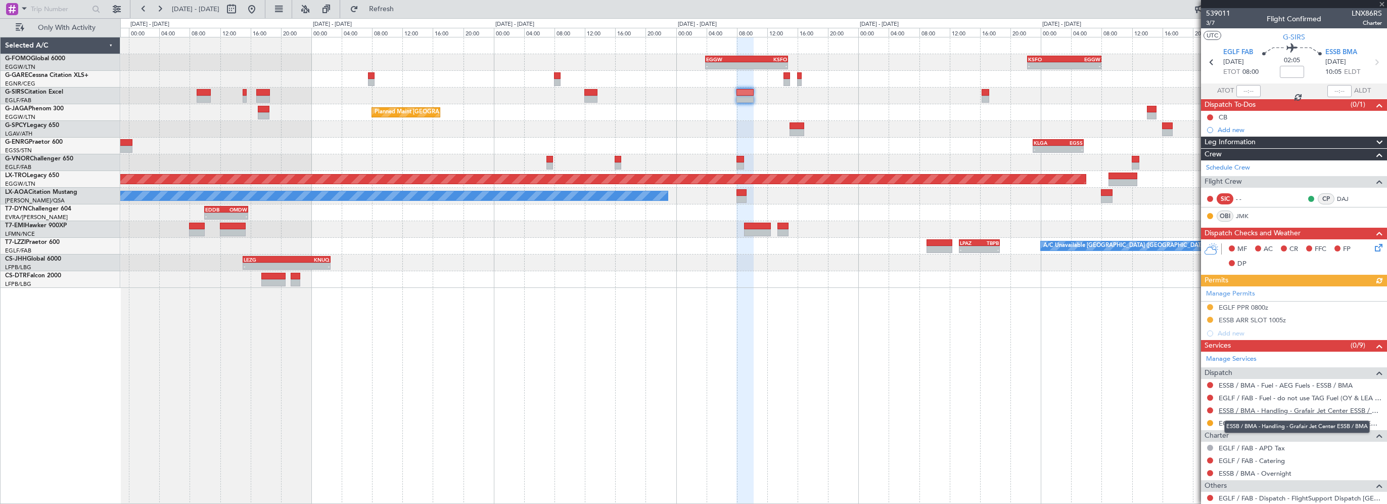
click at [1290, 409] on link "ESSB / BMA - Handling - Grafair Jet Center ESSB / BMA" at bounding box center [1300, 410] width 163 height 9
click at [788, 410] on div "- - EGGW 03:55 Z KSFO 14:45 Z - - KSFO 22:15 Z EGGW 08:00 Z - - EGGW 07:00 Z OE…" at bounding box center [753, 270] width 1267 height 467
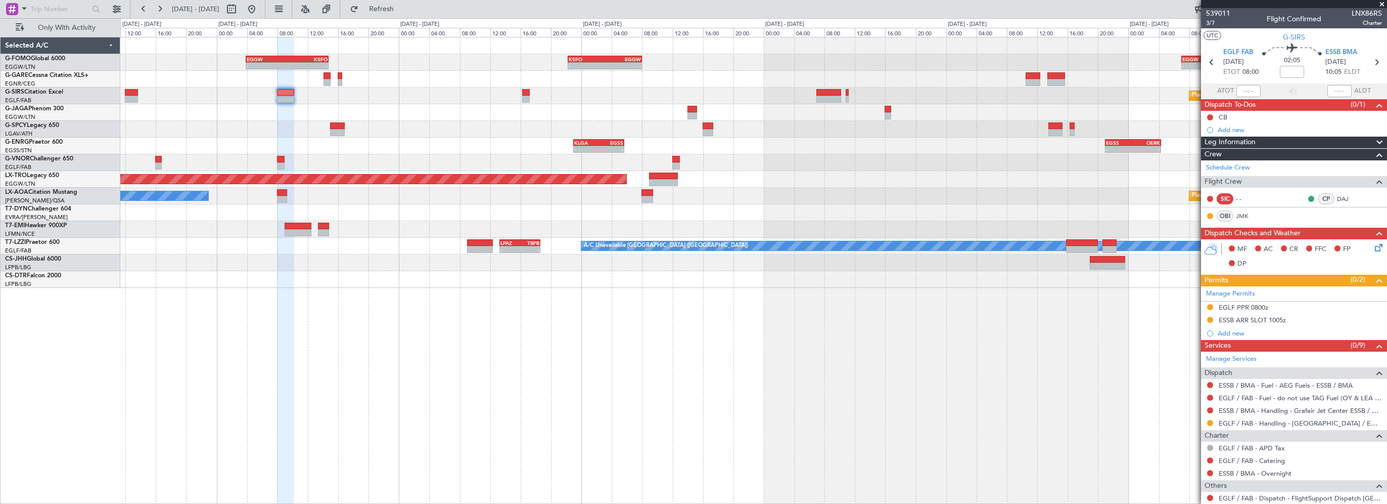
click at [559, 358] on div "- - EGGW 03:55 Z KSFO 14:45 Z - - KSFO 22:15 Z EGGW 08:00 Z - - EGGW 07:00 Z OE…" at bounding box center [753, 270] width 1267 height 467
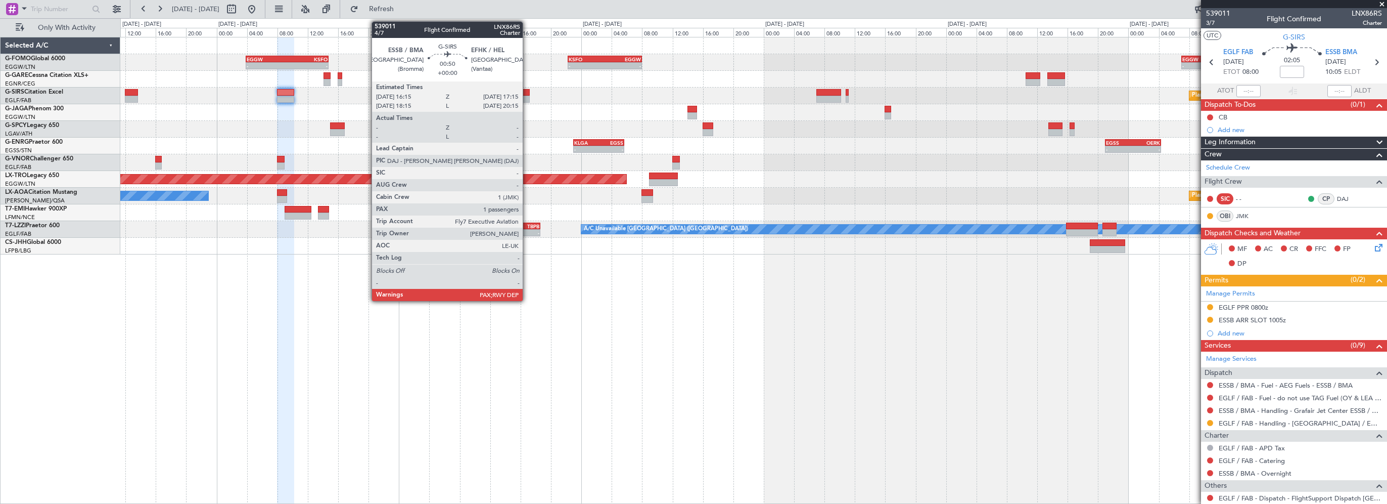
click at [527, 91] on div at bounding box center [526, 92] width 8 height 7
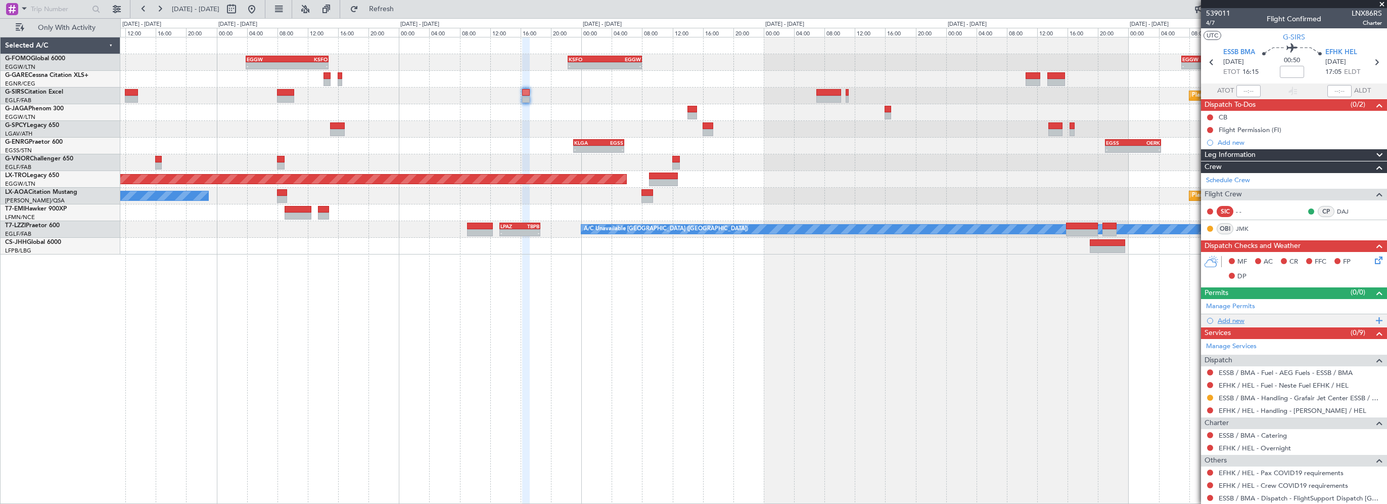
click at [1234, 321] on div "Add new" at bounding box center [1295, 320] width 155 height 9
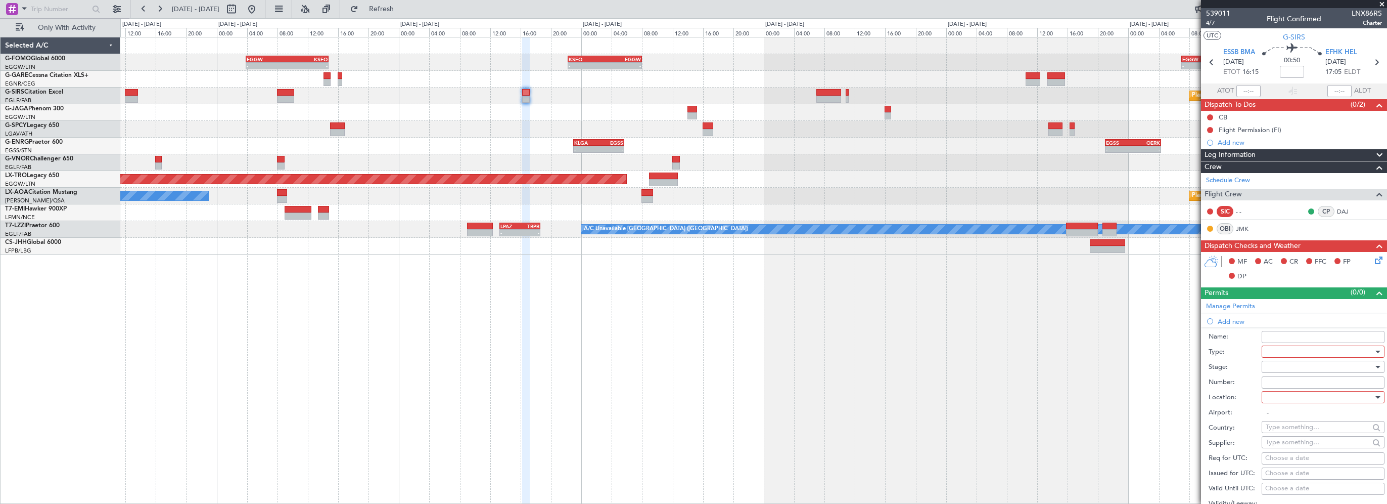
click at [1278, 350] on div at bounding box center [1320, 351] width 108 height 15
click at [1299, 451] on span "Slot" at bounding box center [1319, 446] width 106 height 15
click at [1276, 393] on div at bounding box center [1320, 396] width 108 height 15
click at [1292, 421] on span "Departure" at bounding box center [1319, 416] width 106 height 15
type input "ESSB / BMA"
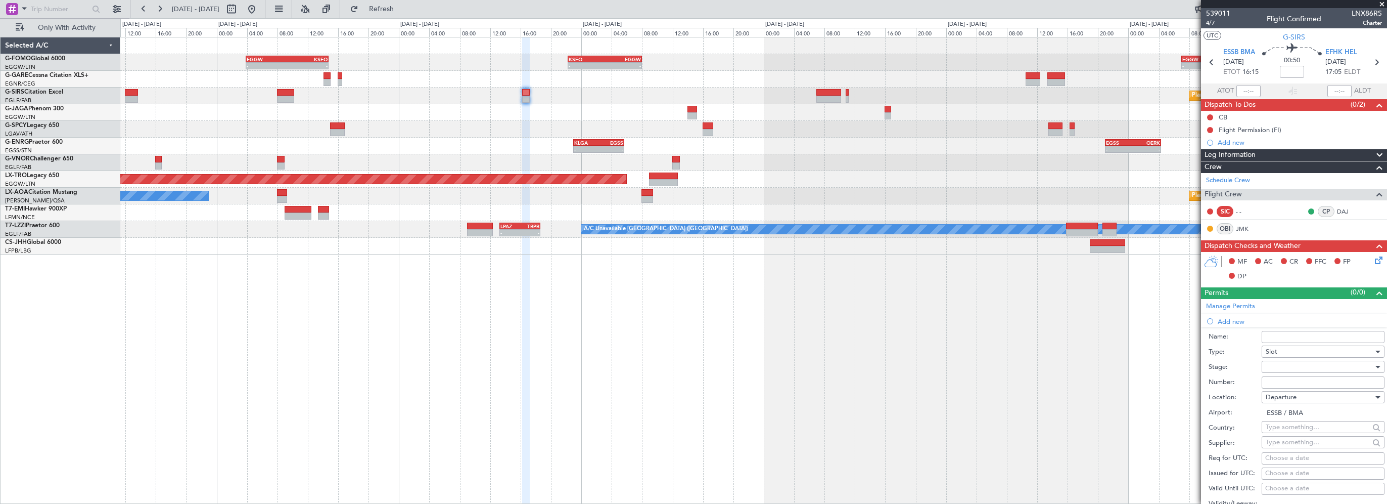
click at [1295, 365] on div at bounding box center [1320, 366] width 108 height 15
click at [1290, 428] on span "Requested" at bounding box center [1319, 431] width 106 height 15
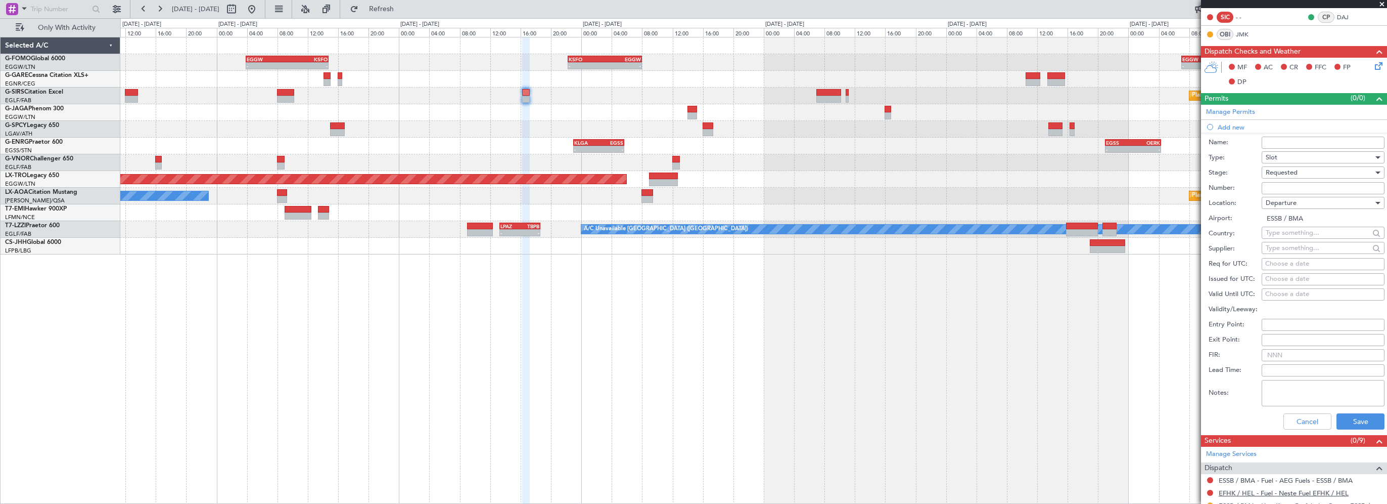
scroll to position [253, 0]
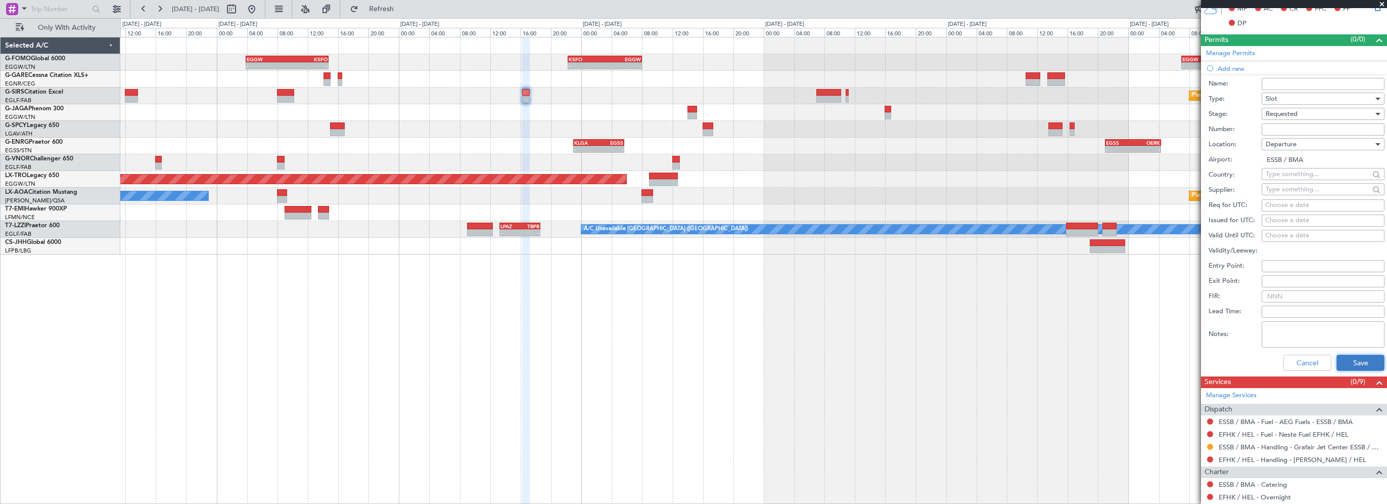
click at [1345, 363] on button "Save" at bounding box center [1361, 362] width 48 height 16
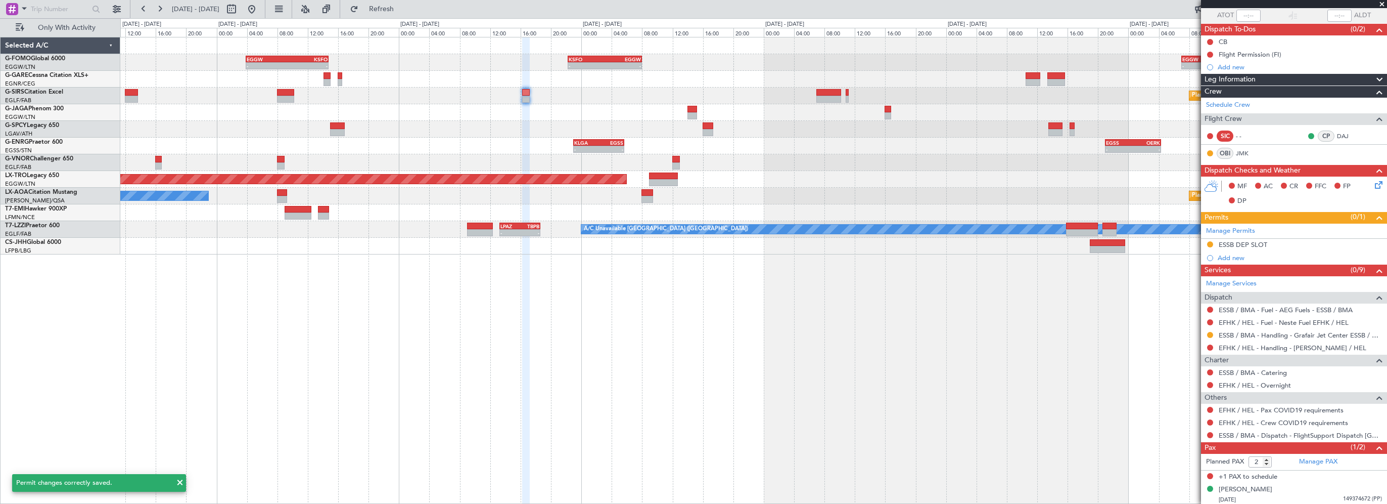
scroll to position [0, 0]
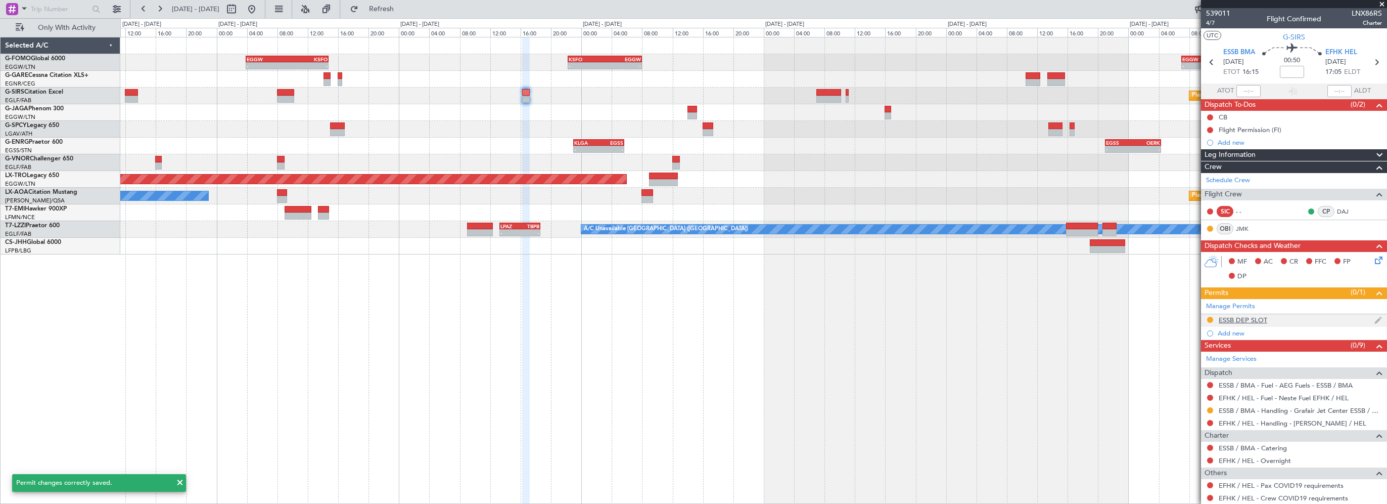
click at [1265, 319] on div "ESSB DEP SLOT" at bounding box center [1243, 319] width 49 height 9
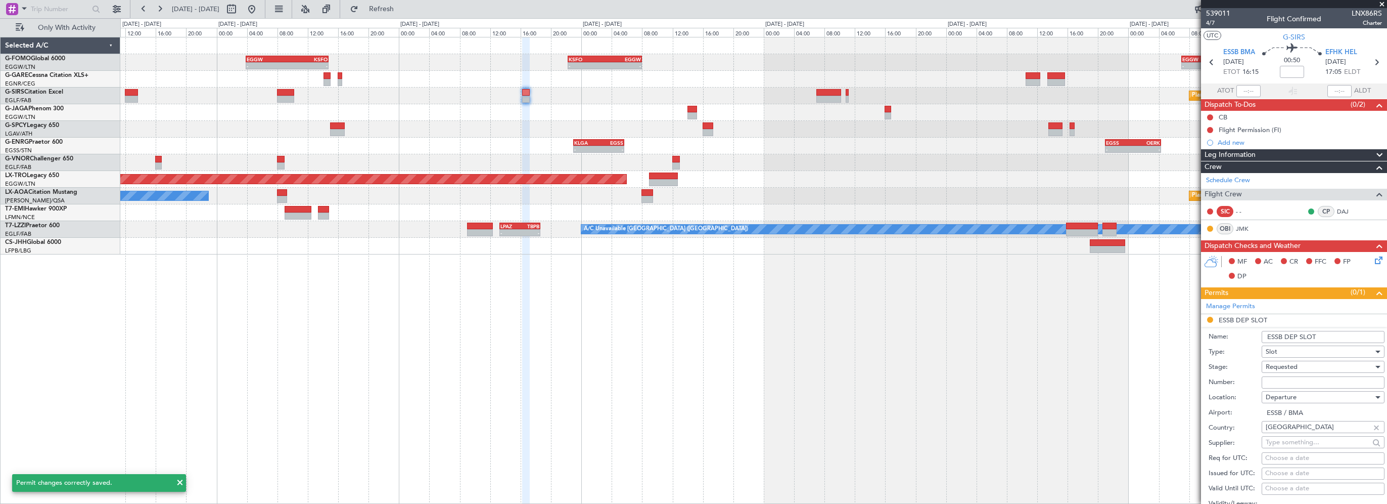
click at [1356, 340] on input "ESSB DEP SLOT" at bounding box center [1323, 337] width 123 height 12
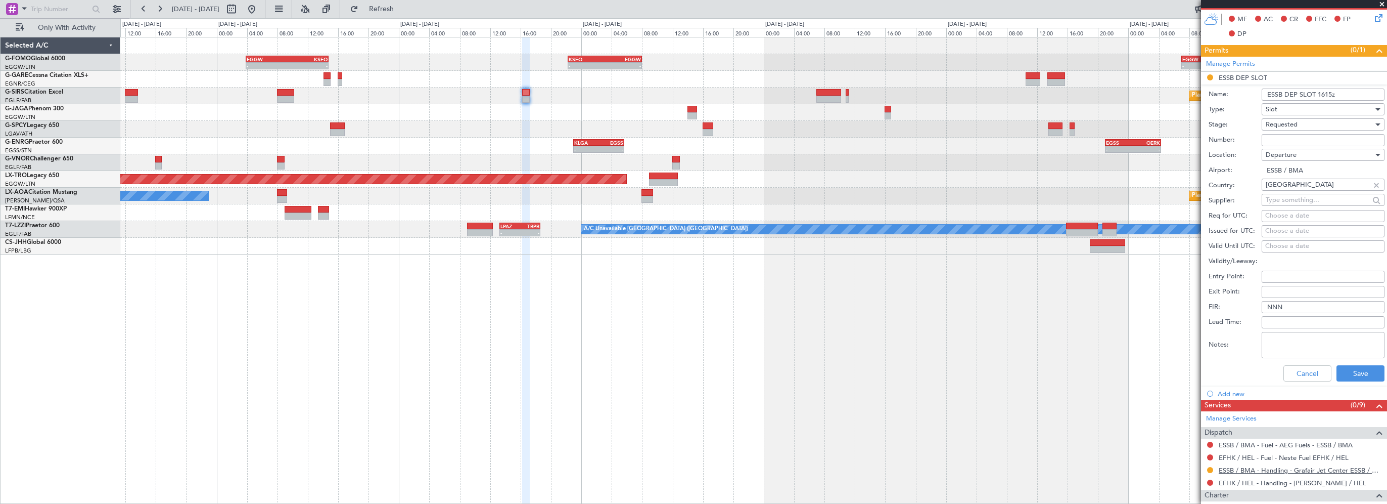
scroll to position [303, 0]
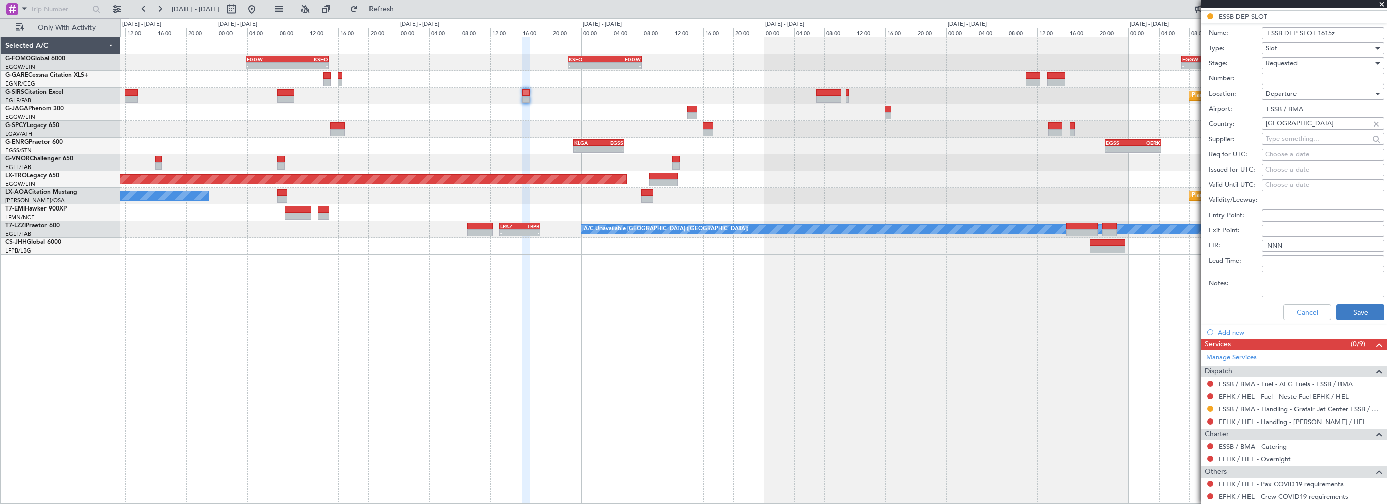
type input "ESSB DEP SLOT 1615z"
click at [1352, 309] on button "Save" at bounding box center [1361, 312] width 48 height 16
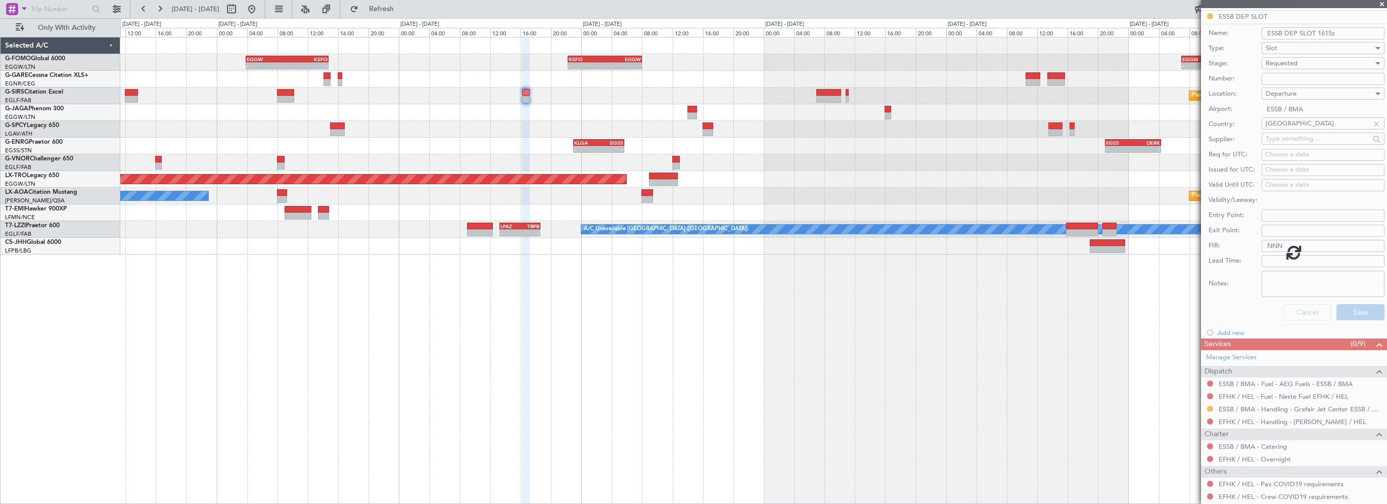
scroll to position [75, 0]
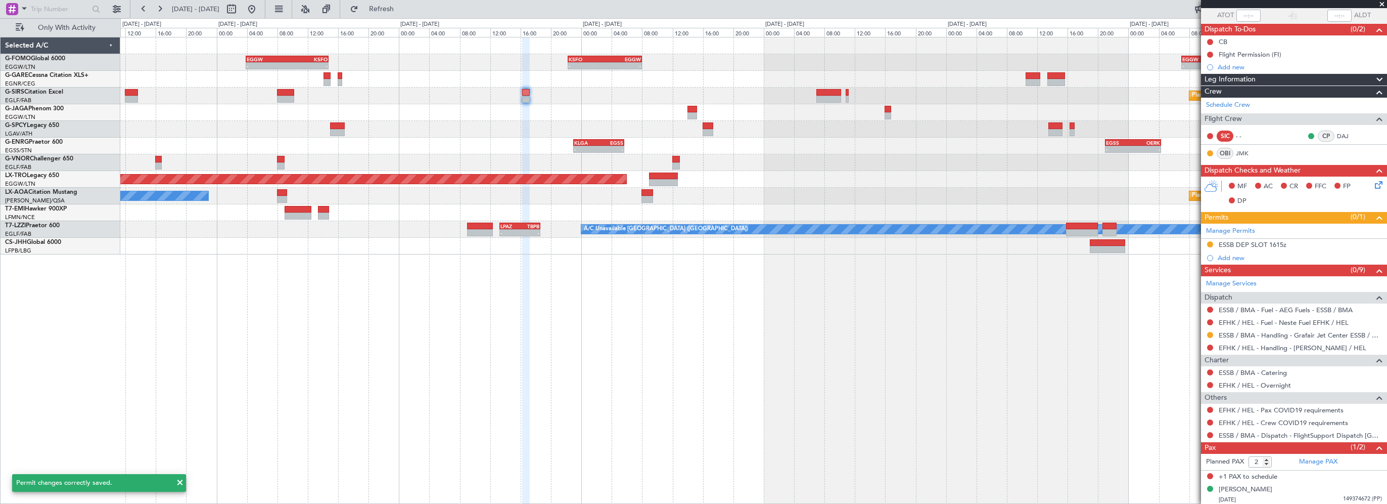
click at [1027, 400] on div "- - EGGW 03:55 Z KSFO 14:45 Z - - KSFO 22:15 Z EGGW 08:00 Z - - EGGW 07:00 Z OE…" at bounding box center [753, 270] width 1267 height 467
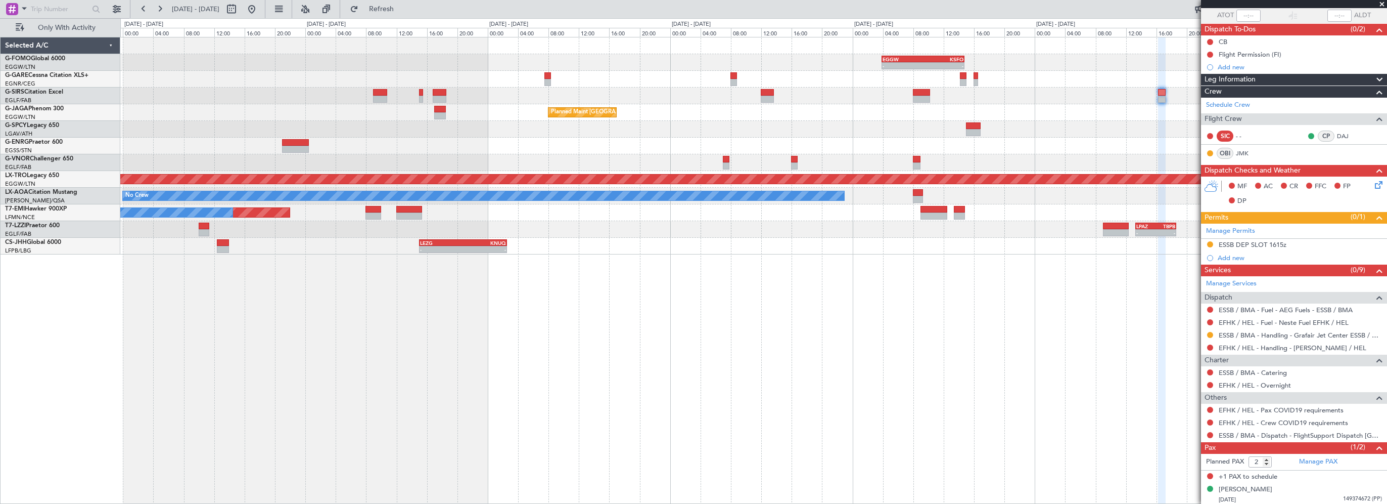
click at [954, 412] on div "- - EGGW 03:55 Z KSFO 14:45 Z - - KSFO 22:15 Z EGGW 08:00 Z Planned Maint Paris…" at bounding box center [753, 270] width 1267 height 467
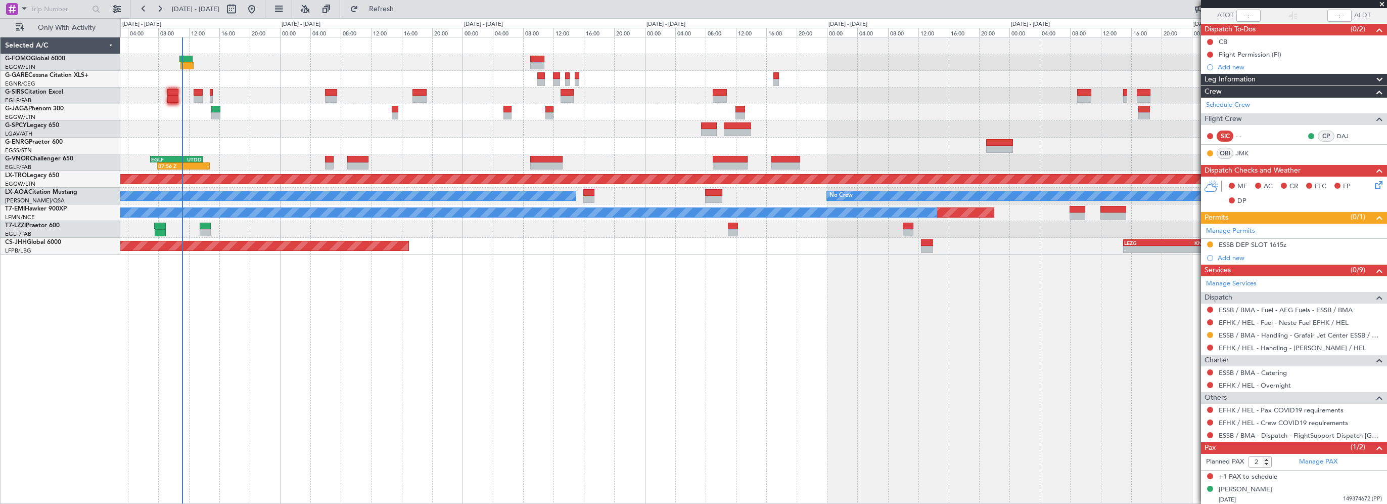
click at [861, 378] on div "- - EGGW 03:55 Z KSFO 14:45 Z Planned Maint Paris (Le Bourget) No Crew EGSS 12:…" at bounding box center [753, 270] width 1267 height 467
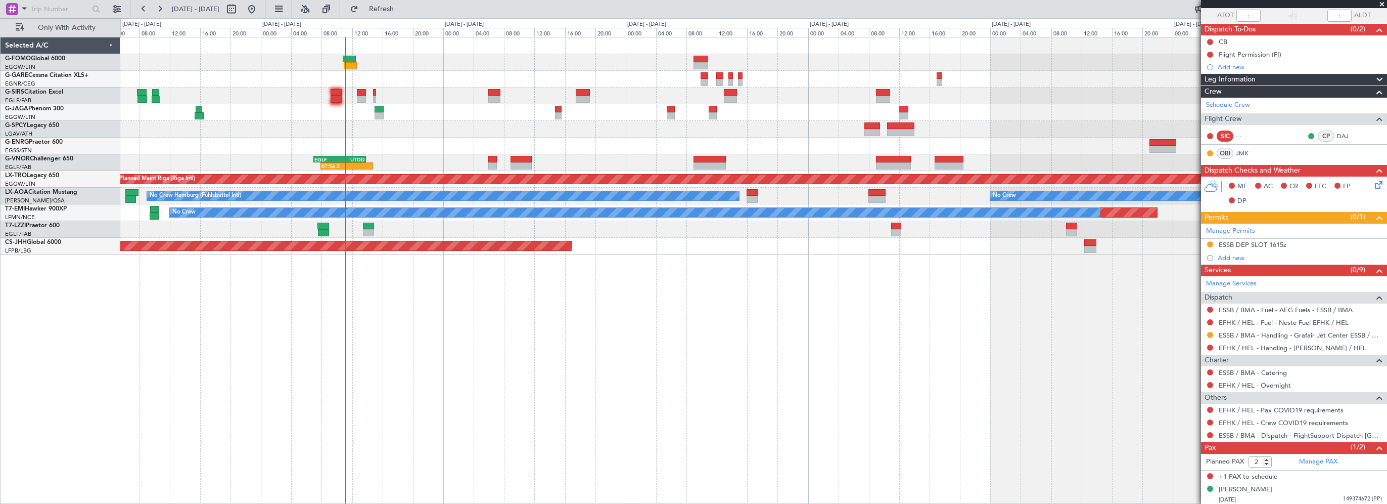
click at [285, 354] on div "Planned Maint Paris (Le Bourget) No Crew EGSS 12:45 Z KBGR 19:40 Z 13:25 Z 20:0…" at bounding box center [753, 270] width 1267 height 467
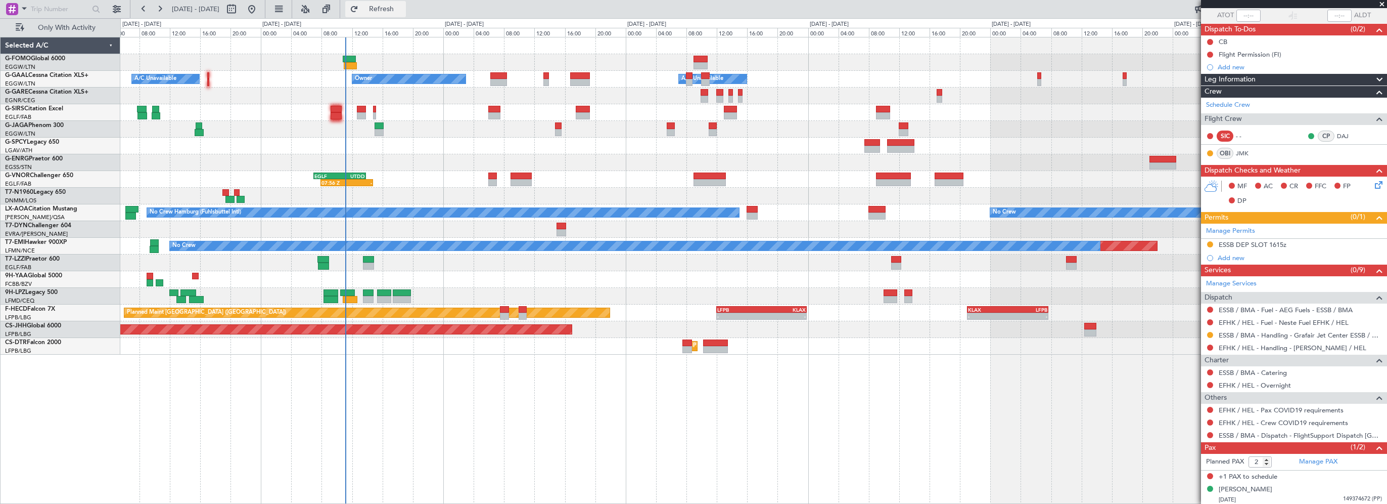
click at [406, 14] on button "Refresh" at bounding box center [375, 9] width 61 height 16
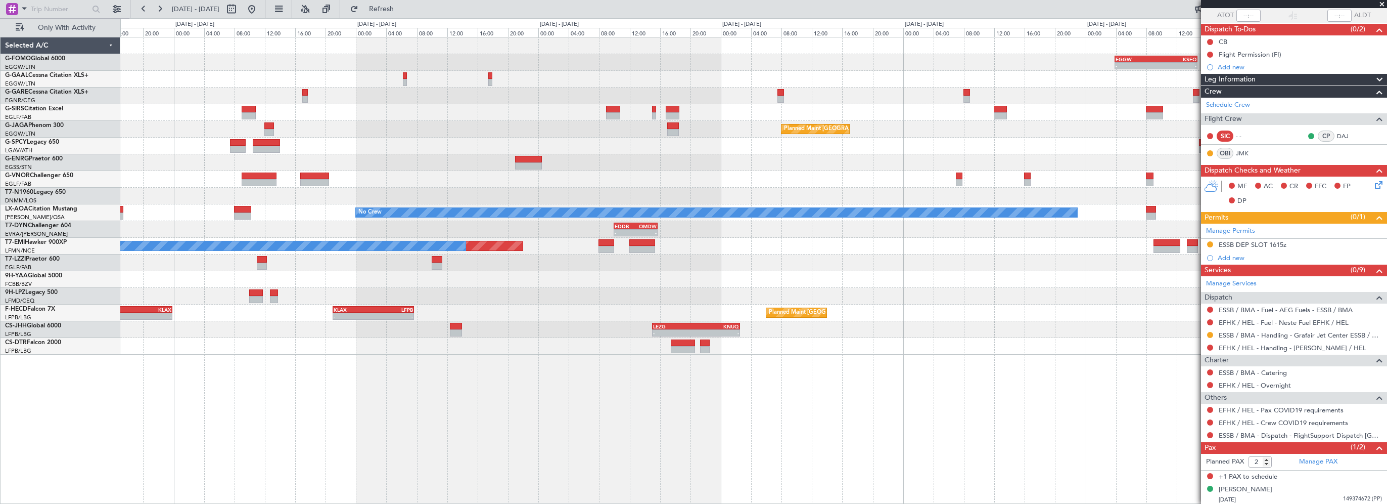
click at [314, 207] on div "- - EGGW 03:55 Z KSFO 14:45 Z - - KSFO 22:15 Z EGGW 08:00 Z A/C Unavailable Own…" at bounding box center [753, 195] width 1266 height 317
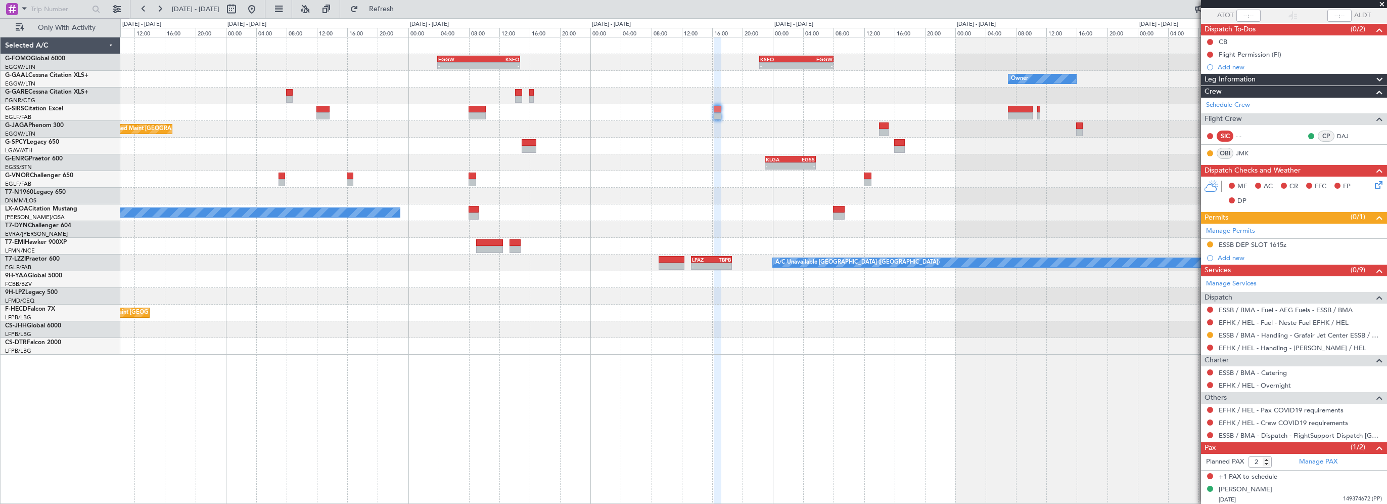
click at [337, 241] on div "- - EGGW 03:55 Z KSFO 14:45 Z - - KSFO 22:15 Z EGGW 08:00 Z EGGW 07:00 Z OERK 1…" at bounding box center [753, 195] width 1266 height 317
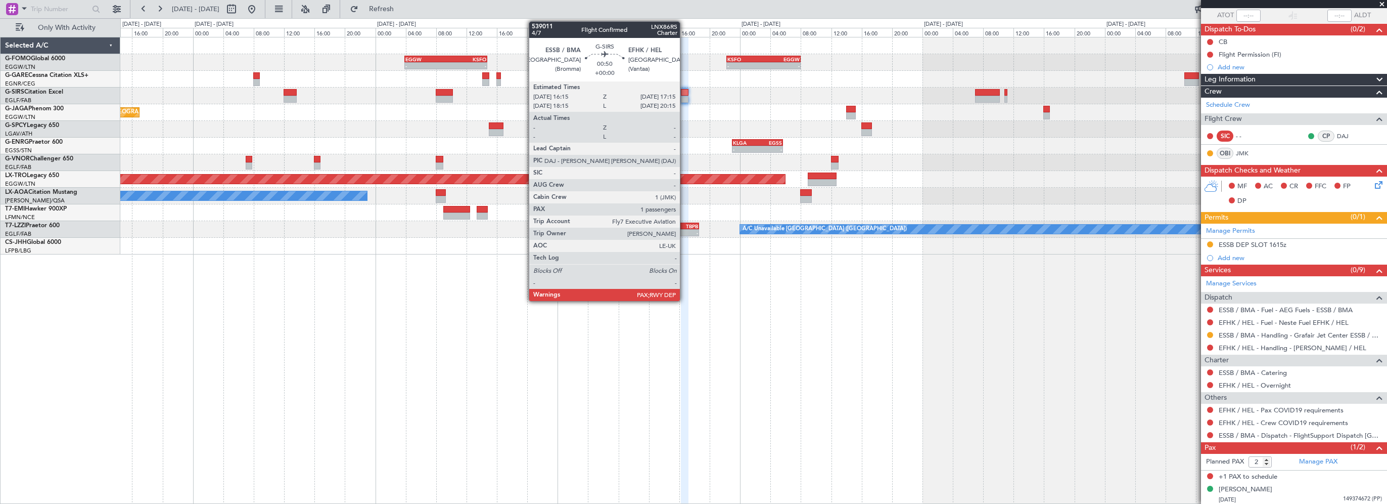
click at [685, 94] on div at bounding box center [685, 92] width 8 height 7
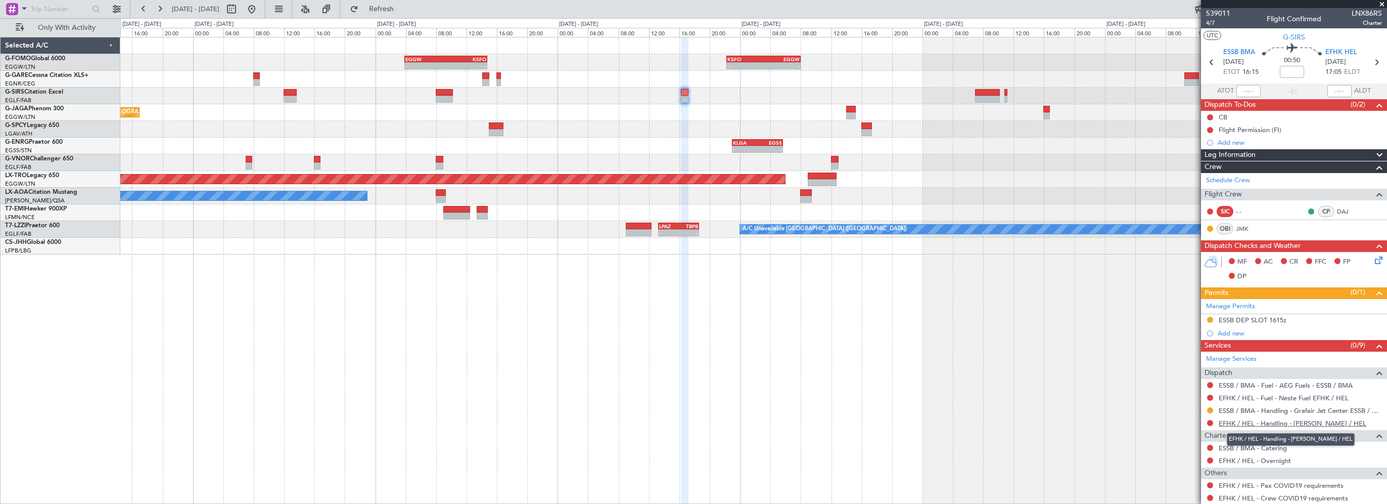
click at [1266, 419] on link "EFHK / HEL - Handling - Finavia EFHK / HEL" at bounding box center [1293, 423] width 148 height 9
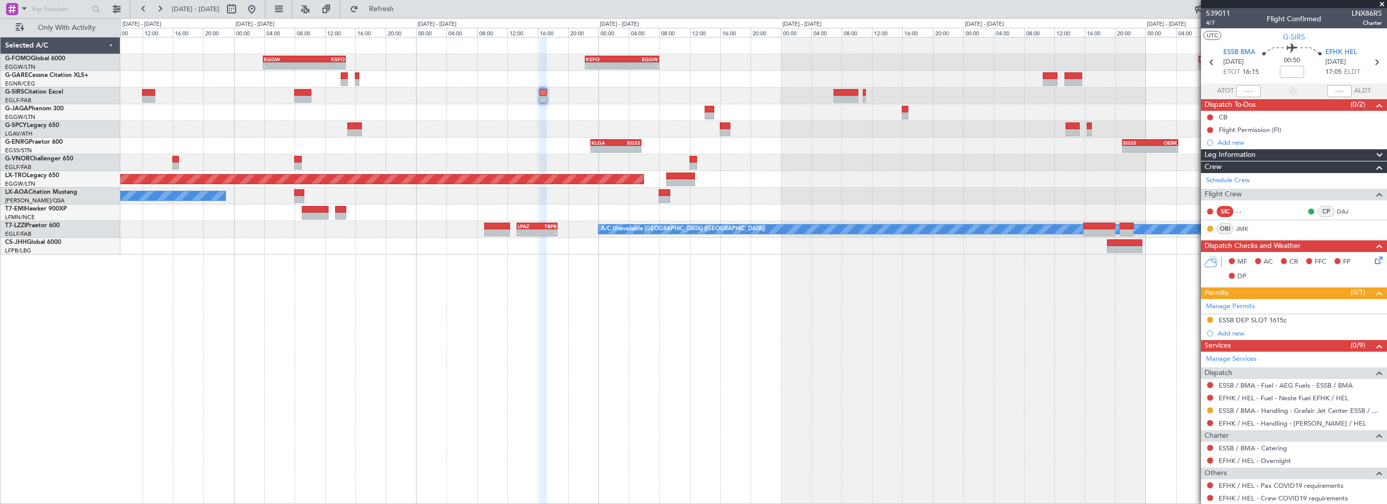
click at [801, 402] on div "- - EGGW 03:55 Z KSFO 14:45 Z - - KSFO 22:15 Z EGGW 08:00 Z EGGW 07:00 Z OERK 1…" at bounding box center [753, 270] width 1267 height 467
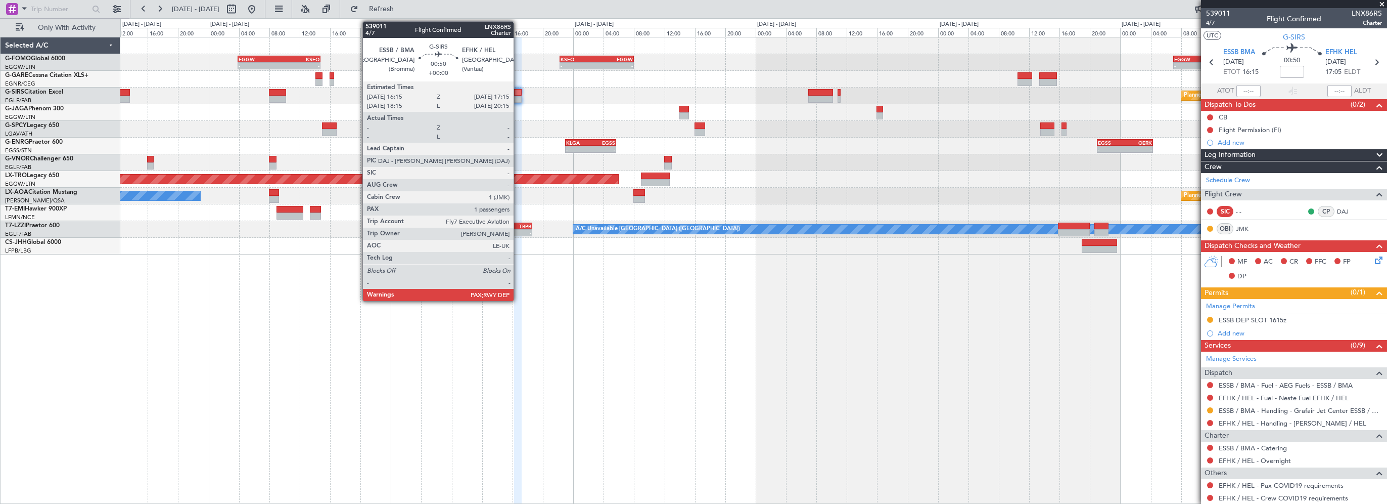
click at [518, 94] on div at bounding box center [518, 92] width 8 height 7
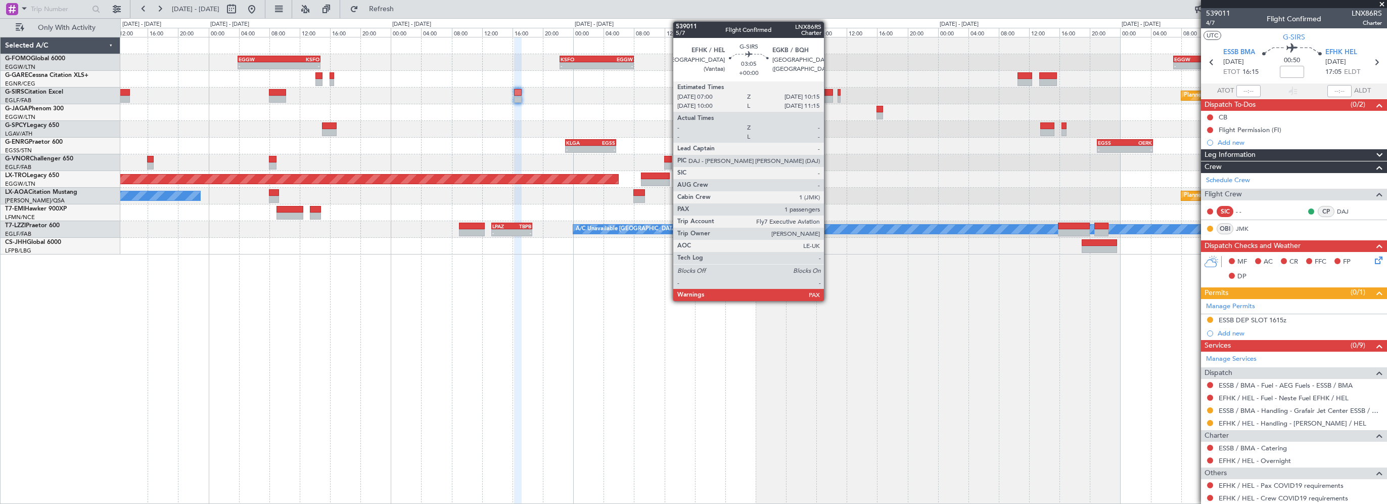
click at [829, 90] on div at bounding box center [820, 92] width 25 height 7
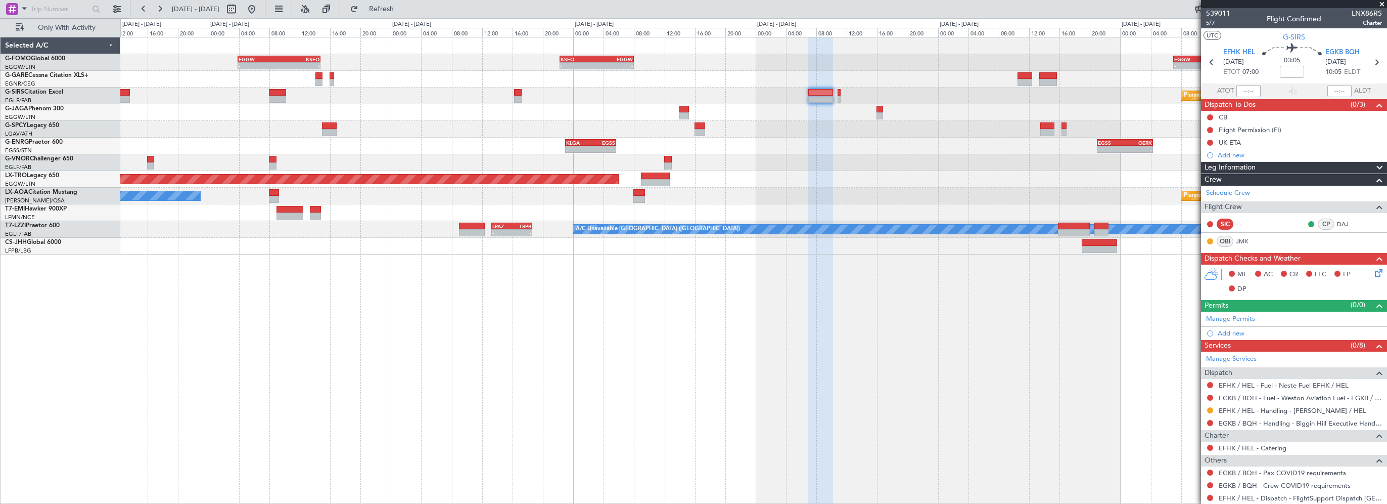
click at [1240, 330] on div "Add new" at bounding box center [1300, 333] width 164 height 9
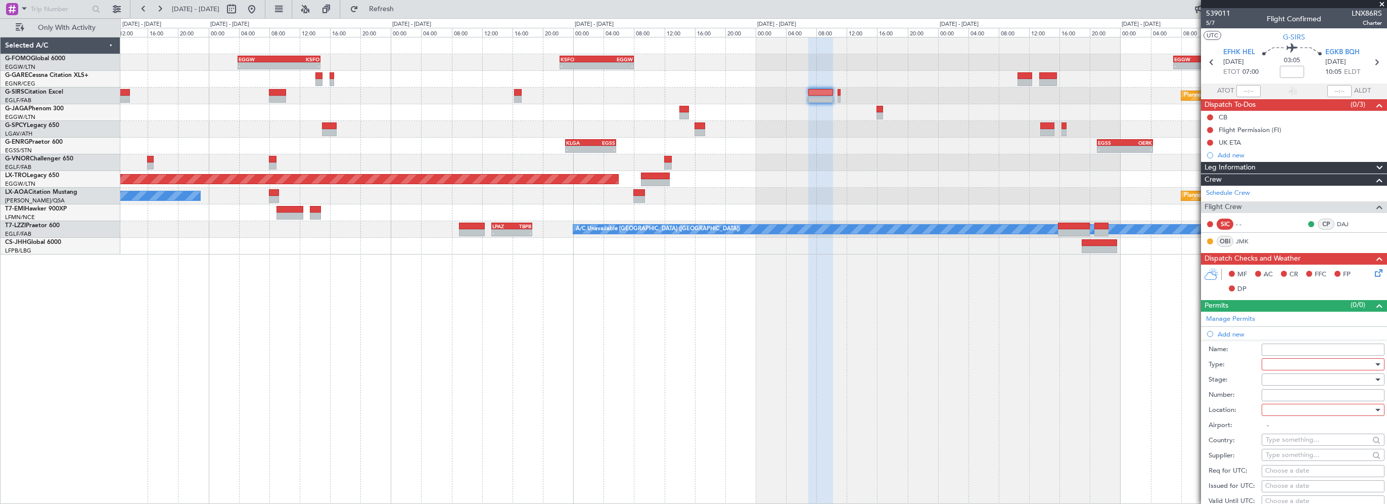
click at [1273, 360] on div at bounding box center [1320, 363] width 108 height 15
click at [1296, 415] on span "PPR" at bounding box center [1319, 413] width 106 height 15
click at [1295, 380] on div at bounding box center [1320, 379] width 108 height 15
click at [1288, 445] on span "Requested" at bounding box center [1319, 444] width 106 height 15
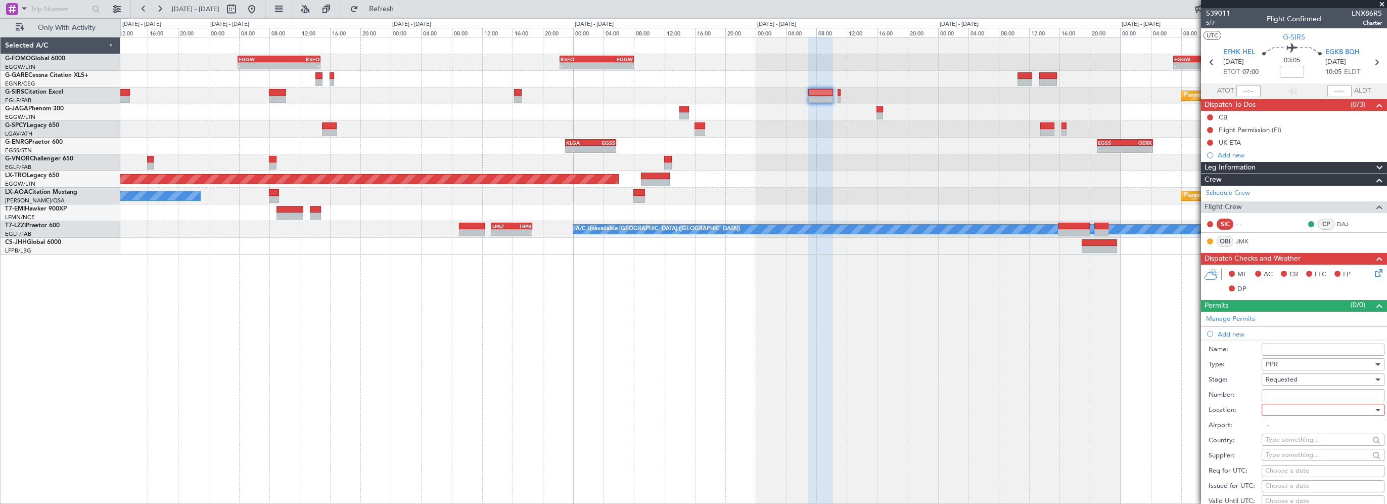
click at [1294, 412] on div at bounding box center [1320, 409] width 108 height 15
click at [1294, 458] on span "Arrival" at bounding box center [1319, 459] width 106 height 15
type input "EGKB / BQH"
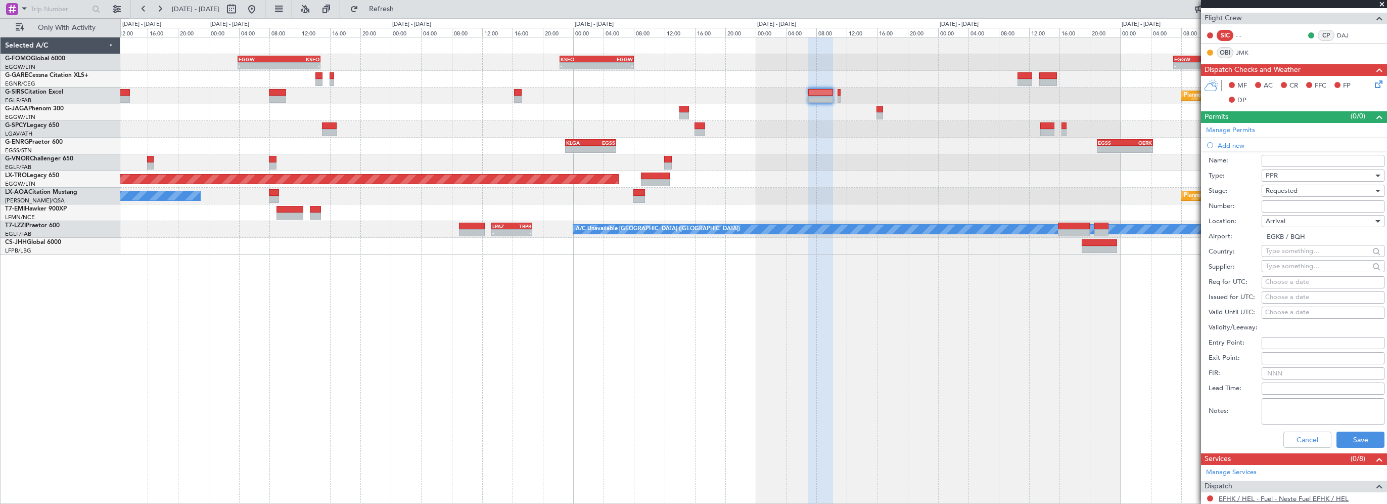
scroll to position [253, 0]
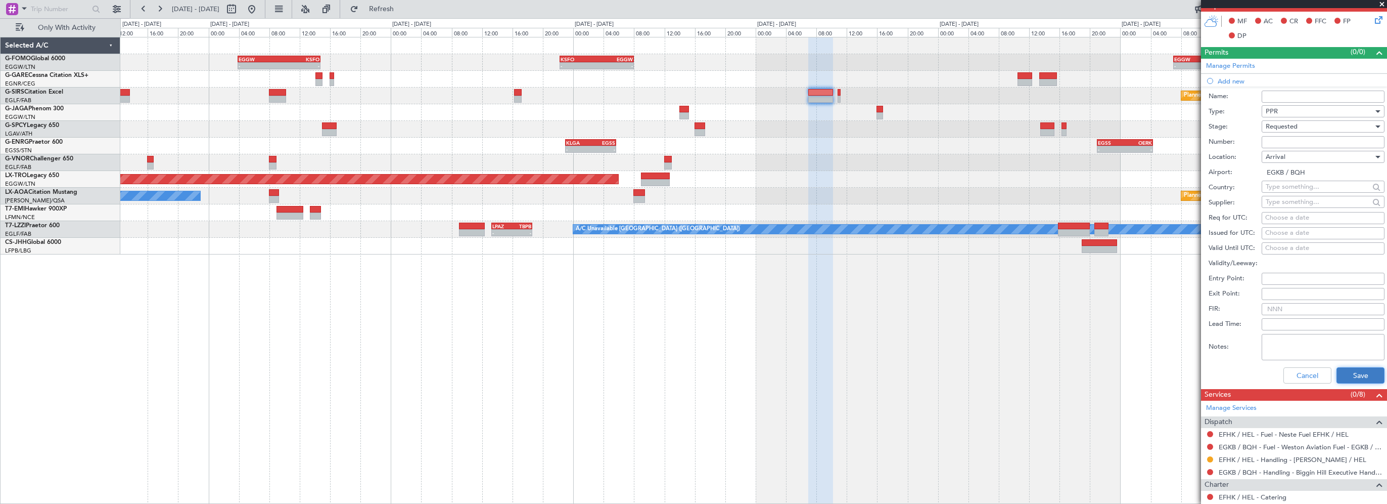
click at [1350, 376] on button "Save" at bounding box center [1361, 375] width 48 height 16
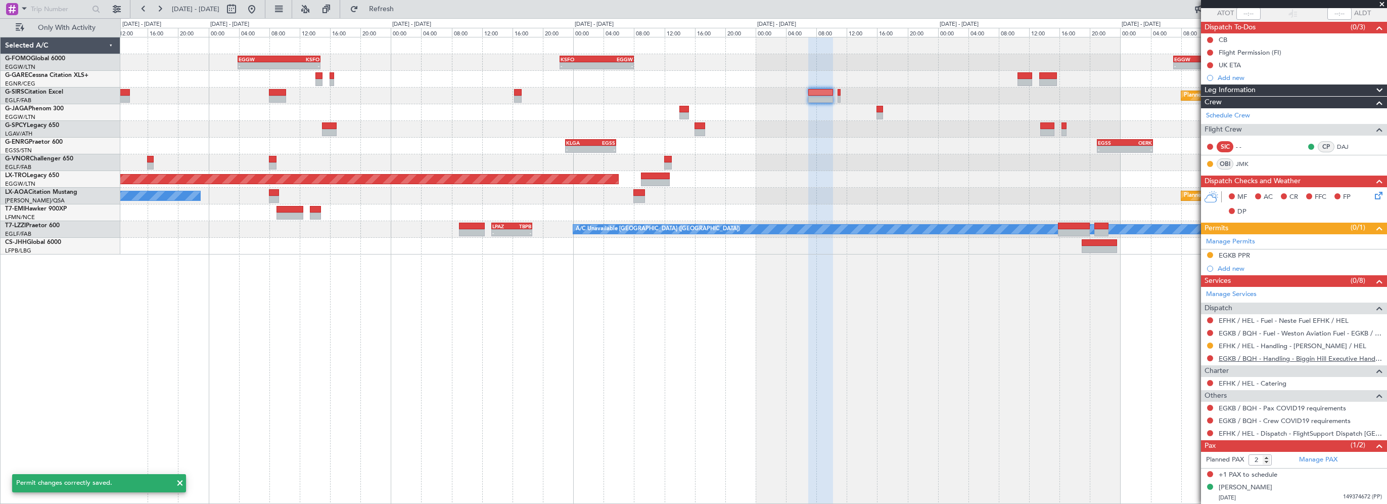
scroll to position [75, 0]
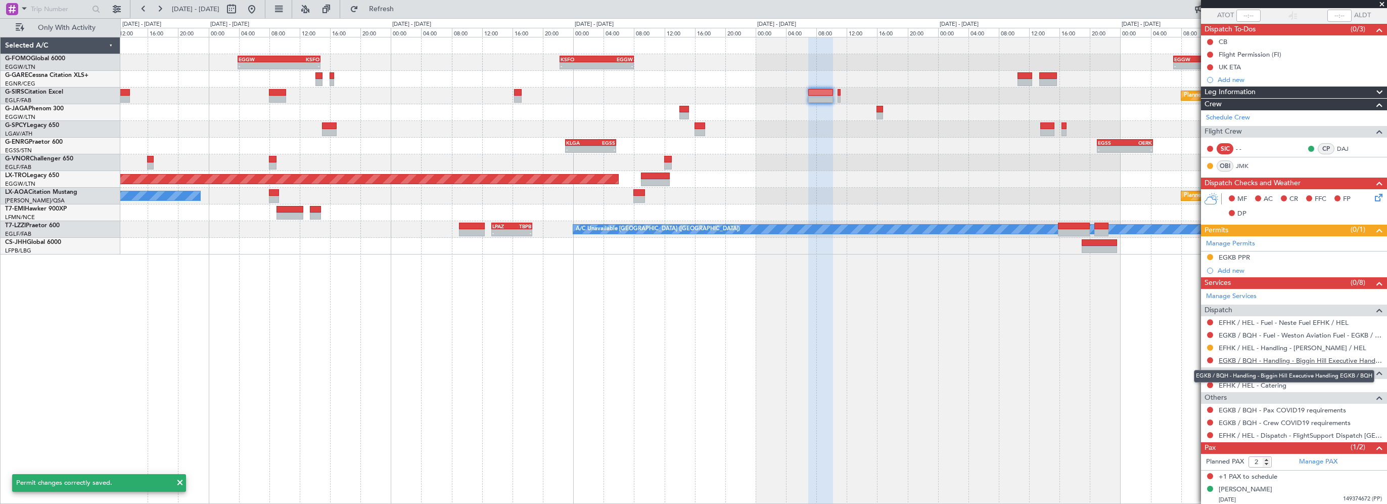
click at [1276, 360] on link "EGKB / BQH - Handling - Biggin Hill Executive Handling EGKB / BQH" at bounding box center [1300, 360] width 163 height 9
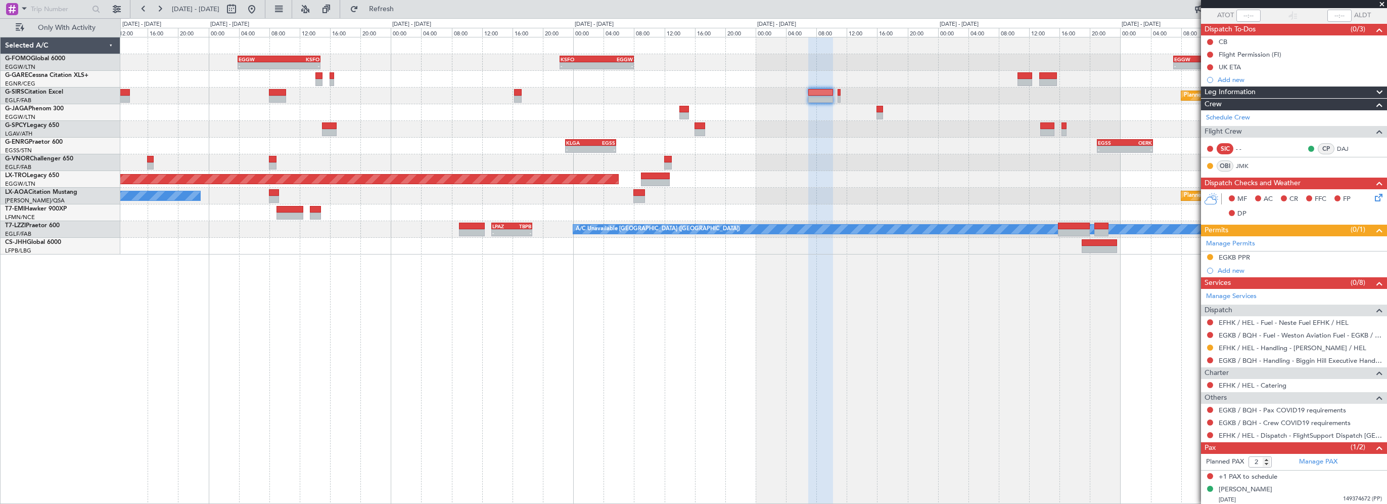
click at [519, 402] on div "- - EGGW 03:55 Z KSFO 14:45 Z - - KSFO 22:15 Z EGGW 08:00 Z - - EGGW 07:00 Z OE…" at bounding box center [753, 270] width 1267 height 467
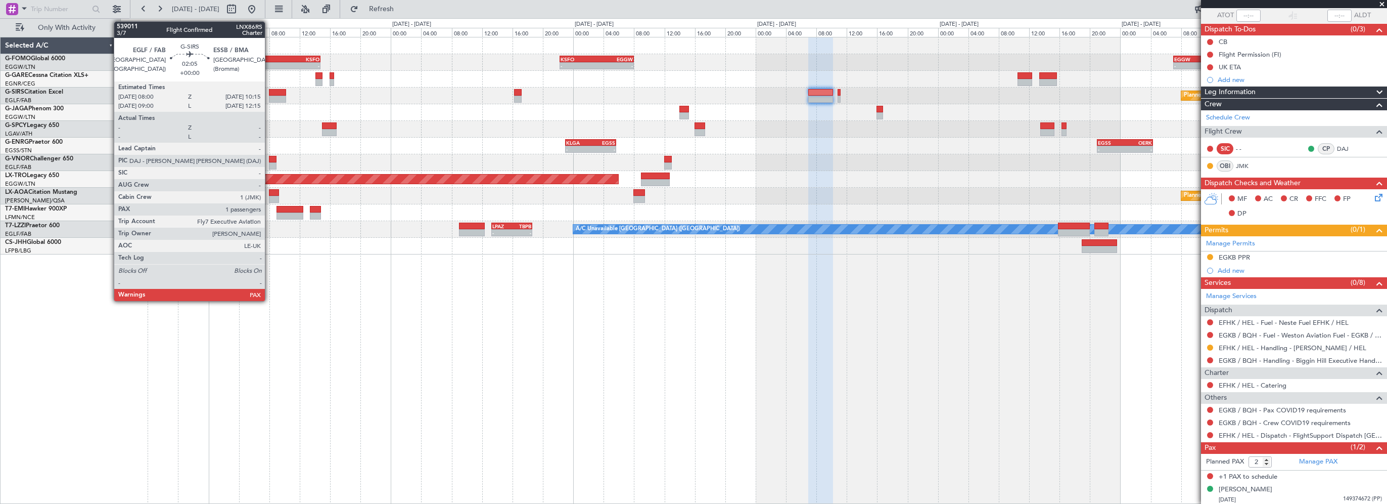
click at [270, 90] on div at bounding box center [277, 92] width 17 height 7
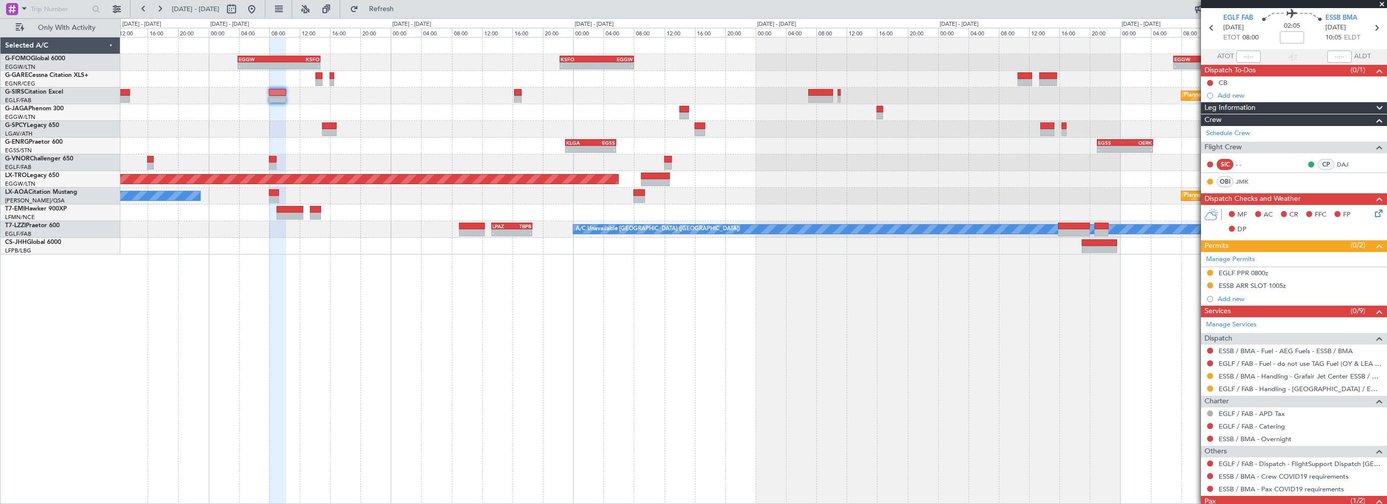
scroll to position [0, 0]
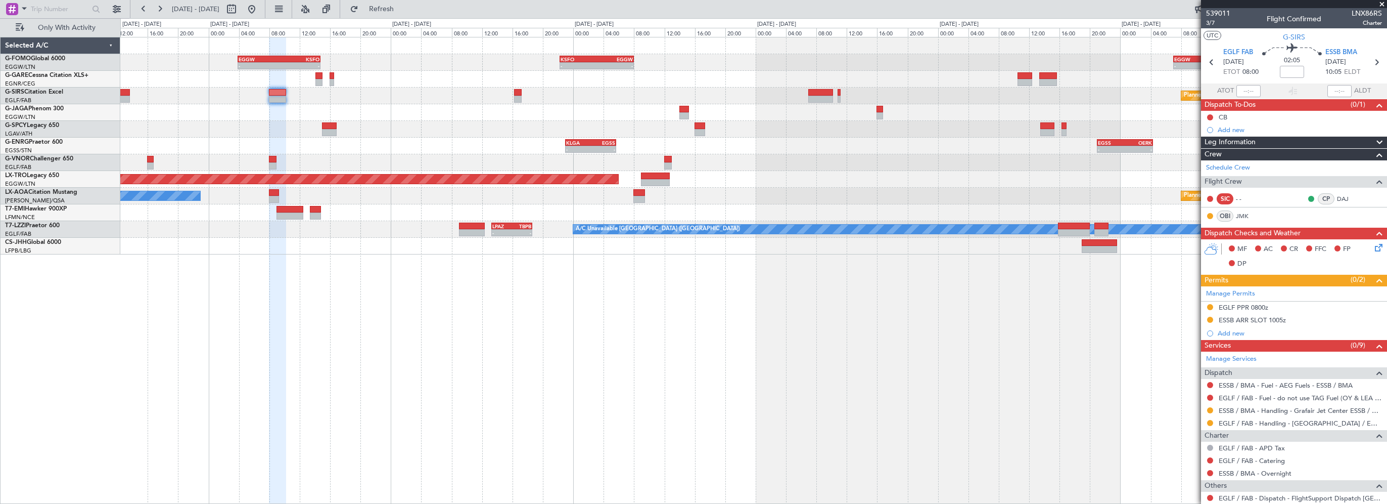
click at [973, 409] on div "- - EGGW 03:55 Z KSFO 14:45 Z - - KSFO 22:15 Z EGGW 08:00 Z - - EGGW 07:00 Z OE…" at bounding box center [753, 270] width 1267 height 467
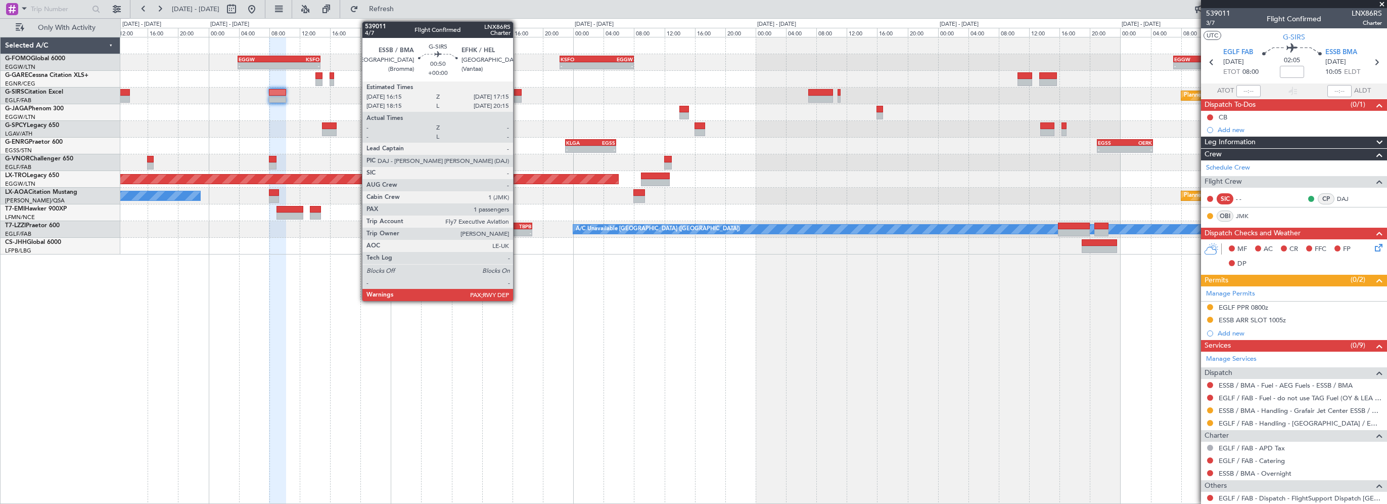
click at [518, 91] on div at bounding box center [518, 92] width 8 height 7
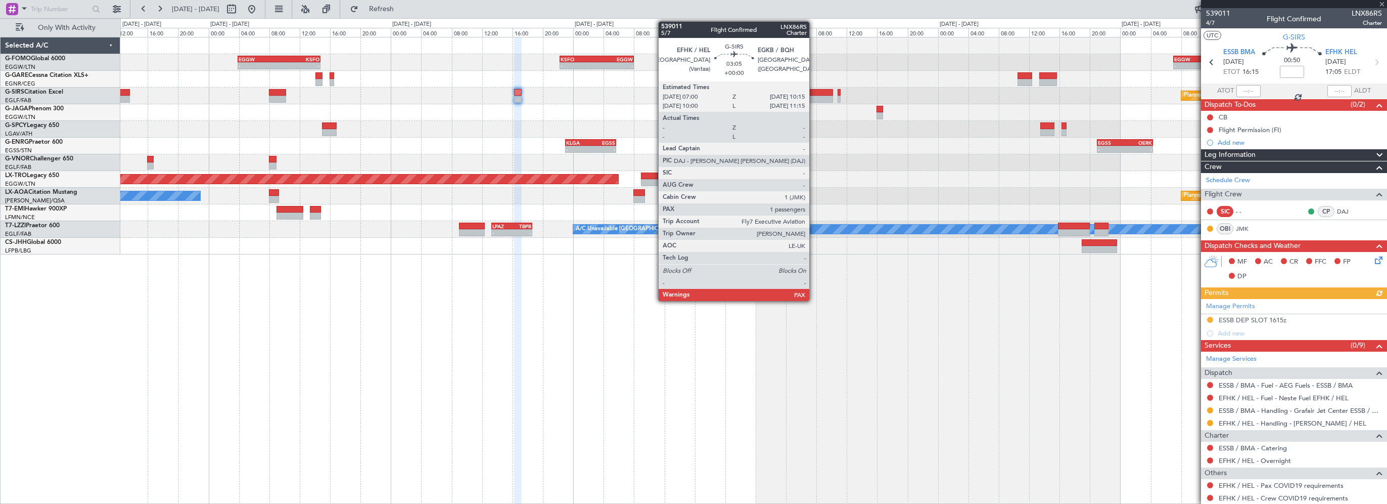
click at [814, 92] on div at bounding box center [820, 92] width 25 height 7
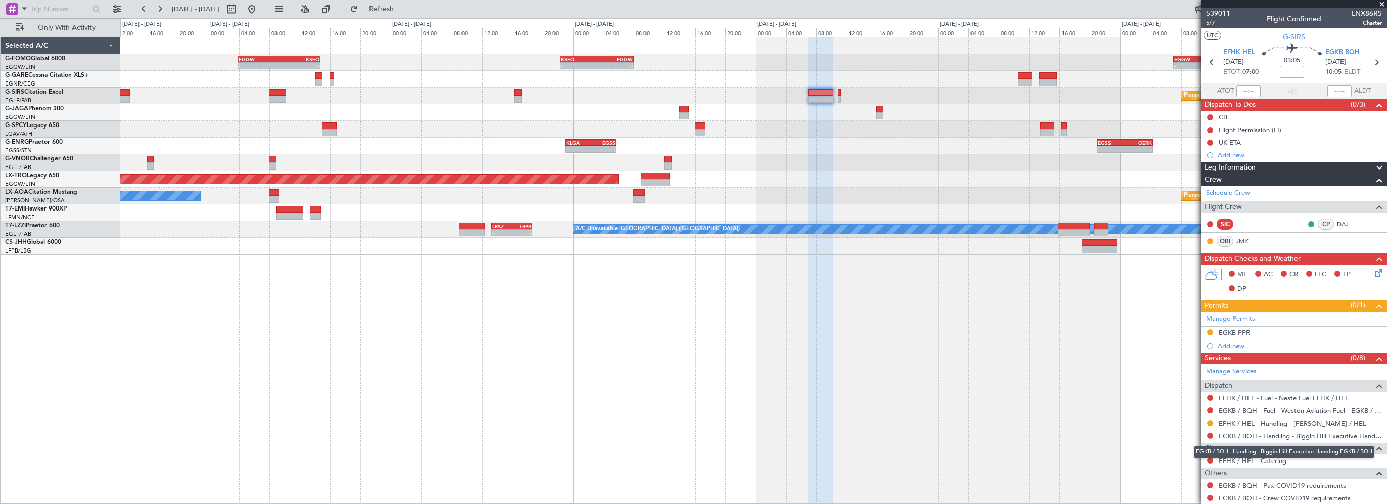
click at [1287, 434] on link "EGKB / BQH - Handling - Biggin Hill Executive Handling EGKB / BQH" at bounding box center [1300, 435] width 163 height 9
click at [588, 395] on div "- - EGGW 03:55 Z KSFO 14:45 Z - - KSFO 22:15 Z EGGW 08:00 Z - - EGGW 07:00 Z OE…" at bounding box center [753, 270] width 1267 height 467
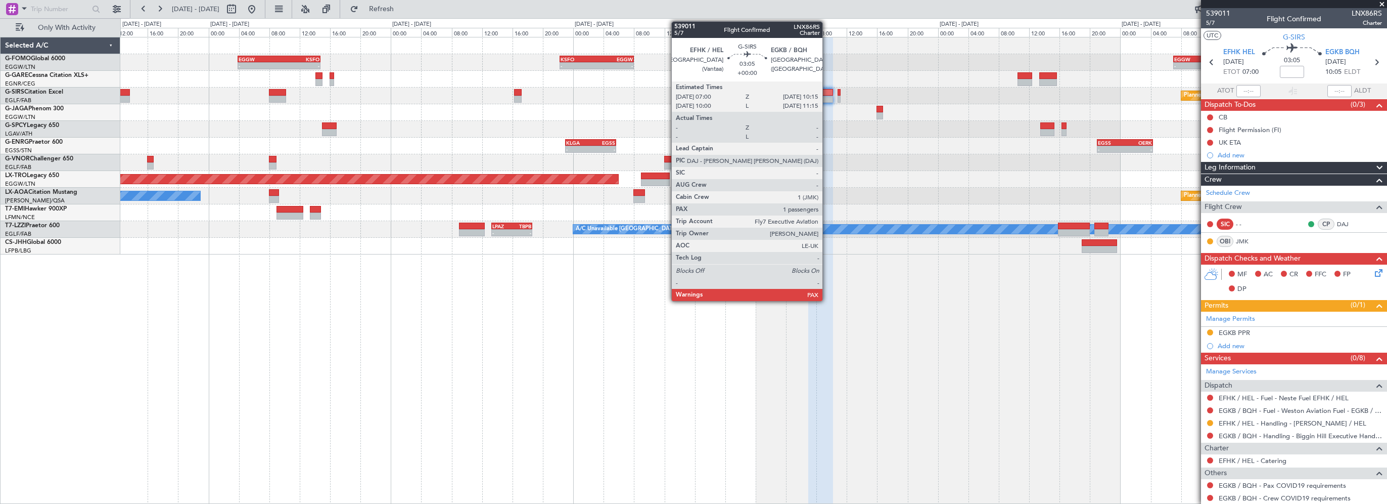
click at [827, 93] on div at bounding box center [820, 92] width 25 height 7
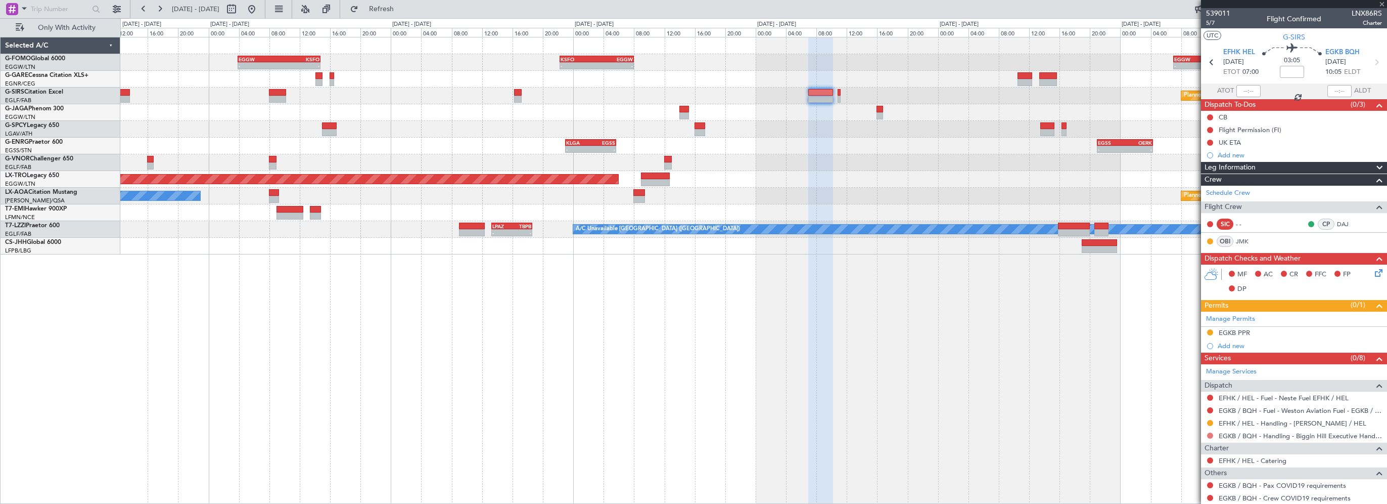
click at [1209, 434] on button at bounding box center [1210, 435] width 6 height 6
click at [1209, 433] on button at bounding box center [1210, 435] width 6 height 6
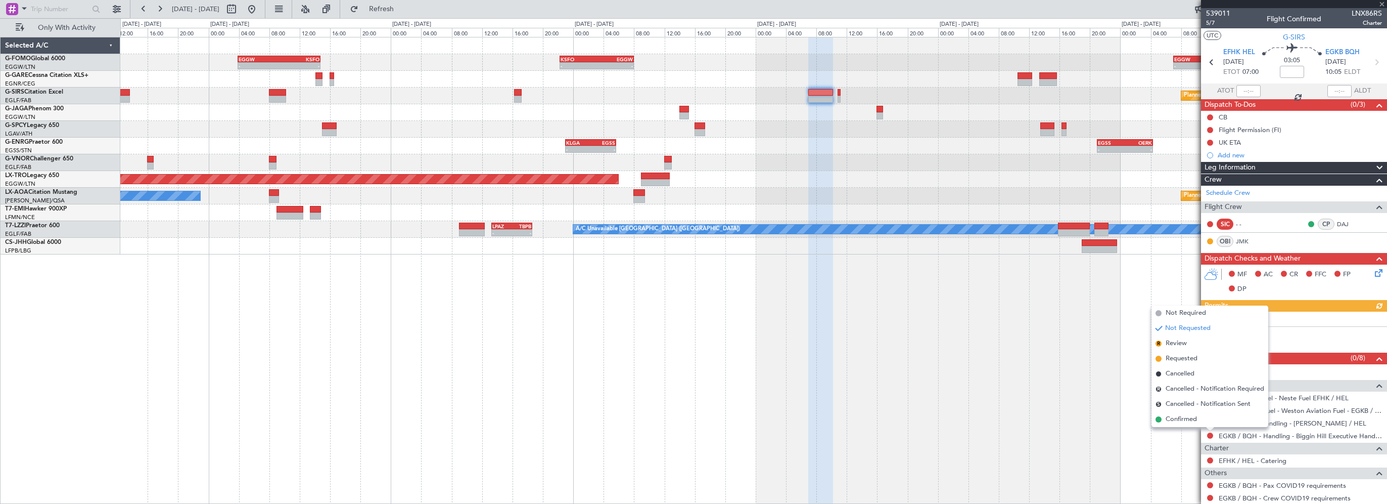
drag, startPoint x: 1179, startPoint y: 355, endPoint x: 1201, endPoint y: 357, distance: 21.8
click at [1179, 356] on span "Requested" at bounding box center [1182, 358] width 32 height 10
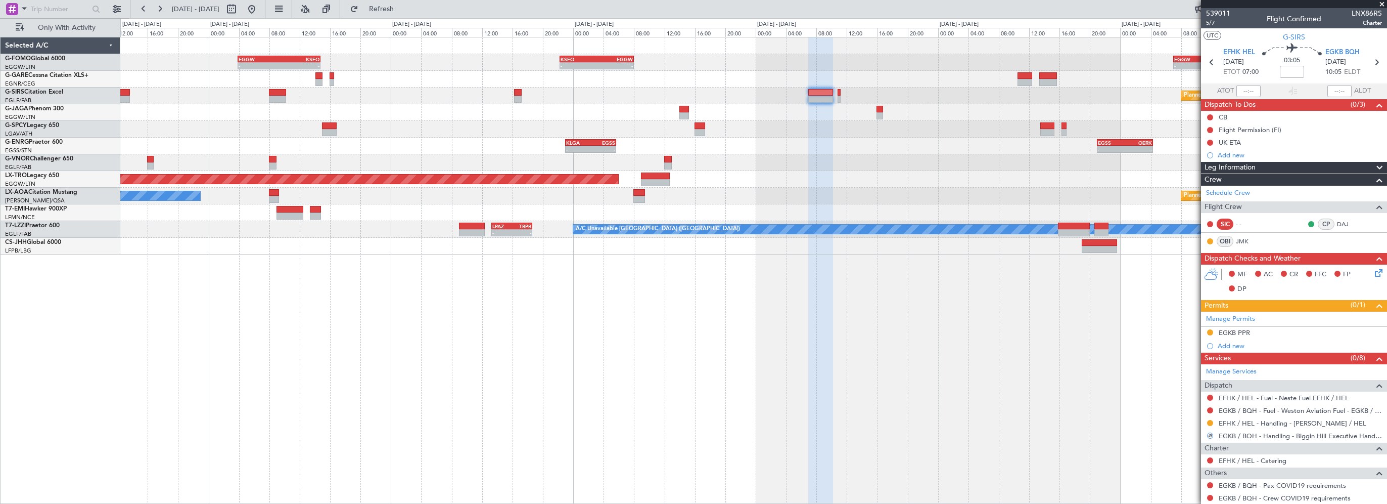
click at [1249, 332] on div "EGKB PPR" at bounding box center [1234, 332] width 31 height 9
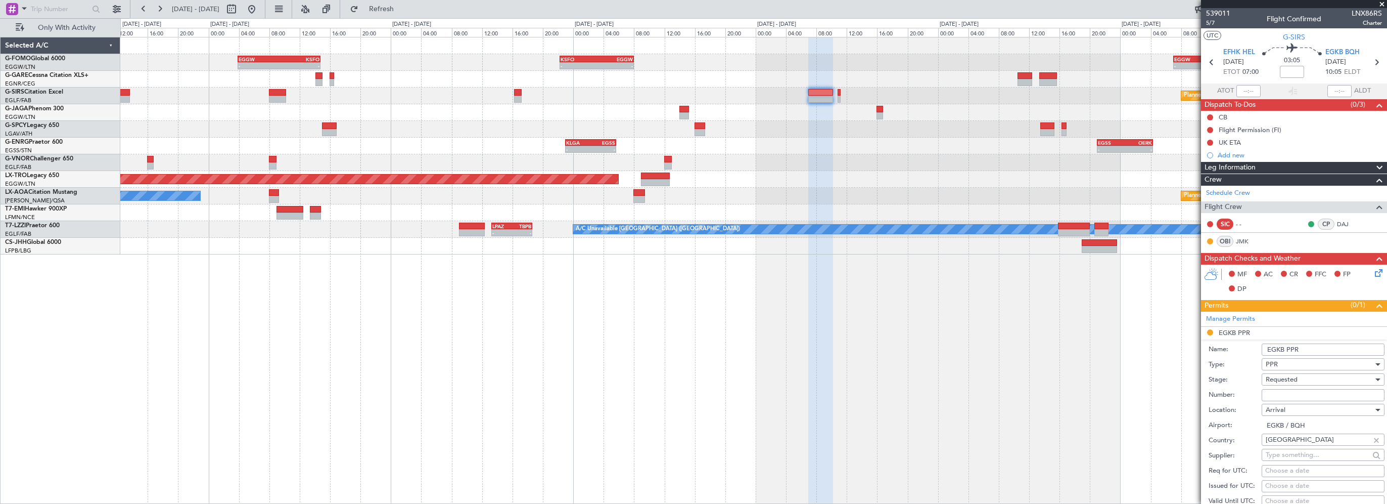
click at [1323, 345] on input "EGKB PPR" at bounding box center [1323, 349] width 123 height 12
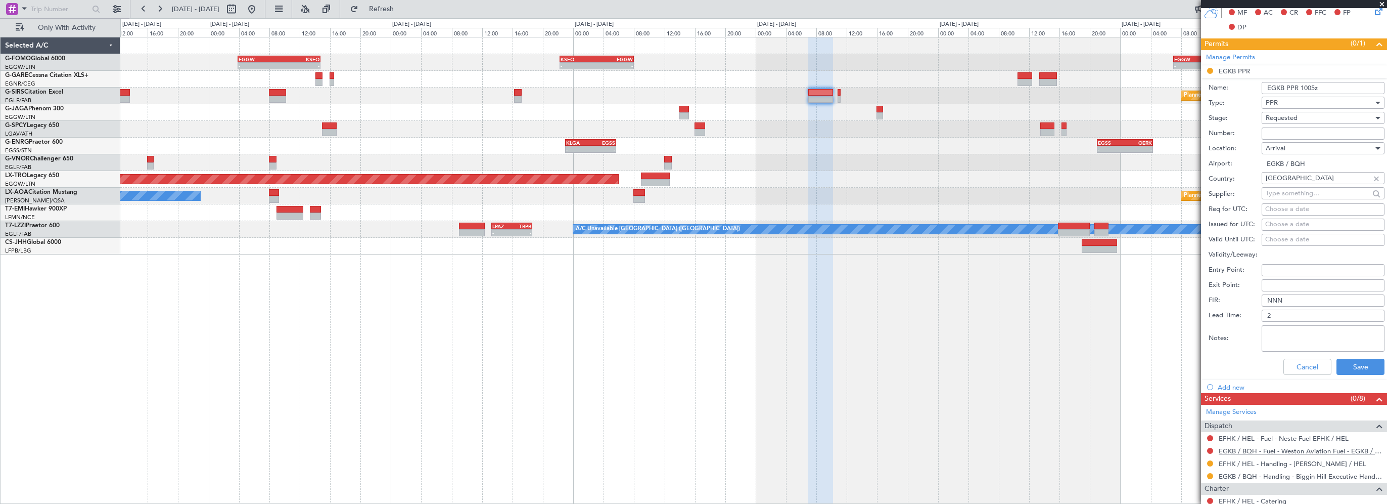
scroll to position [303, 0]
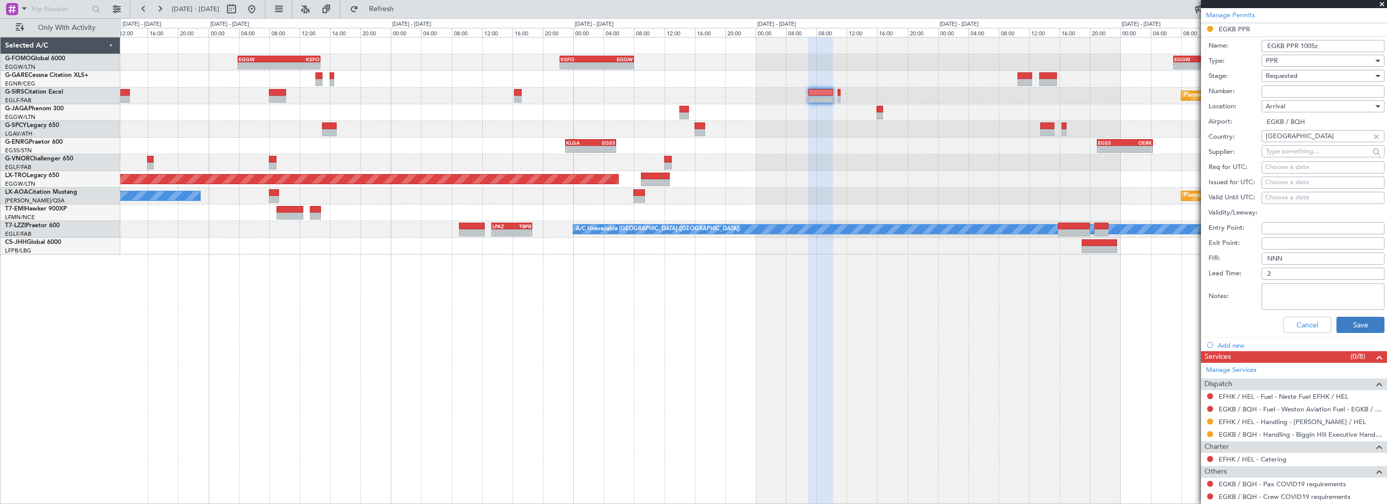
type input "EGKB PPR 1005z"
click at [1341, 326] on button "Save" at bounding box center [1361, 324] width 48 height 16
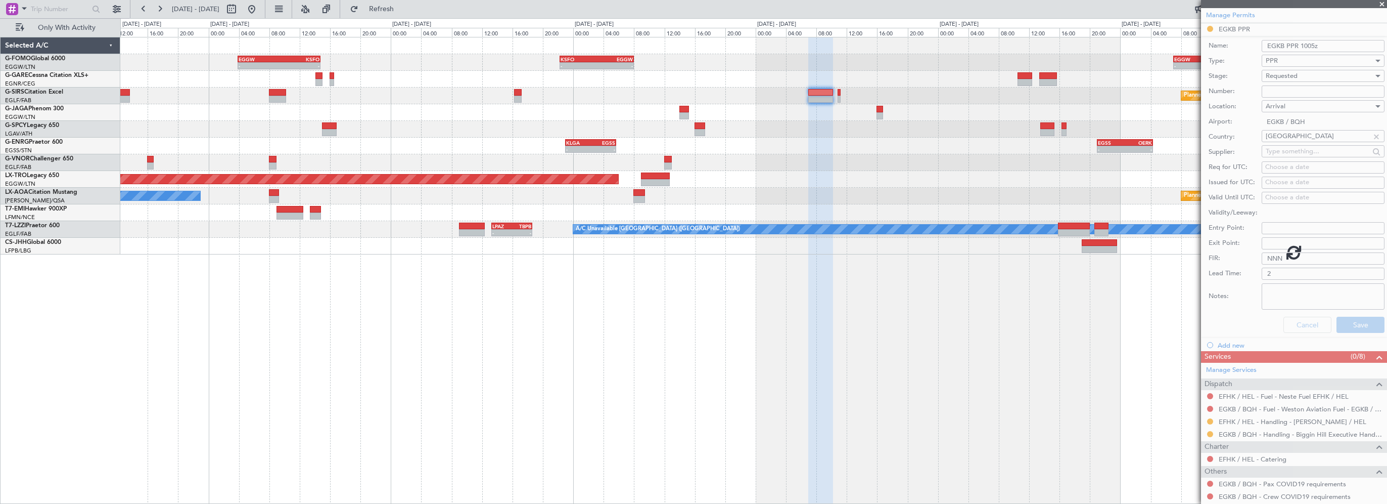
scroll to position [75, 0]
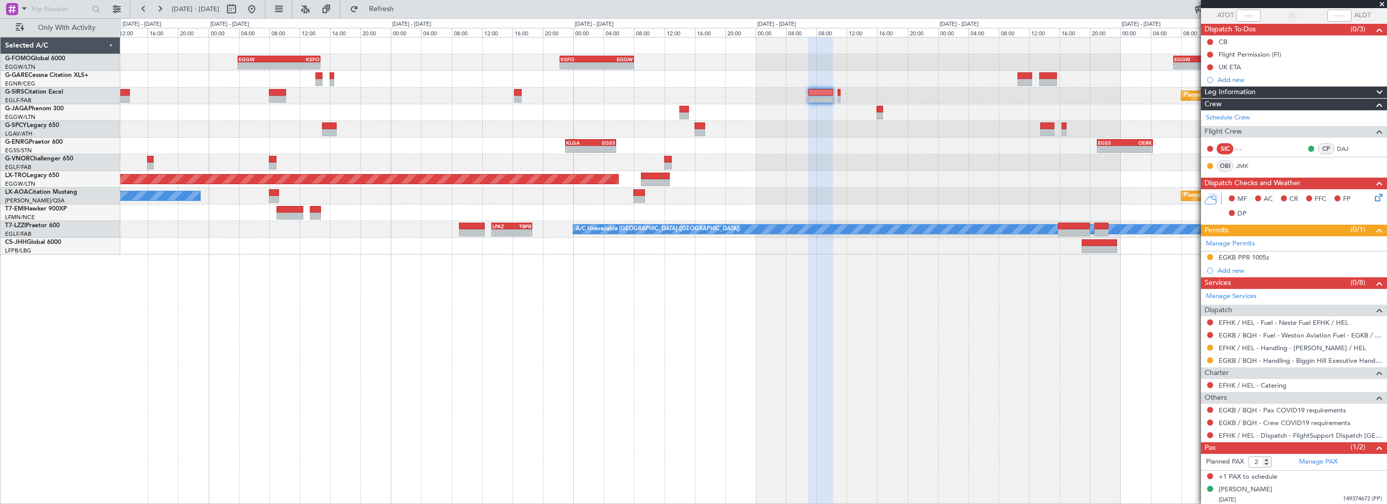
click at [948, 388] on div "- - EGGW 03:55 Z KSFO 14:45 Z - - KSFO 22:15 Z EGGW 08:00 Z - - EGGW 07:00 Z OE…" at bounding box center [753, 270] width 1267 height 467
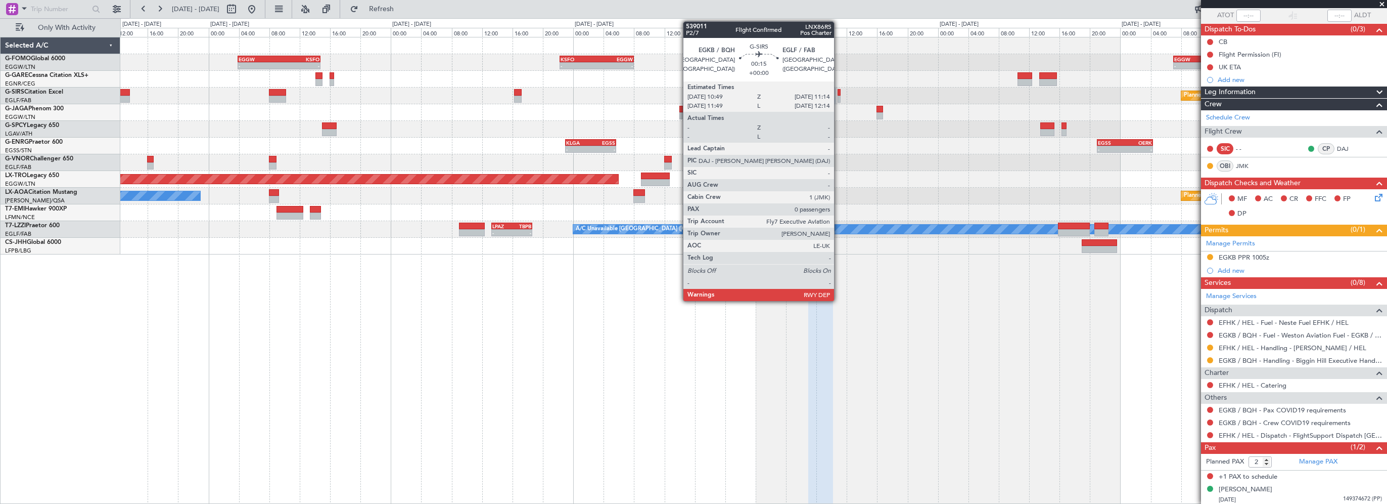
click at [839, 91] on div at bounding box center [840, 92] width 4 height 7
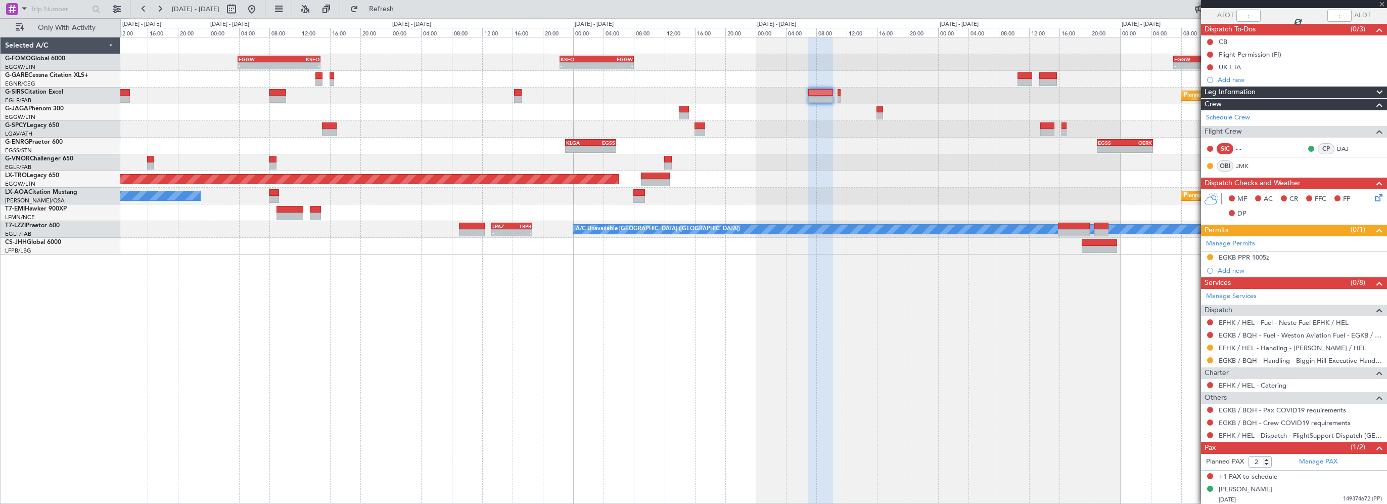
type input "0"
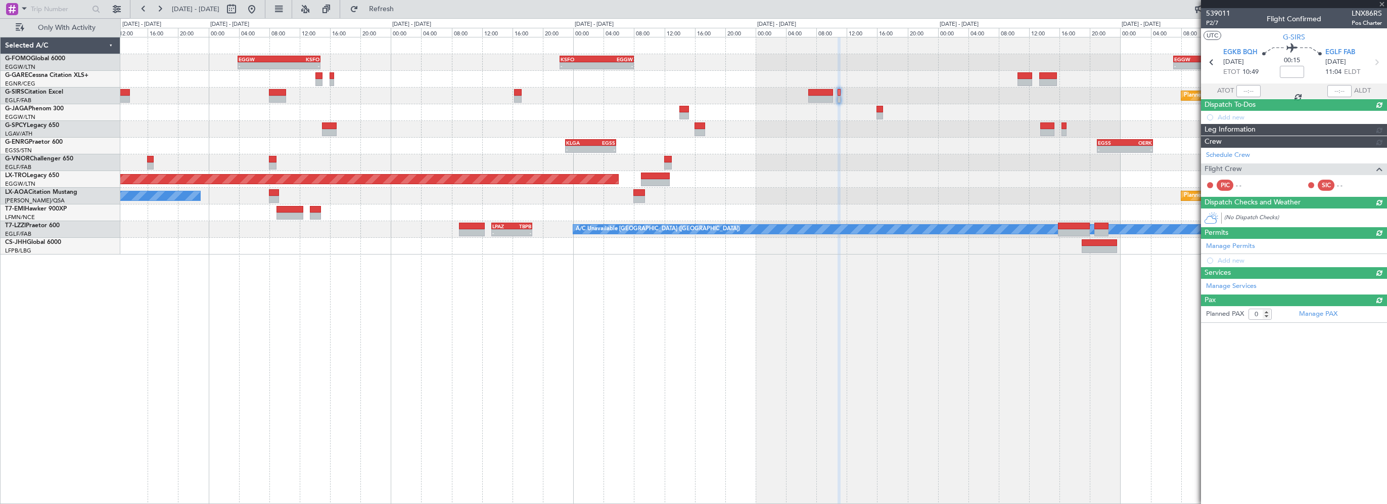
scroll to position [0, 0]
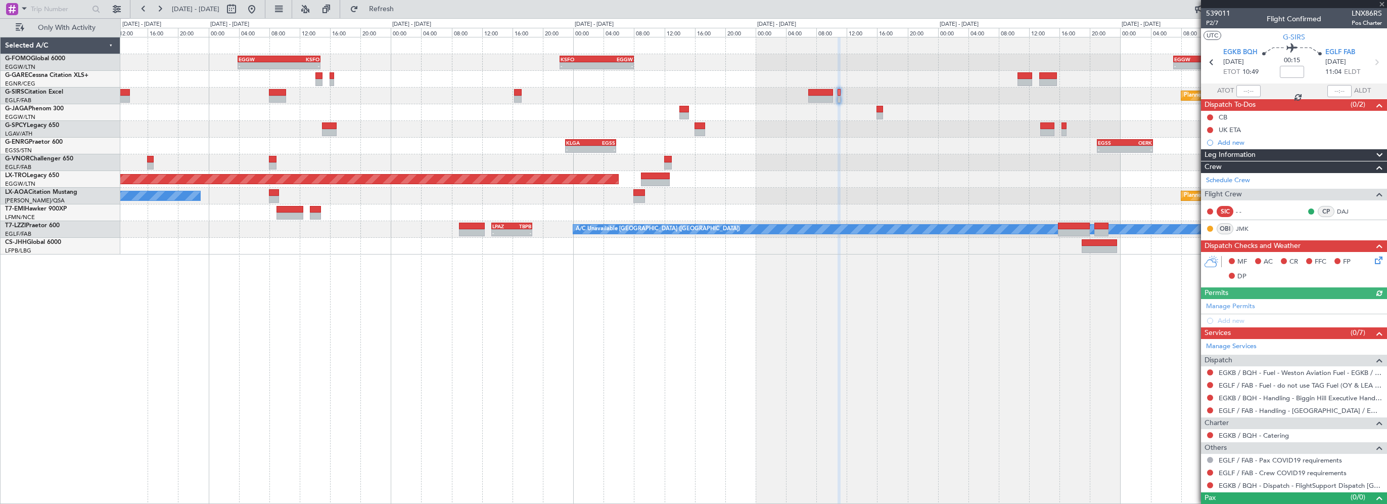
click at [984, 449] on div "- - EGGW 03:55 Z KSFO 14:45 Z - - KSFO 22:15 Z EGGW 08:00 Z - - EGGW 07:00 Z OE…" at bounding box center [753, 270] width 1267 height 467
drag, startPoint x: 1212, startPoint y: 392, endPoint x: 1208, endPoint y: 396, distance: 5.7
click at [1211, 393] on div at bounding box center [1210, 397] width 8 height 8
click at [1208, 396] on button at bounding box center [1210, 397] width 6 height 6
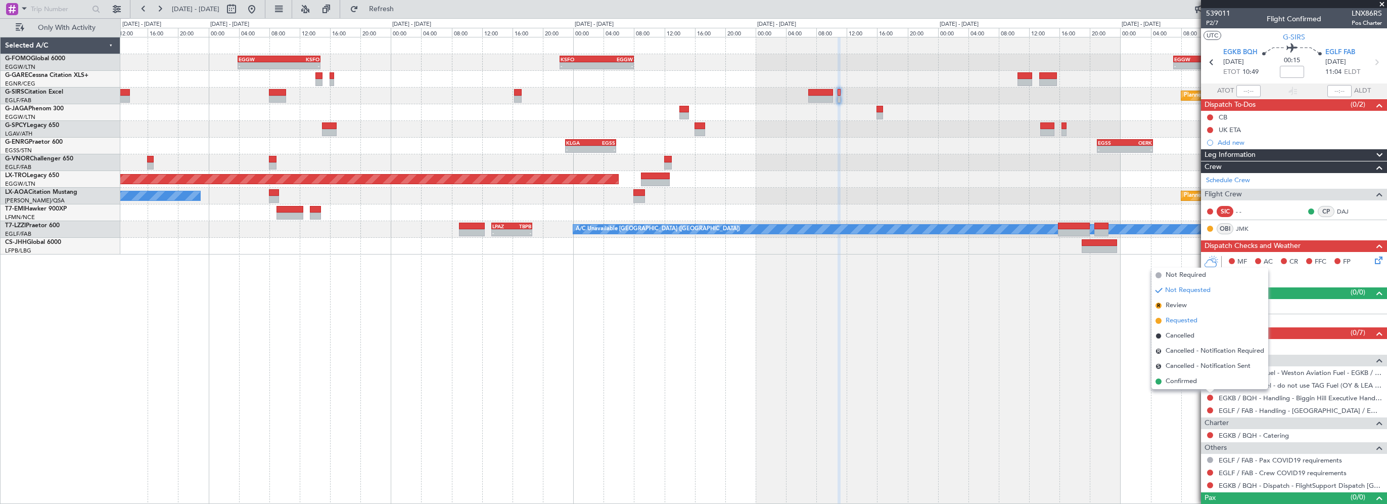
click at [1179, 317] on span "Requested" at bounding box center [1182, 320] width 32 height 10
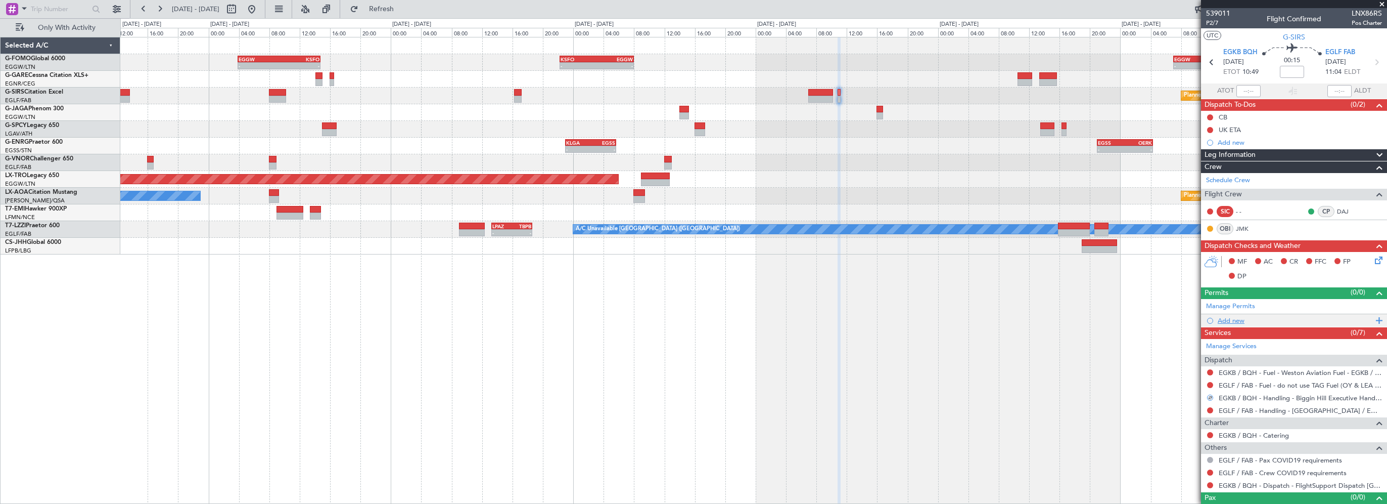
click at [1232, 317] on div "Add new" at bounding box center [1295, 320] width 155 height 9
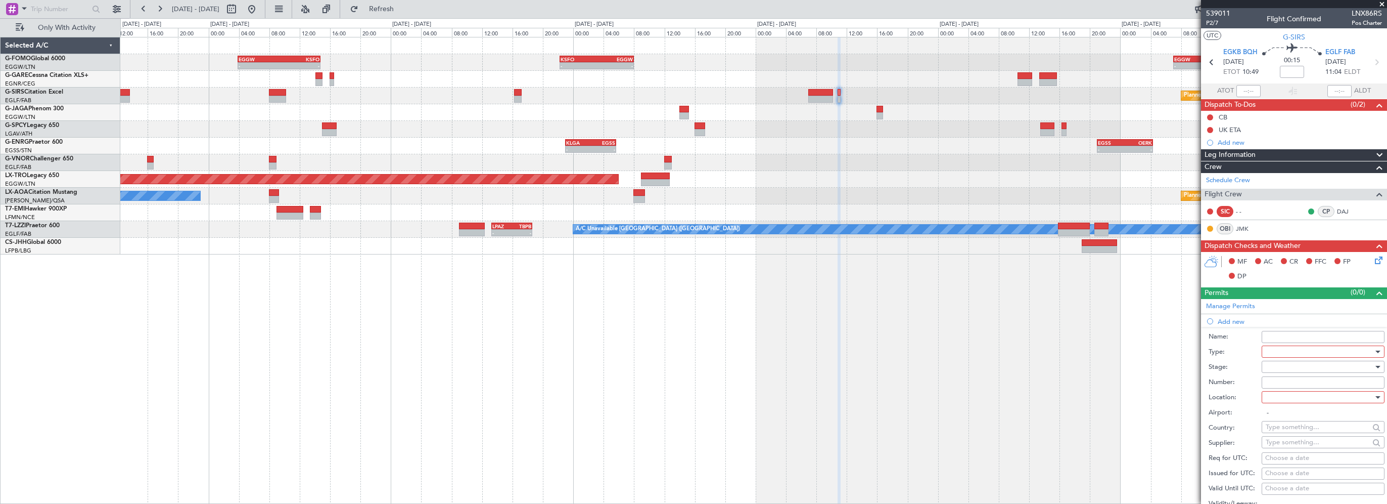
click at [1283, 351] on div at bounding box center [1320, 351] width 108 height 15
click at [1285, 443] on span "PPR" at bounding box center [1319, 439] width 106 height 15
click at [1288, 394] on div at bounding box center [1320, 396] width 108 height 15
click at [1290, 415] on span "Departure" at bounding box center [1319, 416] width 106 height 15
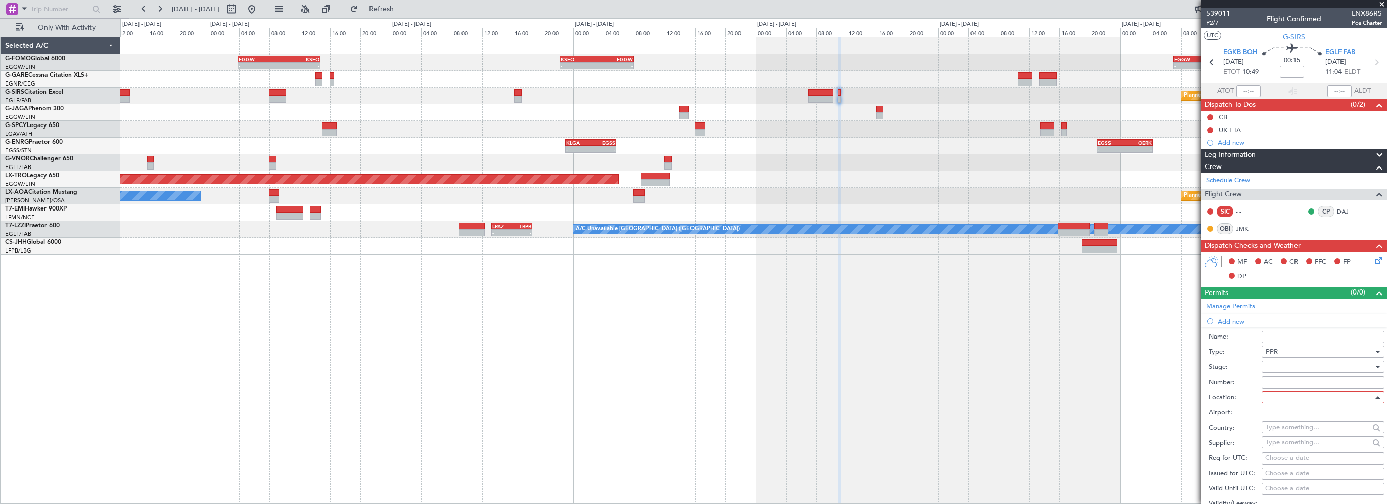
type input "EGKB / BQH"
click at [1281, 367] on div at bounding box center [1320, 366] width 108 height 15
click at [1277, 434] on span "Requested" at bounding box center [1319, 431] width 106 height 15
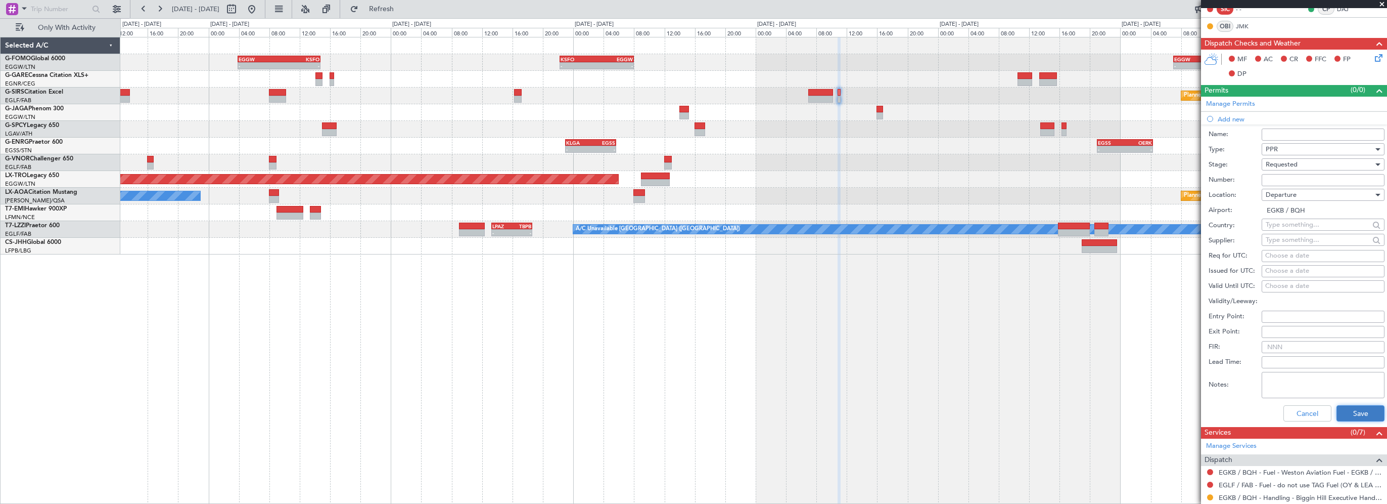
click at [1358, 409] on button "Save" at bounding box center [1361, 413] width 48 height 16
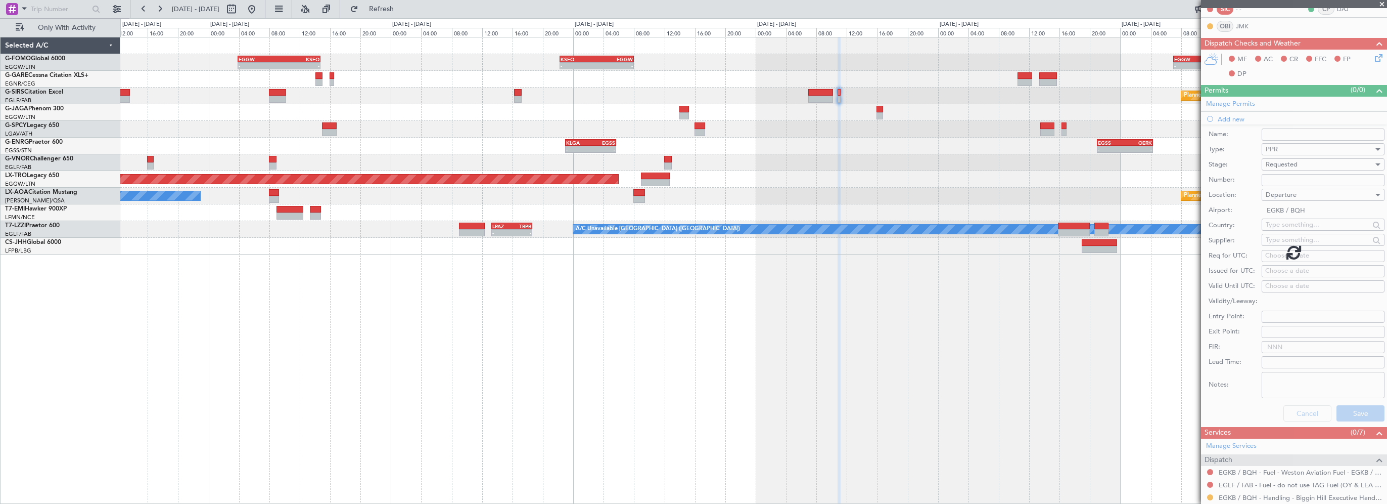
scroll to position [27, 0]
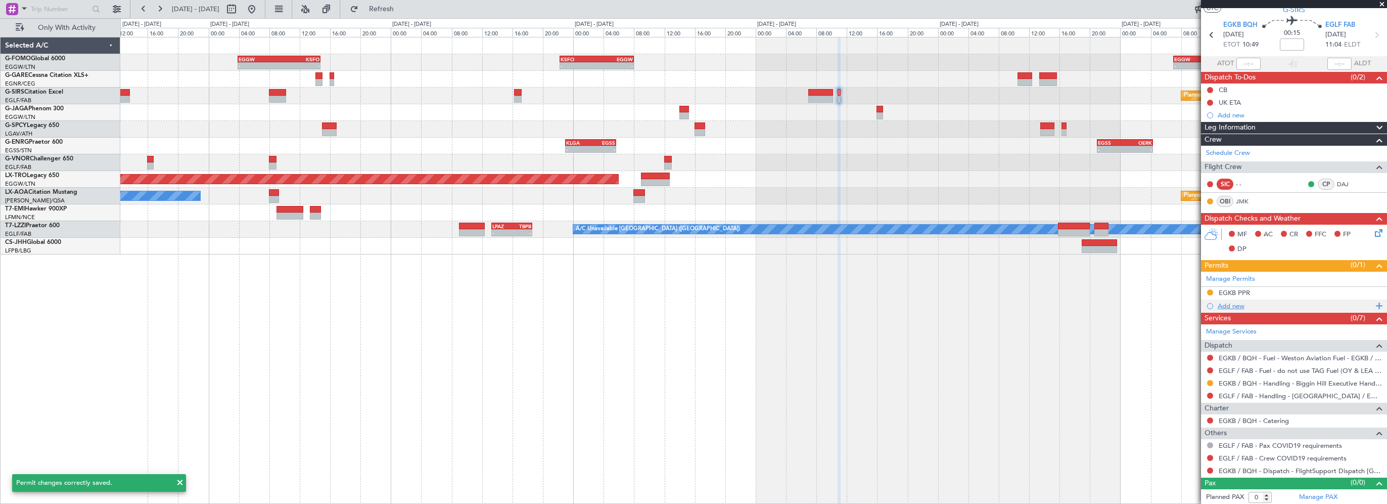
click at [1232, 305] on div "Add new" at bounding box center [1295, 305] width 155 height 9
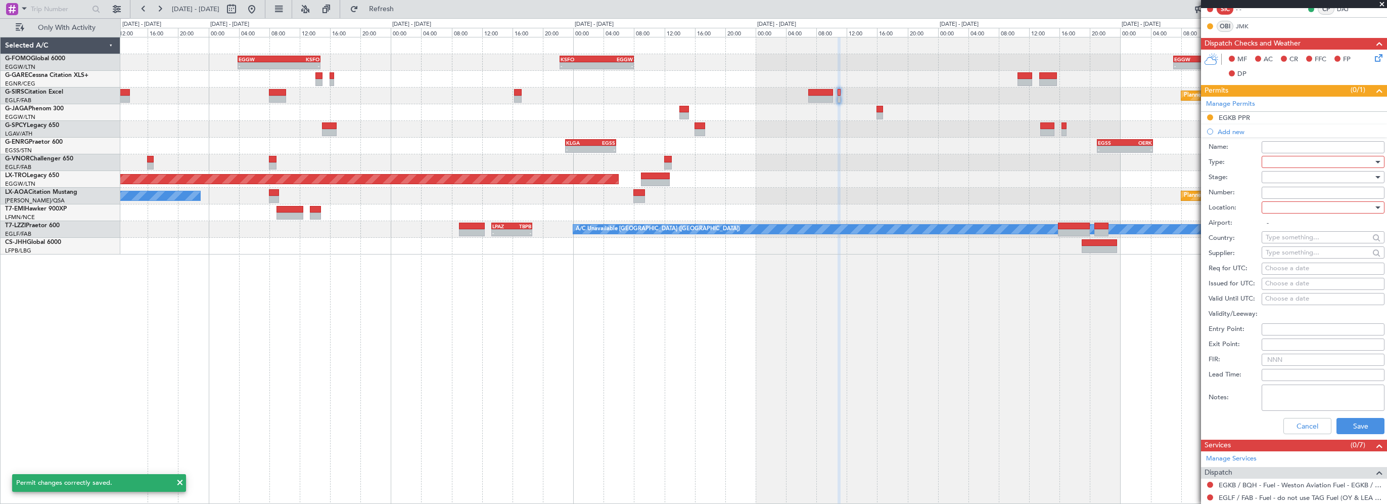
click at [1286, 164] on div at bounding box center [1320, 161] width 108 height 15
click at [1285, 248] on span "PPR" at bounding box center [1319, 250] width 106 height 15
click at [1280, 208] on div at bounding box center [1320, 207] width 108 height 15
click at [1282, 261] on span "Arrival" at bounding box center [1319, 257] width 106 height 15
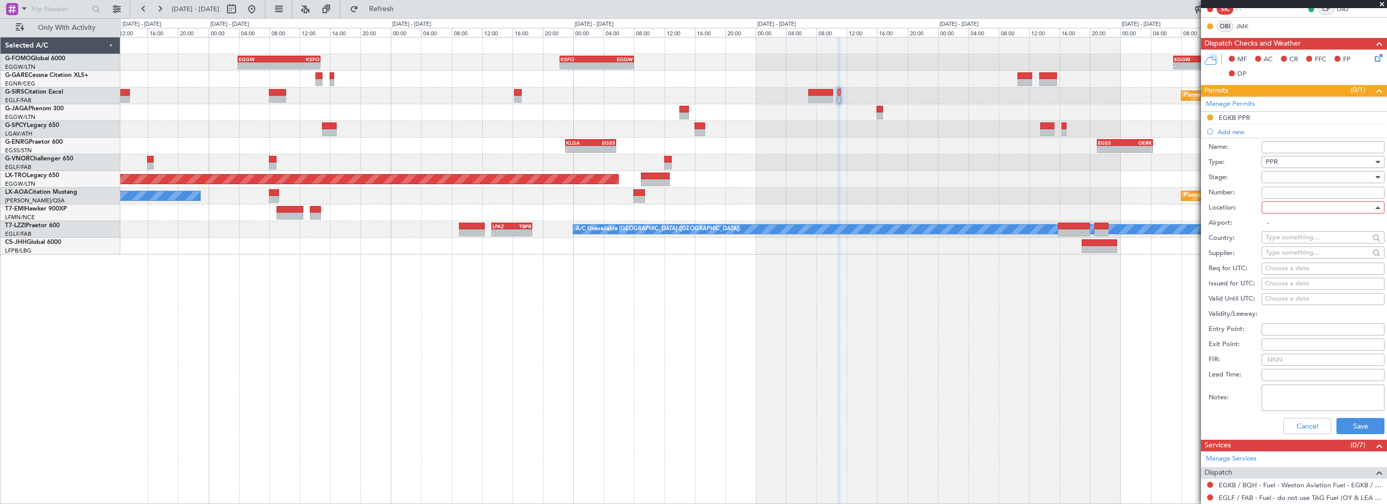
type input "EGLF / FAB"
click at [1278, 174] on div at bounding box center [1320, 176] width 108 height 15
click at [1279, 239] on span "Requested" at bounding box center [1319, 242] width 106 height 15
click at [1359, 425] on button "Save" at bounding box center [1361, 426] width 48 height 16
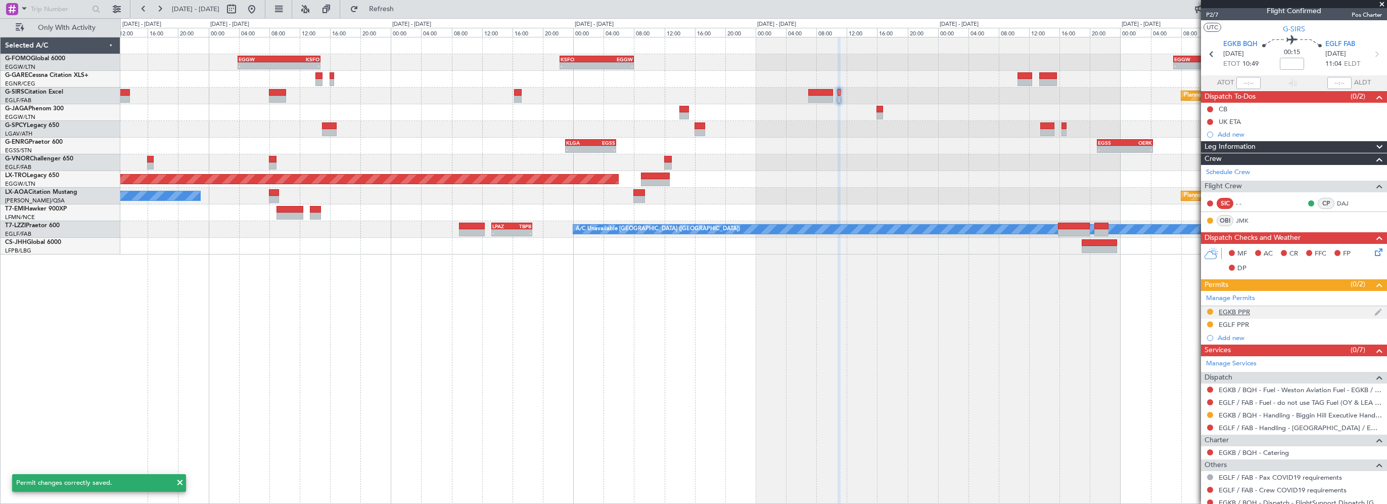
scroll to position [0, 0]
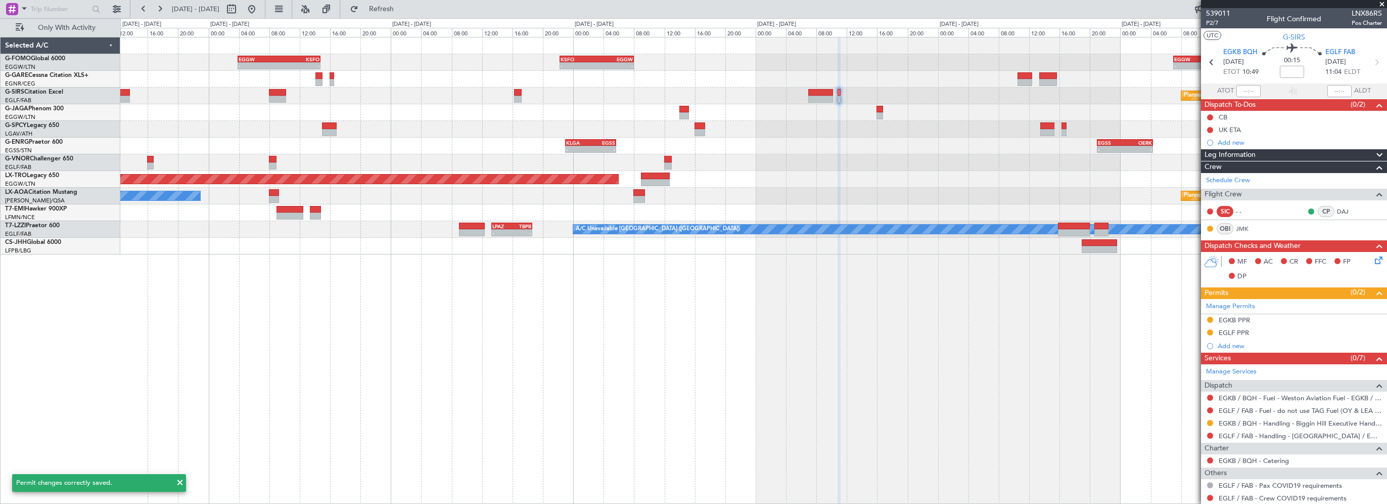
click at [908, 376] on div "- - EGGW 03:55 Z KSFO 14:45 Z - - KSFO 22:15 Z EGGW 08:00 Z - - EGGW 07:00 Z OE…" at bounding box center [753, 270] width 1267 height 467
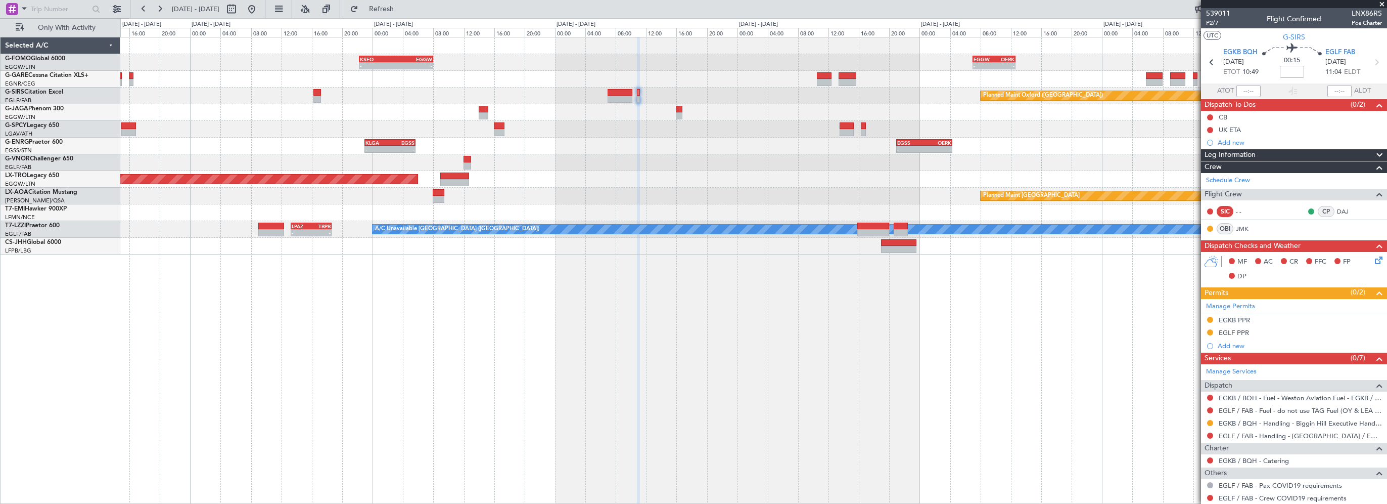
click at [696, 189] on div "- - KSFO 22:15 Z EGGW 08:00 Z - - EGGW 07:00 Z OERK 12:40 Z - - OERK 15:00 Z EG…" at bounding box center [753, 145] width 1266 height 217
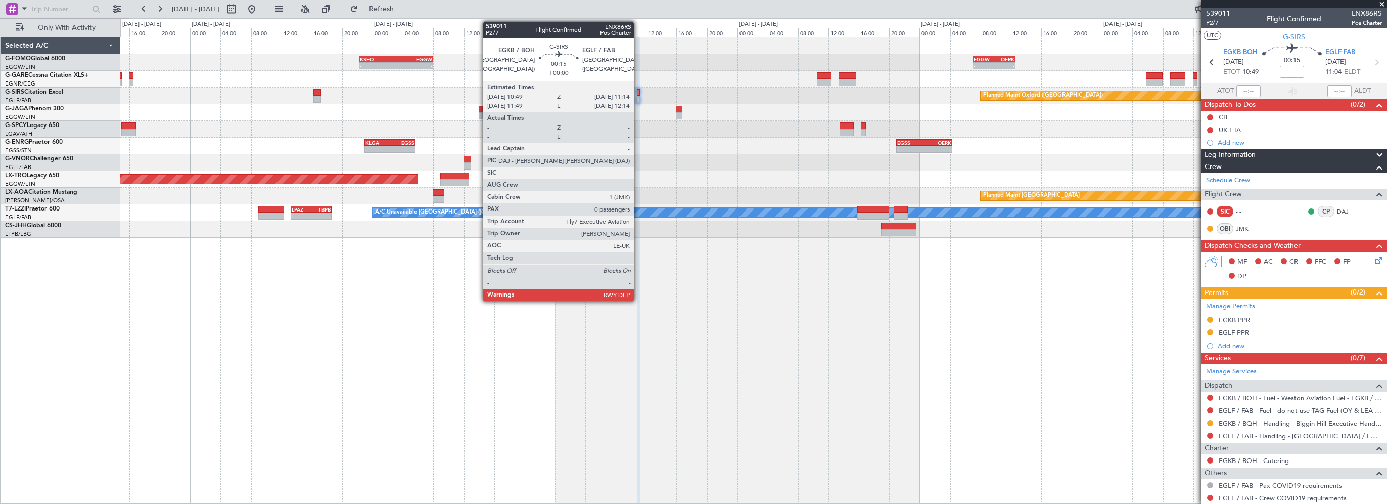
click at [639, 93] on div at bounding box center [639, 92] width 4 height 7
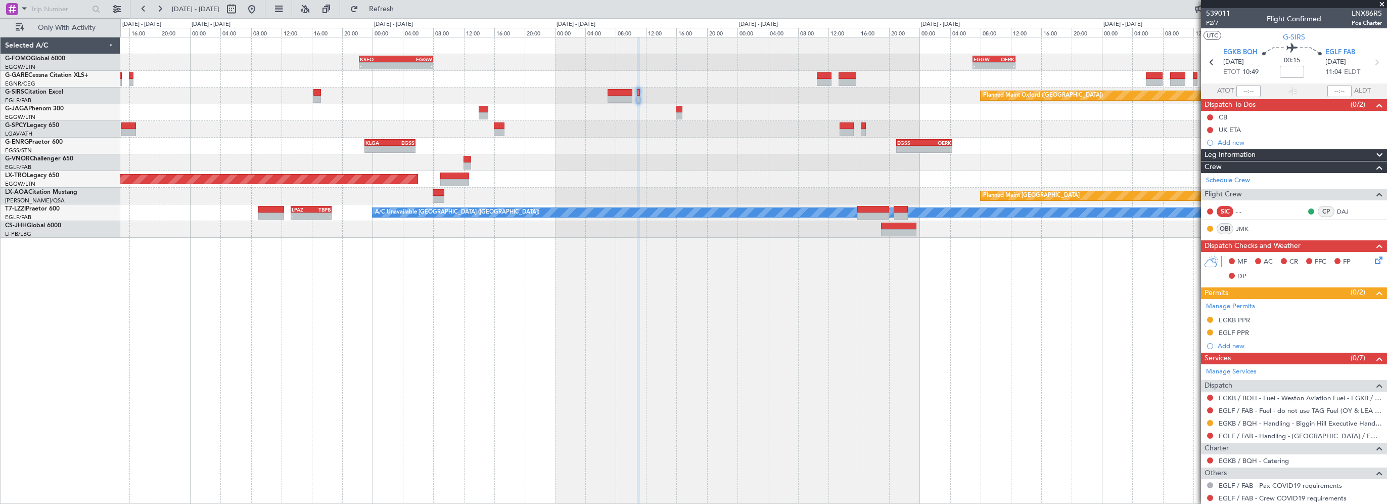
click at [557, 150] on div "- - KLGA 23:00 Z EGSS 05:40 Z - - EGSS 21:00 Z OERK 04:20 Z" at bounding box center [753, 146] width 1266 height 17
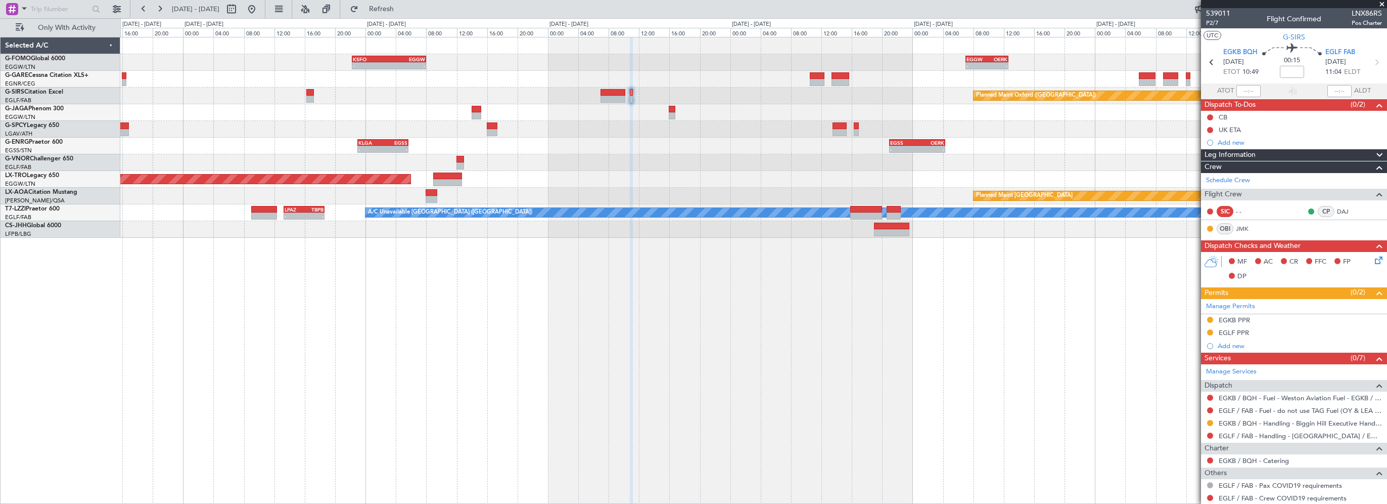
click at [810, 332] on div "- - KSFO 22:15 Z EGGW 08:00 Z - - EGGW 07:00 Z OERK 12:40 Z - - OERK 15:00 Z EG…" at bounding box center [753, 270] width 1267 height 467
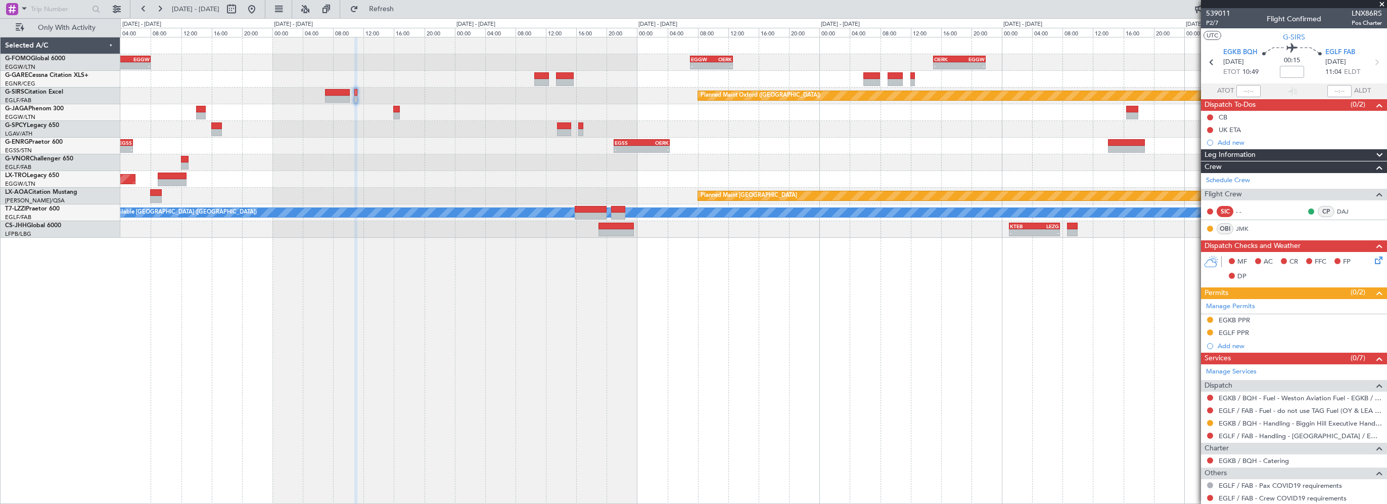
click at [635, 164] on div "- - KSFO 22:15 Z EGGW 08:00 Z - - EGGW 07:00 Z OERK 12:40 Z - - OERK 15:00 Z EG…" at bounding box center [753, 137] width 1266 height 200
click at [1260, 431] on link "EGLF / FAB - Handling - Farnborough Airport / EGLF / FAB" at bounding box center [1300, 435] width 163 height 9
click at [194, 326] on div "- - KSFO 22:15 Z EGGW 08:00 Z - - EGGW 07:00 Z OERK 12:40 Z - - OERK 15:00 Z EG…" at bounding box center [753, 270] width 1267 height 467
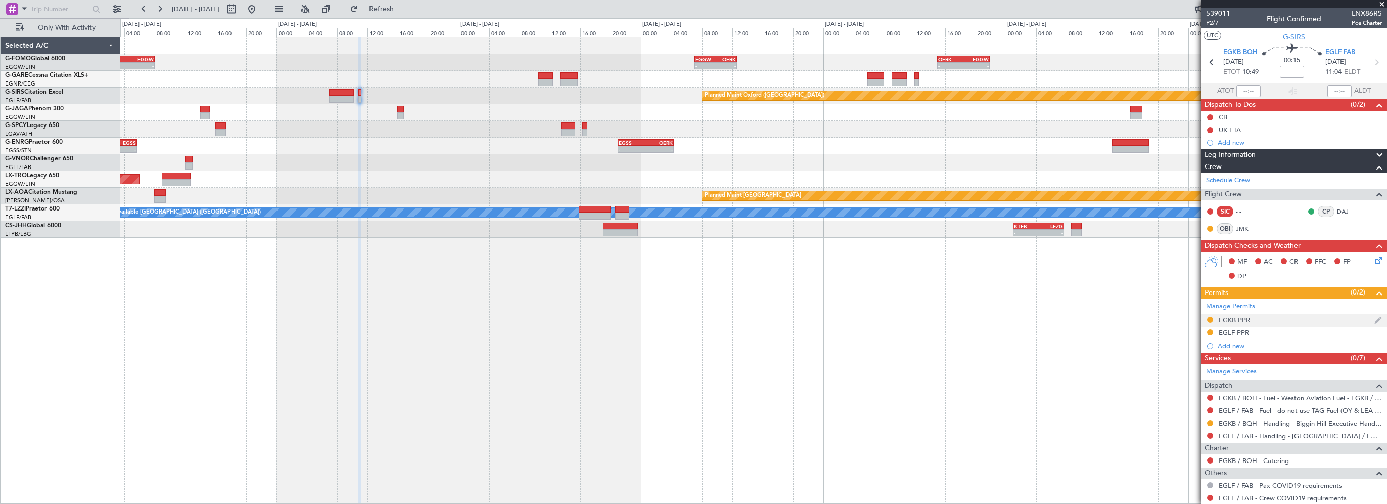
click at [1237, 314] on div "EGKB PPR" at bounding box center [1294, 320] width 186 height 13
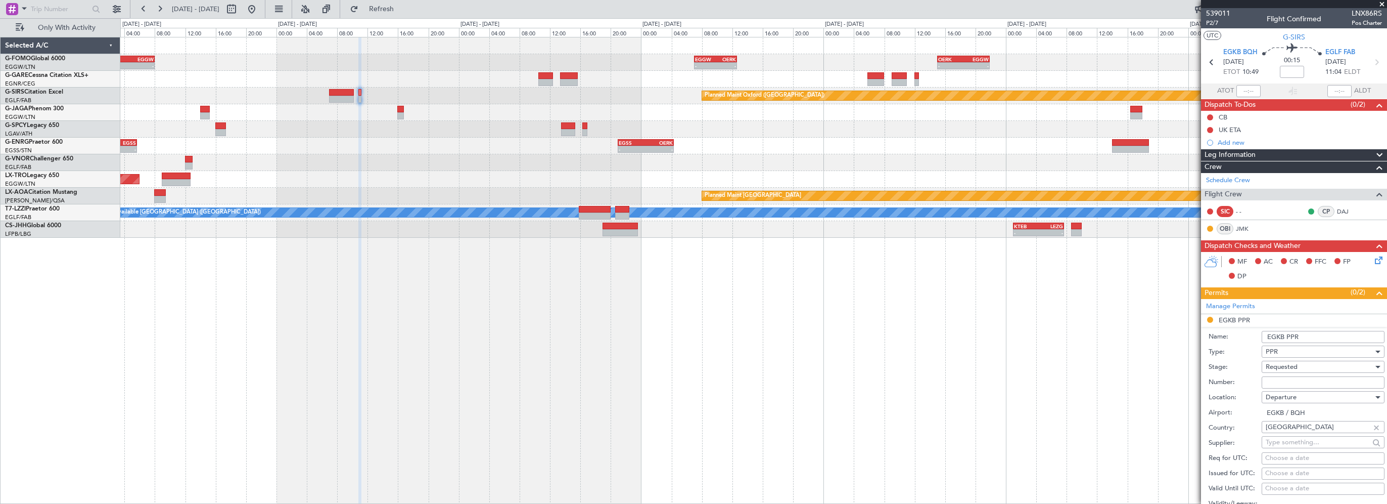
click at [1323, 338] on input "EGKB PPR" at bounding box center [1323, 337] width 123 height 12
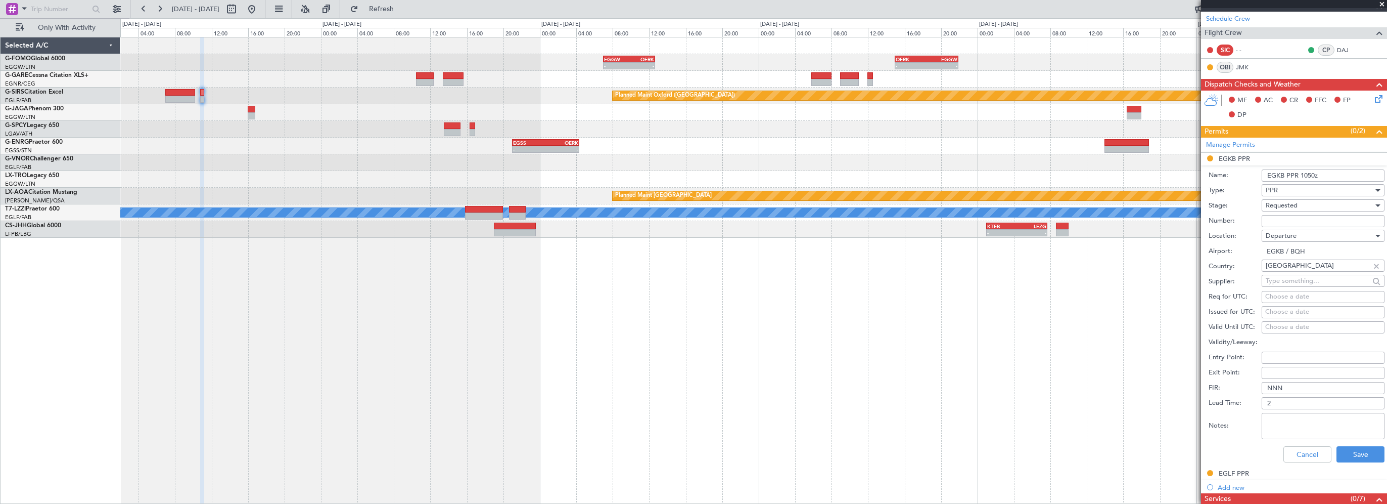
scroll to position [202, 0]
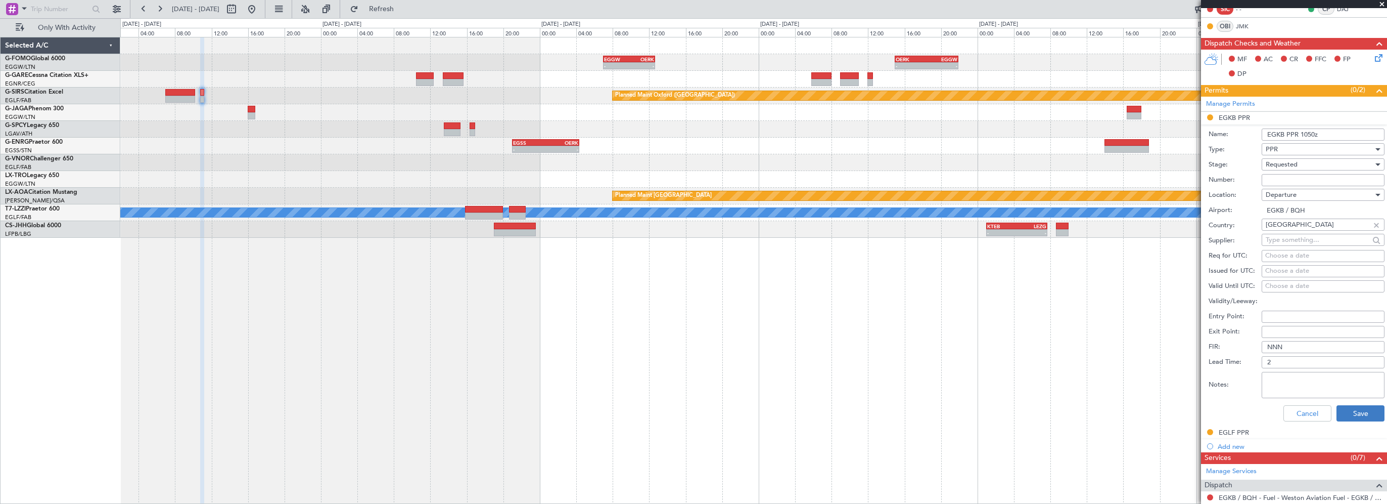
type input "EGKB PPR 1050z"
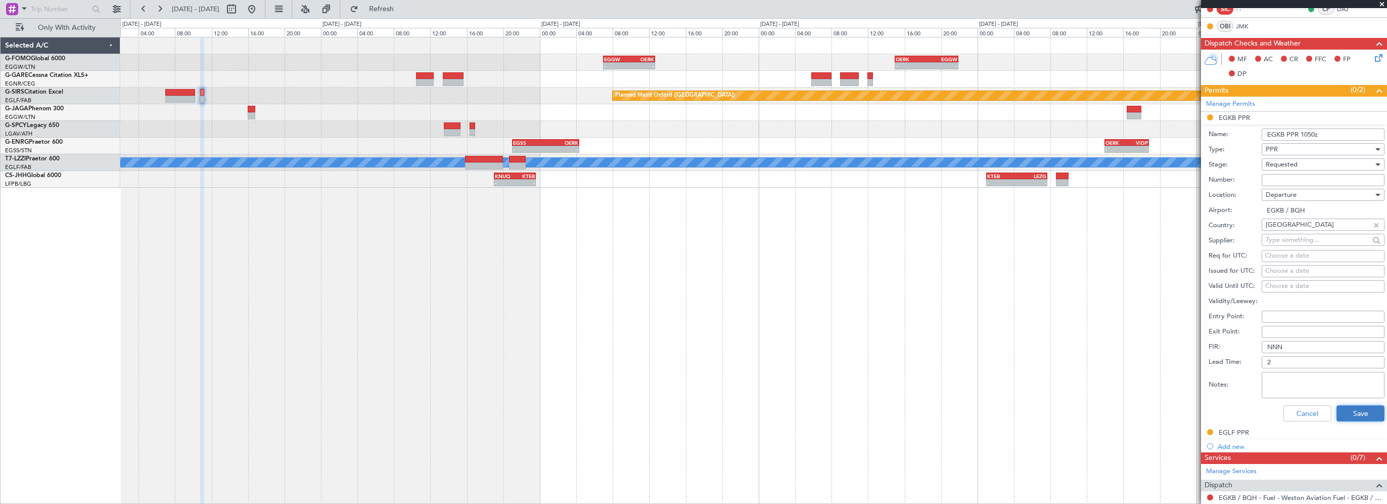
click at [1343, 413] on button "Save" at bounding box center [1361, 413] width 48 height 16
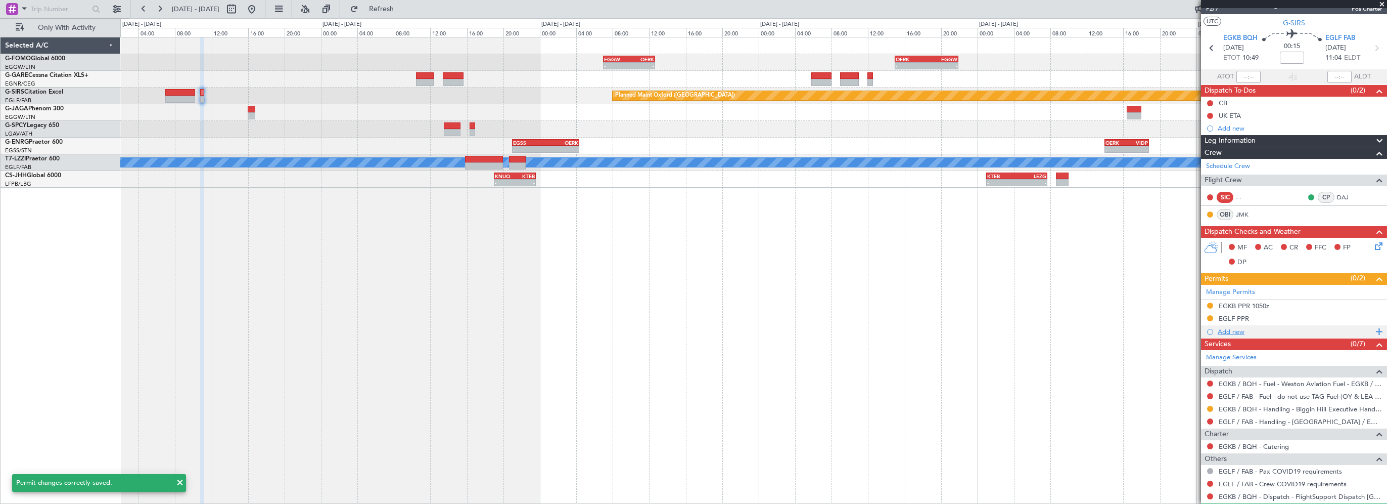
scroll to position [0, 0]
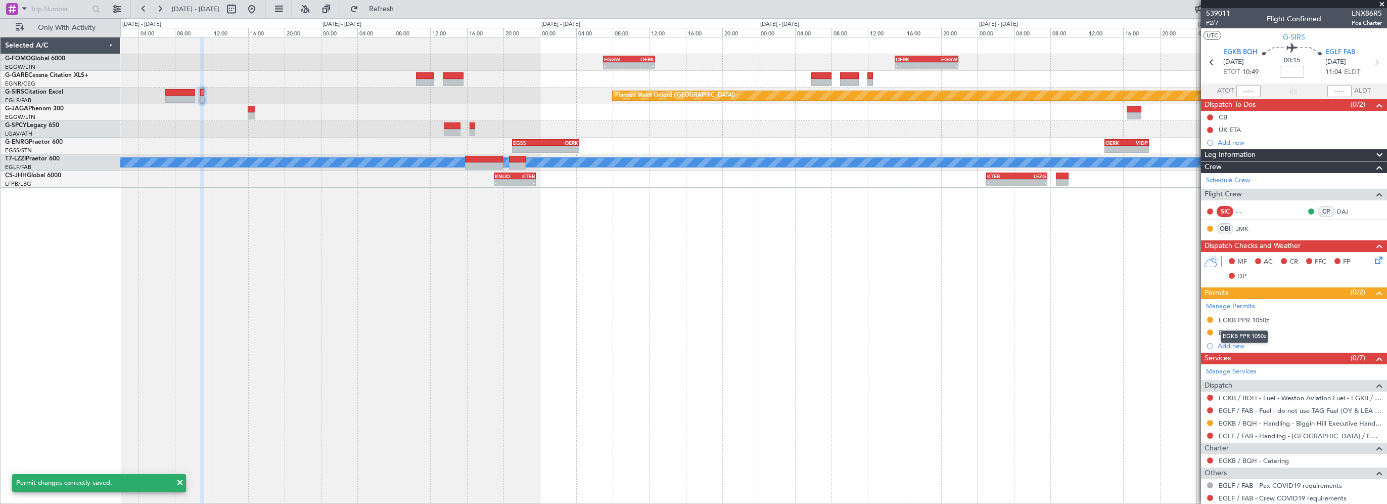
click at [1244, 332] on div "EGKB PPR 1050z" at bounding box center [1245, 336] width 48 height 13
click at [1239, 331] on div "EGLF PPR" at bounding box center [1234, 332] width 30 height 9
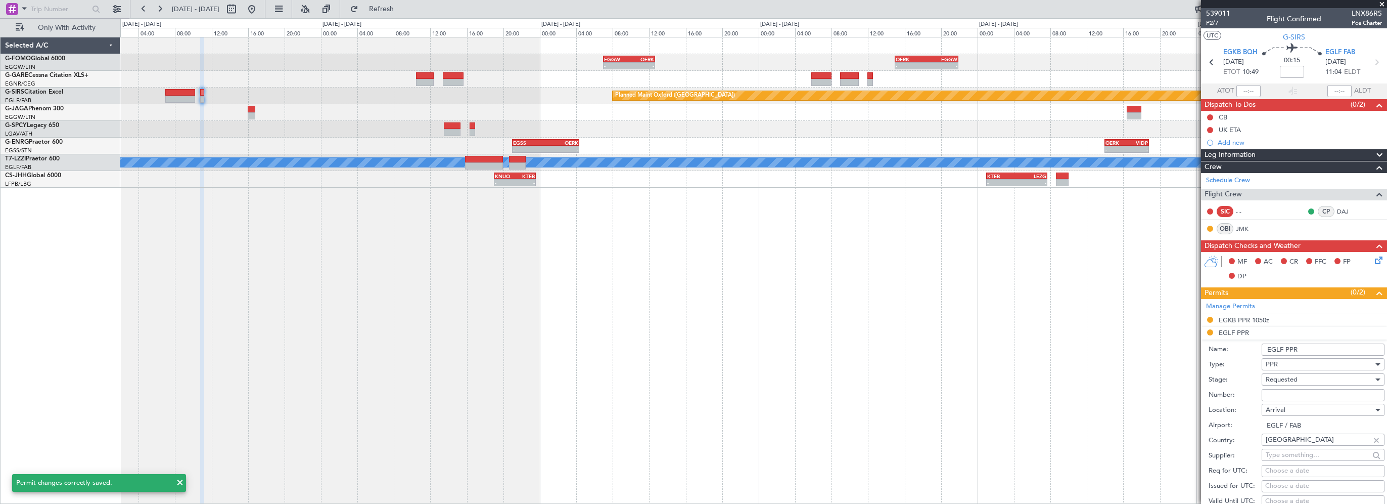
click at [1345, 348] on input "EGLF PPR" at bounding box center [1323, 349] width 123 height 12
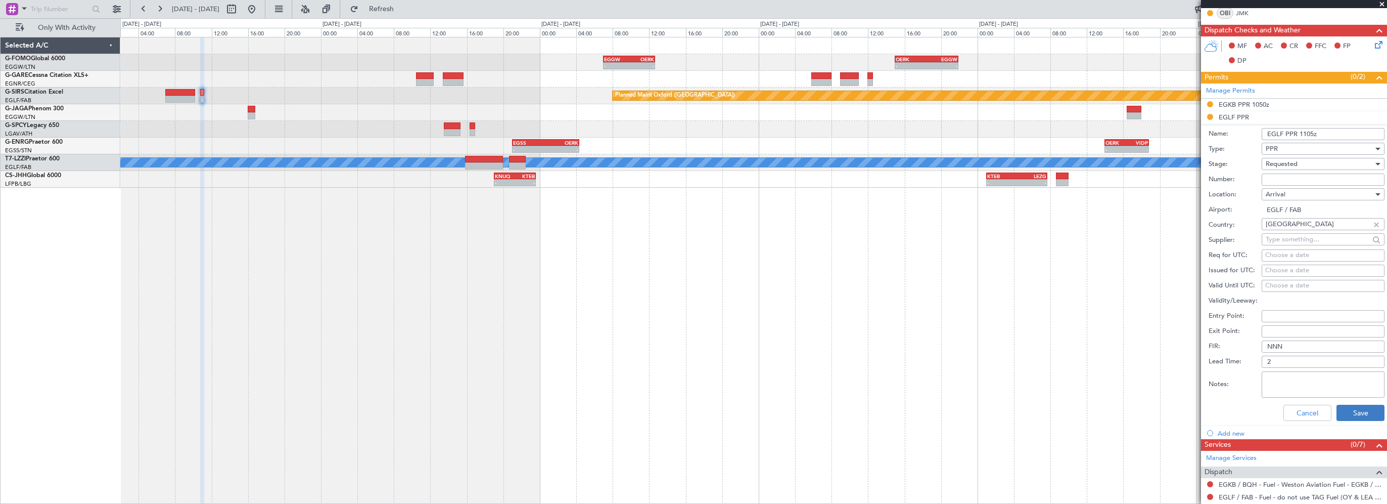
scroll to position [253, 0]
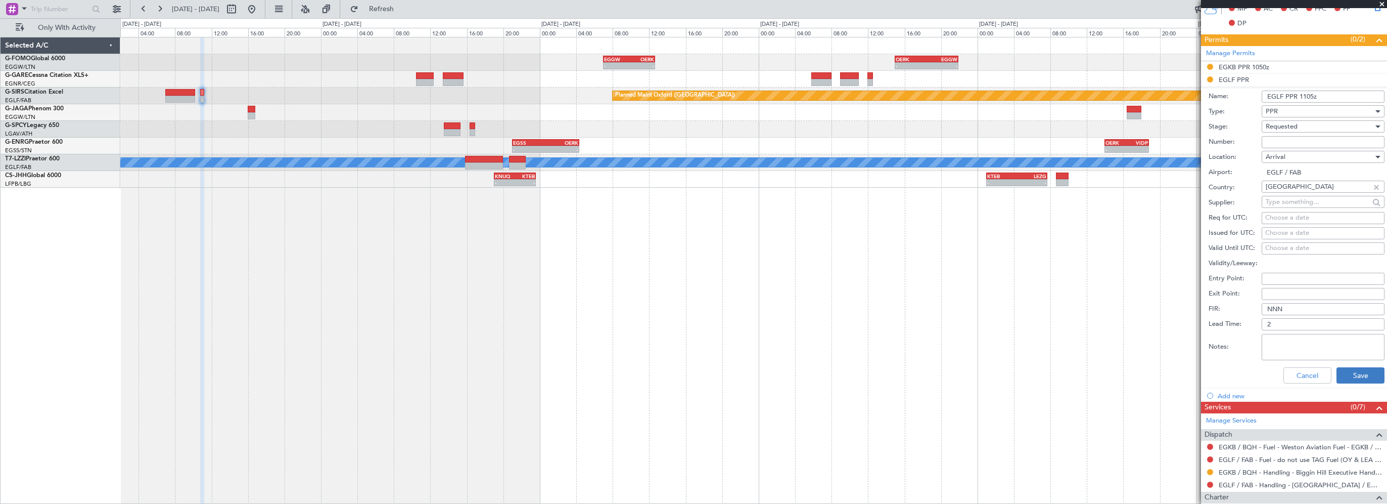
type input "EGLF PPR 1105z"
click at [1362, 371] on button "Save" at bounding box center [1361, 375] width 48 height 16
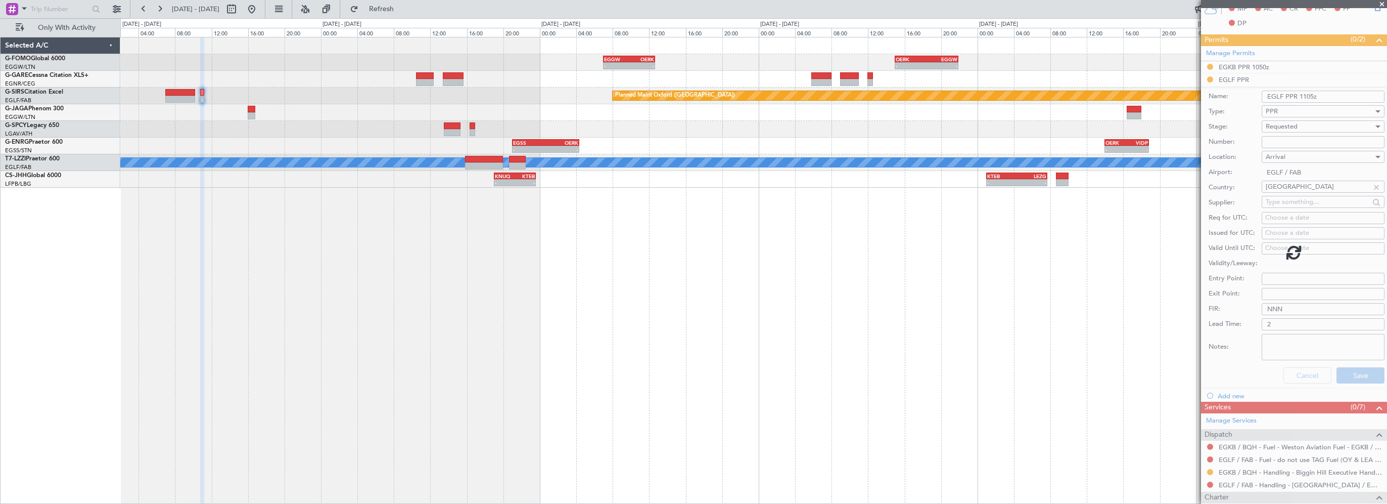
click at [772, 368] on div "- - EGGW 07:00 Z OERK 12:40 Z - - OERK 15:00 Z EGGW 21:55 Z KSFO 22:15 Z EGGW 0…" at bounding box center [753, 270] width 1267 height 467
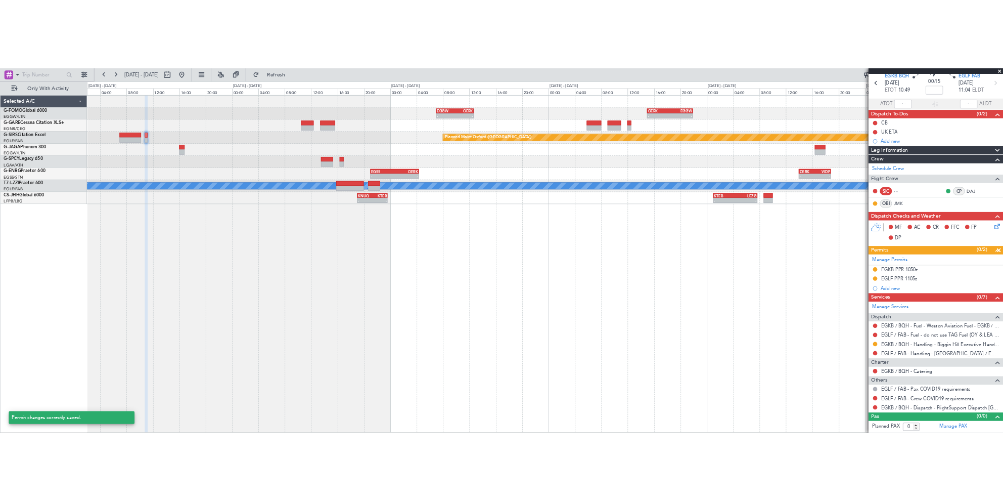
scroll to position [40, 0]
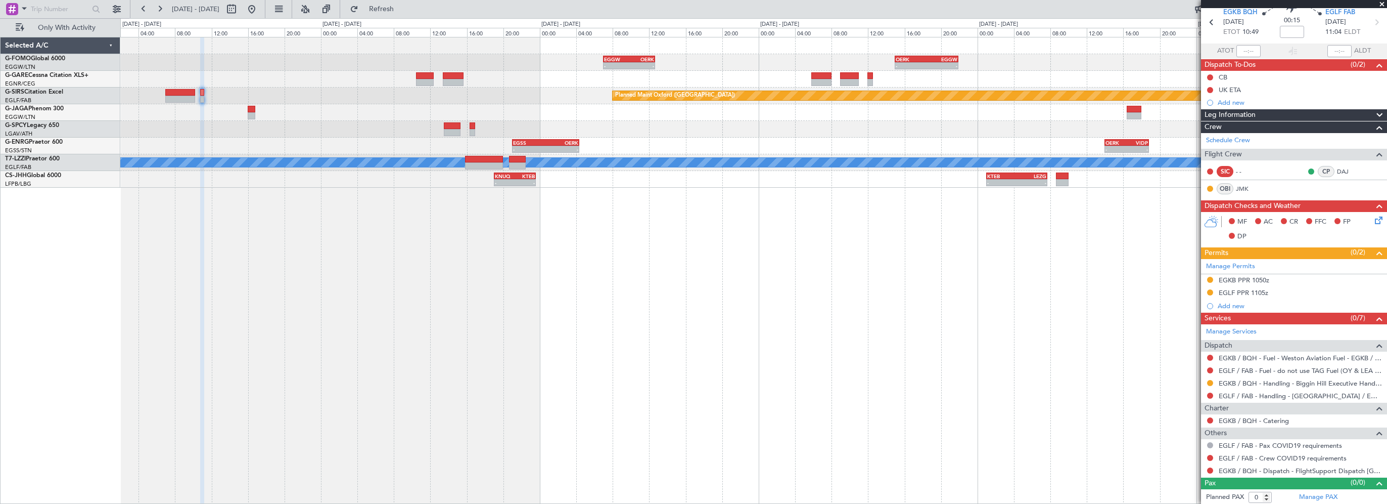
click at [1021, 437] on div "- - EGGW 07:00 Z OERK 12:40 Z - - OERK 15:00 Z EGGW 21:55 Z KSFO 22:15 Z EGGW 0…" at bounding box center [753, 270] width 1267 height 467
click at [1208, 395] on button at bounding box center [1210, 395] width 6 height 6
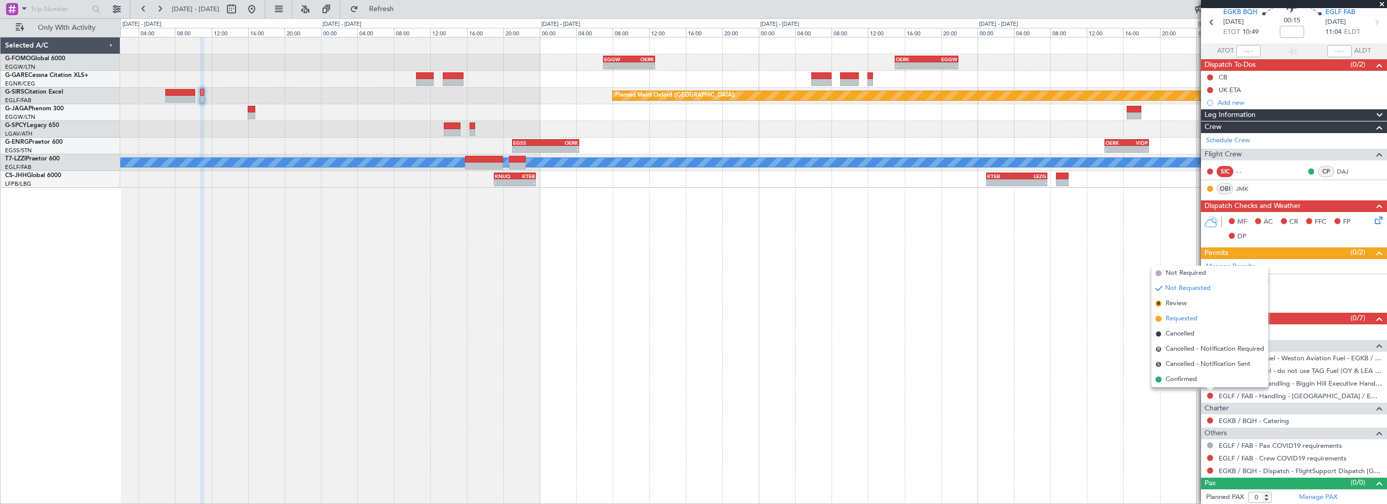
click at [1185, 322] on span "Requested" at bounding box center [1182, 318] width 32 height 10
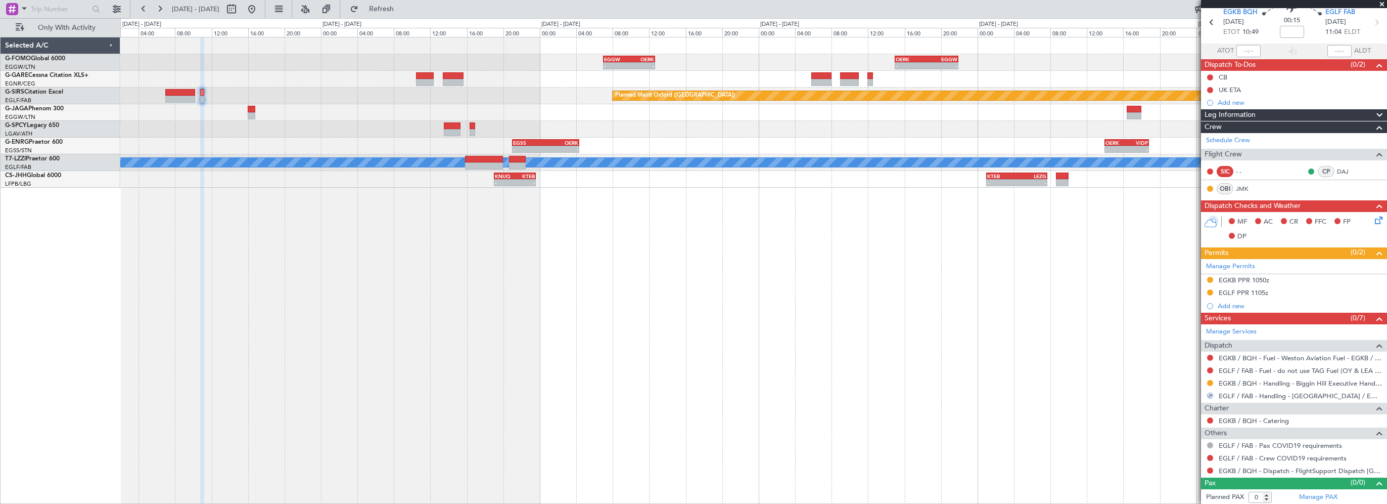
click at [867, 375] on div "- - EGGW 07:00 Z OERK 12:40 Z - - OERK 15:00 Z EGGW 21:55 Z KSFO 22:15 Z EGGW 0…" at bounding box center [753, 270] width 1267 height 467
click at [534, 498] on div "- - EGGW 07:00 Z OERK 12:40 Z - - OERK 15:00 Z EGGW 21:55 Z KSFO 22:15 Z EGGW 0…" at bounding box center [753, 270] width 1267 height 467
click at [260, 10] on button at bounding box center [252, 9] width 16 height 16
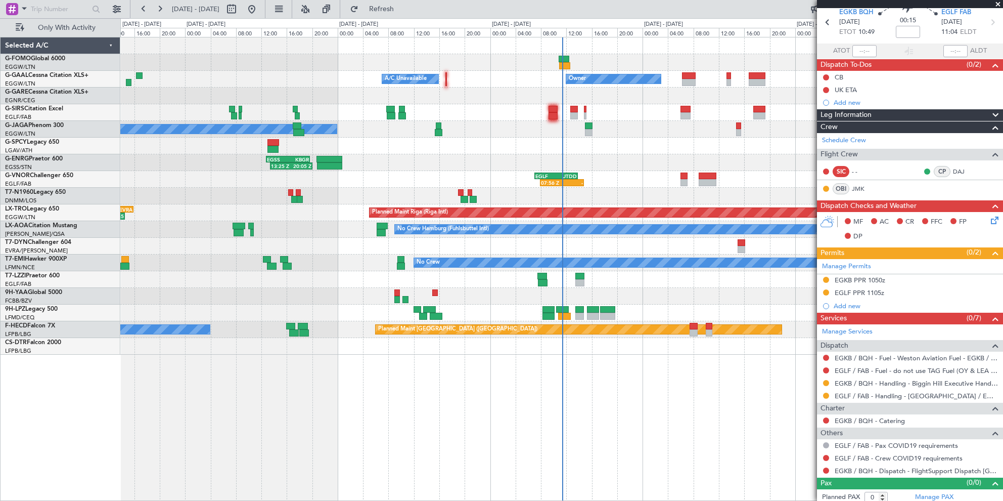
scroll to position [35, 0]
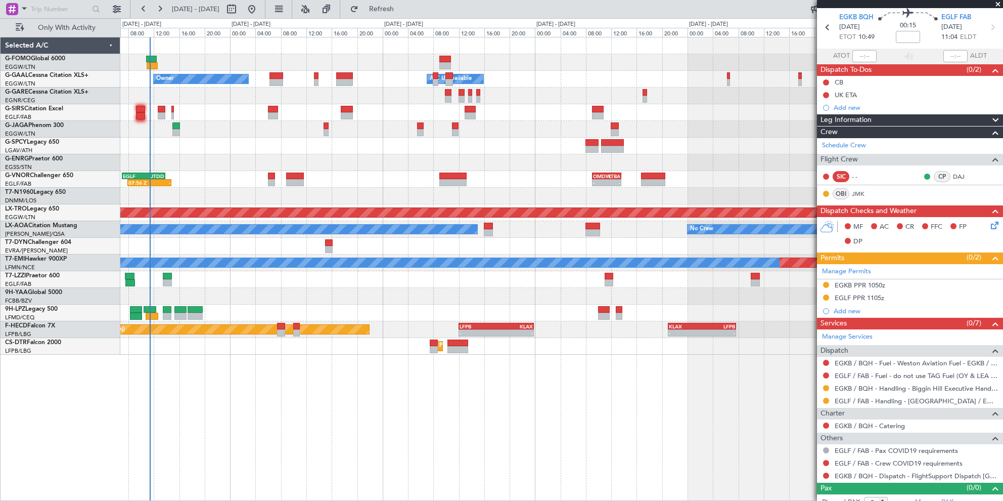
click at [256, 185] on div "Owner A/C Unavailable Owner A/C Unavailable Planned Maint Paris (Le Bourget) No…" at bounding box center [561, 195] width 882 height 317
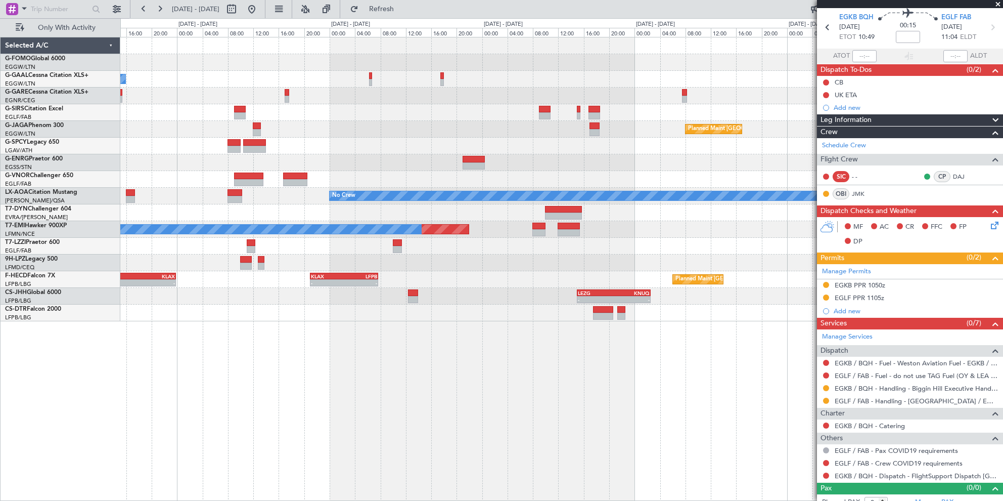
click at [322, 187] on div "- - EGGW 03:55 Z KSFO 14:45 Z Owner A/C Unavailable Planned Maint Paris (Le Bou…" at bounding box center [561, 179] width 882 height 284
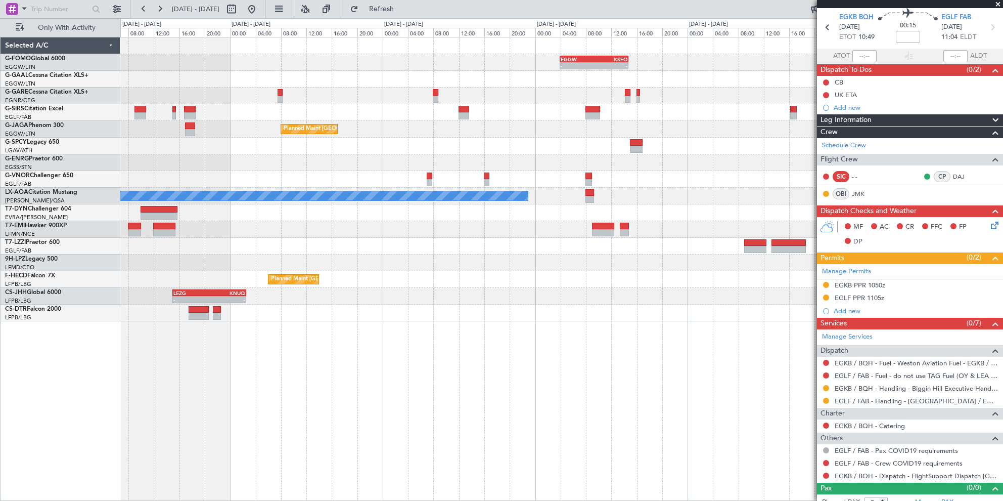
click at [321, 172] on div "- - EGGW 03:55 Z KSFO 14:45 Z - - KSFO 22:15 Z EGGW 08:00 Z Owner Planned Maint…" at bounding box center [561, 179] width 882 height 284
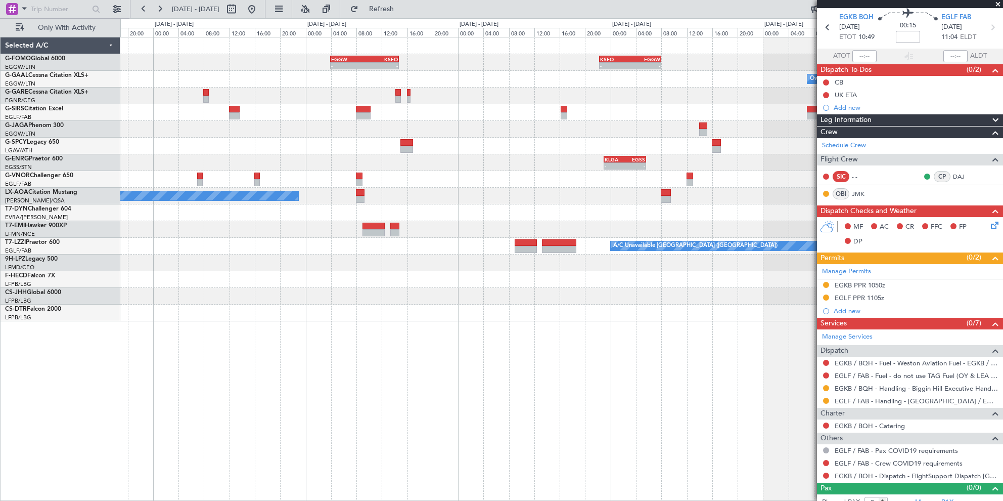
click at [396, 171] on div "- - EGGW 03:55 Z KSFO 14:45 Z - - KSFO 22:15 Z EGGW 08:00 Z Owner Planned Maint…" at bounding box center [561, 179] width 882 height 284
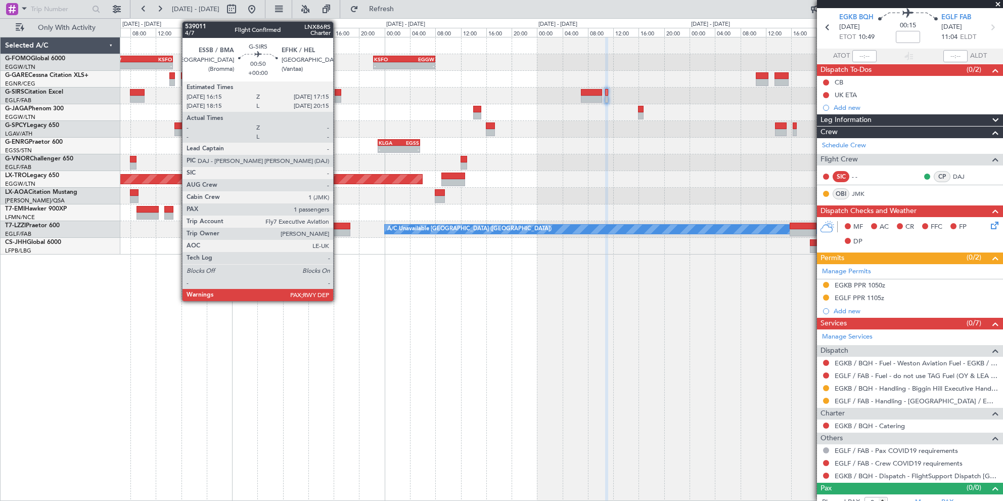
click at [338, 91] on div at bounding box center [338, 92] width 7 height 7
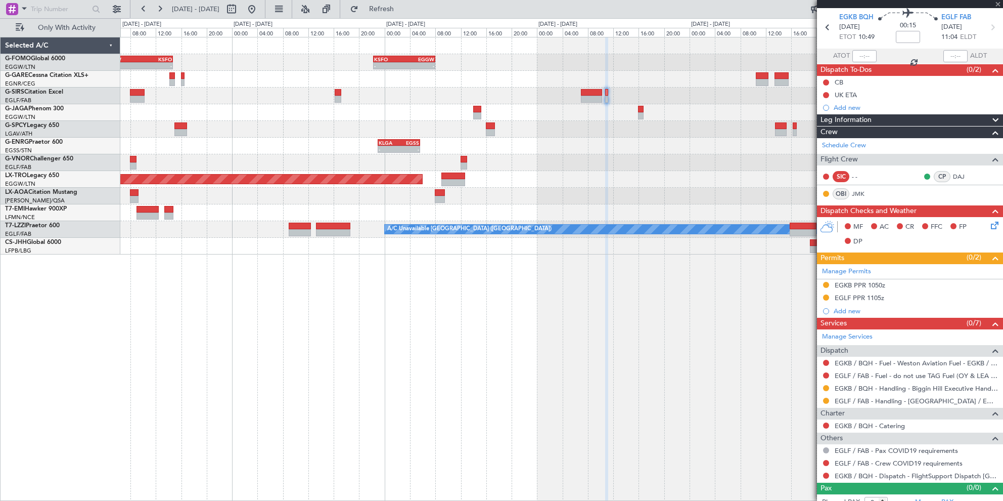
type input "2"
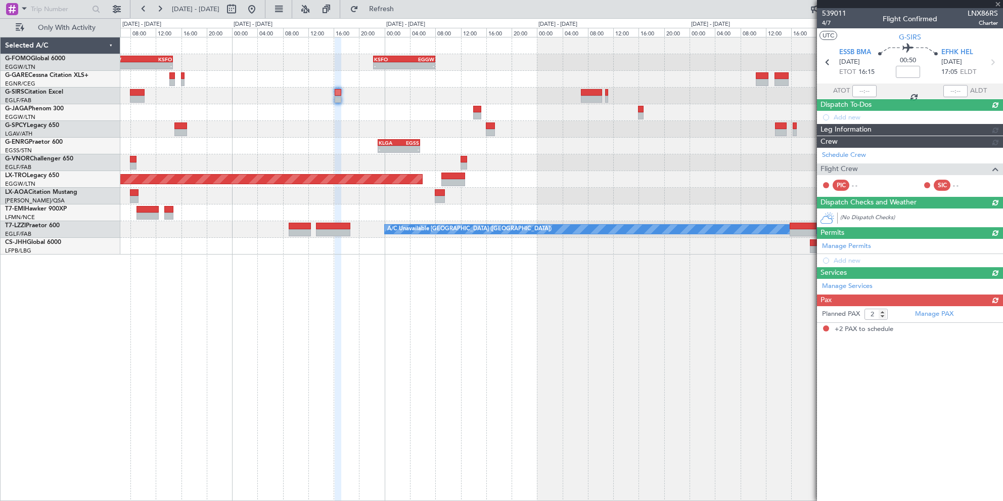
scroll to position [0, 0]
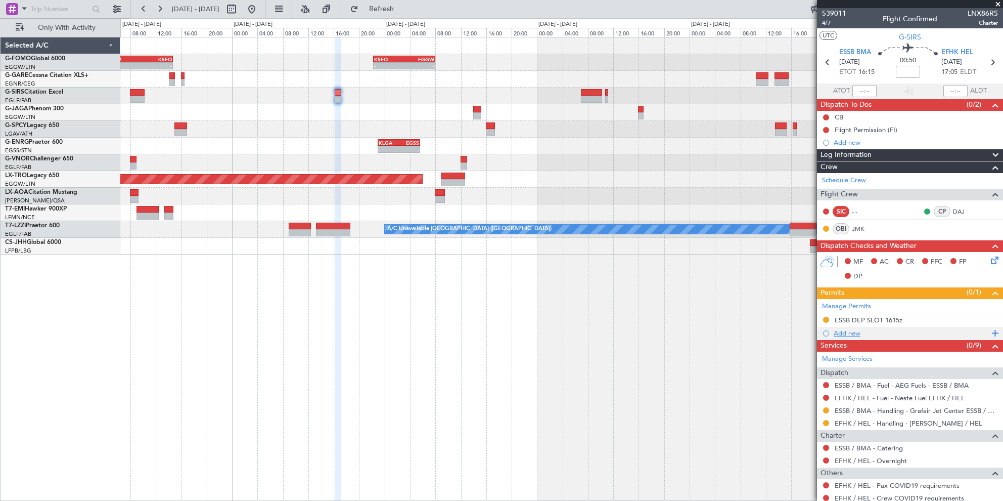
click at [847, 334] on div "Add new" at bounding box center [911, 333] width 155 height 9
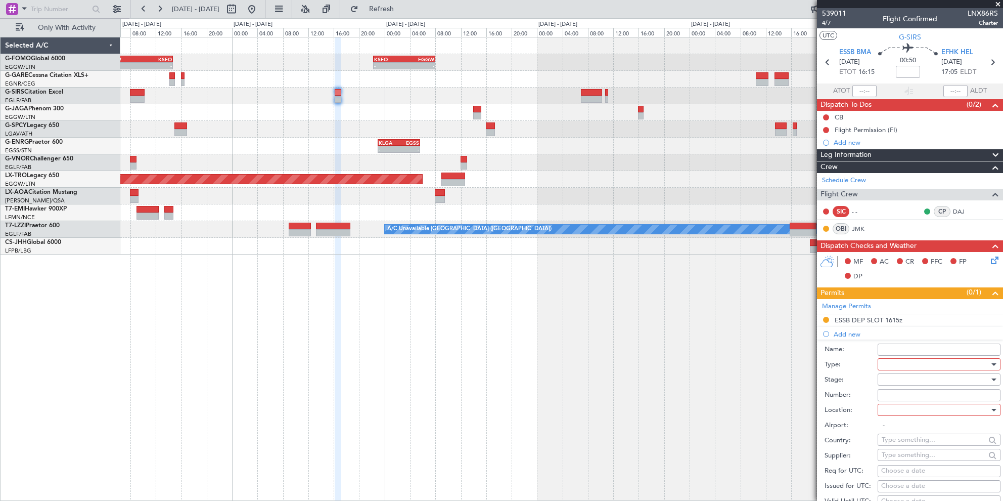
click at [891, 357] on div at bounding box center [936, 363] width 108 height 15
click at [910, 455] on span "Slot" at bounding box center [935, 458] width 106 height 15
click at [896, 381] on div at bounding box center [936, 379] width 108 height 15
drag, startPoint x: 900, startPoint y: 463, endPoint x: 898, endPoint y: 414, distance: 48.6
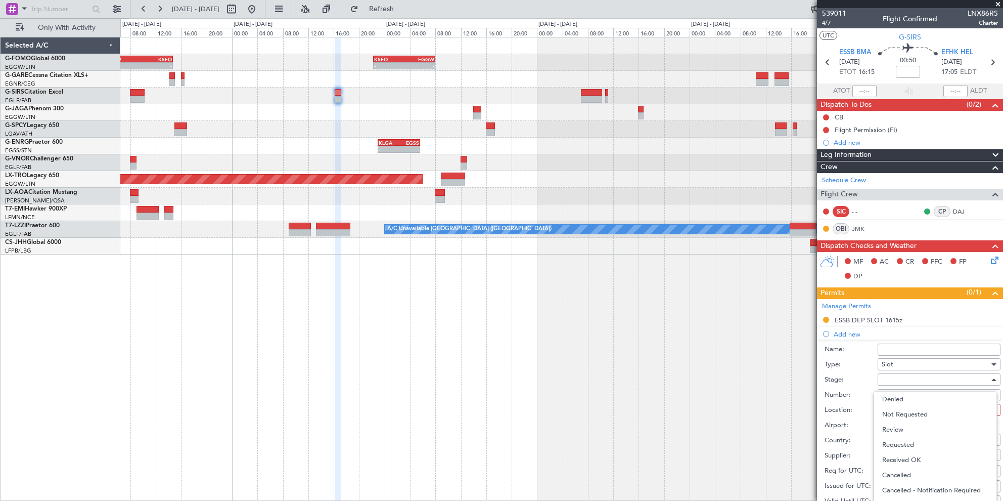
click at [900, 462] on span "Received OK" at bounding box center [935, 459] width 106 height 15
click at [898, 392] on input "Number:" at bounding box center [939, 395] width 123 height 12
paste input "EFHKAGN6488000"
type input "EFHKAGN6488000"
click at [901, 409] on div at bounding box center [936, 409] width 108 height 15
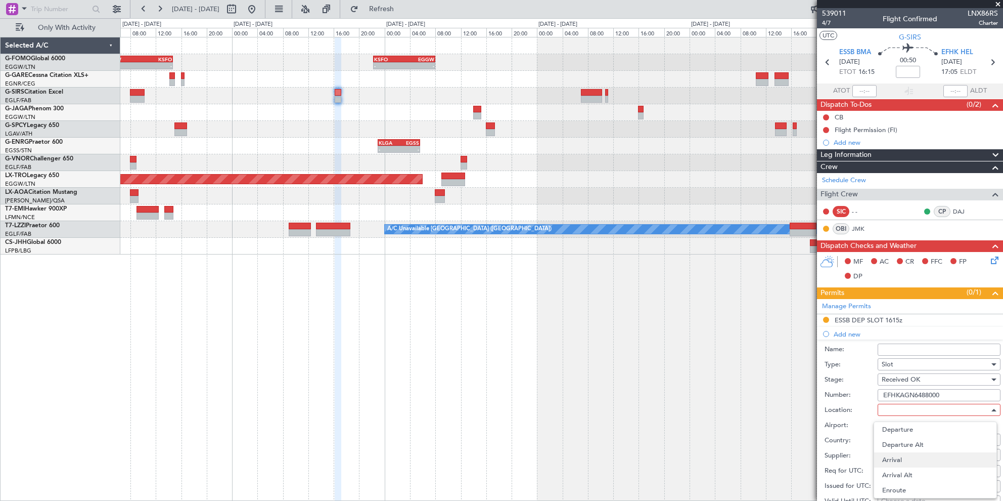
click at [904, 464] on span "Arrival" at bounding box center [935, 459] width 106 height 15
type input "EFHK / HEL"
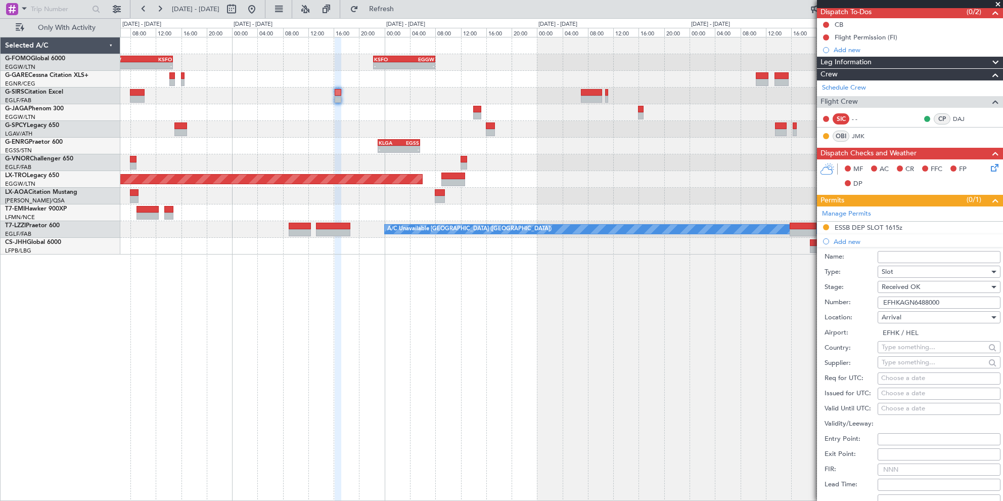
scroll to position [152, 0]
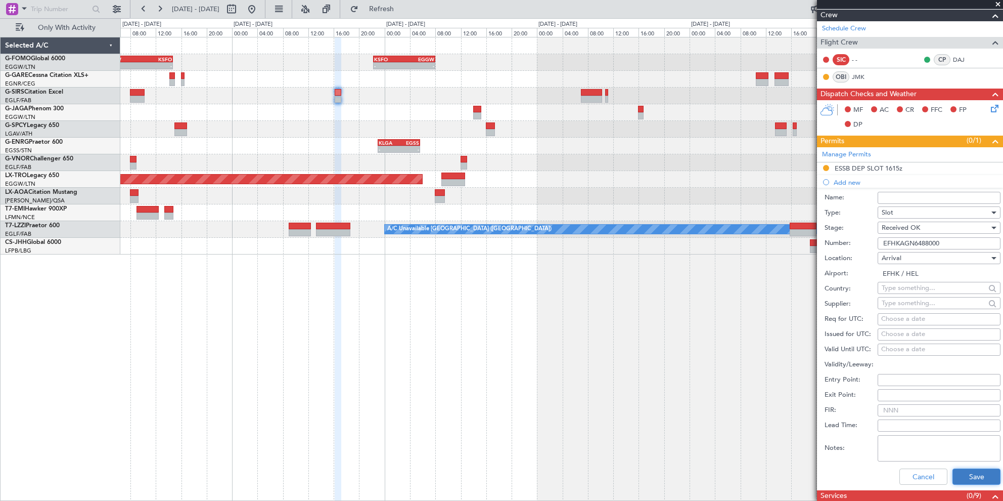
click at [961, 475] on button "Save" at bounding box center [976, 476] width 48 height 16
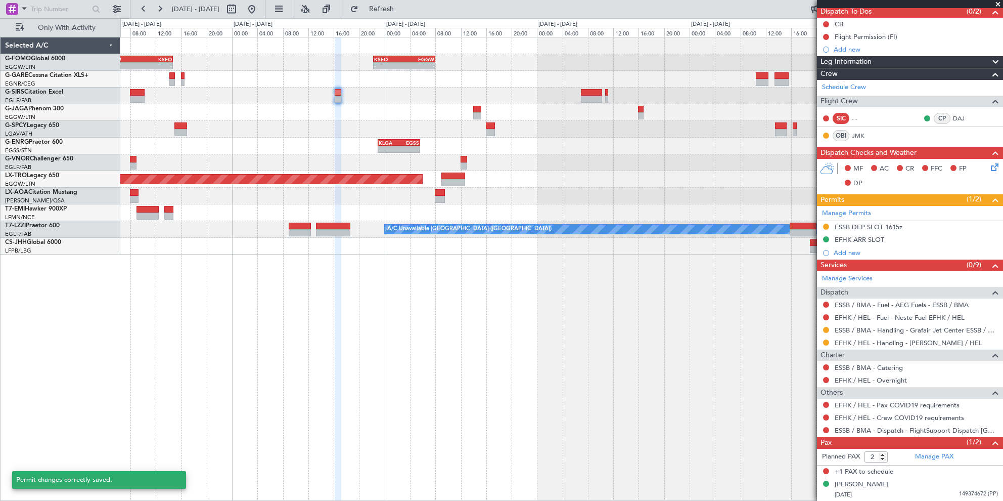
scroll to position [91, 0]
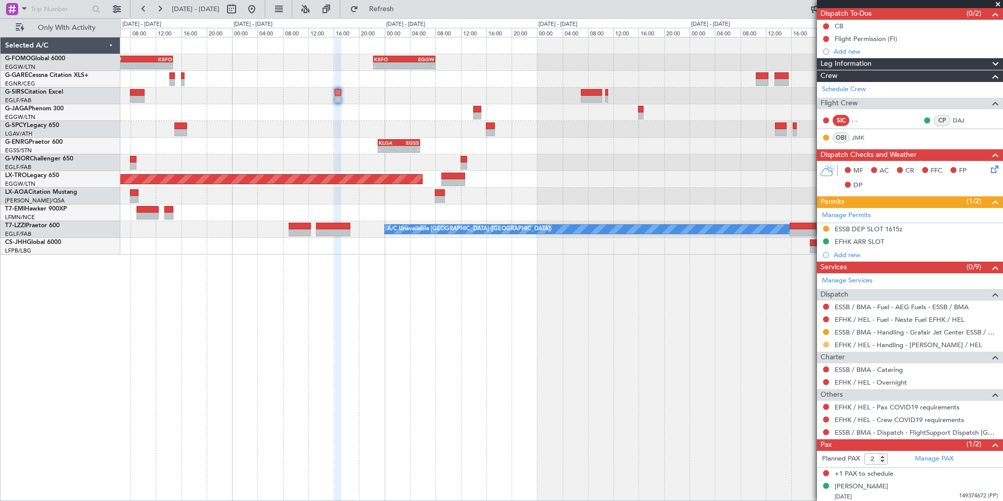
click at [825, 341] on button at bounding box center [826, 344] width 6 height 6
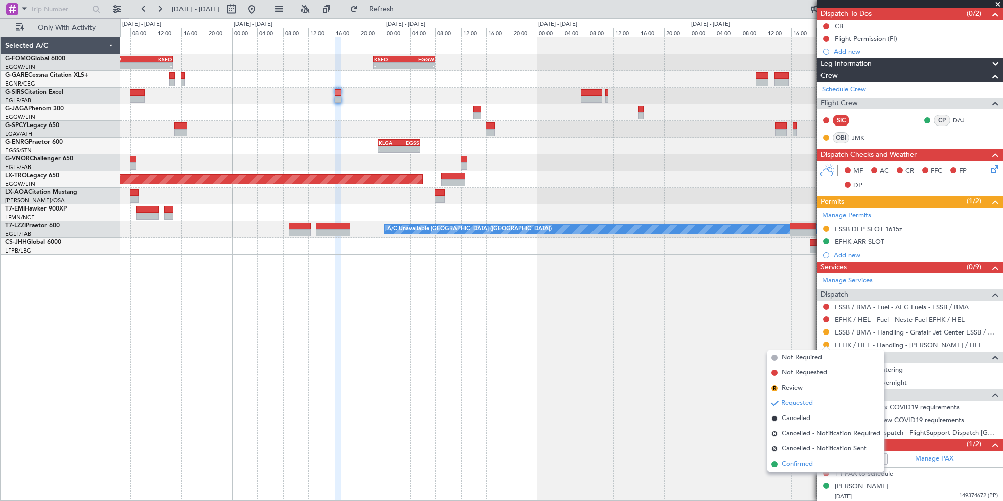
click at [800, 466] on span "Confirmed" at bounding box center [797, 464] width 31 height 10
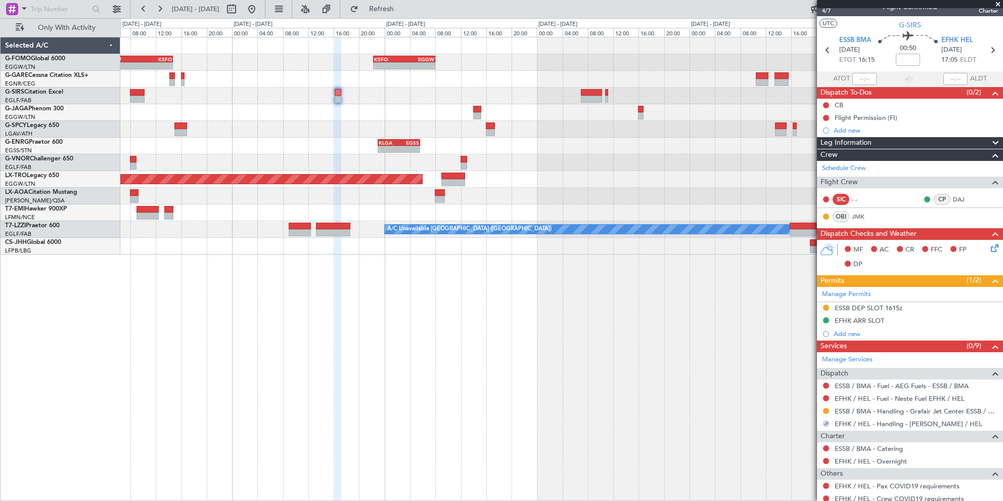
scroll to position [0, 0]
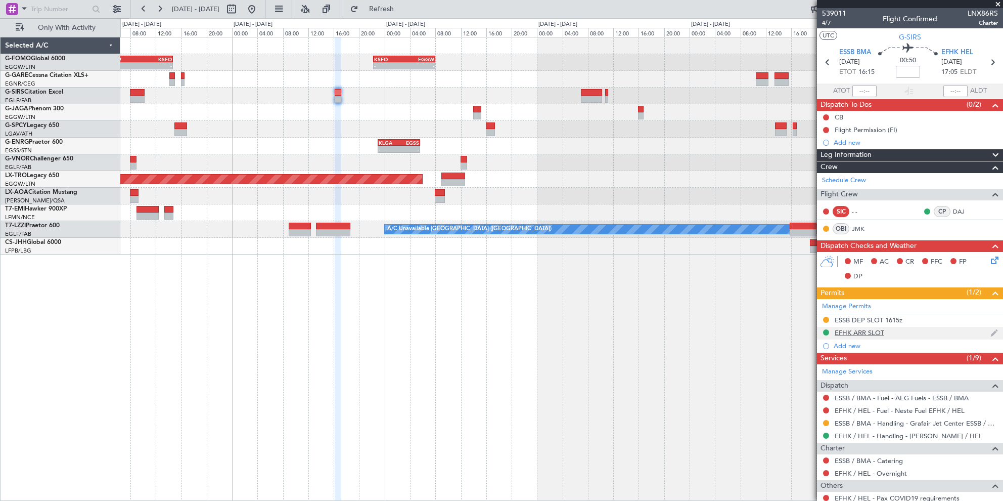
click at [856, 328] on div "EFHK ARR SLOT" at bounding box center [860, 332] width 50 height 9
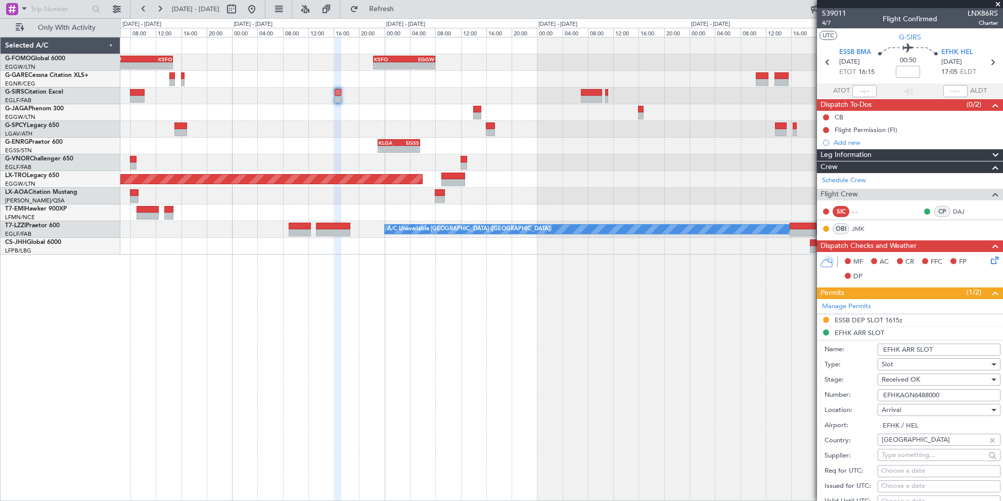
click at [973, 348] on input "EFHK ARR SLOT" at bounding box center [939, 349] width 123 height 12
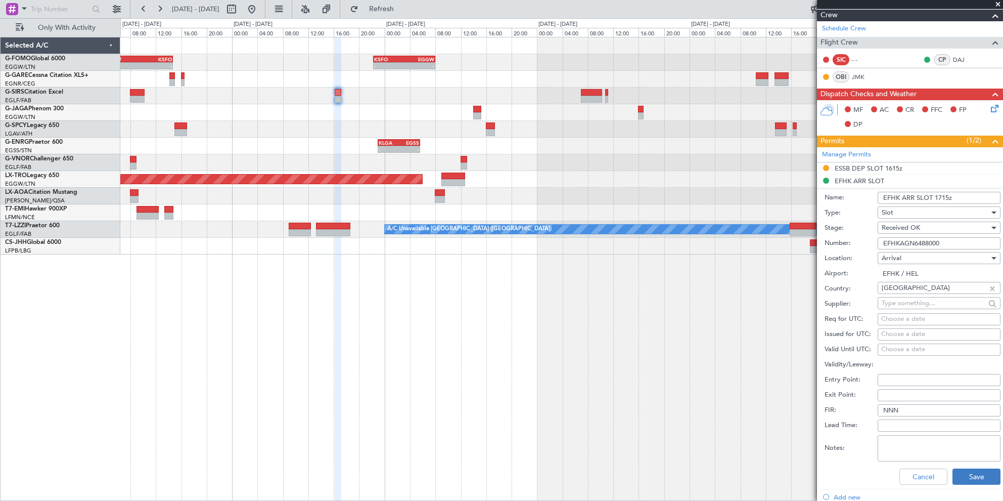
type input "EFHK ARR SLOT 1715z"
drag, startPoint x: 968, startPoint y: 479, endPoint x: 569, endPoint y: 451, distance: 399.9
click at [967, 479] on button "Save" at bounding box center [976, 476] width 48 height 16
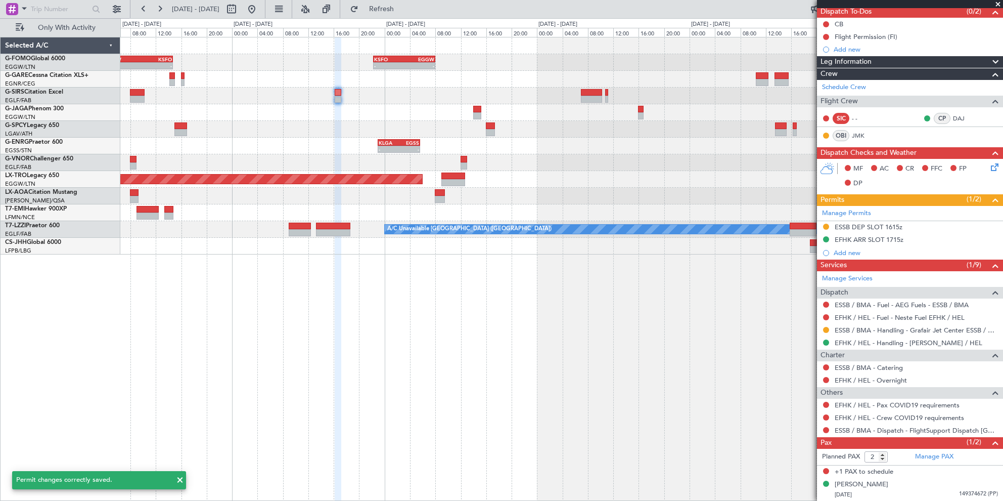
scroll to position [91, 0]
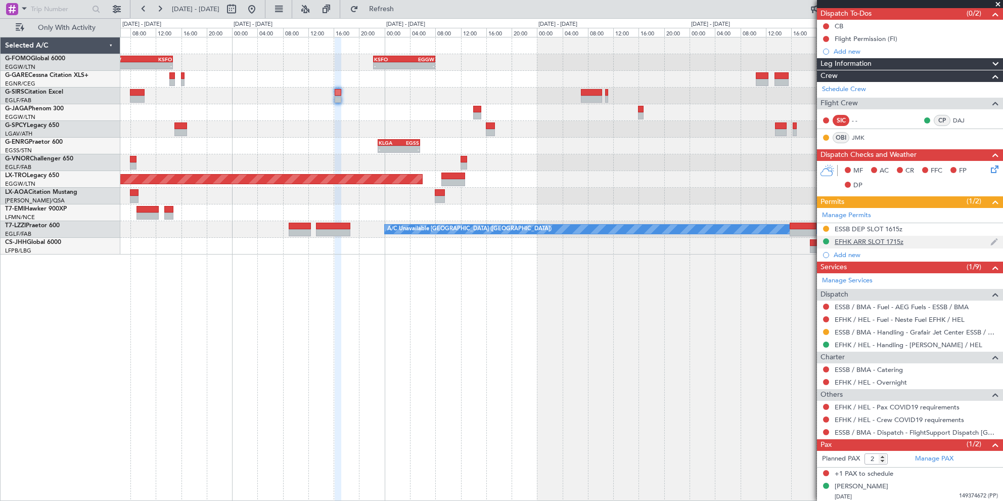
click at [874, 240] on div "EFHK ARR SLOT 1715z" at bounding box center [869, 241] width 69 height 9
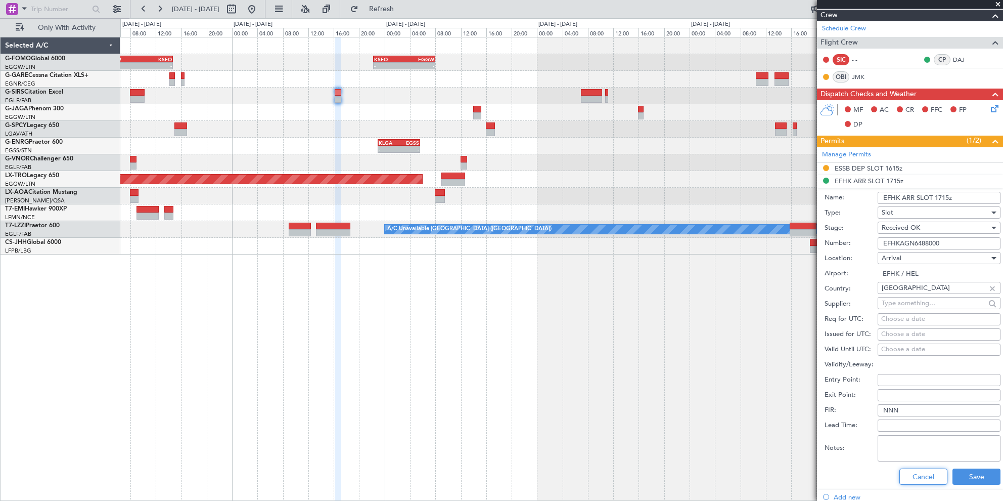
click at [906, 470] on button "Cancel" at bounding box center [923, 476] width 48 height 16
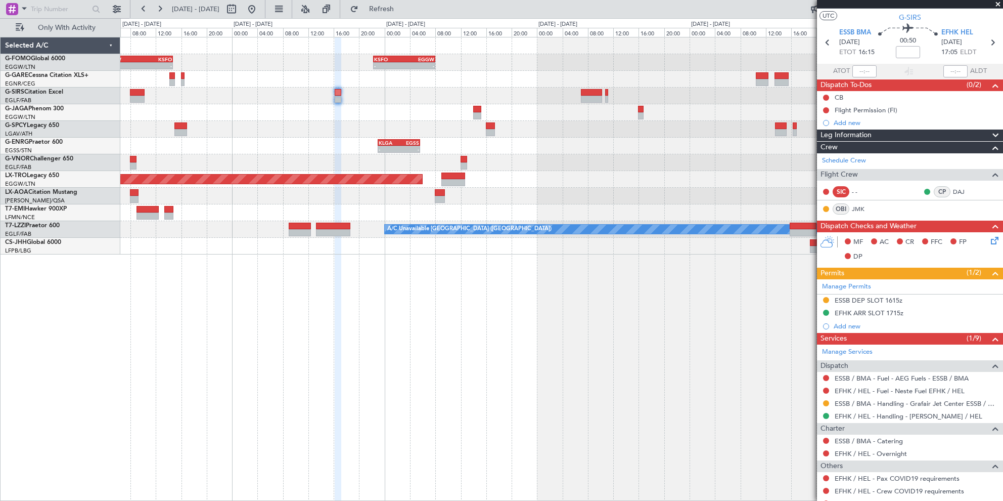
scroll to position [0, 0]
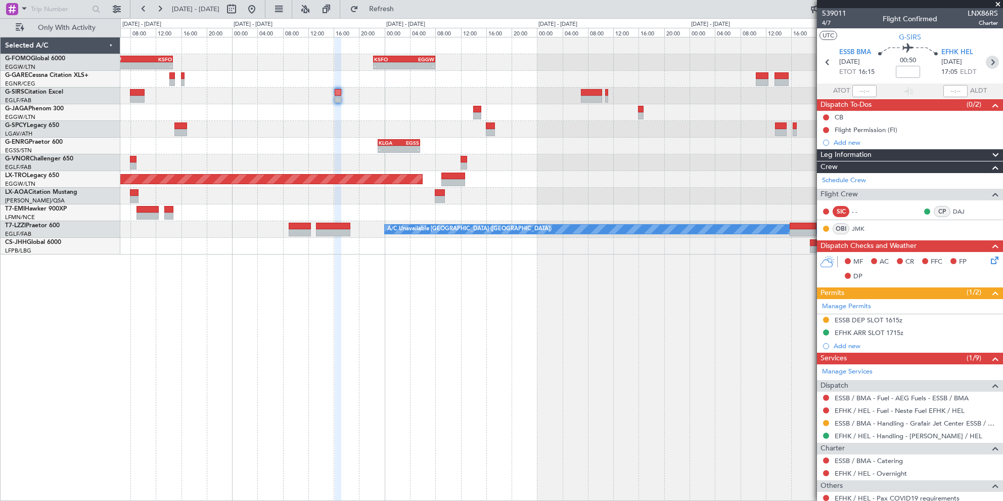
click at [988, 63] on icon at bounding box center [992, 62] width 13 height 13
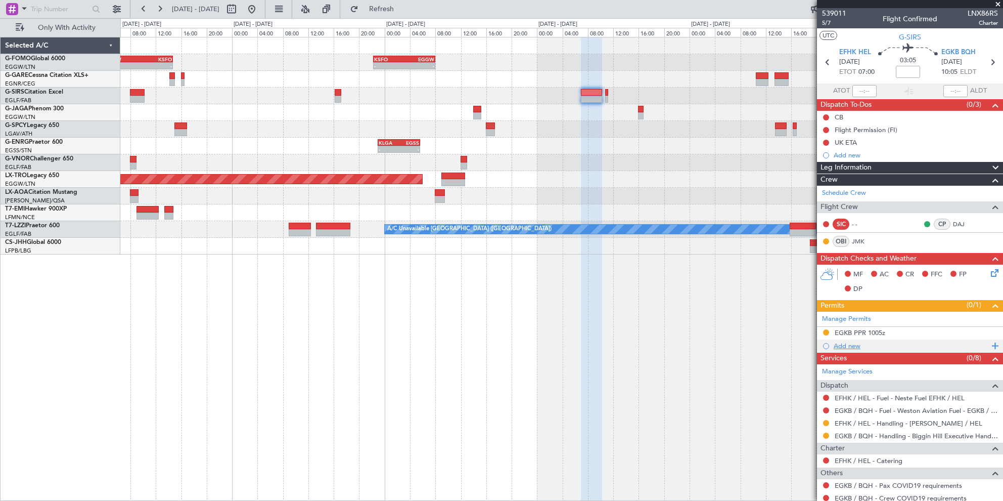
click at [848, 346] on div "Add new" at bounding box center [911, 345] width 155 height 9
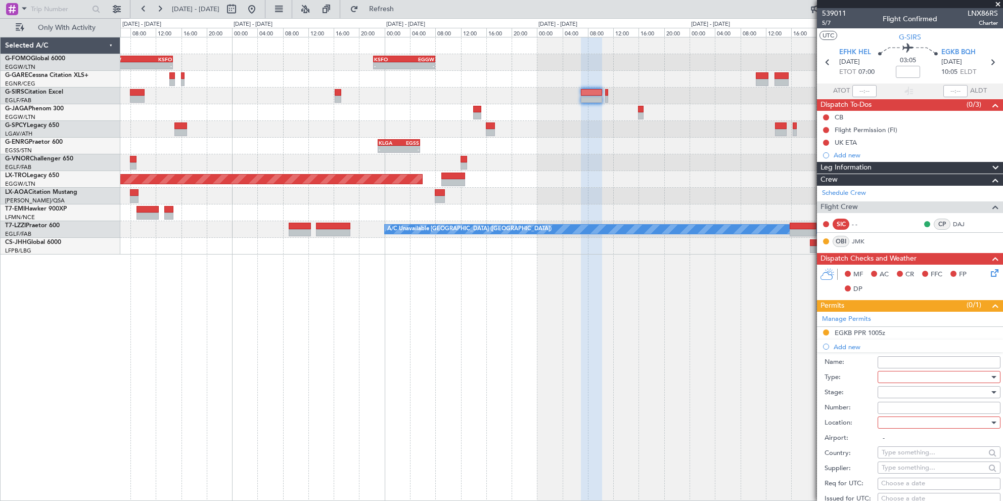
click at [883, 372] on div at bounding box center [936, 376] width 108 height 15
drag, startPoint x: 910, startPoint y: 470, endPoint x: 911, endPoint y: 444, distance: 26.3
click at [909, 470] on span "Slot" at bounding box center [935, 471] width 106 height 15
click at [910, 406] on input "Number:" at bounding box center [939, 407] width 123 height 12
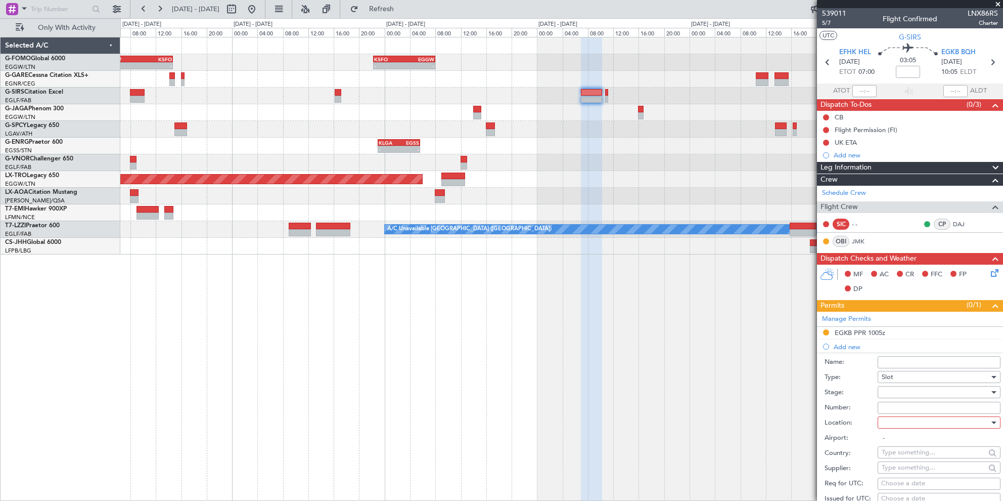
paste input "EFHKDGN6489000"
type input "EFHKDGN6489000"
click at [918, 392] on div at bounding box center [936, 391] width 108 height 15
drag, startPoint x: 910, startPoint y: 469, endPoint x: 909, endPoint y: 395, distance: 73.3
click at [910, 468] on span "Received OK" at bounding box center [935, 472] width 106 height 15
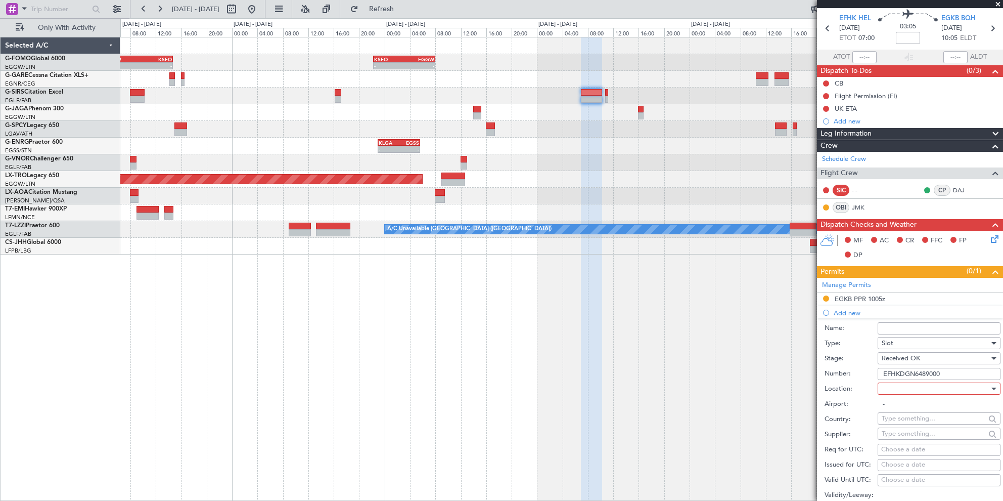
scroll to position [51, 0]
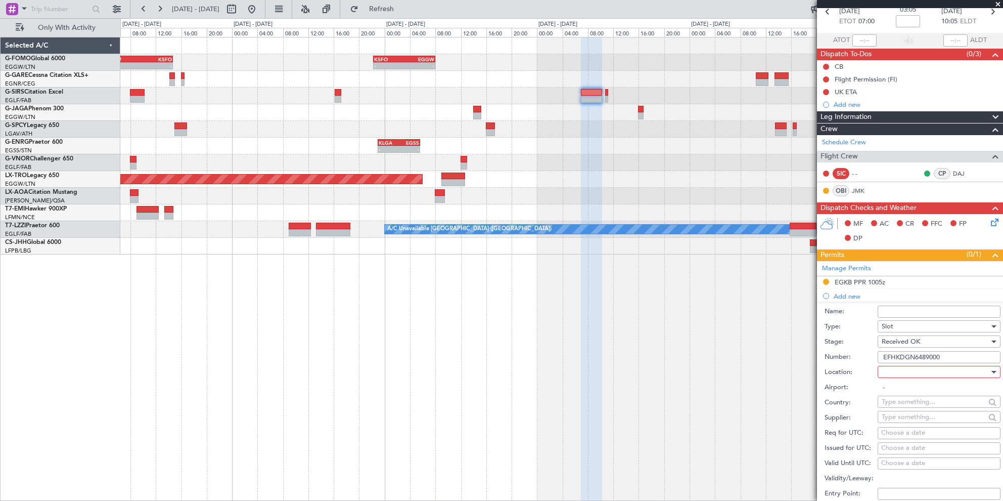
click at [898, 369] on div at bounding box center [936, 371] width 108 height 15
click at [902, 393] on span "Departure" at bounding box center [935, 391] width 106 height 15
type input "EFHK / HEL"
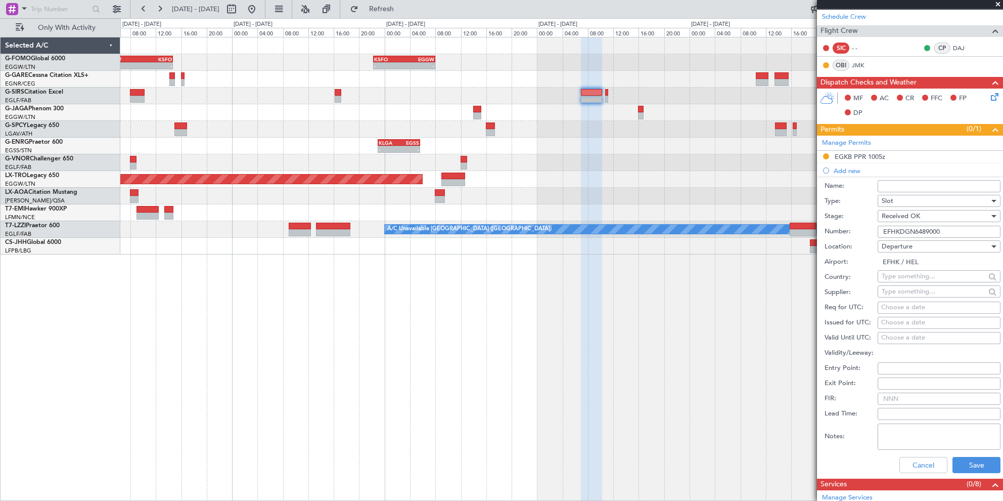
scroll to position [253, 0]
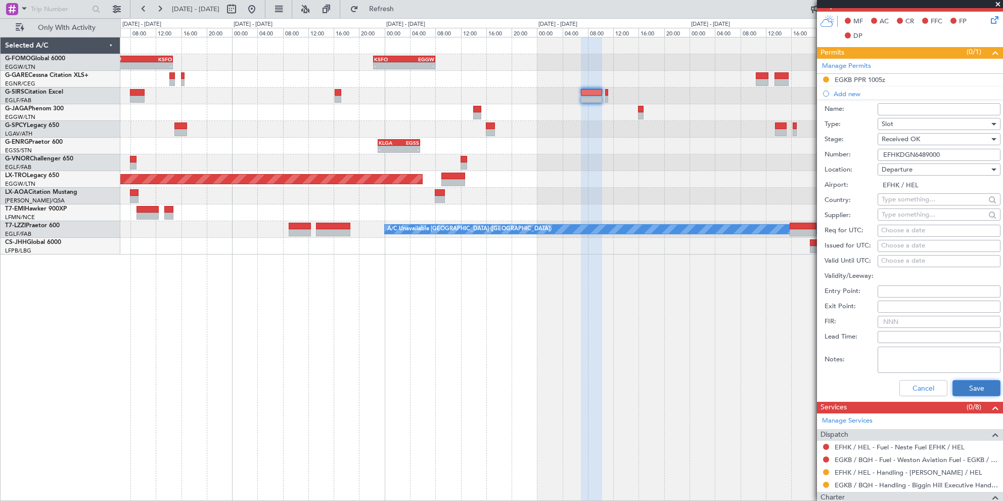
click at [957, 394] on button "Save" at bounding box center [976, 388] width 48 height 16
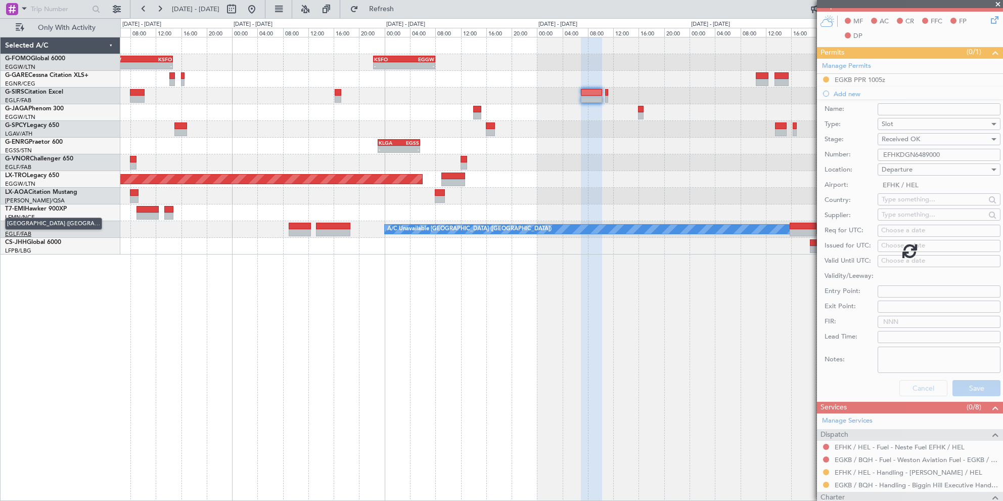
scroll to position [91, 0]
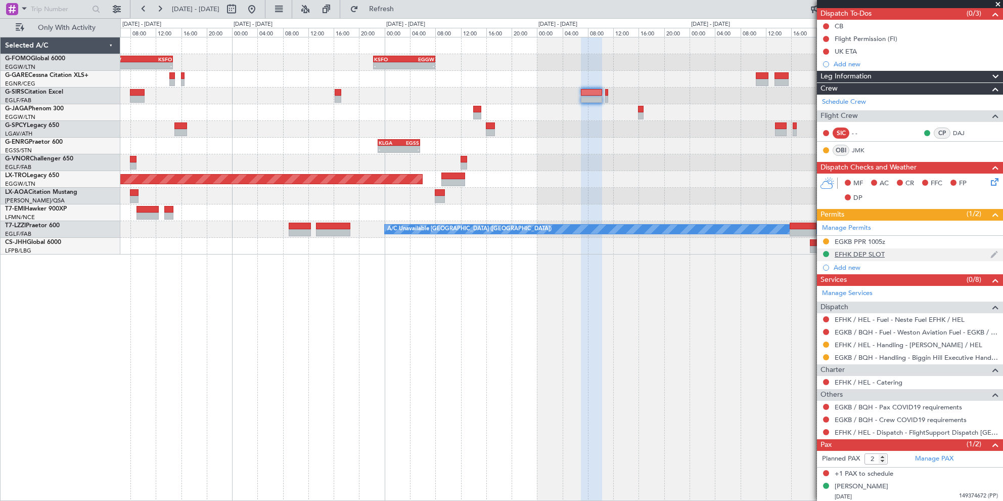
click at [872, 251] on div "EFHK DEP SLOT" at bounding box center [860, 254] width 50 height 9
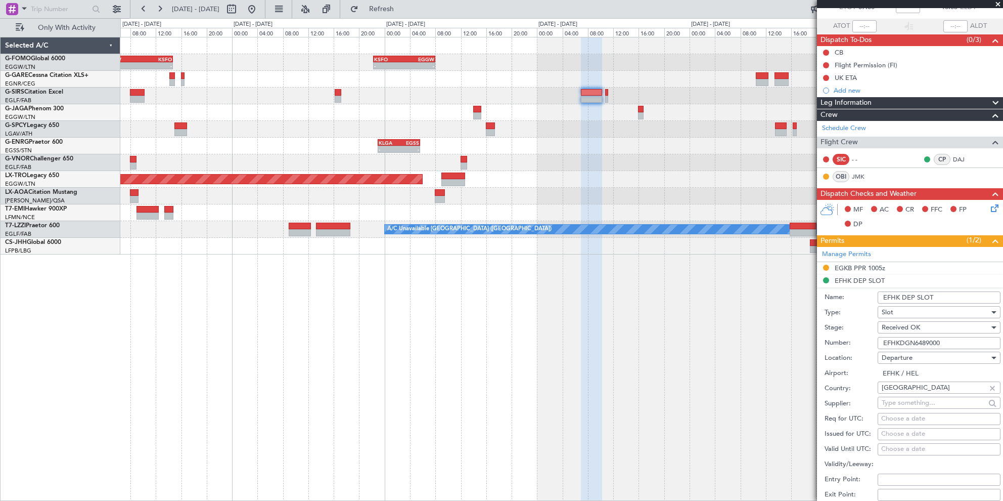
scroll to position [0, 0]
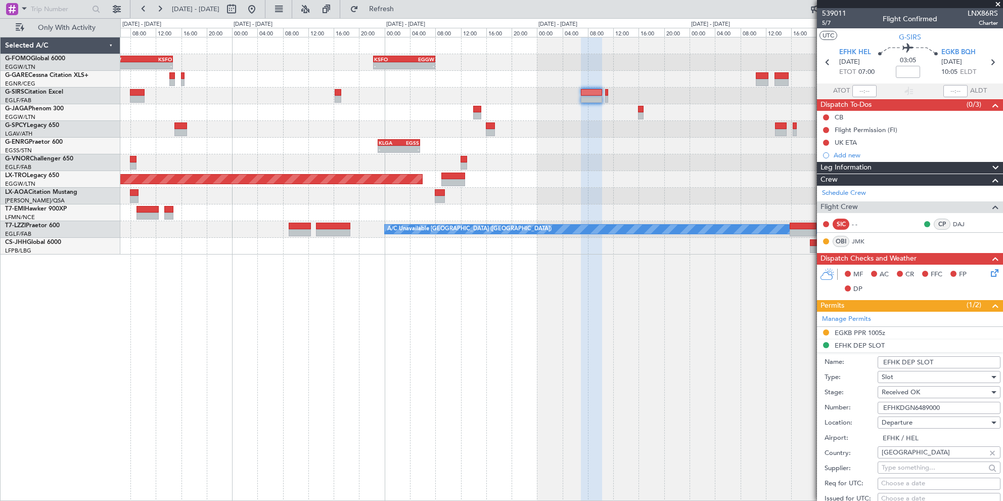
click at [967, 358] on input "EFHK DEP SLOT" at bounding box center [939, 362] width 123 height 12
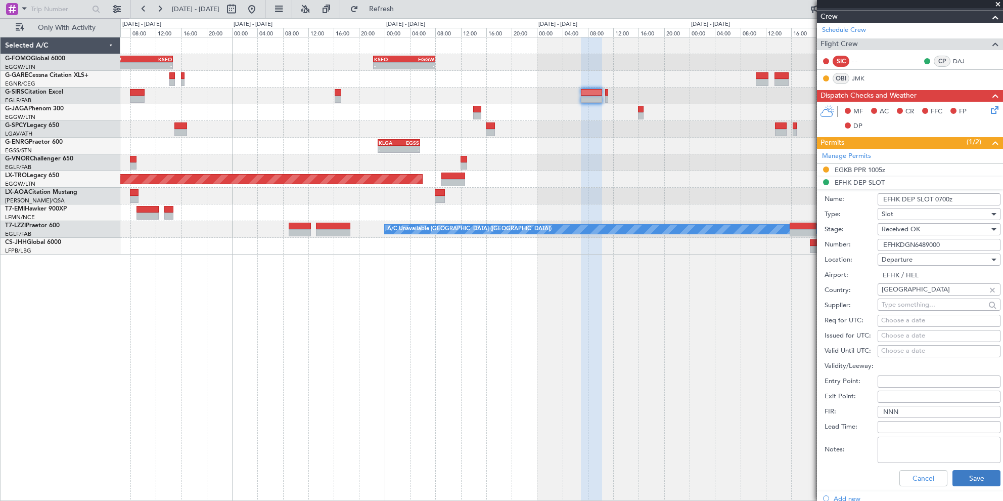
scroll to position [253, 0]
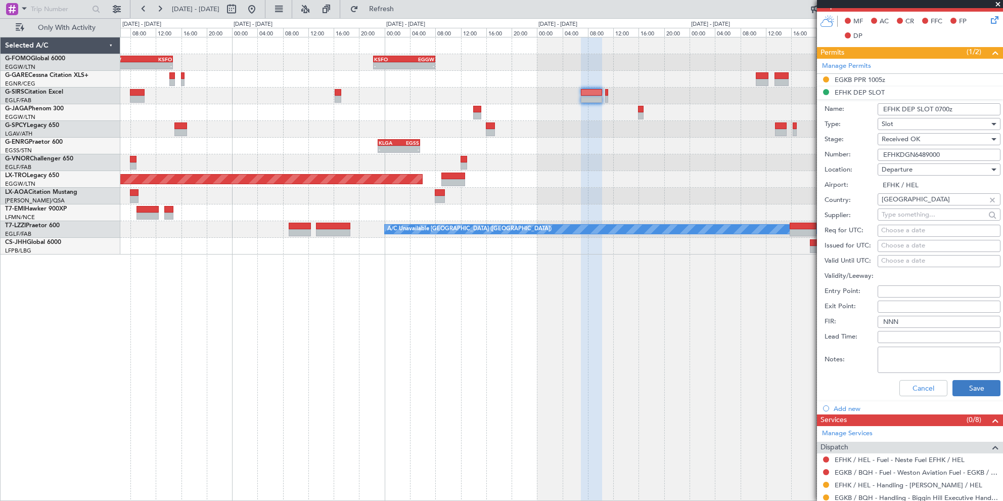
type input "EFHK DEP SLOT 0700z"
click at [973, 393] on button "Save" at bounding box center [976, 388] width 48 height 16
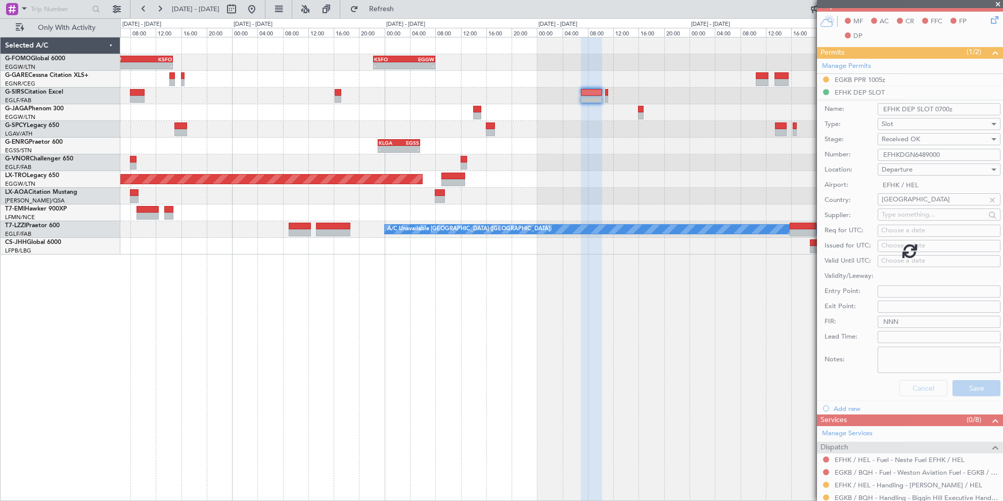
scroll to position [91, 0]
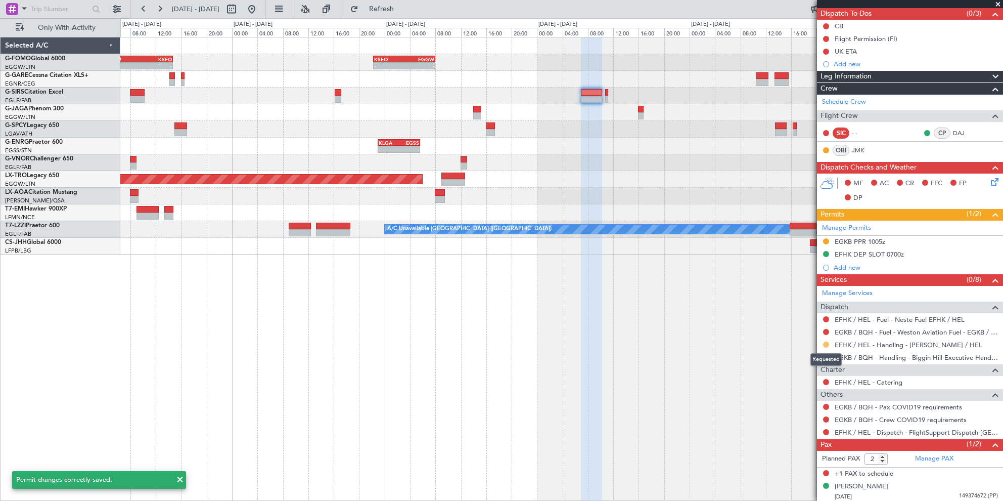
click at [826, 343] on button at bounding box center [826, 344] width 6 height 6
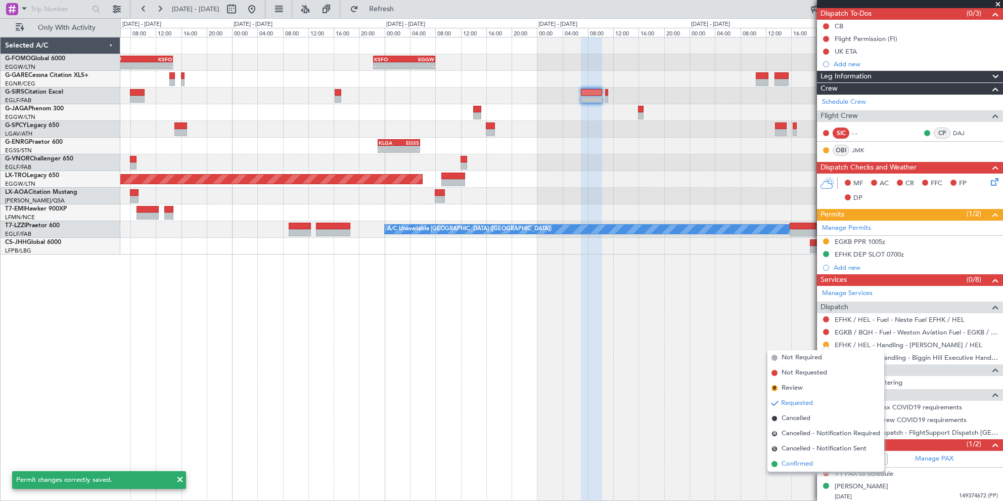
click at [797, 463] on span "Confirmed" at bounding box center [797, 464] width 31 height 10
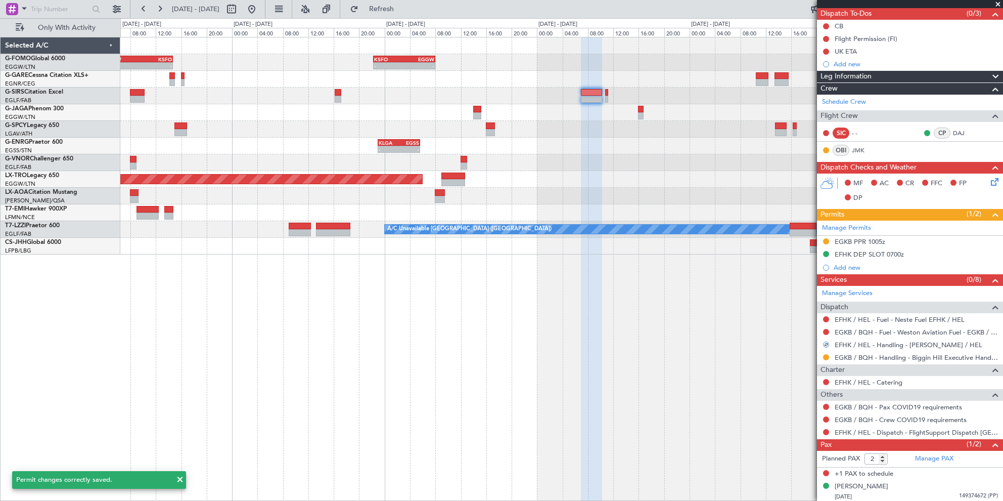
click at [675, 340] on div "- - EGGW 03:55 Z KSFO 14:45 Z - - KSFO 22:15 Z EGGW 08:00 Z - - OERK 15:00 Z EG…" at bounding box center [561, 269] width 883 height 464
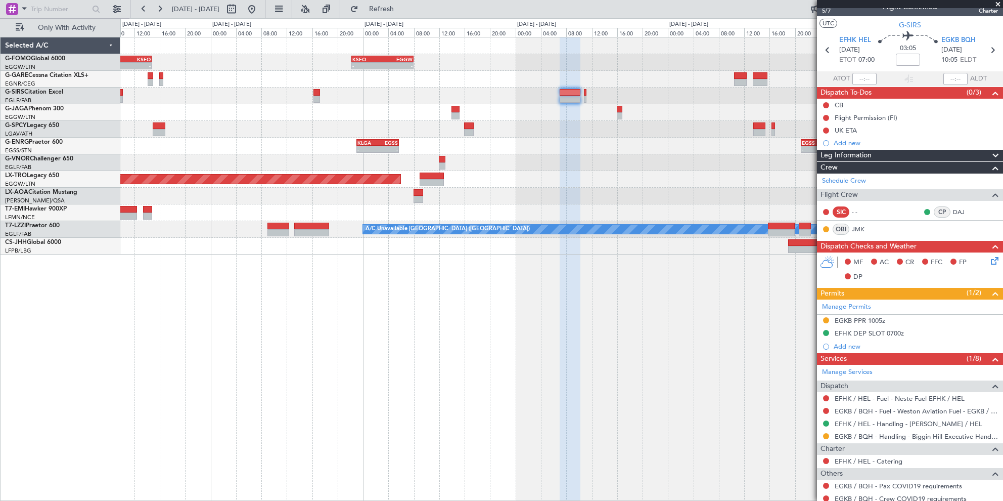
scroll to position [0, 0]
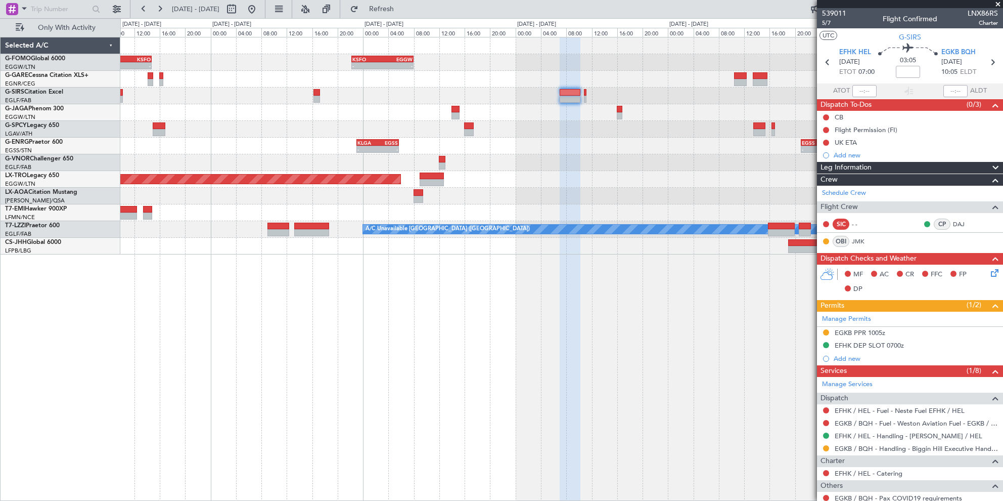
click at [996, 5] on span at bounding box center [998, 4] width 10 height 9
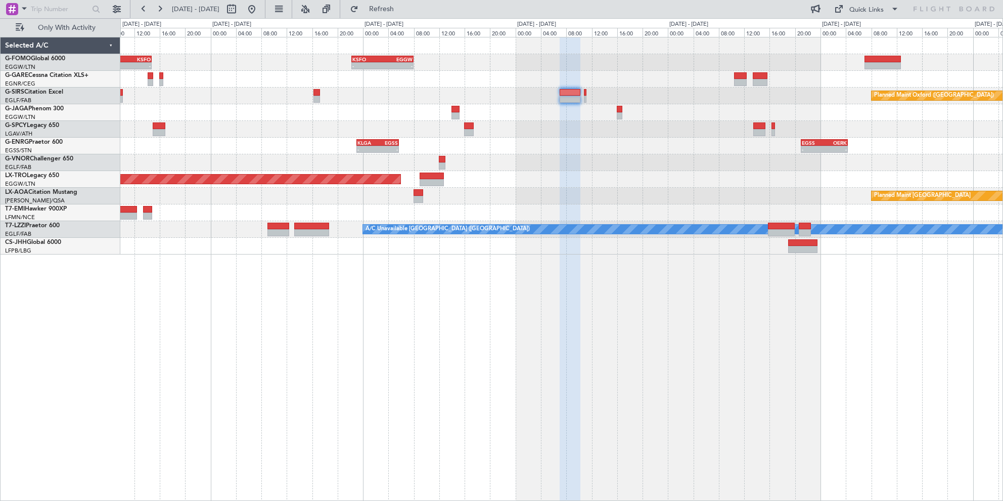
type input "0"
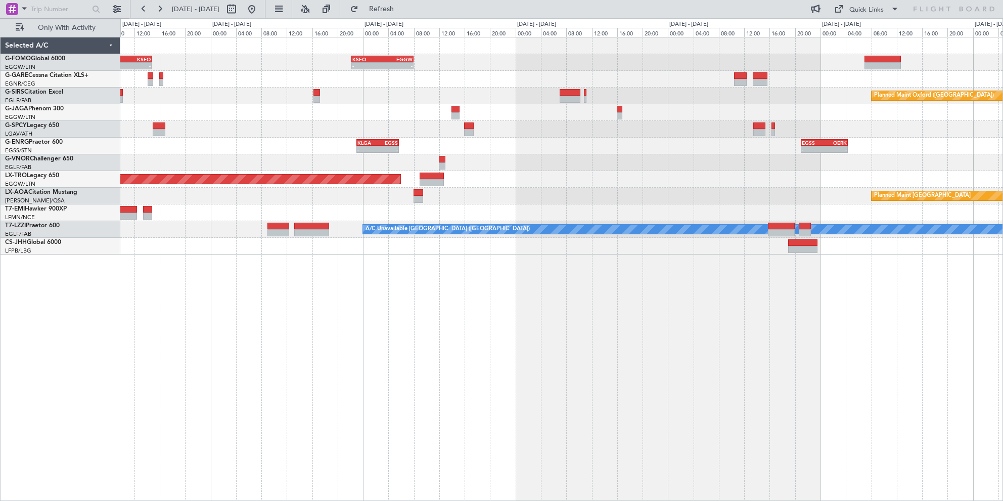
click at [184, 413] on div "- - EGGW 03:55 Z KSFO 14:45 Z - - KSFO 22:15 Z EGGW 08:00 Z - - OERK 15:00 Z EG…" at bounding box center [561, 269] width 883 height 464
click at [451, 124] on div "- - EGGW 03:55 Z KSFO 14:45 Z - - KSFO 22:15 Z EGGW 08:00 Z - - OERK 15:00 Z EG…" at bounding box center [561, 145] width 882 height 217
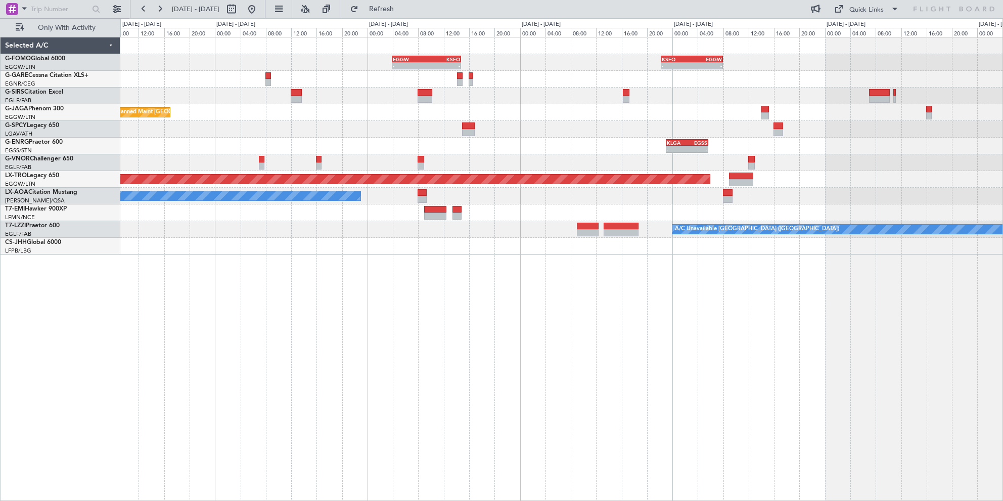
click at [460, 138] on div "- - EGGW 03:55 Z KSFO 14:45 Z - - KSFO 22:15 Z EGGW 08:00 Z Planned Maint Oxfor…" at bounding box center [561, 145] width 882 height 217
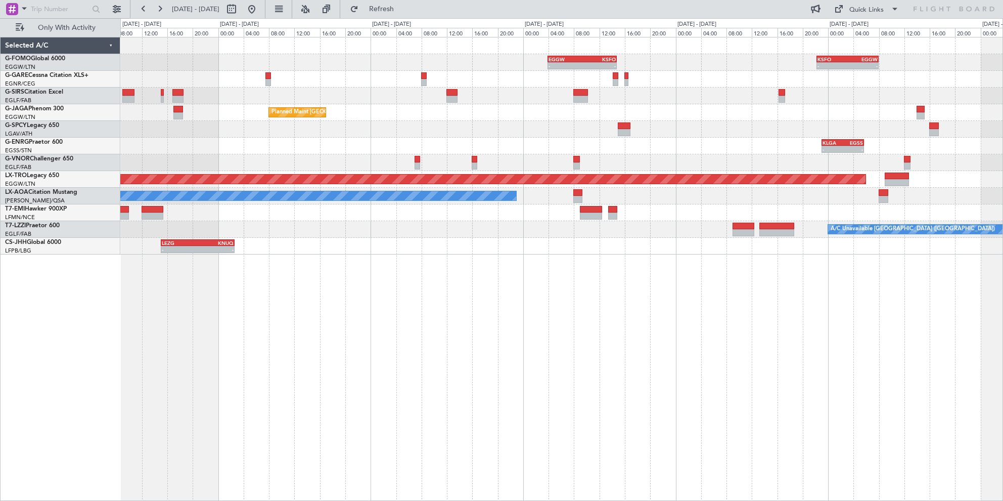
click at [404, 150] on div "- - KLGA 23:00 Z EGSS 05:40 Z" at bounding box center [561, 146] width 882 height 17
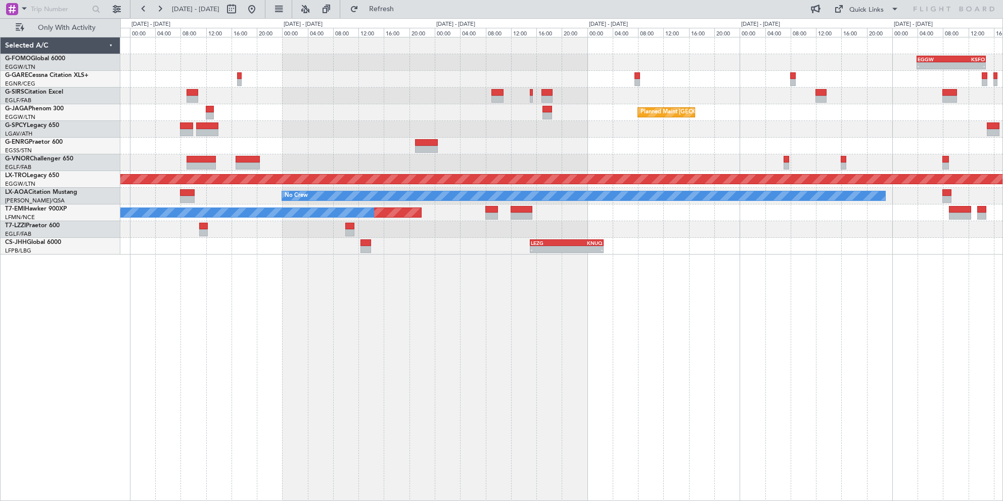
click at [362, 148] on div "- - KLGA 23:00 Z EGSS 05:40 Z" at bounding box center [561, 146] width 882 height 17
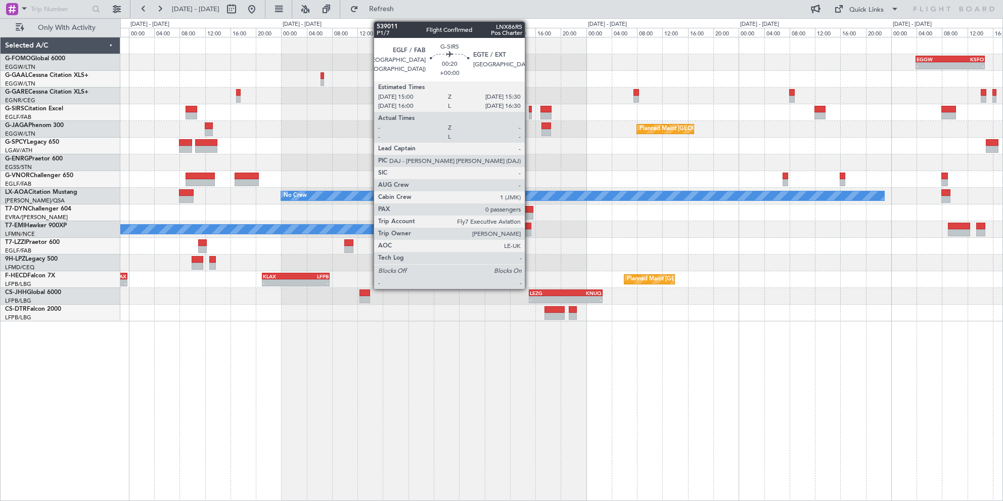
click at [529, 110] on div at bounding box center [531, 109] width 4 height 7
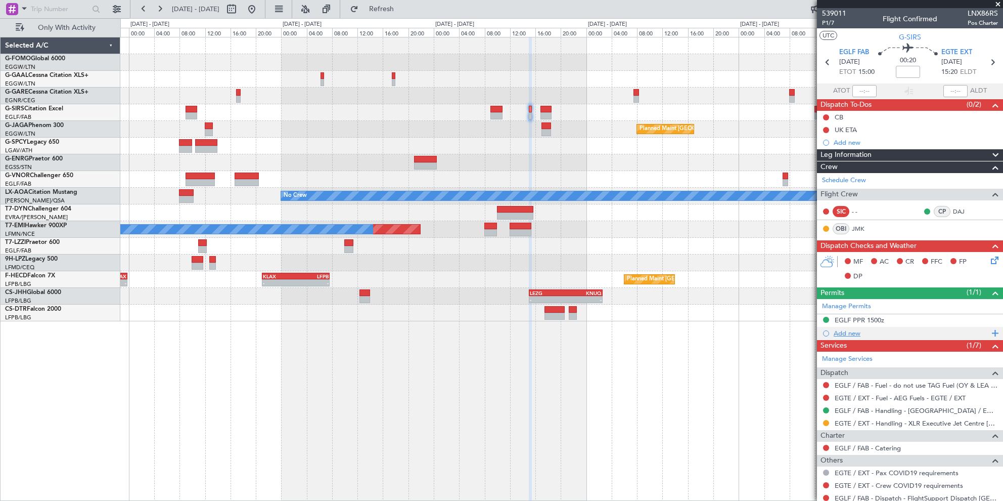
click at [855, 329] on div "Add new" at bounding box center [911, 333] width 155 height 9
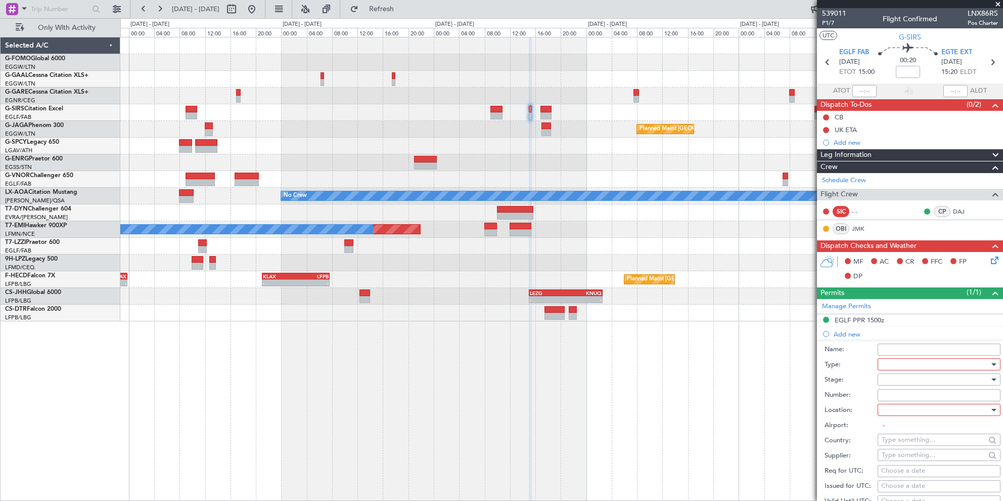
click at [853, 333] on li "Add new Name: Type: Stage: Number: Location: Airport: - Country: Supplier: Req …" at bounding box center [910, 484] width 186 height 314
click at [901, 365] on div at bounding box center [936, 363] width 108 height 15
click at [908, 453] on span "PPR" at bounding box center [935, 452] width 106 height 15
click at [894, 395] on input "Number:" at bounding box center [939, 395] width 123 height 12
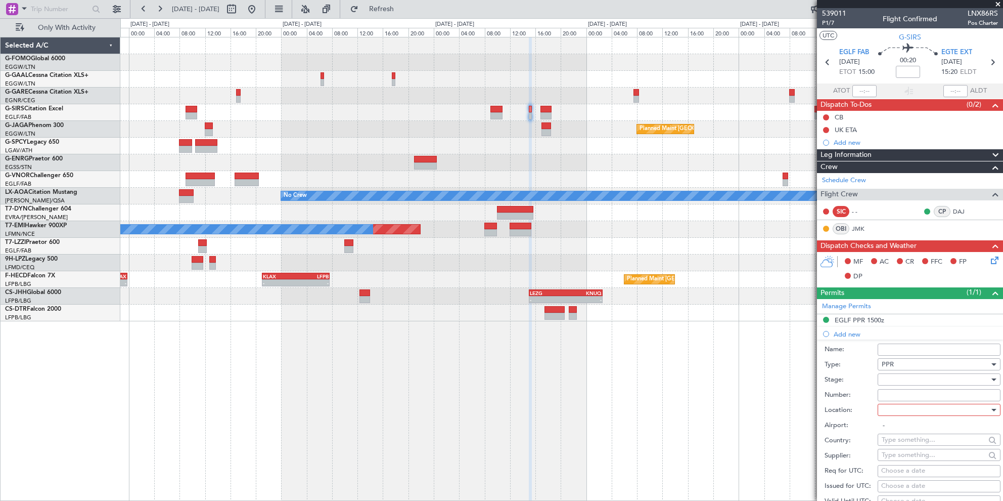
paste input "O8025"
type input "O8025"
click at [918, 377] on div at bounding box center [936, 379] width 108 height 15
click at [910, 457] on span "Received OK" at bounding box center [935, 459] width 106 height 15
click at [922, 407] on div at bounding box center [936, 409] width 108 height 15
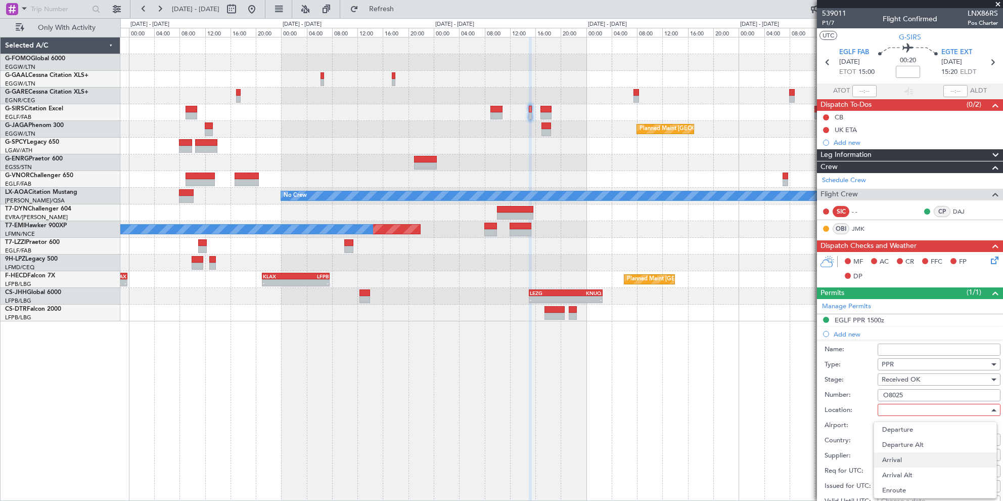
click at [904, 459] on span "Arrival" at bounding box center [935, 459] width 106 height 15
type input "EGTE / EXT"
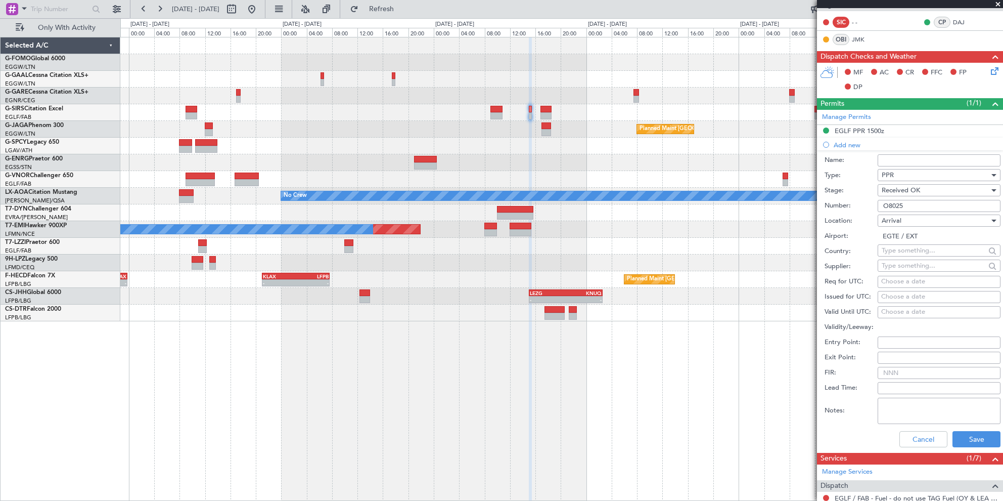
scroll to position [253, 0]
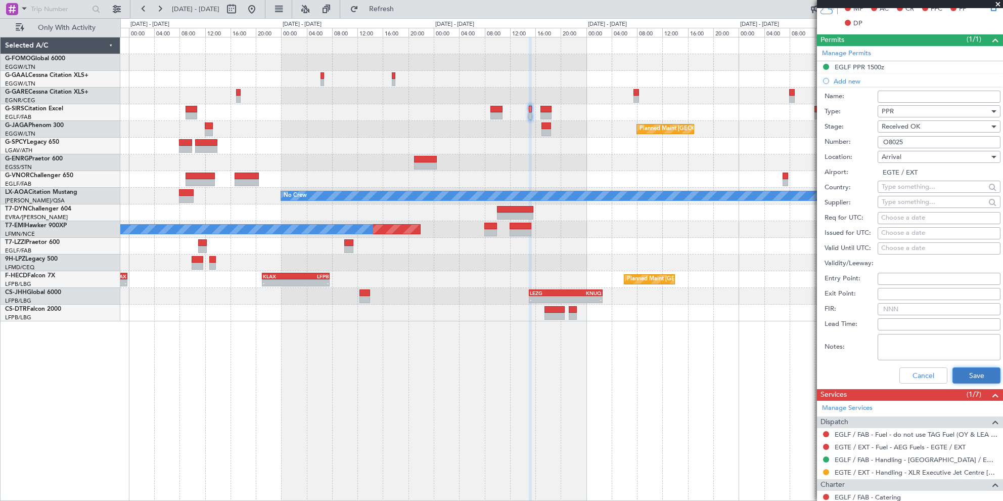
click at [967, 379] on button "Save" at bounding box center [976, 375] width 48 height 16
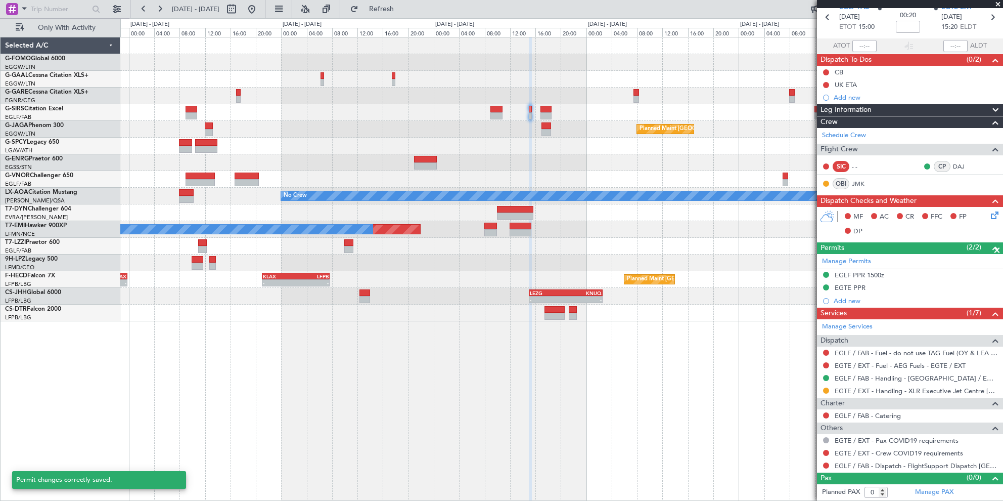
scroll to position [43, 0]
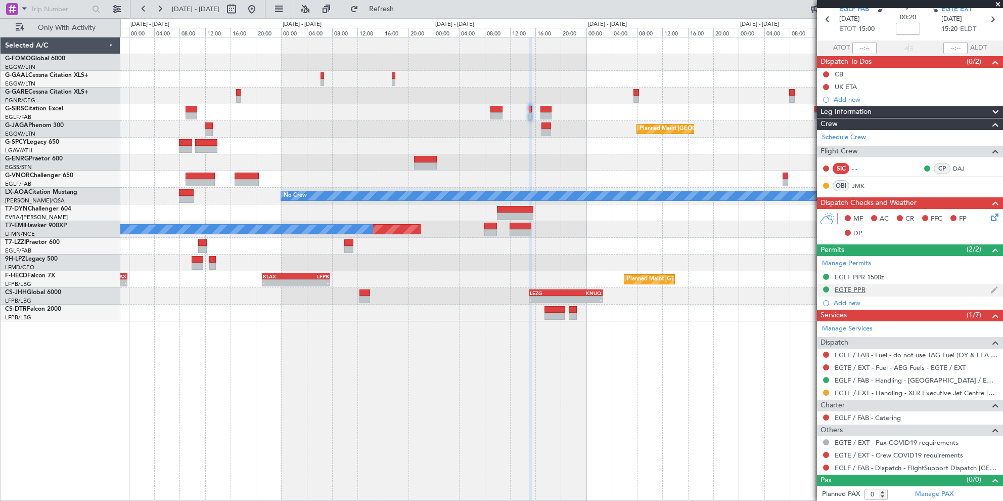
click at [860, 289] on div "EGTE PPR" at bounding box center [850, 289] width 31 height 9
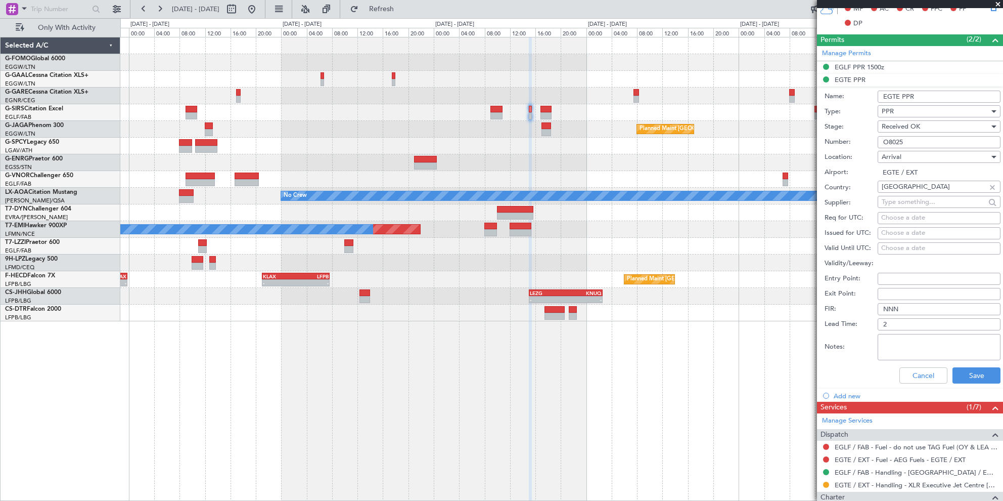
drag, startPoint x: 937, startPoint y: 98, endPoint x: 956, endPoint y: 106, distance: 19.9
click at [937, 98] on input "EGTE PPR" at bounding box center [939, 96] width 123 height 12
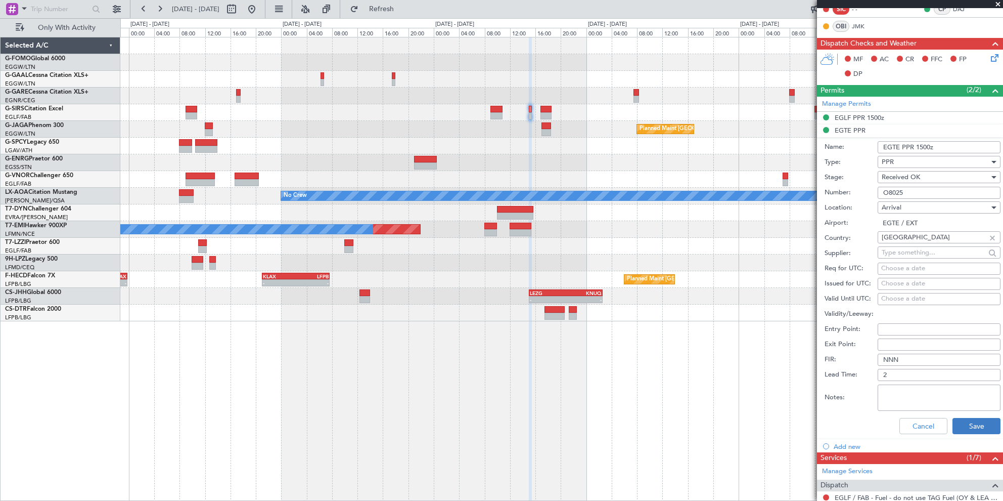
type input "EGTE PPR 1500z"
click at [980, 424] on button "Save" at bounding box center [976, 426] width 48 height 16
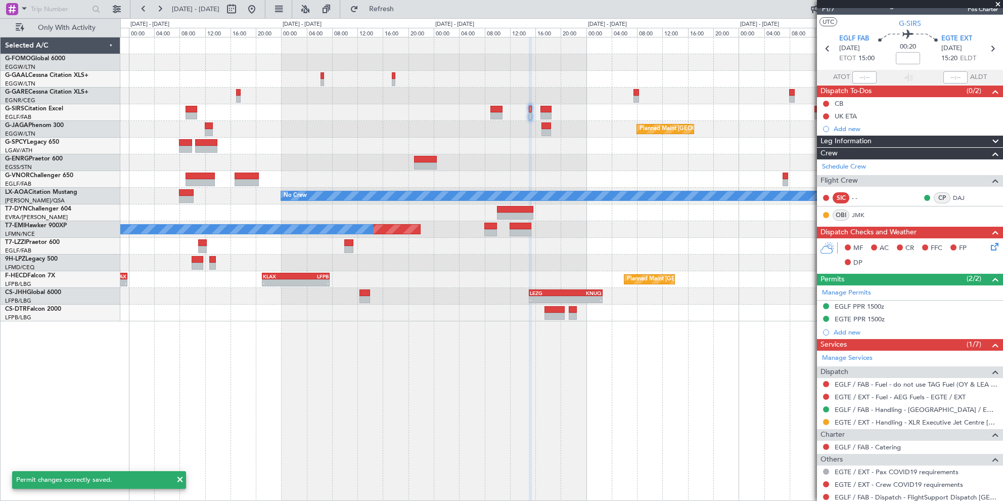
scroll to position [0, 0]
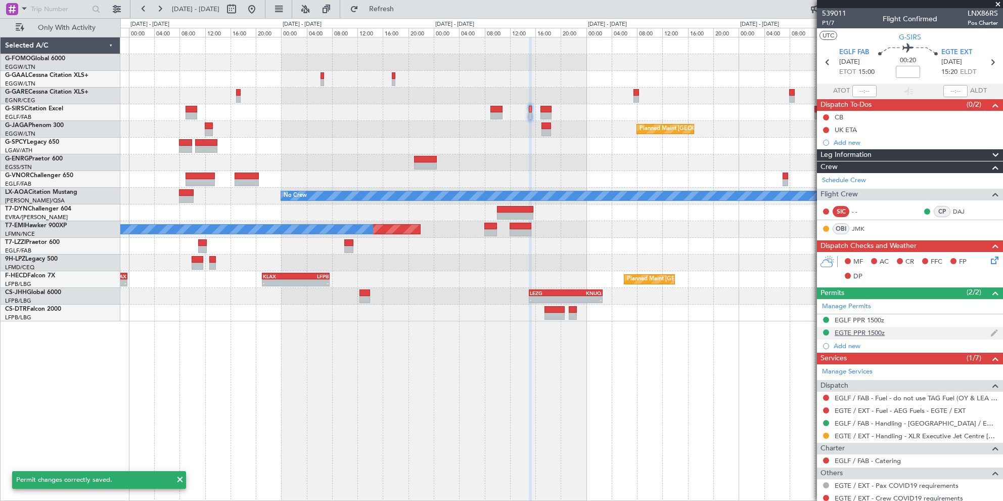
click at [863, 330] on div "EGTE PPR 1500z" at bounding box center [860, 332] width 50 height 9
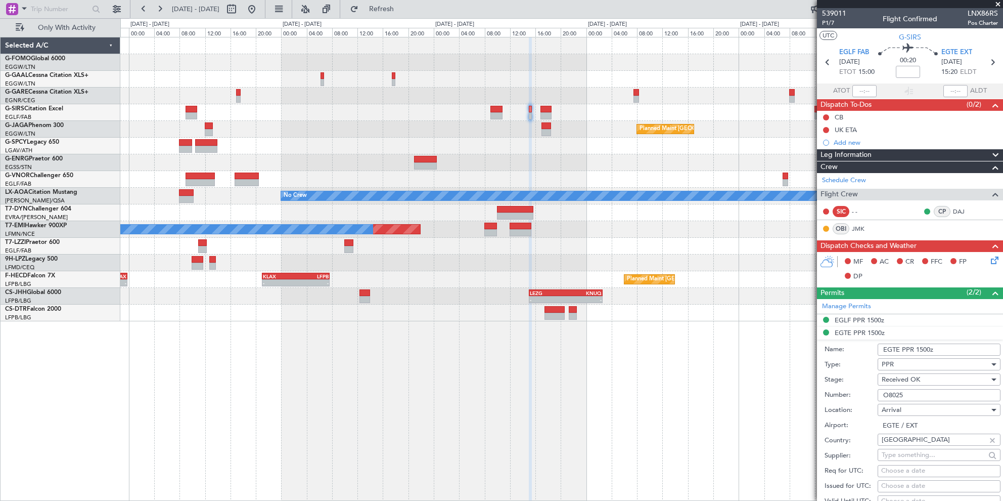
click at [924, 346] on input "EGTE PPR 1500z" at bounding box center [939, 349] width 123 height 12
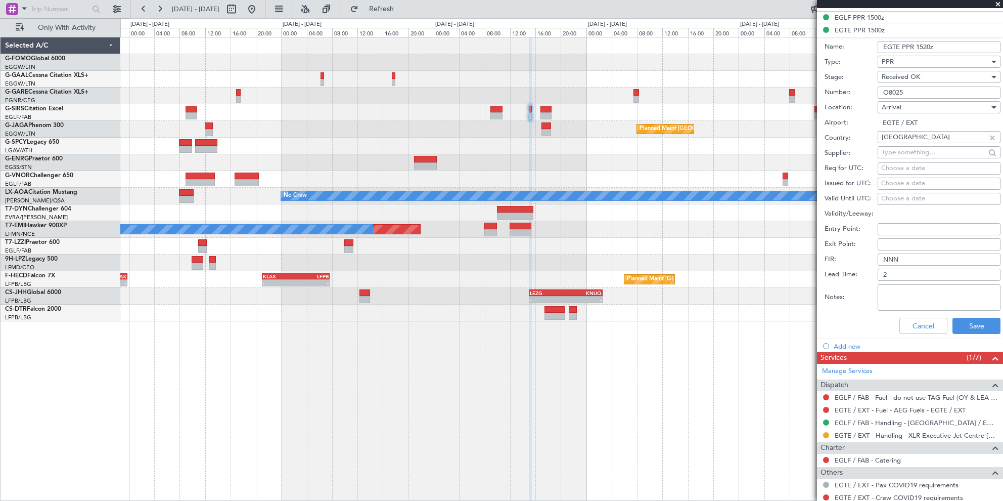
scroll to position [303, 0]
type input "EGTE PPR 1520z"
click at [971, 331] on button "Save" at bounding box center [976, 324] width 48 height 16
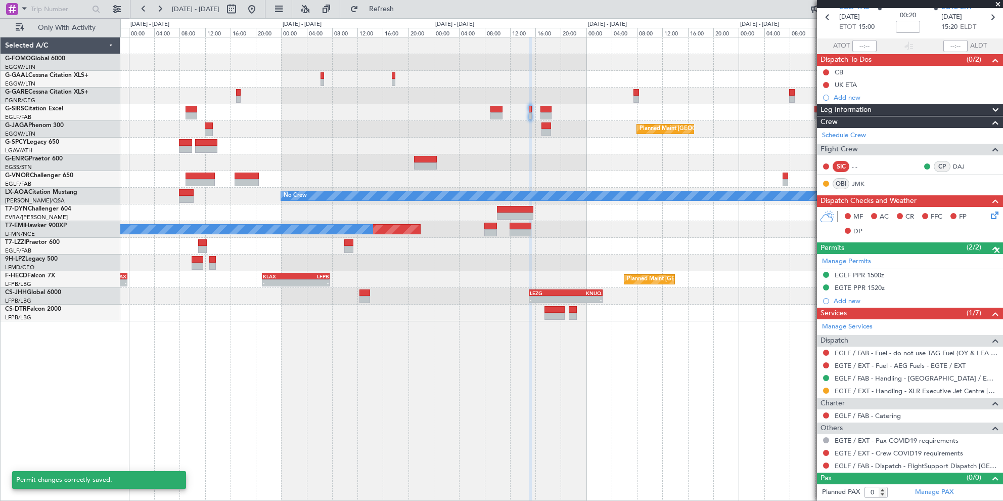
scroll to position [43, 0]
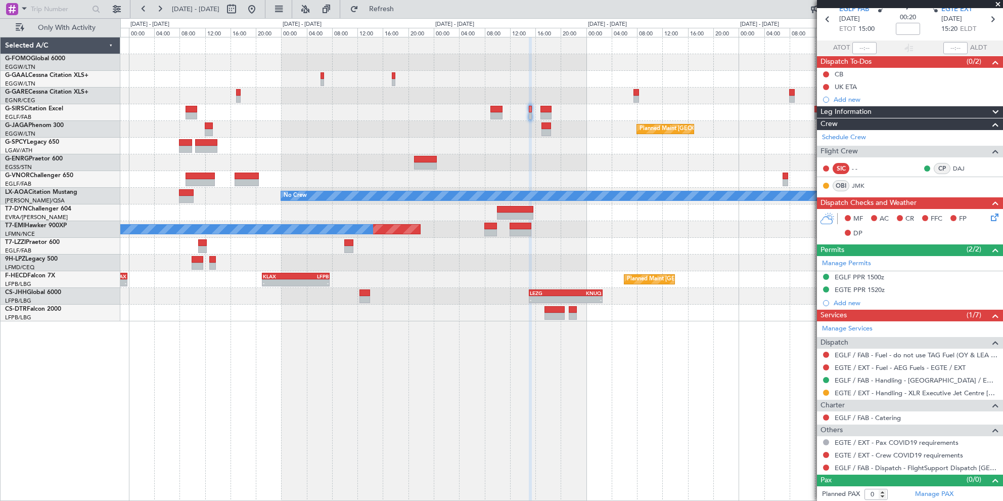
click at [826, 389] on button at bounding box center [826, 392] width 6 height 6
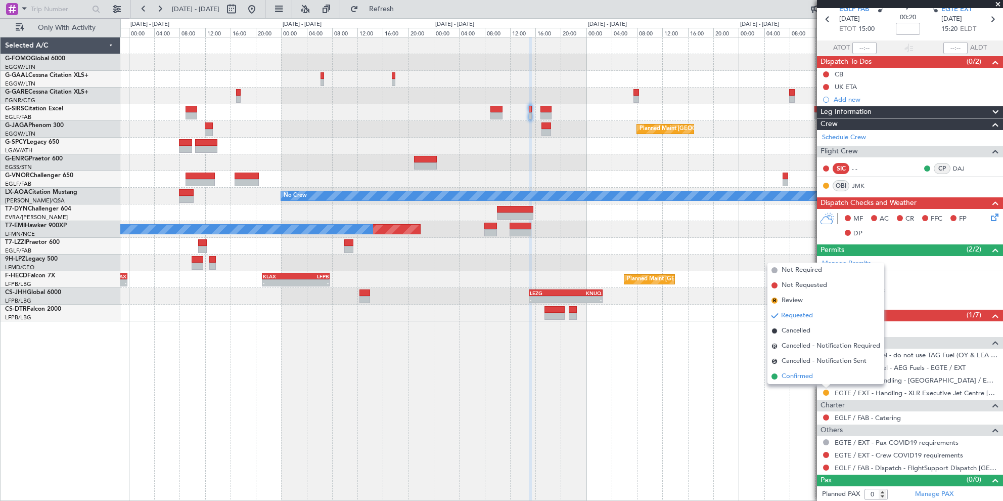
click at [805, 375] on span "Confirmed" at bounding box center [797, 376] width 31 height 10
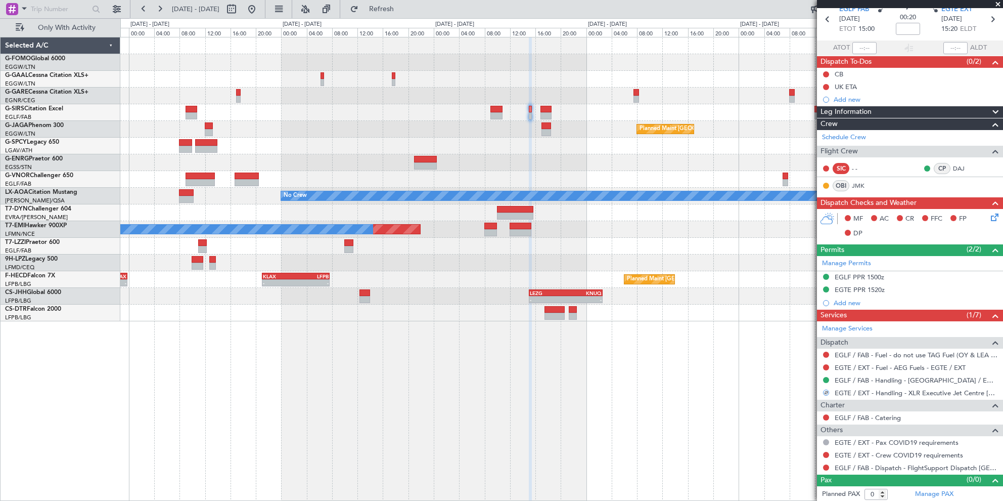
click at [659, 423] on div "- - EGGW 03:55 Z KSFO 14:45 Z - - KSFO 22:15 Z EGGW 08:00 Z Owner A/C Unavailab…" at bounding box center [561, 269] width 883 height 464
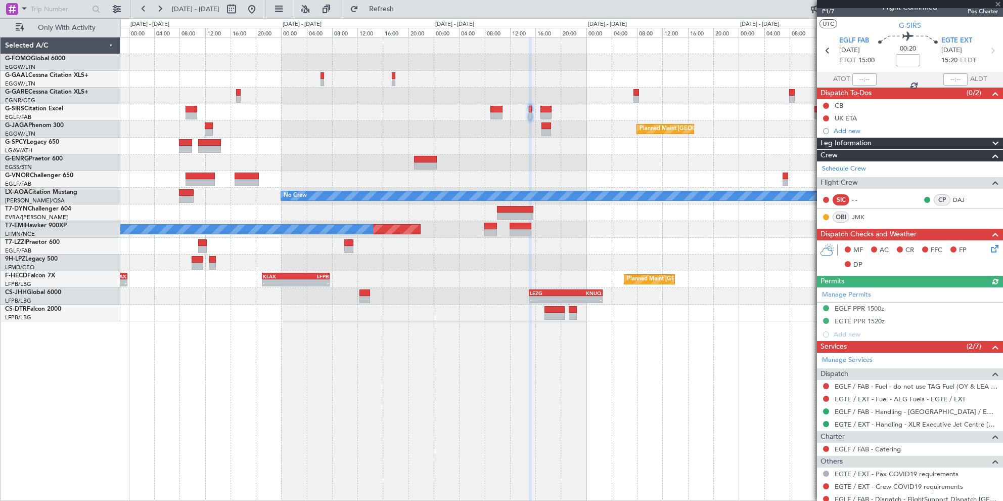
scroll to position [0, 0]
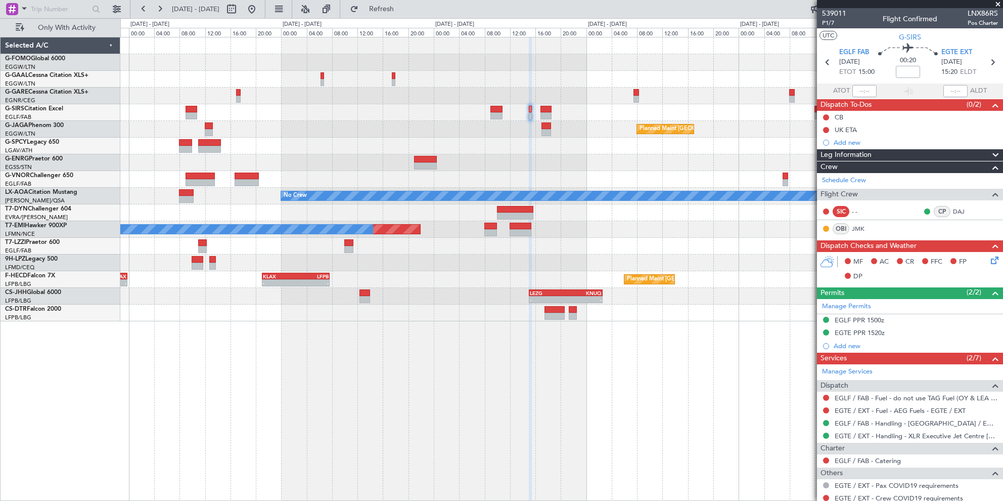
drag, startPoint x: 985, startPoint y: 63, endPoint x: 481, endPoint y: 153, distance: 511.4
click at [986, 63] on icon at bounding box center [992, 62] width 13 height 13
type input "2"
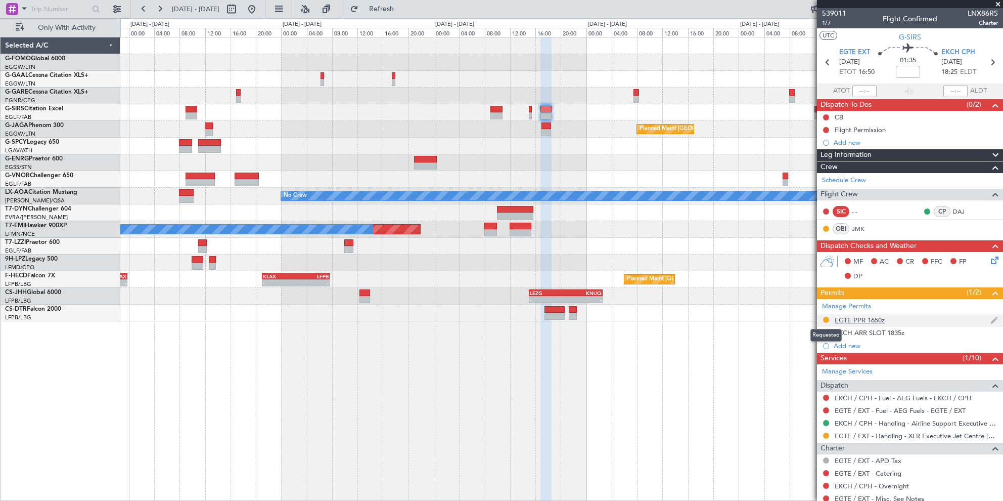
drag, startPoint x: 827, startPoint y: 318, endPoint x: 837, endPoint y: 318, distance: 10.1
click at [827, 318] on button at bounding box center [826, 319] width 6 height 6
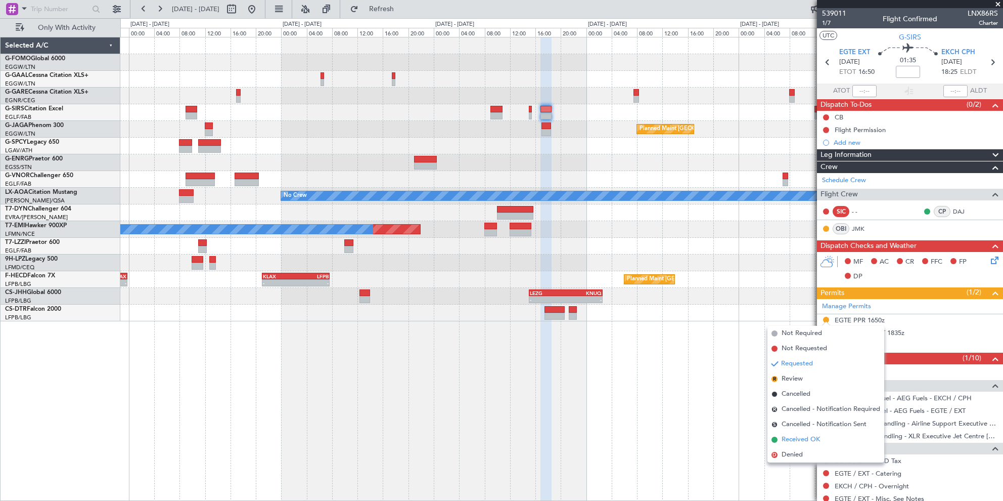
click at [797, 441] on span "Received OK" at bounding box center [801, 439] width 38 height 10
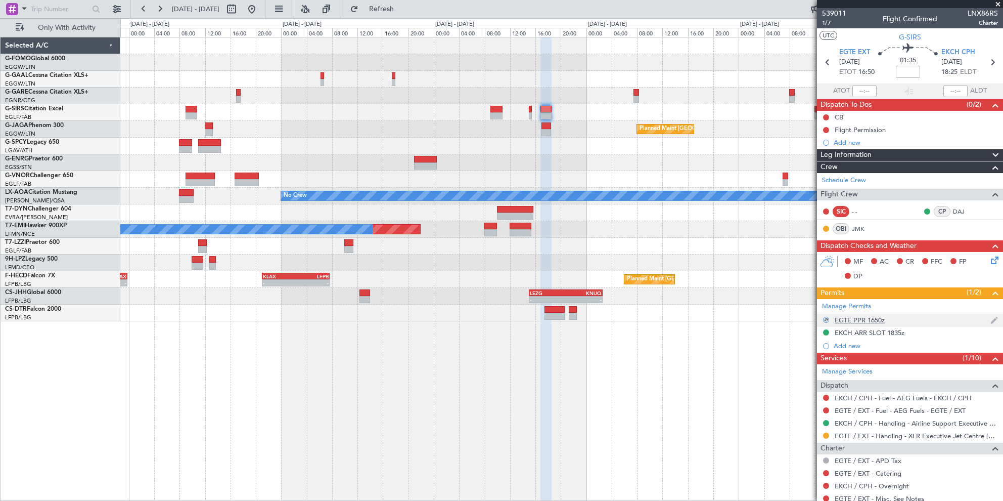
click at [868, 320] on div "EGTE PPR 1650z" at bounding box center [860, 319] width 50 height 9
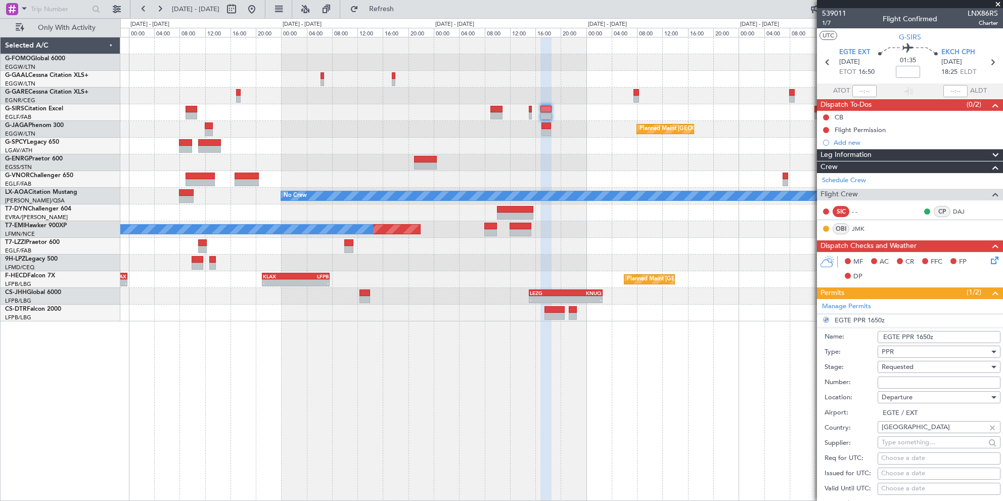
click at [920, 379] on input "Number:" at bounding box center [939, 382] width 123 height 12
paste input "O8025"
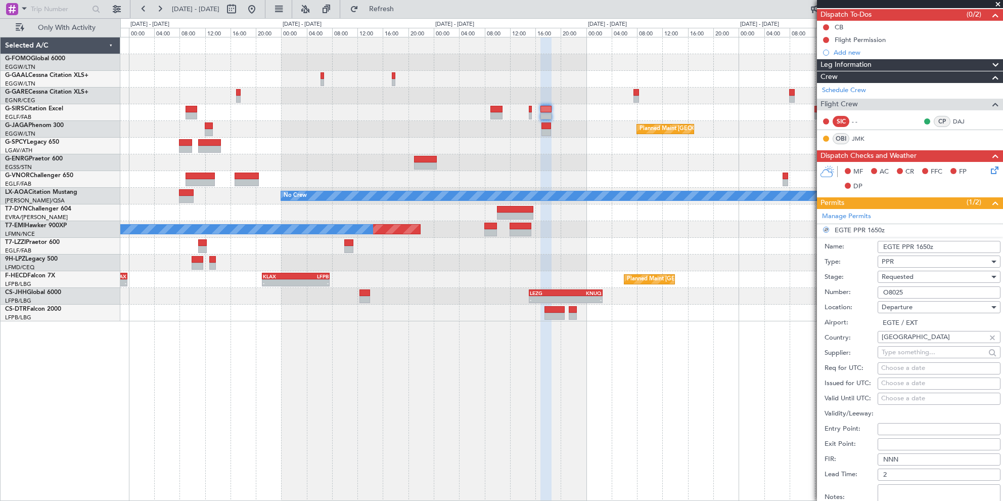
scroll to position [202, 0]
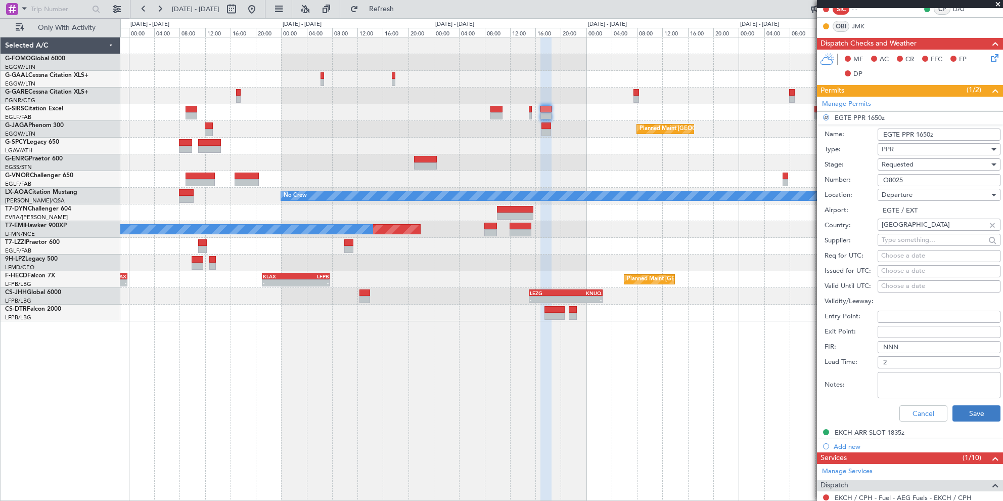
type input "O8025"
click at [959, 405] on button "Save" at bounding box center [976, 413] width 48 height 16
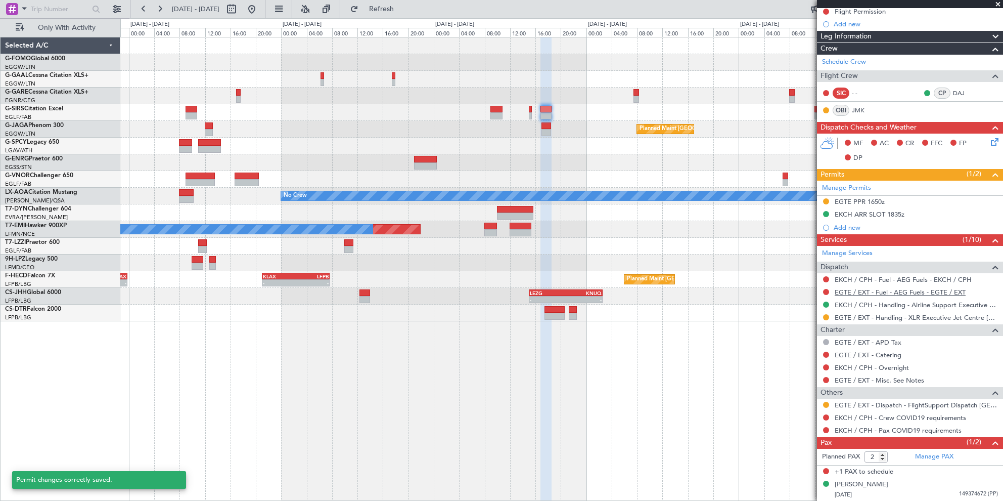
scroll to position [117, 0]
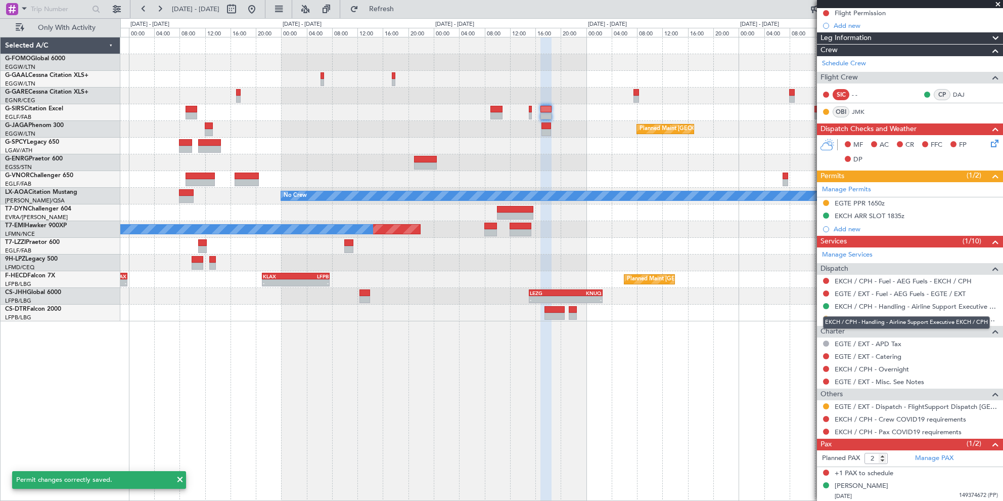
click at [825, 318] on div "EKCH / CPH - Handling - Airline Support Executive EKCH / CPH" at bounding box center [906, 322] width 167 height 13
click at [826, 316] on button at bounding box center [826, 318] width 6 height 6
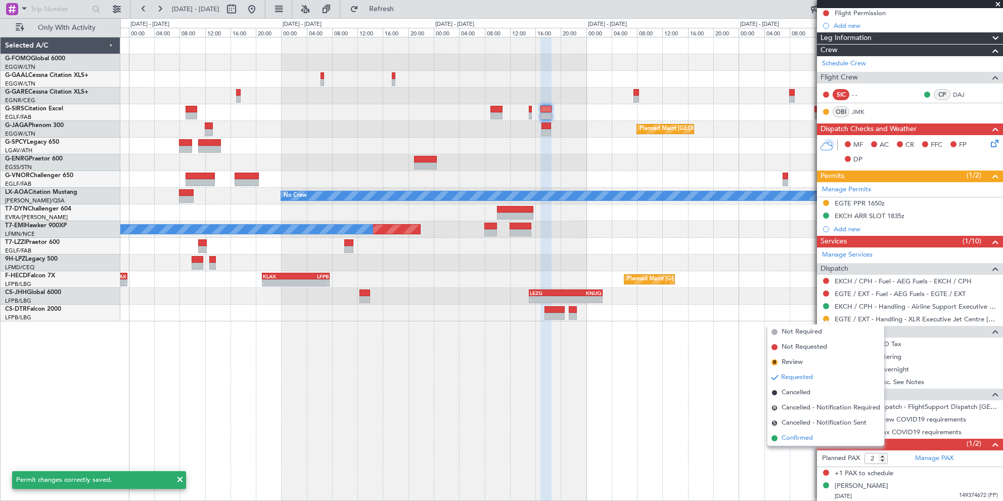
click at [799, 439] on span "Confirmed" at bounding box center [797, 438] width 31 height 10
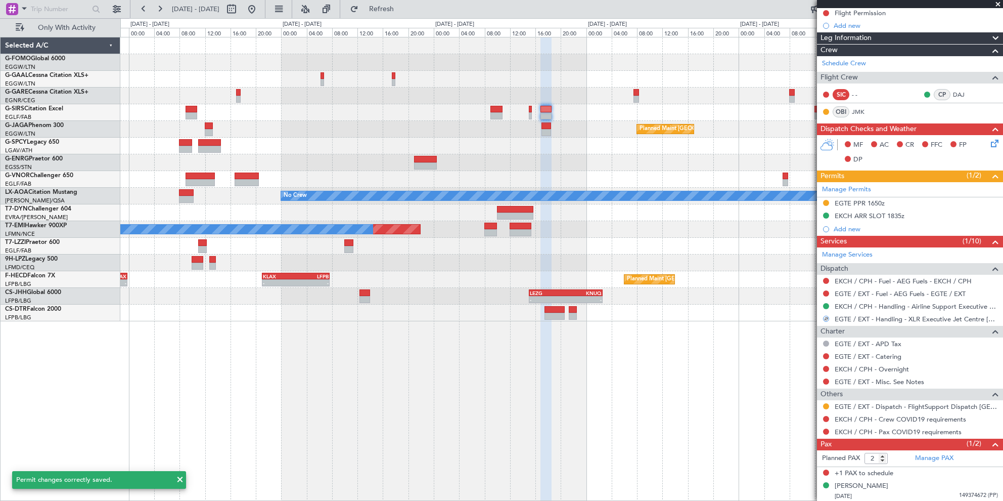
click at [627, 407] on div "- - EGGW 03:55 Z KSFO 14:45 Z - - KSFO 22:15 Z EGGW 08:00 Z Owner A/C Unavailab…" at bounding box center [561, 269] width 883 height 464
click at [827, 201] on button at bounding box center [826, 203] width 6 height 6
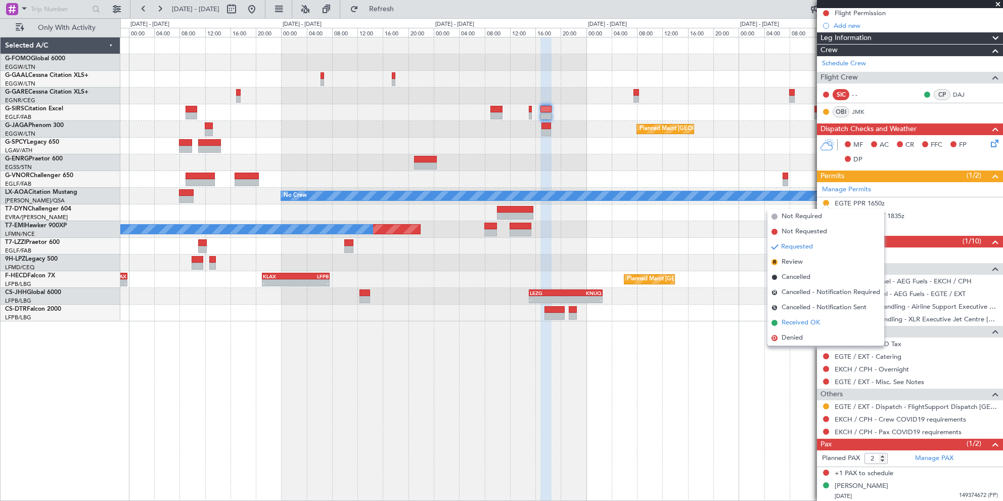
click at [795, 323] on span "Received OK" at bounding box center [801, 322] width 38 height 10
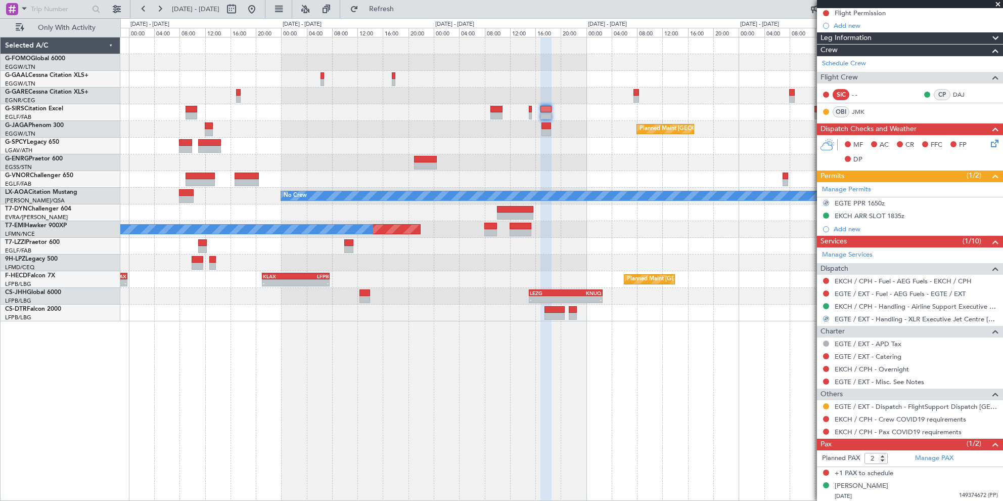
click at [647, 385] on div "- - EGGW 03:55 Z KSFO 14:45 Z - - KSFO 22:15 Z EGGW 08:00 Z Owner A/C Unavailab…" at bounding box center [561, 269] width 883 height 464
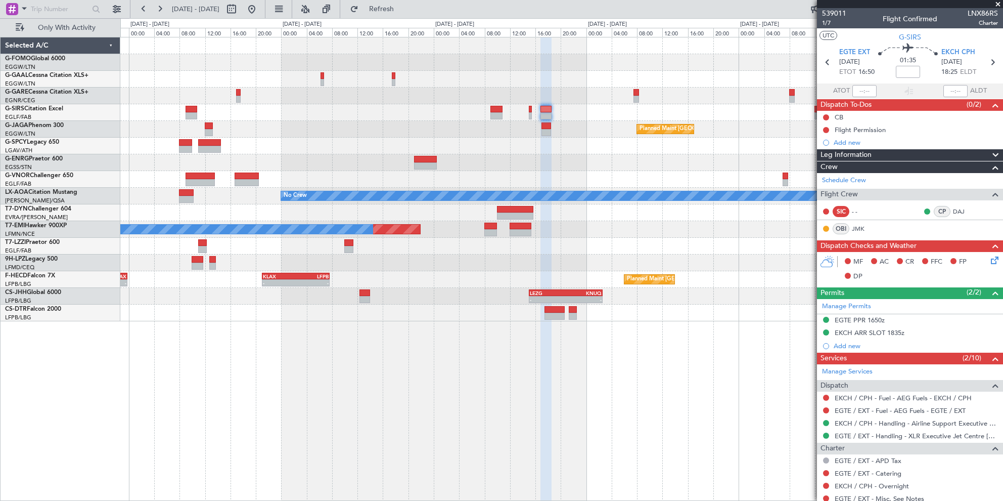
scroll to position [117, 0]
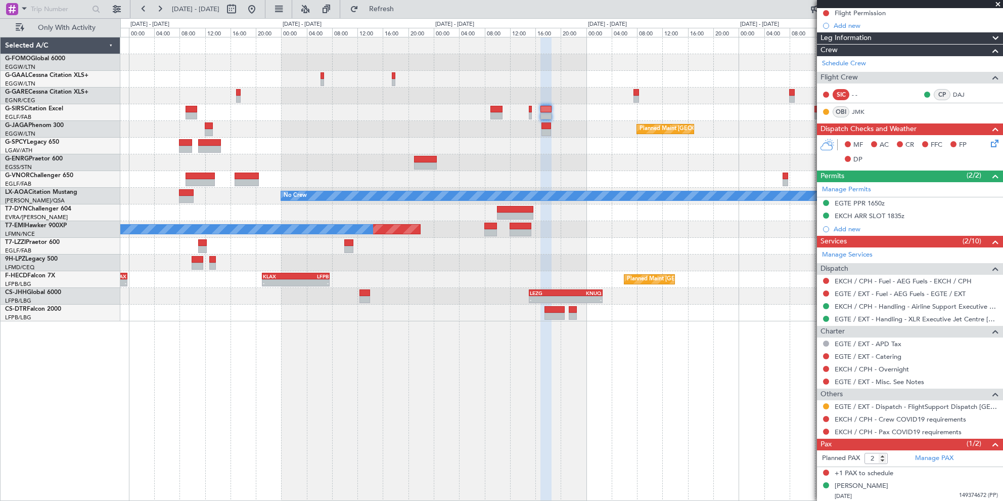
click at [151, 117] on div "- - EGGW 03:55 Z KSFO 14:45 Z - - KSFO 22:15 Z EGGW 08:00 Z Owner A/C Unavailab…" at bounding box center [561, 179] width 882 height 284
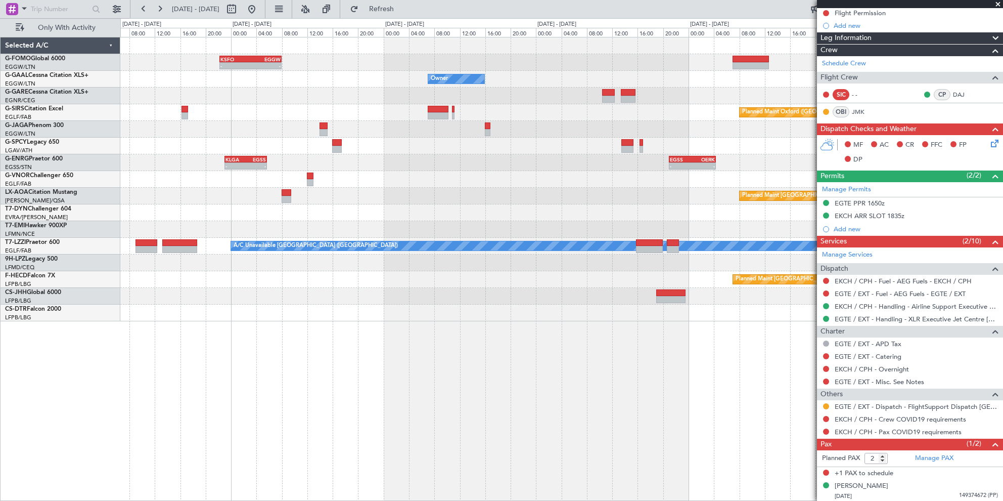
click at [218, 117] on div "- - KSFO 22:15 Z EGGW 08:00 Z - - OERK 15:00 Z EGGW 21:55 Z EGGW 03:55 Z KSFO 1…" at bounding box center [561, 179] width 882 height 284
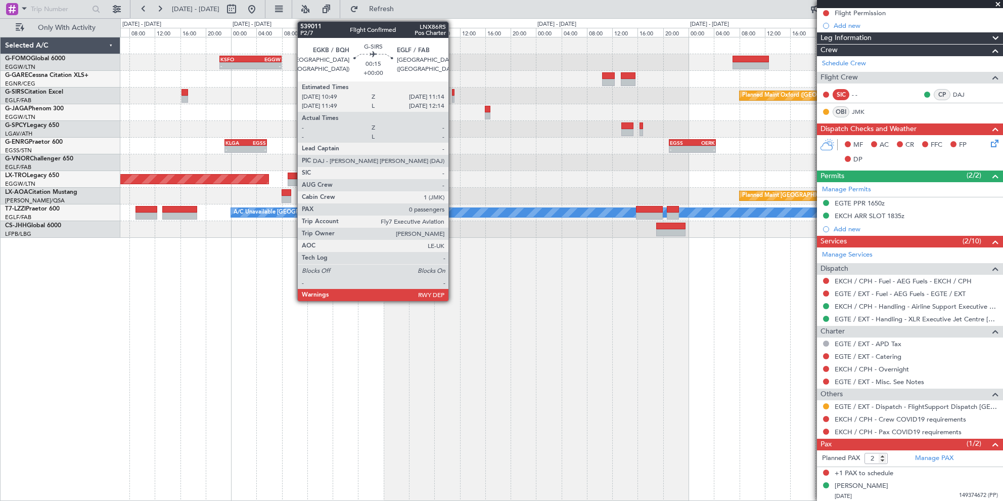
click at [453, 92] on div at bounding box center [453, 92] width 3 height 7
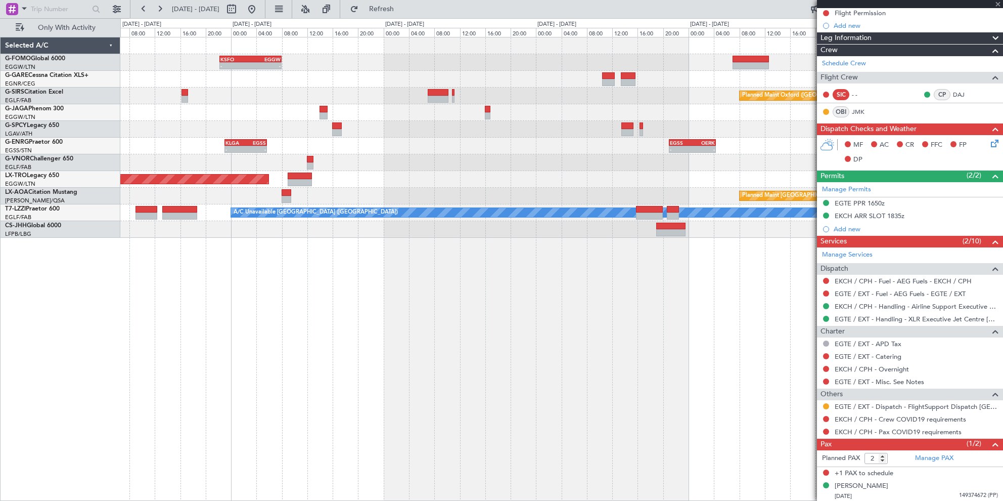
type input "0"
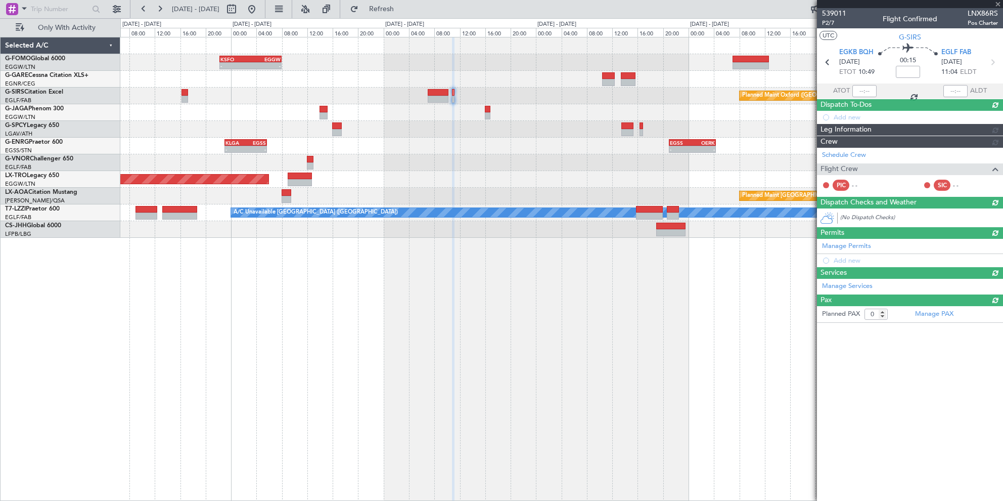
scroll to position [0, 0]
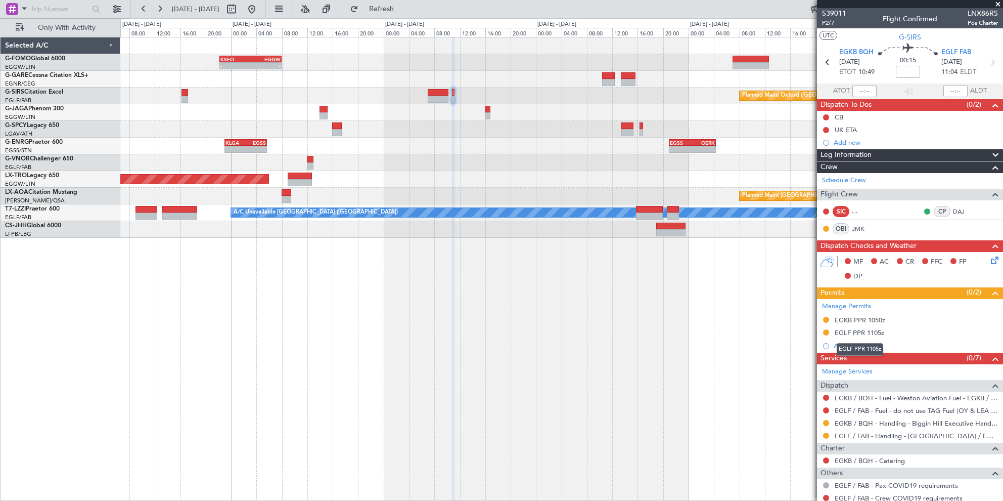
drag, startPoint x: 871, startPoint y: 333, endPoint x: 890, endPoint y: 332, distance: 19.2
click at [871, 333] on div "EGLF PPR 1105z" at bounding box center [860, 332] width 50 height 9
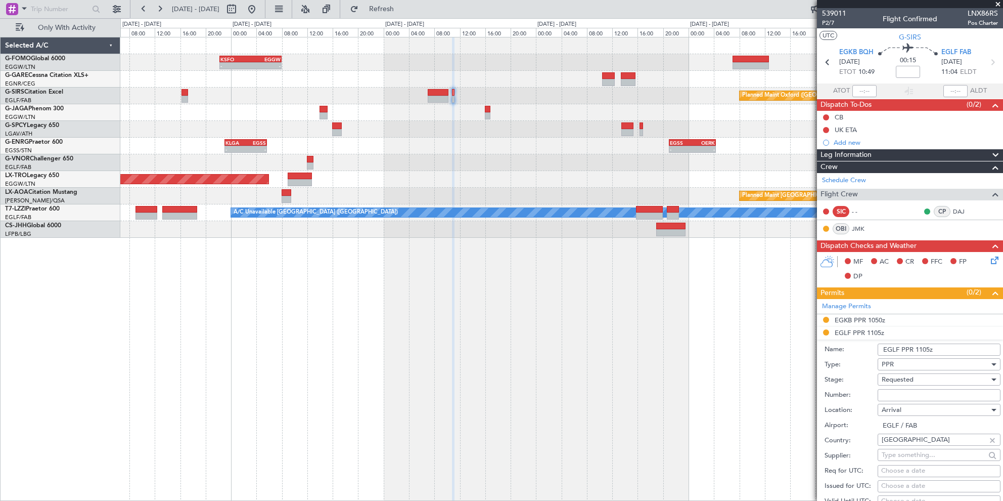
click at [929, 390] on input "Number:" at bounding box center [939, 395] width 123 height 12
paste input "379357"
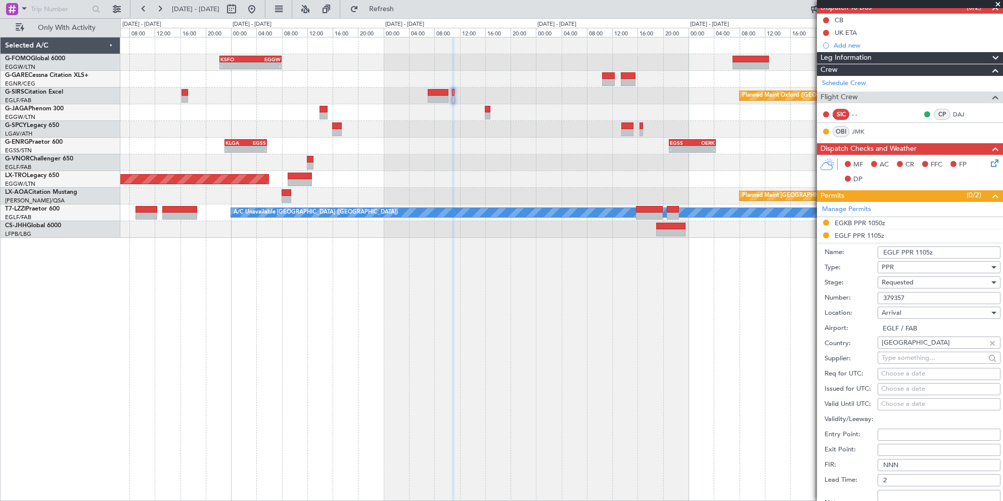
scroll to position [152, 0]
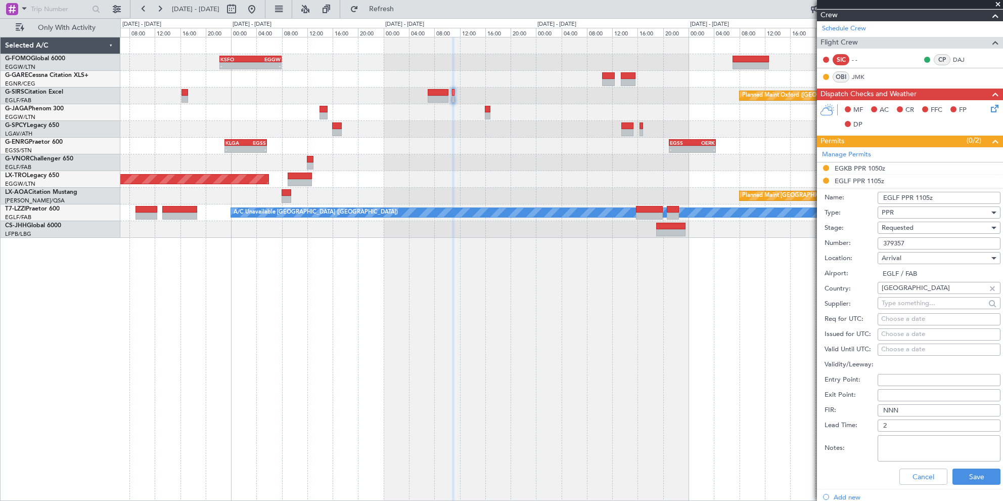
type input "379357"
click at [905, 228] on span "Requested" at bounding box center [898, 227] width 32 height 9
click at [910, 301] on span "Received OK" at bounding box center [935, 303] width 106 height 15
click at [961, 475] on button "Save" at bounding box center [976, 476] width 48 height 16
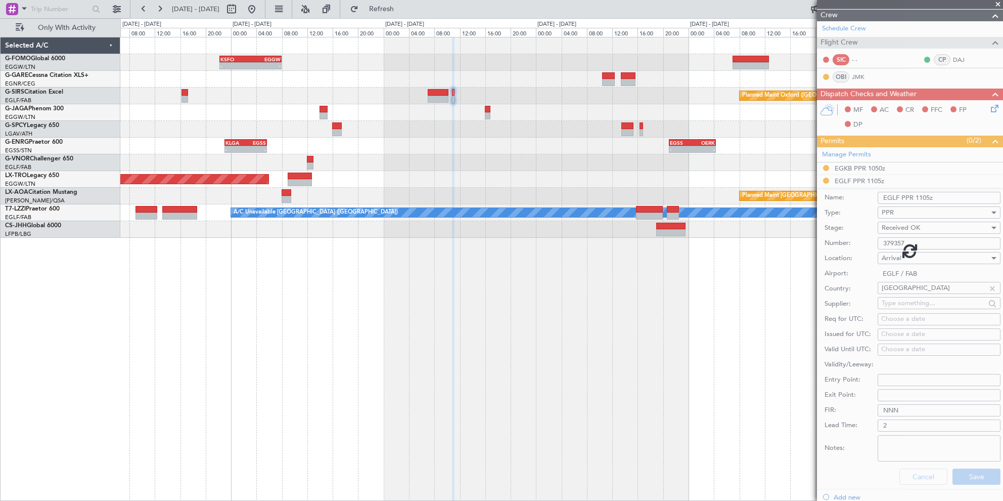
scroll to position [43, 0]
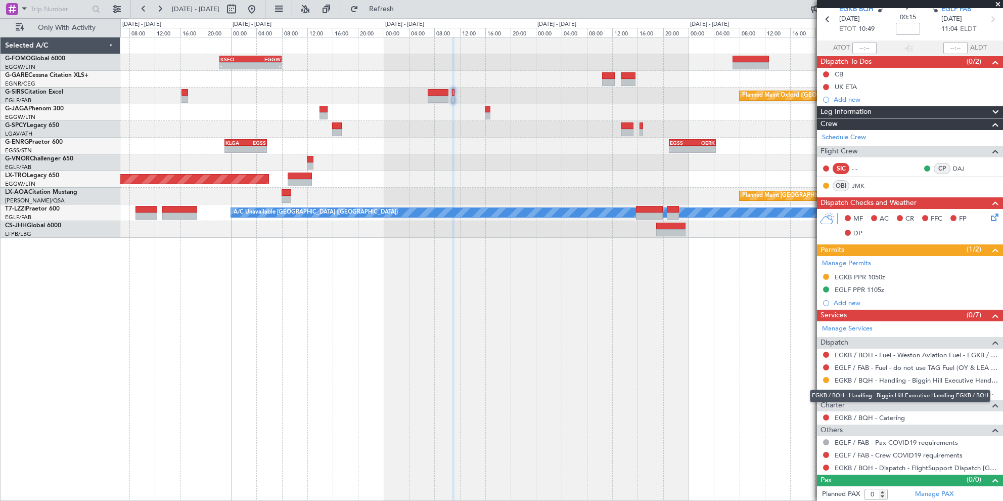
click at [823, 387] on mat-tooltip-component "EGKB / BQH - Handling - Biggin Hill Executive Handling EGKB / BQH" at bounding box center [900, 395] width 195 height 27
click at [826, 391] on button at bounding box center [826, 392] width 6 height 6
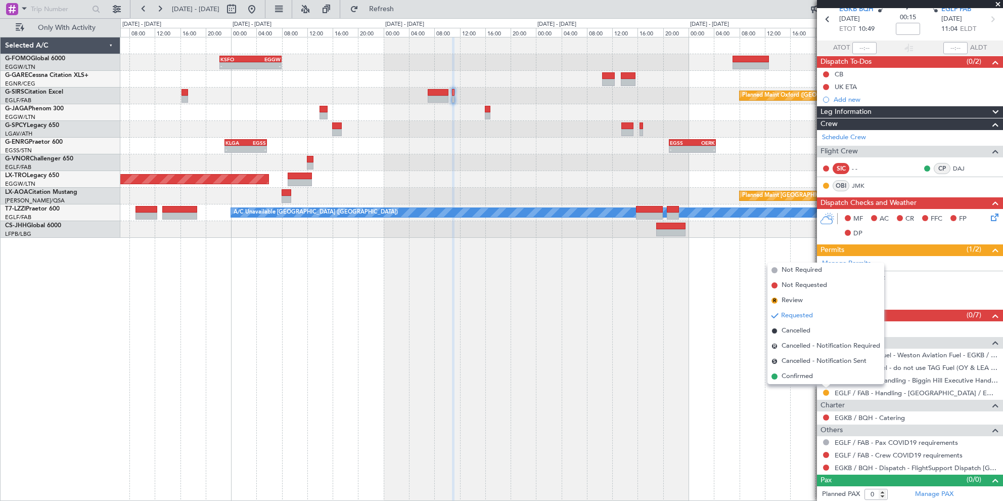
drag, startPoint x: 798, startPoint y: 377, endPoint x: 671, endPoint y: 371, distance: 127.0
click at [791, 377] on span "Confirmed" at bounding box center [797, 376] width 31 height 10
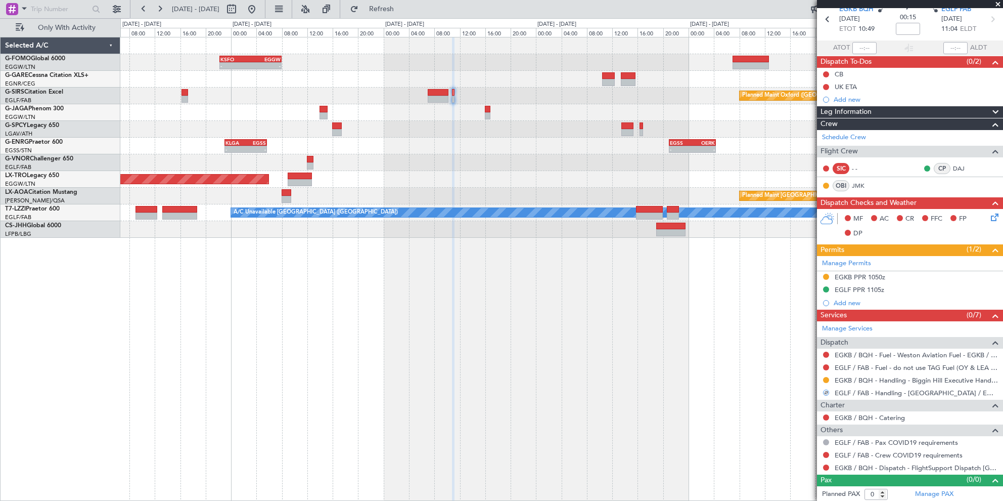
click at [555, 368] on div "- - KSFO 22:15 Z EGGW 08:00 Z - - OERK 15:00 Z EGGW 21:55 Z EGGW 03:55 Z KSFO 1…" at bounding box center [561, 269] width 883 height 464
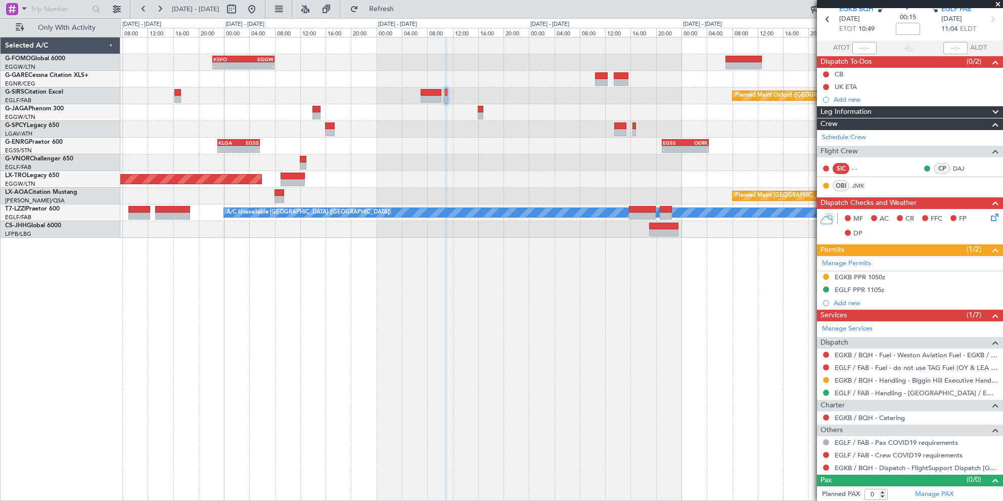
click at [420, 331] on div "- - KSFO 22:15 Z EGGW 08:00 Z - - OERK 15:00 Z EGGW 21:55 Z EGGW 03:55 Z KSFO 1…" at bounding box center [561, 269] width 883 height 464
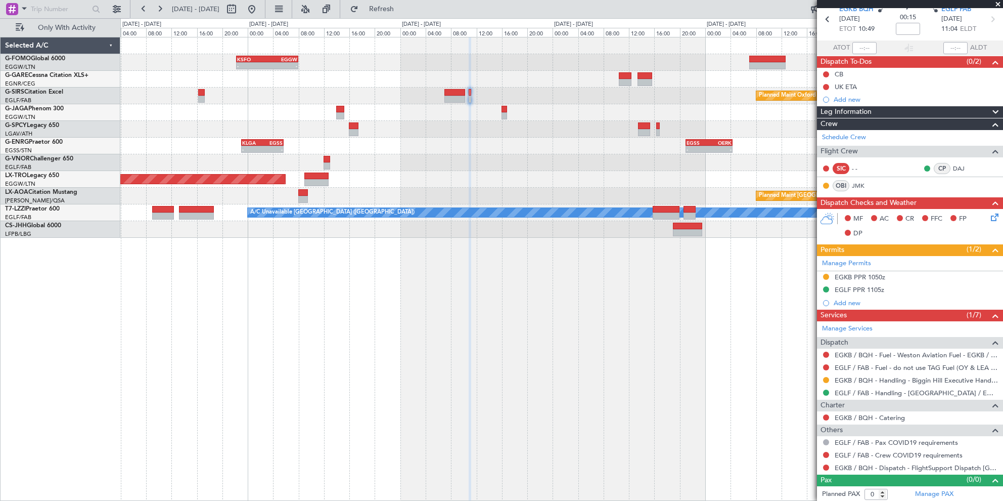
click at [690, 390] on div "- - OERK 15:00 Z EGGW 21:55 Z - - KSFO 22:15 Z EGGW 08:00 Z EGGW 03:55 Z KSFO 1…" at bounding box center [561, 269] width 883 height 464
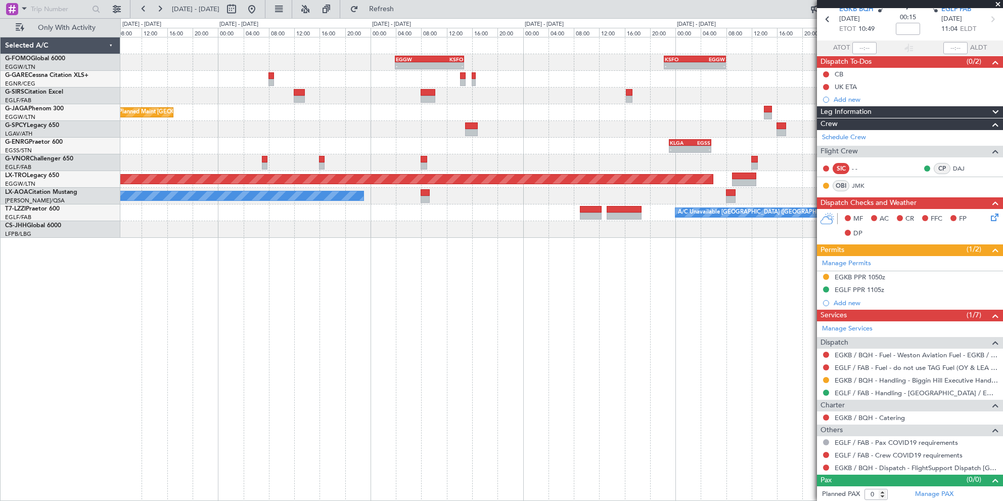
click at [497, 398] on div "- - KSFO 22:15 Z EGGW 08:00 Z EGGW 03:55 Z KSFO 14:45 Z - - Planned Maint Oxfor…" at bounding box center [561, 269] width 883 height 464
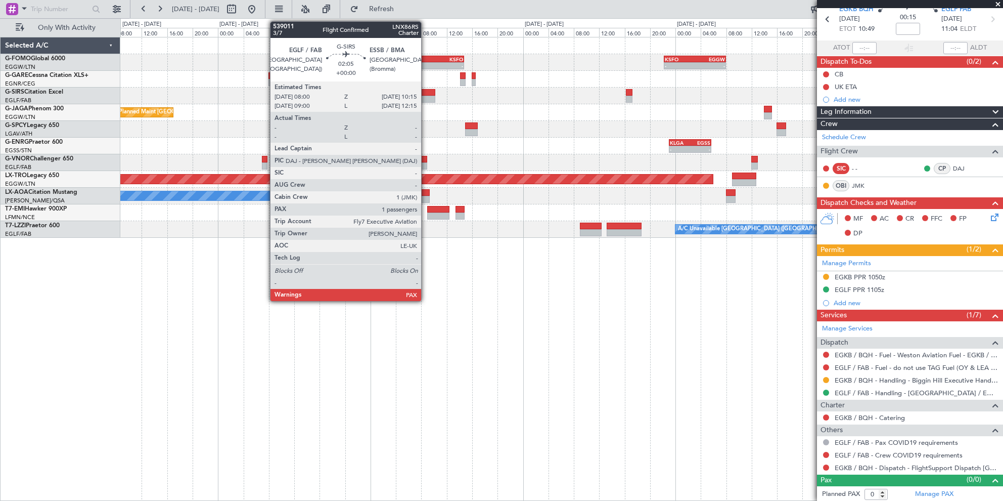
click at [426, 94] on div at bounding box center [428, 92] width 15 height 7
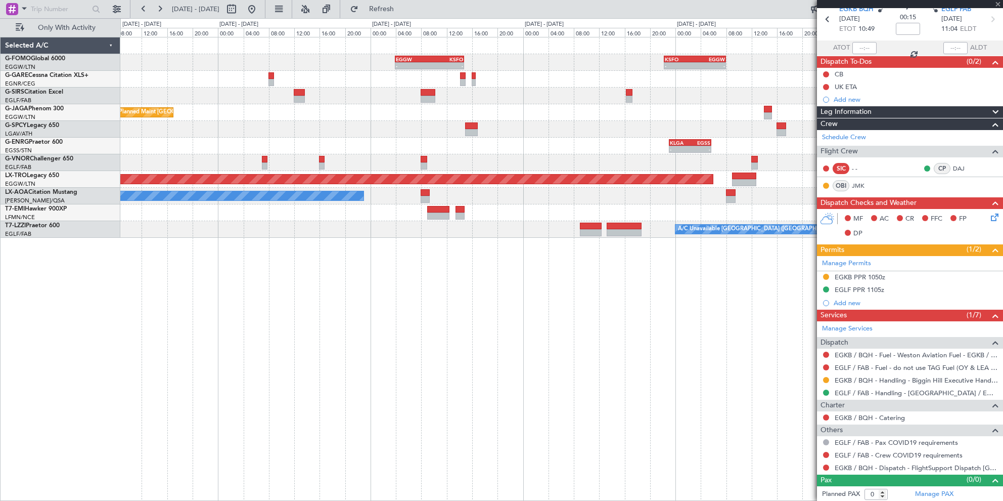
type input "2"
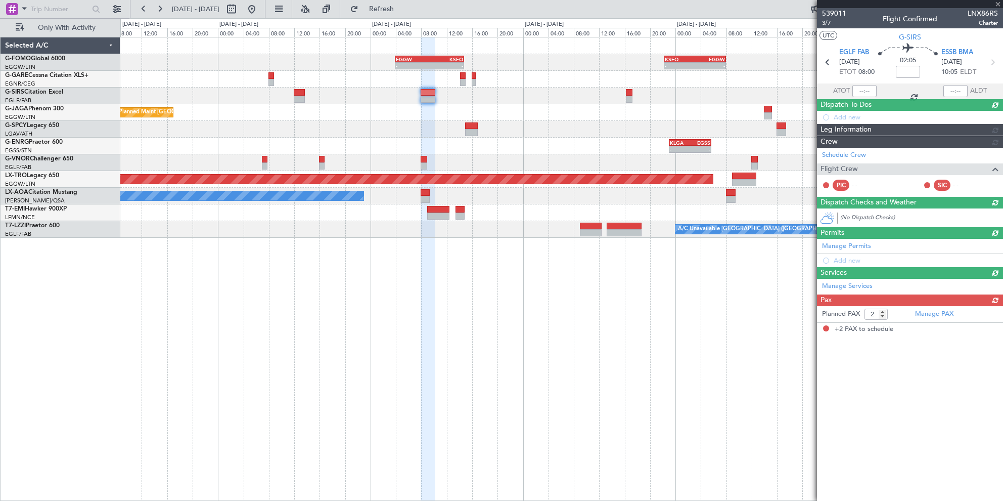
scroll to position [0, 0]
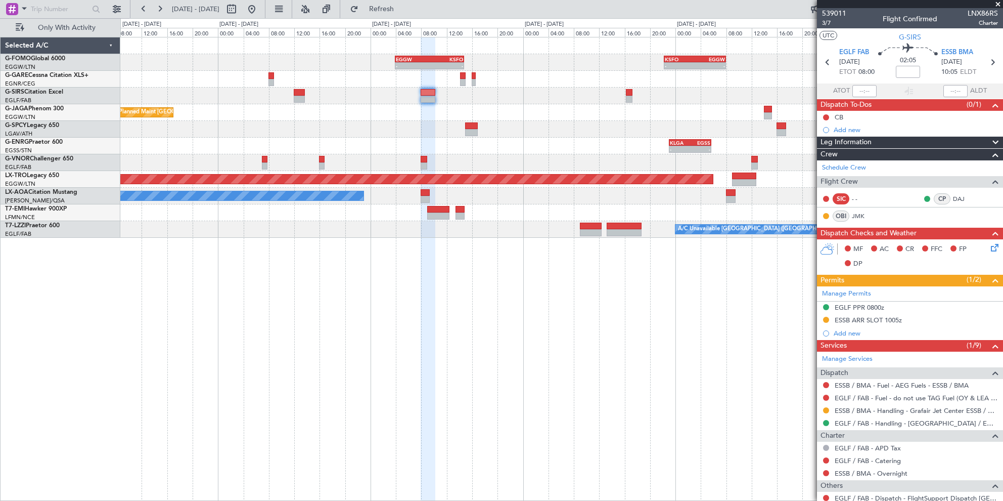
drag, startPoint x: 895, startPoint y: 321, endPoint x: 890, endPoint y: 319, distance: 5.8
click at [895, 321] on div "ESSB ARR SLOT 1005z" at bounding box center [868, 319] width 67 height 9
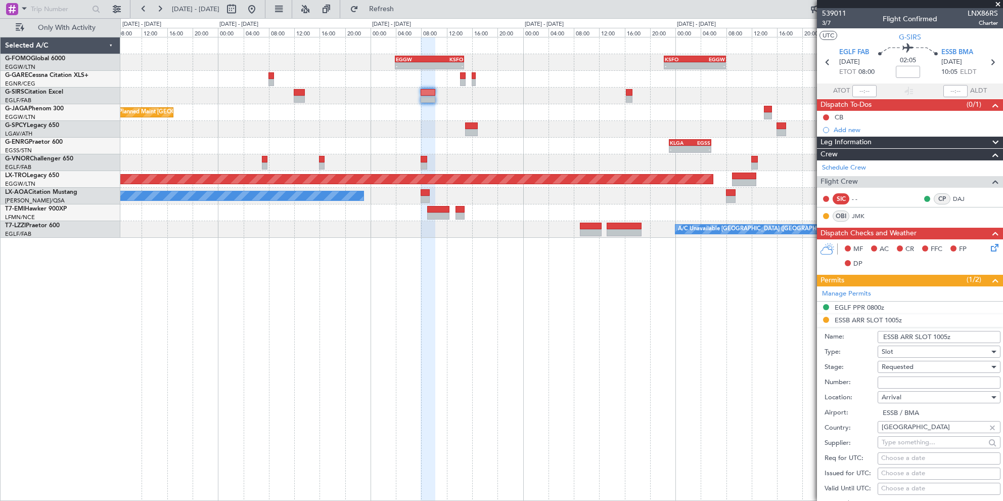
click at [920, 383] on input "Number:" at bounding box center [939, 382] width 123 height 12
paste input "GJC9619A"
type input "GJC9619A"
click at [934, 365] on div "Requested" at bounding box center [936, 366] width 108 height 15
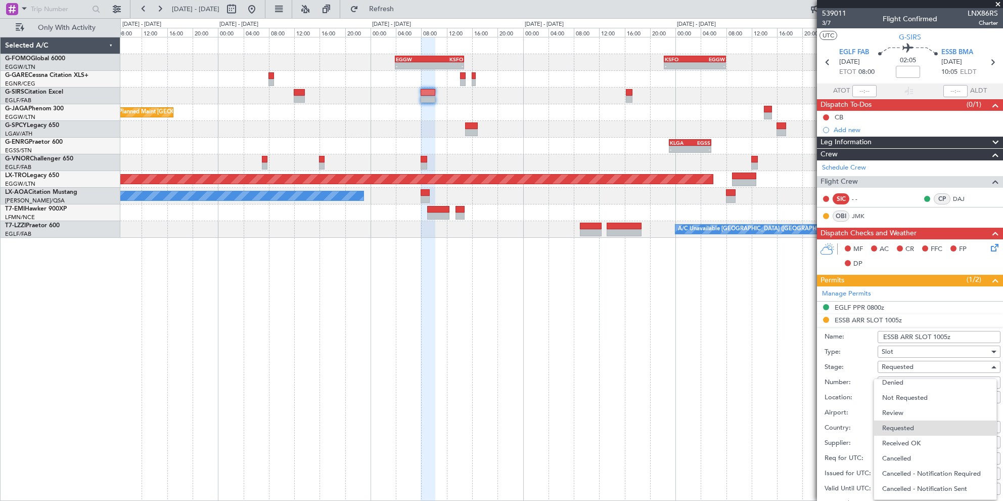
drag, startPoint x: 924, startPoint y: 437, endPoint x: 924, endPoint y: 431, distance: 6.1
click at [924, 437] on span "Received OK" at bounding box center [935, 442] width 106 height 15
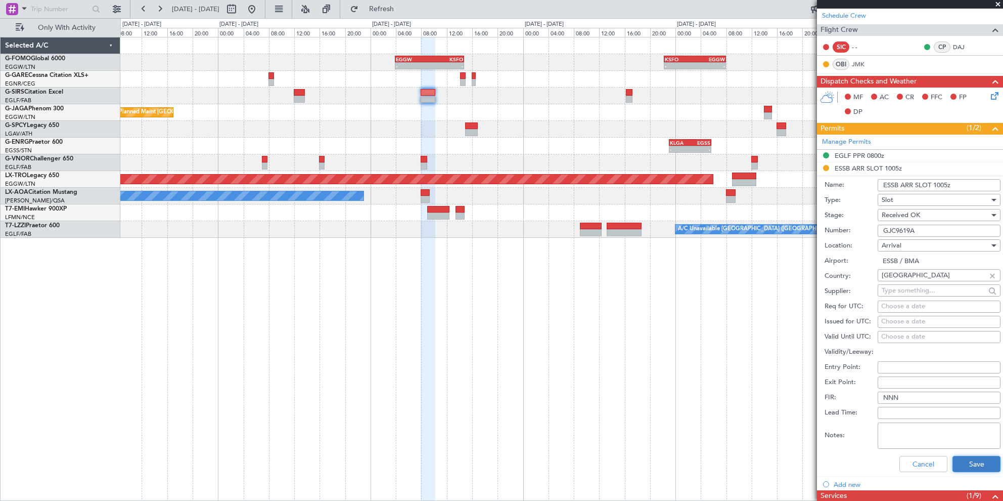
click at [960, 459] on button "Save" at bounding box center [976, 464] width 48 height 16
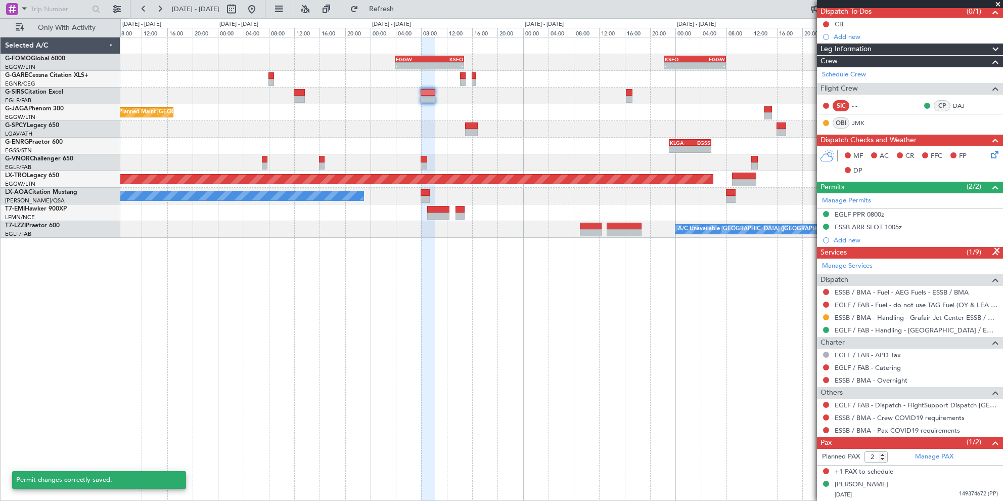
scroll to position [91, 0]
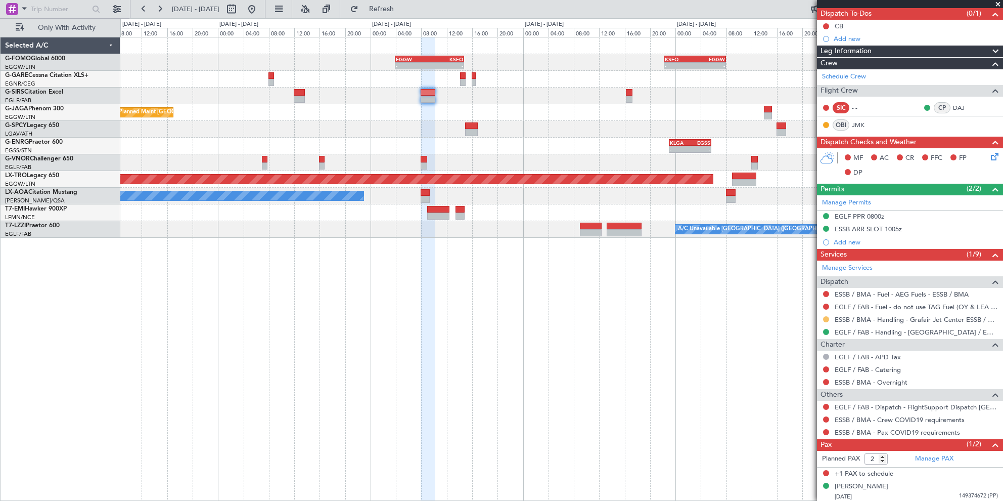
click at [827, 316] on button at bounding box center [826, 319] width 6 height 6
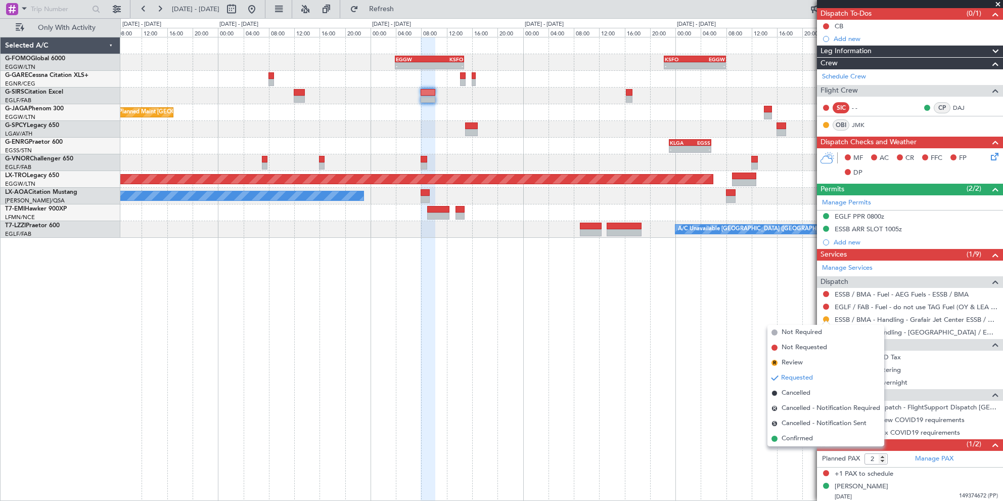
click at [804, 440] on span "Confirmed" at bounding box center [797, 438] width 31 height 10
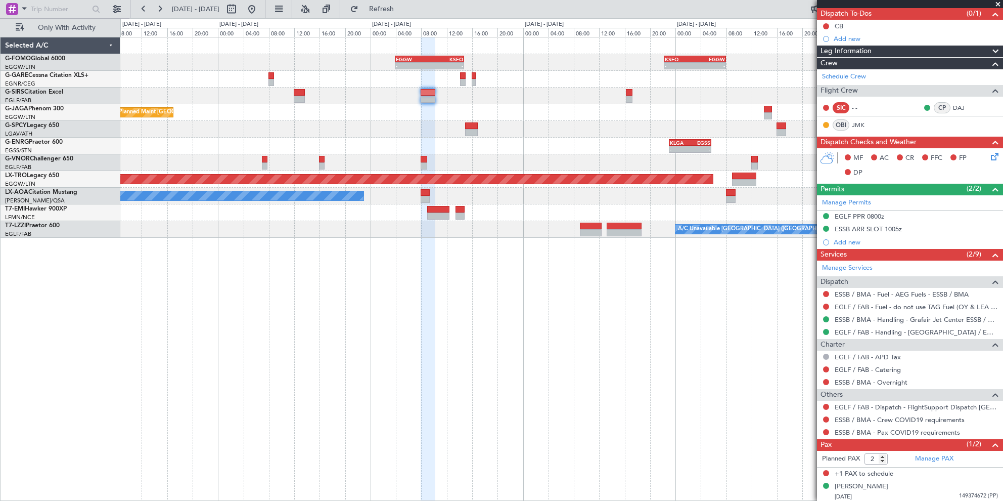
click at [885, 223] on div "ESSB ARR SLOT 1005z" at bounding box center [910, 229] width 186 height 13
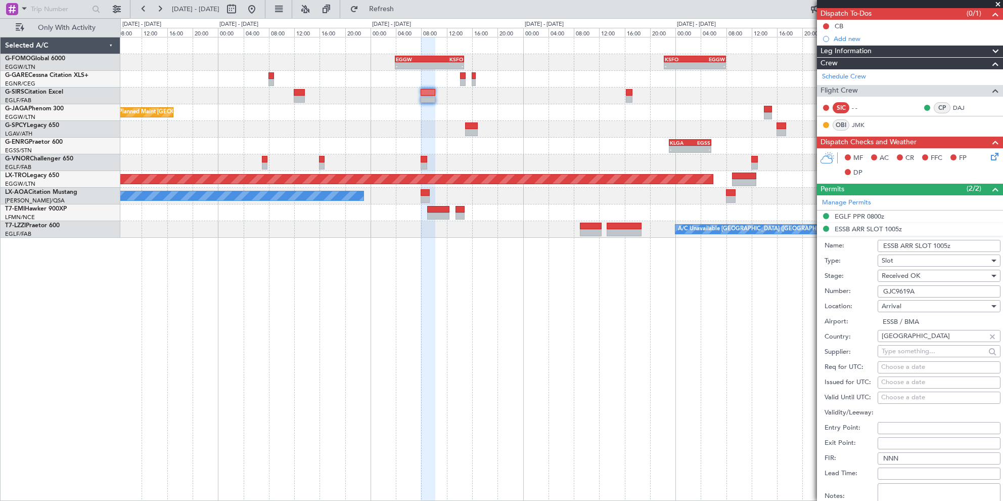
click at [941, 244] on input "ESSB ARR SLOT 1005z" at bounding box center [939, 246] width 123 height 12
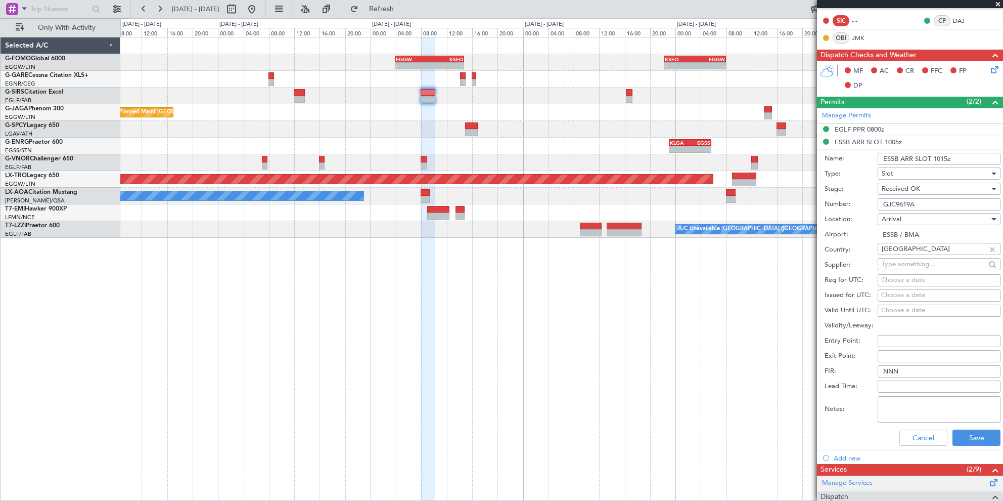
scroll to position [293, 0]
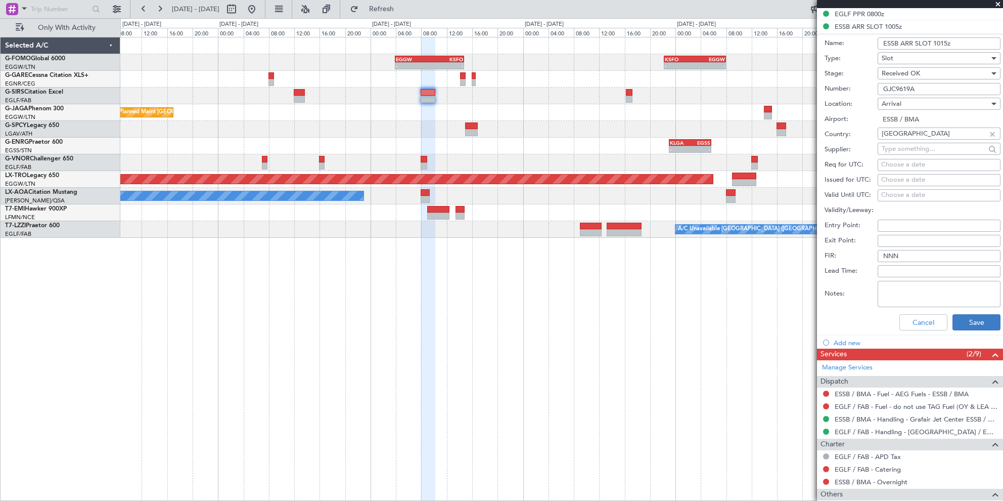
type input "ESSB ARR SLOT 1015z"
click at [961, 316] on button "Save" at bounding box center [976, 322] width 48 height 16
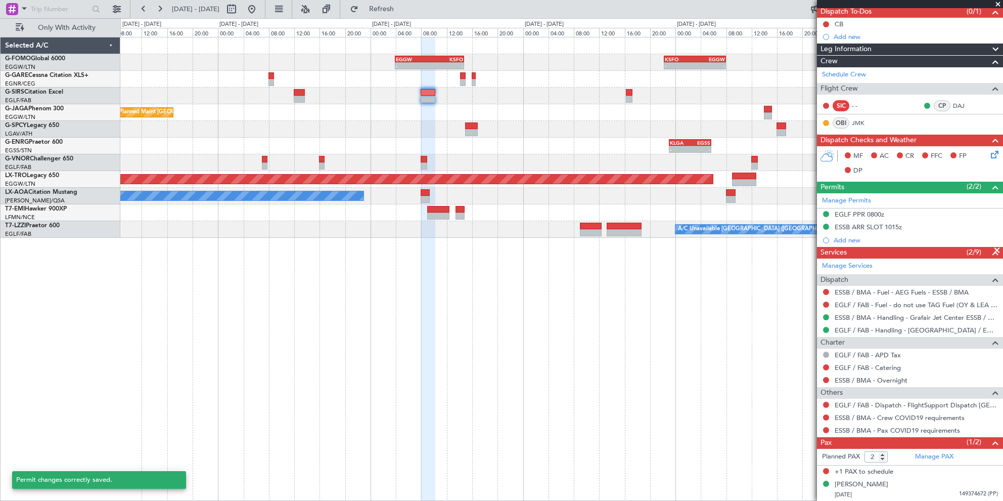
scroll to position [91, 0]
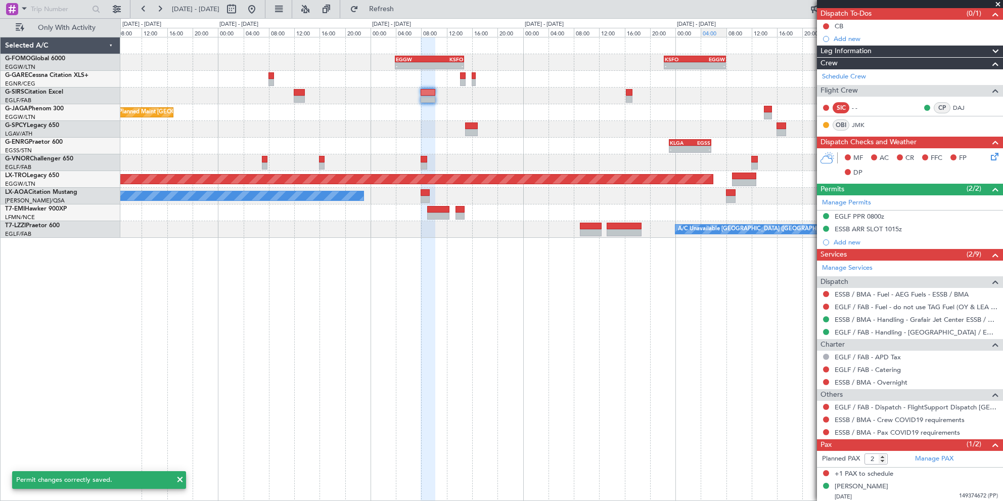
drag, startPoint x: 1000, startPoint y: 4, endPoint x: 707, endPoint y: 33, distance: 293.7
click at [999, 3] on span at bounding box center [998, 4] width 10 height 9
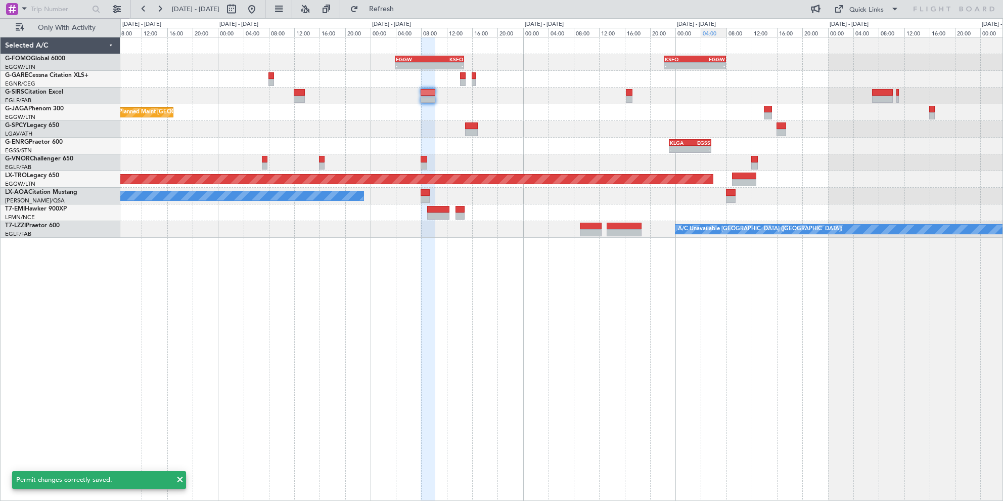
type input "0"
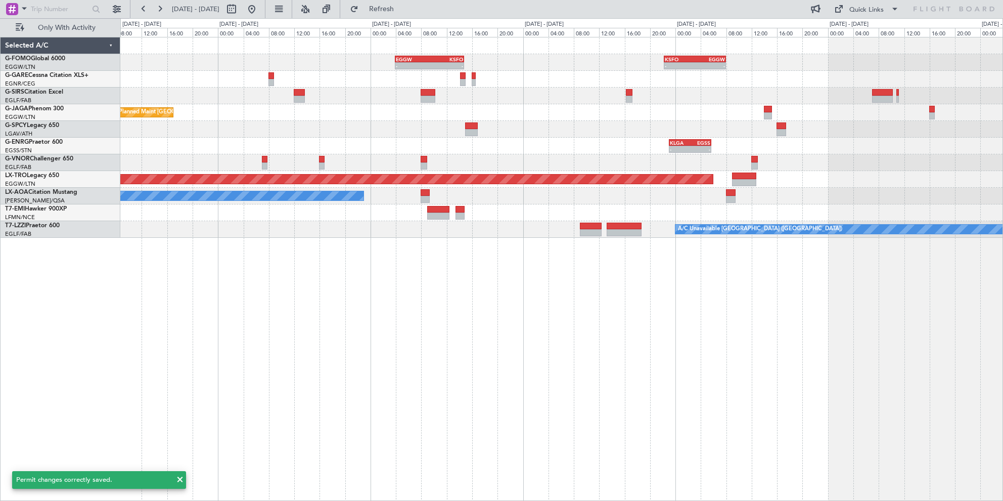
scroll to position [0, 0]
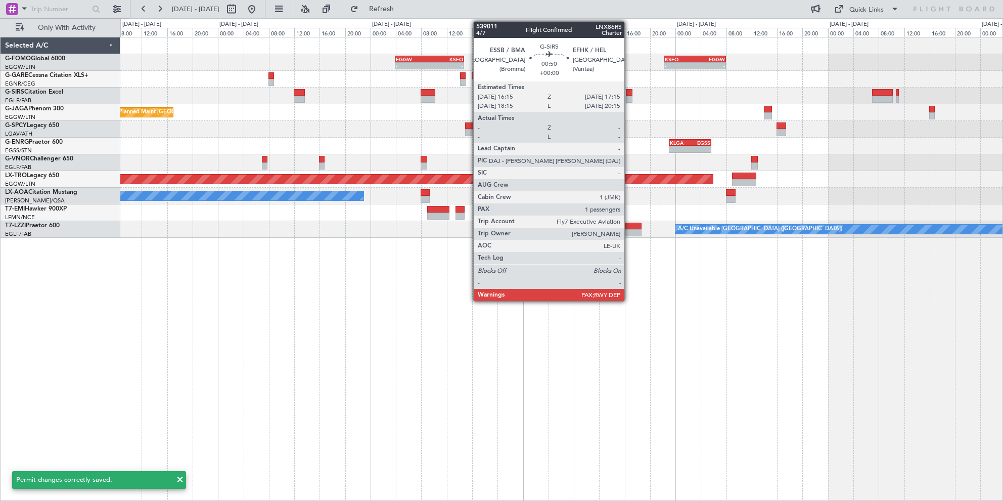
click at [629, 93] on div at bounding box center [629, 92] width 7 height 7
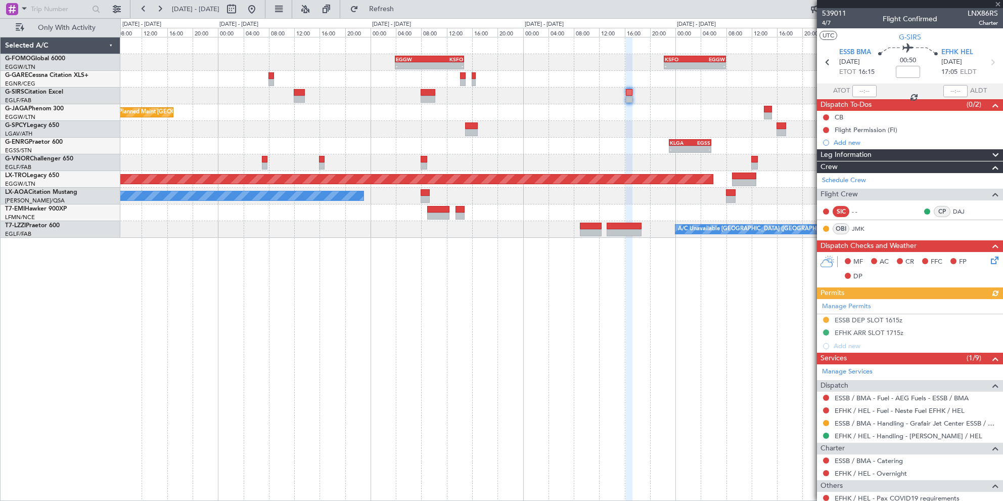
click at [880, 316] on div "Manage Permits ESSB DEP SLOT 1615z EFHK ARR SLOT 1715z Add new" at bounding box center [910, 326] width 186 height 54
click at [885, 317] on div "ESSB DEP SLOT 1615z" at bounding box center [869, 319] width 68 height 9
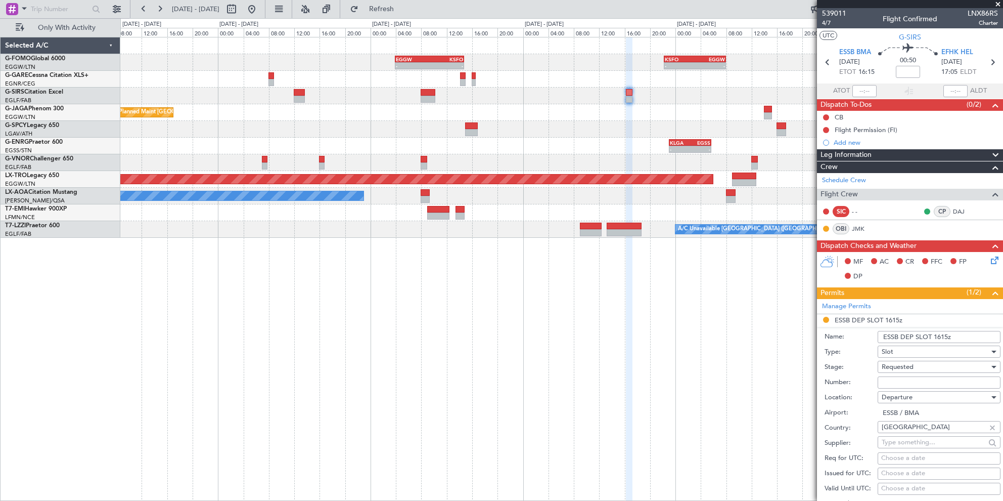
click at [894, 383] on input "Number:" at bounding box center [939, 382] width 123 height 12
paste input "GJC9619D"
type input "GJC9619D"
drag, startPoint x: 923, startPoint y: 375, endPoint x: 922, endPoint y: 368, distance: 7.1
click at [923, 375] on div "Number: GJC9619D" at bounding box center [913, 382] width 176 height 15
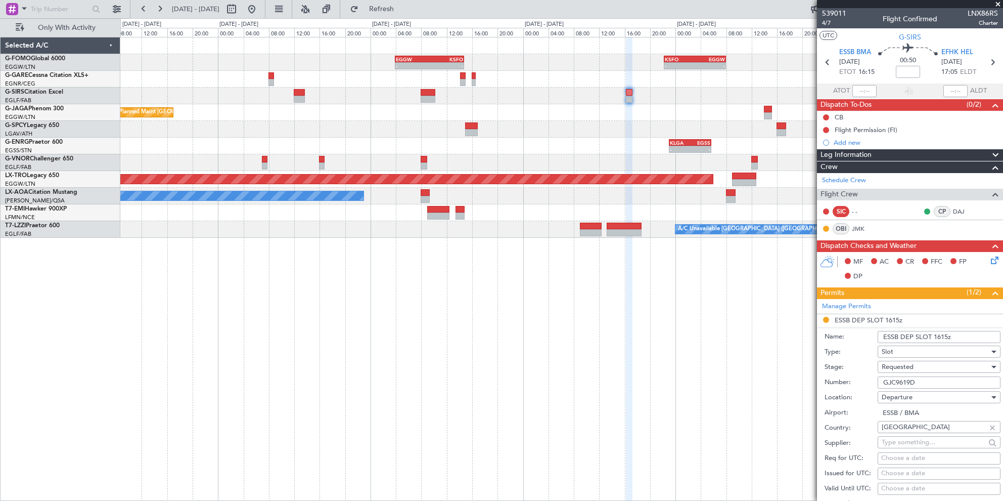
click at [922, 367] on div "Requested" at bounding box center [936, 366] width 108 height 15
click at [906, 442] on span "Received OK" at bounding box center [935, 442] width 106 height 15
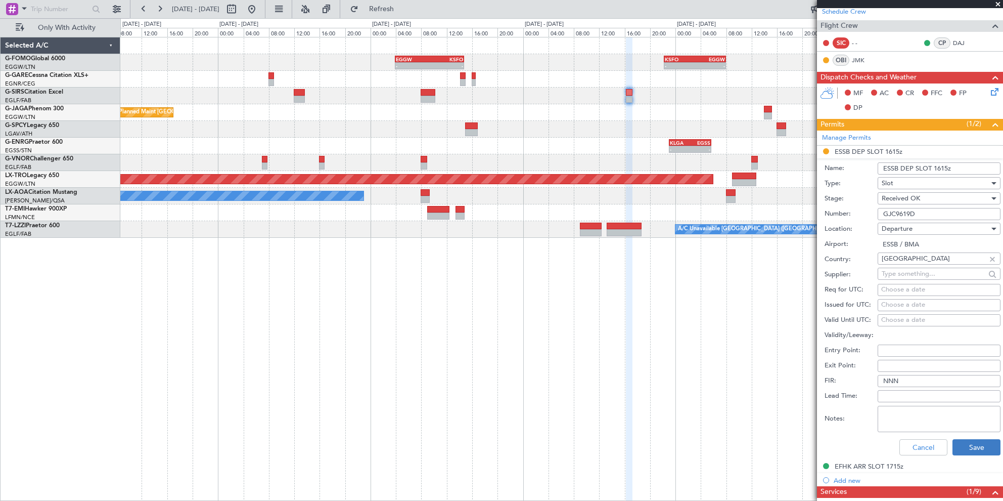
scroll to position [202, 0]
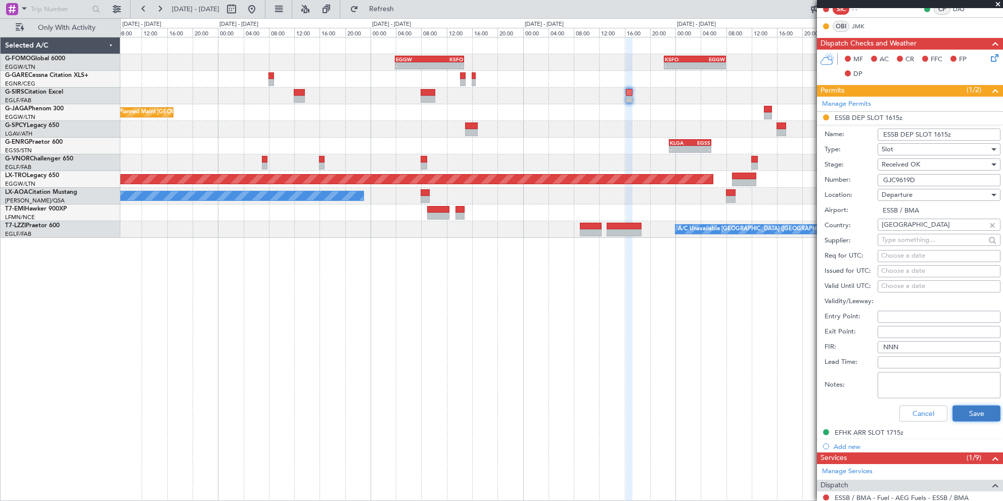
click at [952, 413] on button "Save" at bounding box center [976, 413] width 48 height 16
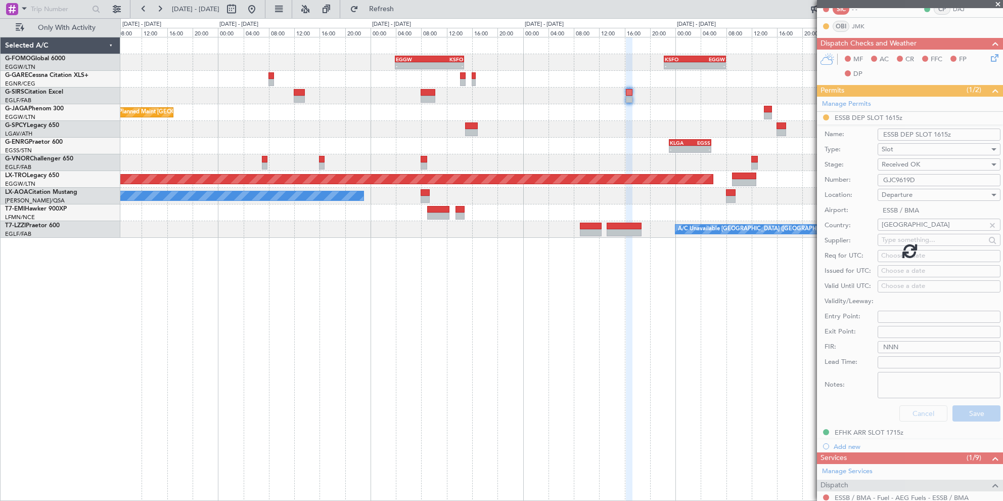
scroll to position [91, 0]
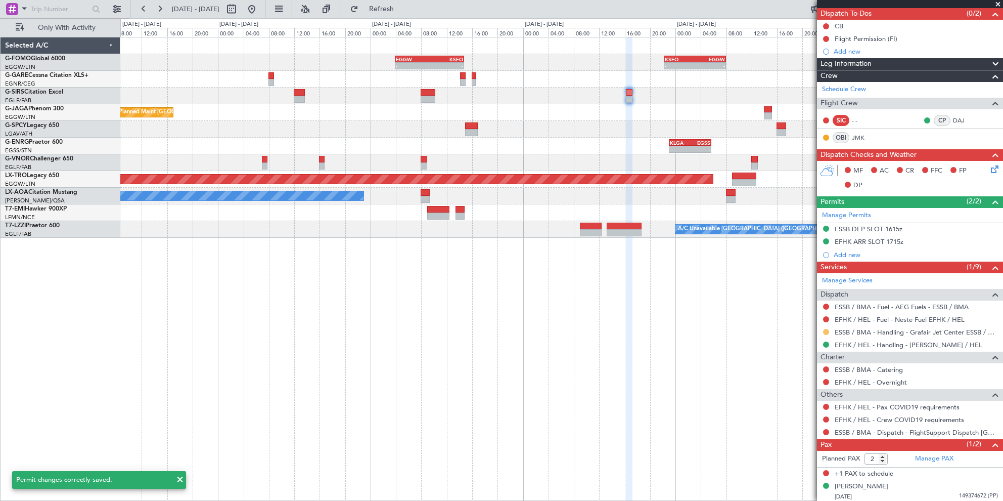
click at [826, 329] on button at bounding box center [826, 332] width 6 height 6
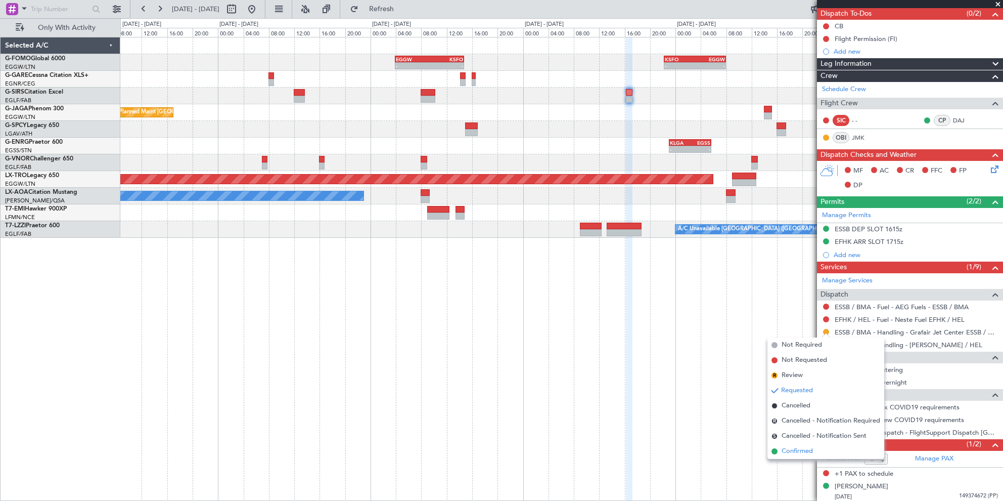
click at [805, 453] on span "Confirmed" at bounding box center [797, 451] width 31 height 10
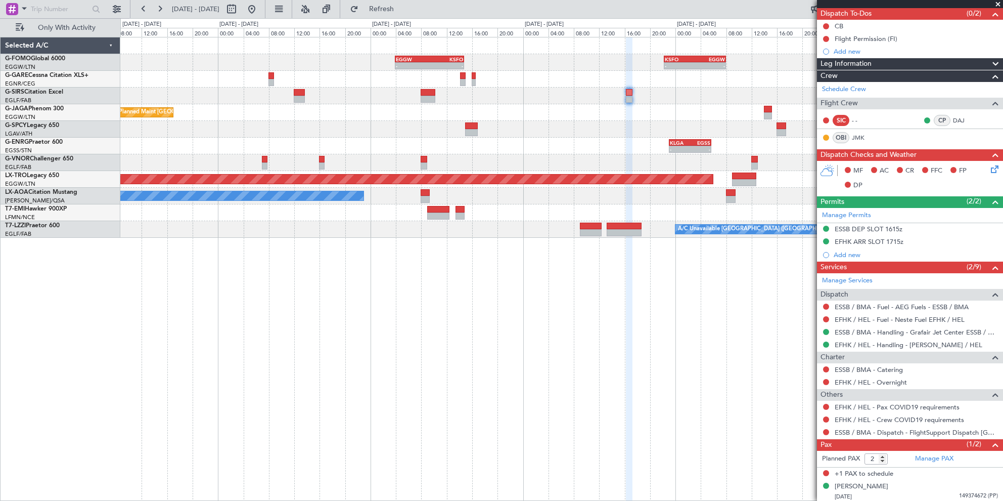
click at [880, 224] on div "ESSB DEP SLOT 1615z" at bounding box center [869, 228] width 68 height 9
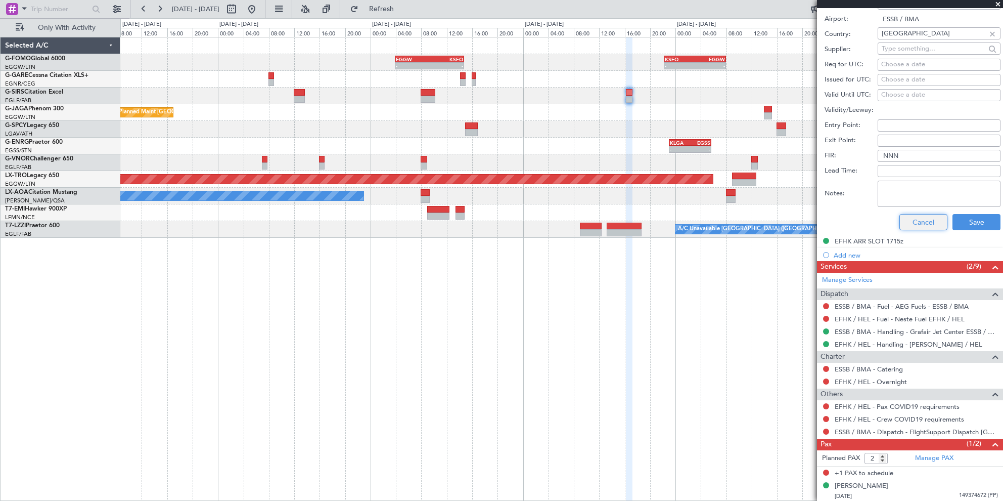
click at [930, 226] on button "Cancel" at bounding box center [923, 222] width 48 height 16
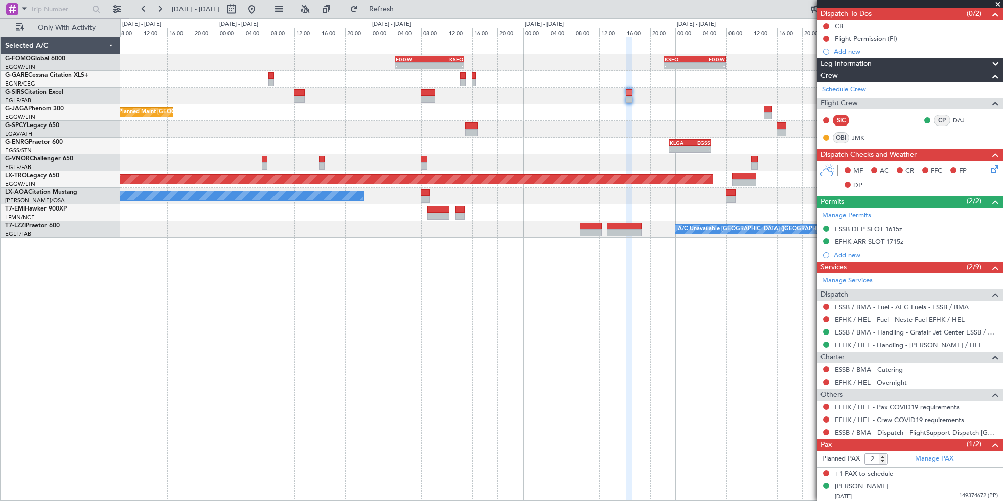
click at [433, 404] on div "- - EGGW 03:55 Z KSFO 14:45 Z - - KSFO 22:15 Z EGGW 08:00 Z Planned Maint Oxfor…" at bounding box center [561, 269] width 883 height 464
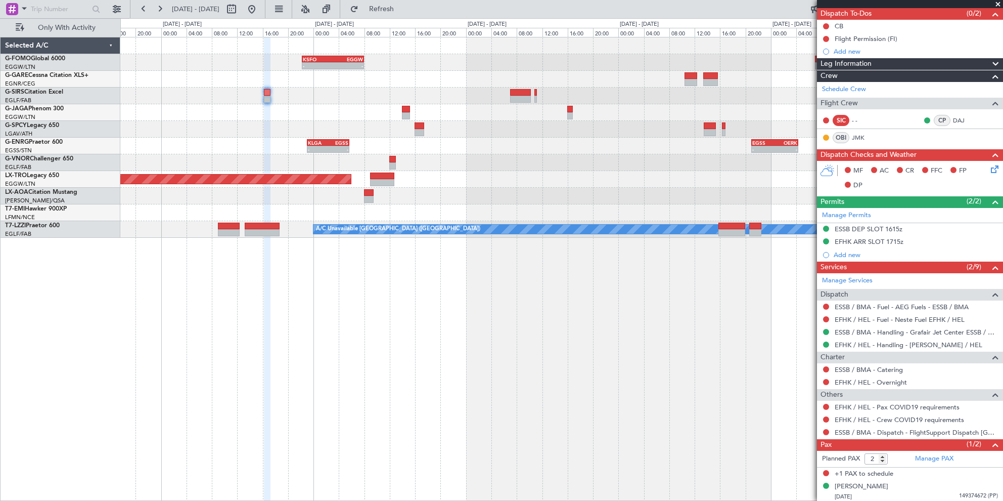
click at [326, 308] on div "- - KSFO 22:15 Z EGGW 08:00 Z EGGW 03:55 Z KSFO 14:45 Z - - - - OERK 15:00 Z EG…" at bounding box center [561, 269] width 883 height 464
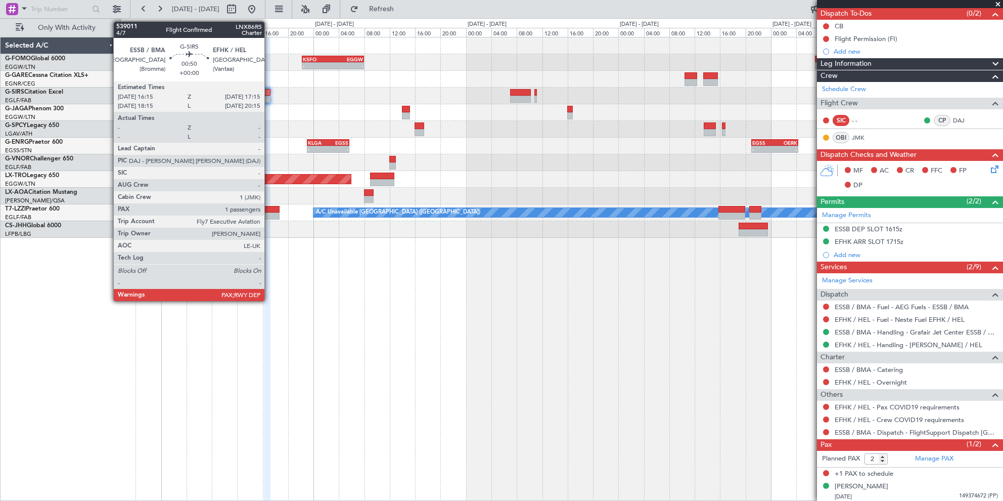
click at [269, 92] on div at bounding box center [267, 92] width 7 height 7
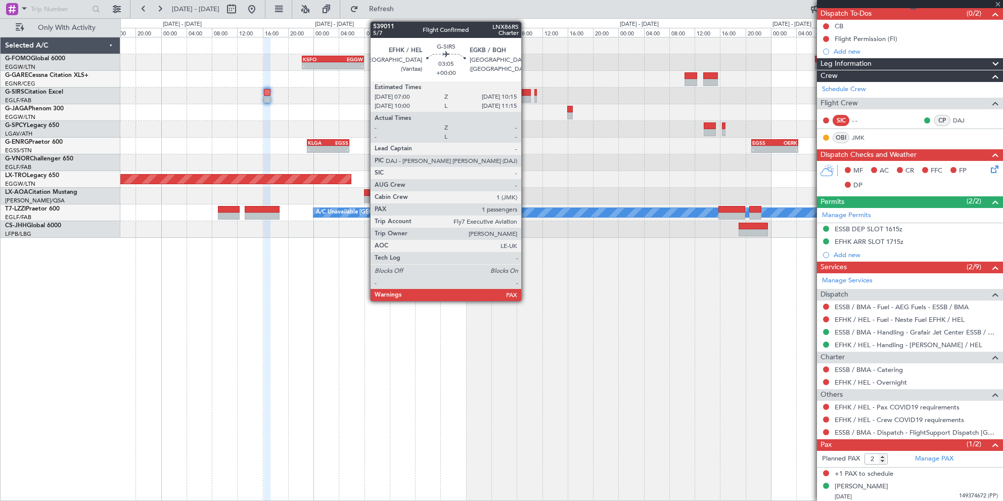
click at [526, 94] on div at bounding box center [520, 92] width 21 height 7
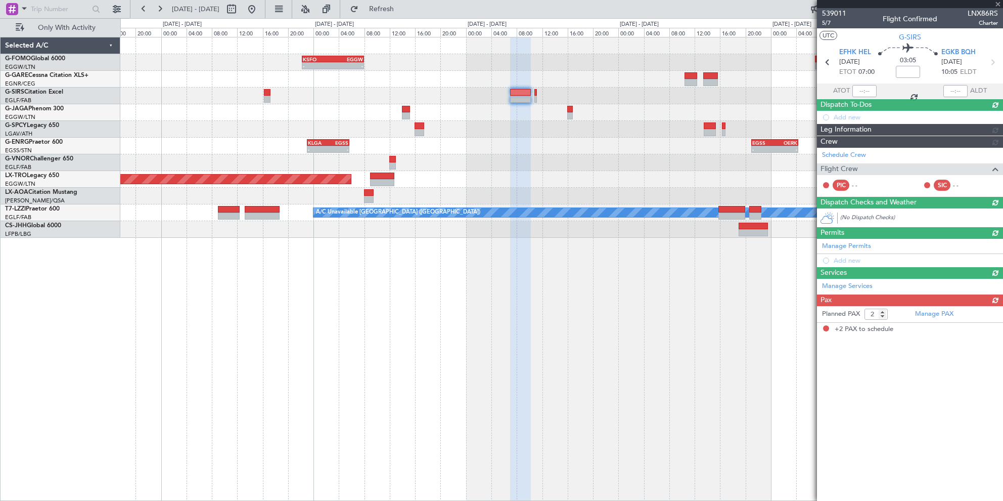
scroll to position [0, 0]
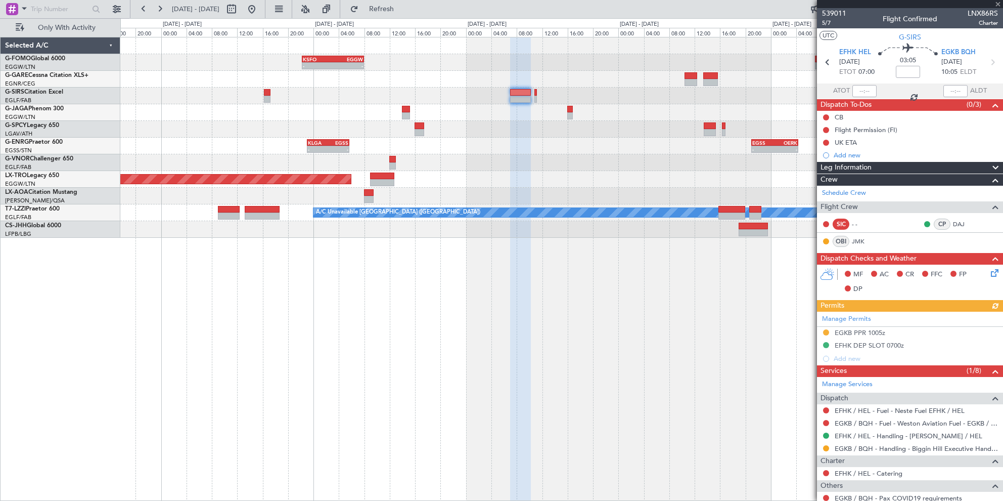
click at [873, 332] on div "Manage Permits EGKB PPR 1005z EFHK DEP SLOT 0700z Add new" at bounding box center [910, 338] width 186 height 54
click at [861, 329] on div "EGKB PPR 1005z" at bounding box center [860, 332] width 51 height 9
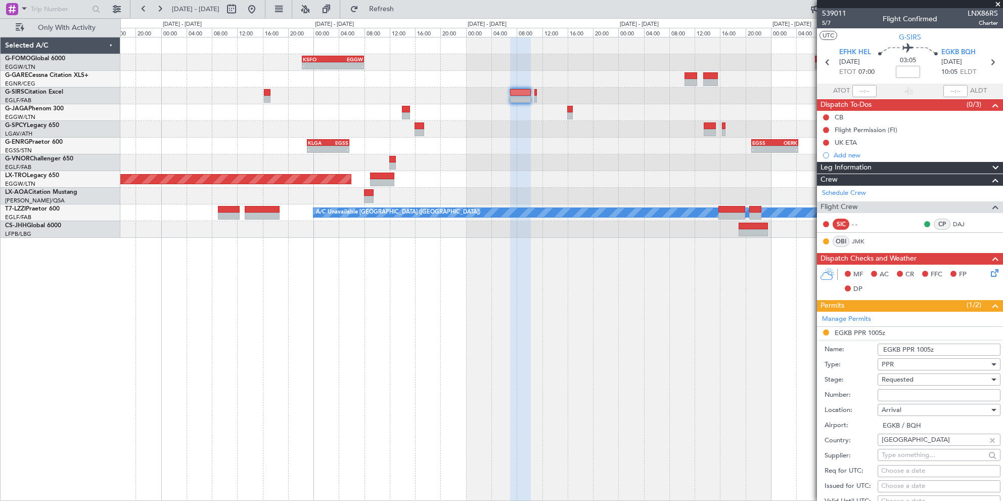
click at [909, 391] on input "Number:" at bounding box center [939, 395] width 123 height 12
paste input "BQH-240585"
type input "BQH-240585"
click at [942, 373] on div "Requested" at bounding box center [936, 379] width 108 height 15
click at [914, 458] on span "Received OK" at bounding box center [935, 459] width 106 height 15
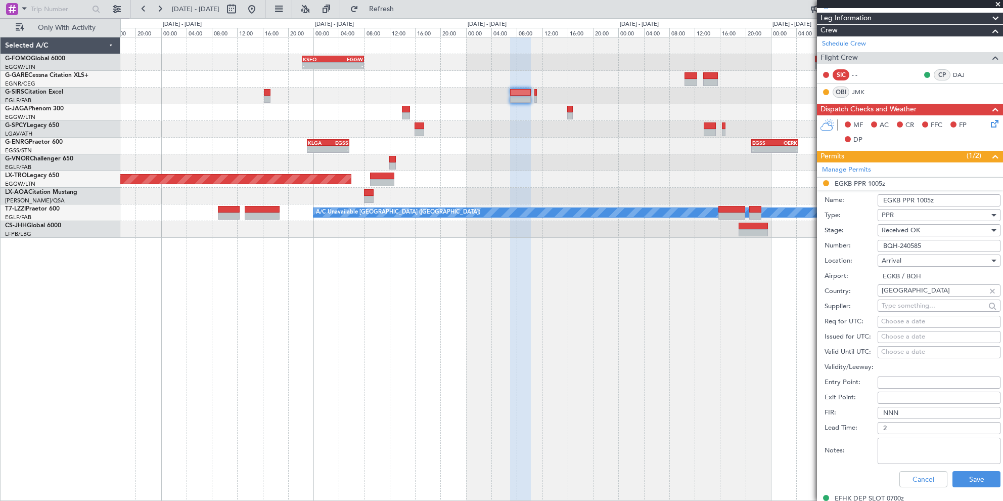
scroll to position [152, 0]
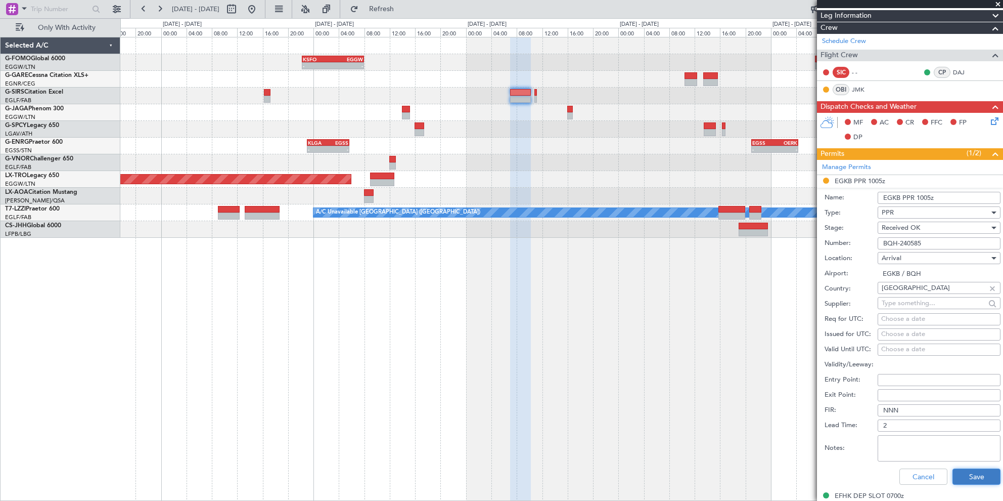
click at [963, 478] on button "Save" at bounding box center [976, 476] width 48 height 16
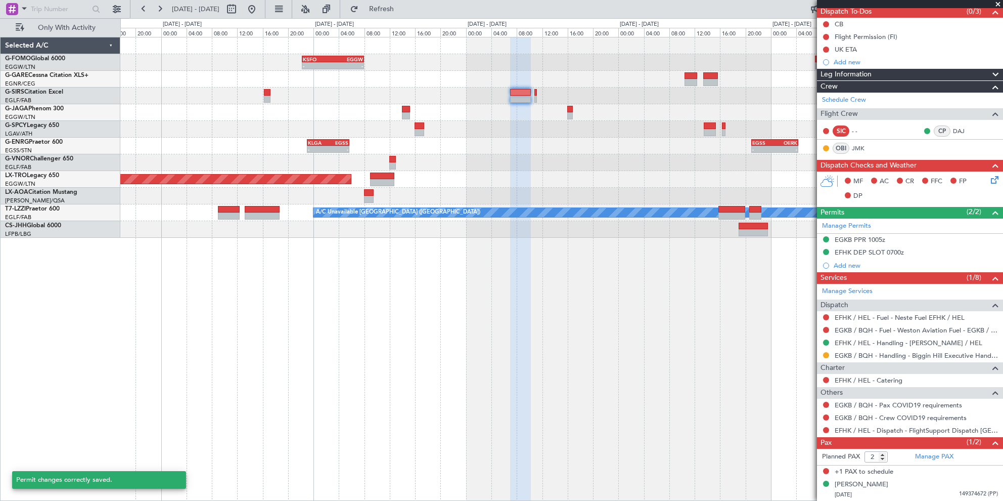
scroll to position [91, 0]
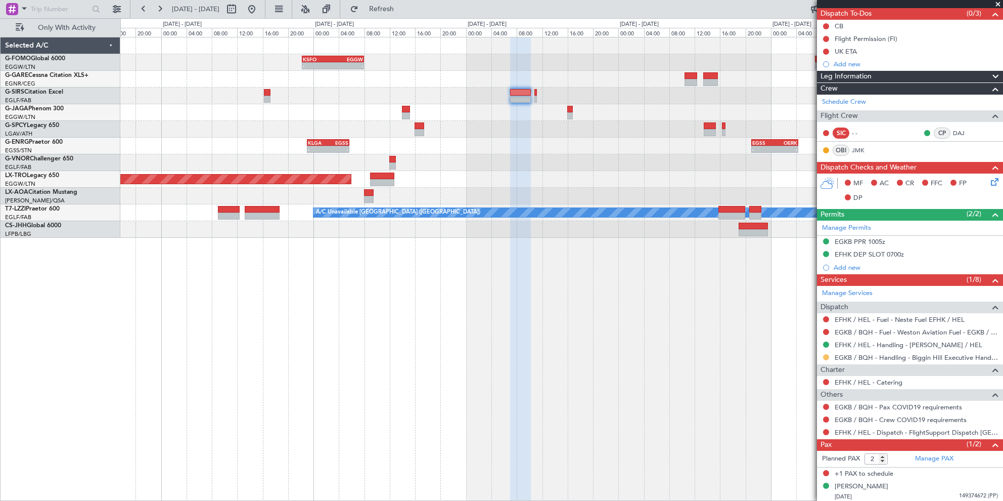
click at [827, 354] on button at bounding box center [826, 357] width 6 height 6
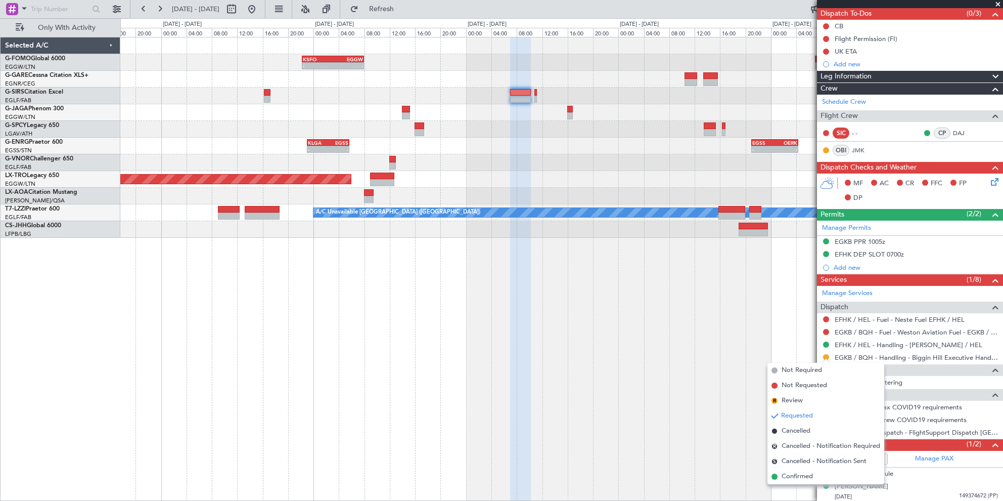
click at [792, 476] on span "Confirmed" at bounding box center [797, 476] width 31 height 10
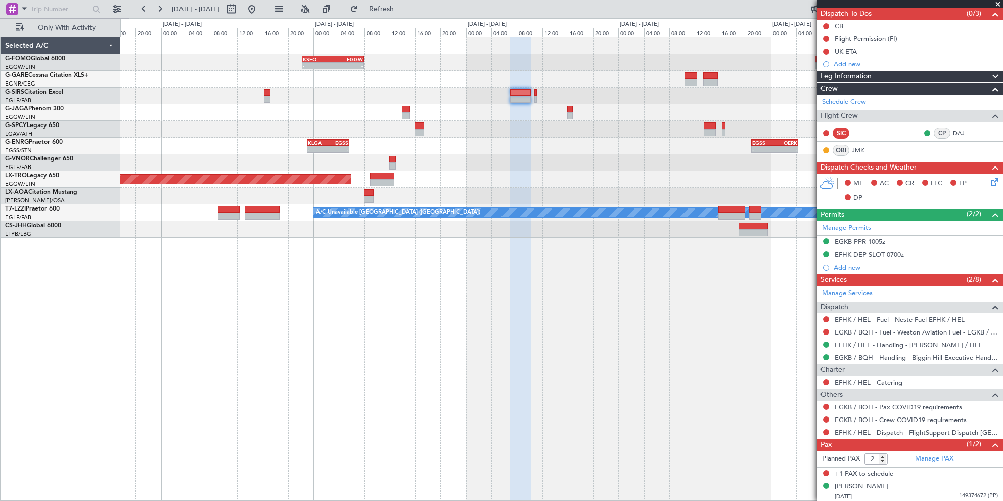
scroll to position [0, 0]
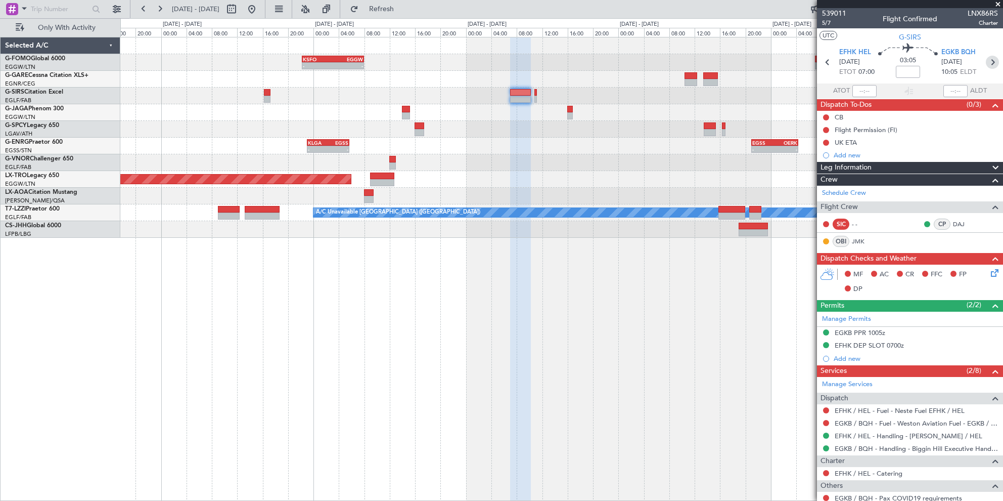
click at [986, 62] on icon at bounding box center [992, 62] width 13 height 13
type input "0"
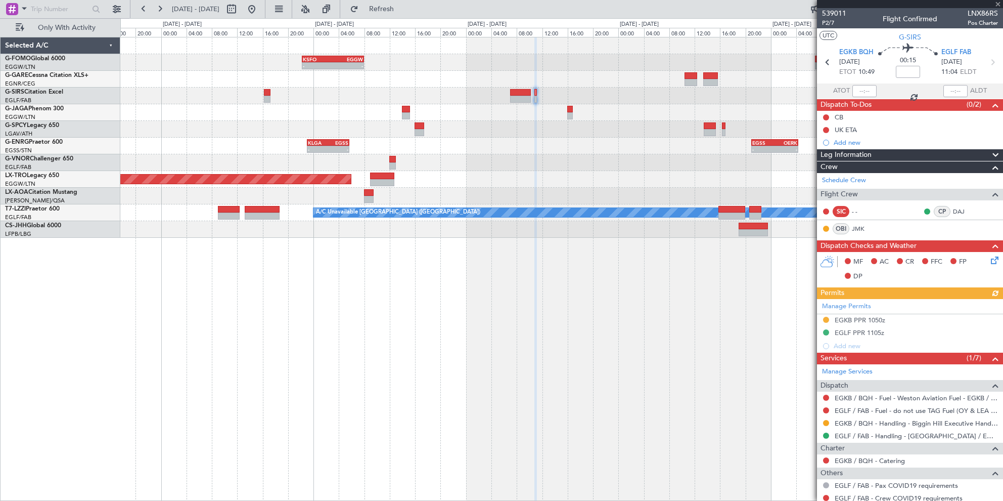
click at [874, 322] on div "Manage Permits EGKB PPR 1050z EGLF PPR 1105z Add new" at bounding box center [910, 326] width 186 height 54
click at [874, 320] on div "Manage Permits EGKB PPR 1050z EGLF PPR 1105z Add new" at bounding box center [910, 326] width 186 height 54
click at [872, 317] on div "EGKB PPR 1050z" at bounding box center [860, 319] width 51 height 9
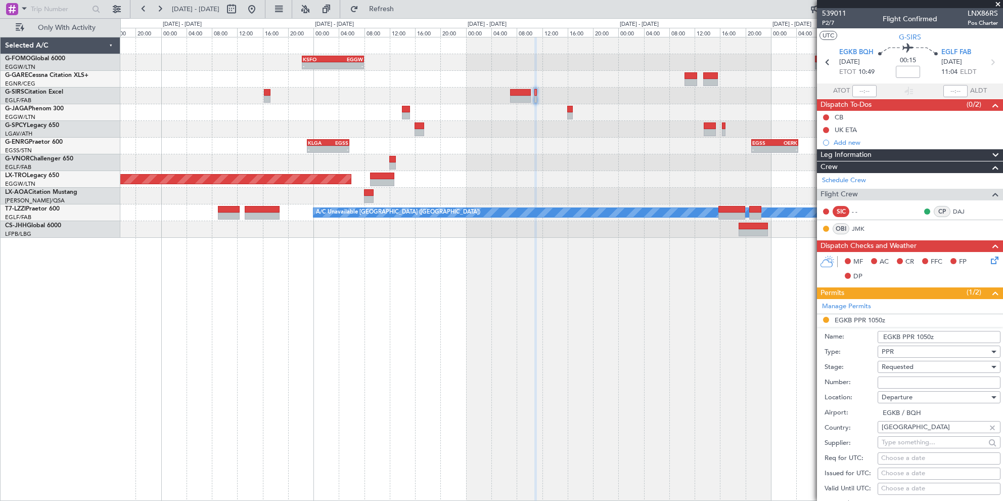
click at [903, 385] on input "Number:" at bounding box center [939, 382] width 123 height 12
paste input "BQH-240585"
type input "BQH-240585"
click at [910, 362] on span "Requested" at bounding box center [898, 366] width 32 height 9
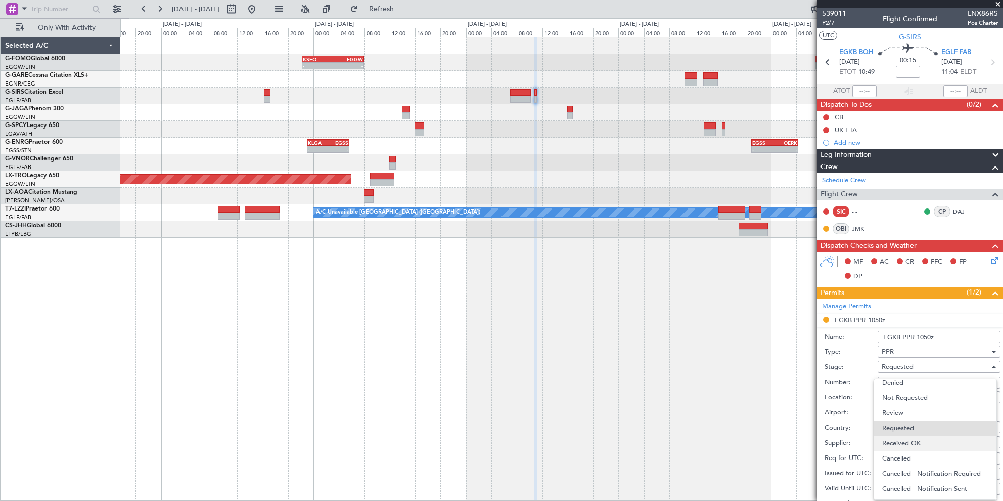
click at [908, 438] on span "Received OK" at bounding box center [935, 442] width 106 height 15
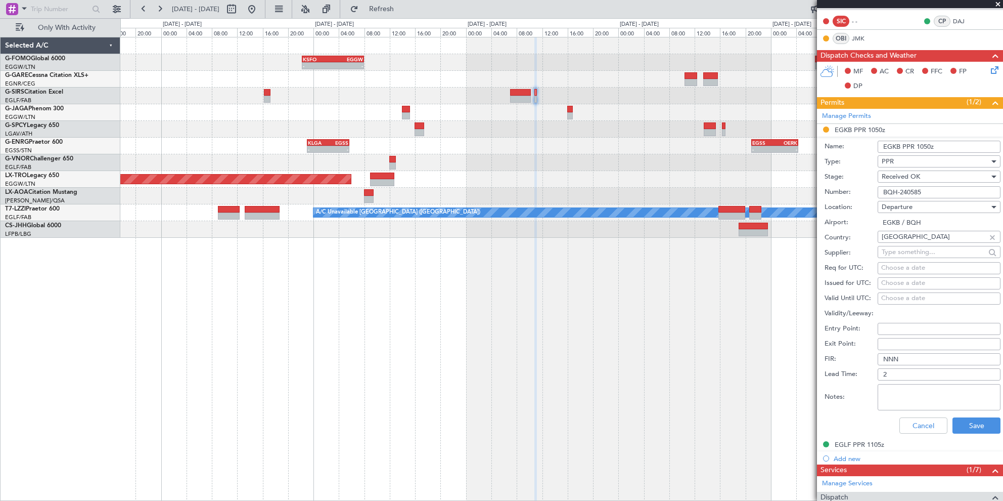
scroll to position [202, 0]
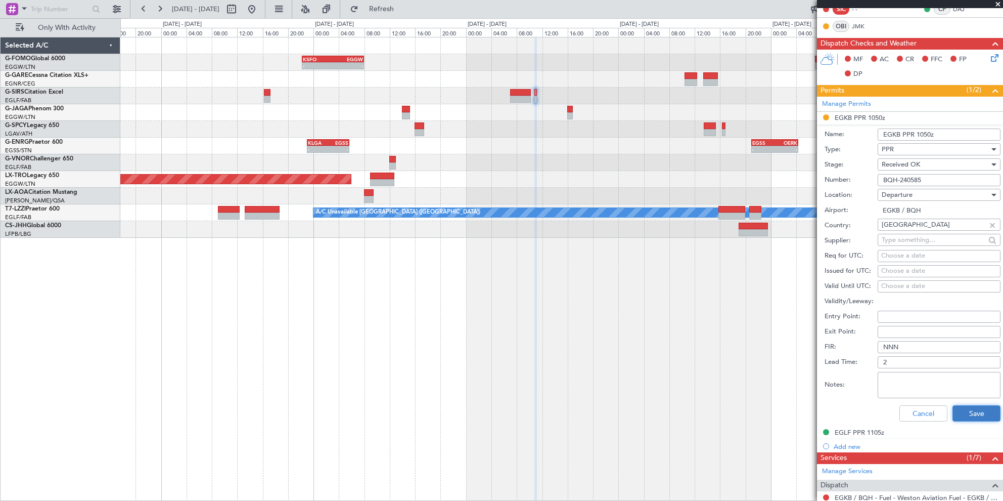
click at [952, 413] on button "Save" at bounding box center [976, 413] width 48 height 16
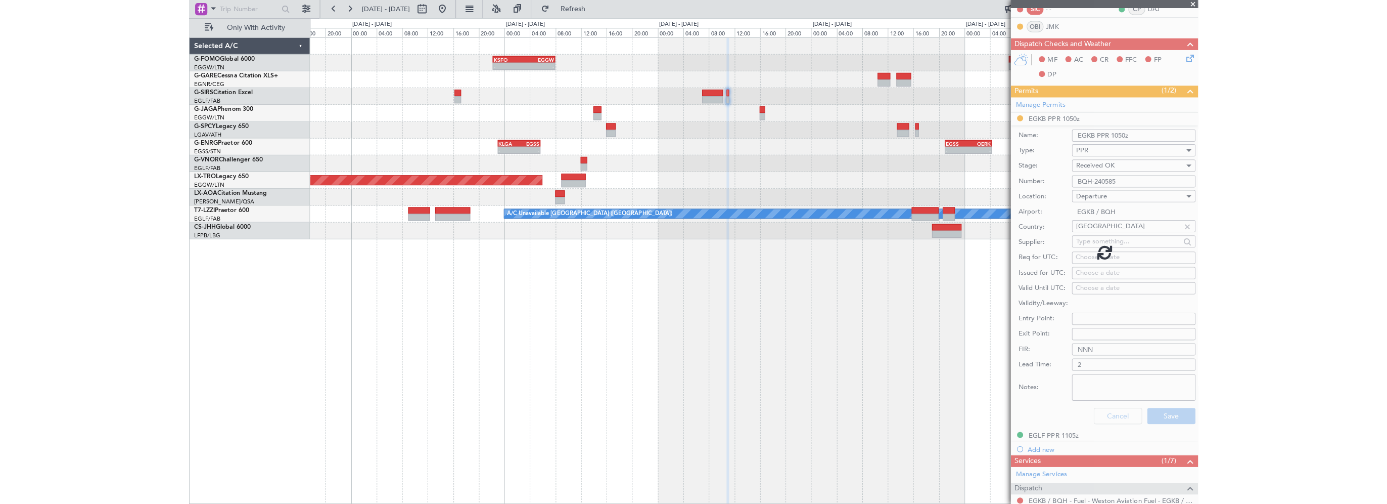
scroll to position [43, 0]
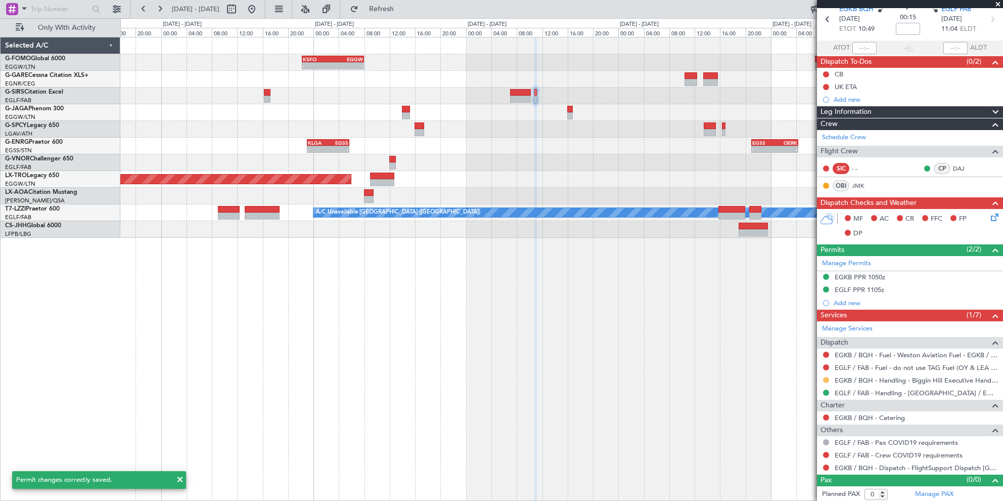
click at [826, 377] on button at bounding box center [826, 380] width 6 height 6
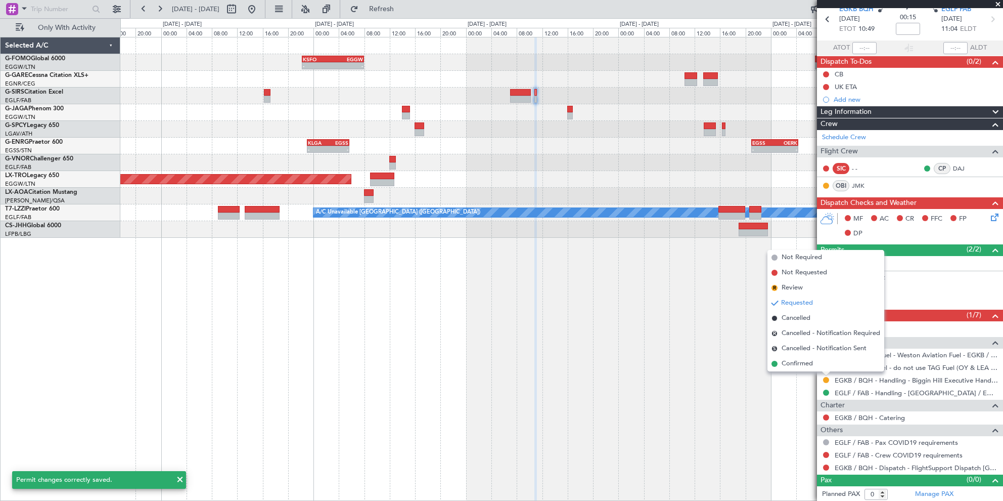
drag, startPoint x: 801, startPoint y: 362, endPoint x: 793, endPoint y: 365, distance: 7.8
click at [799, 362] on span "Confirmed" at bounding box center [797, 363] width 31 height 10
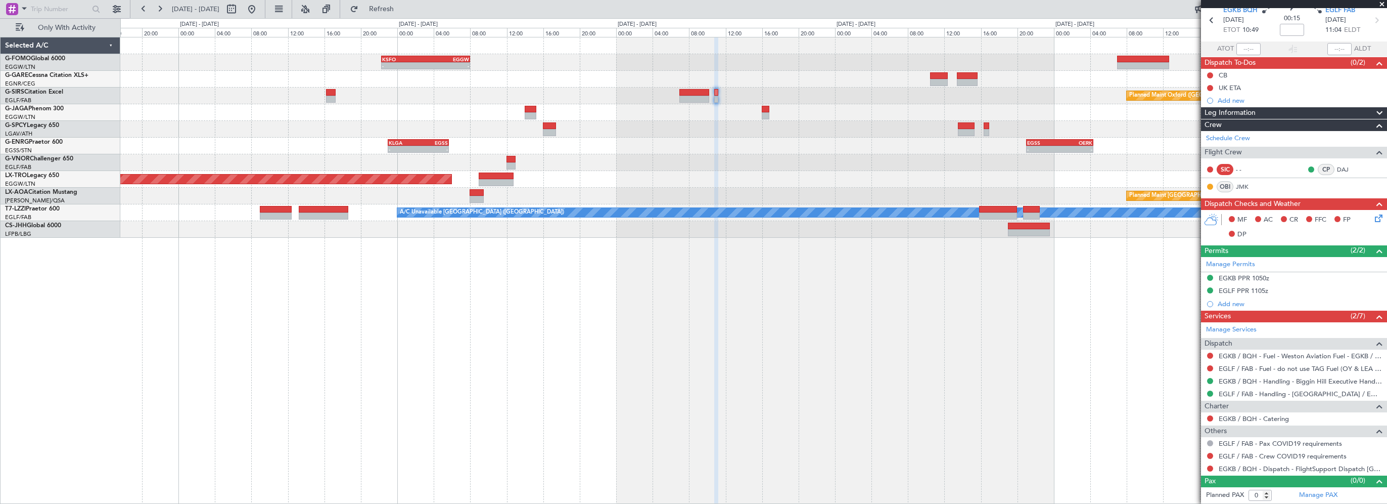
scroll to position [40, 0]
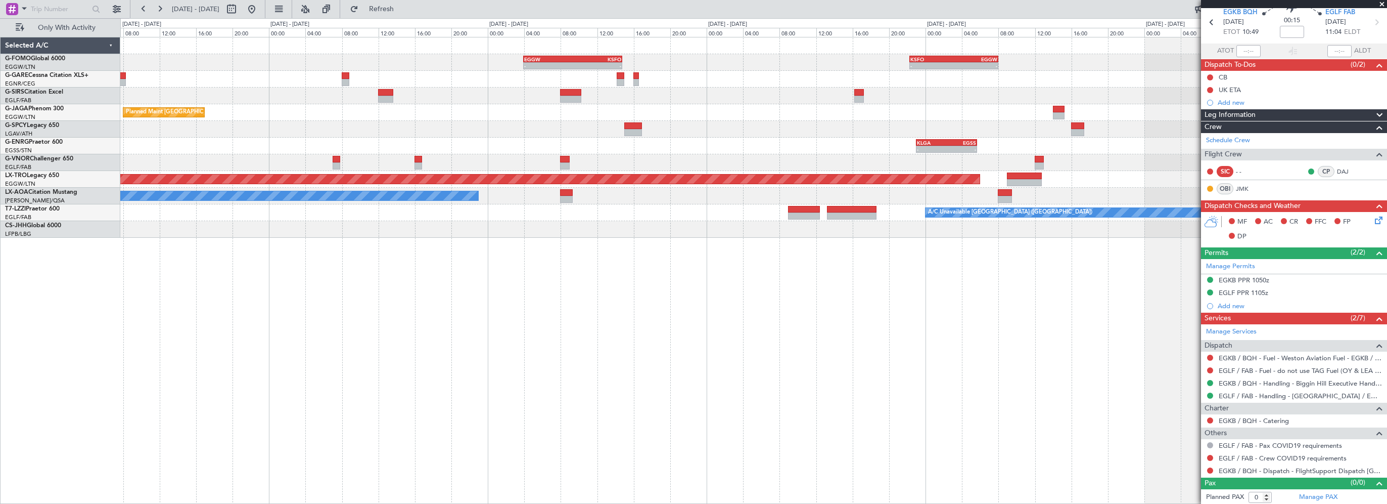
click at [937, 99] on div "- - KSFO 22:15 Z EGGW 08:00 Z EGGW 03:55 Z KSFO 14:45 Z - - Planned Maint Oxfor…" at bounding box center [753, 137] width 1266 height 200
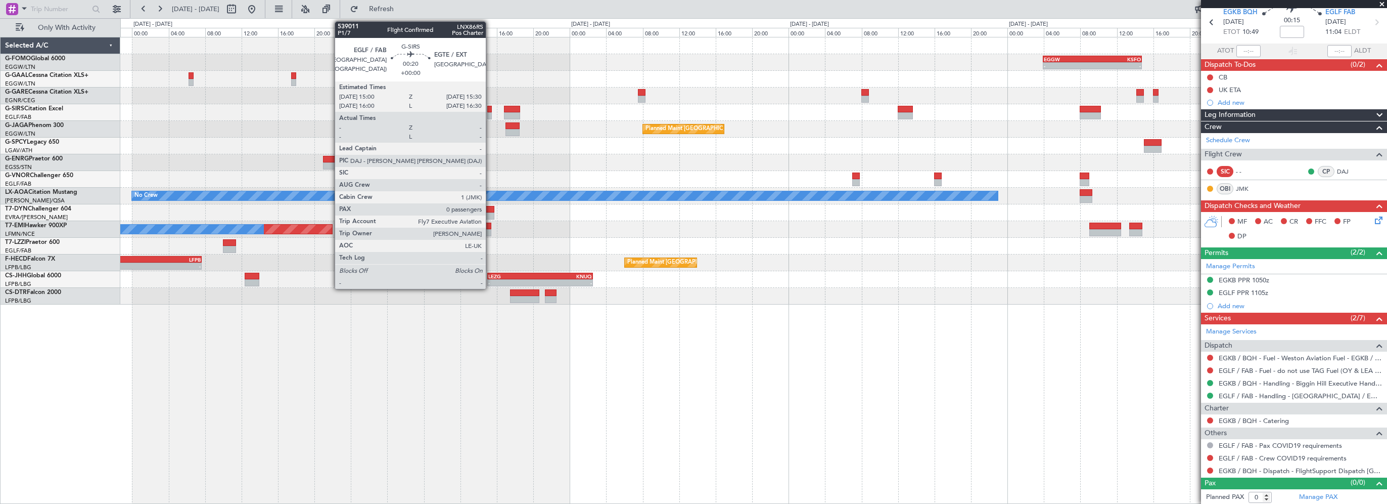
click at [489, 107] on div at bounding box center [489, 109] width 5 height 7
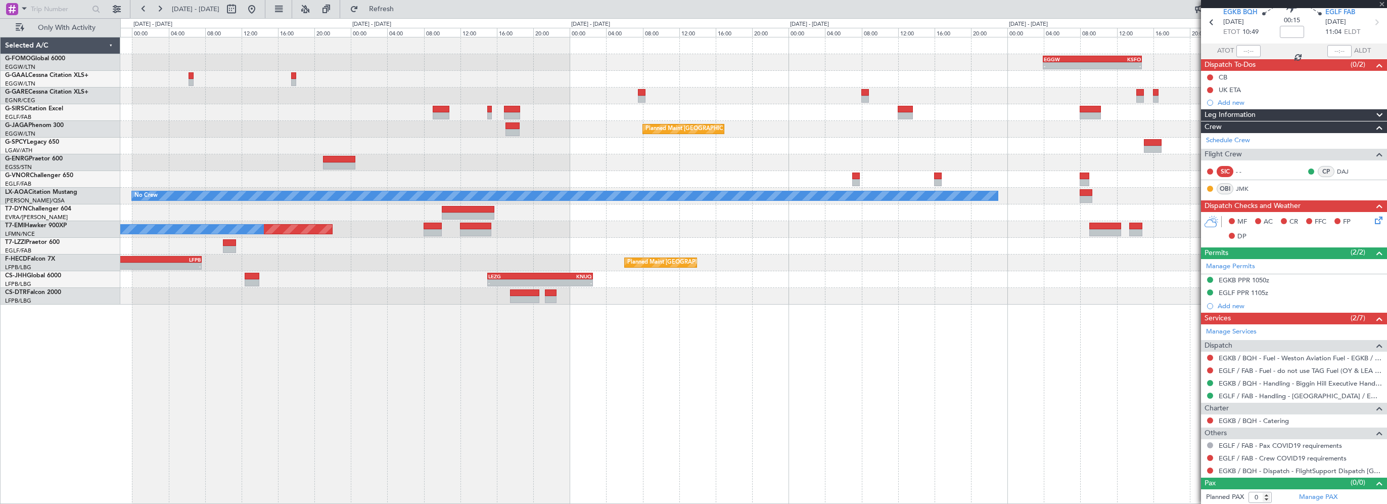
click at [800, 409] on div "EGGW 03:55 Z KSFO 14:45 Z - - - - KSFO 22:15 Z EGGW 08:00 Z Owner A/C Unavailab…" at bounding box center [753, 270] width 1267 height 467
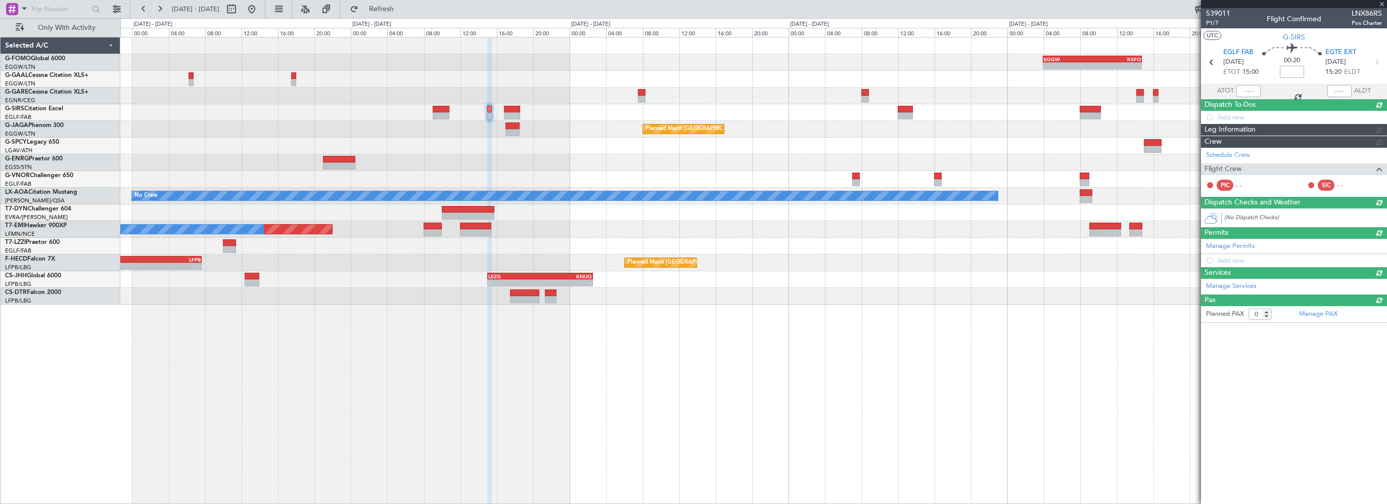
scroll to position [0, 0]
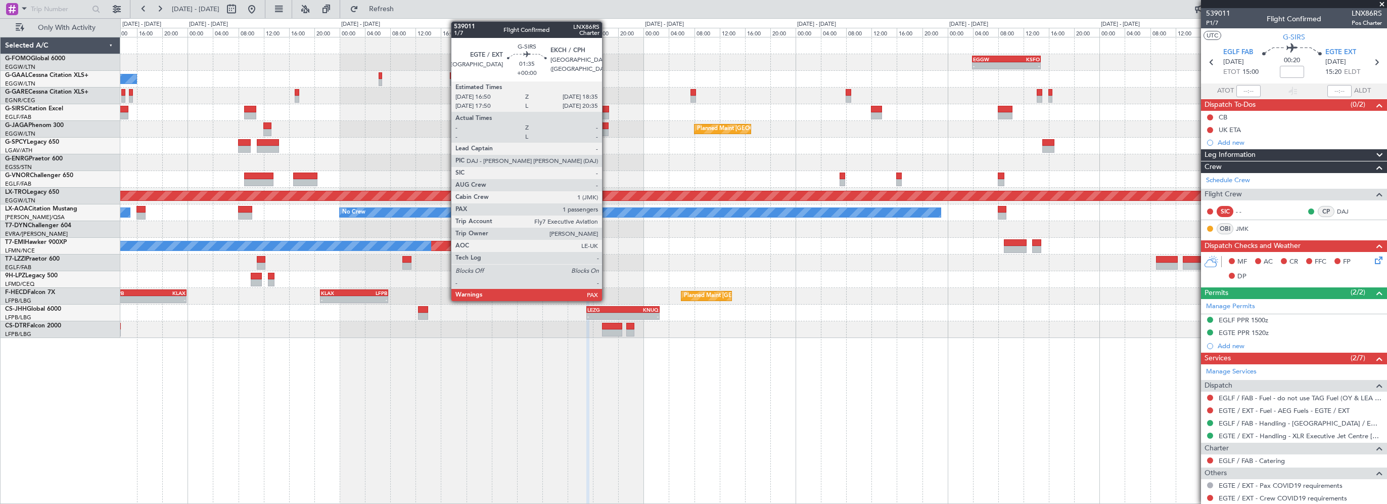
click at [603, 111] on div at bounding box center [603, 109] width 11 height 7
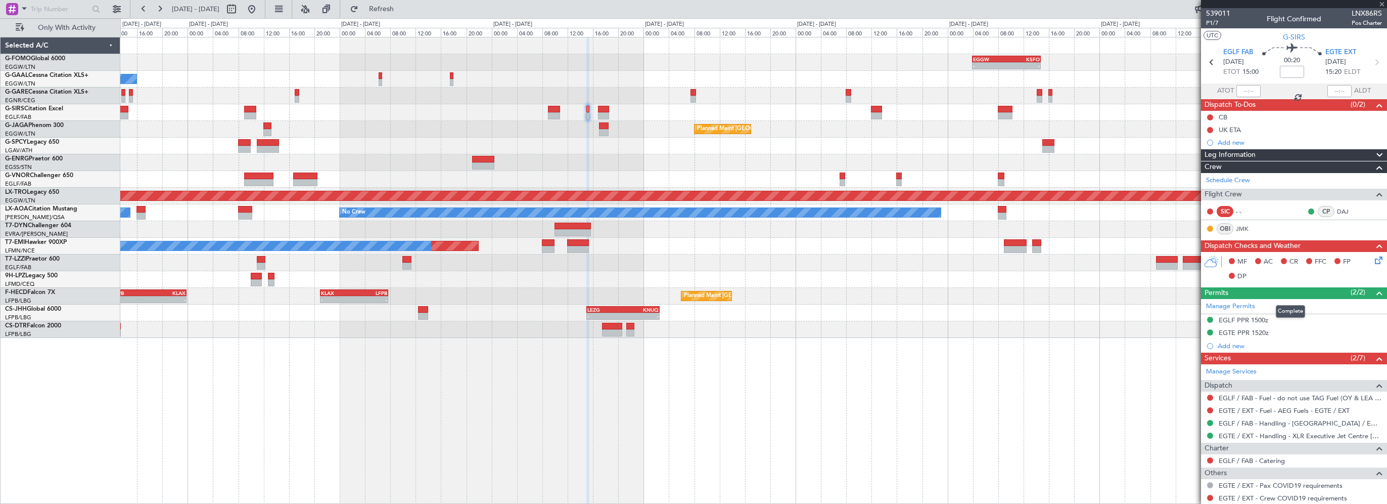
type input "2"
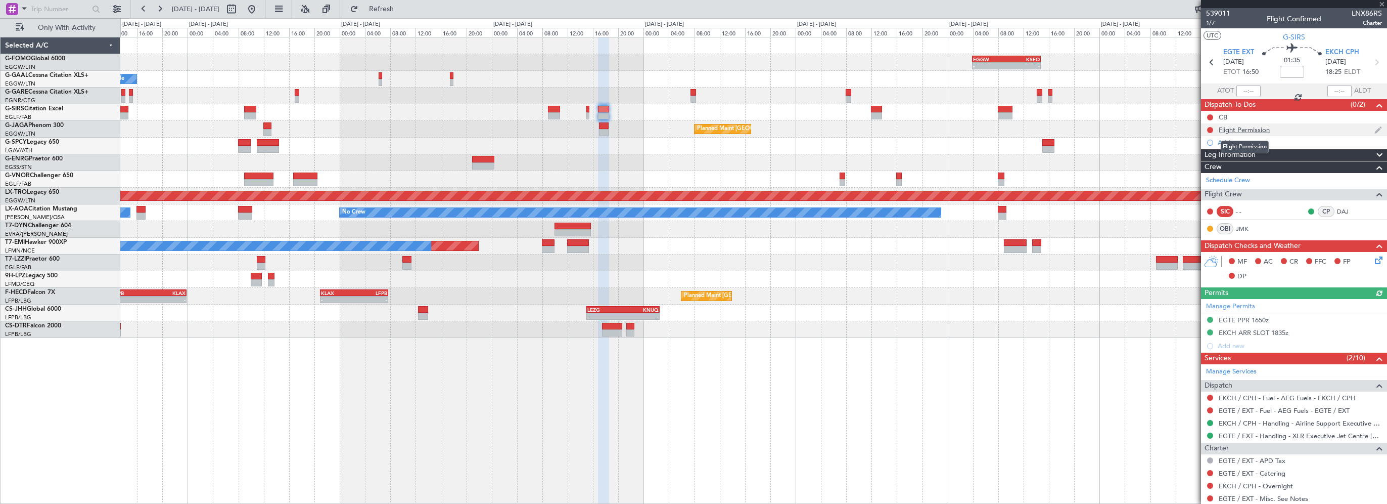
click at [1003, 129] on div "Flight Permission" at bounding box center [1244, 129] width 51 height 9
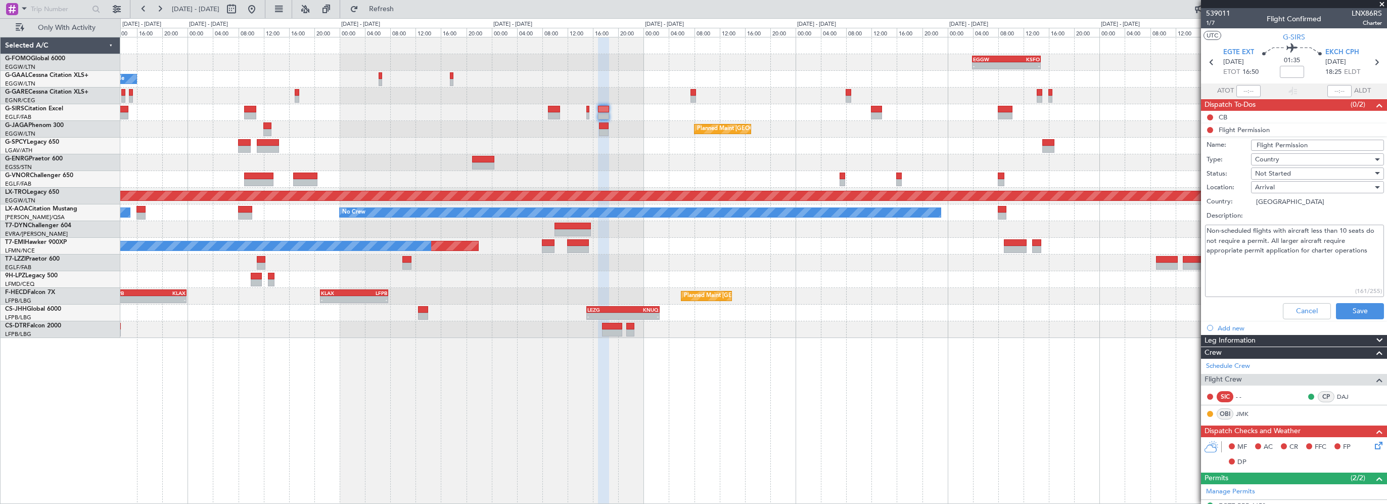
click at [1003, 265] on textarea "Non-scheduled flights with aircraft less than 10 seats do not require a permit.…" at bounding box center [1294, 260] width 179 height 72
click at [1003, 307] on button "Cancel" at bounding box center [1307, 311] width 48 height 16
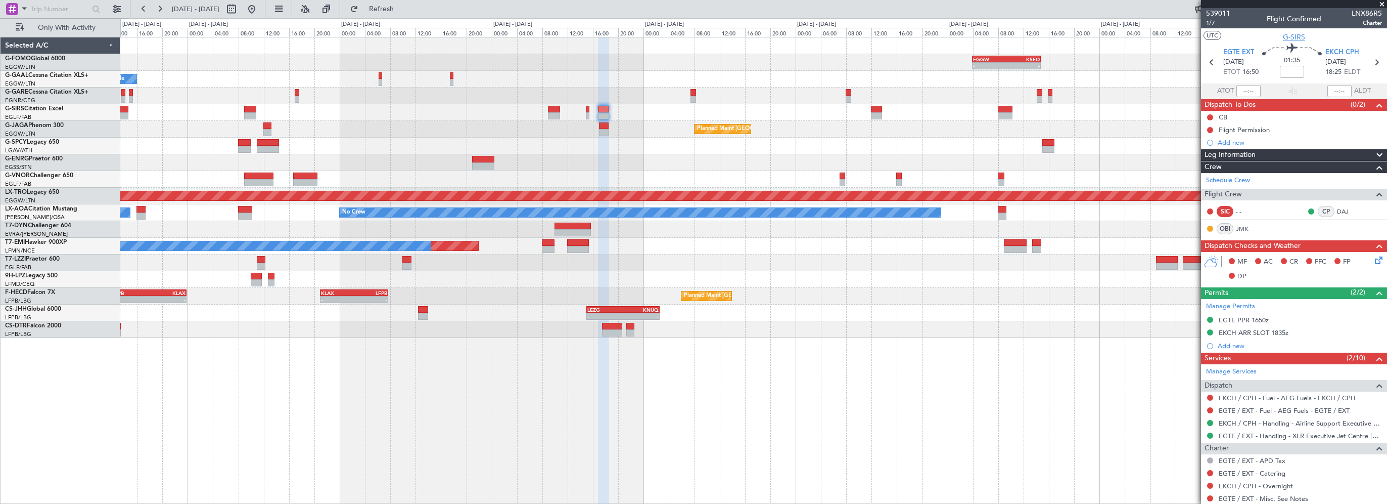
click at [1003, 36] on span "G-SIRS" at bounding box center [1294, 37] width 22 height 11
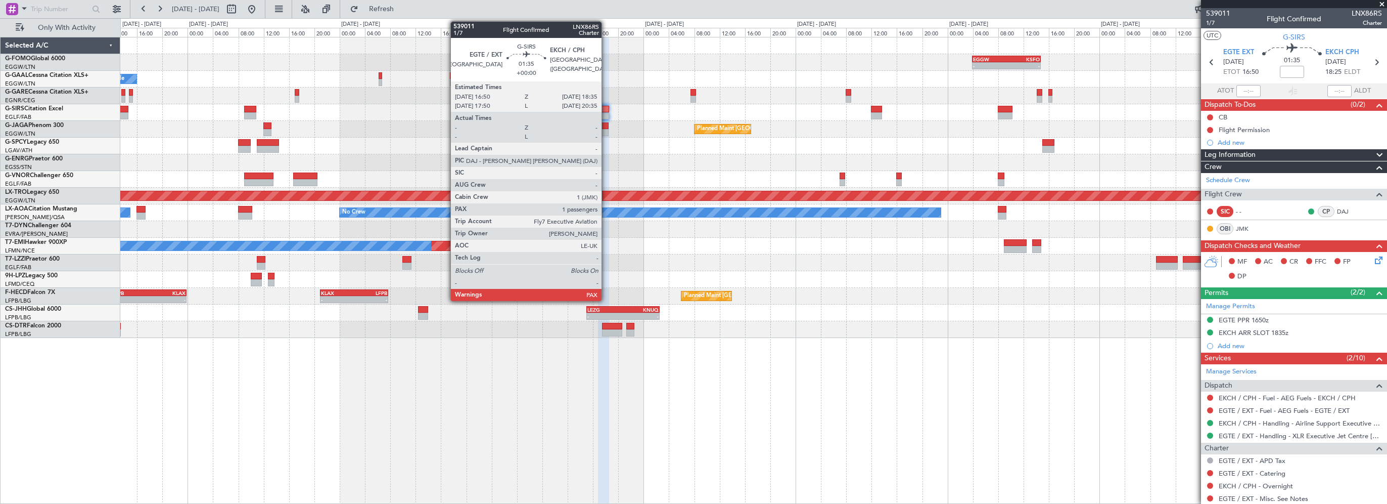
click at [606, 108] on div at bounding box center [603, 109] width 11 height 7
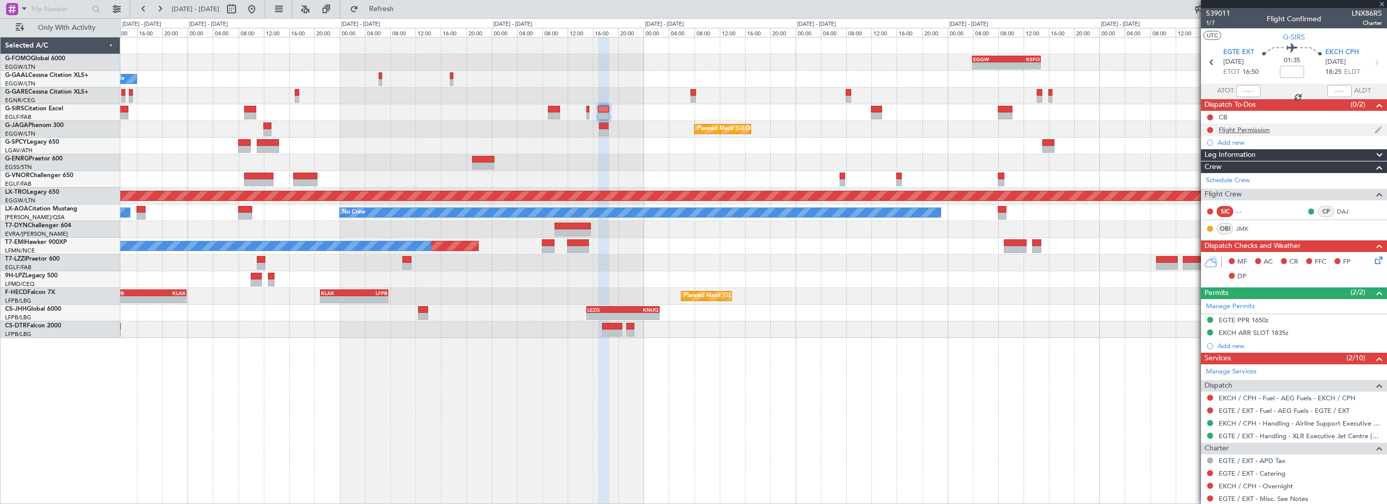
click at [1003, 130] on div "Flight Permission" at bounding box center [1244, 129] width 51 height 9
click at [1003, 125] on div "Flight Permission" at bounding box center [1244, 129] width 51 height 9
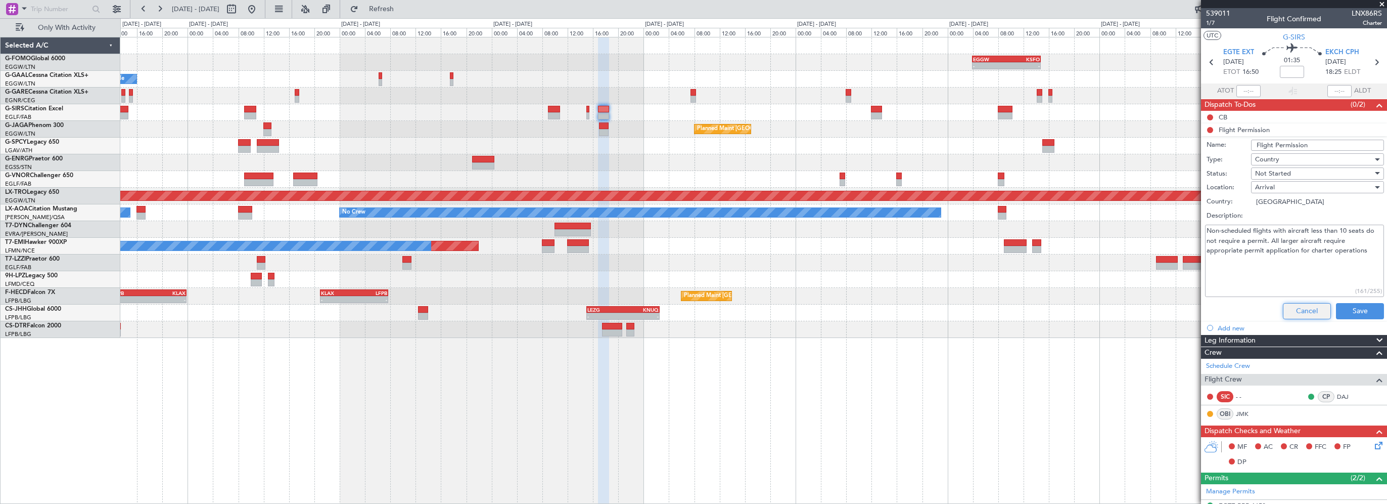
click at [1003, 307] on button "Cancel" at bounding box center [1307, 311] width 48 height 16
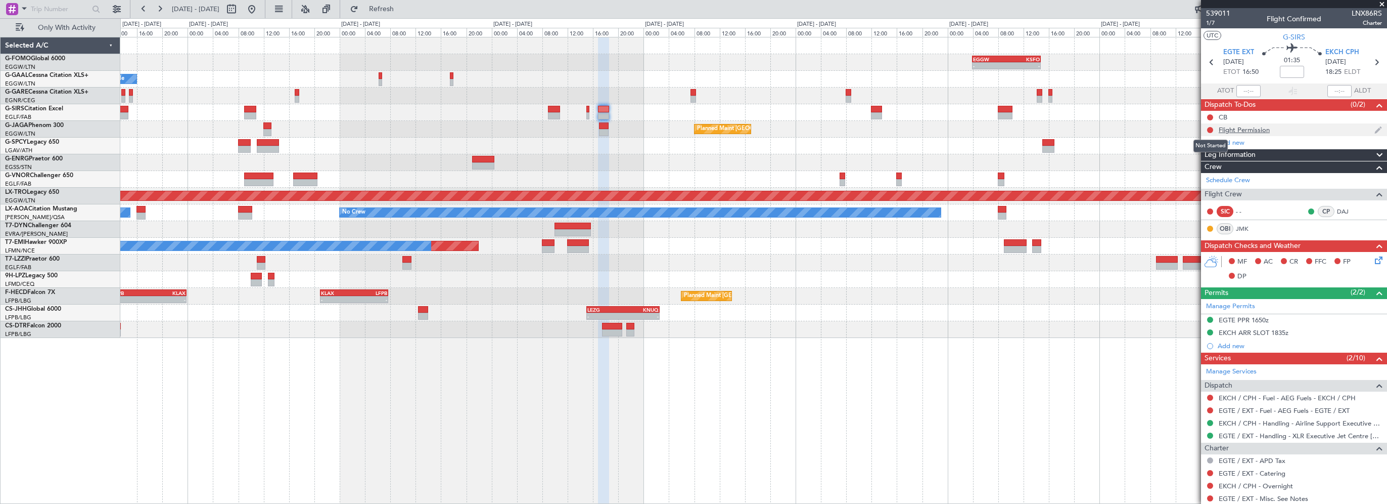
click at [1003, 130] on button at bounding box center [1210, 130] width 6 height 6
click at [1003, 190] on span "Cancelled" at bounding box center [1212, 190] width 29 height 10
click at [985, 360] on div "- - EGGW 03:55 Z KSFO 14:45 Z - - KSFO 22:15 Z EGGW 08:00 Z Owner A/C Unavailab…" at bounding box center [753, 270] width 1267 height 467
click at [1003, 129] on div "Flight Permission" at bounding box center [1244, 129] width 51 height 9
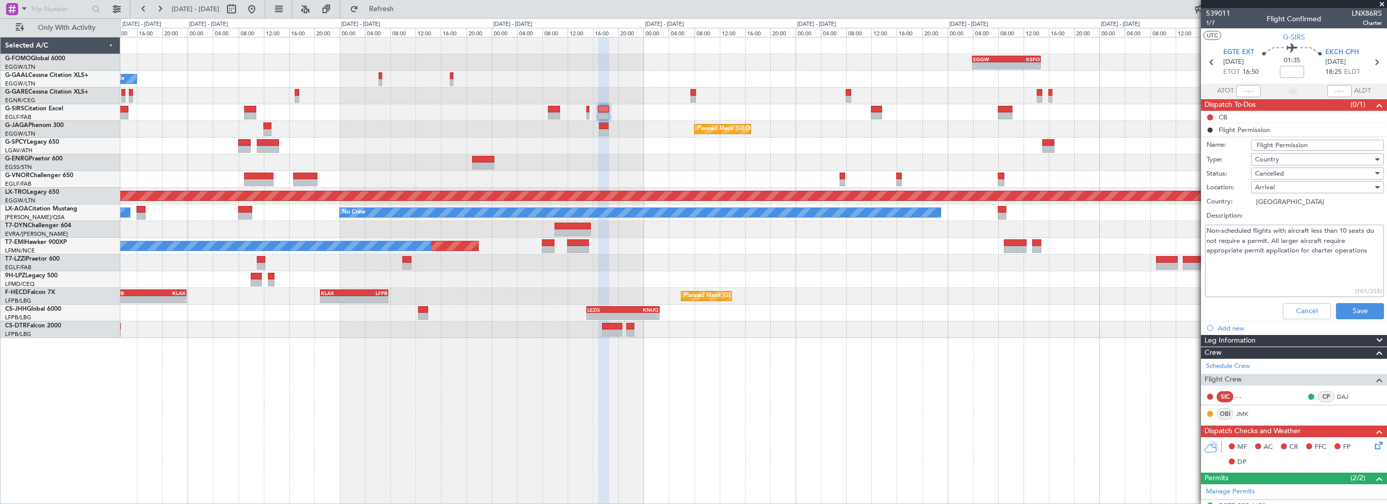
drag, startPoint x: 1368, startPoint y: 253, endPoint x: 1201, endPoint y: 231, distance: 167.7
click at [1003, 231] on div "Non-scheduled flights with aircraft less than 10 seats do not require a permit.…" at bounding box center [1294, 260] width 196 height 76
click at [1003, 171] on div "Cancelled" at bounding box center [1314, 173] width 118 height 15
click at [1003, 278] on div at bounding box center [693, 252] width 1387 height 504
click at [1003, 175] on span "Cancelled" at bounding box center [1269, 173] width 29 height 9
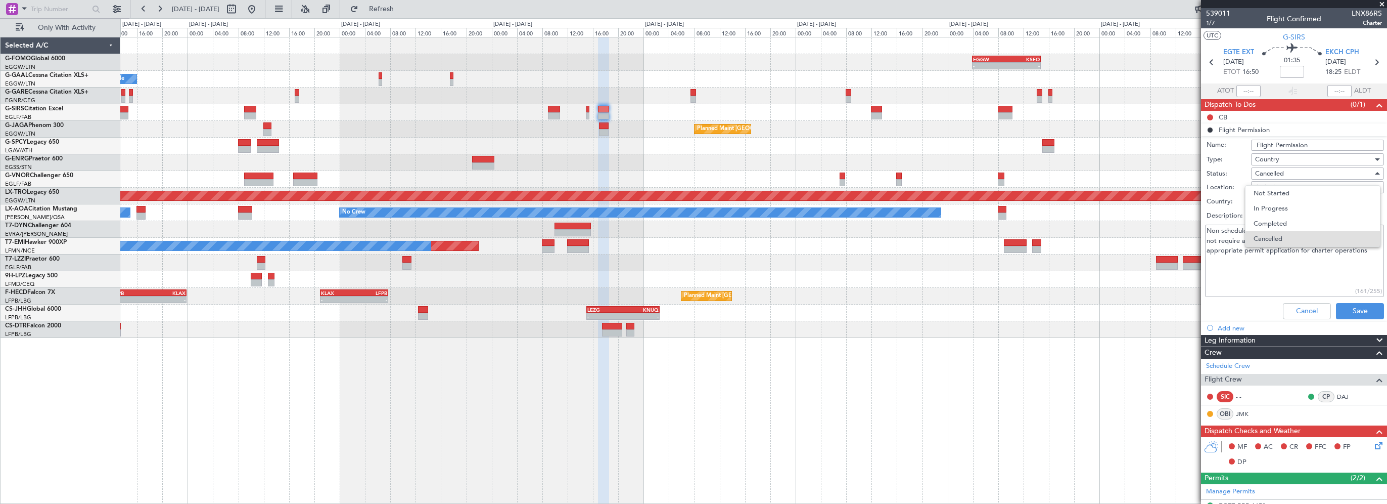
click at [1003, 254] on div at bounding box center [693, 252] width 1387 height 504
click at [1003, 166] on div "Cancelled" at bounding box center [1314, 173] width 118 height 15
click at [1003, 193] on span "Not Started" at bounding box center [1313, 193] width 118 height 15
click at [1003, 275] on textarea "Non-scheduled flights with aircraft less than 10 seats do not require a permit.…" at bounding box center [1294, 260] width 179 height 72
click at [1003, 306] on button "Save" at bounding box center [1360, 311] width 48 height 16
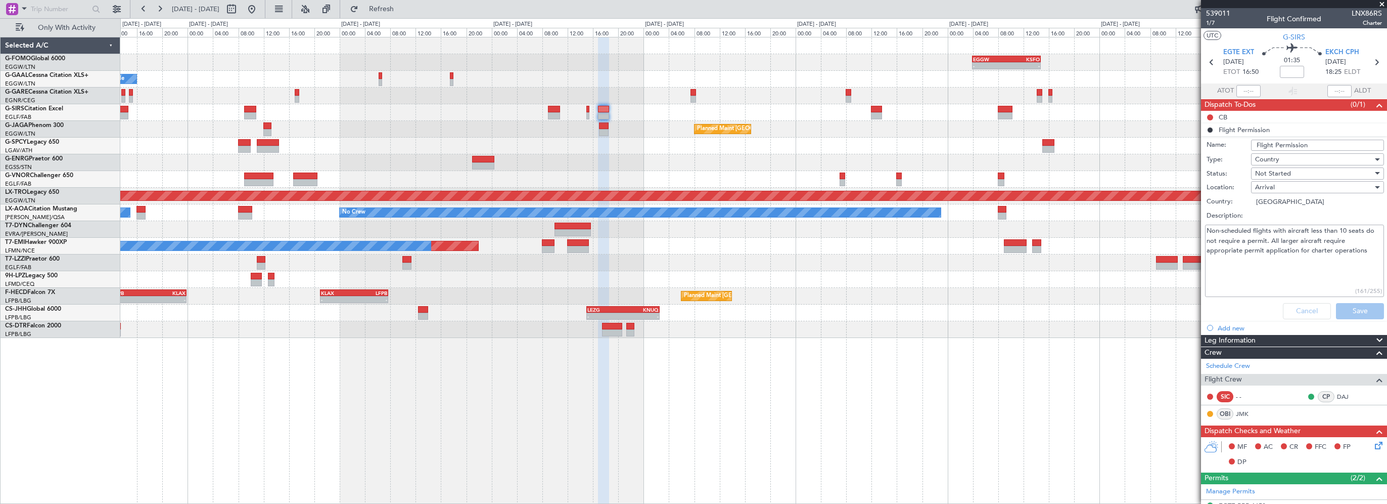
click at [904, 332] on div "Planned Maint Sofia" at bounding box center [753, 329] width 1266 height 17
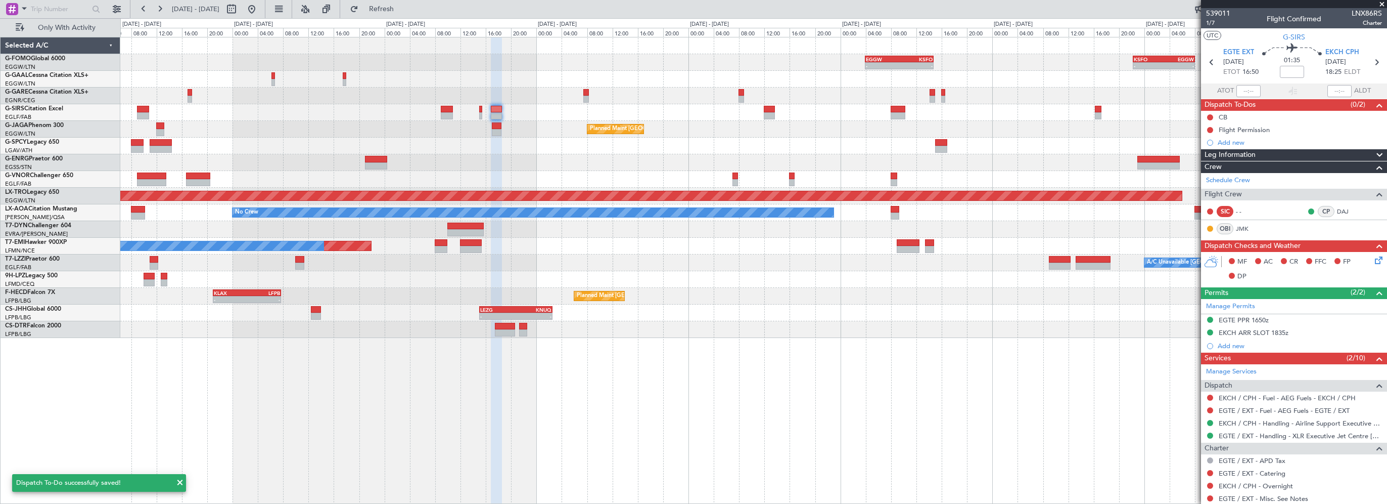
click at [695, 111] on div "- - EGGW 03:55 Z KSFO 14:45 Z - - KSFO 22:15 Z EGGW 08:00 Z Owner Owner A/C Una…" at bounding box center [753, 187] width 1266 height 300
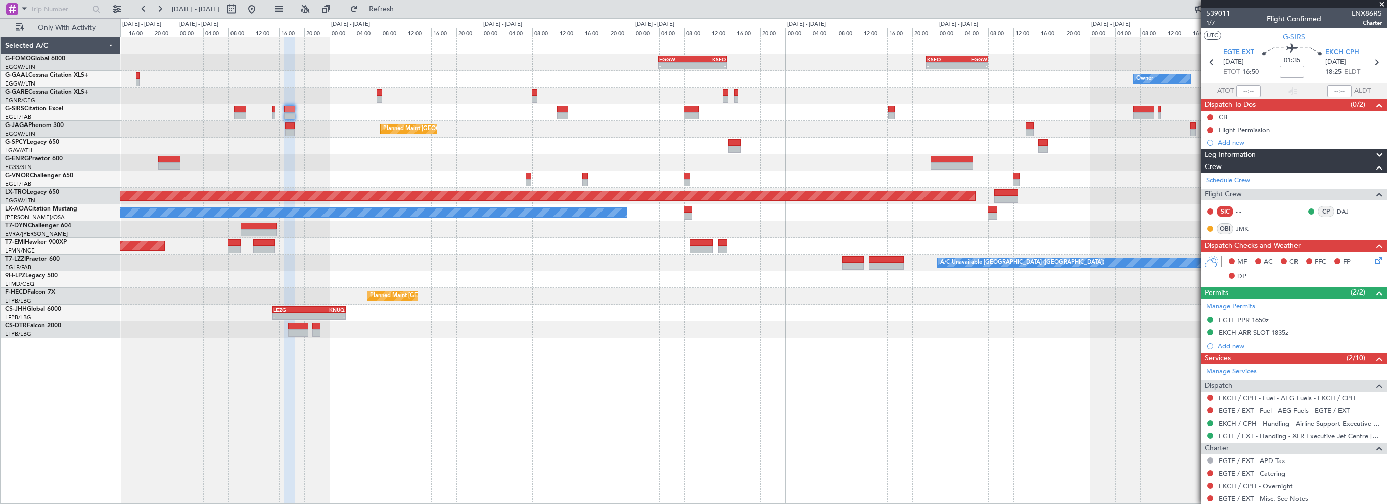
click at [400, 121] on div "- - EGGW 03:55 Z KSFO 14:45 Z - - KSFO 22:15 Z EGGW 08:00 Z Owner Owner A/C Una…" at bounding box center [753, 187] width 1266 height 300
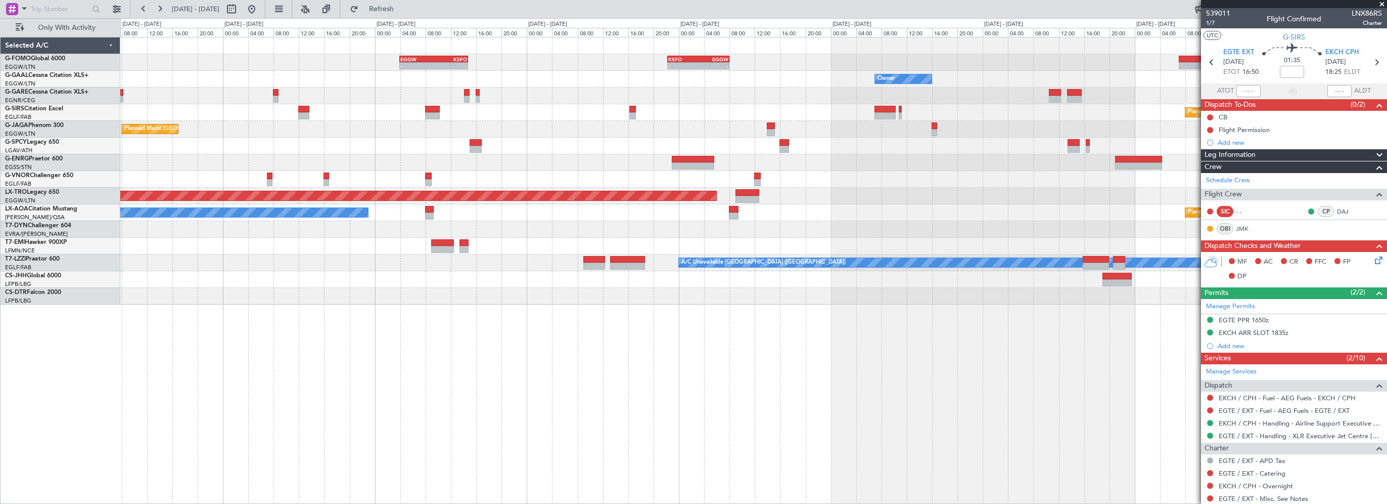
click at [667, 117] on div "Planned Maint Oxford ([GEOGRAPHIC_DATA])" at bounding box center [753, 112] width 1266 height 17
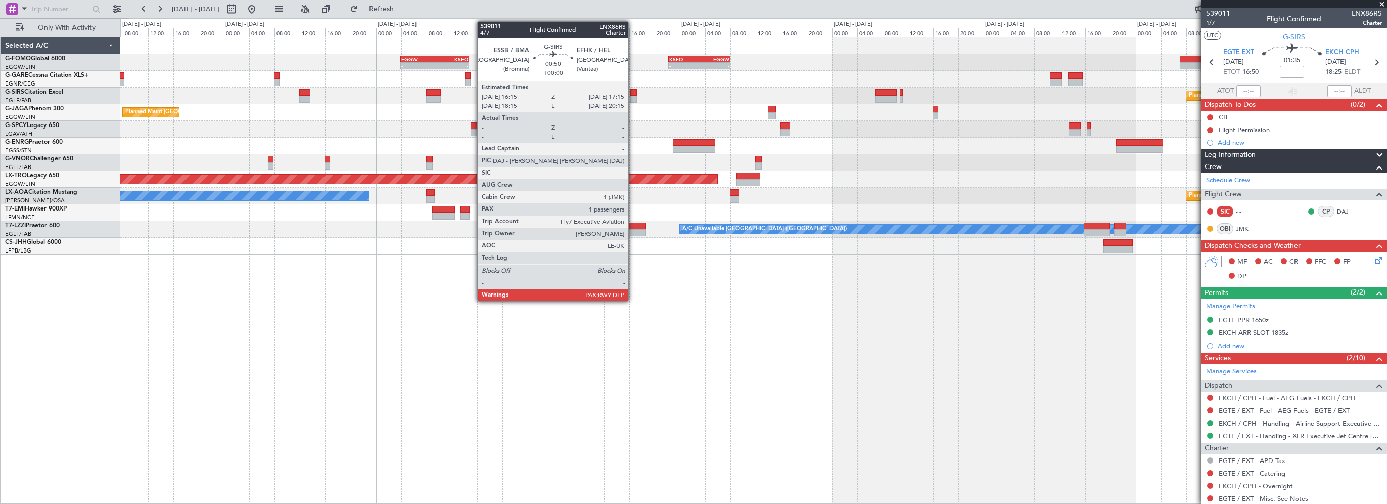
click at [633, 92] on div at bounding box center [633, 92] width 7 height 7
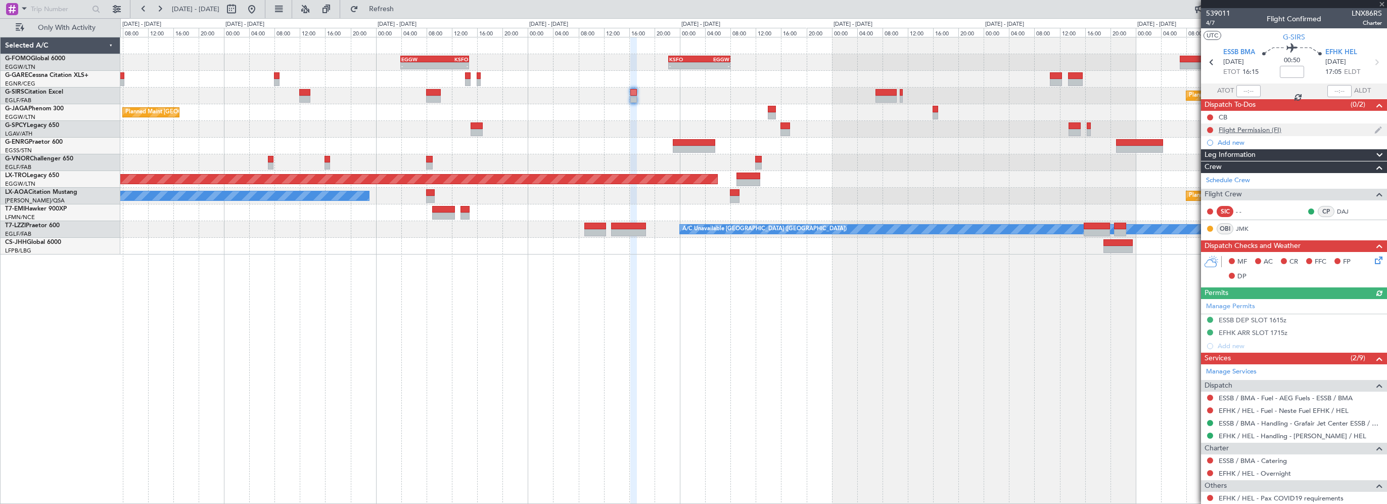
click at [1003, 129] on div "Flight Permission (FI)" at bounding box center [1250, 129] width 63 height 9
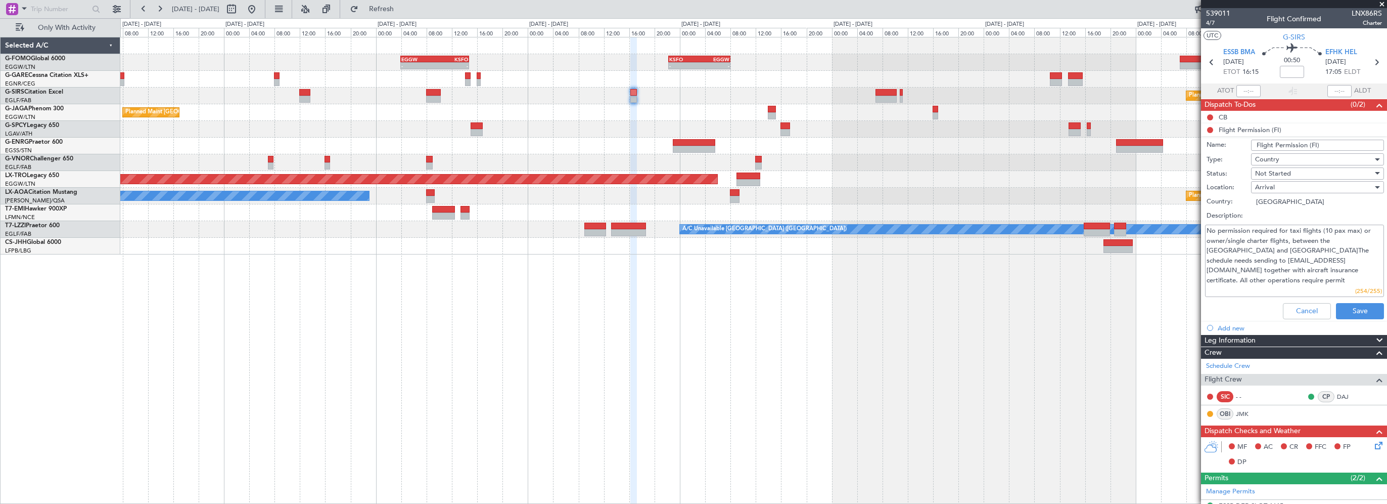
click at [1003, 279] on textarea "No permission required for taxi flights (10 pax max) or owner/single charter fl…" at bounding box center [1294, 260] width 179 height 72
drag, startPoint x: 1231, startPoint y: 249, endPoint x: 1236, endPoint y: 248, distance: 5.7
click at [1003, 249] on textarea "No permission required for taxi flights (10 pax max) or owner/single charter fl…" at bounding box center [1294, 260] width 179 height 72
click at [1003, 279] on textarea "No permission required for taxi flights (10 pax max) or owner/single charter fl…" at bounding box center [1294, 260] width 179 height 72
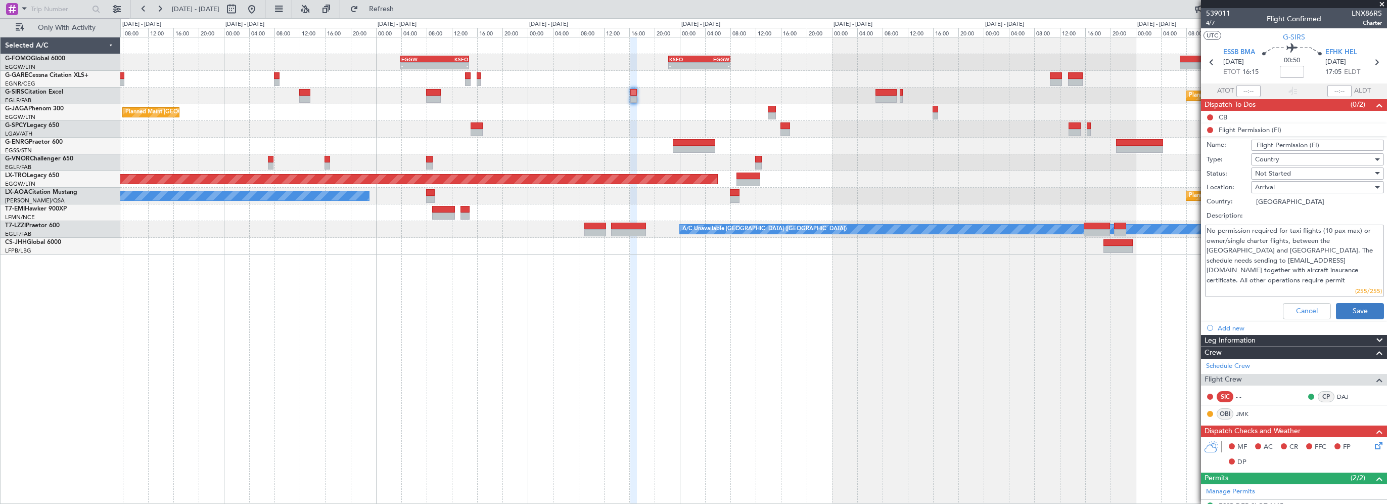
type textarea "No permission required for taxi flights (10 pax max) or owner/single charter fl…"
click at [1003, 311] on button "Save" at bounding box center [1360, 311] width 48 height 16
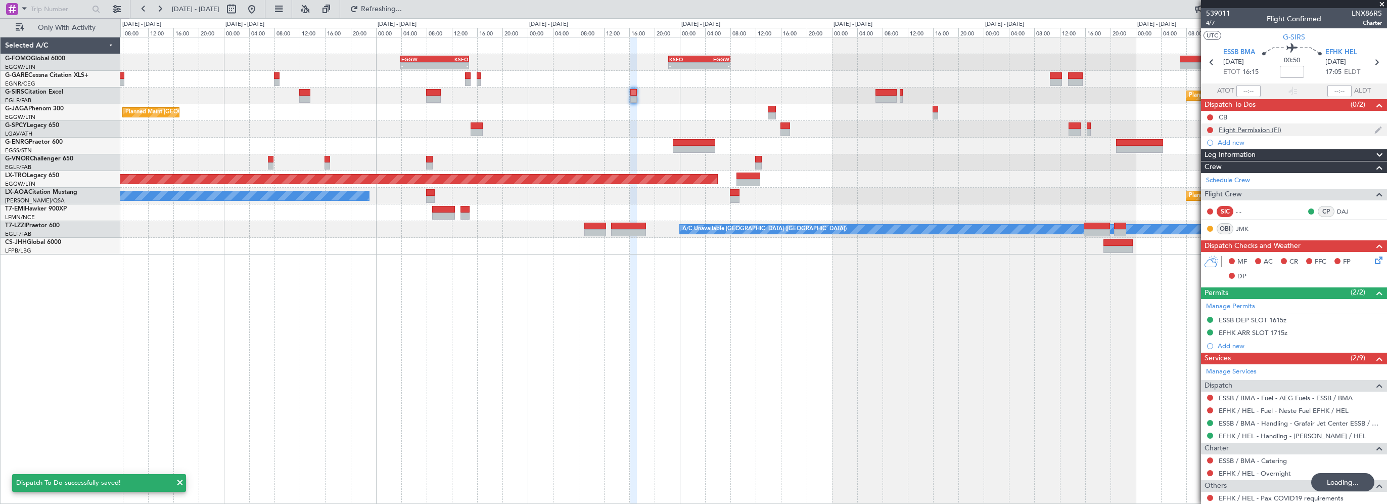
click at [1003, 128] on div "Flight Permission (FI)" at bounding box center [1250, 129] width 63 height 9
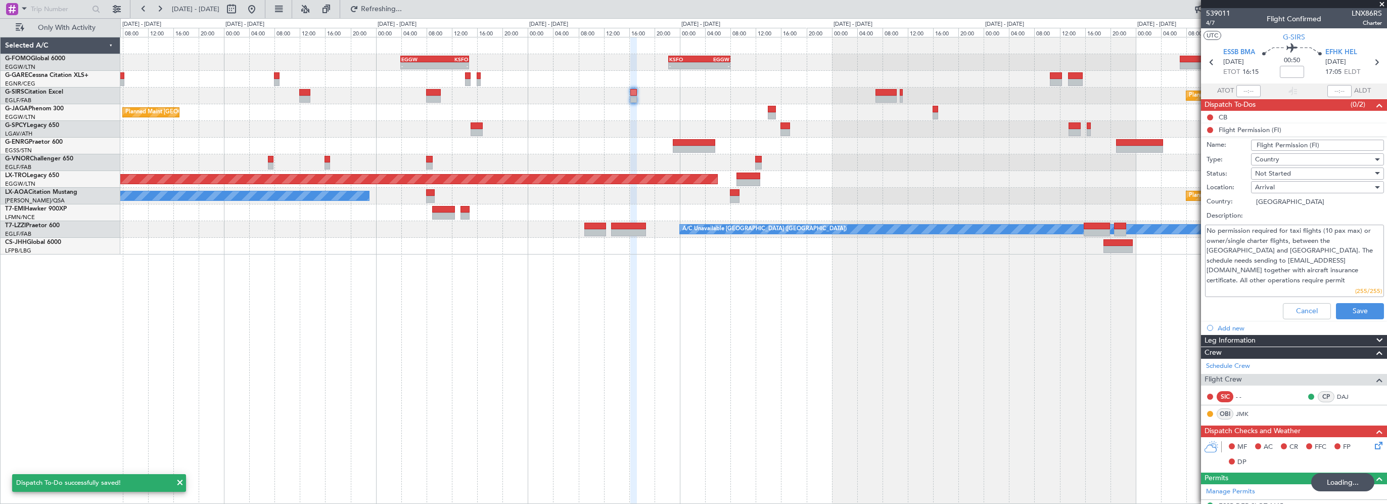
drag, startPoint x: 1273, startPoint y: 265, endPoint x: 1207, endPoint y: 233, distance: 73.3
click at [1003, 261] on textarea "No permission required for taxi flights (10 pax max) or owner/single charter fl…" at bounding box center [1294, 260] width 179 height 72
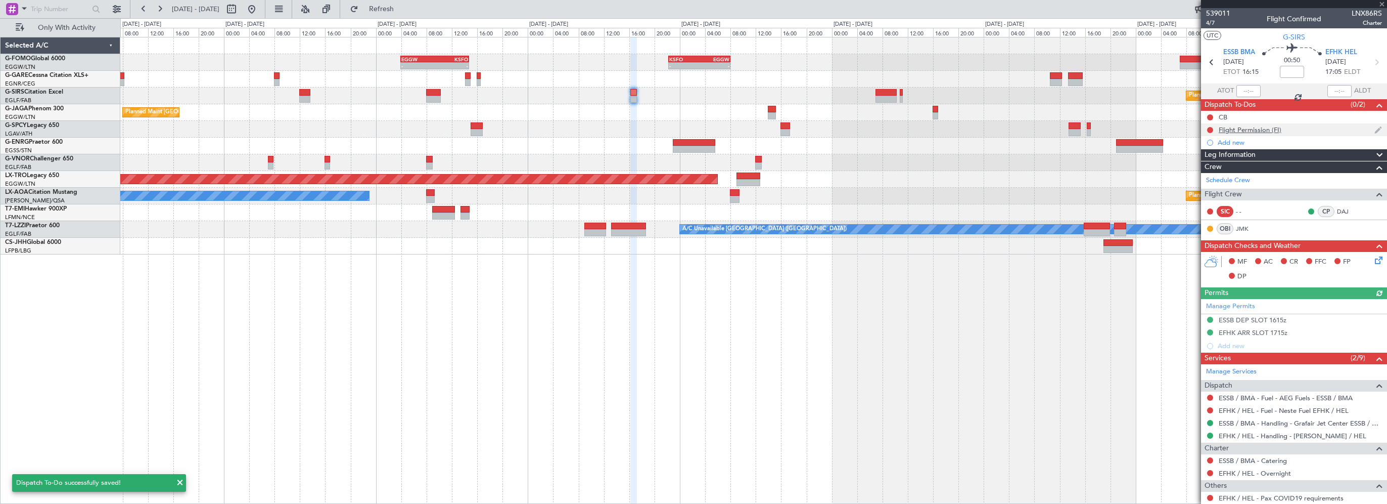
click at [1003, 129] on div "Flight Permission (FI)" at bounding box center [1250, 129] width 63 height 9
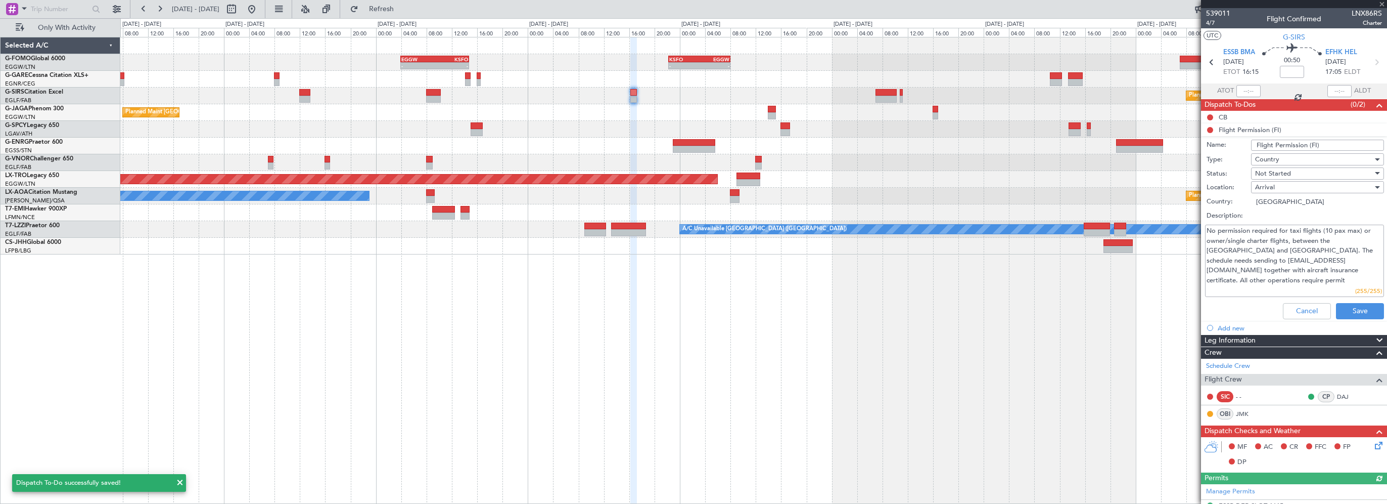
click at [1003, 250] on textarea "No permission required for taxi flights (10 pax max) or owner/single charter fl…" at bounding box center [1294, 260] width 179 height 72
drag, startPoint x: 1207, startPoint y: 255, endPoint x: 1355, endPoint y: 252, distance: 147.7
click at [1003, 257] on textarea "No permission required for taxi flights (10 pax max) or owner/single charter fl…" at bounding box center [1294, 260] width 179 height 72
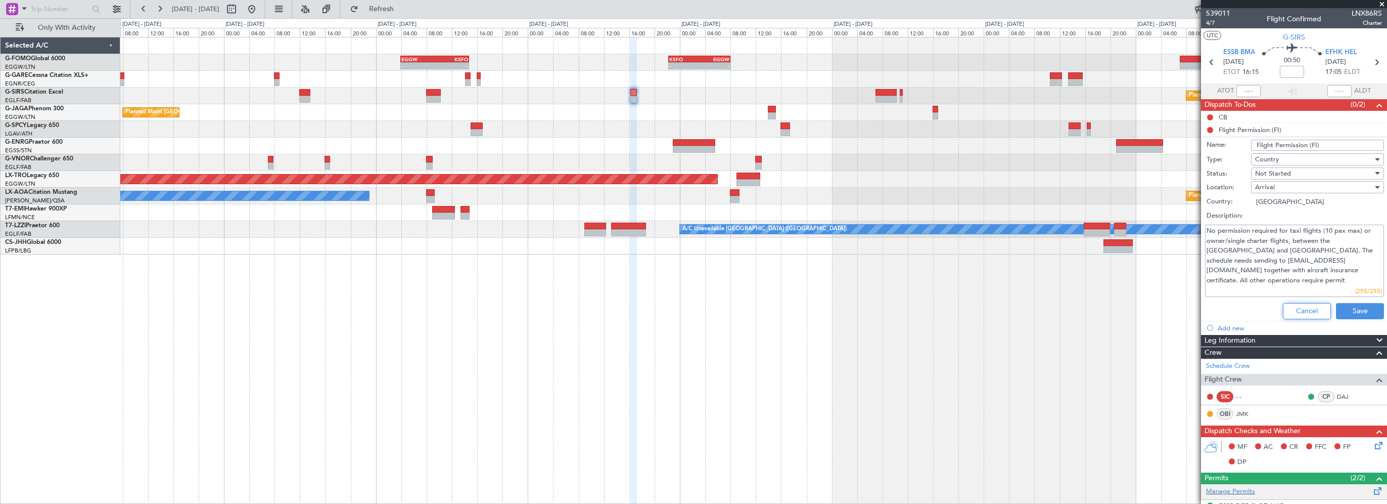
click at [1003, 311] on button "Cancel" at bounding box center [1307, 311] width 48 height 16
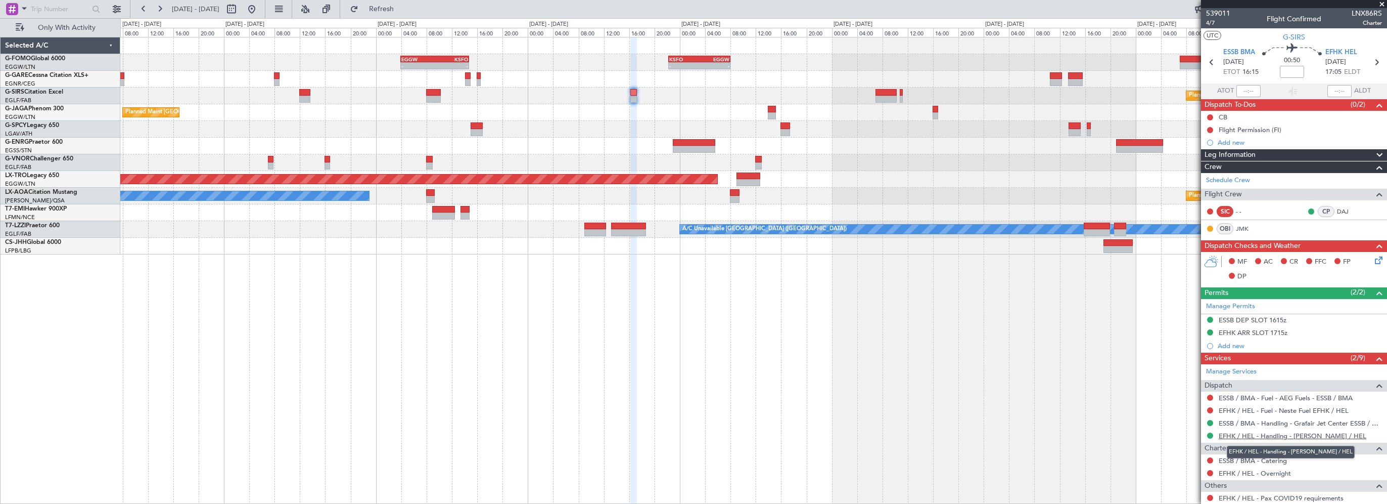
click at [1003, 432] on link "EFHK / HEL - Handling - Finavia EFHK / HEL" at bounding box center [1293, 435] width 148 height 9
click at [447, 358] on div "- - EGGW 03:55 Z KSFO 14:45 Z - - KSFO 22:15 Z EGGW 08:00 Z Planned Maint Oxfor…" at bounding box center [753, 270] width 1267 height 467
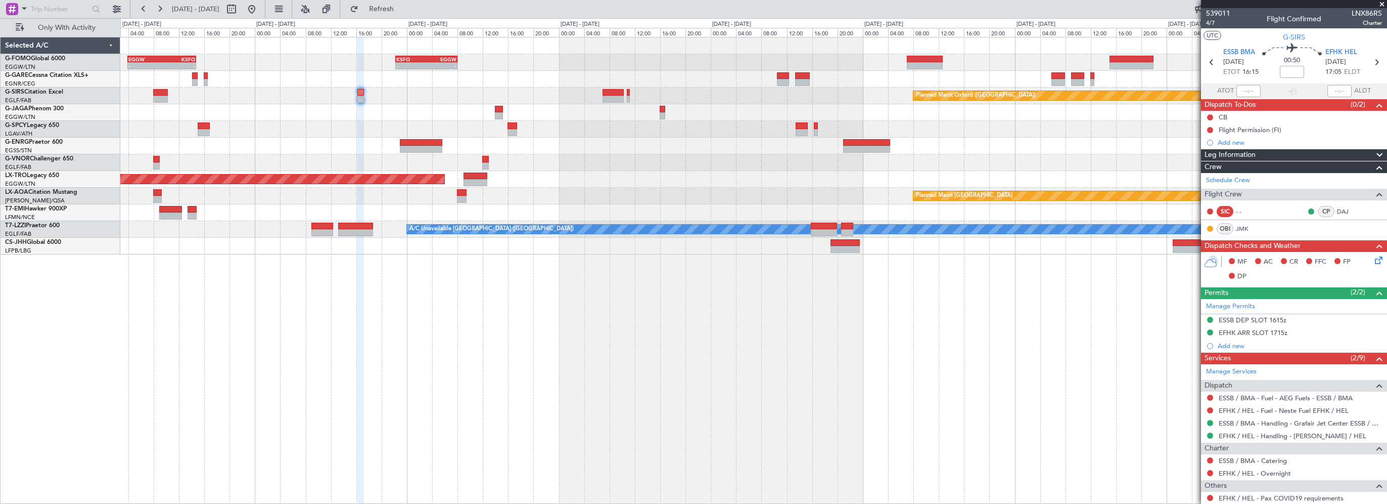
click at [534, 347] on div "- - EGGW 03:55 Z KSFO 14:45 Z - - KSFO 22:15 Z EGGW 08:00 Z Planned Maint Oxfor…" at bounding box center [753, 270] width 1267 height 467
click at [1003, 132] on div "Flight Permission (FI)" at bounding box center [1250, 129] width 63 height 9
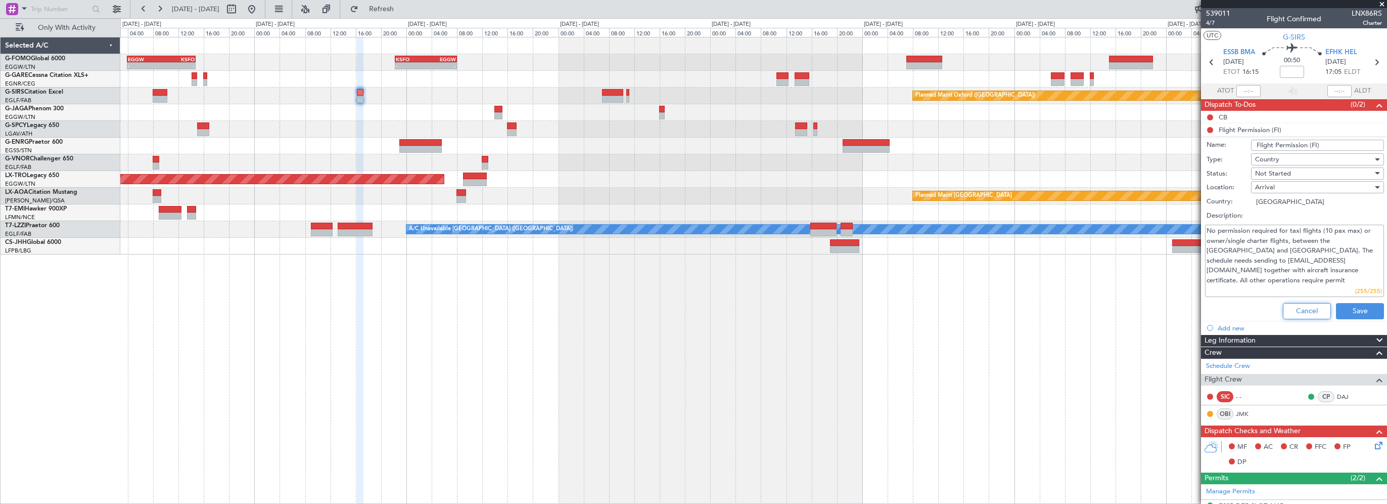
drag, startPoint x: 1302, startPoint y: 313, endPoint x: 1226, endPoint y: 152, distance: 178.7
click at [1003, 313] on button "Cancel" at bounding box center [1307, 311] width 48 height 16
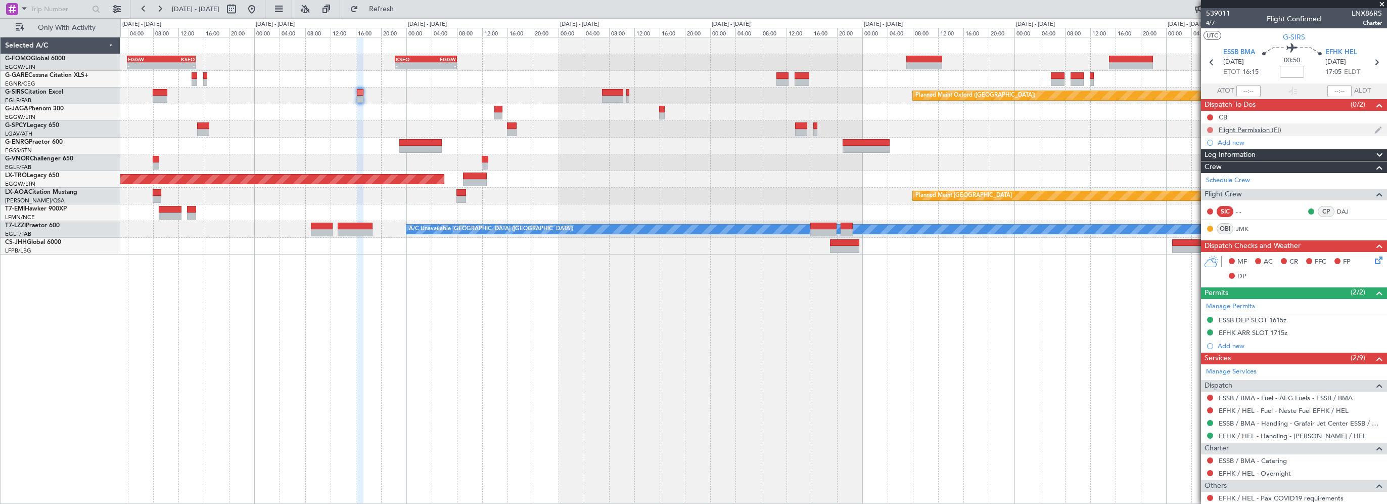
click at [1003, 128] on button at bounding box center [1210, 130] width 6 height 6
click at [1003, 160] on span "In Progress" at bounding box center [1215, 159] width 34 height 10
click at [986, 352] on div "- - EGGW 03:55 Z KSFO 14:45 Z - - KSFO 22:15 Z EGGW 08:00 Z Planned Maint Oxfor…" at bounding box center [753, 270] width 1267 height 467
click at [1003, 342] on div "Add new" at bounding box center [1295, 345] width 155 height 9
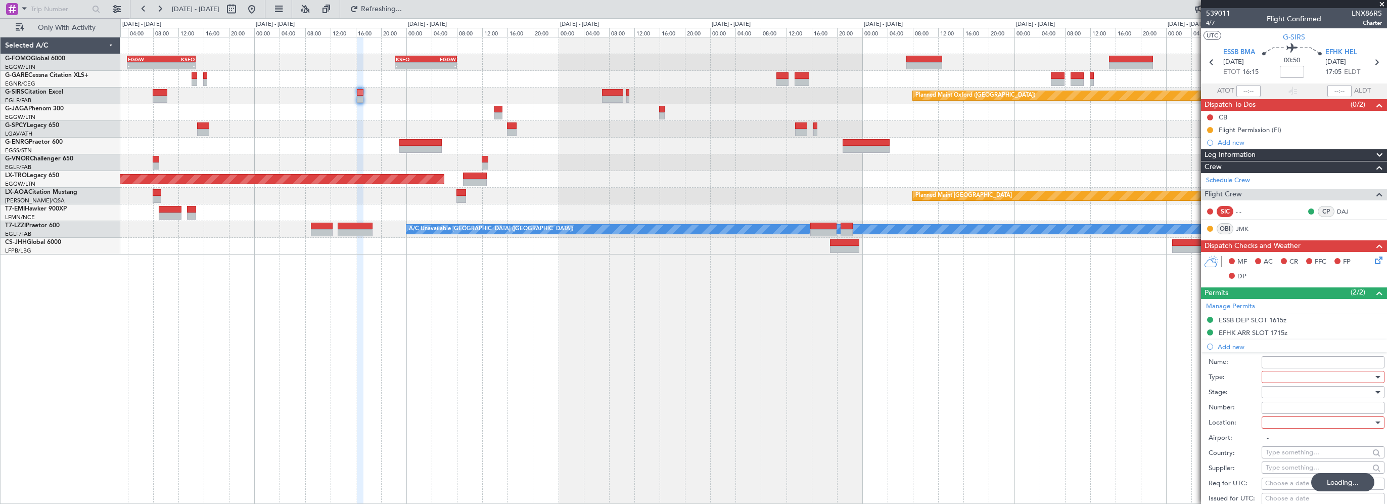
click at [1003, 375] on div at bounding box center [1320, 376] width 108 height 15
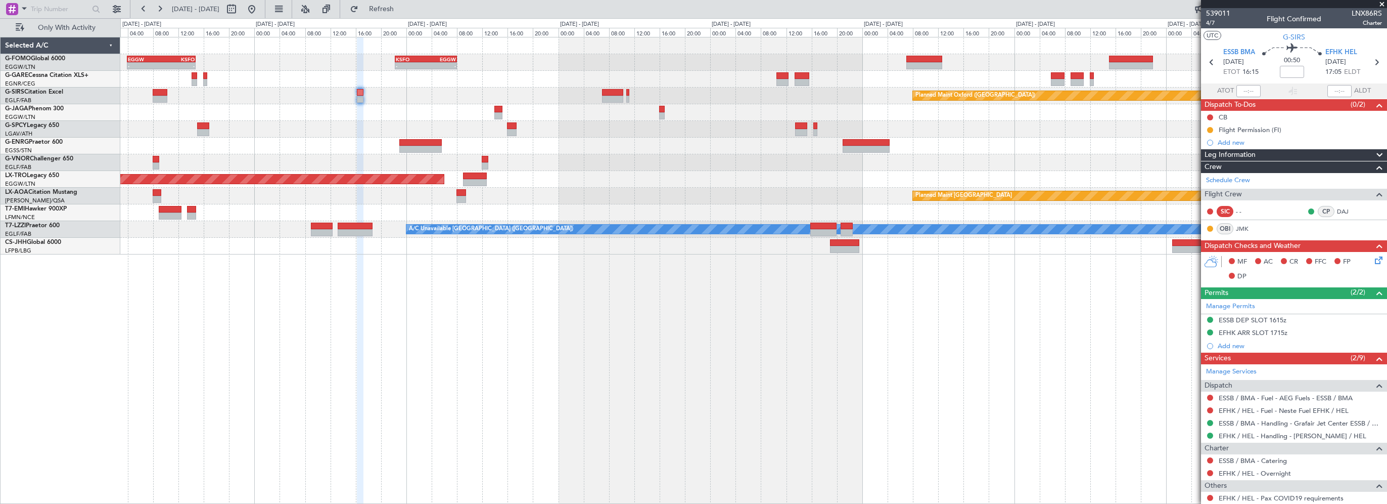
click at [443, 395] on div "- - EGGW 03:55 Z KSFO 14:45 Z - - KSFO 22:15 Z EGGW 08:00 Z Planned Maint Oxfor…" at bounding box center [753, 270] width 1267 height 467
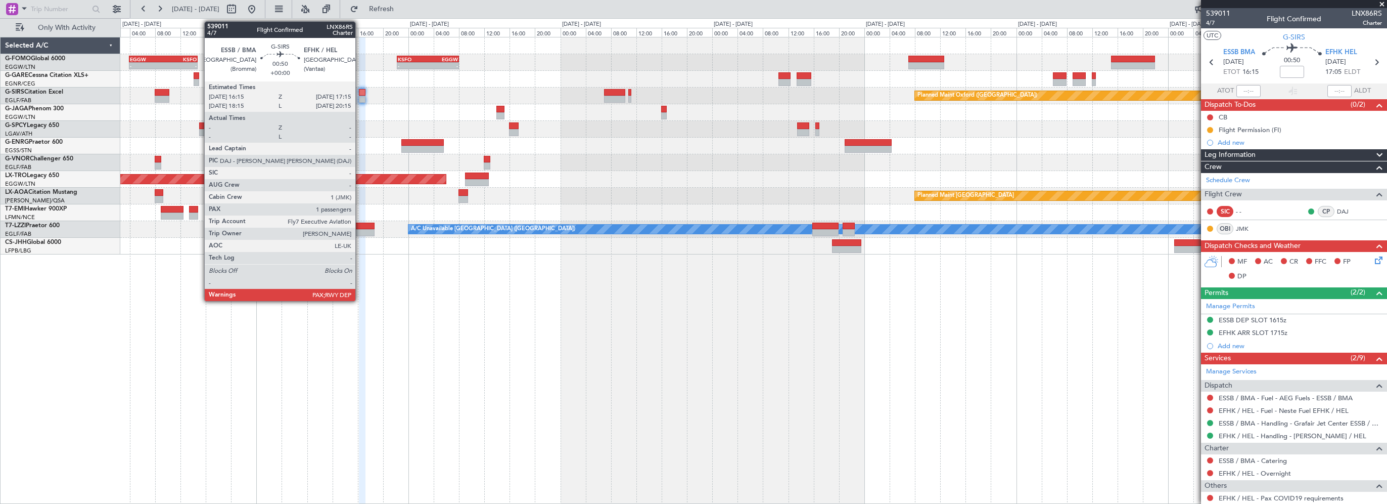
click at [360, 92] on div at bounding box center [362, 92] width 7 height 7
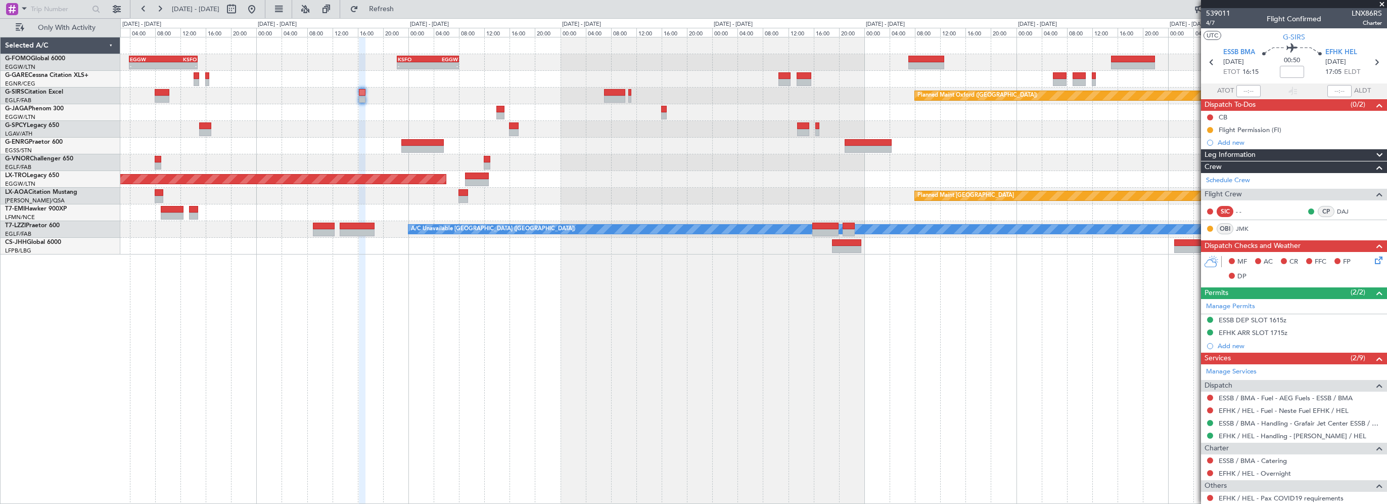
drag, startPoint x: 1235, startPoint y: 343, endPoint x: 1228, endPoint y: 345, distance: 7.8
click at [1003, 343] on div "Add new" at bounding box center [1300, 345] width 164 height 9
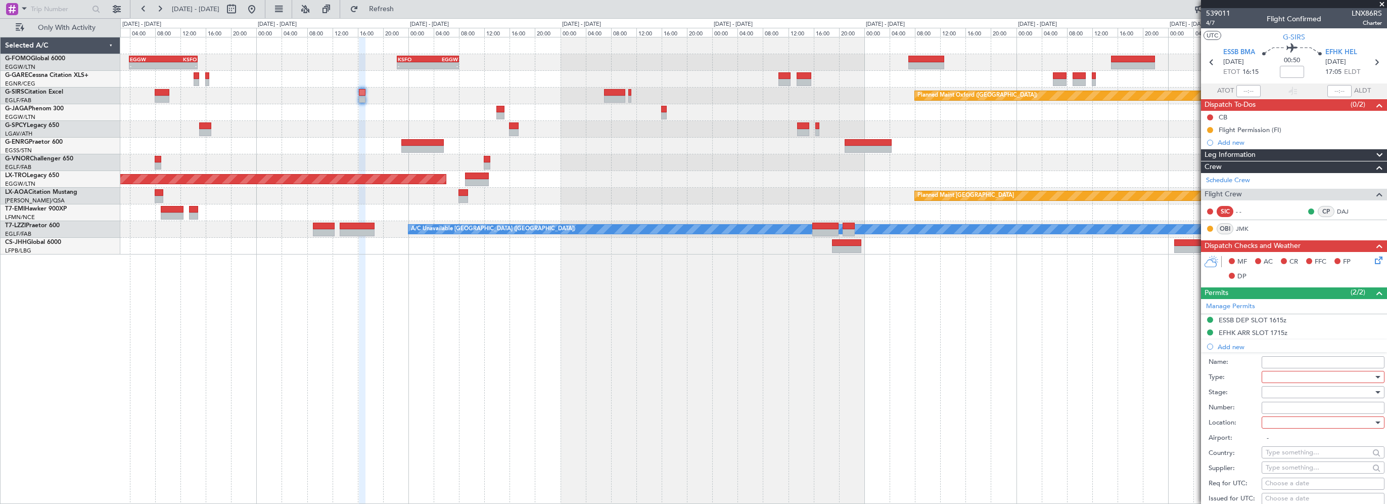
click at [1003, 373] on div at bounding box center [1320, 376] width 108 height 15
click at [1003, 437] on span "Landing" at bounding box center [1319, 436] width 106 height 15
click at [1003, 419] on div at bounding box center [1320, 422] width 108 height 15
click at [1003, 471] on span "Arrival" at bounding box center [1319, 472] width 106 height 15
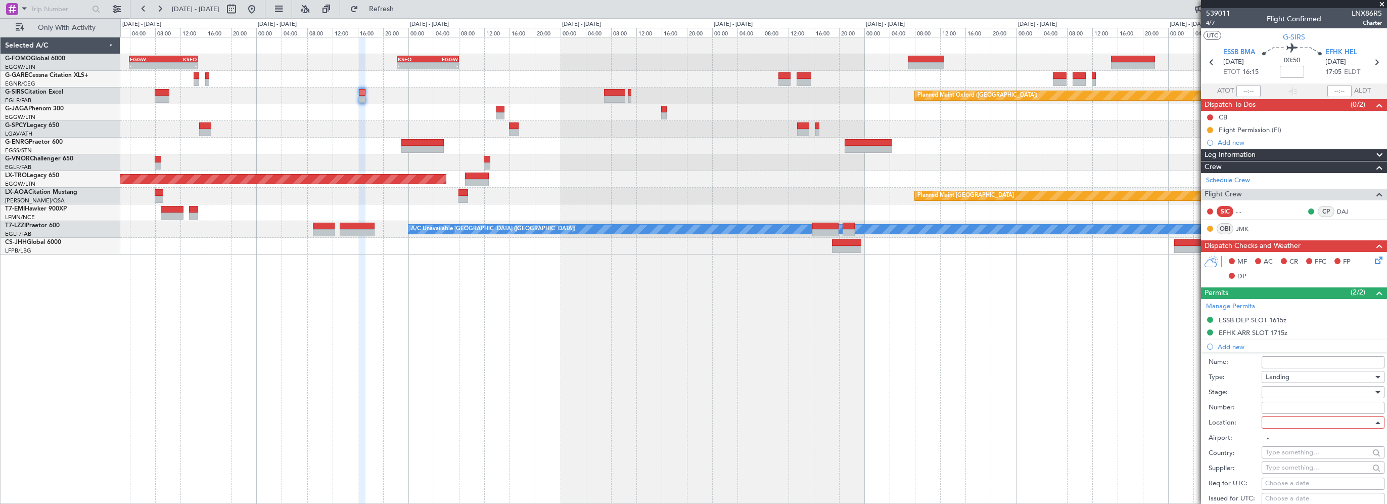
type input "EFHK / HEL"
click at [1003, 387] on div at bounding box center [1320, 391] width 108 height 15
drag, startPoint x: 1288, startPoint y: 456, endPoint x: 1296, endPoint y: 361, distance: 94.8
click at [1003, 457] on span "Requested" at bounding box center [1319, 456] width 106 height 15
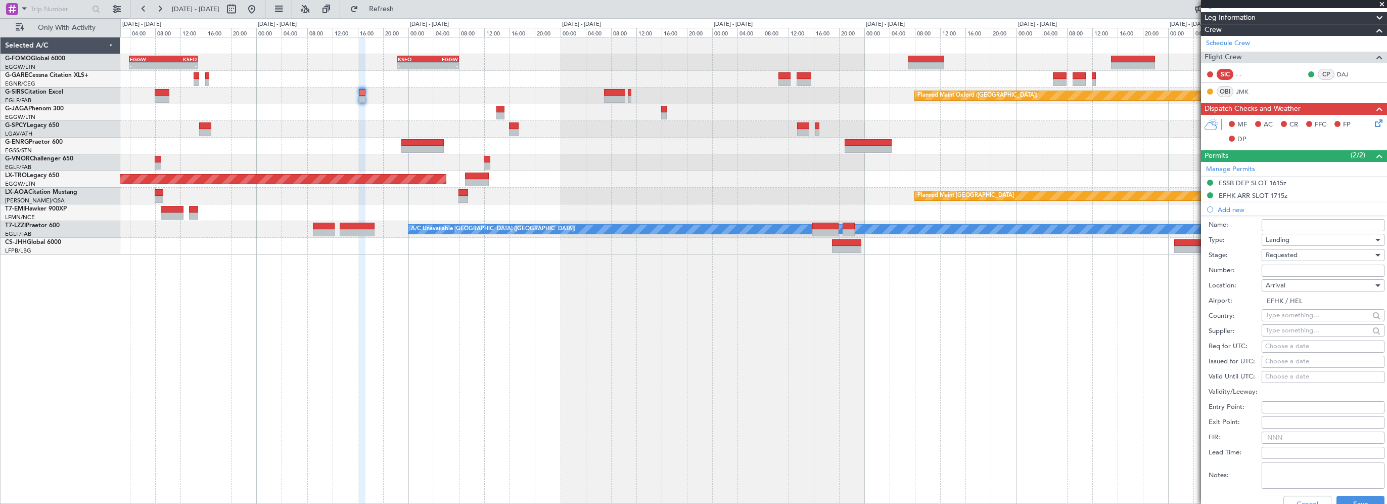
scroll to position [202, 0]
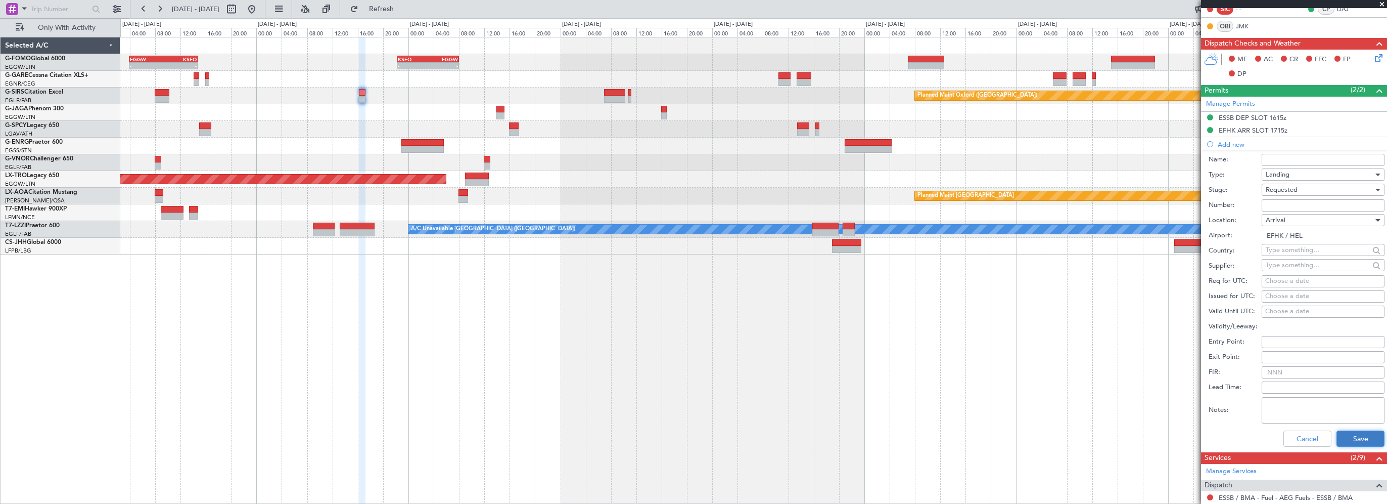
click at [1003, 435] on button "Save" at bounding box center [1361, 438] width 48 height 16
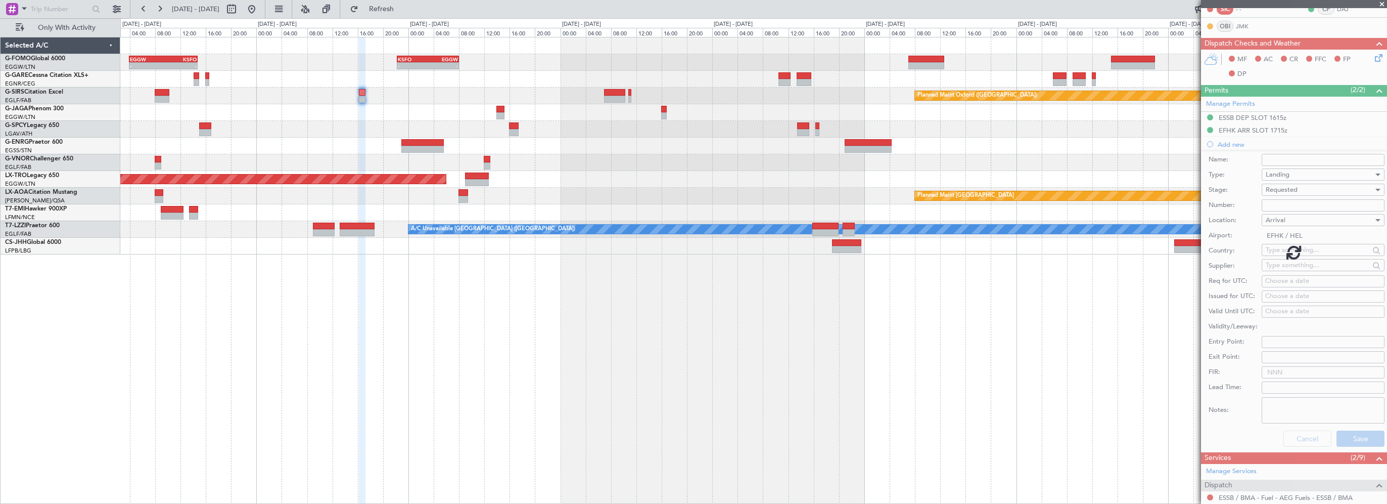
scroll to position [101, 0]
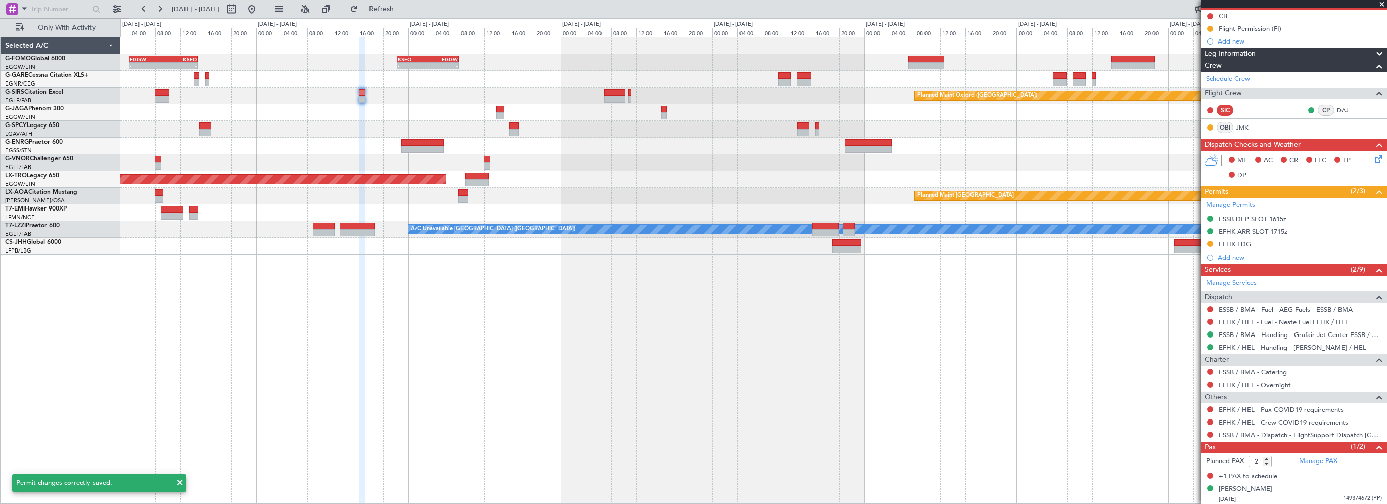
click at [945, 394] on div "- - EGGW 03:55 Z KSFO 14:45 Z - - KSFO 22:15 Z EGGW 08:00 Z Planned Maint Oxfor…" at bounding box center [753, 270] width 1267 height 467
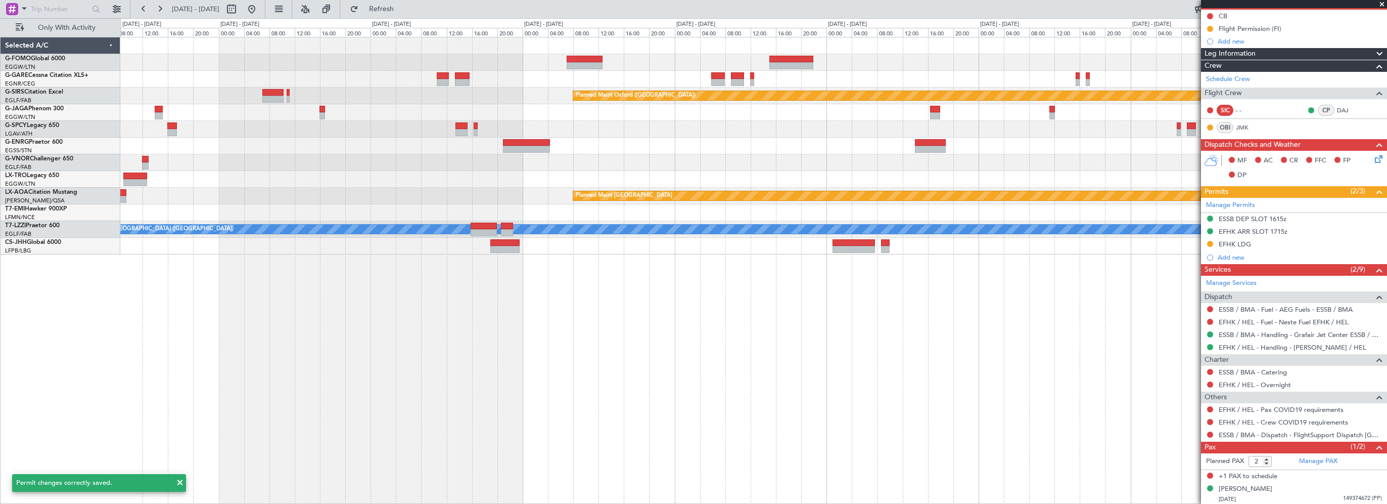
click at [744, 376] on div "- - KSFO 22:15 Z EGGW 08:00 Z EGGW 03:55 Z KSFO 14:45 Z - - Planned Maint Oxfor…" at bounding box center [753, 270] width 1267 height 467
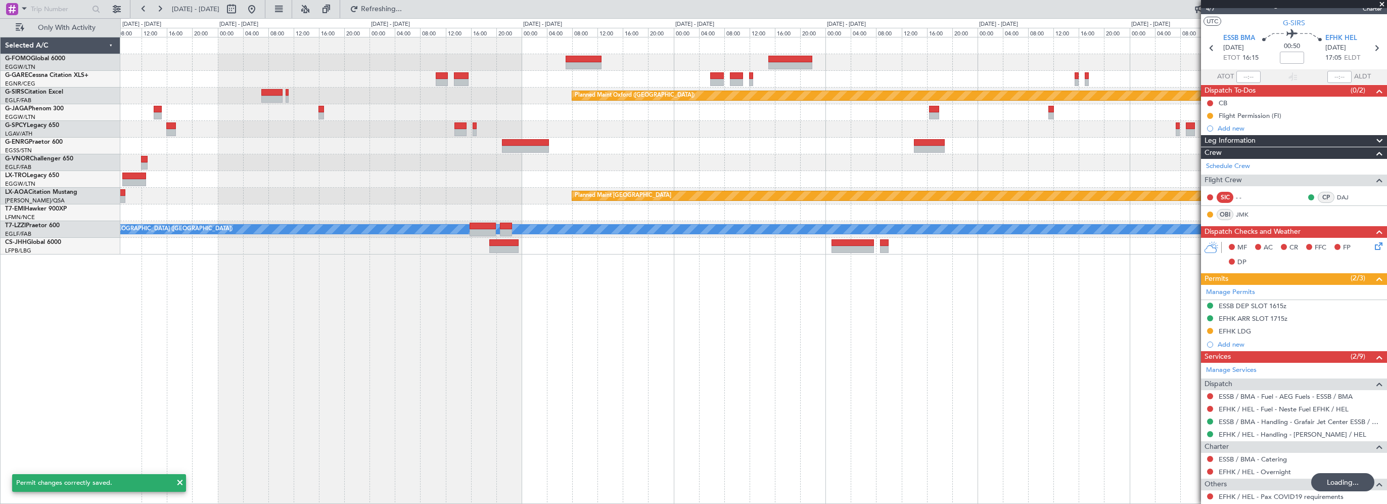
scroll to position [0, 0]
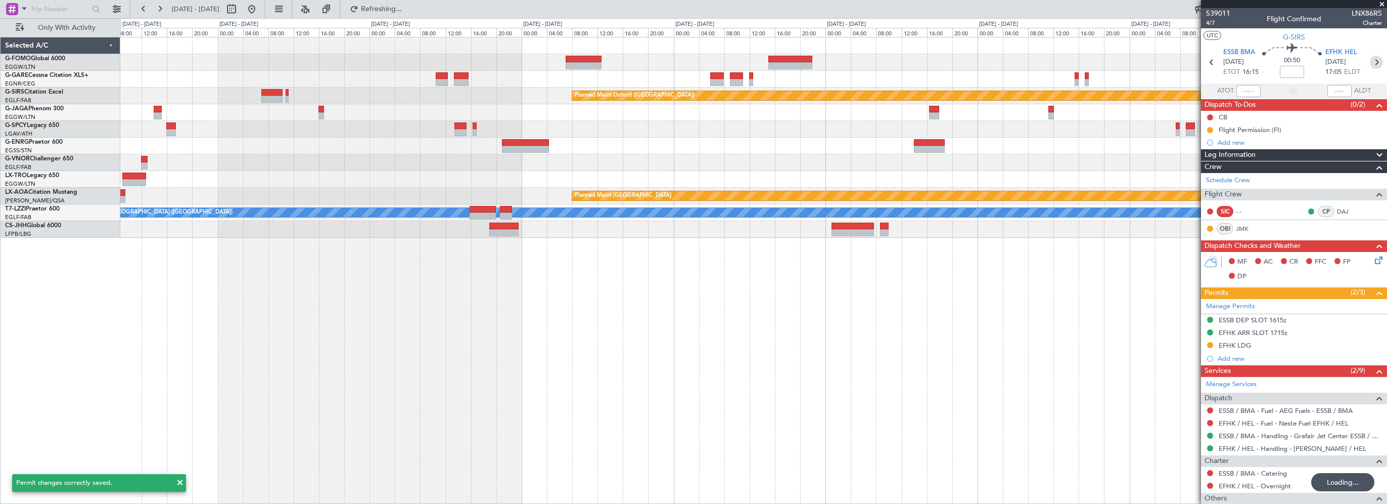
click at [1003, 63] on icon at bounding box center [1376, 62] width 13 height 13
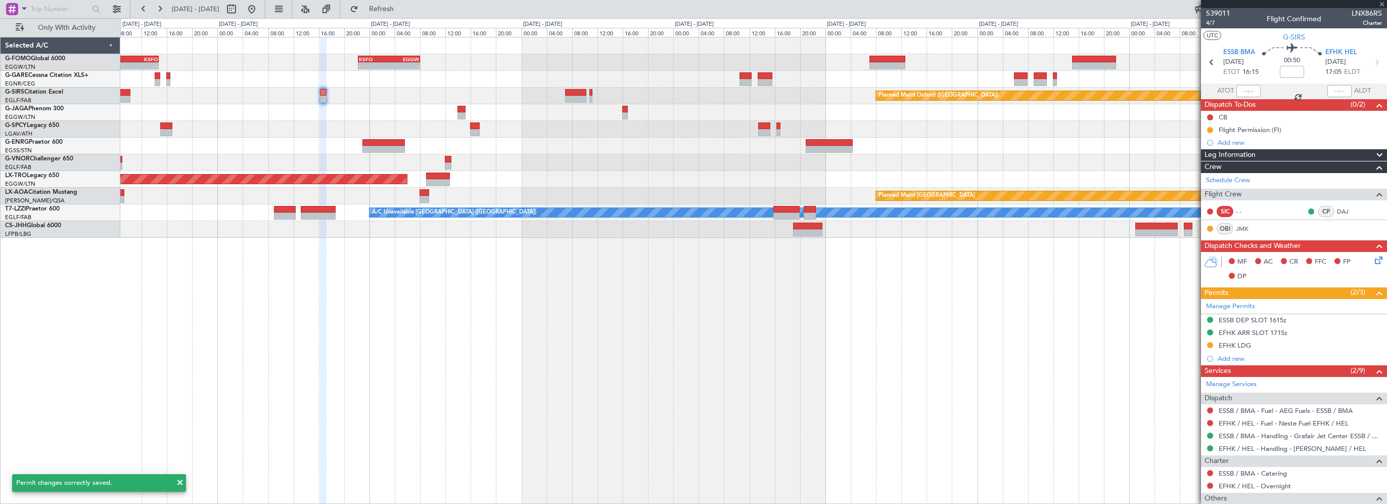
click at [555, 362] on div "KSFO 22:15 Z EGGW 08:00 Z - - EGGW 03:55 Z KSFO 14:45 Z - - Planned Maint Oxfor…" at bounding box center [753, 270] width 1267 height 467
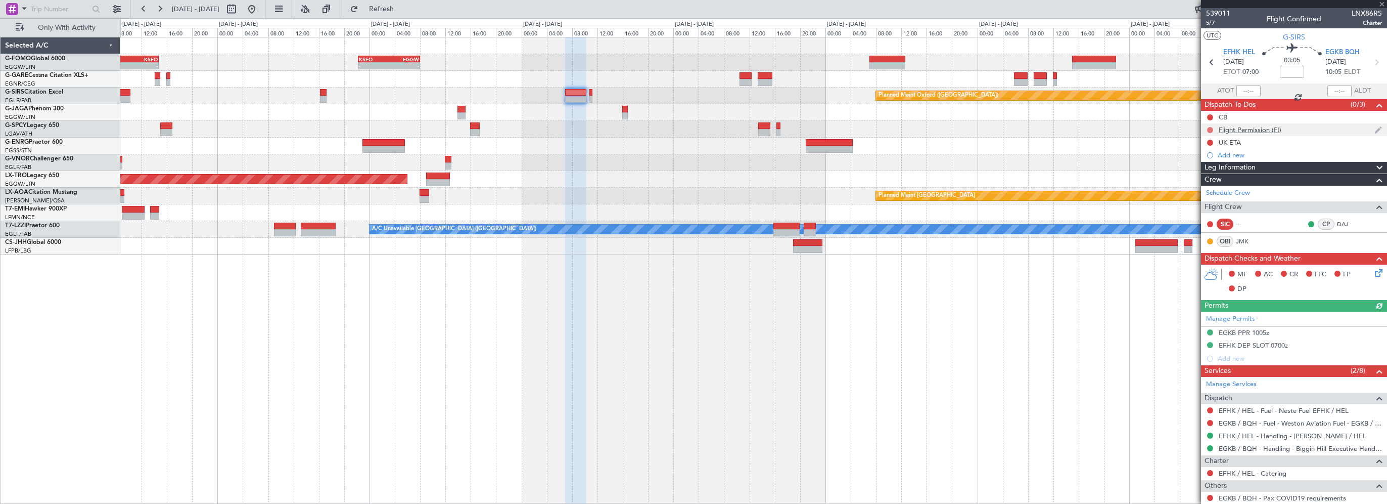
click at [1003, 129] on button at bounding box center [1210, 130] width 6 height 6
click at [1003, 161] on span "In Progress" at bounding box center [1215, 159] width 34 height 10
click at [1003, 360] on div "Add new" at bounding box center [1300, 358] width 164 height 9
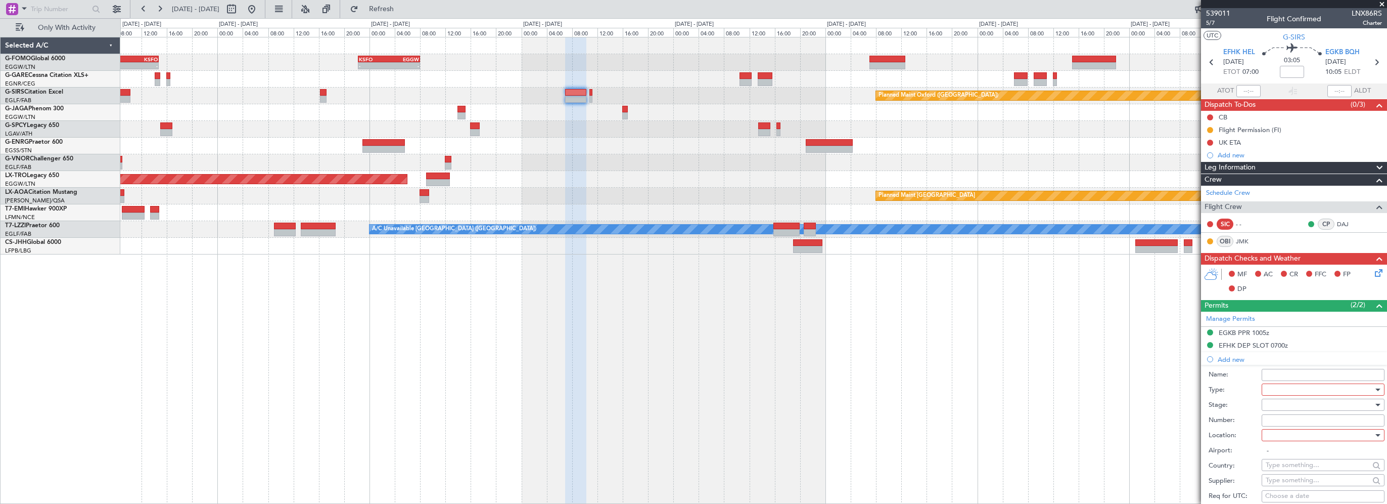
click at [1003, 370] on input "Name:" at bounding box center [1323, 375] width 123 height 12
click at [1003, 388] on div at bounding box center [1320, 389] width 108 height 15
click at [1003, 389] on div at bounding box center [693, 252] width 1387 height 504
click at [1003, 391] on div at bounding box center [1320, 389] width 108 height 15
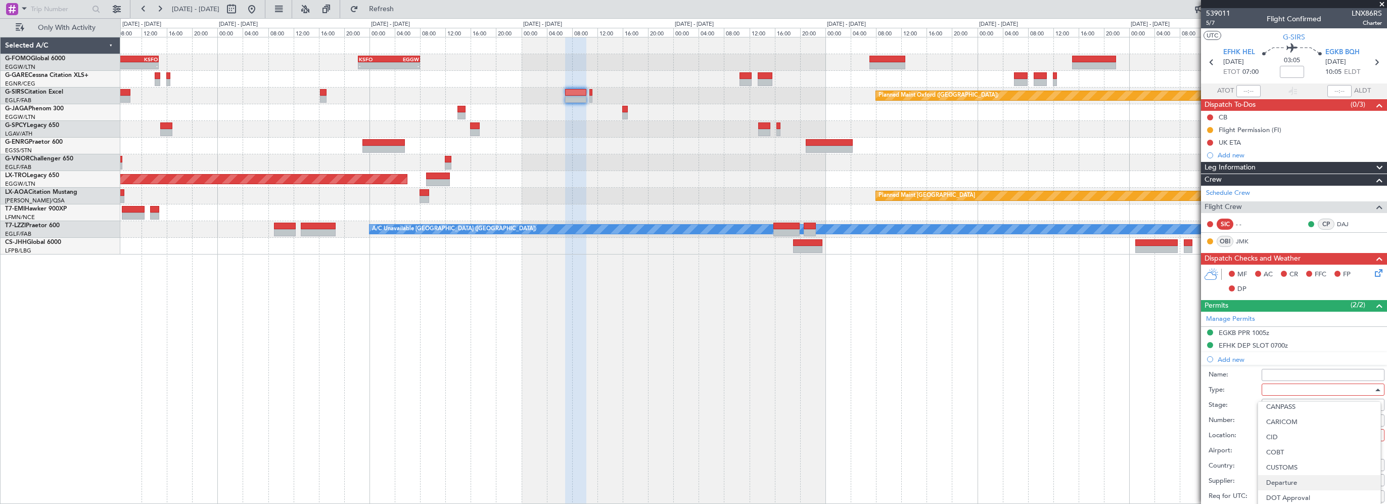
click at [1003, 483] on span "Departure" at bounding box center [1319, 482] width 106 height 15
click at [1003, 437] on div at bounding box center [1320, 434] width 108 height 15
drag, startPoint x: 1276, startPoint y: 450, endPoint x: 1275, endPoint y: 445, distance: 5.7
click at [1003, 450] on span "Departure" at bounding box center [1319, 454] width 106 height 15
type input "EFHK / HEL"
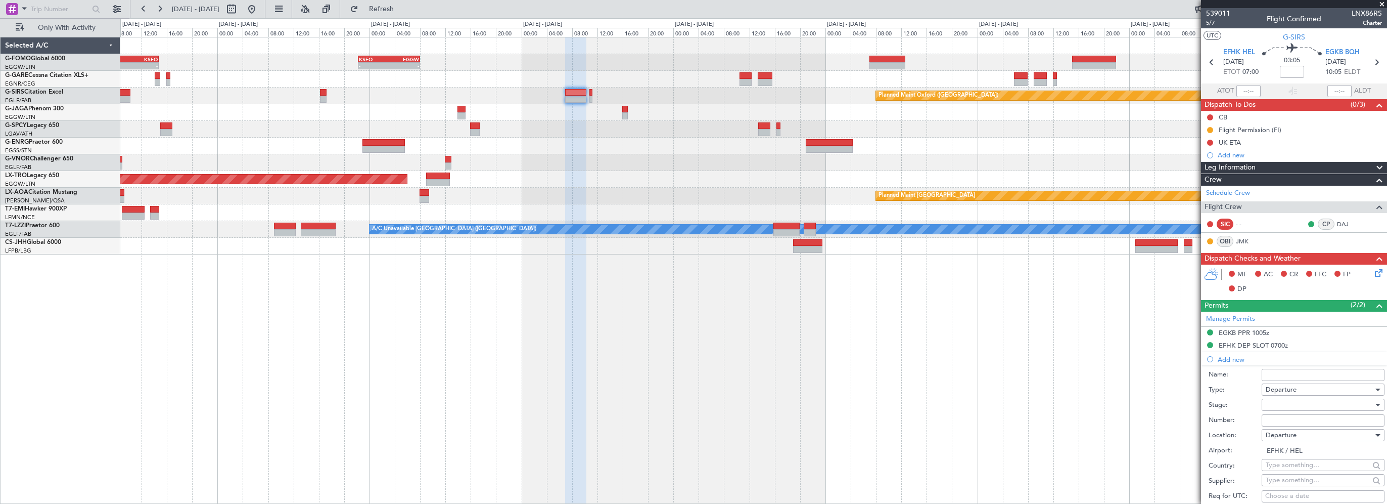
click at [1003, 404] on div at bounding box center [1320, 404] width 108 height 15
click at [1003, 468] on span "Requested" at bounding box center [1319, 469] width 106 height 15
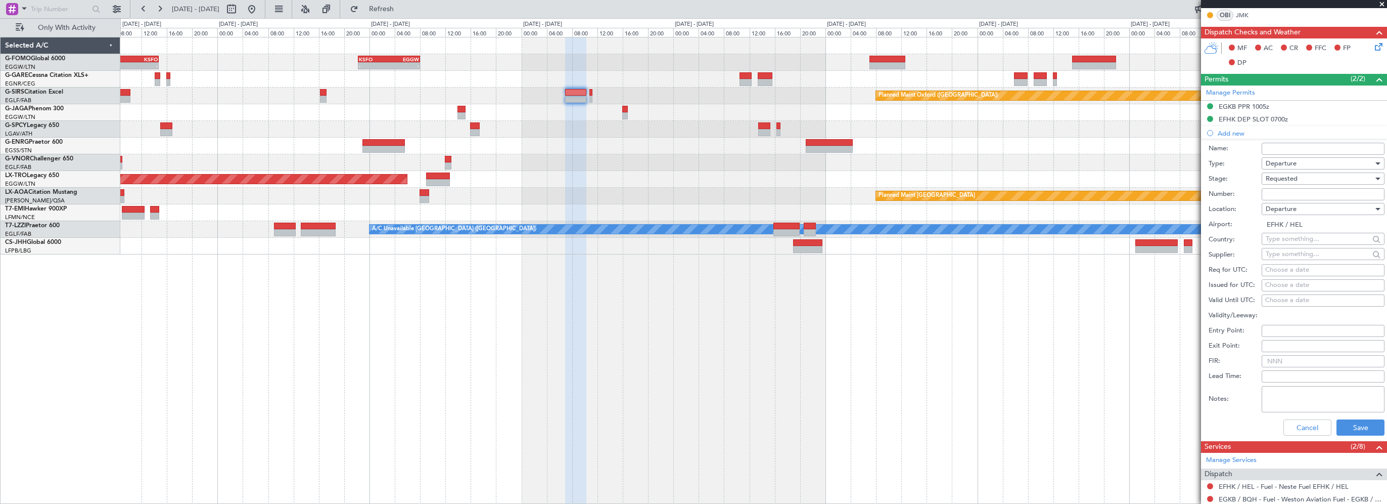
scroll to position [253, 0]
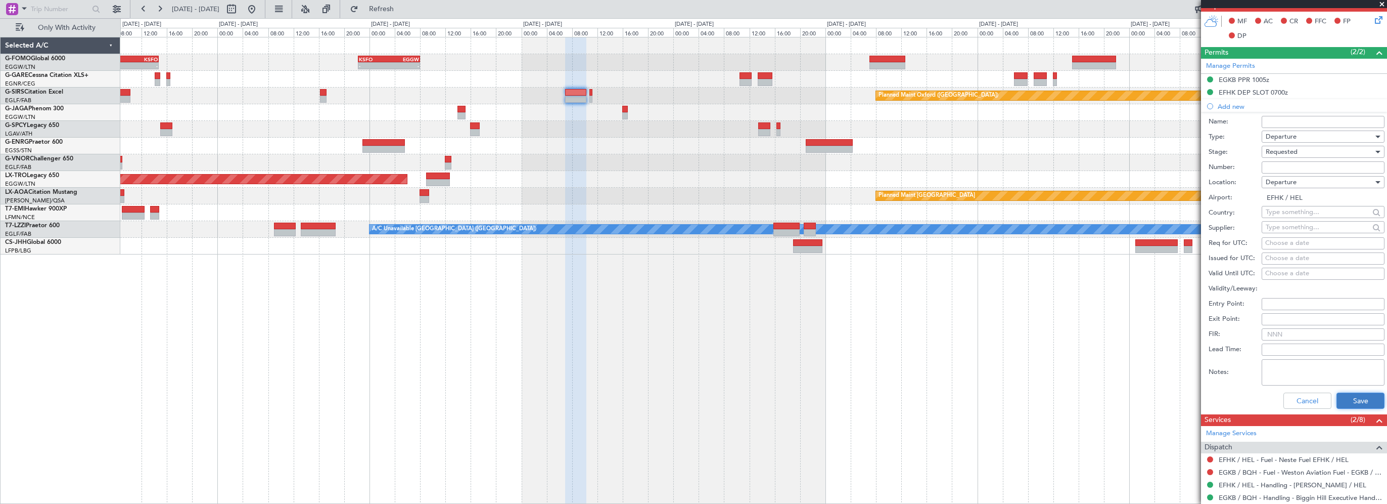
click at [1003, 399] on button "Save" at bounding box center [1361, 400] width 48 height 16
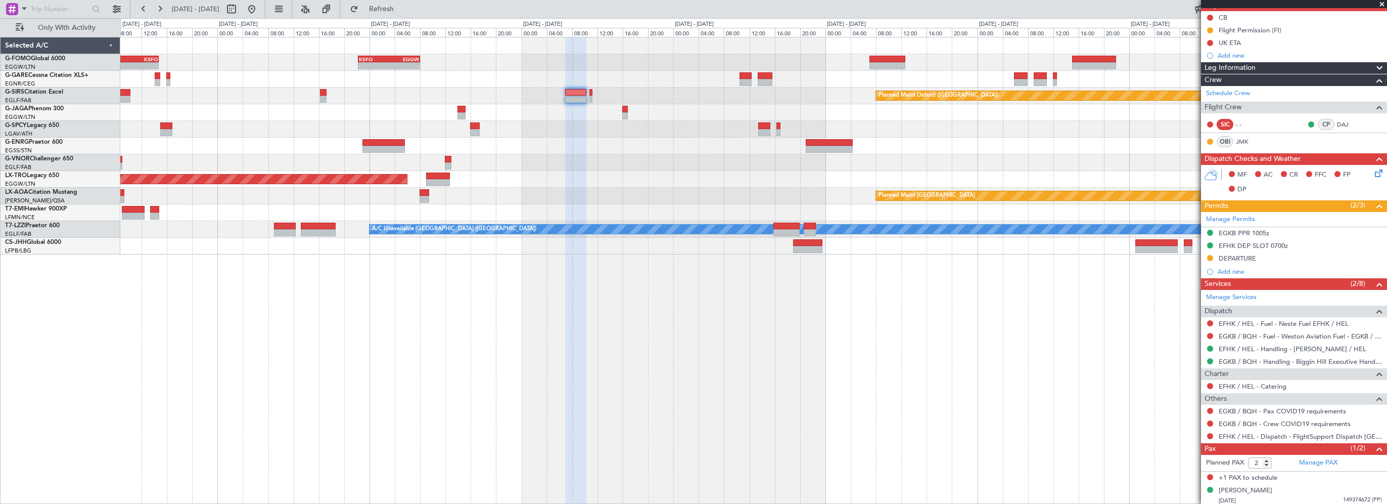
scroll to position [101, 0]
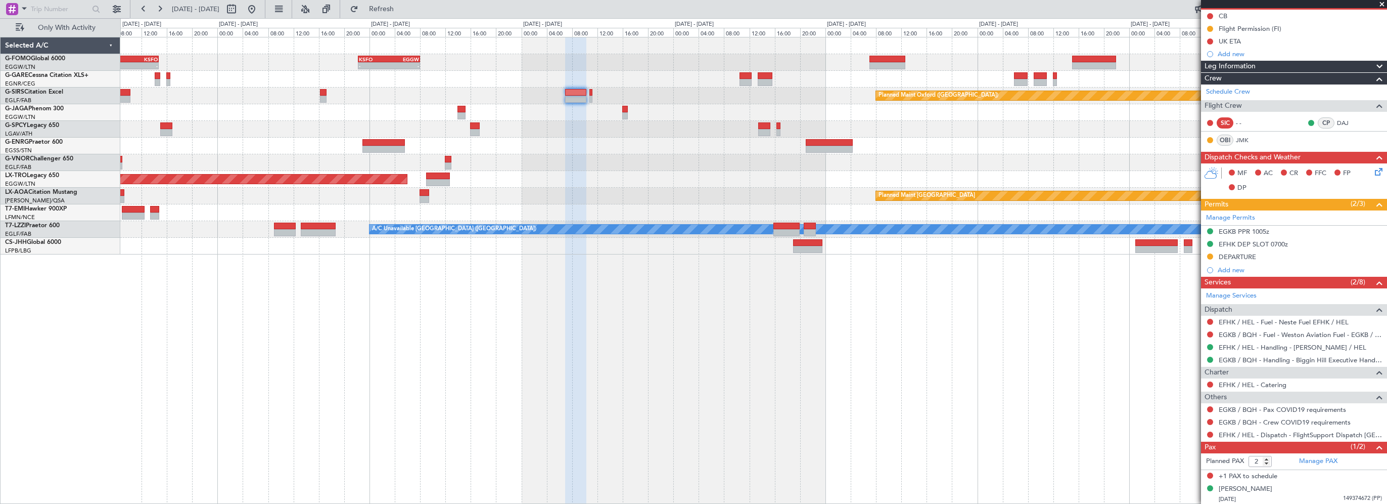
click at [467, 398] on div "- - EGGW 03:55 Z KSFO 14:45 Z - - KSFO 22:15 Z EGGW 08:00 Z Planned Maint Oxfor…" at bounding box center [753, 270] width 1267 height 467
click at [260, 10] on button at bounding box center [252, 9] width 16 height 16
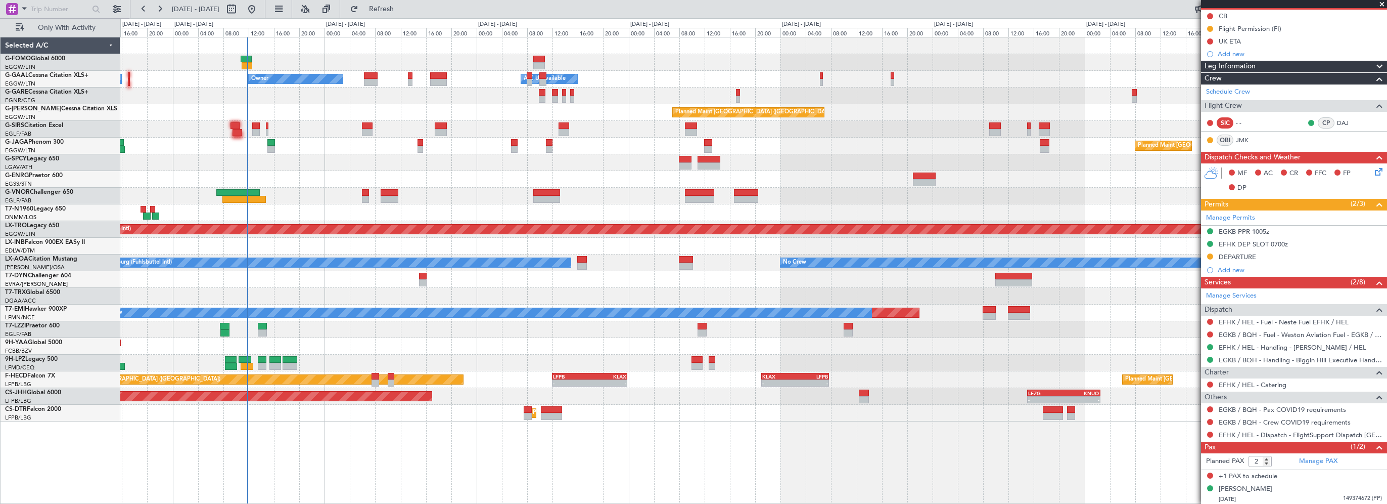
click at [255, 173] on div "- - EGGW 03:55 Z KSFO 14:45 Z - - KSFO 22:15 Z EGGW 08:00 Z Owner A/C Unavailab…" at bounding box center [753, 229] width 1266 height 384
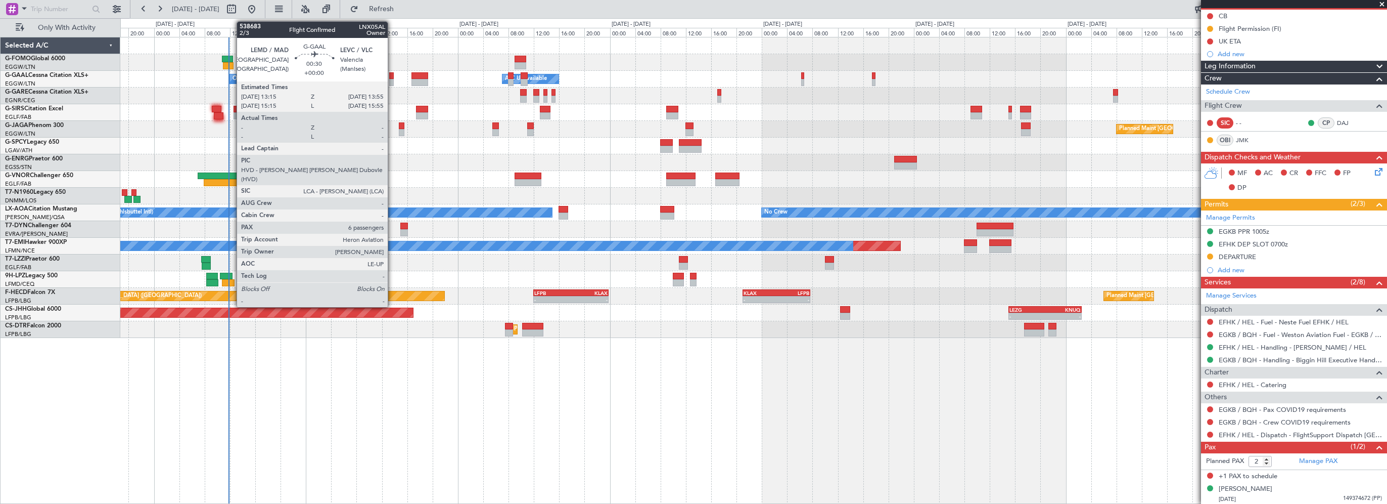
click at [392, 75] on div at bounding box center [391, 75] width 5 height 7
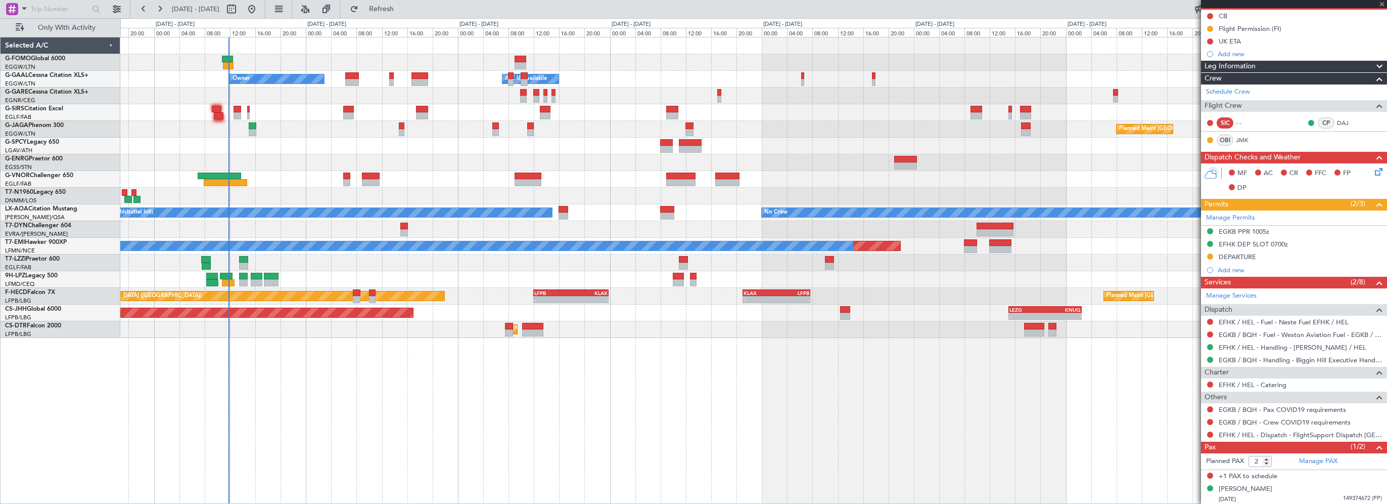
type input "6"
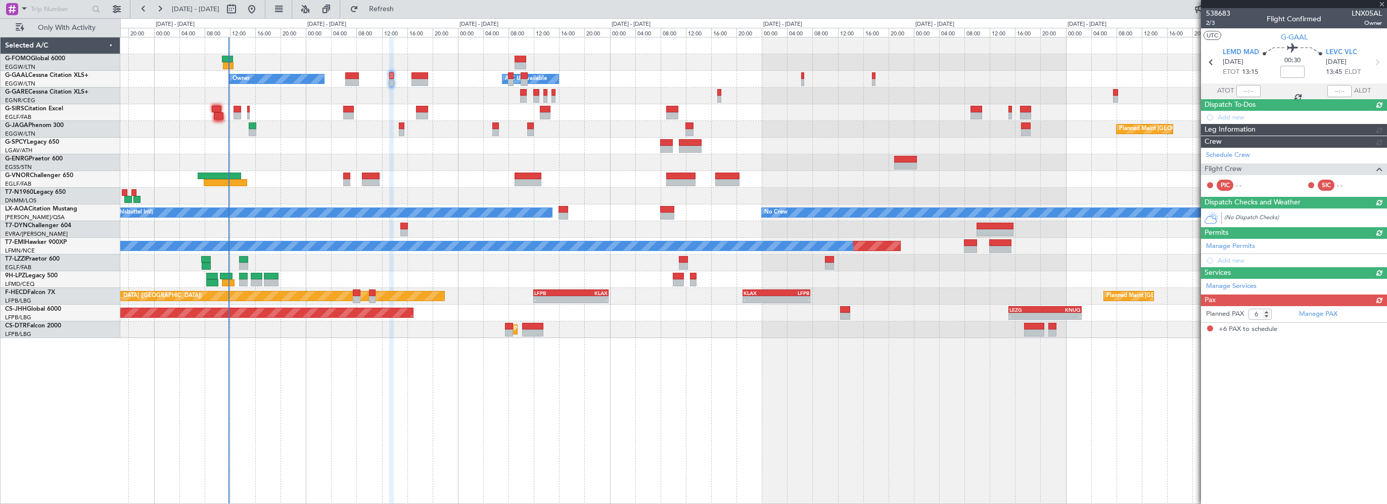
scroll to position [0, 0]
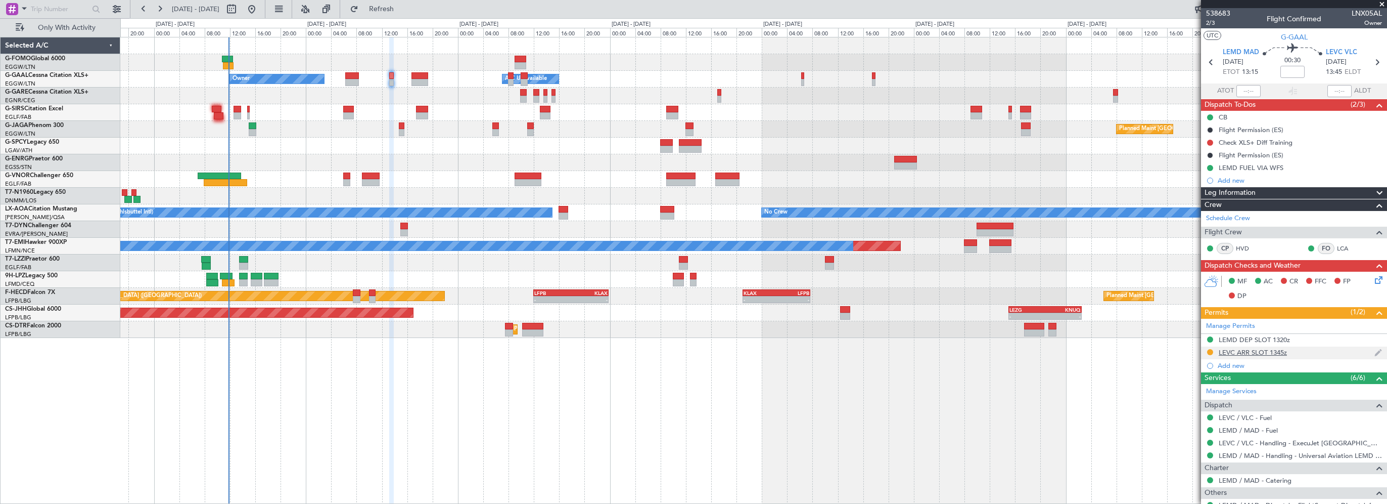
click at [1003, 351] on div "LEVC ARR SLOT 1345z" at bounding box center [1253, 352] width 68 height 9
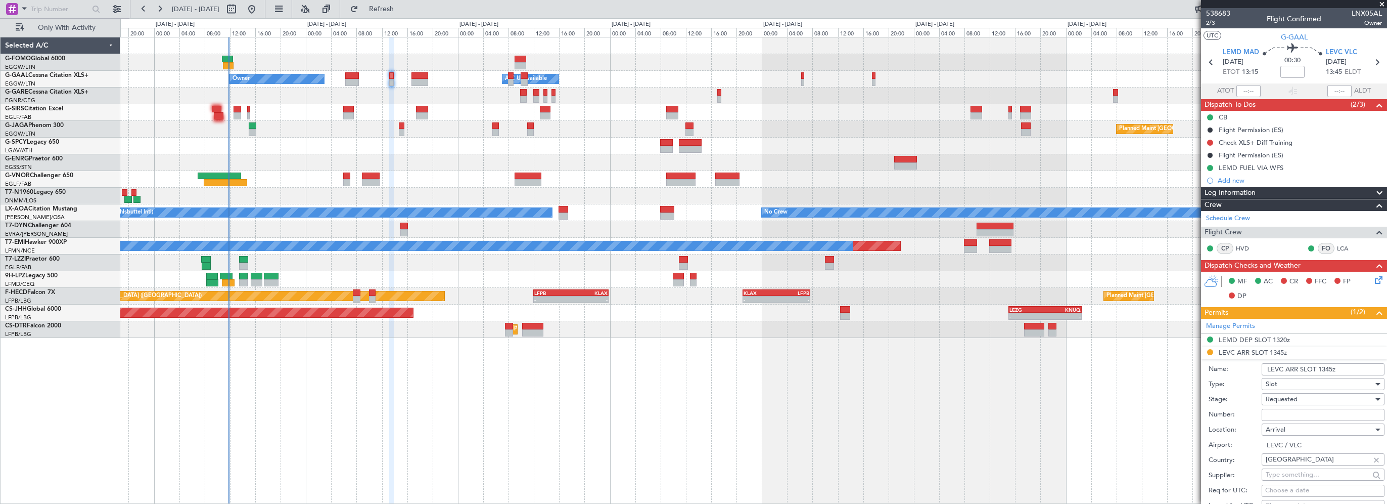
click at [1003, 368] on input "LEVC ARR SLOT 1345z" at bounding box center [1323, 369] width 123 height 12
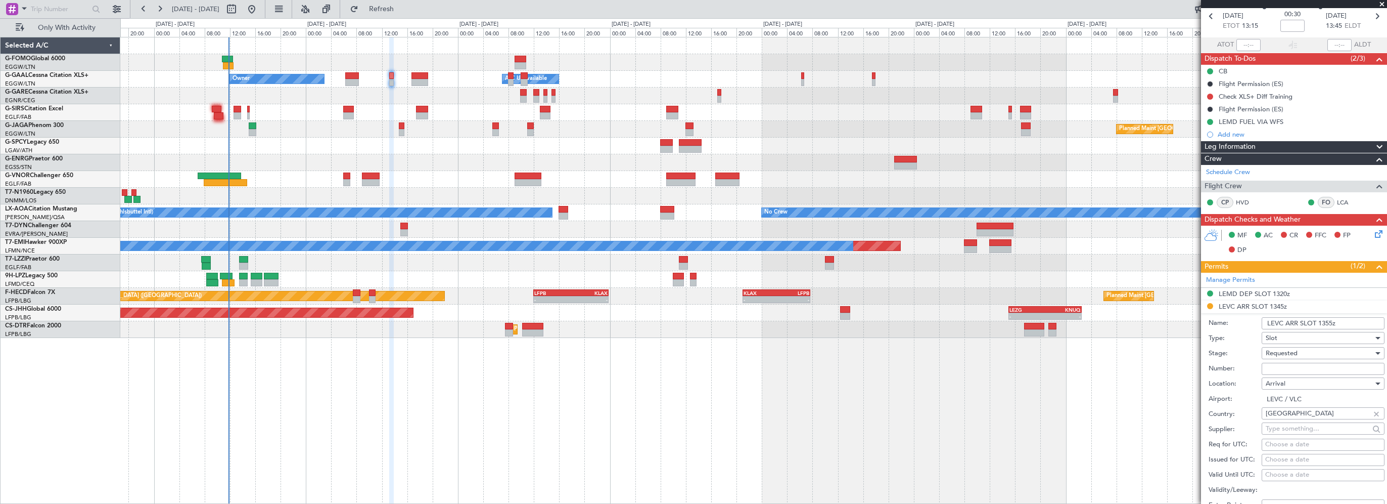
scroll to position [101, 0]
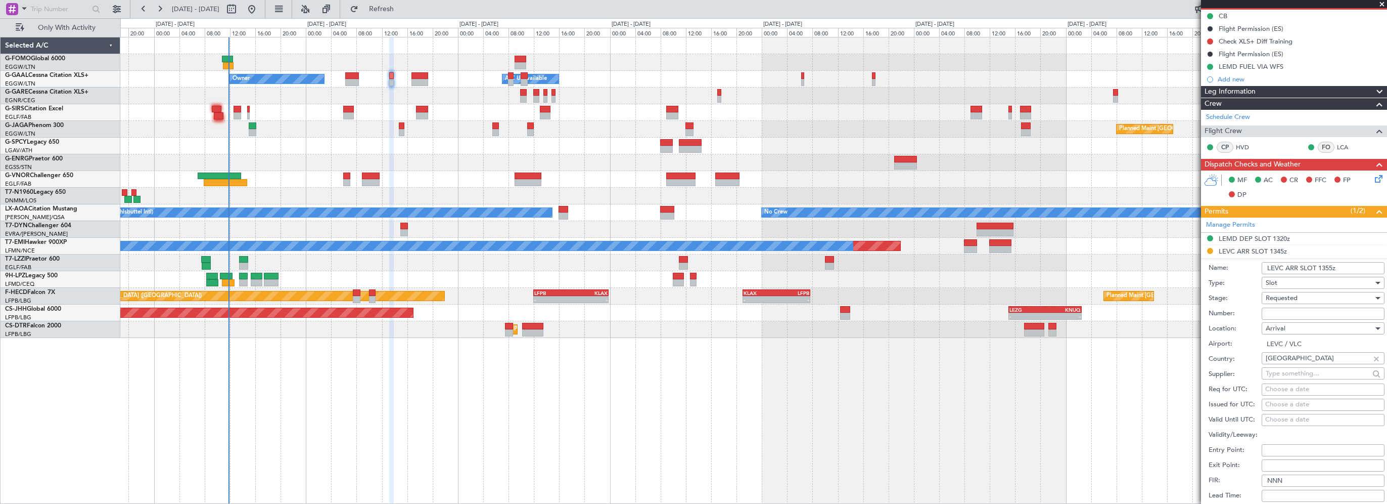
type input "LEVC ARR SLOT 1355z"
click at [1003, 297] on span "Requested" at bounding box center [1282, 297] width 32 height 9
drag, startPoint x: 1281, startPoint y: 377, endPoint x: 1298, endPoint y: 328, distance: 51.7
click at [1003, 376] on span "Received OK" at bounding box center [1319, 374] width 106 height 15
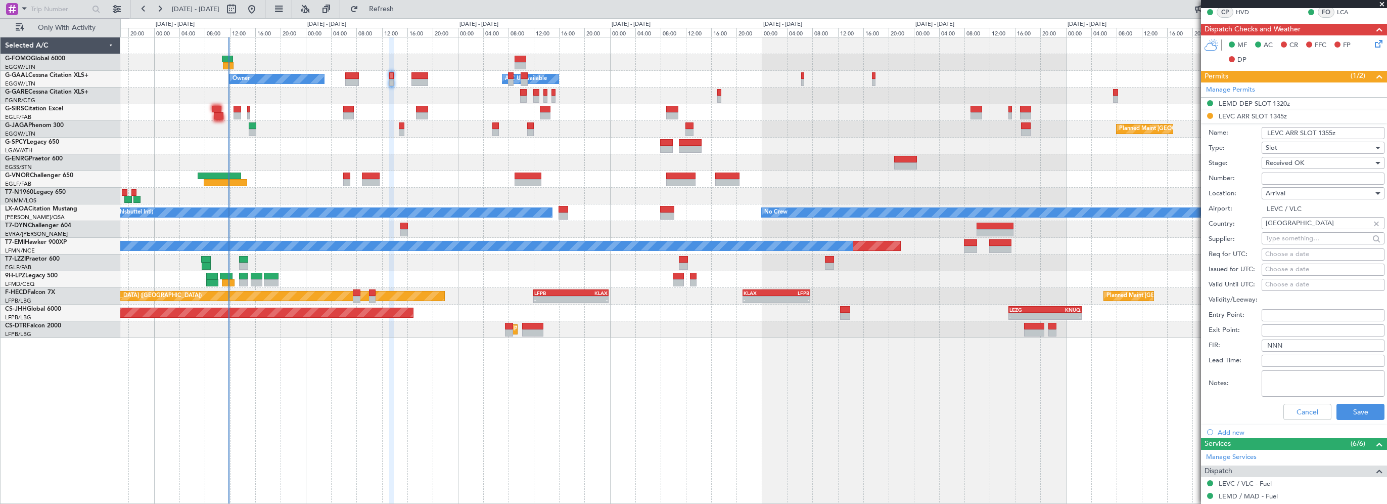
scroll to position [354, 0]
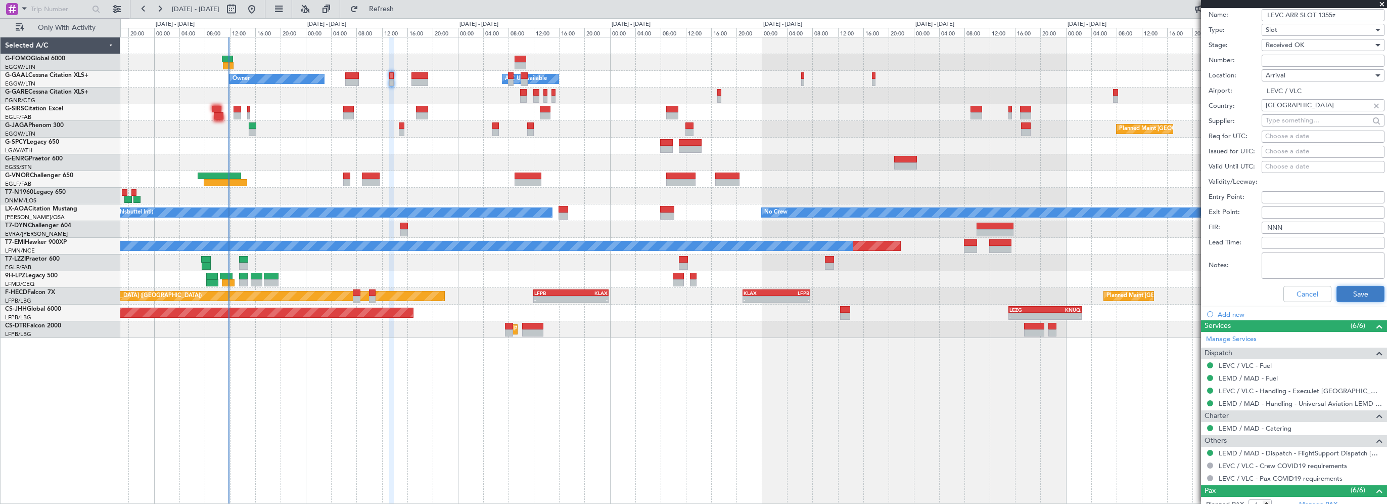
click at [1003, 294] on button "Save" at bounding box center [1361, 294] width 48 height 16
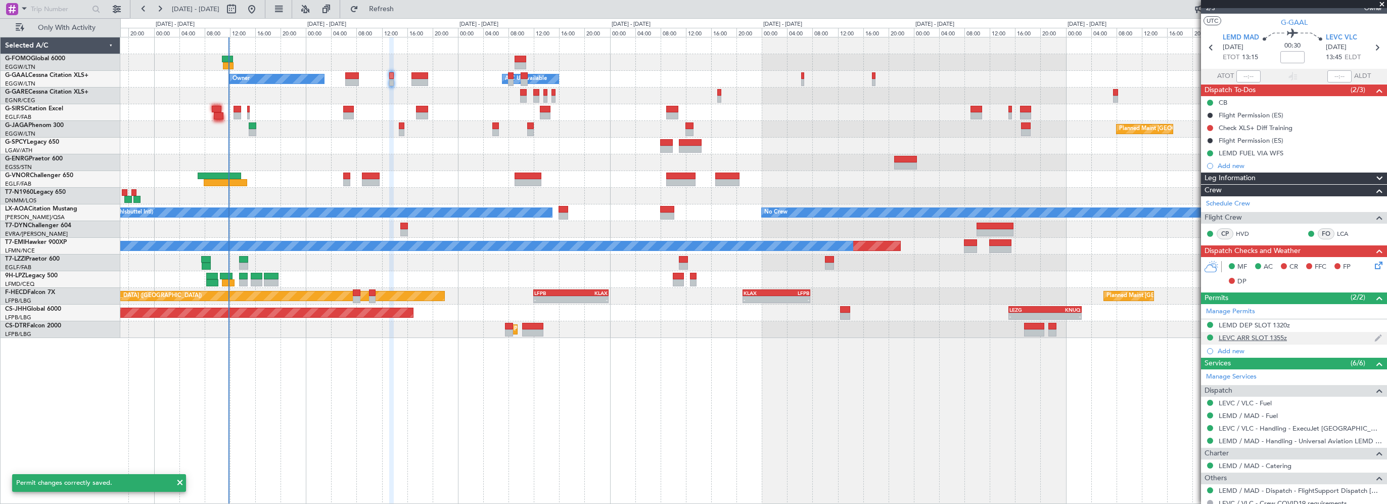
scroll to position [0, 0]
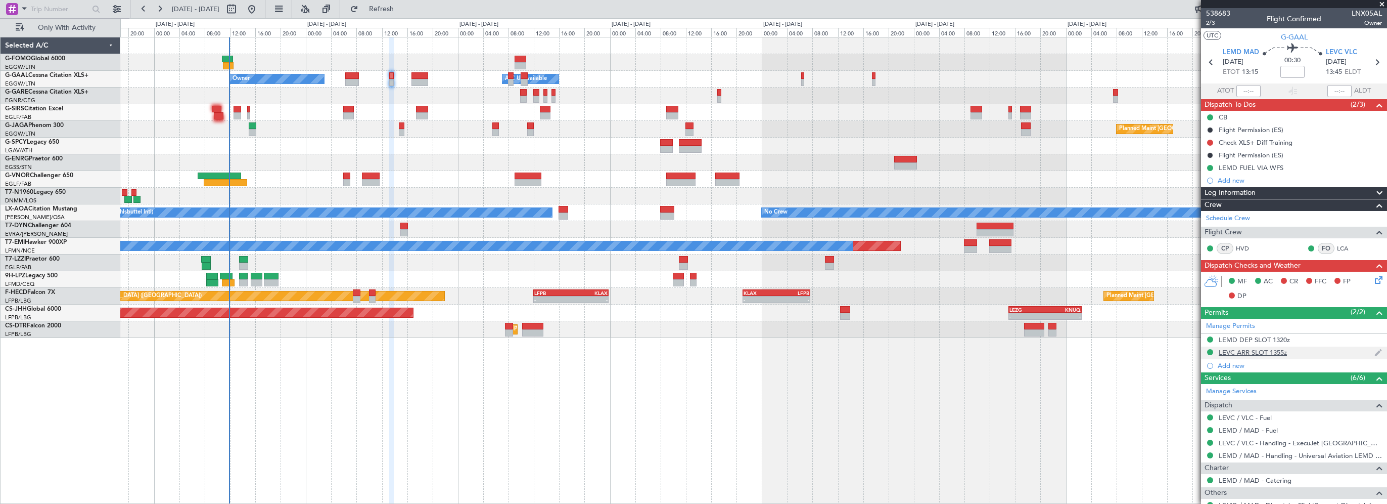
click at [1003, 355] on mat-tooltip-component "LEVC ARR SLOT 1355z" at bounding box center [1253, 368] width 76 height 27
click at [1003, 351] on div "LEMD DEP SLOT 1320z" at bounding box center [1254, 356] width 64 height 13
click at [1003, 349] on div "LEVC ARR SLOT 1355z" at bounding box center [1253, 352] width 68 height 9
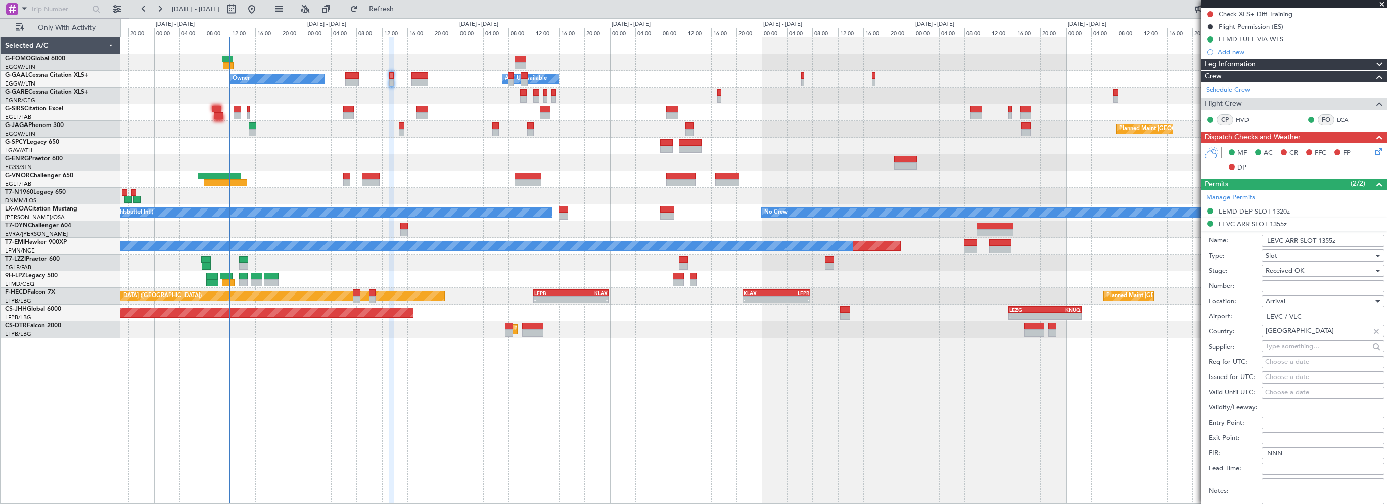
scroll to position [202, 0]
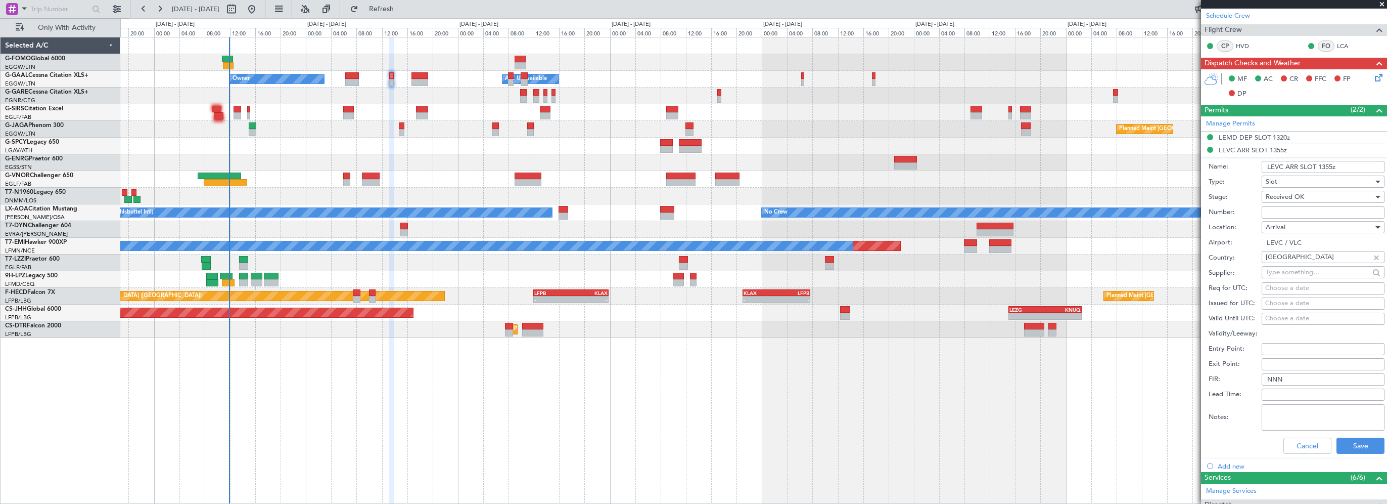
click at [1003, 417] on textarea "Notes:" at bounding box center [1323, 417] width 123 height 26
paste textarea "Slot tolerance for arrivals are +/- 30 min"
type textarea "Slot tolerance for arrivals are +/- 30 min"
click at [1003, 445] on button "Save" at bounding box center [1361, 445] width 48 height 16
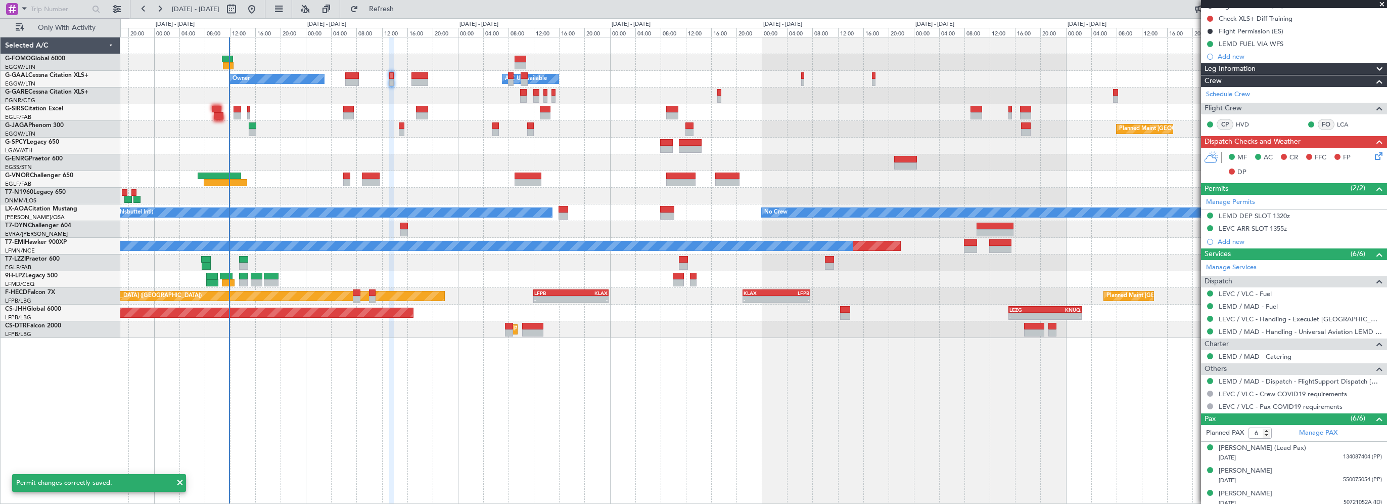
scroll to position [0, 0]
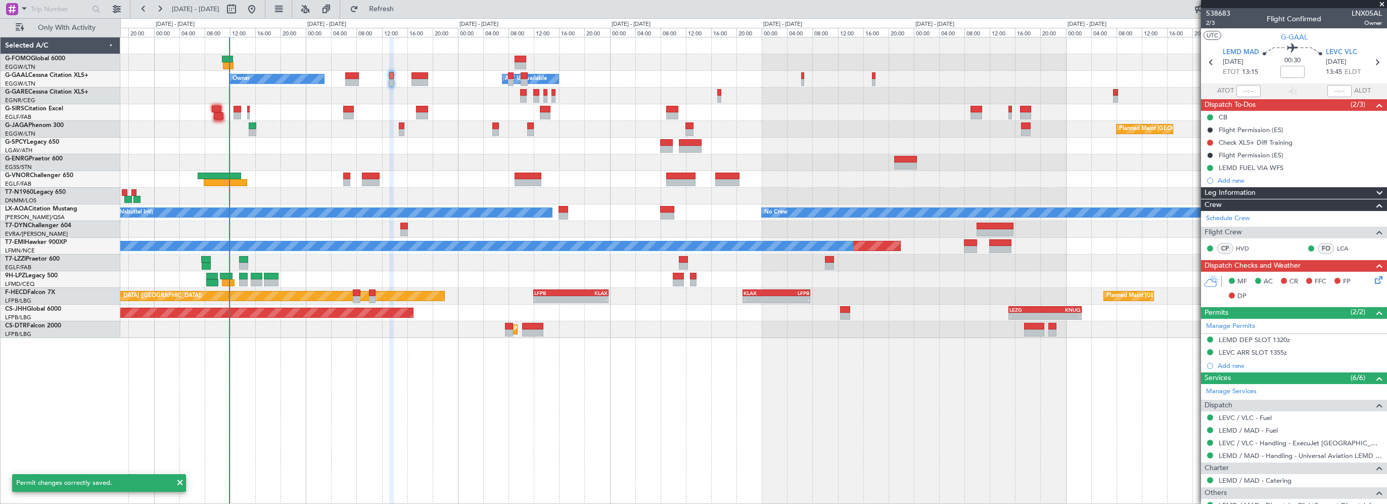
drag, startPoint x: 1370, startPoint y: 58, endPoint x: 1364, endPoint y: 59, distance: 6.1
click at [1003, 58] on icon at bounding box center [1377, 62] width 13 height 13
type input "+00:20"
type input "3"
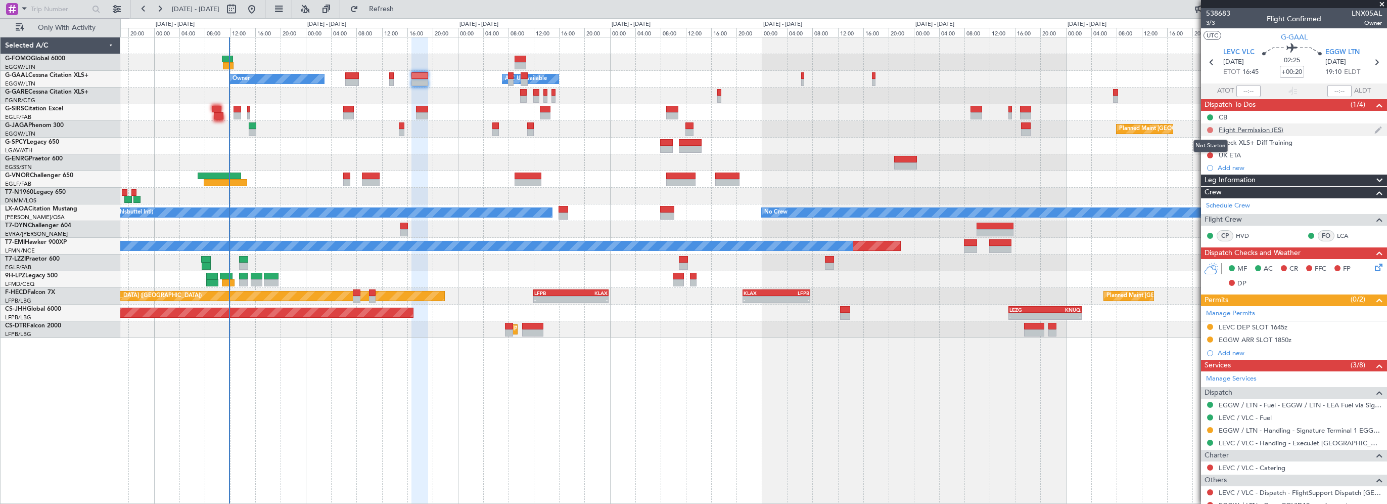
click at [1003, 129] on button at bounding box center [1210, 130] width 6 height 6
click at [1003, 191] on span "Cancelled" at bounding box center [1212, 190] width 29 height 10
click at [1003, 325] on button at bounding box center [1210, 327] width 6 height 6
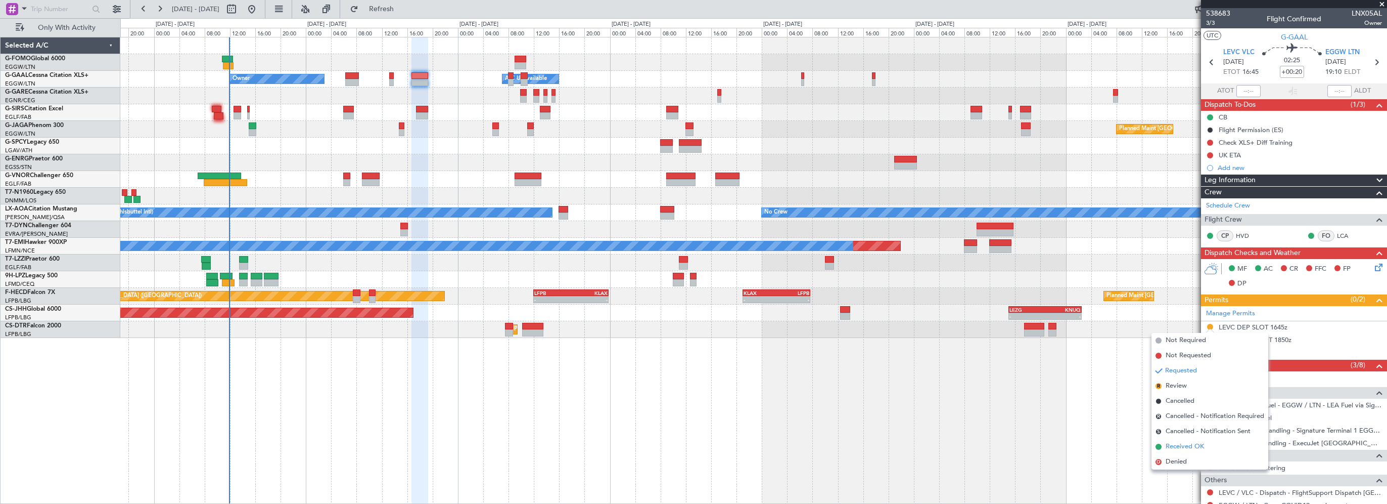
click at [1003, 444] on span "Received OK" at bounding box center [1185, 446] width 38 height 10
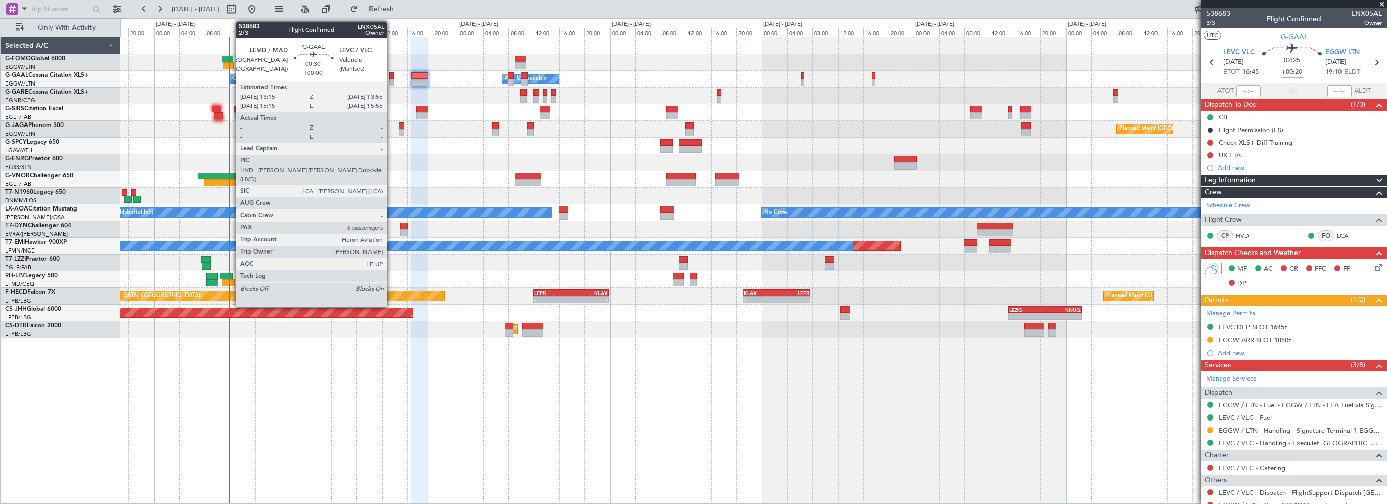
click at [391, 75] on div at bounding box center [391, 75] width 5 height 7
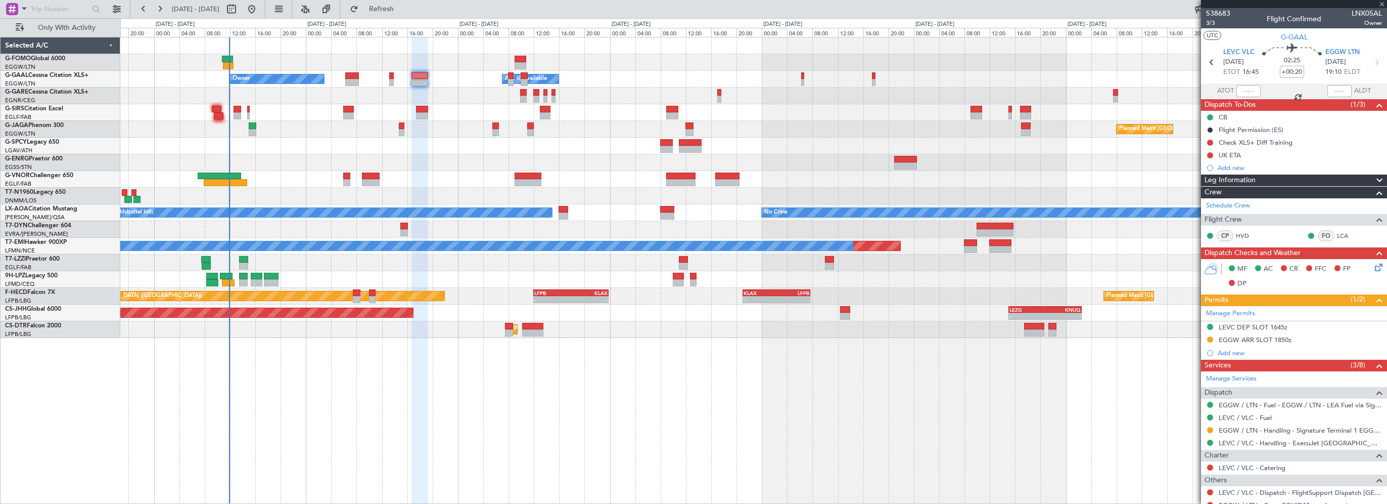
type input "6"
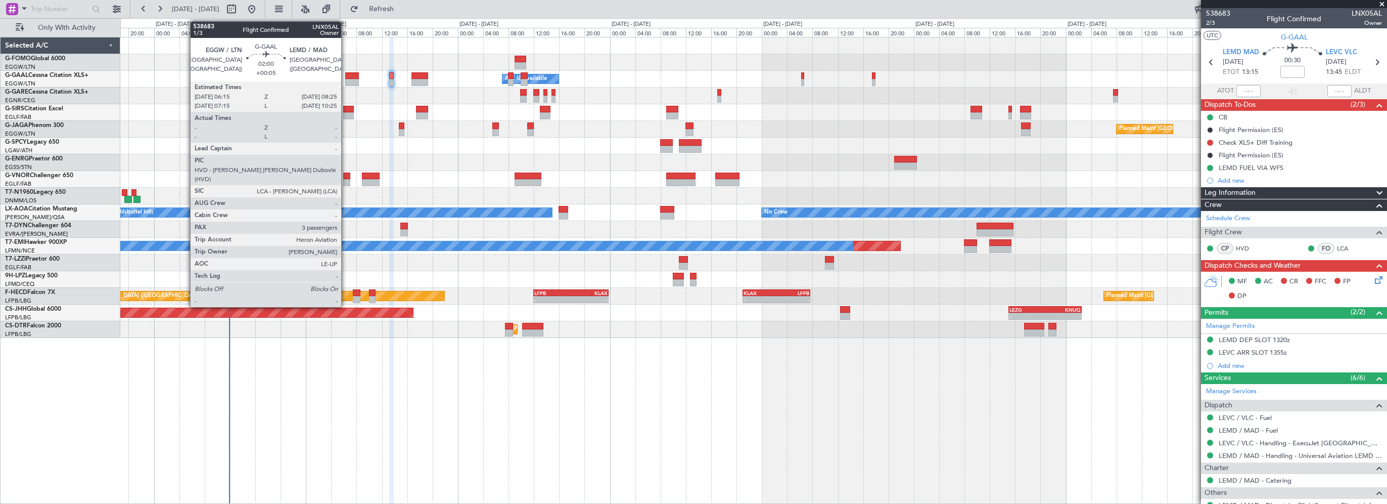
click at [346, 75] on div at bounding box center [352, 75] width 14 height 7
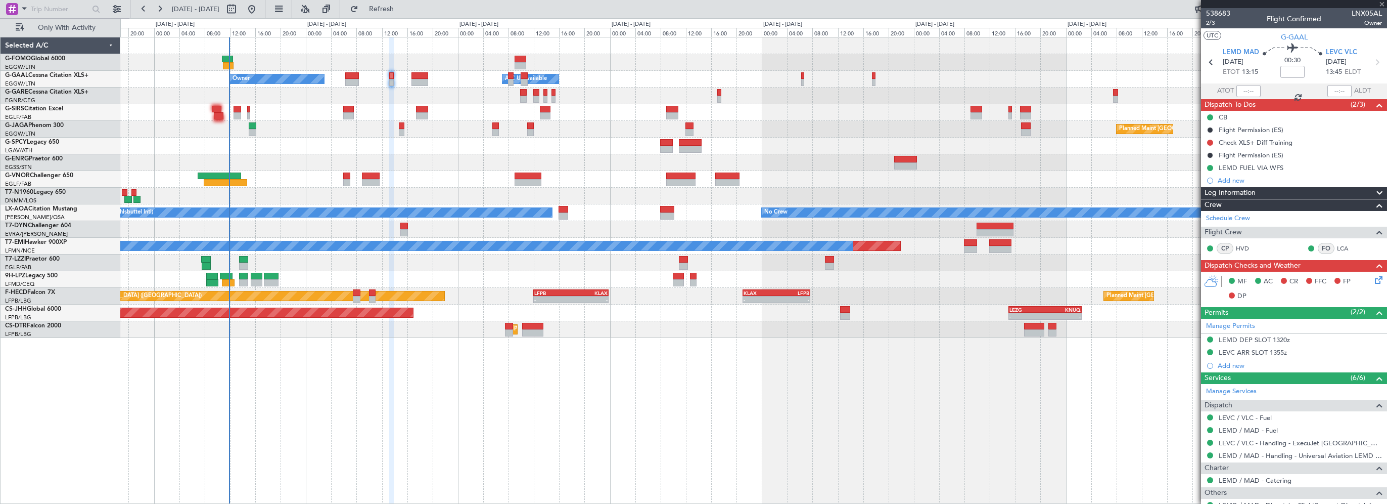
type input "+00:05"
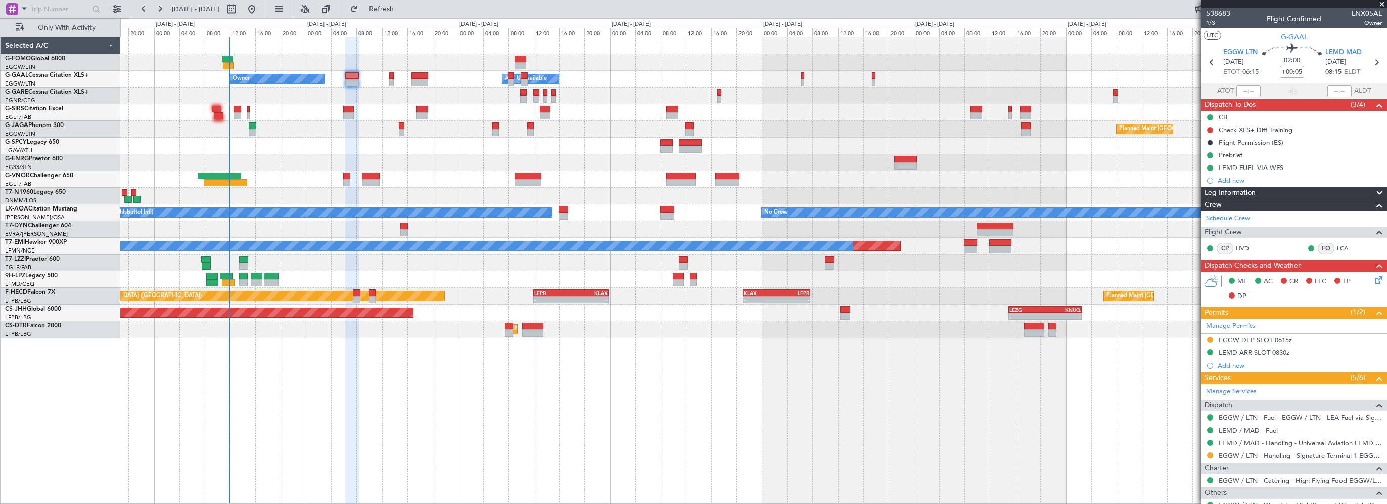
click at [142, 427] on div "- - EGGW 03:55 Z KSFO 14:45 Z - - KSFO 22:15 Z EGGW 08:00 Z Owner A/C Unavailab…" at bounding box center [753, 270] width 1267 height 467
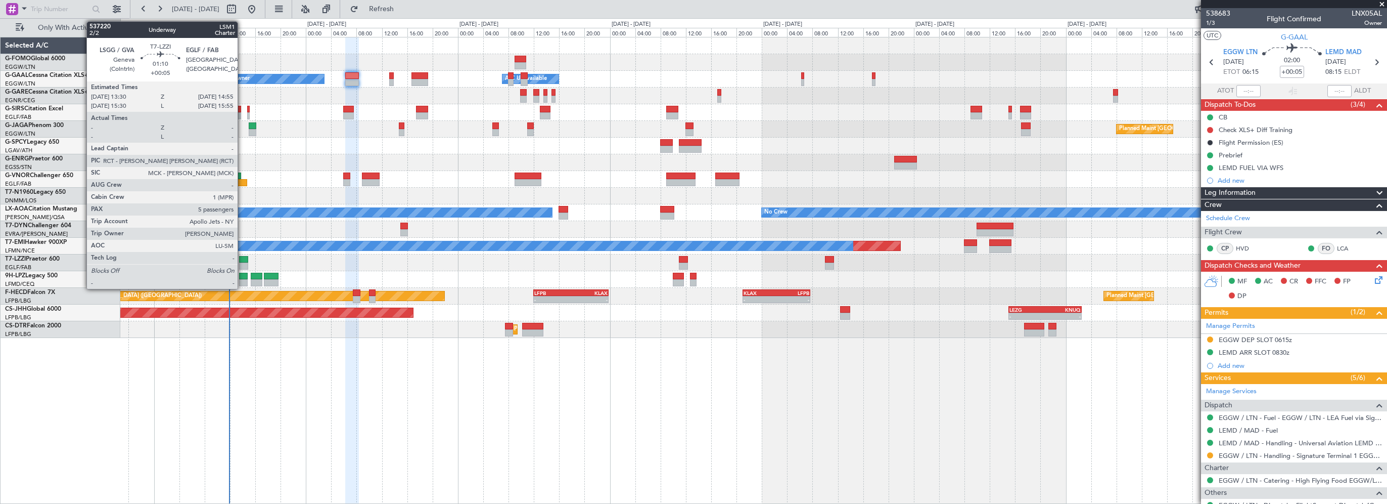
click at [242, 259] on div at bounding box center [243, 259] width 9 height 7
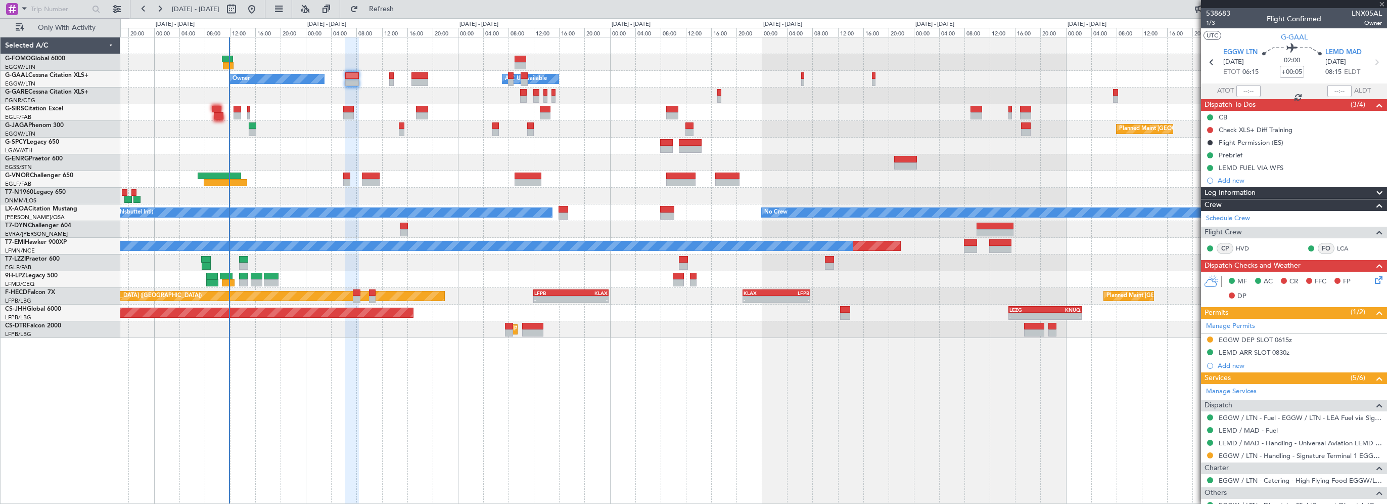
click at [540, 448] on div "- - EGGW 03:55 Z KSFO 14:45 Z - - KSFO 22:15 Z EGGW 08:00 Z Owner A/C Unavailab…" at bounding box center [753, 270] width 1267 height 467
type input "5"
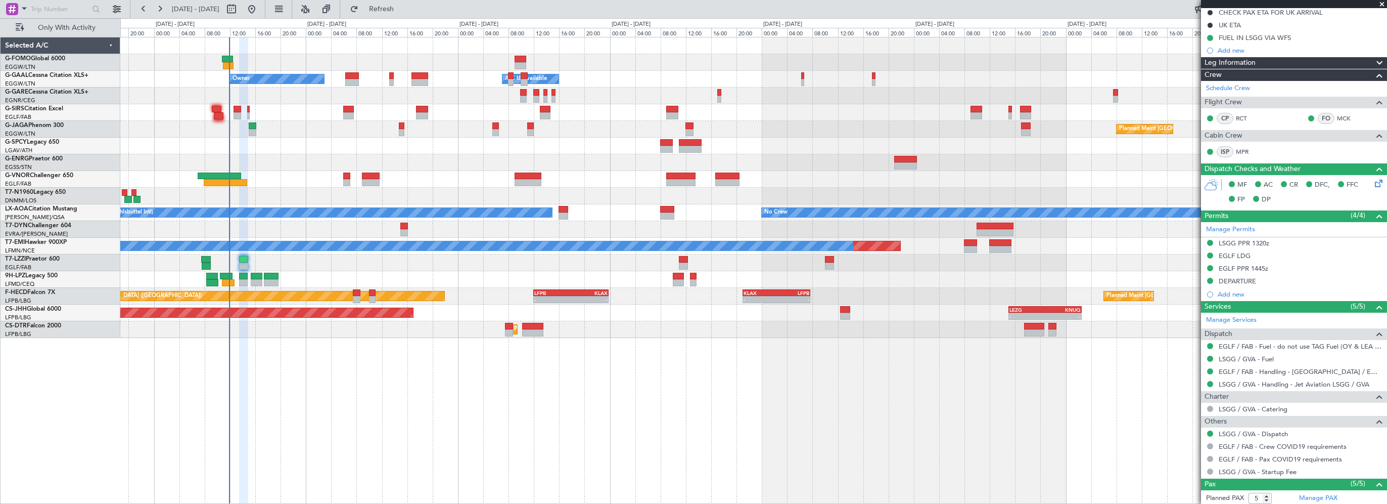
scroll to position [152, 0]
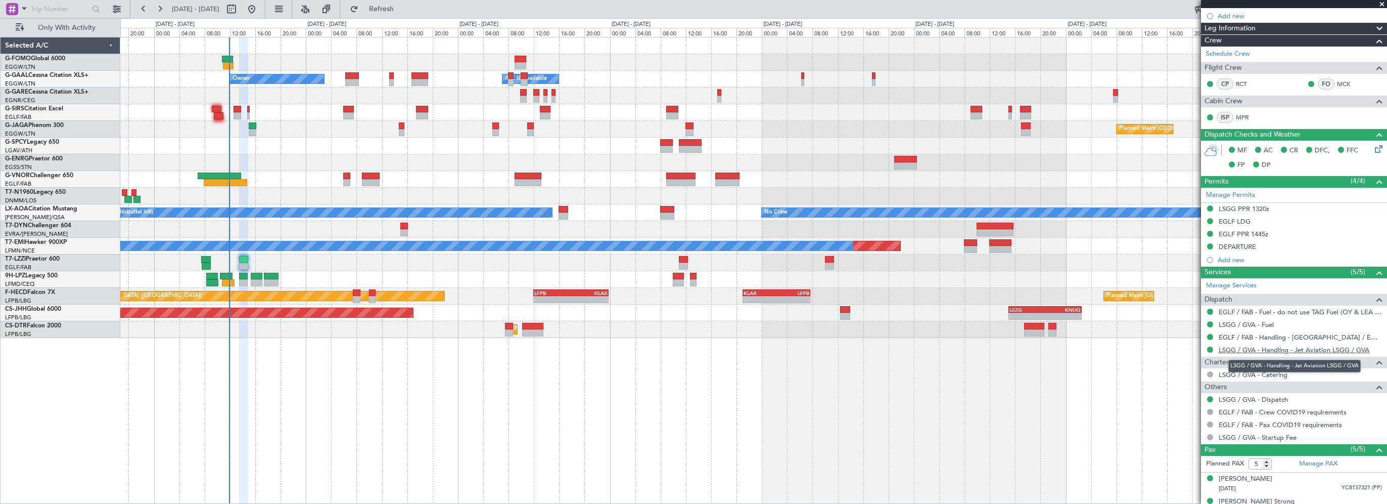
click at [1003, 348] on link "LSGG / GVA - Handling - Jet Aviation LSGG / GVA" at bounding box center [1294, 349] width 151 height 9
click at [1003, 210] on div "LSGG PPR 1320z" at bounding box center [1244, 208] width 51 height 9
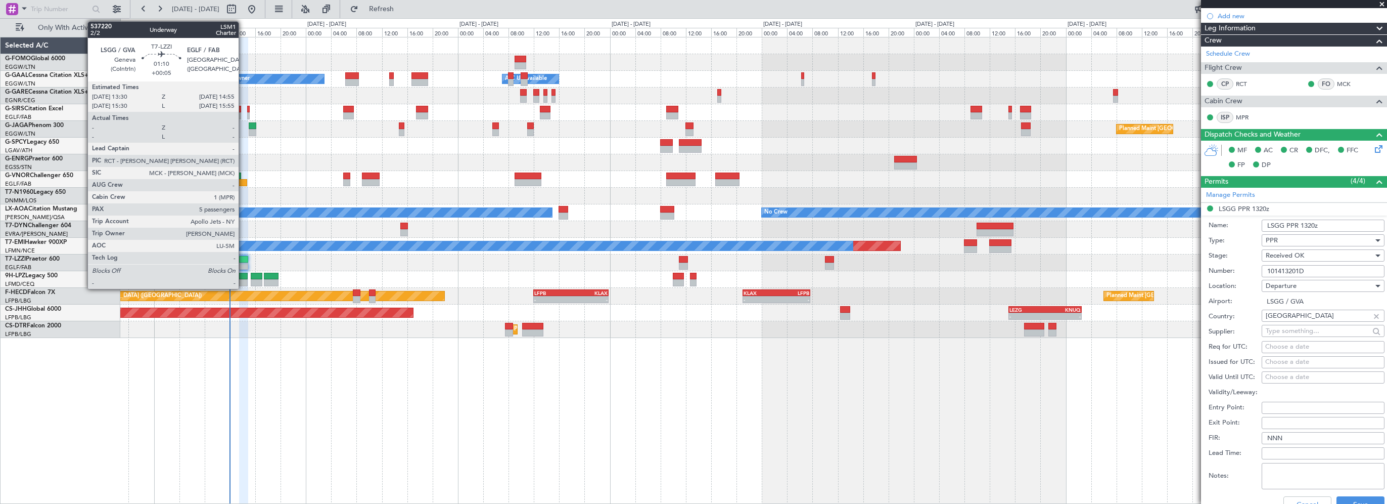
click at [243, 259] on div at bounding box center [243, 259] width 9 height 7
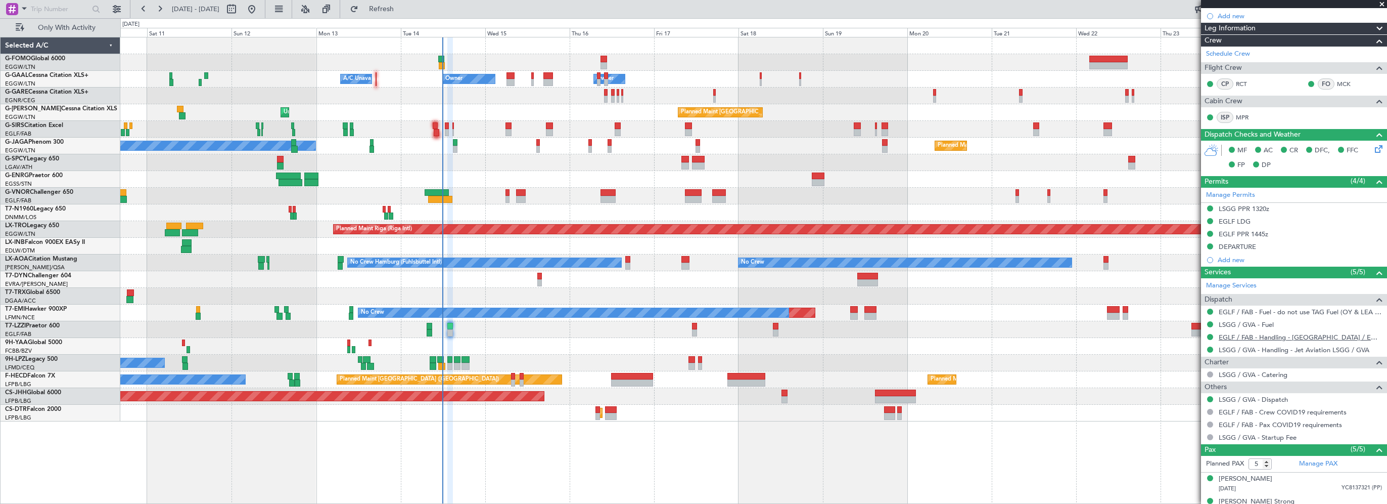
click at [1003, 337] on link "EGLF / FAB - Handling - Farnborough Airport / EGLF / FAB" at bounding box center [1300, 337] width 163 height 9
click at [1003, 231] on div "EGLF PPR 1445z" at bounding box center [1244, 234] width 50 height 9
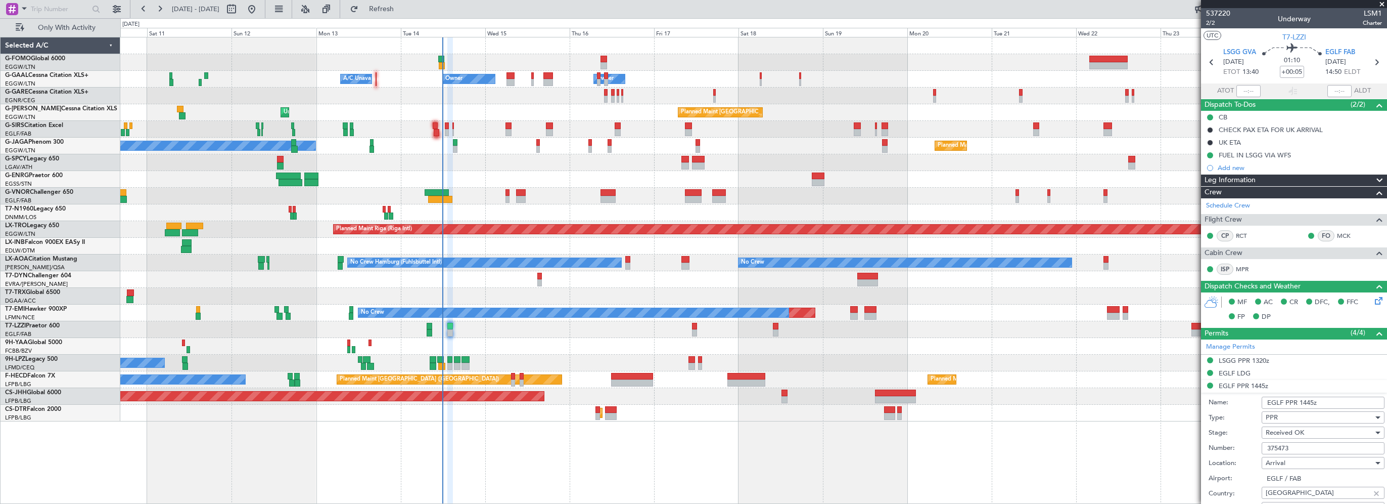
scroll to position [253, 0]
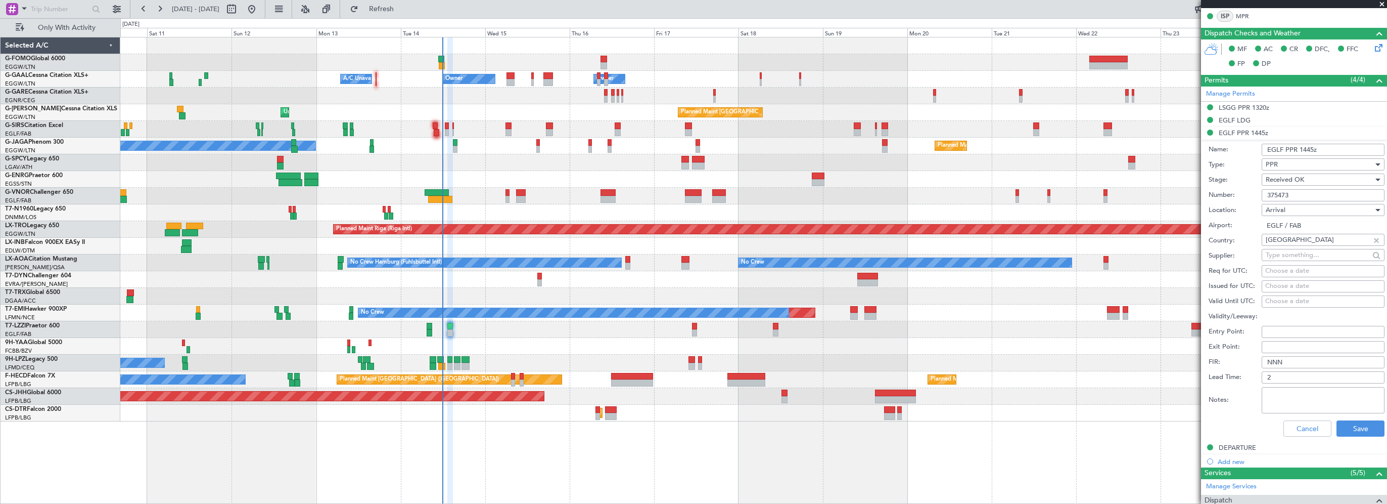
drag, startPoint x: 1293, startPoint y: 194, endPoint x: 1231, endPoint y: 196, distance: 62.2
click at [1003, 196] on div "Number: 375473" at bounding box center [1297, 195] width 176 height 15
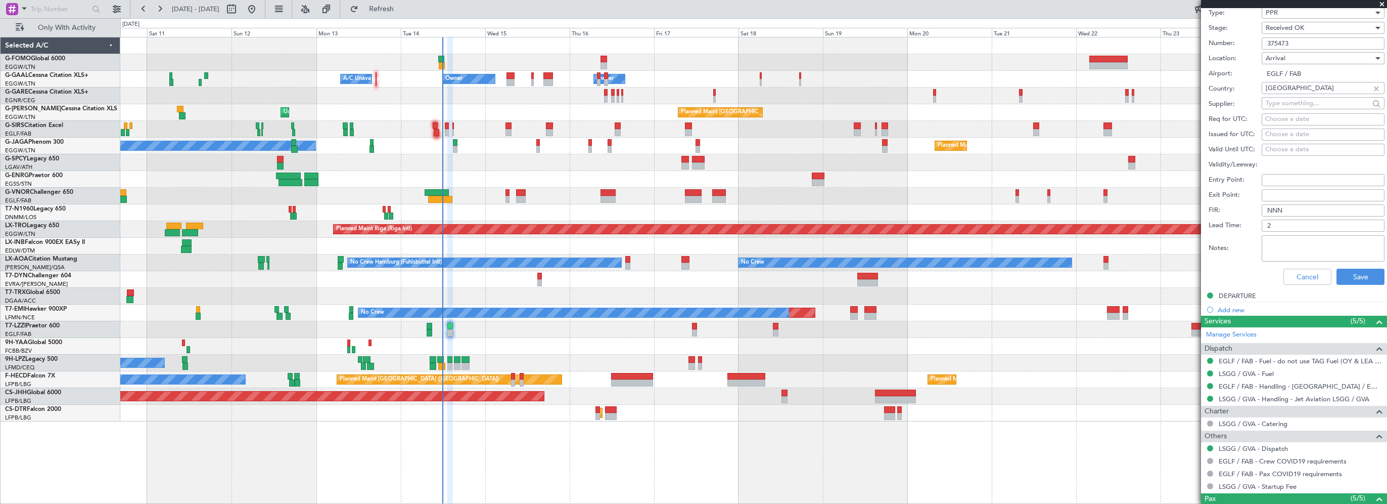
scroll to position [455, 0]
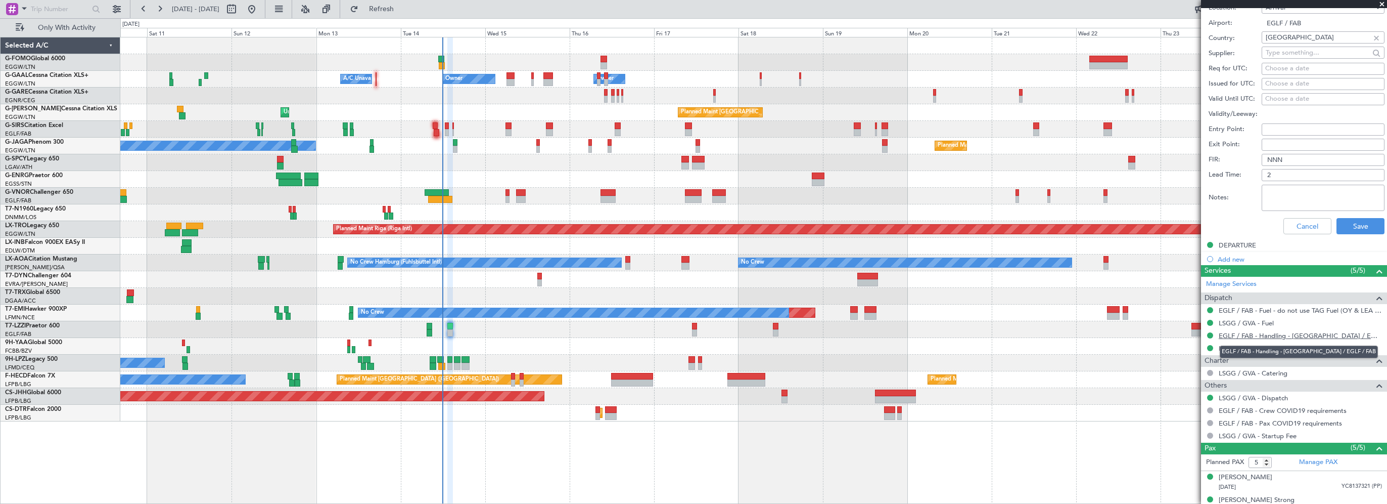
click at [1003, 335] on link "EGLF / FAB - Handling - Farnborough Airport / EGLF / FAB" at bounding box center [1300, 335] width 163 height 9
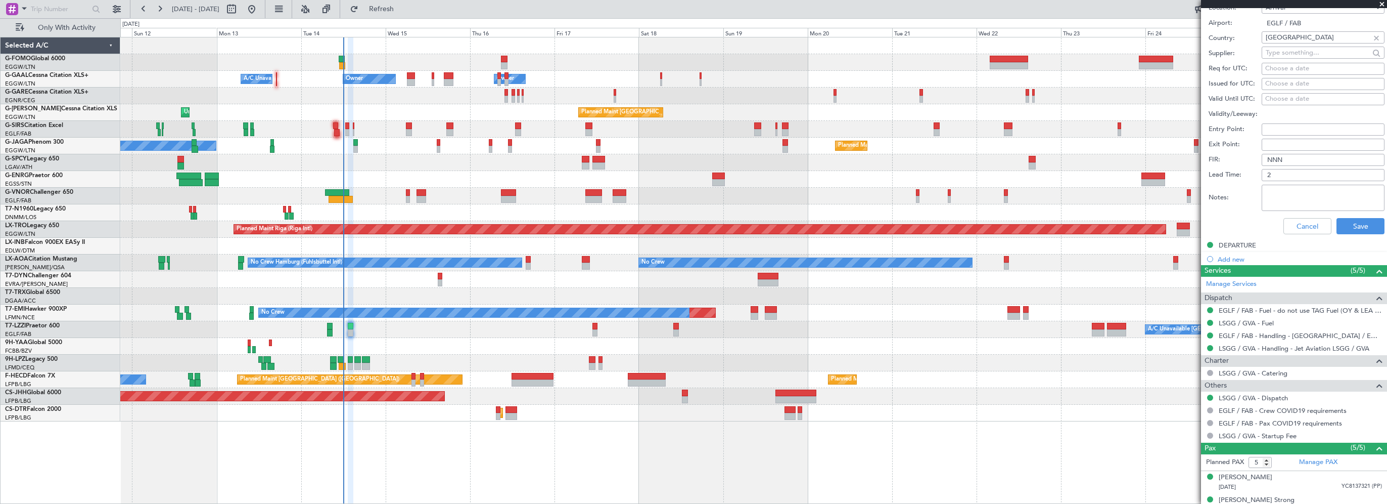
click at [348, 180] on div at bounding box center [753, 179] width 1266 height 17
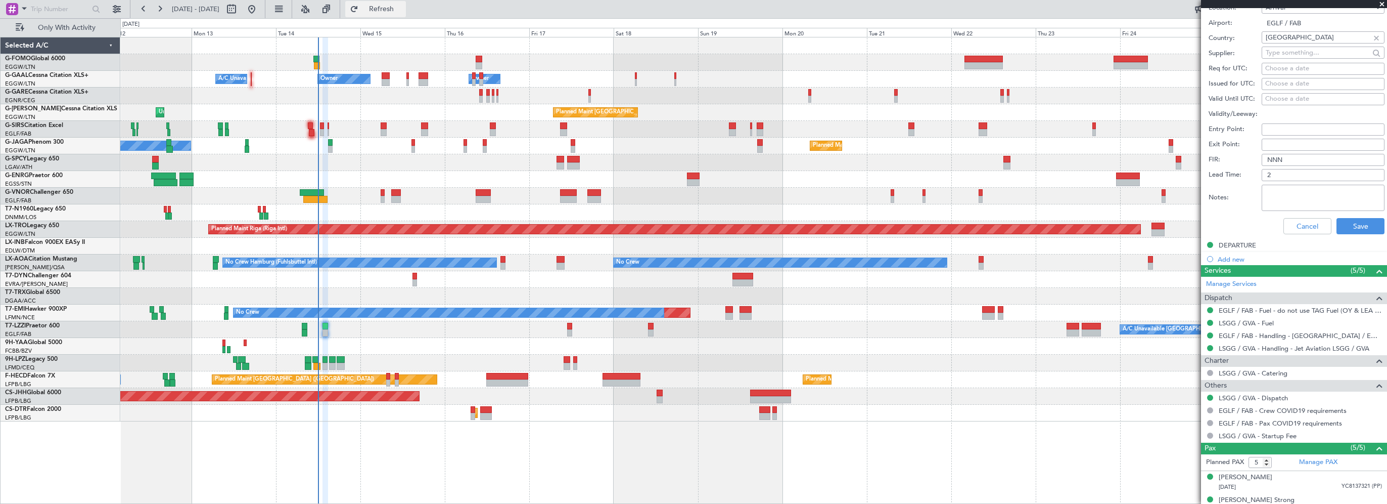
click at [397, 14] on button "Refresh" at bounding box center [375, 9] width 61 height 16
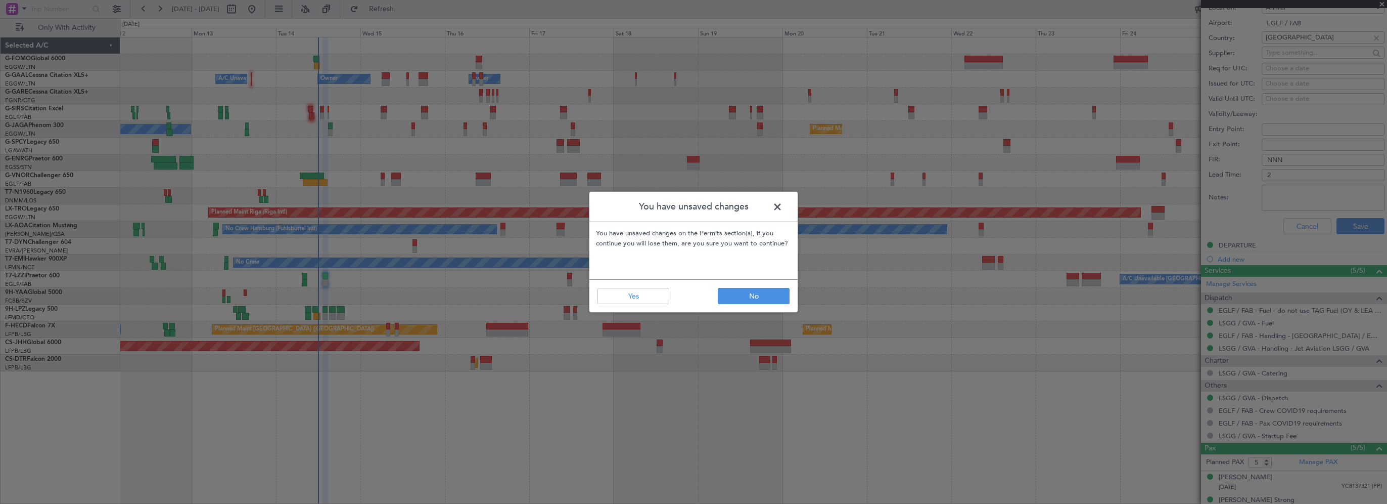
click at [783, 208] on span at bounding box center [783, 209] width 0 height 20
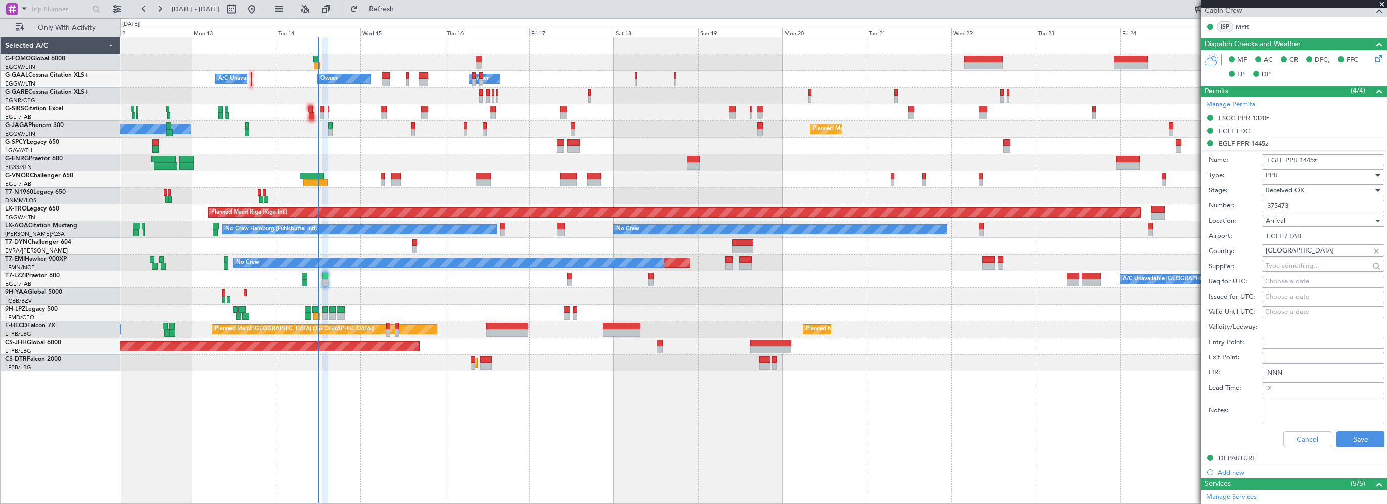
scroll to position [202, 0]
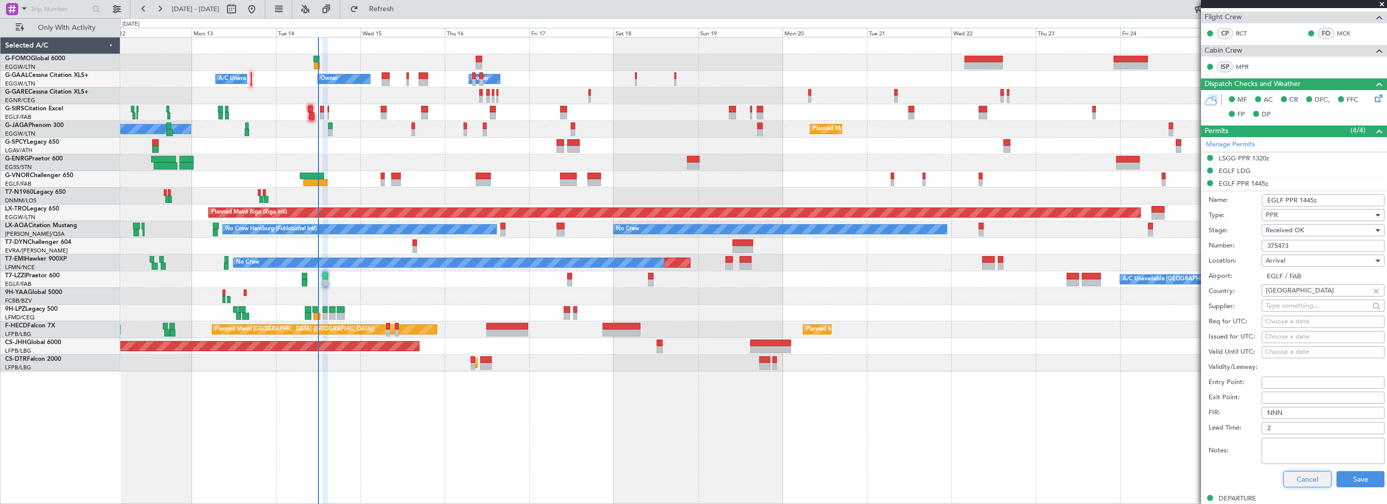
click at [1003, 479] on button "Cancel" at bounding box center [1308, 479] width 48 height 16
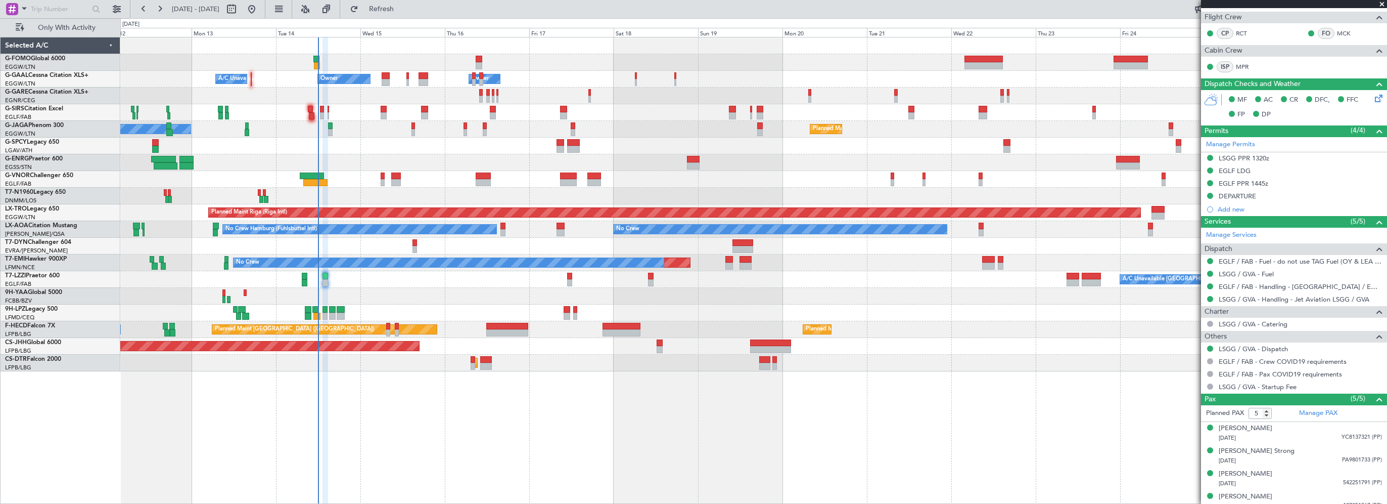
click at [1003, 434] on div "A/C Unavailable Owner Owner A/C Unavailable Owner A/C Unavailable Planned Maint…" at bounding box center [753, 270] width 1267 height 467
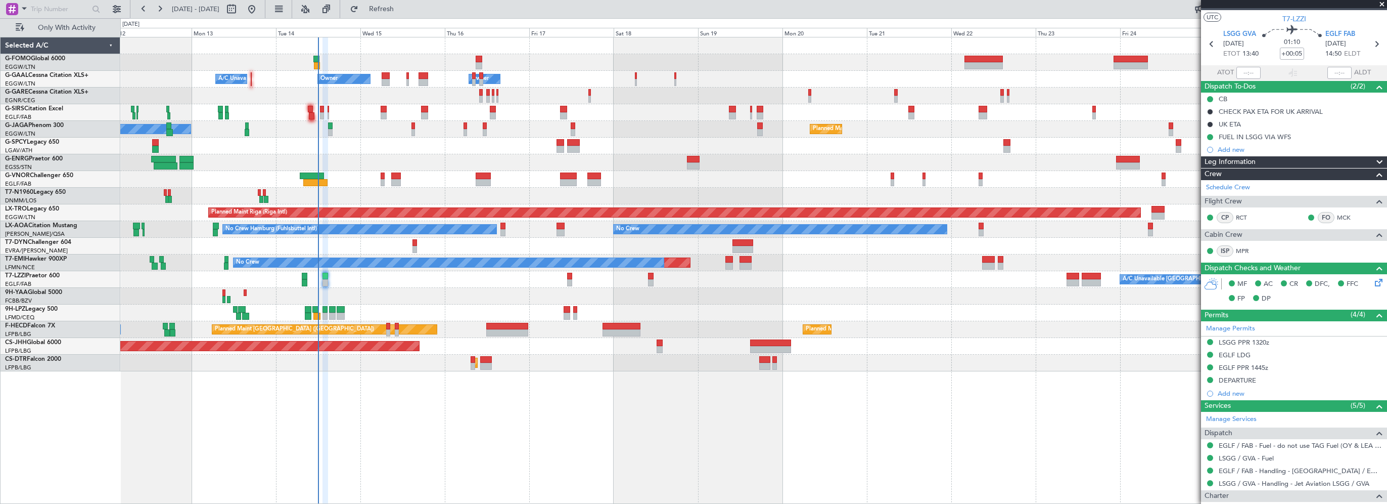
scroll to position [0, 0]
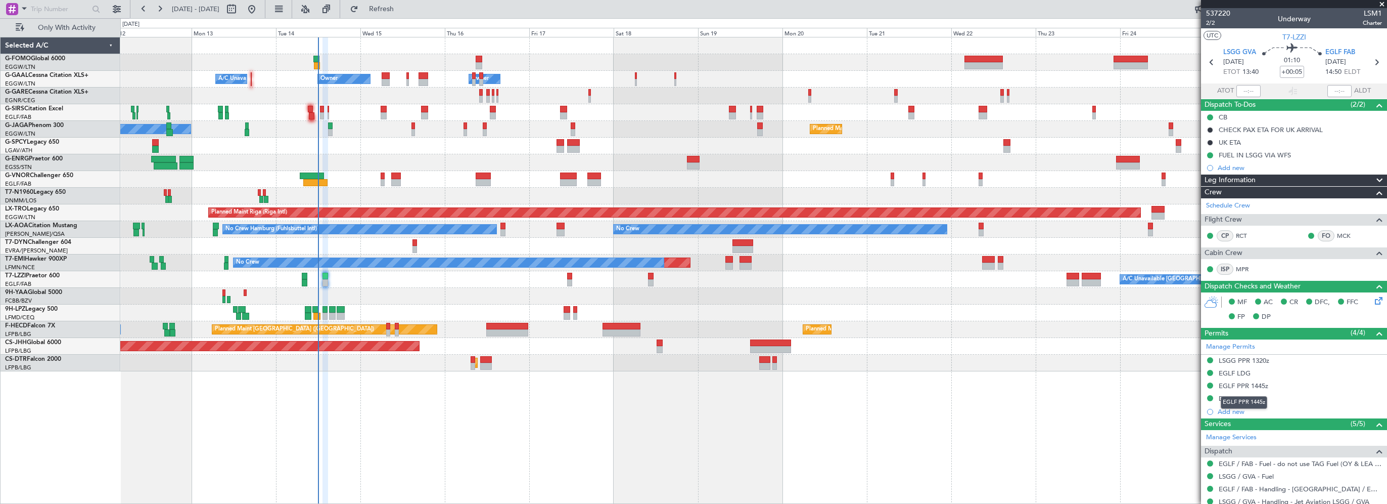
drag, startPoint x: 1257, startPoint y: 388, endPoint x: 1262, endPoint y: 386, distance: 5.3
click at [1003, 388] on div "EGLF PPR 1445z" at bounding box center [1244, 385] width 50 height 9
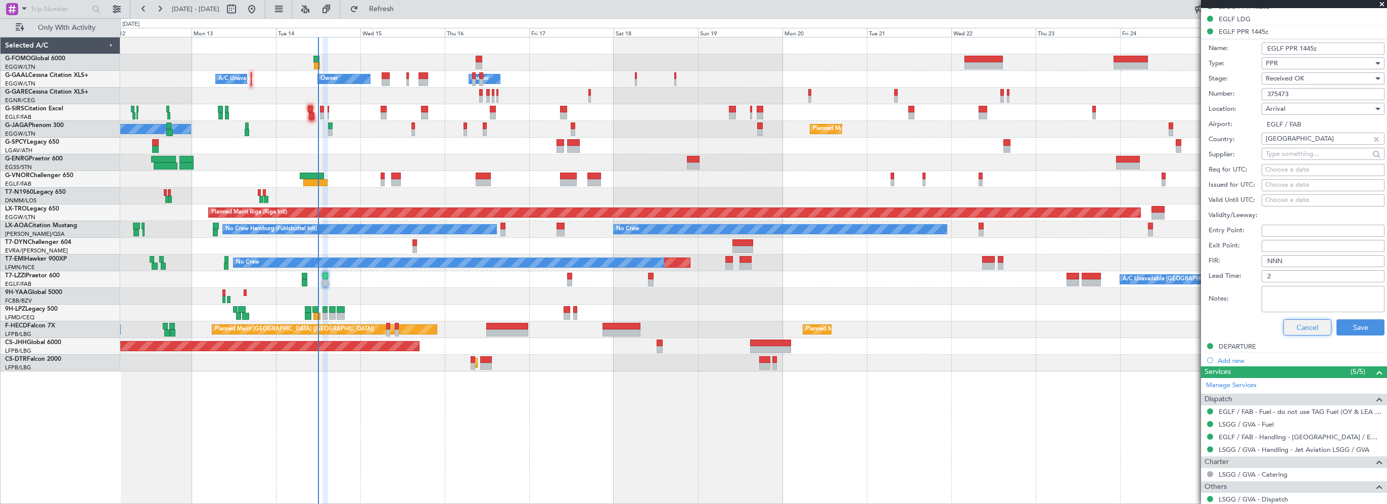
click at [1003, 329] on button "Cancel" at bounding box center [1308, 327] width 48 height 16
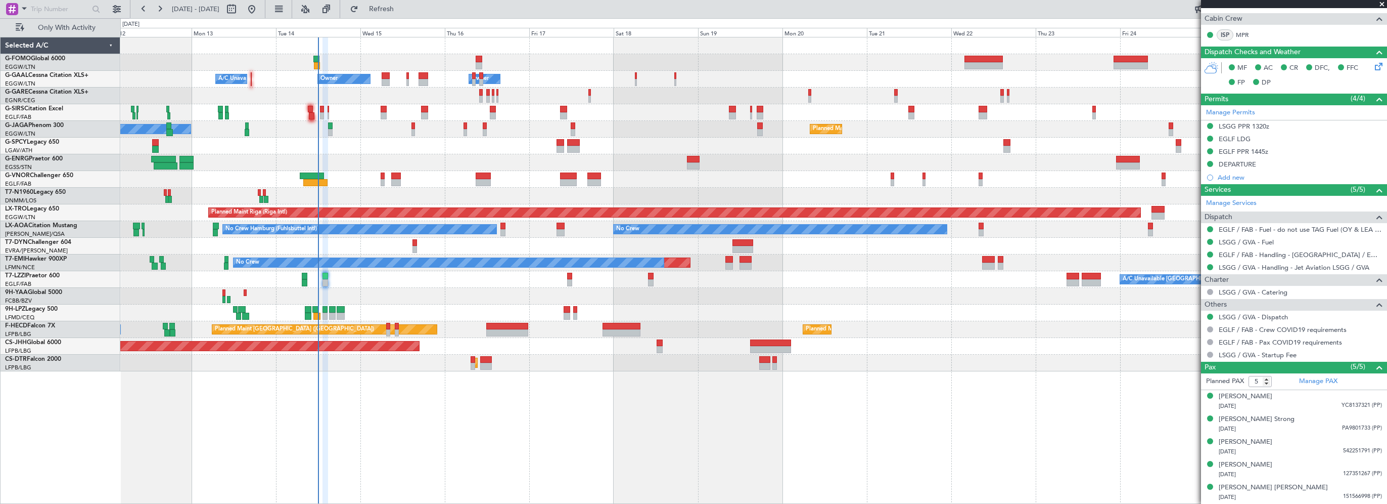
scroll to position [232, 0]
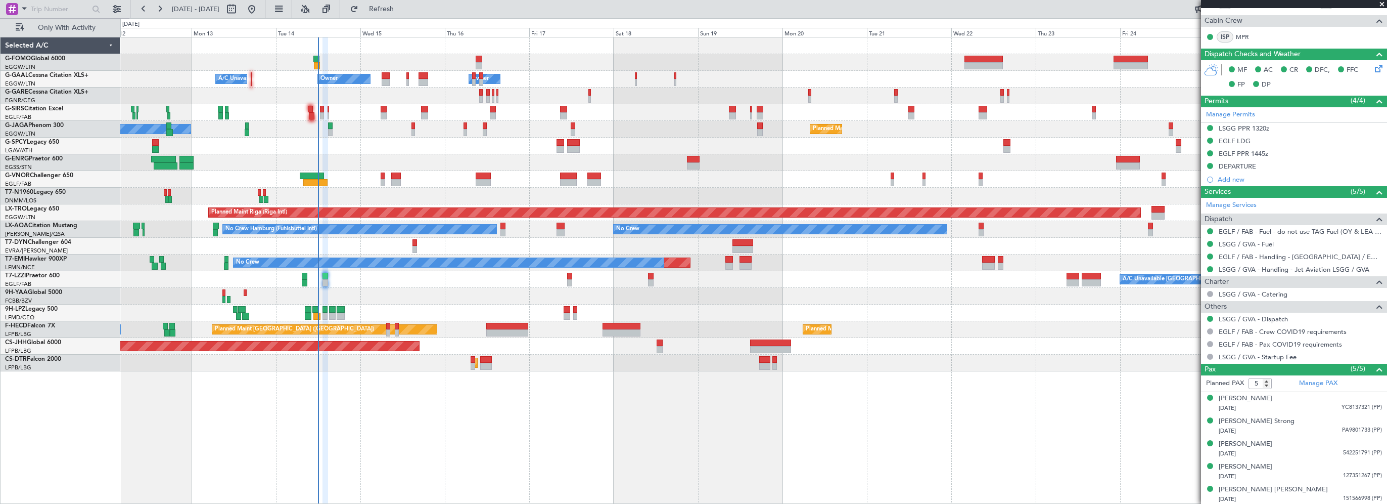
click at [393, 419] on div "A/C Unavailable Owner Owner A/C Unavailable Owner A/C Unavailable Planned Maint…" at bounding box center [753, 270] width 1267 height 467
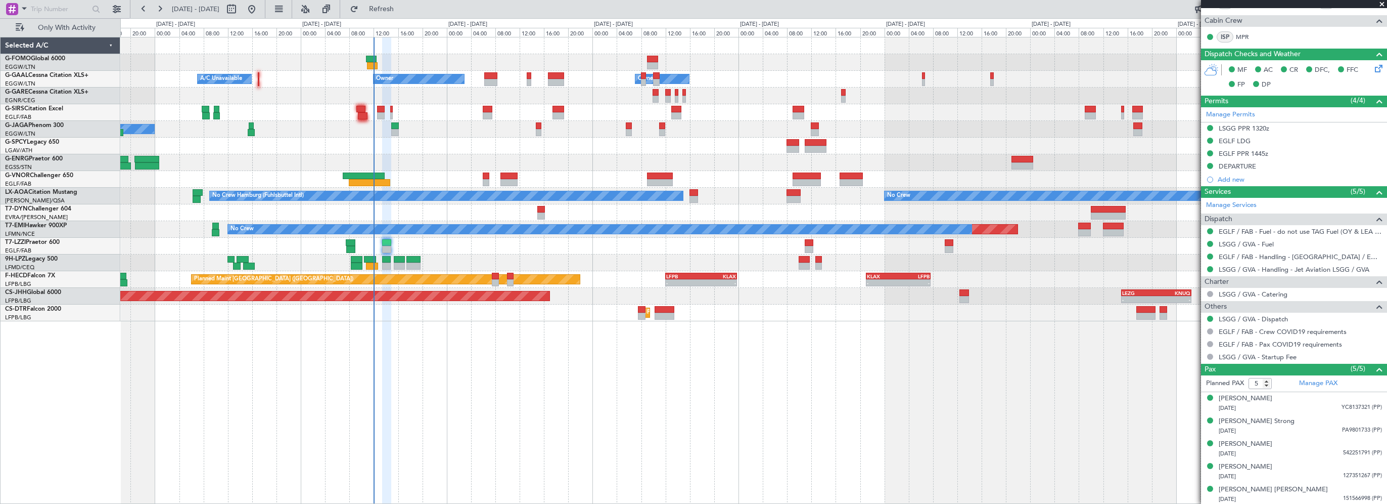
click at [570, 475] on div "- - EGGW 03:55 Z KSFO 14:45 Z A/C Unavailable Owner Owner A/C Unavailable Plann…" at bounding box center [753, 270] width 1267 height 467
drag, startPoint x: 401, startPoint y: 12, endPoint x: 415, endPoint y: 12, distance: 14.2
click at [401, 12] on span "Refresh" at bounding box center [381, 9] width 42 height 7
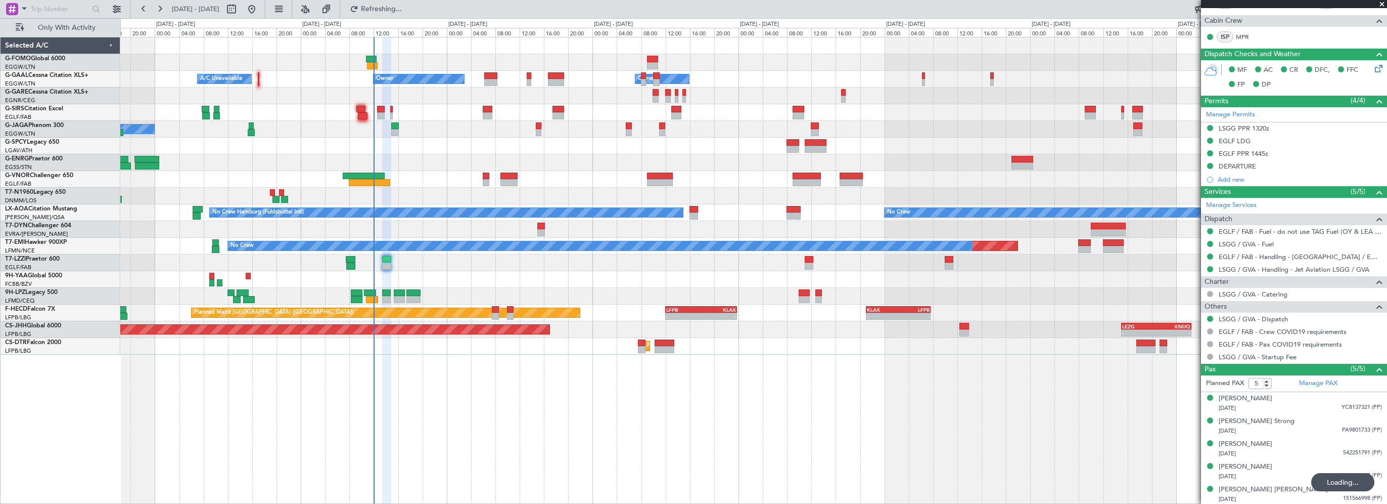
click at [459, 419] on div "- - EGGW 03:55 Z KSFO 14:45 Z A/C Unavailable Owner Owner A/C Unavailable Plann…" at bounding box center [753, 270] width 1267 height 467
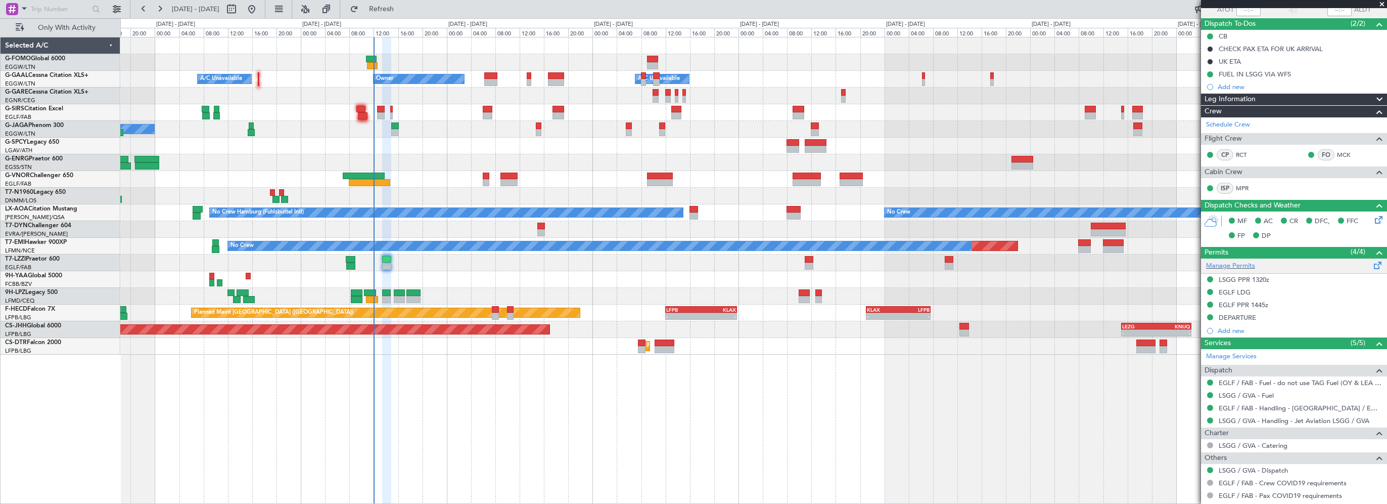
scroll to position [80, 0]
click at [1003, 305] on div "EGLF PPR 1445z" at bounding box center [1244, 305] width 50 height 9
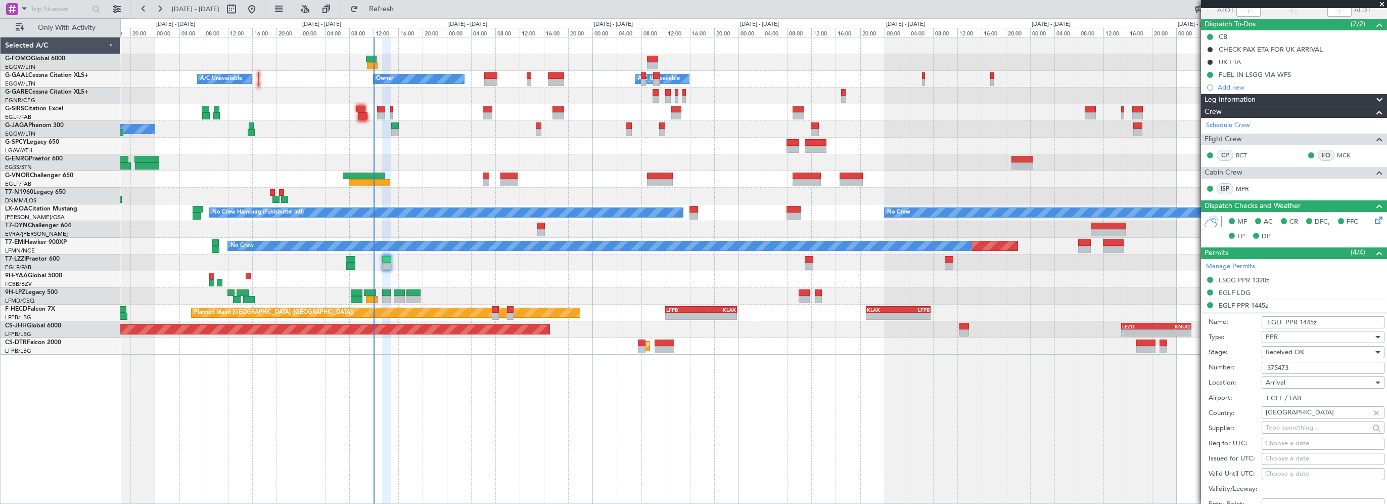
drag, startPoint x: 1312, startPoint y: 322, endPoint x: 1302, endPoint y: 321, distance: 10.1
click at [1003, 321] on input "EGLF PPR 1445z" at bounding box center [1323, 322] width 123 height 12
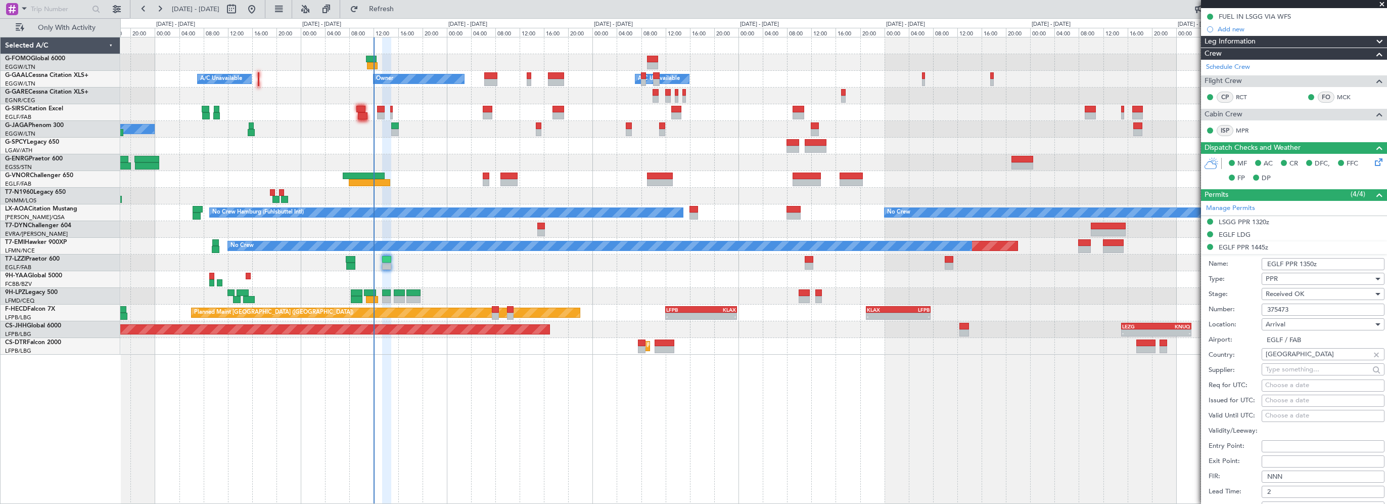
scroll to position [283, 0]
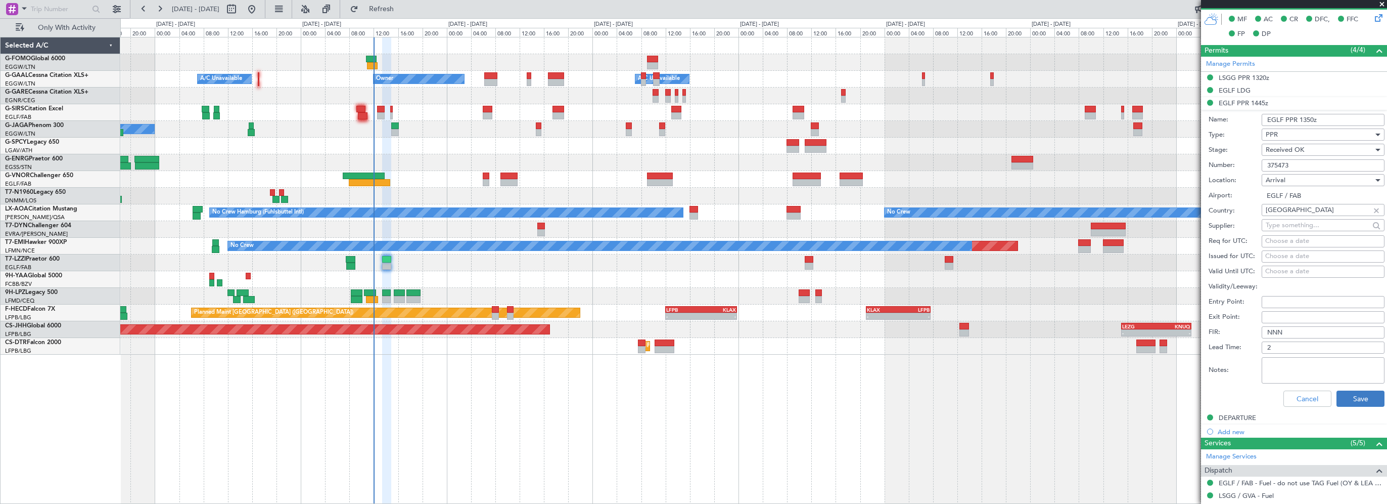
type input "EGLF PPR 1350z"
click at [1003, 398] on button "Save" at bounding box center [1361, 398] width 48 height 16
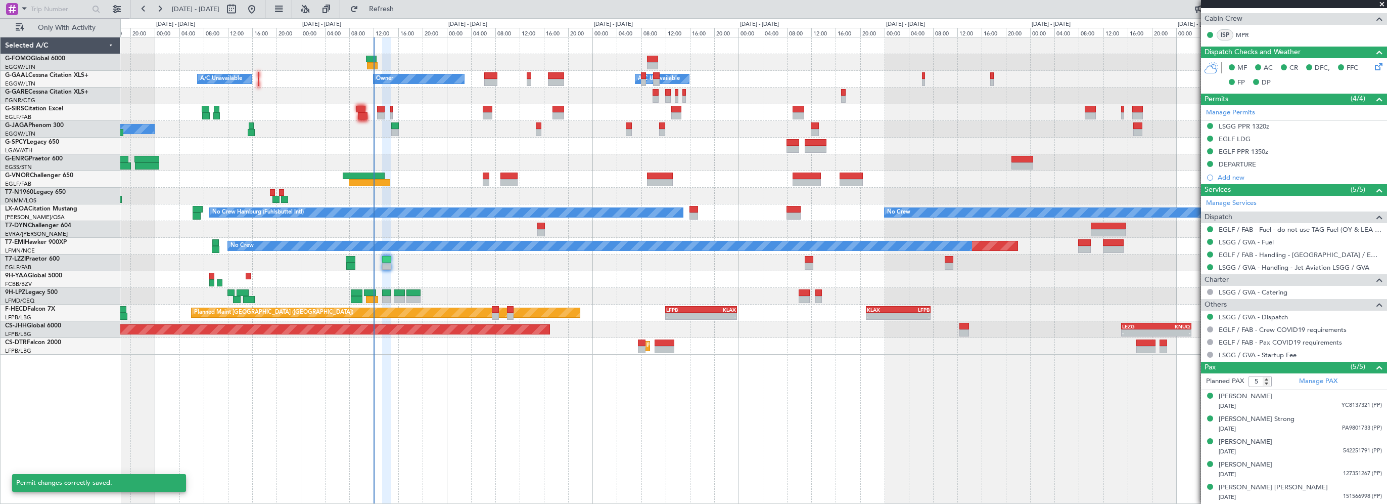
scroll to position [232, 0]
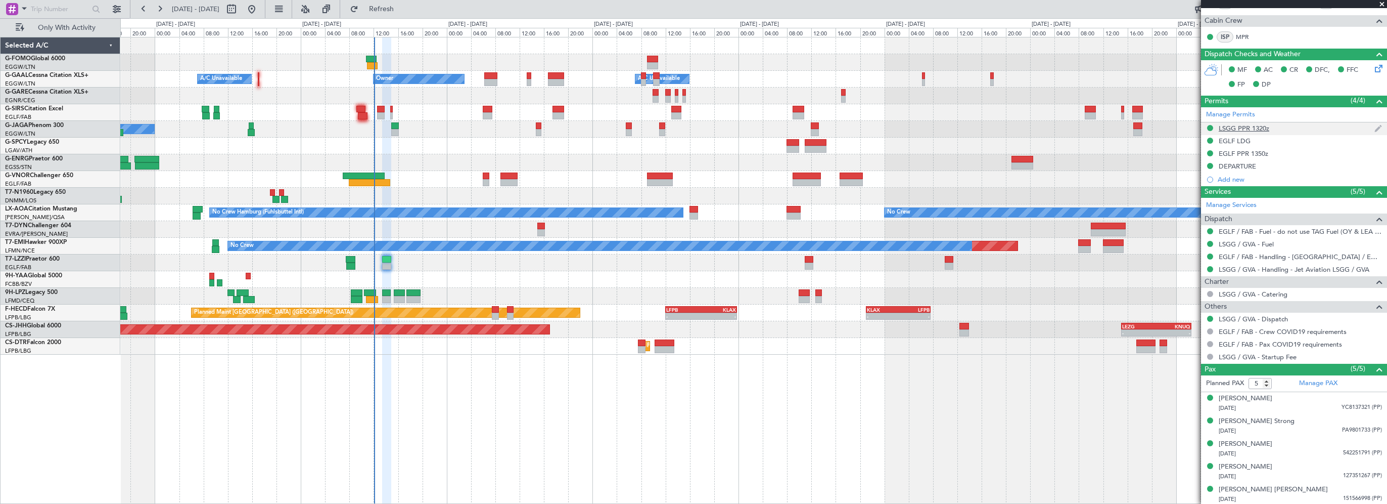
click at [1003, 127] on div "LSGG PPR 1320z" at bounding box center [1244, 128] width 51 height 9
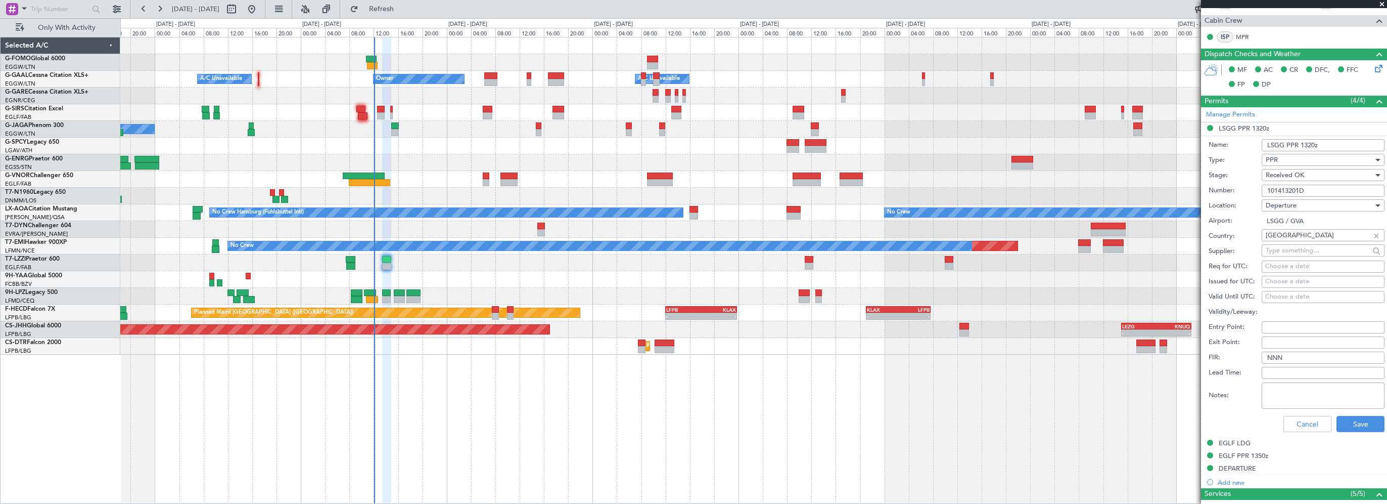
scroll to position [283, 0]
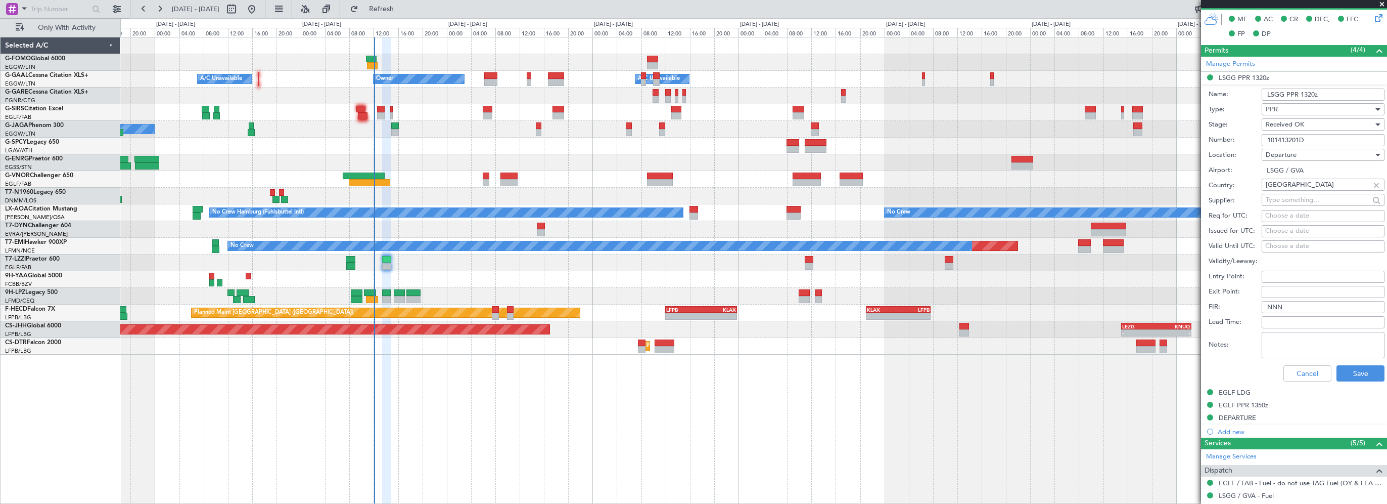
drag, startPoint x: 1314, startPoint y: 138, endPoint x: 1211, endPoint y: 141, distance: 103.7
click at [1003, 140] on div "Number: 101413201D" at bounding box center [1297, 139] width 176 height 15
paste input "2303"
type input "101412303D"
drag, startPoint x: 1313, startPoint y: 94, endPoint x: 1303, endPoint y: 94, distance: 10.1
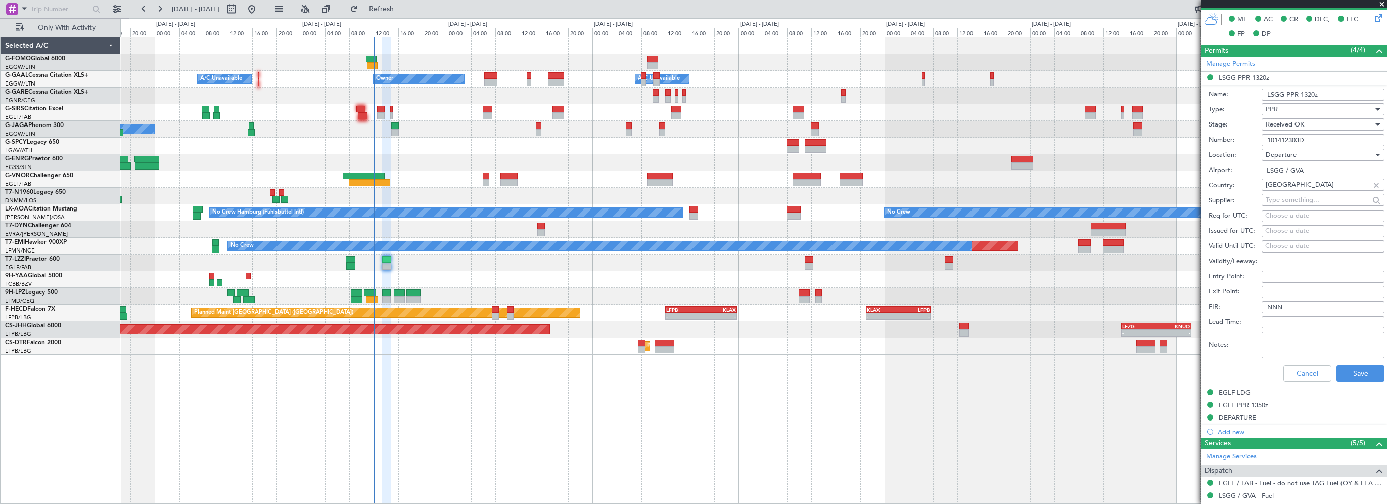
click at [1003, 94] on input "LSGG PPR 1320z" at bounding box center [1323, 94] width 123 height 12
type input "LSGG PPR 1240z"
click at [1003, 373] on button "Save" at bounding box center [1361, 373] width 48 height 16
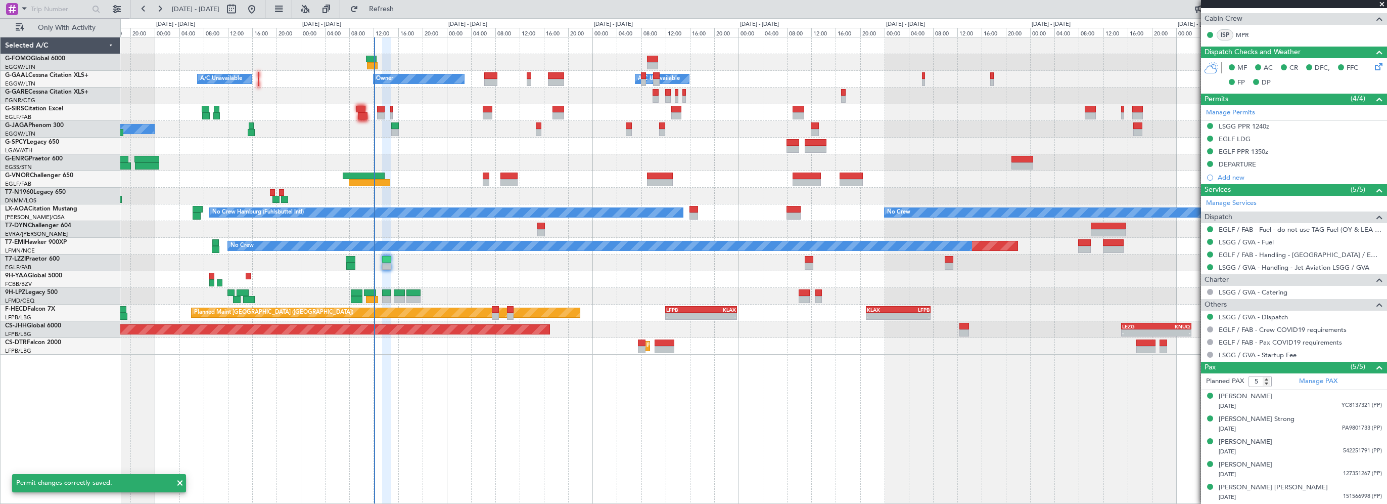
scroll to position [232, 0]
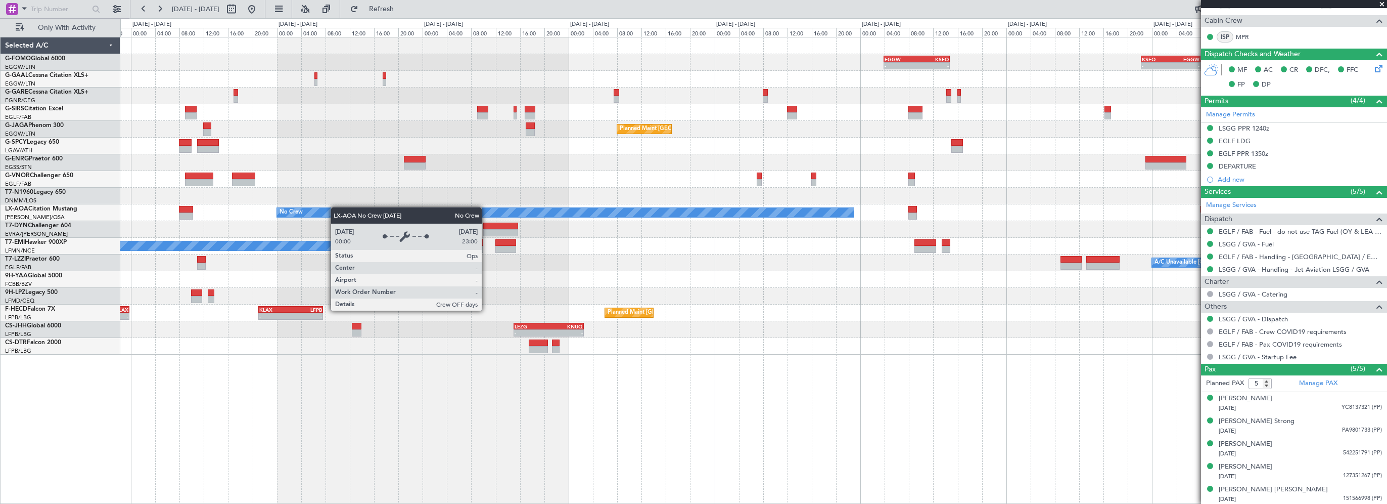
click at [328, 208] on div "- - EGGW 03:55 Z KSFO 14:45 Z - - KSFO 22:15 Z EGGW 08:00 Z Owner A/C Unavailab…" at bounding box center [753, 195] width 1266 height 317
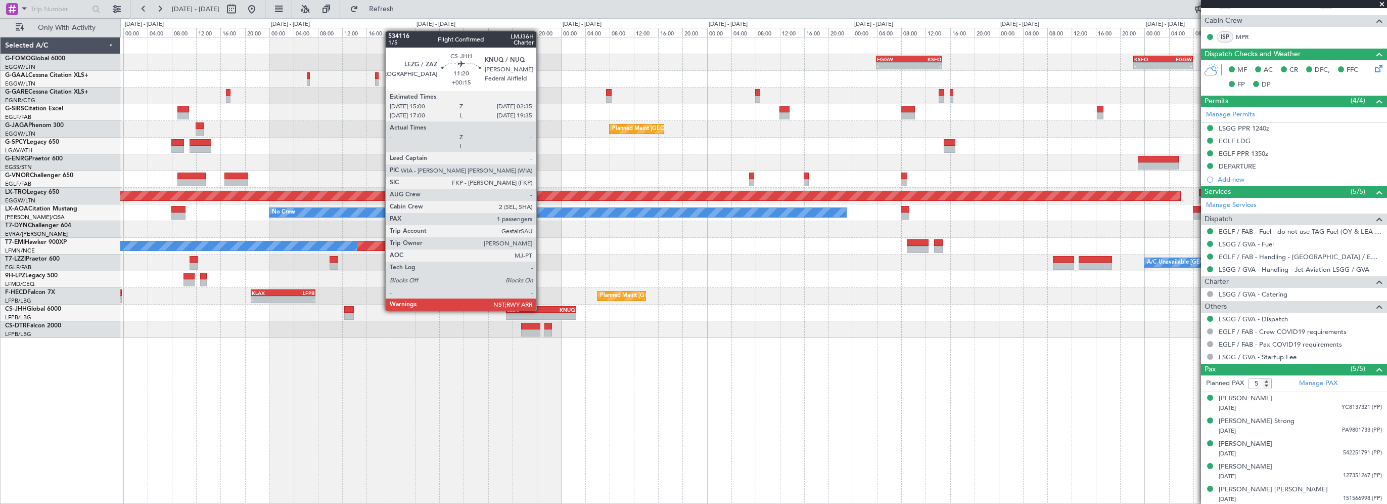
click at [541, 309] on div "KNUQ" at bounding box center [558, 309] width 34 height 6
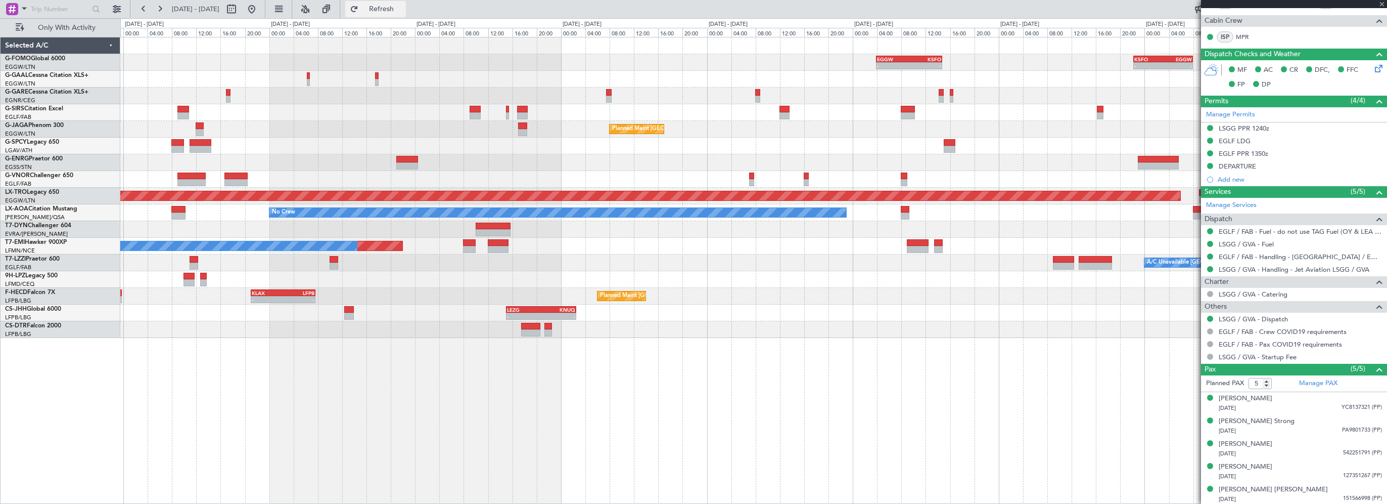
click at [403, 10] on span "Refresh" at bounding box center [381, 9] width 42 height 7
type input "+00:15"
type input "1"
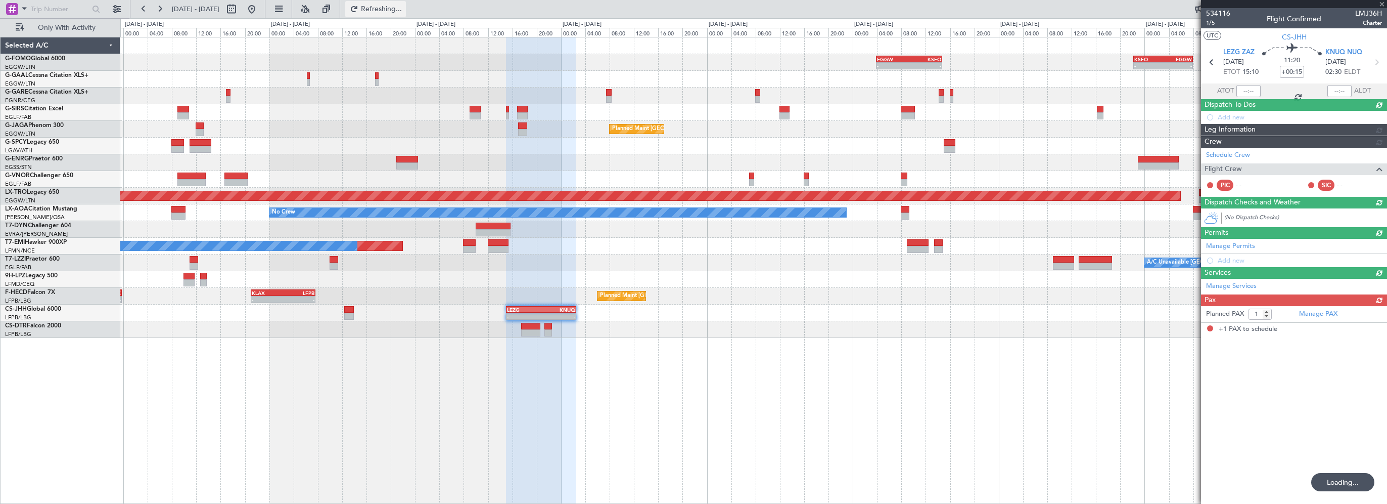
scroll to position [0, 0]
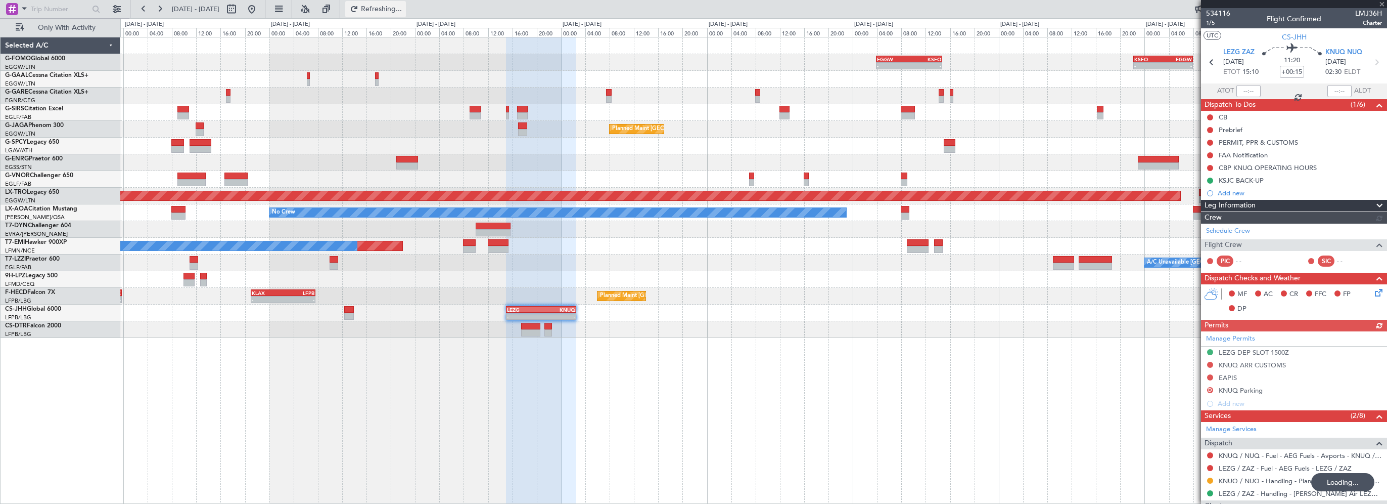
type input "+00:05"
type input "5"
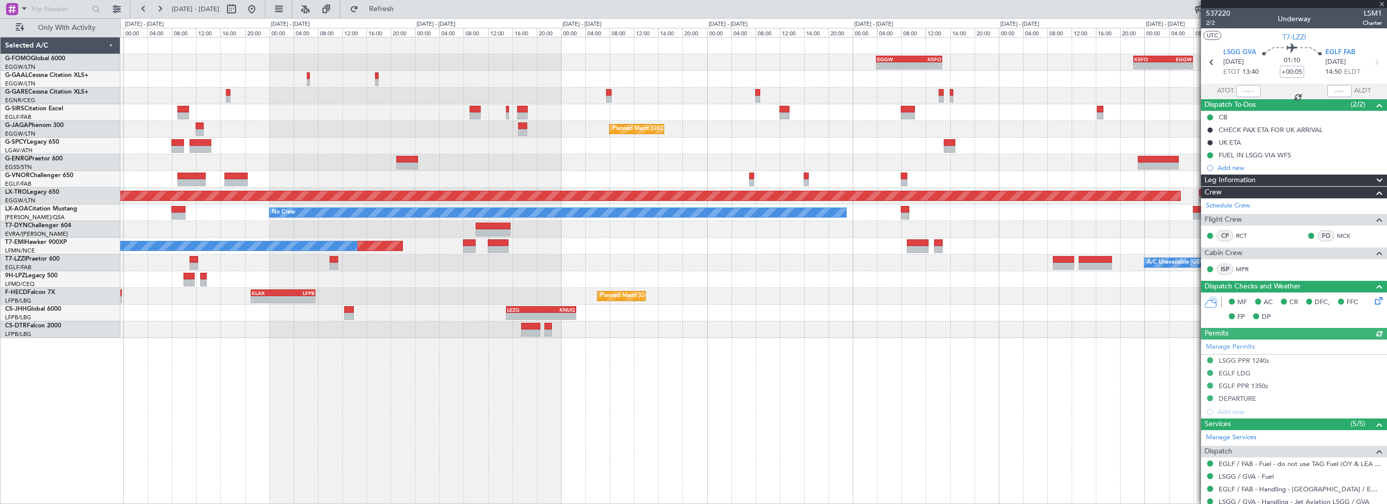
click at [545, 308] on div "KNUQ" at bounding box center [558, 309] width 34 height 6
type input "+00:15"
type input "1"
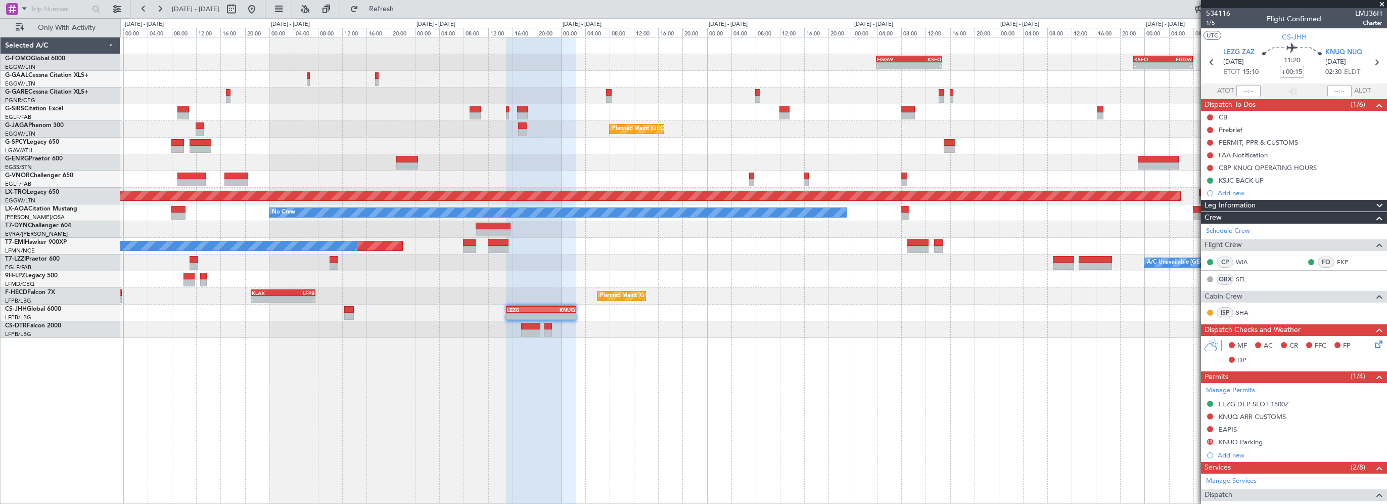
click at [982, 431] on div "- - EGGW 03:55 Z KSFO 14:45 Z - - KSFO 22:15 Z EGGW 08:00 Z Owner A/C Unavailab…" at bounding box center [753, 270] width 1267 height 467
click at [1232, 179] on div "KSJC BACK-UP" at bounding box center [1241, 180] width 45 height 9
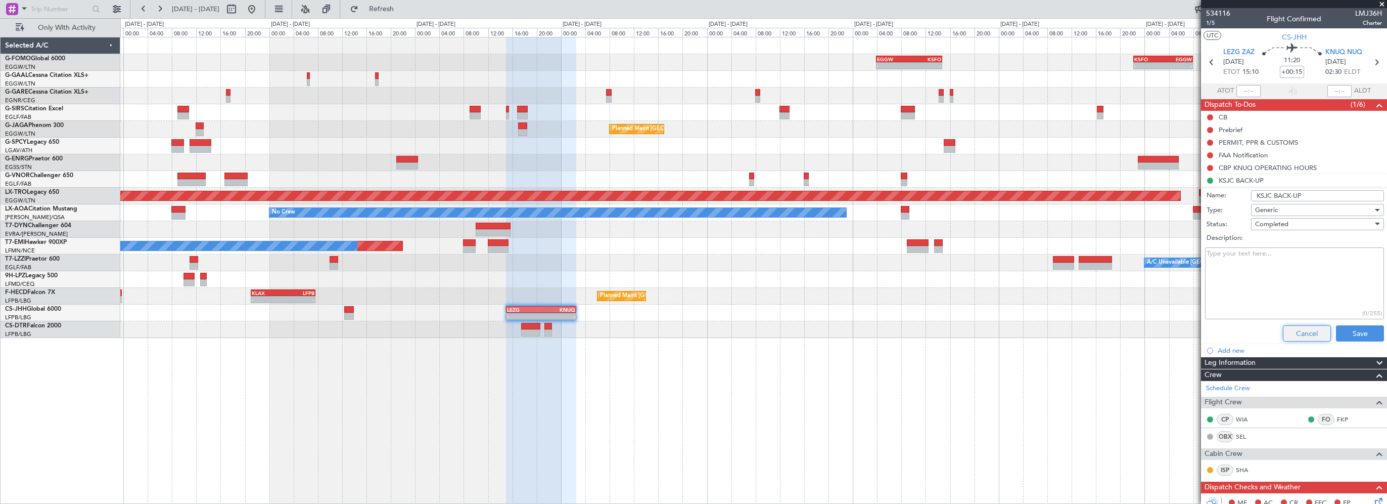
click at [1307, 334] on button "Cancel" at bounding box center [1307, 333] width 48 height 16
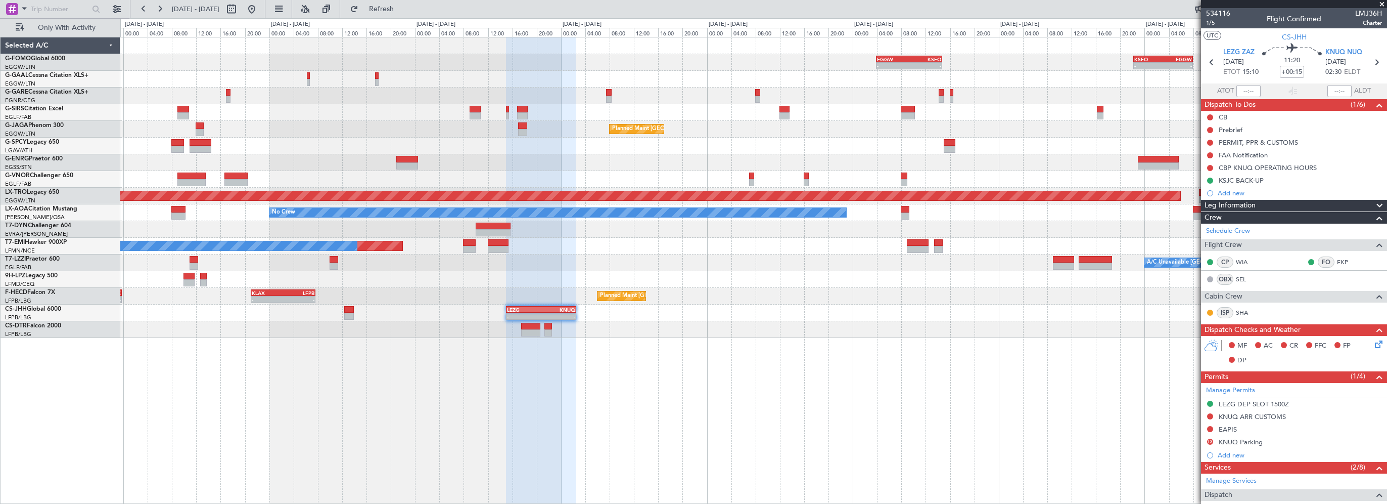
click at [855, 396] on div "- - EGGW 03:55 Z KSFO 14:45 Z - - KSFO 22:15 Z EGGW 08:00 Z Owner A/C Unavailab…" at bounding box center [753, 270] width 1267 height 467
click at [403, 9] on span "Refresh" at bounding box center [381, 9] width 42 height 7
click at [402, 3] on button "Refresh" at bounding box center [375, 9] width 61 height 16
click at [808, 404] on div "- - EGGW 03:55 Z KSFO 14:45 Z - - KSFO 22:15 Z EGGW 08:00 Z Owner A/C Unavailab…" at bounding box center [753, 270] width 1267 height 467
